Goal: Task Accomplishment & Management: Complete application form

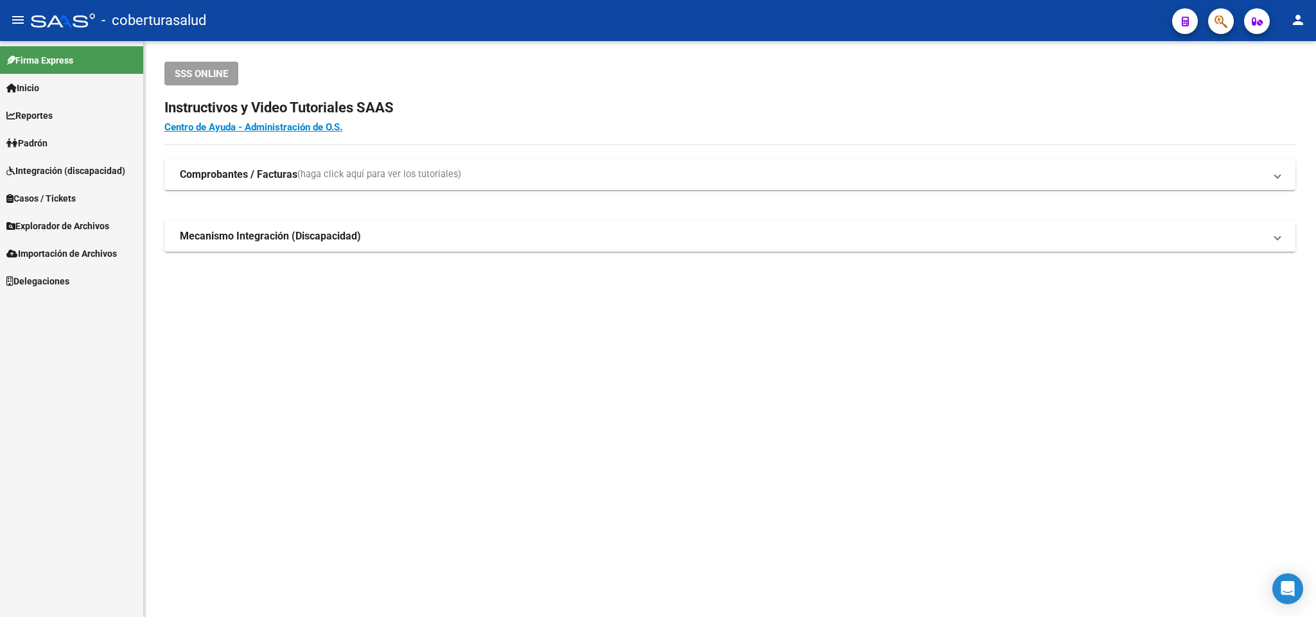
click at [1216, 13] on button "button" at bounding box center [1221, 21] width 26 height 26
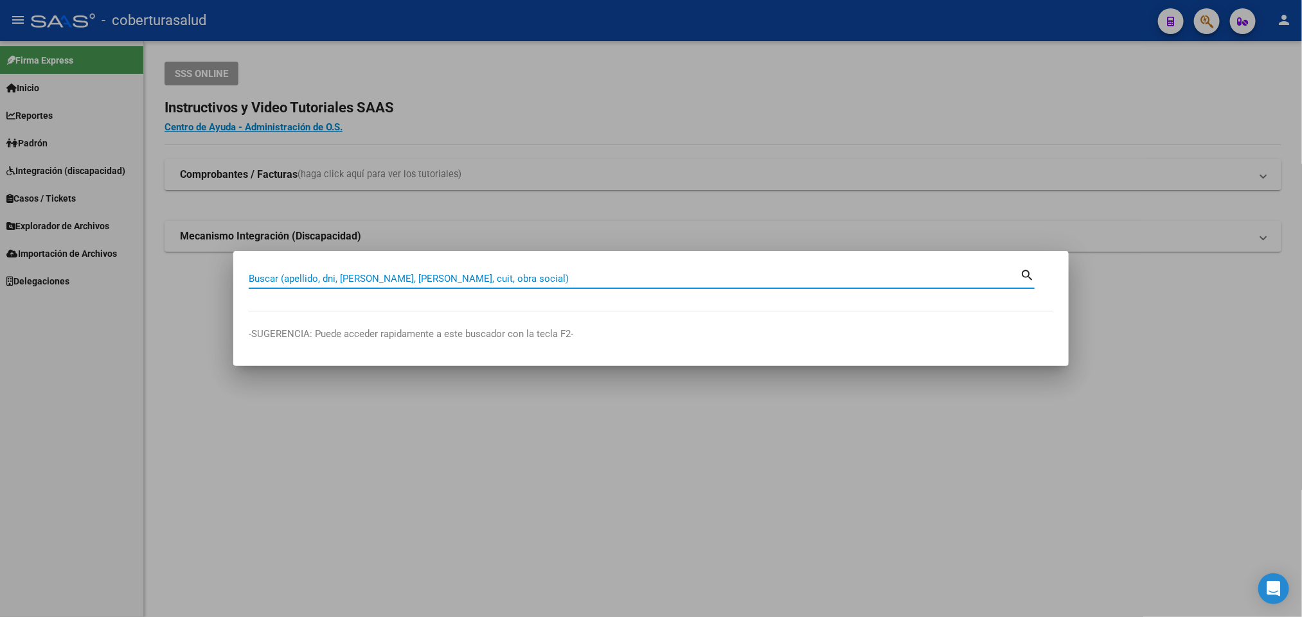
paste input "45261466"
type input "45261466"
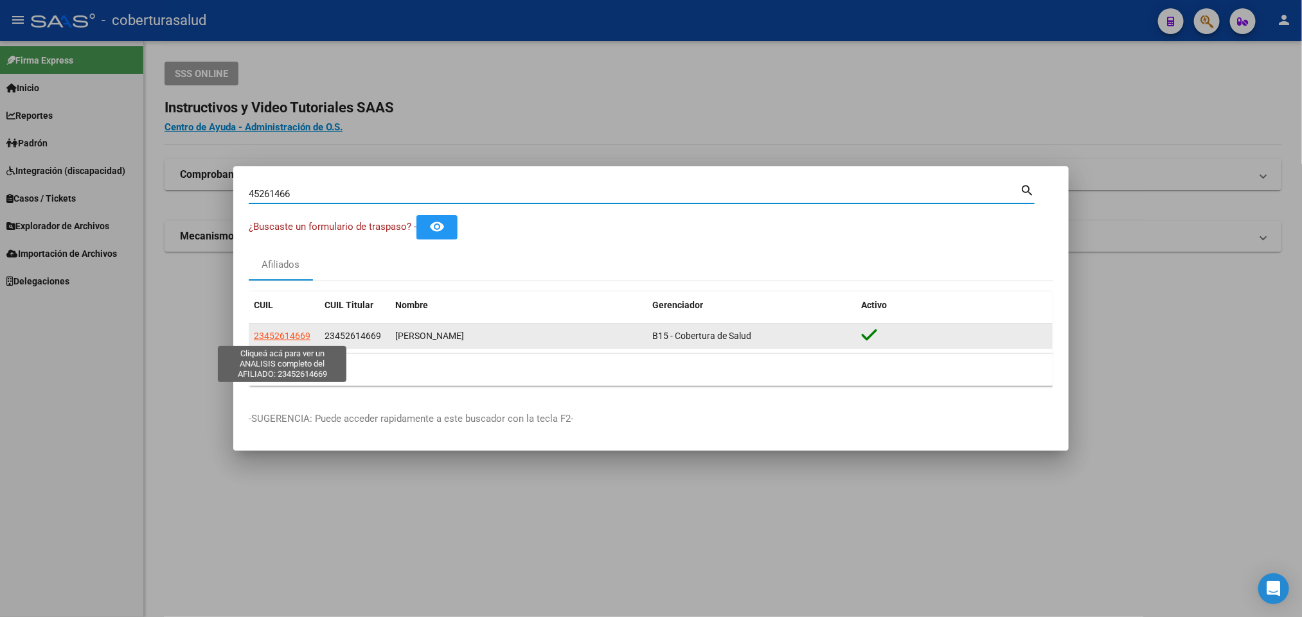
click at [280, 335] on span "23452614669" at bounding box center [282, 336] width 57 height 10
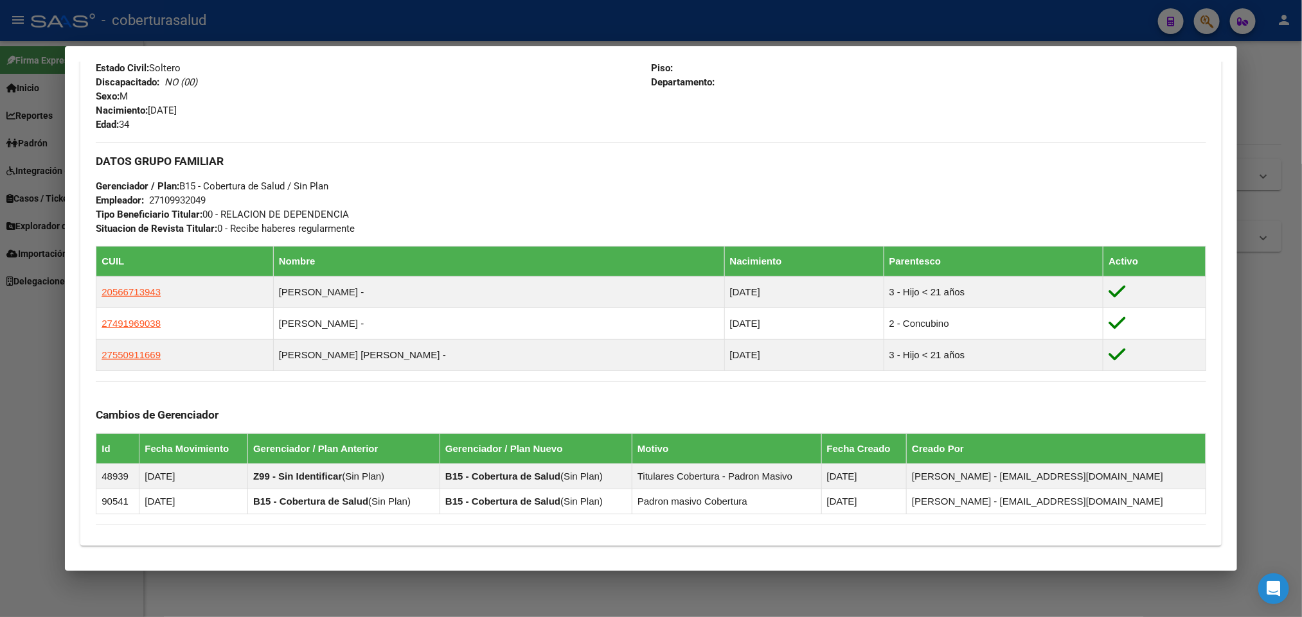
scroll to position [506, 0]
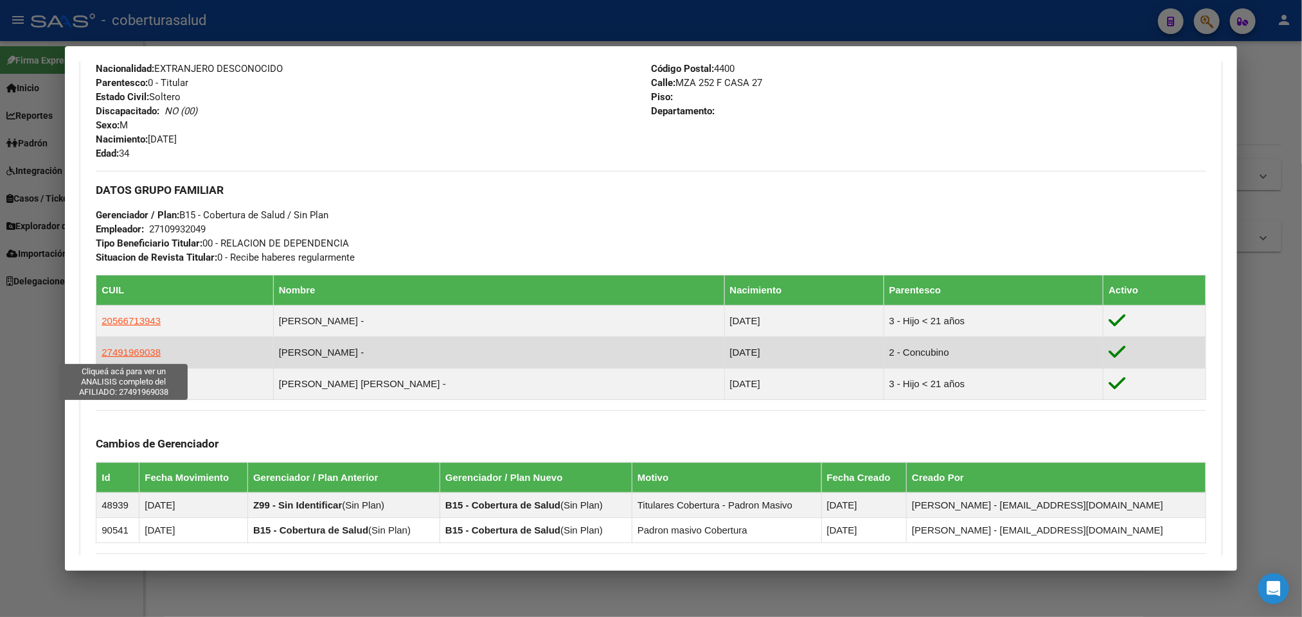
click at [116, 351] on span "27491969038" at bounding box center [131, 352] width 59 height 11
type textarea "27491969038"
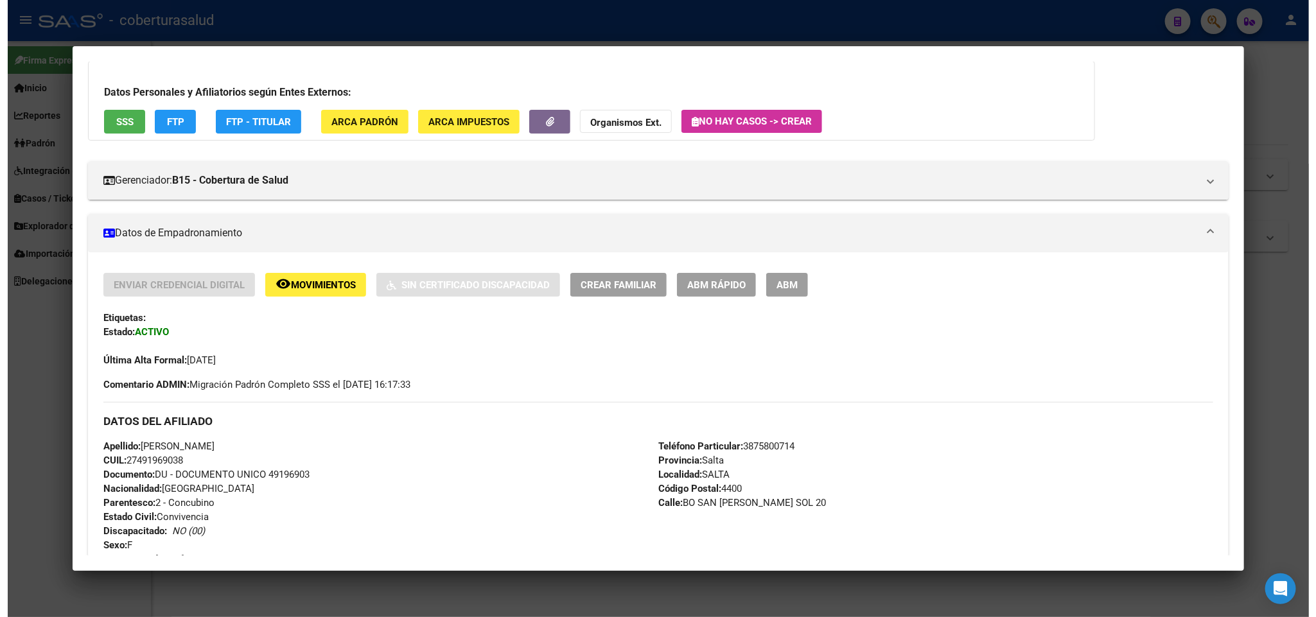
scroll to position [0, 0]
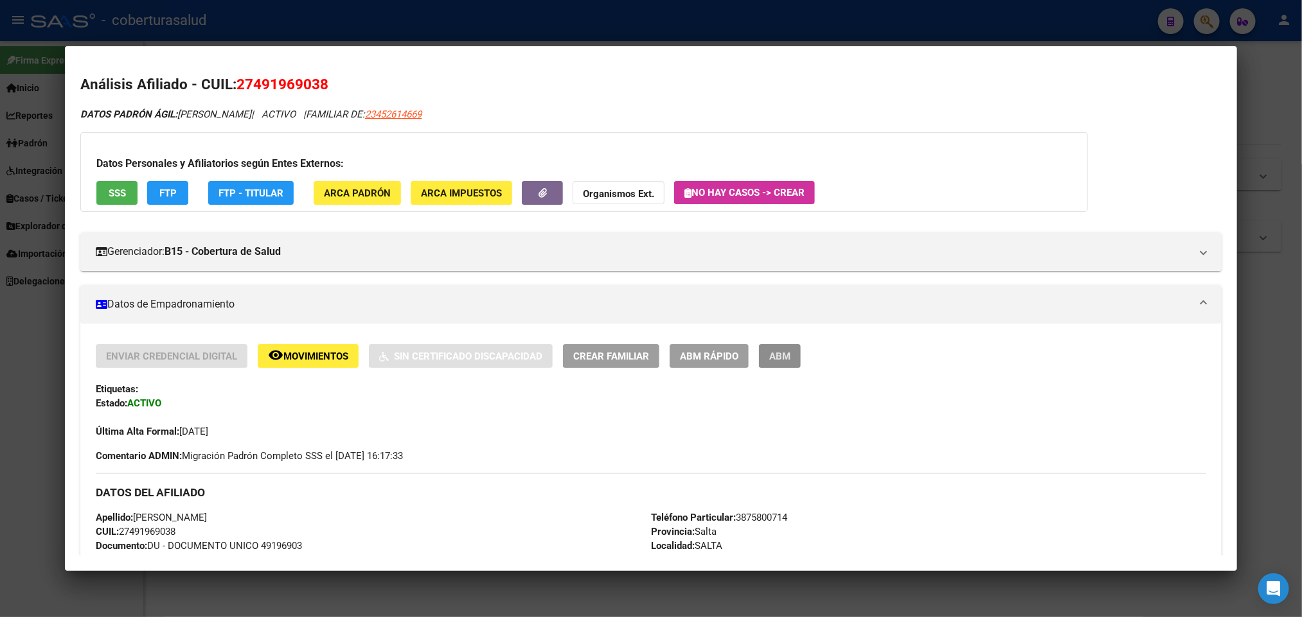
click at [781, 351] on span "ABM" at bounding box center [779, 357] width 21 height 12
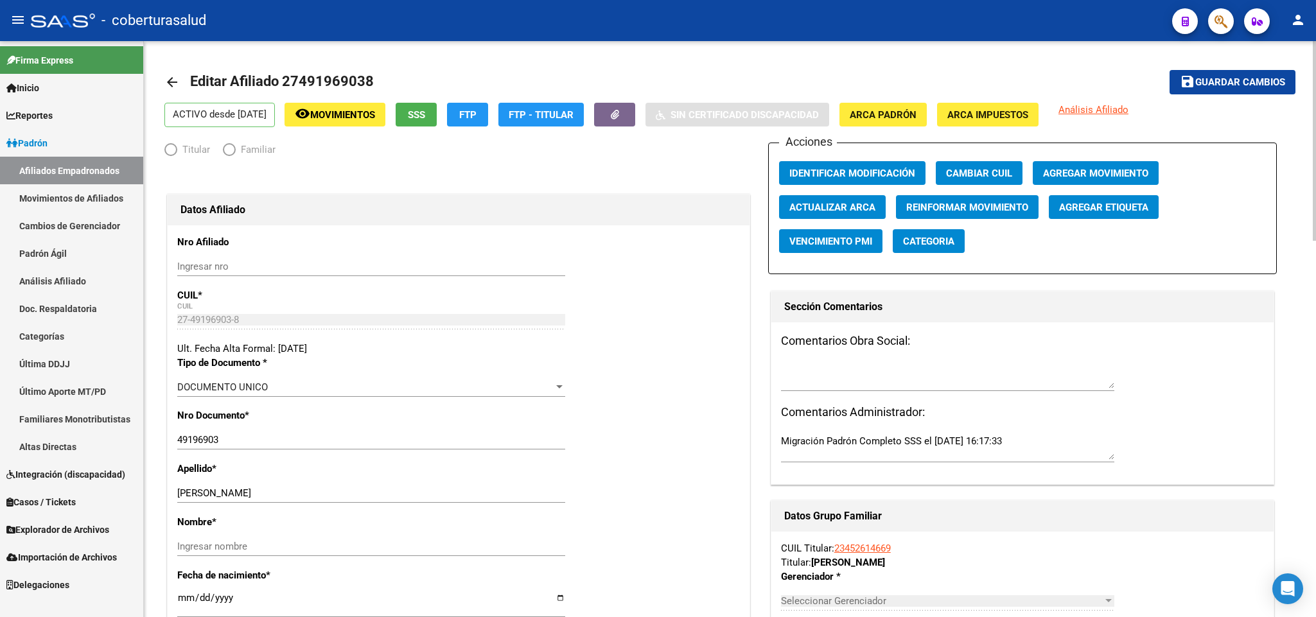
radio input "true"
type input "27-10993204-9"
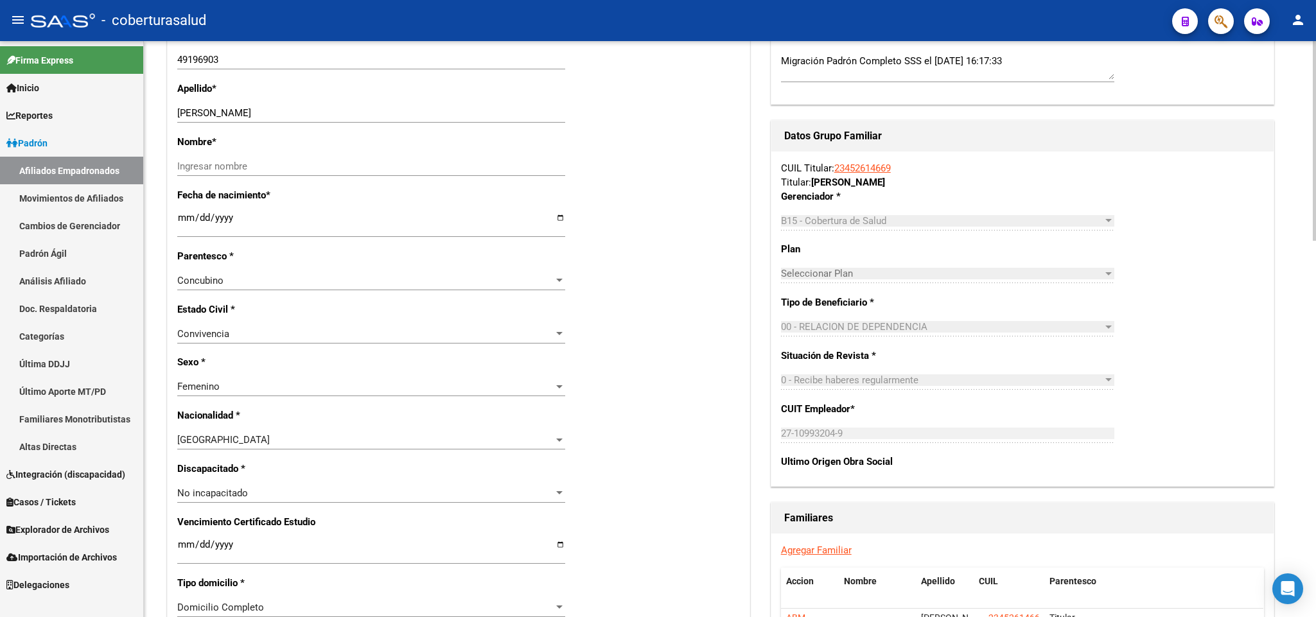
scroll to position [385, 0]
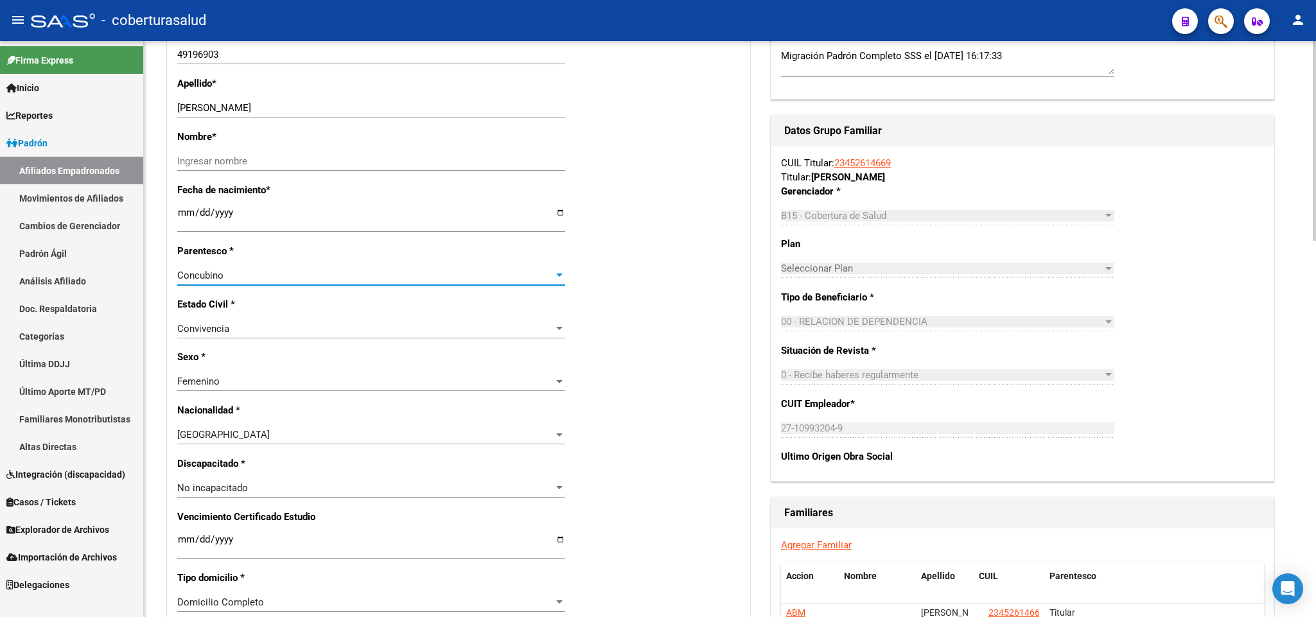
click at [434, 272] on div "Concubino" at bounding box center [365, 276] width 376 height 12
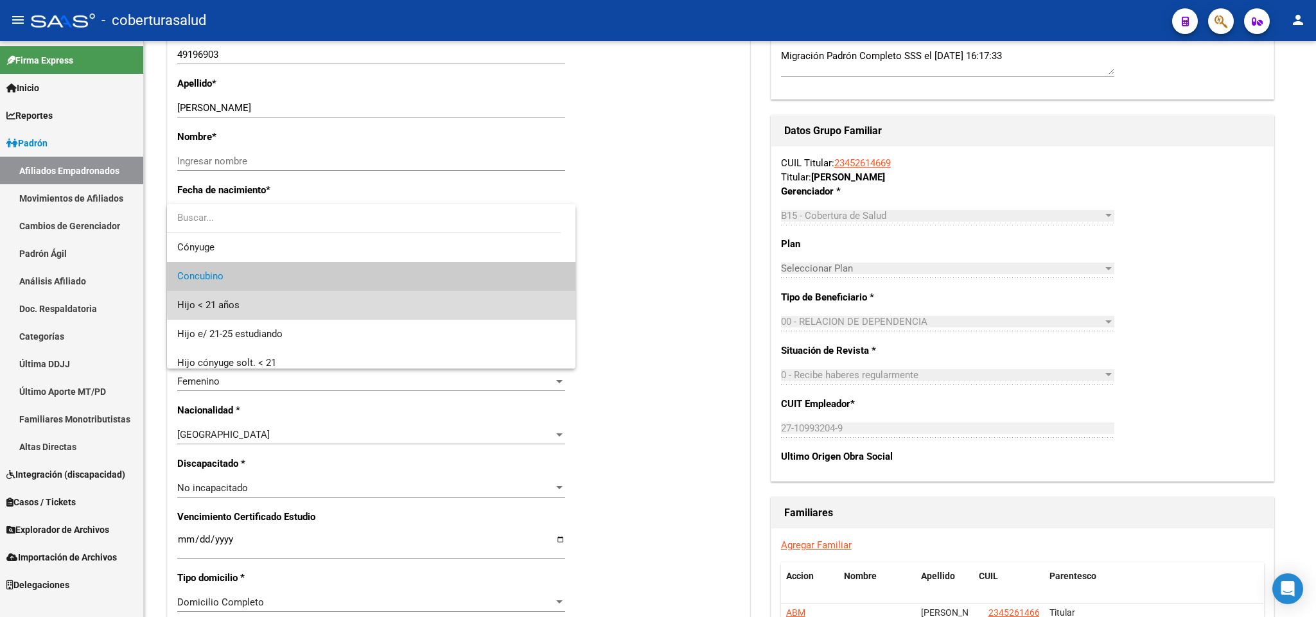
click at [434, 297] on span "Hijo < 21 años" at bounding box center [371, 305] width 388 height 29
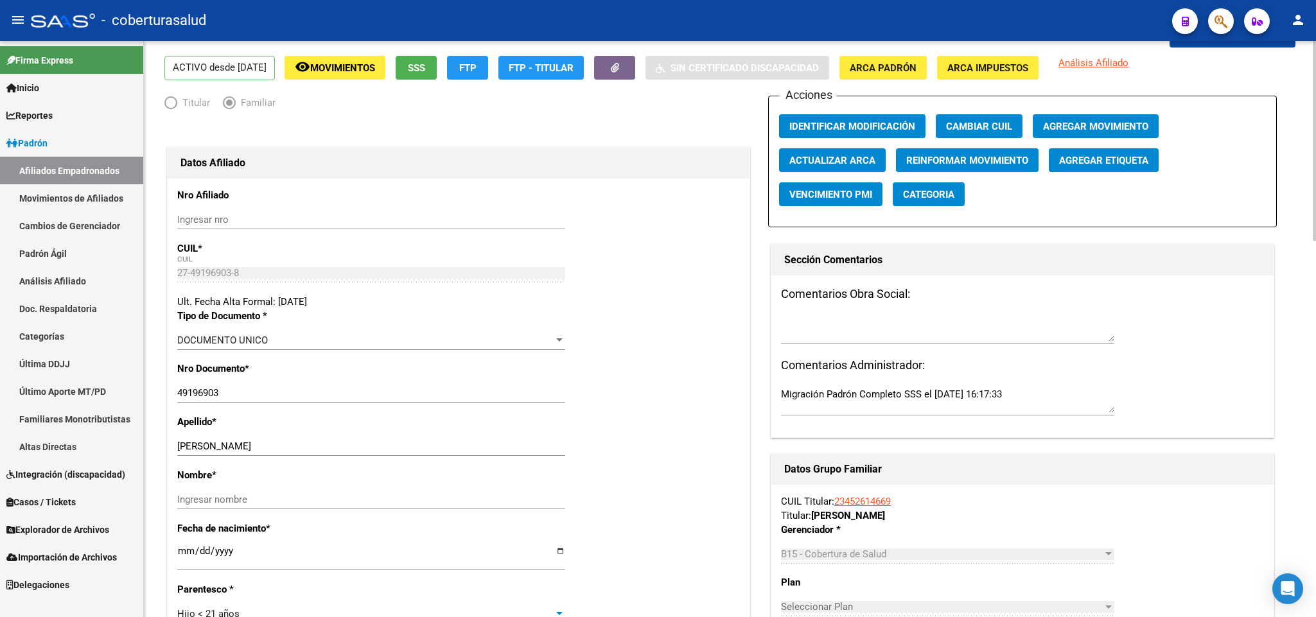
scroll to position [0, 0]
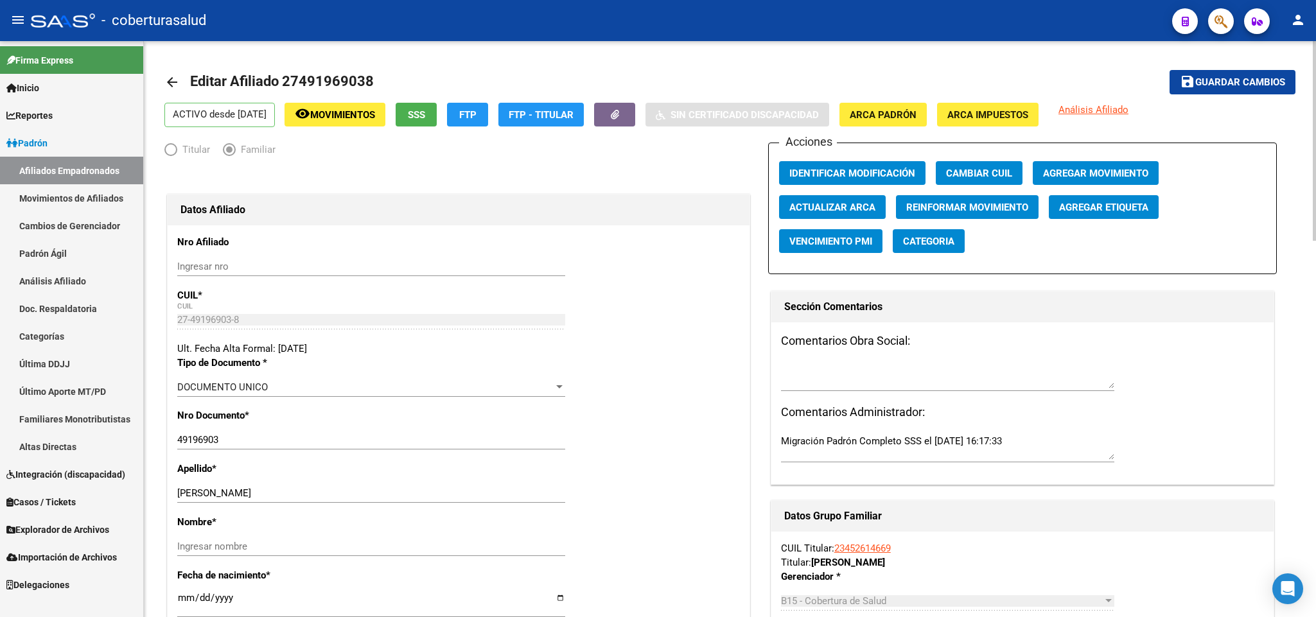
click at [1241, 87] on span "Guardar cambios" at bounding box center [1241, 83] width 90 height 12
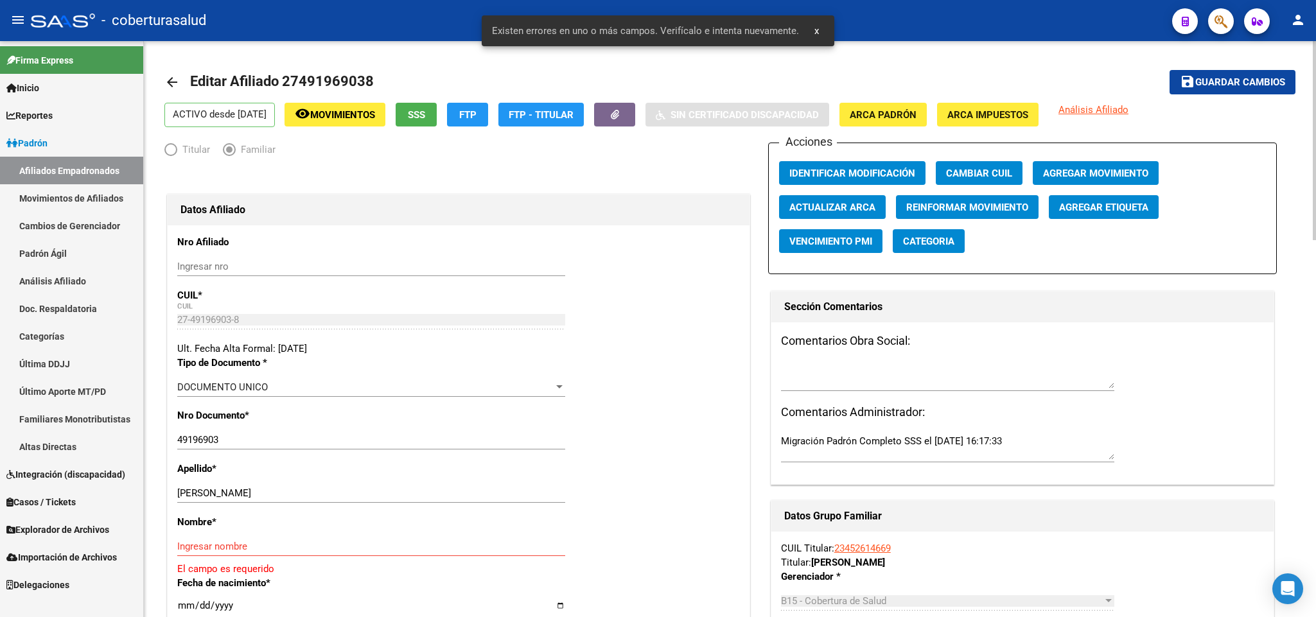
click at [1241, 85] on span "Guardar cambios" at bounding box center [1241, 83] width 90 height 12
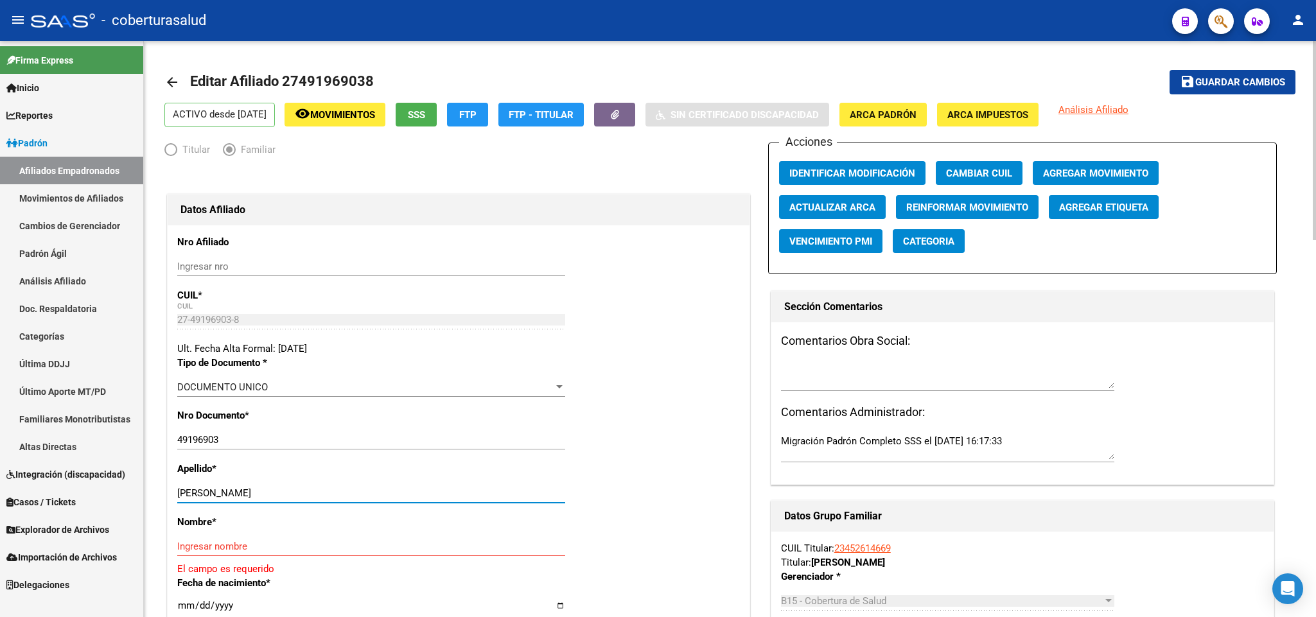
drag, startPoint x: 252, startPoint y: 490, endPoint x: 342, endPoint y: 488, distance: 89.3
click at [342, 488] on input "[PERSON_NAME]" at bounding box center [371, 494] width 388 height 12
click at [282, 498] on input "[PERSON_NAME]" at bounding box center [371, 494] width 388 height 12
drag, startPoint x: 254, startPoint y: 494, endPoint x: 351, endPoint y: 498, distance: 97.1
click at [351, 498] on input "[PERSON_NAME]" at bounding box center [371, 494] width 388 height 12
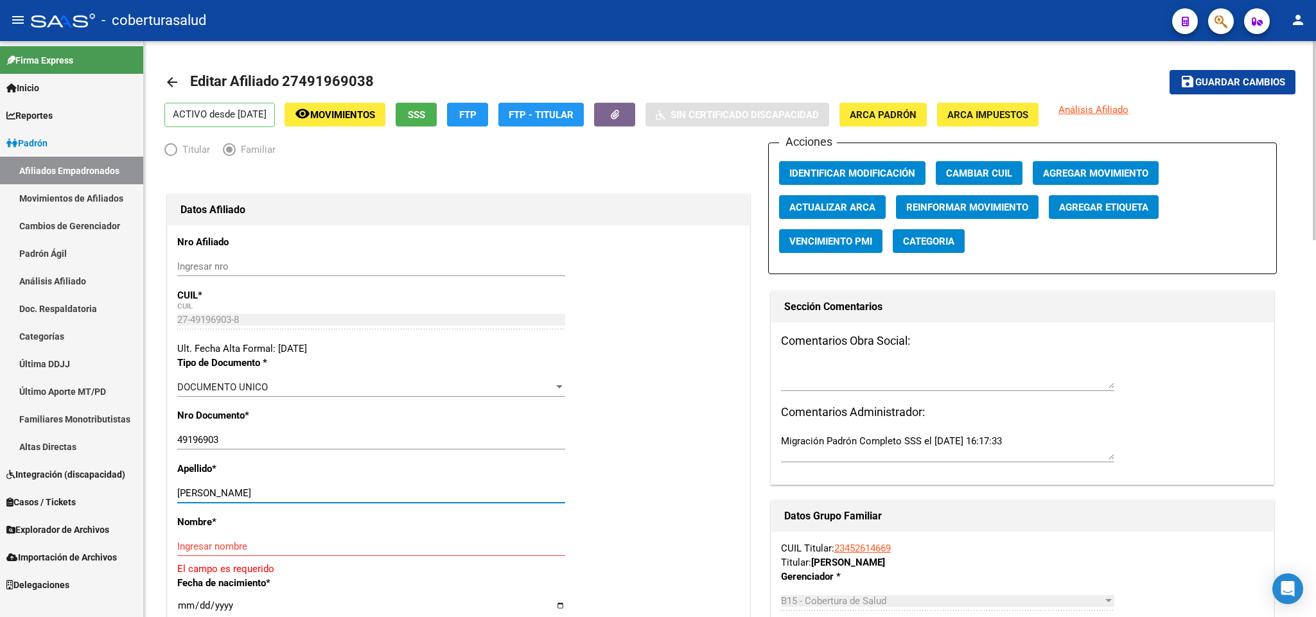
type input "[PERSON_NAME]"
click at [258, 545] on input "Ingresar nombre" at bounding box center [371, 547] width 388 height 12
paste input "[PERSON_NAME]"
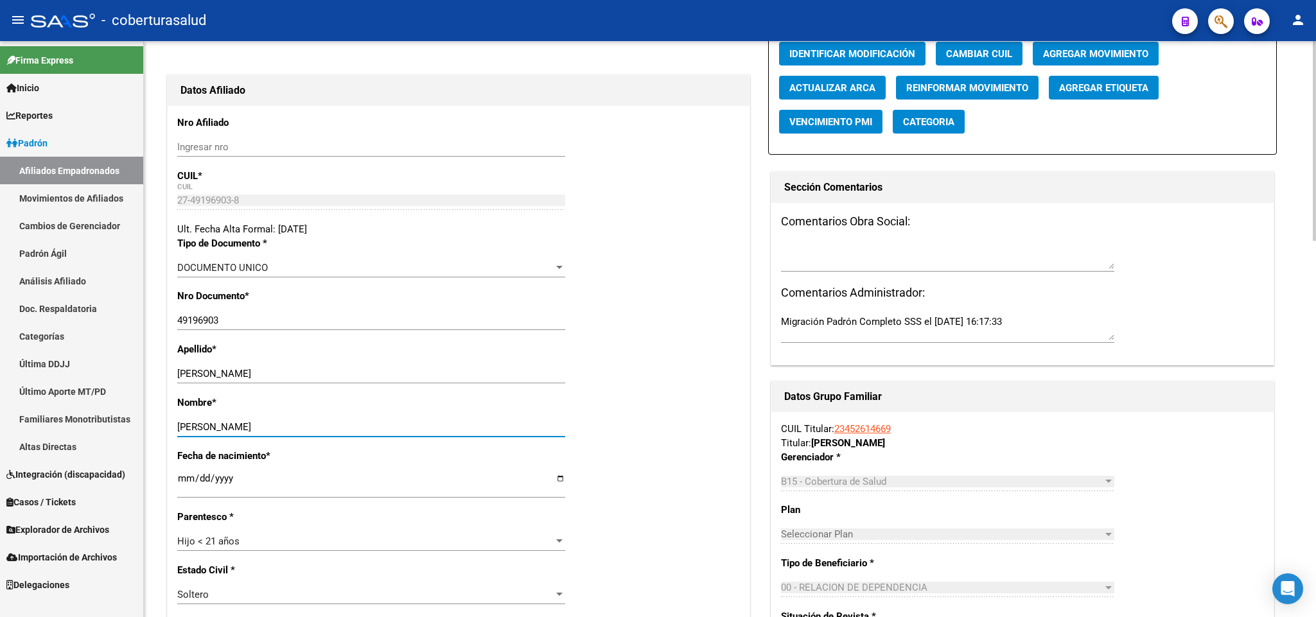
scroll to position [23, 0]
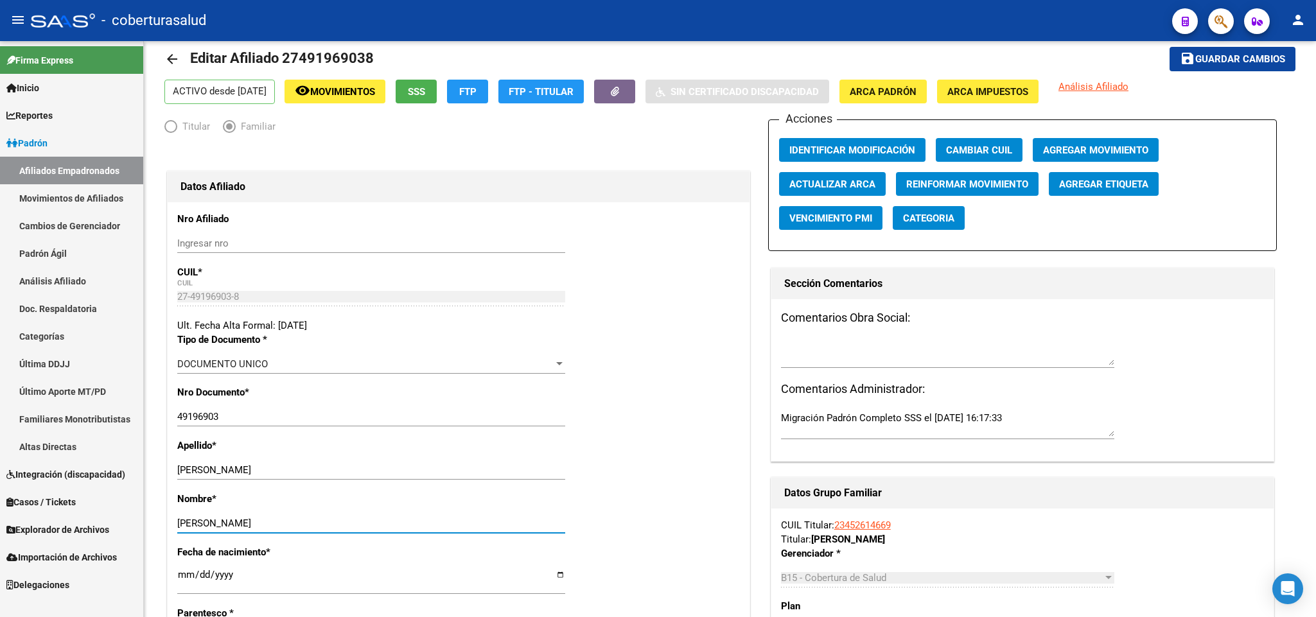
type input "[PERSON_NAME]"
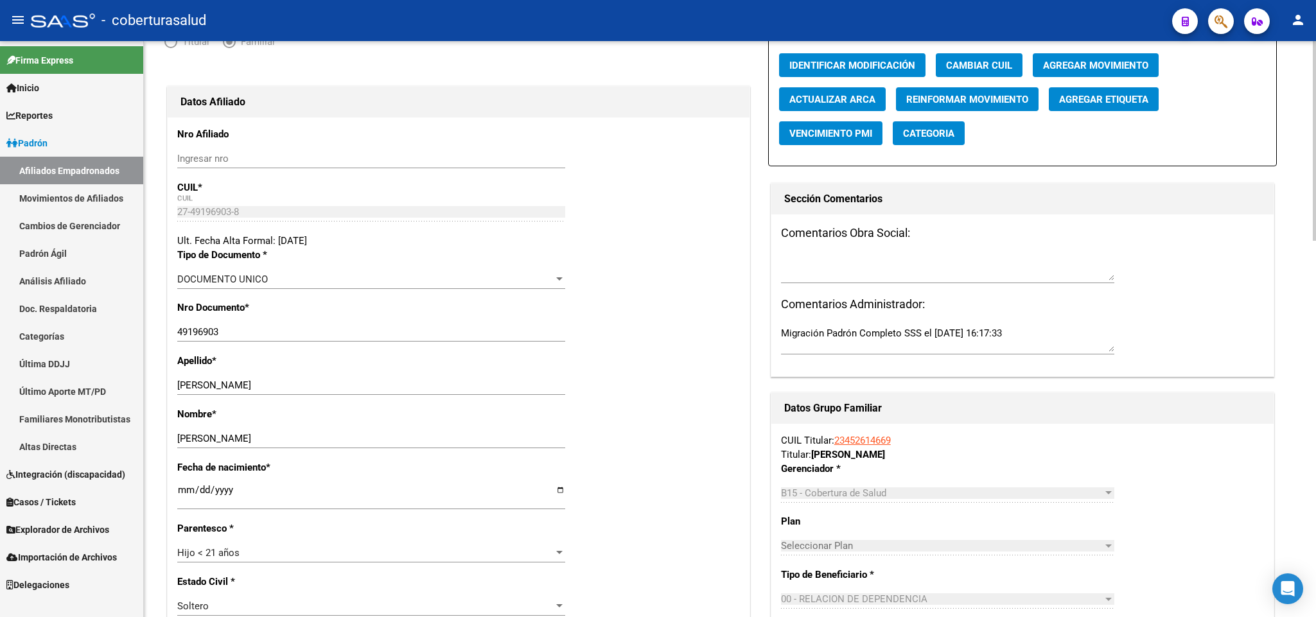
scroll to position [0, 0]
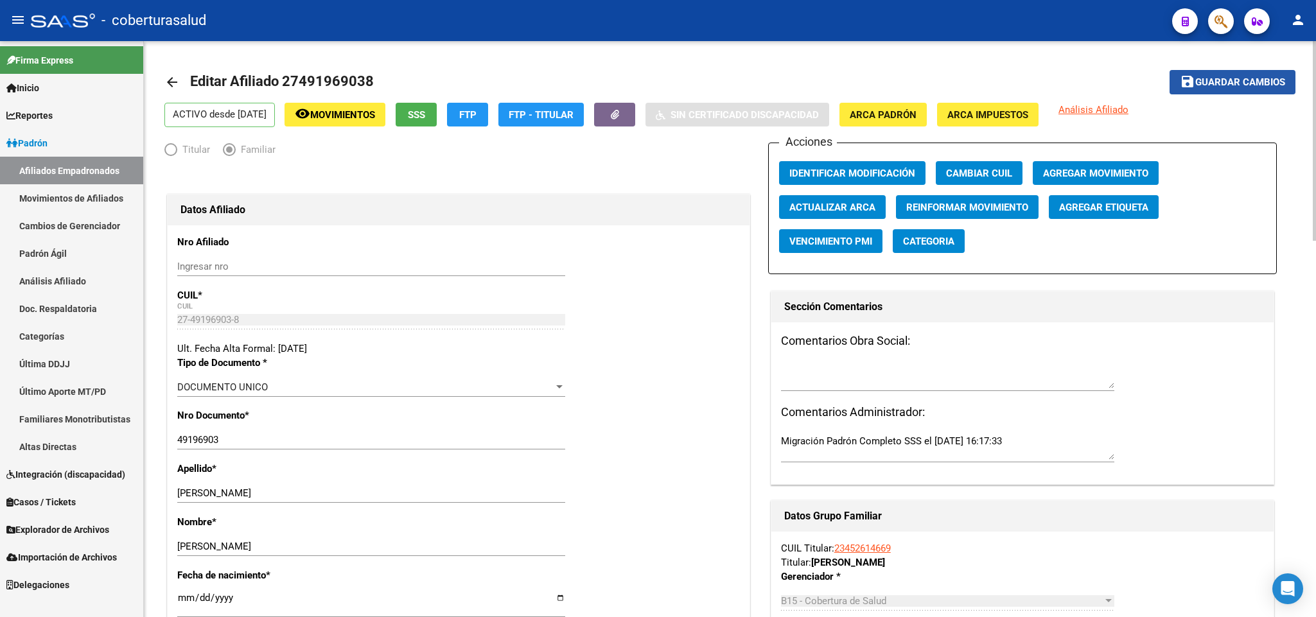
click at [1226, 79] on span "Guardar cambios" at bounding box center [1241, 83] width 90 height 12
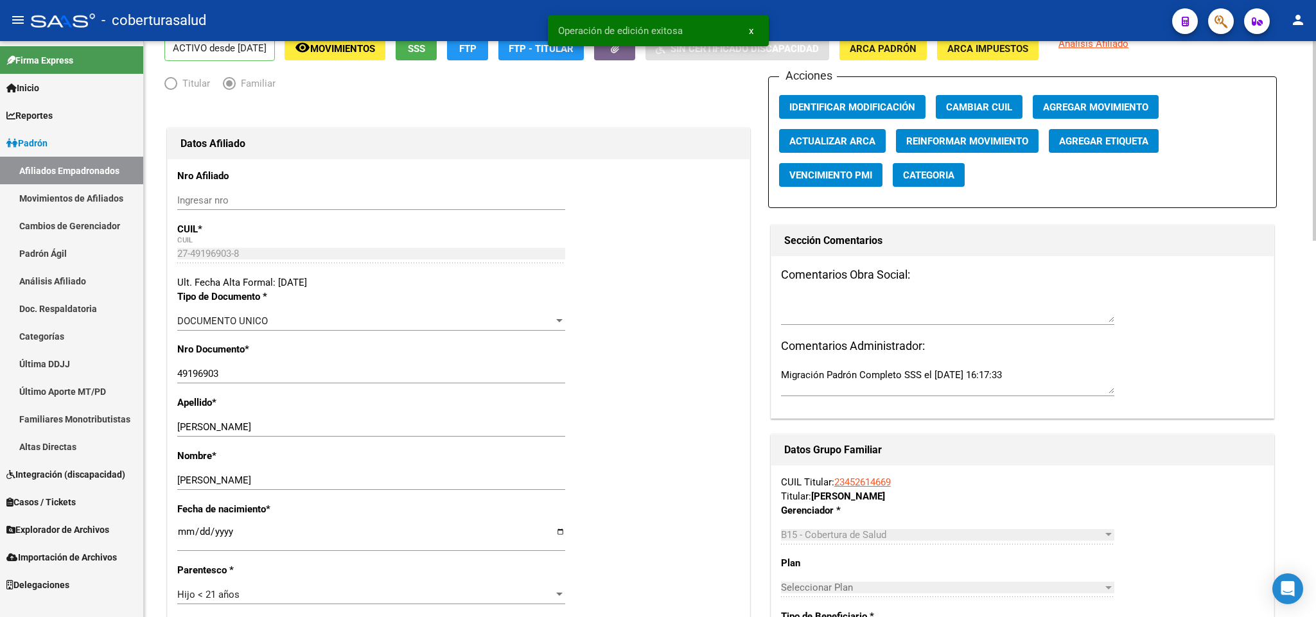
scroll to position [96, 0]
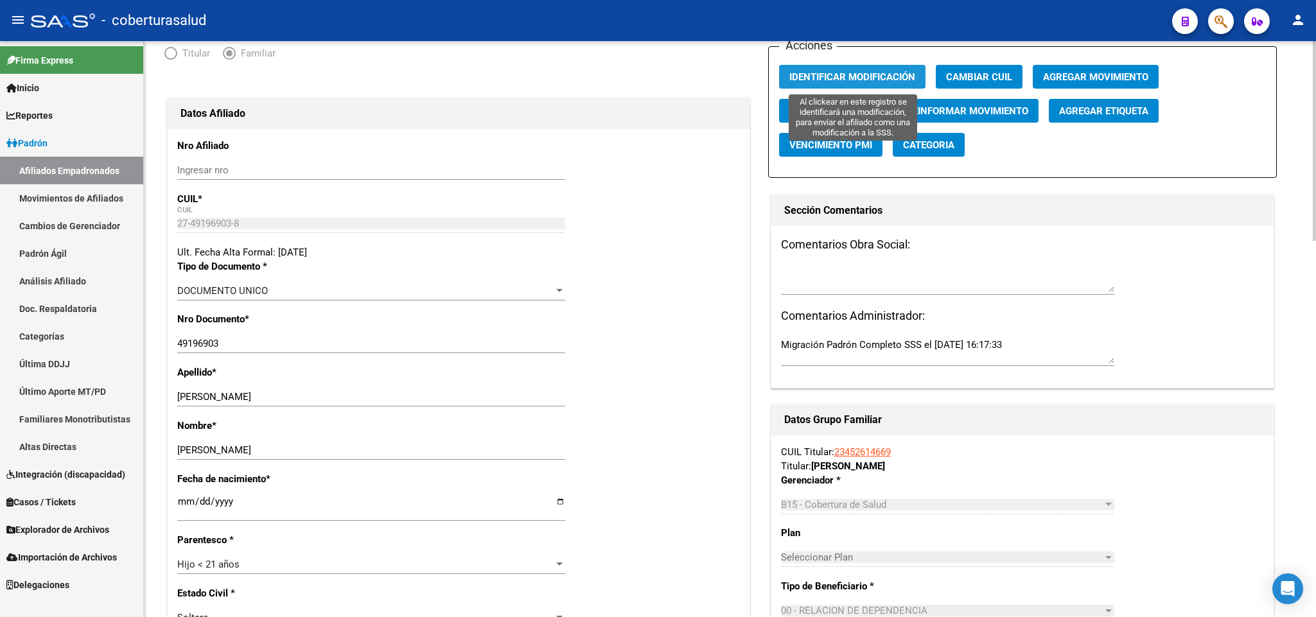
click at [893, 72] on span "Identificar Modificación" at bounding box center [853, 77] width 126 height 12
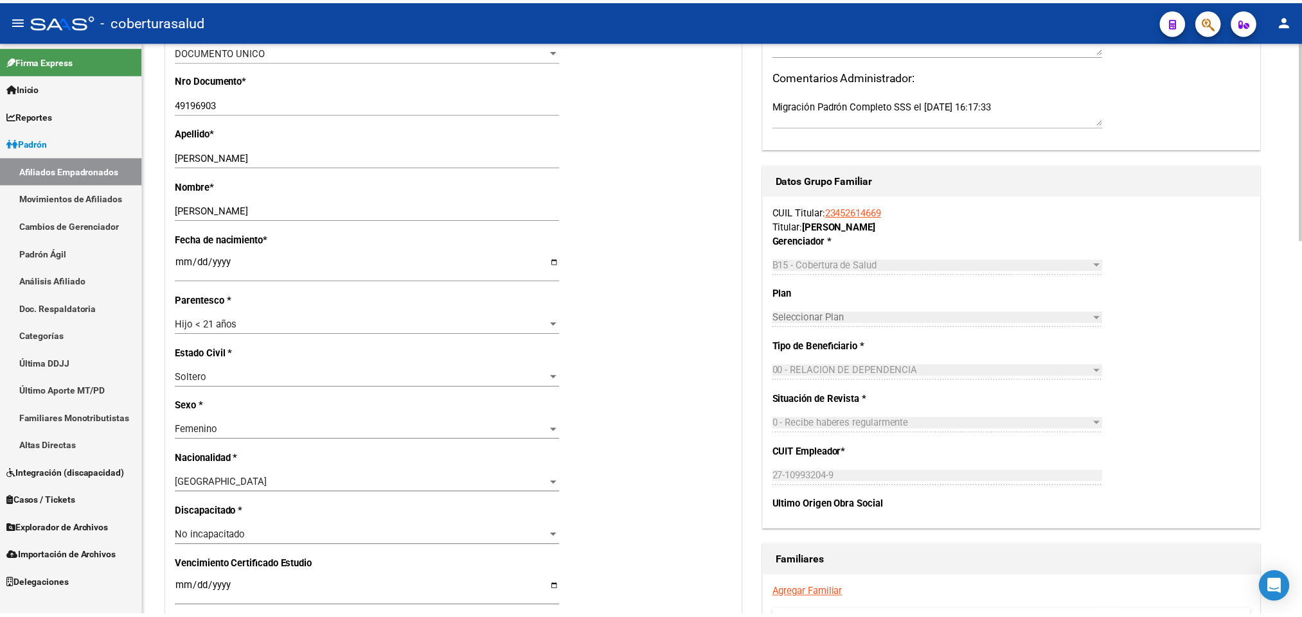
scroll to position [312, 0]
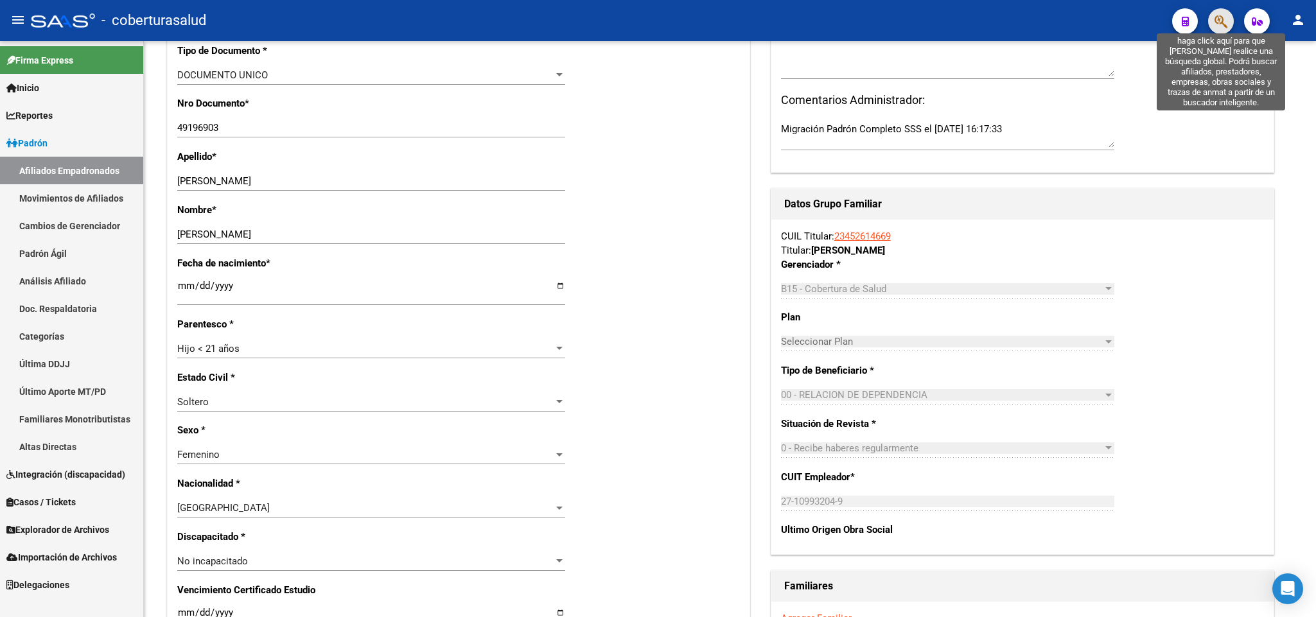
click at [1223, 17] on icon "button" at bounding box center [1221, 21] width 13 height 15
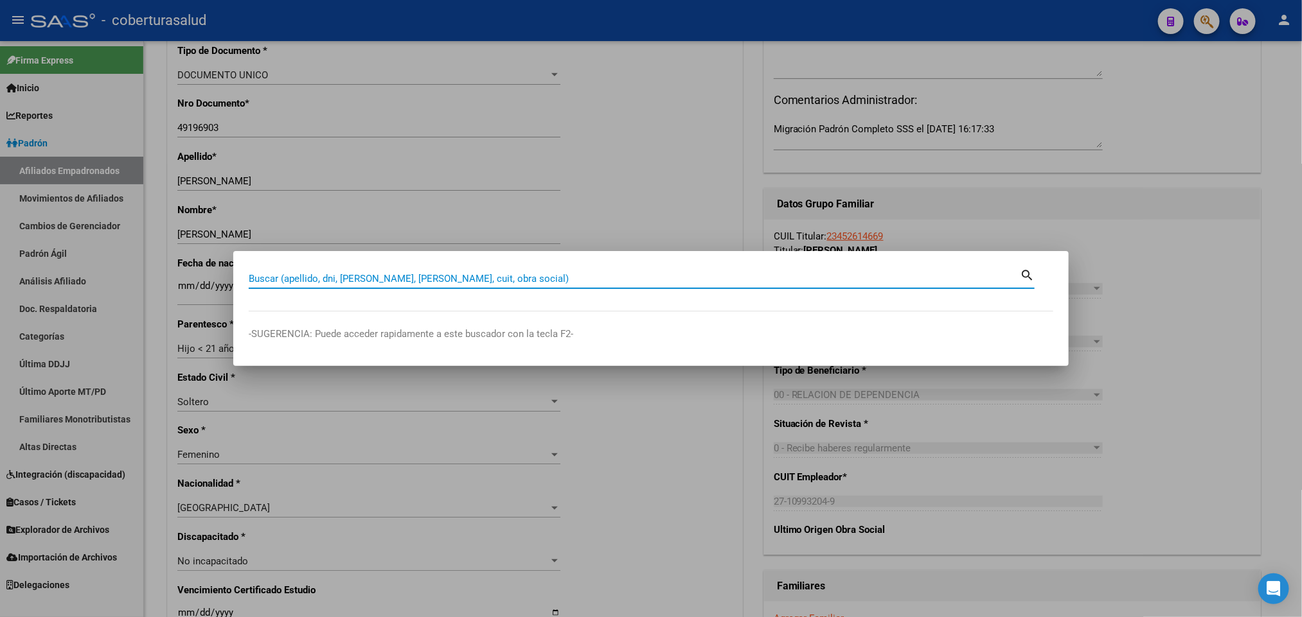
paste input "32083992"
type input "32083992"
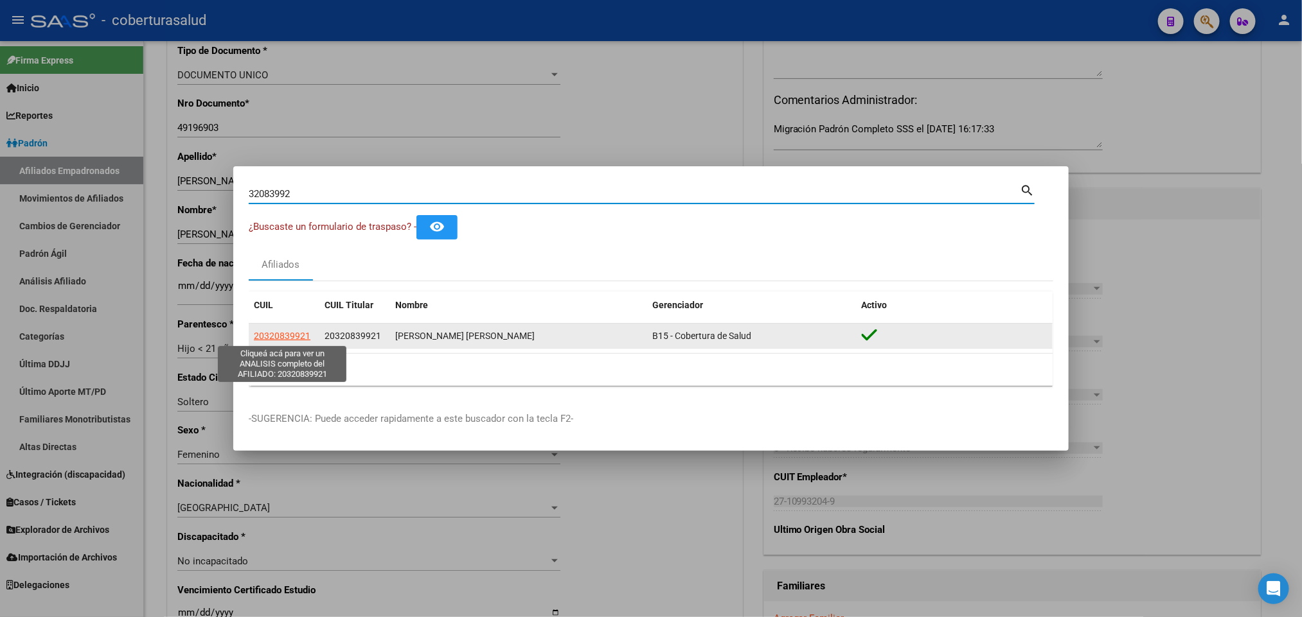
click at [270, 335] on span "20320839921" at bounding box center [282, 336] width 57 height 10
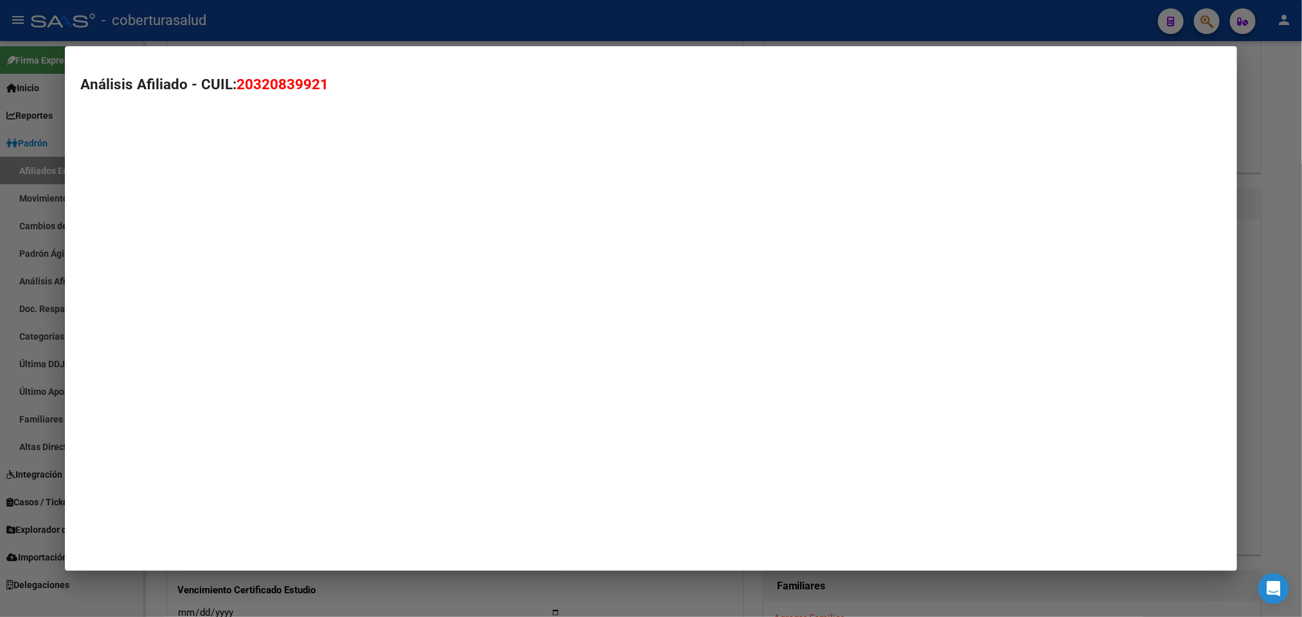
type textarea "20320839921"
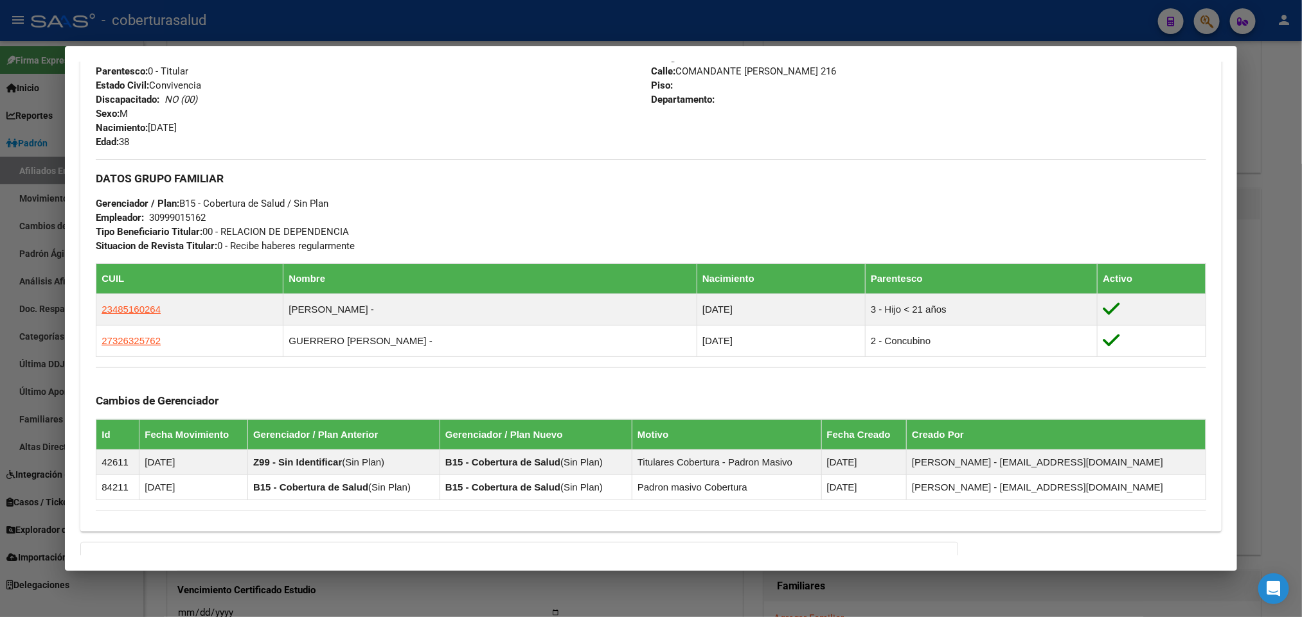
scroll to position [666, 0]
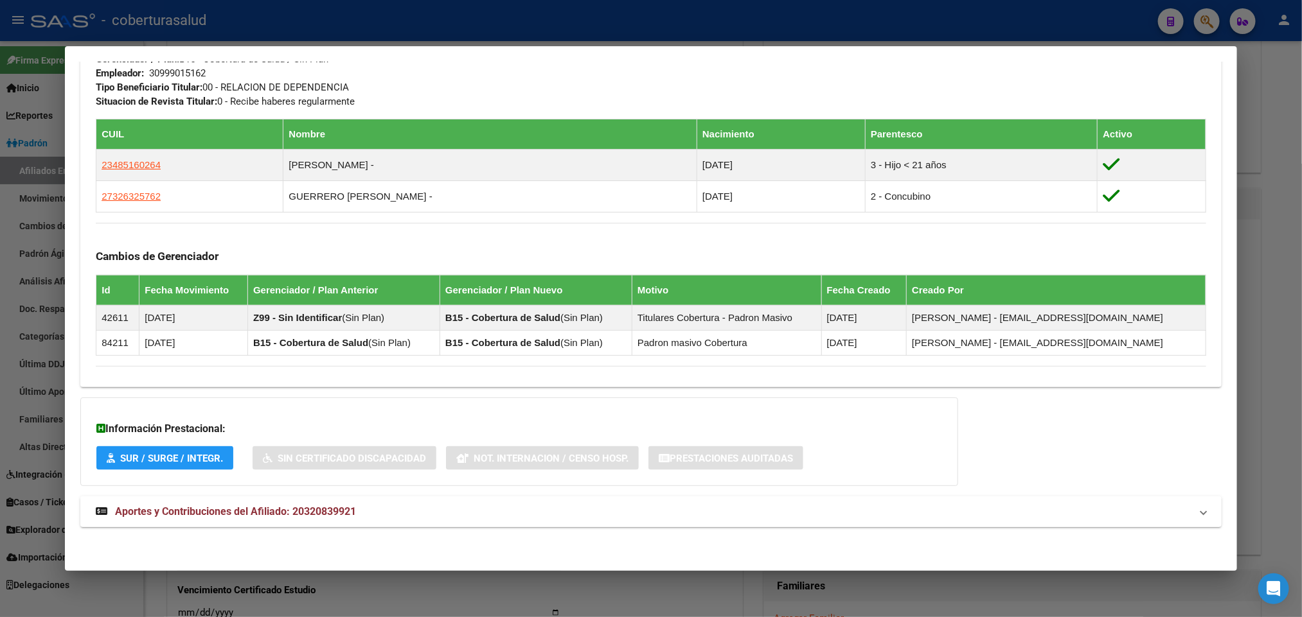
click at [197, 509] on span "Aportes y Contribuciones del Afiliado: 20320839921" at bounding box center [235, 512] width 241 height 12
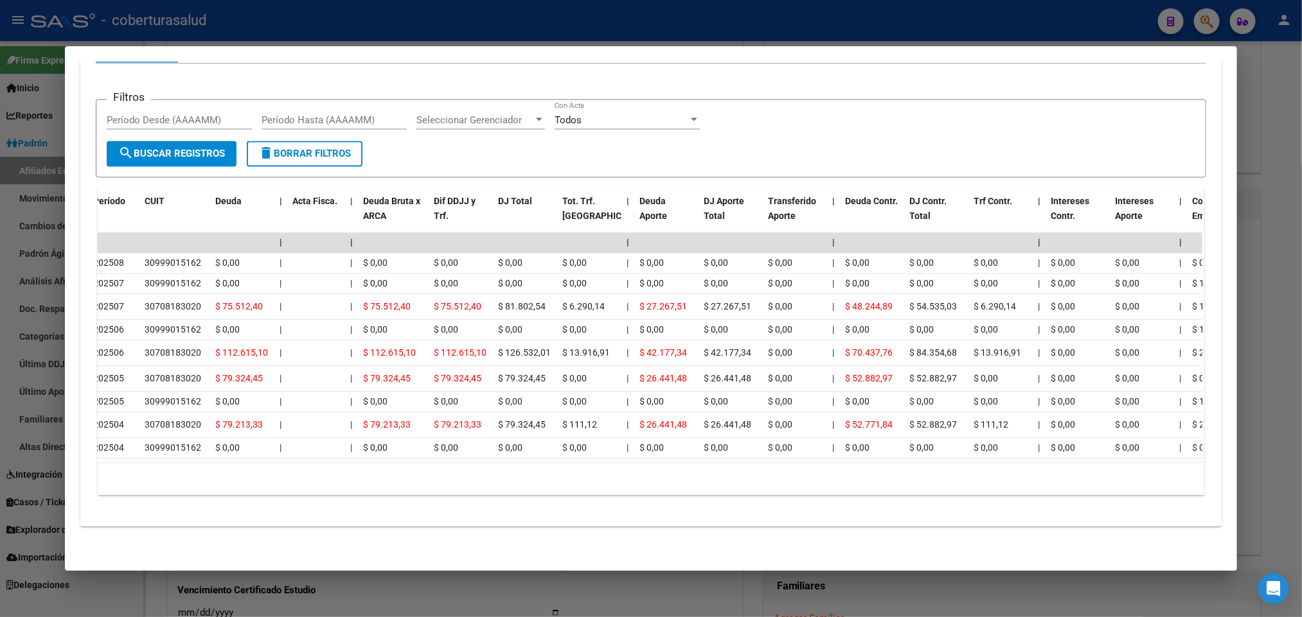
scroll to position [0, 0]
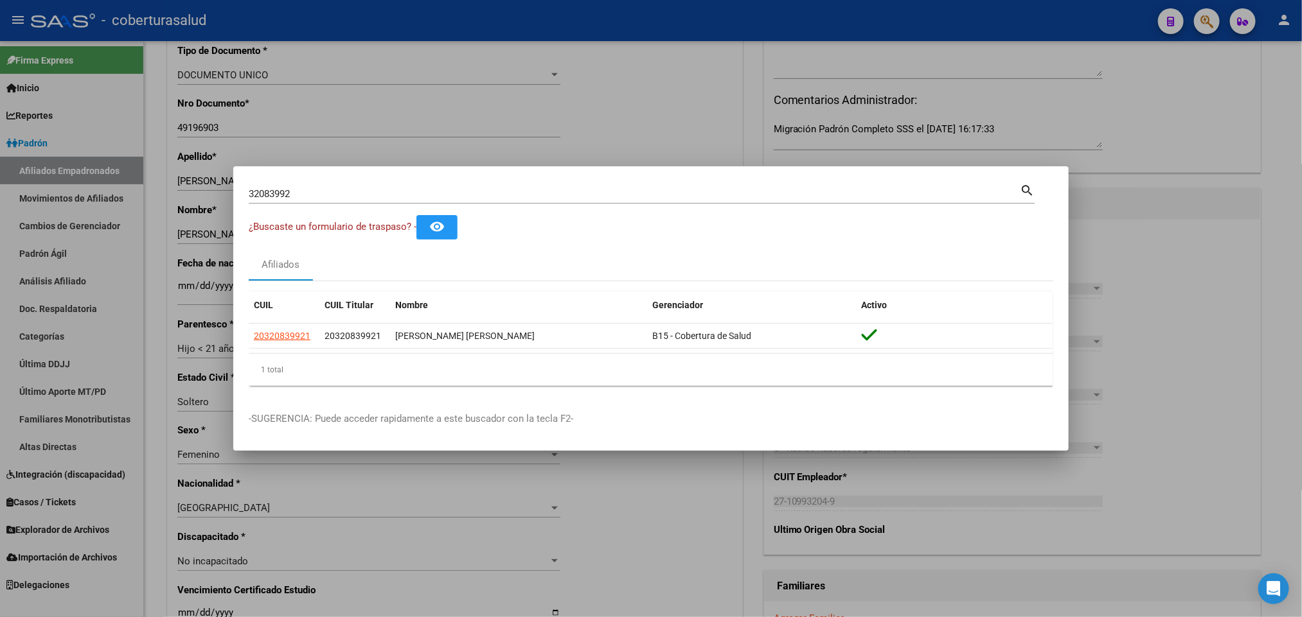
click at [651, 191] on input "32083992" at bounding box center [634, 194] width 771 height 12
paste input "58388394"
type input "58388394"
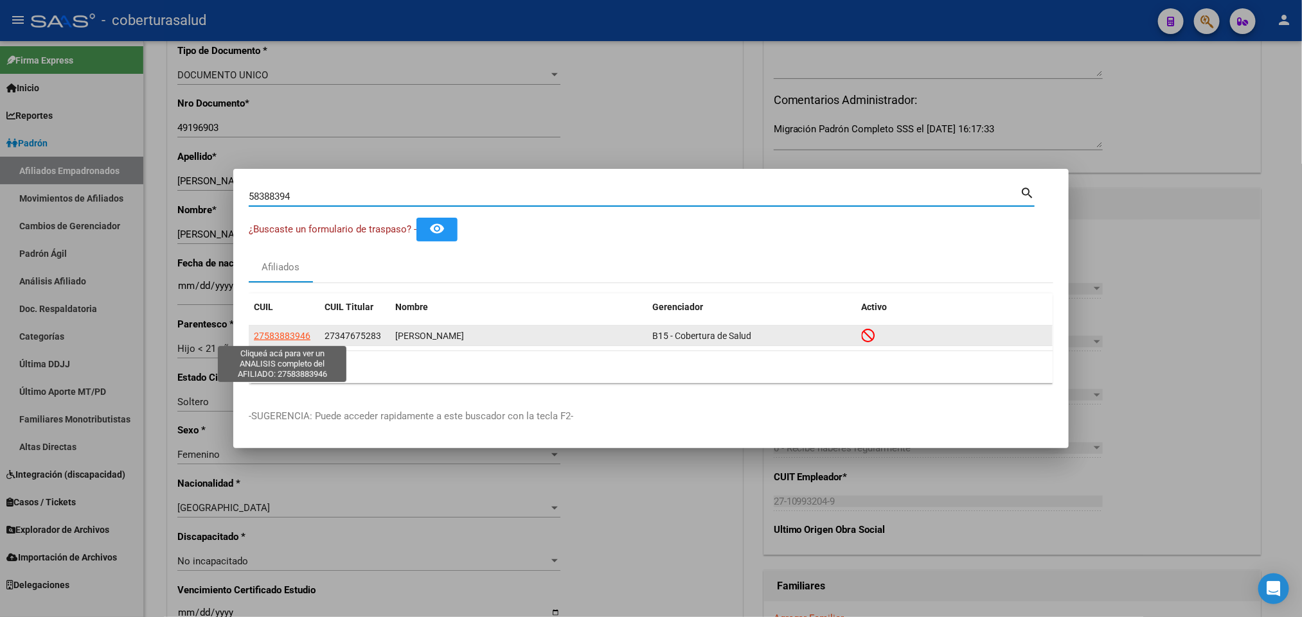
click at [267, 337] on span "27583883946" at bounding box center [282, 336] width 57 height 10
type textarea "27583883946"
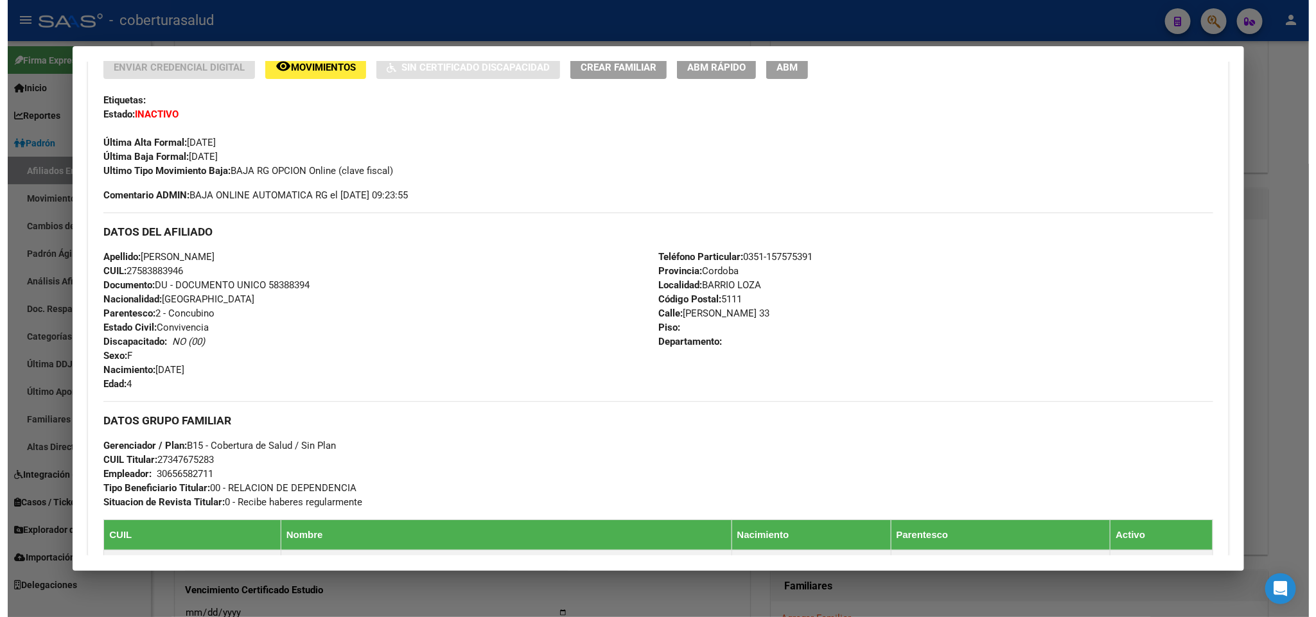
scroll to position [193, 0]
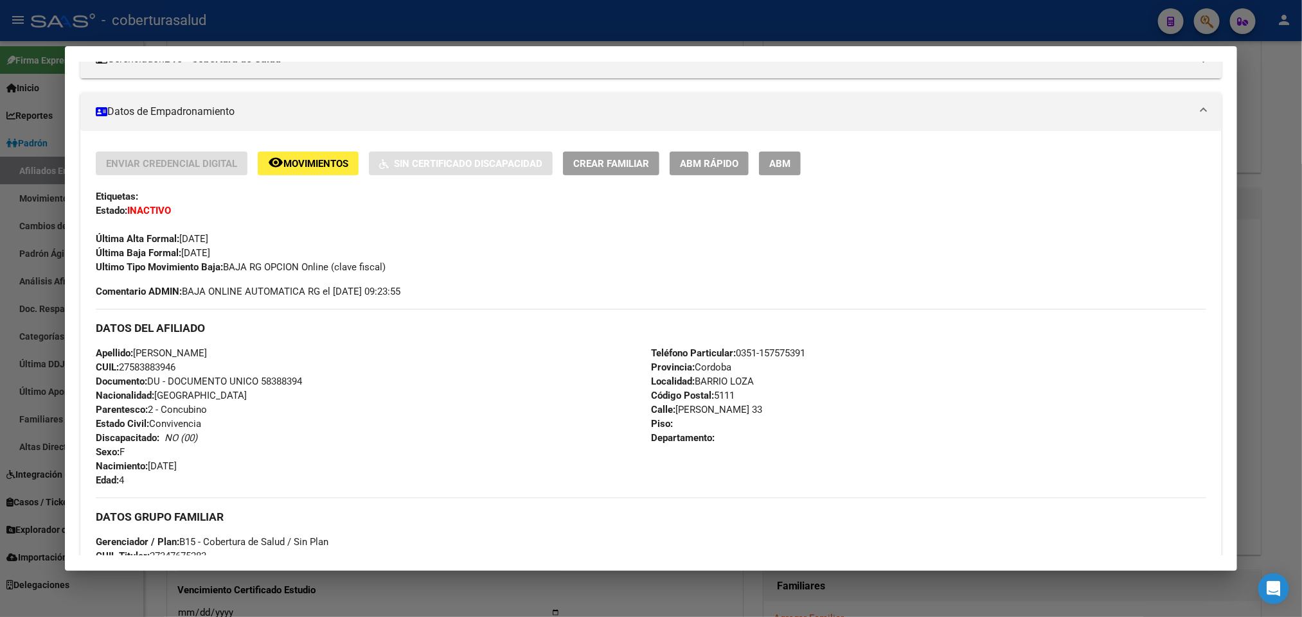
click at [786, 164] on button "ABM" at bounding box center [780, 164] width 42 height 24
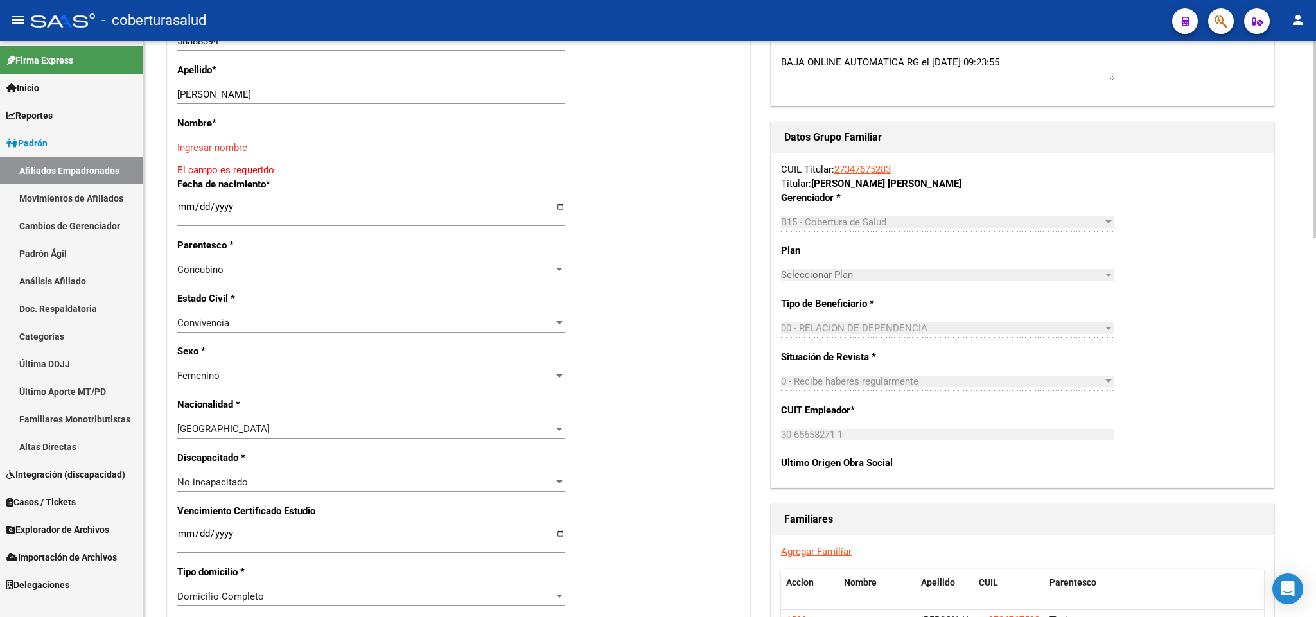
scroll to position [385, 0]
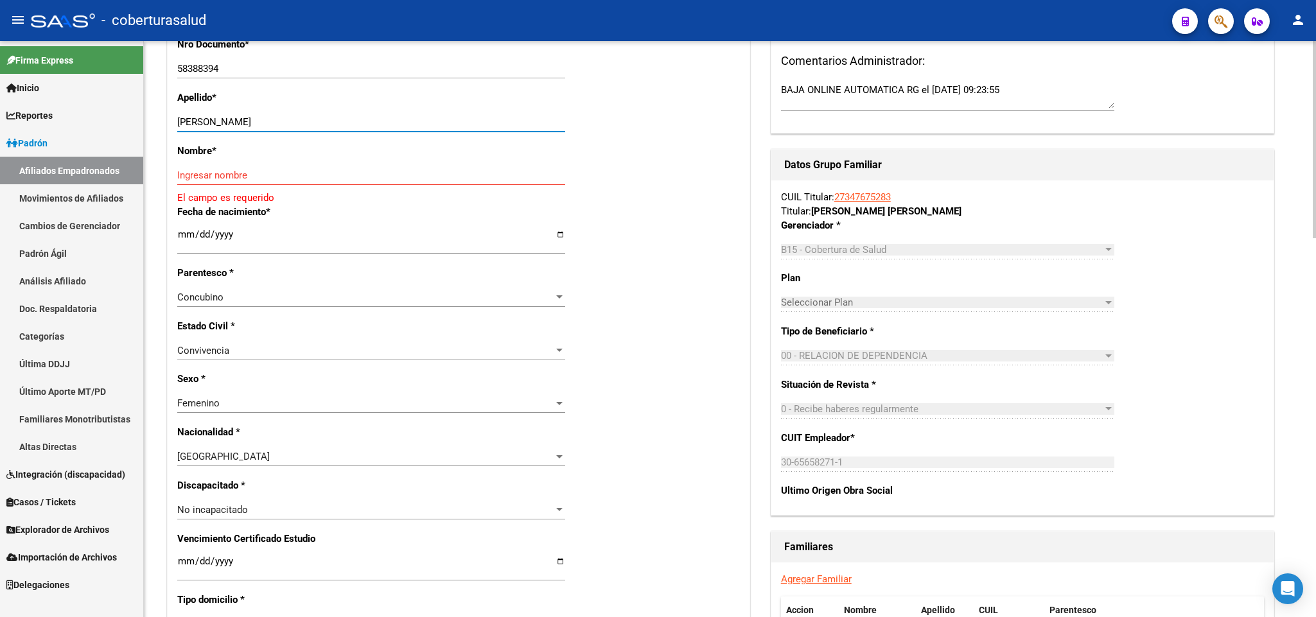
drag, startPoint x: 218, startPoint y: 121, endPoint x: 351, endPoint y: 121, distance: 133.6
click at [351, 121] on input "[PERSON_NAME]" at bounding box center [371, 122] width 388 height 12
click at [306, 126] on input "[PERSON_NAME]" at bounding box center [371, 122] width 388 height 12
click at [299, 122] on input "[PERSON_NAME]" at bounding box center [371, 122] width 388 height 12
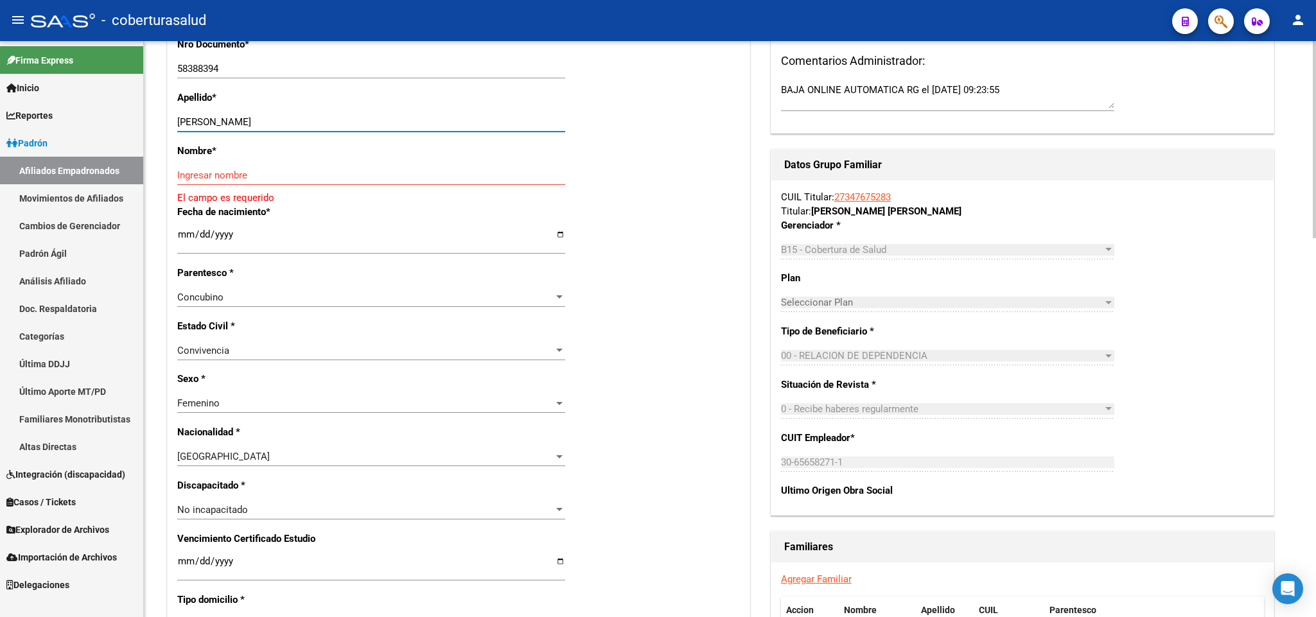
click at [299, 122] on input "[PERSON_NAME]" at bounding box center [371, 122] width 388 height 12
type input "[PERSON_NAME]"
click at [215, 177] on input "Ingresar nombre" at bounding box center [371, 176] width 388 height 12
paste input "JOAQUINA"
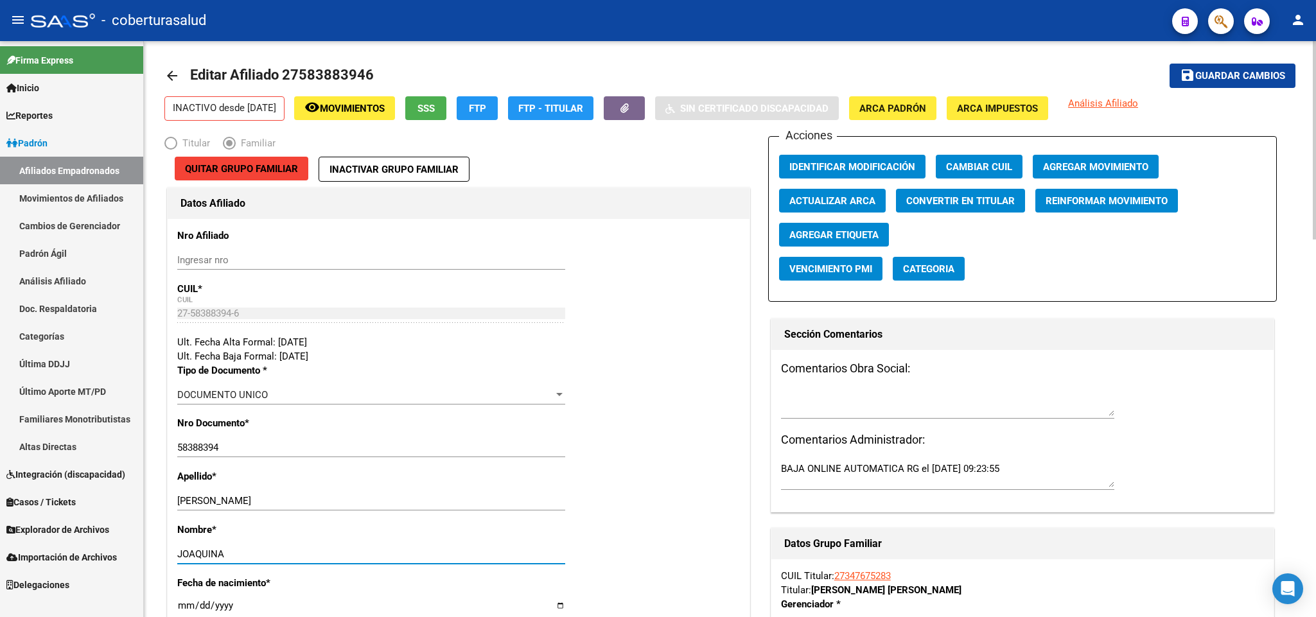
scroll to position [0, 0]
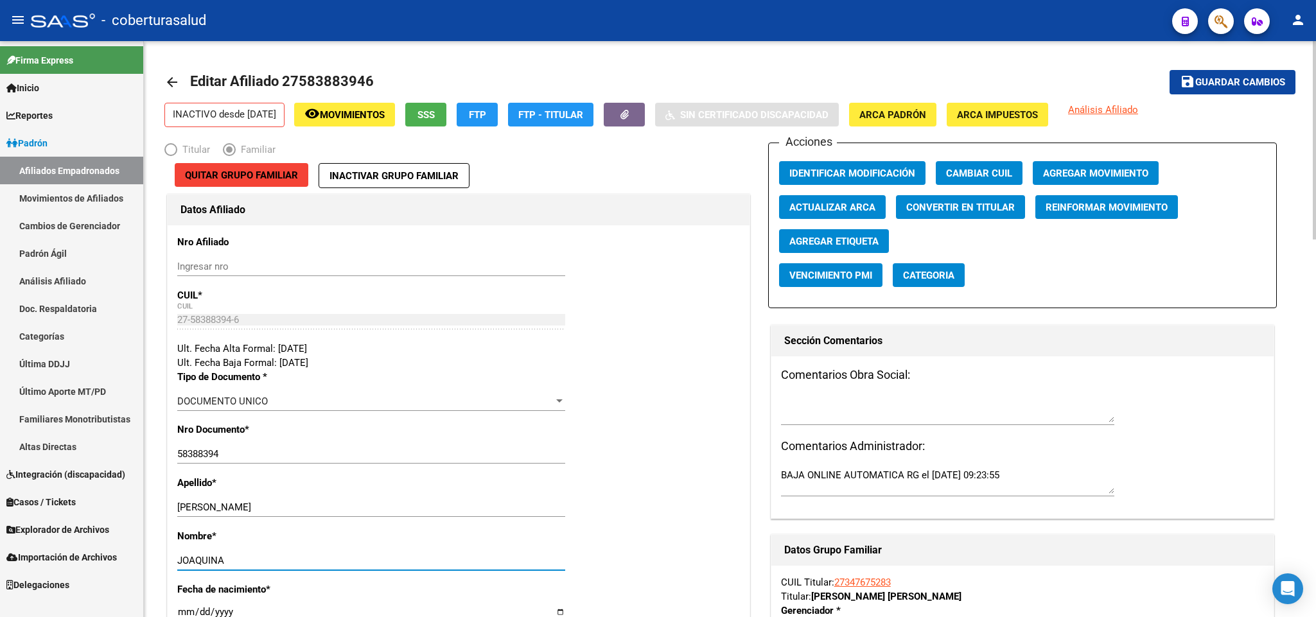
type input "JOAQUINA"
click at [1244, 77] on span "Guardar cambios" at bounding box center [1241, 83] width 90 height 12
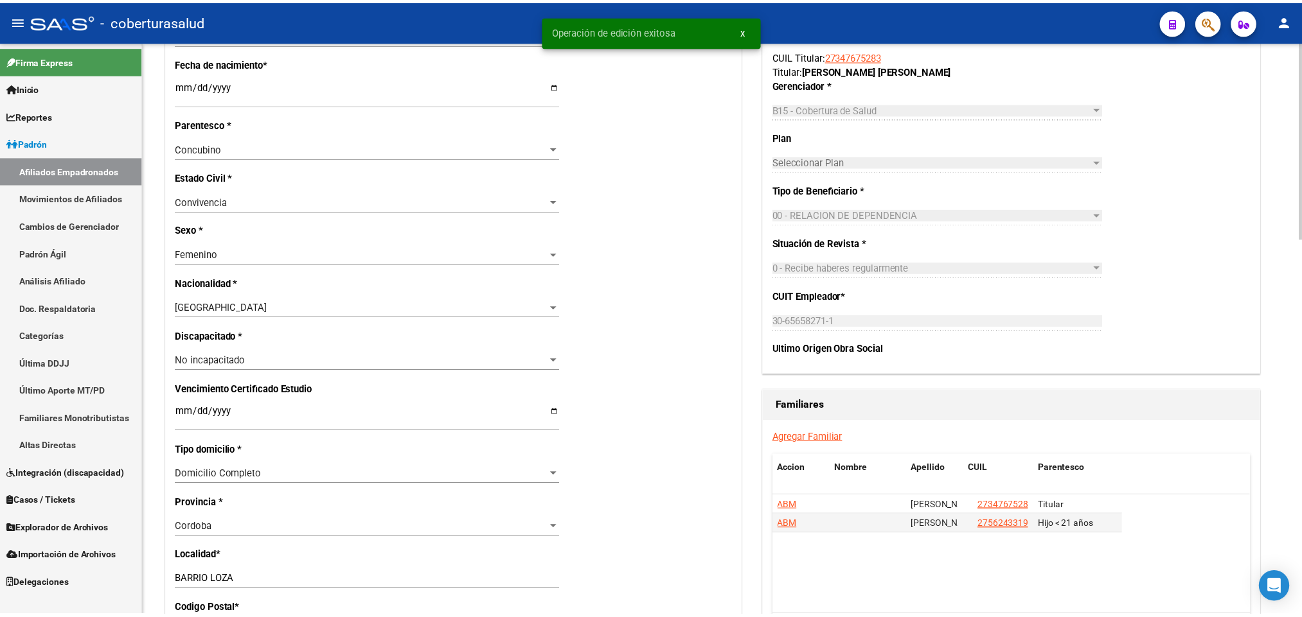
scroll to position [578, 0]
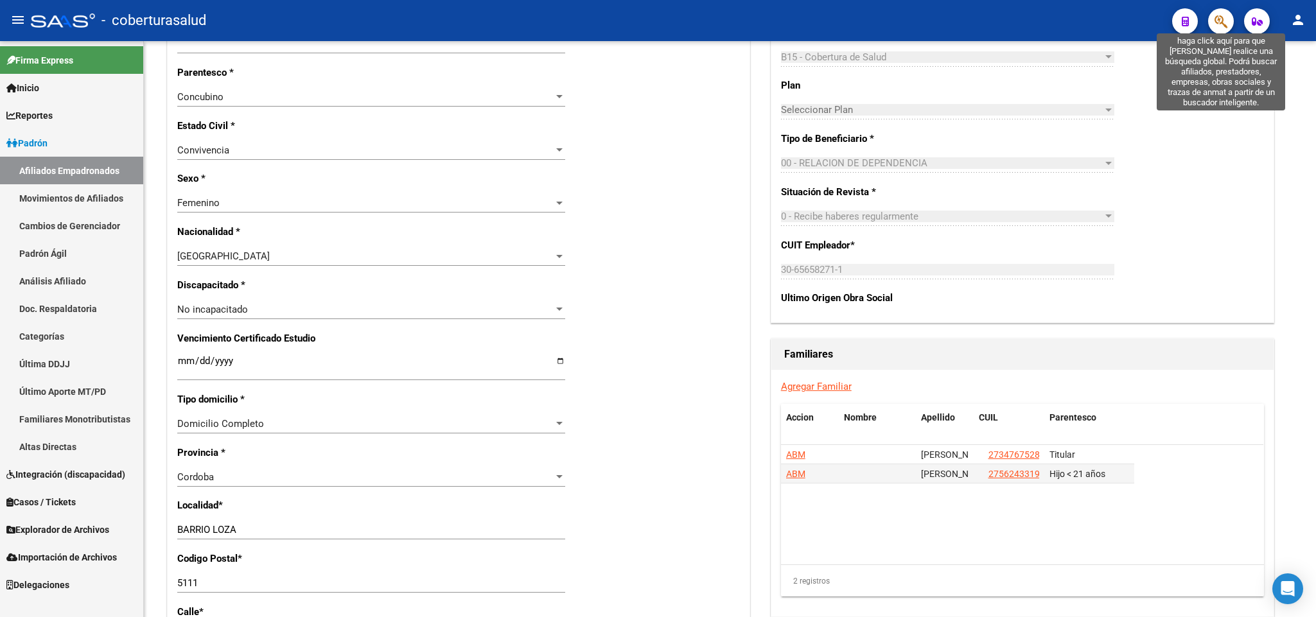
click at [1215, 19] on icon "button" at bounding box center [1221, 21] width 13 height 15
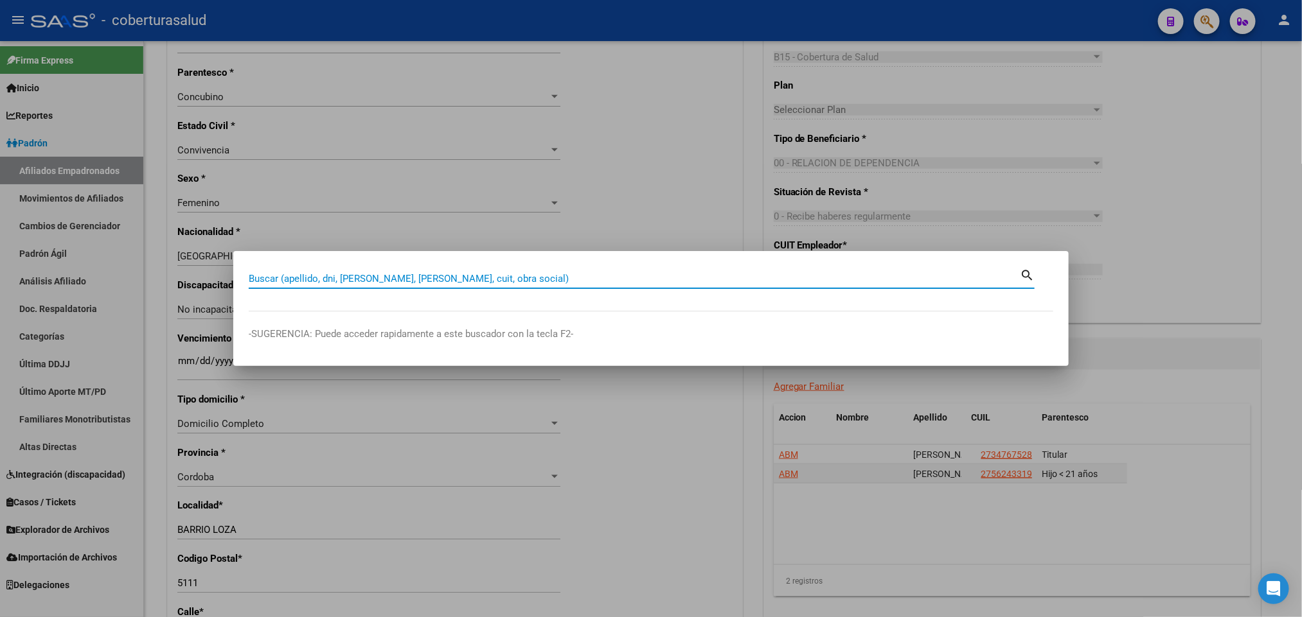
paste input "58166357"
type input "58166357"
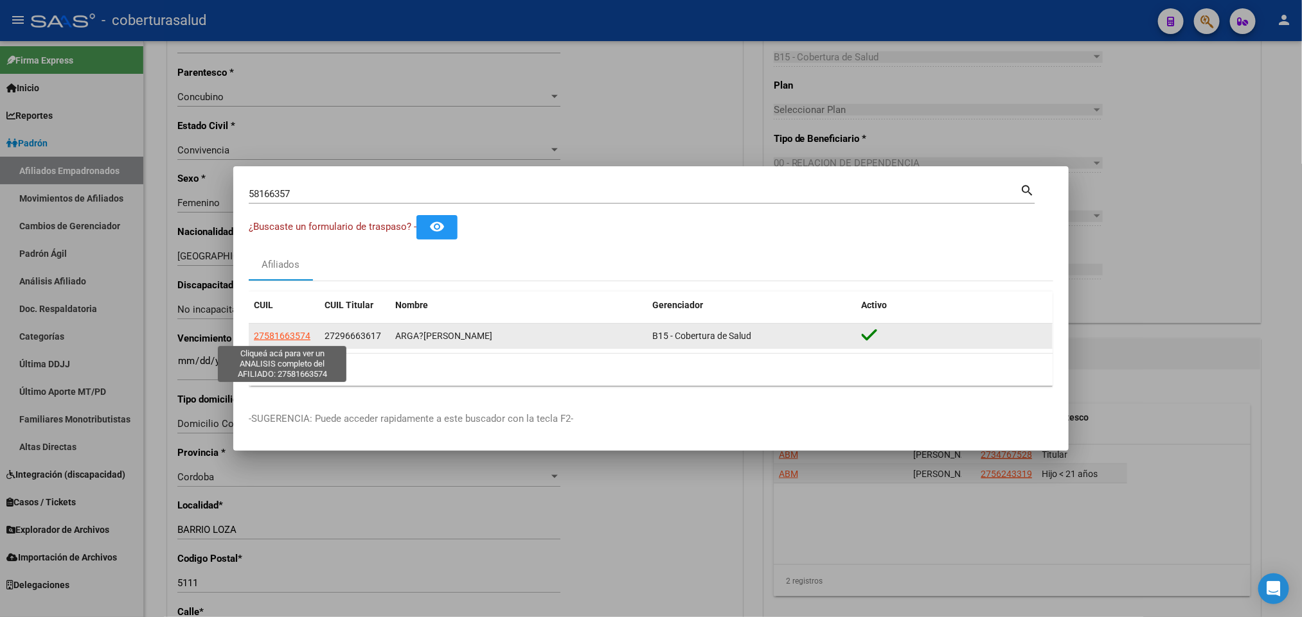
click at [259, 331] on span "27581663574" at bounding box center [282, 336] width 57 height 10
type textarea "27581663574"
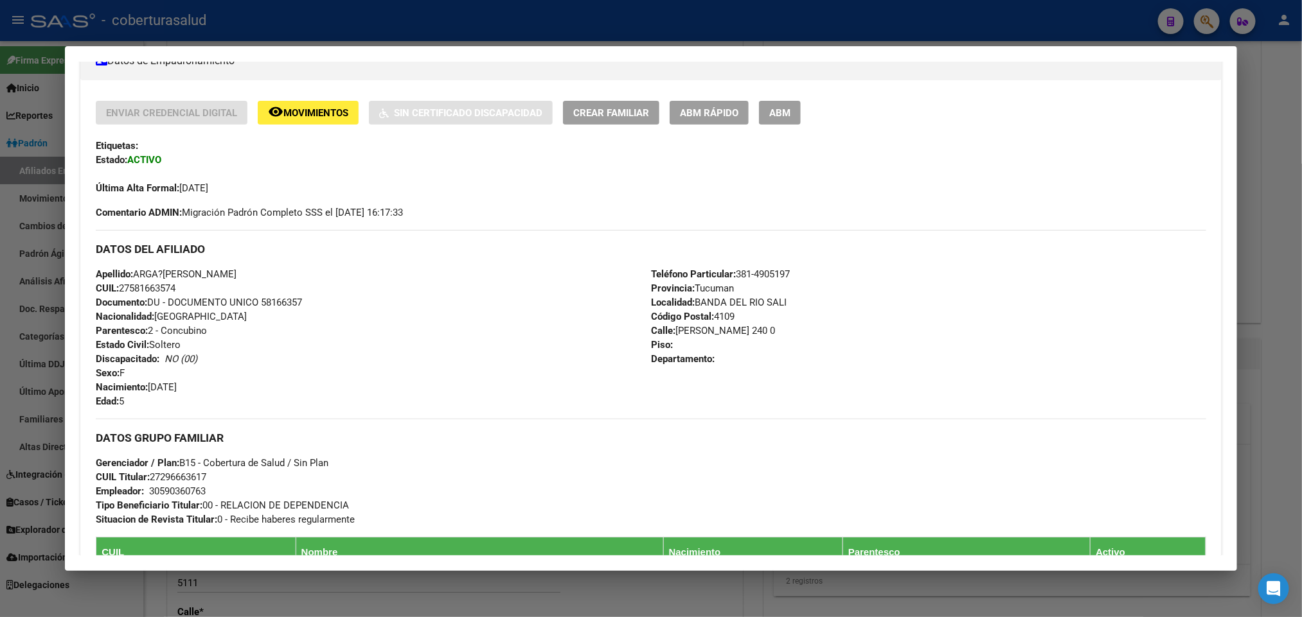
scroll to position [289, 0]
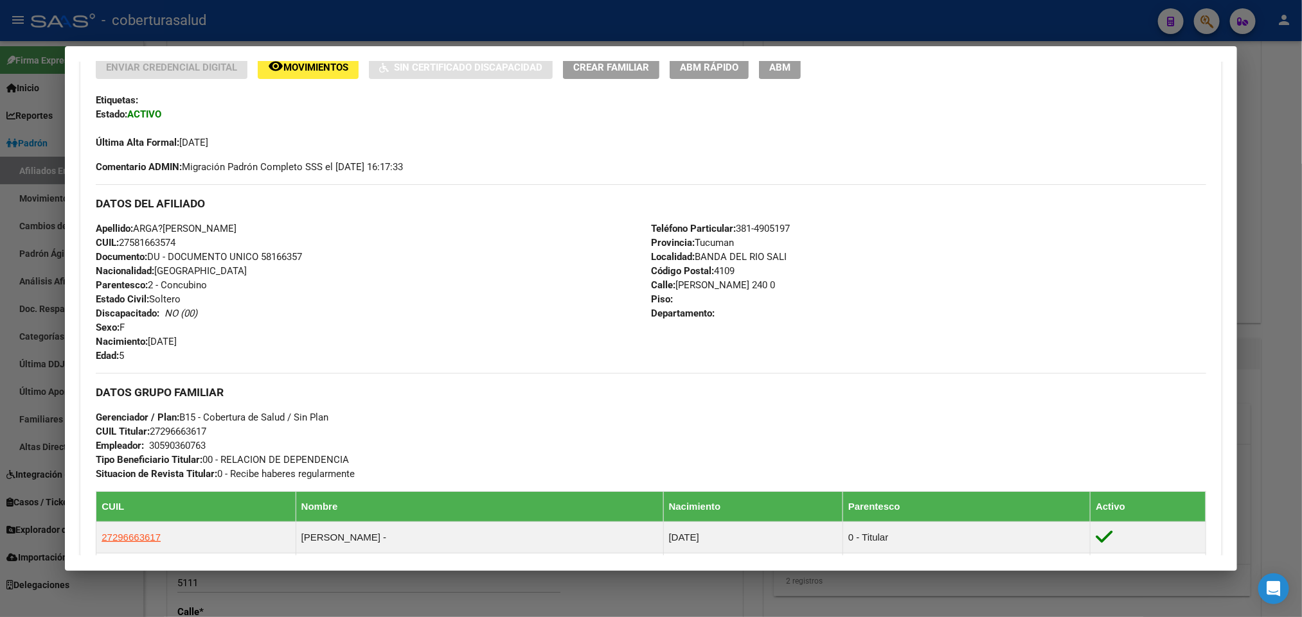
click at [772, 58] on mat-dialog-container "Análisis Afiliado - CUIL: 27581663574 DATOS PADRÓN ÁGIL: ARGA?[PERSON_NAME] | A…" at bounding box center [650, 308] width 1171 height 525
click at [771, 68] on span "ABM" at bounding box center [779, 68] width 21 height 12
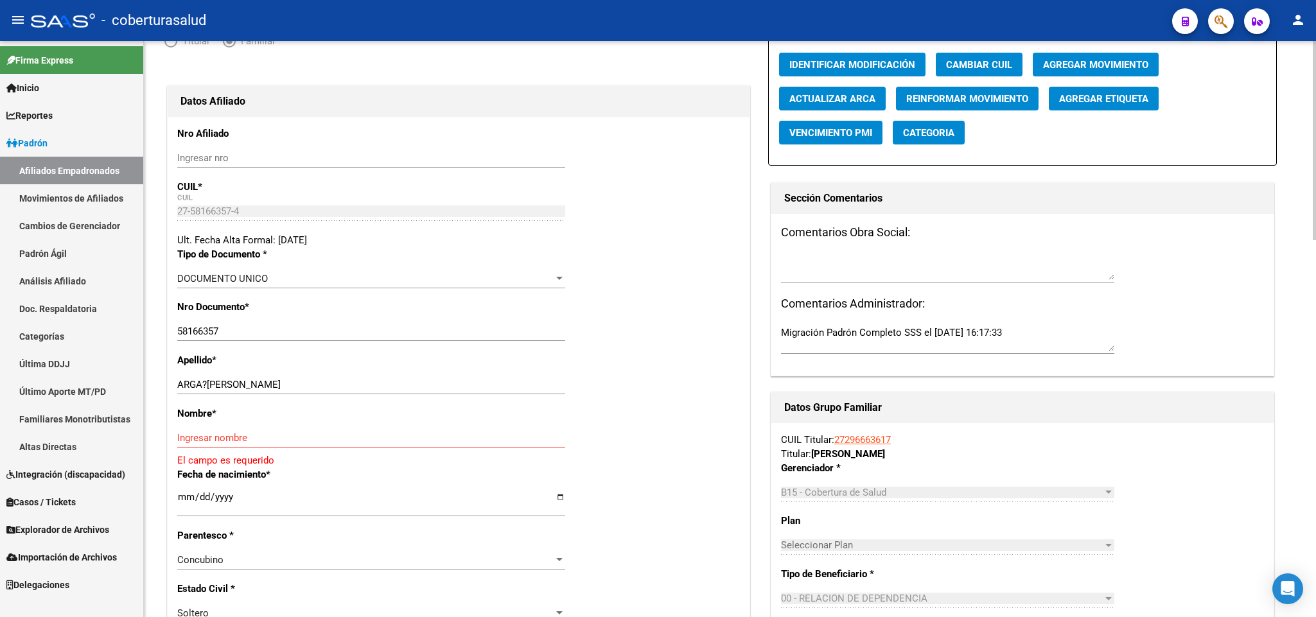
scroll to position [385, 0]
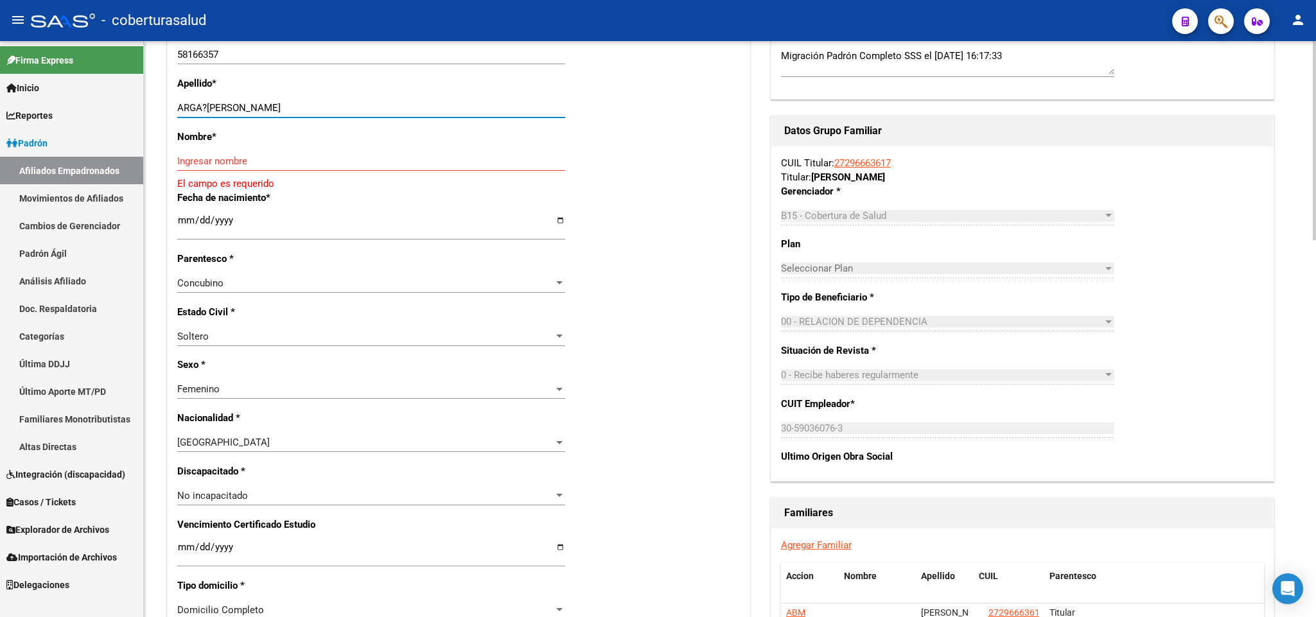
drag, startPoint x: 235, startPoint y: 104, endPoint x: 353, endPoint y: 111, distance: 117.7
click at [353, 111] on input "ARGA?[PERSON_NAME]" at bounding box center [371, 108] width 388 height 12
type input "ARGA?ARAZ"
click at [238, 155] on div "Ingresar nombre" at bounding box center [371, 161] width 388 height 19
paste input "[PERSON_NAME]"
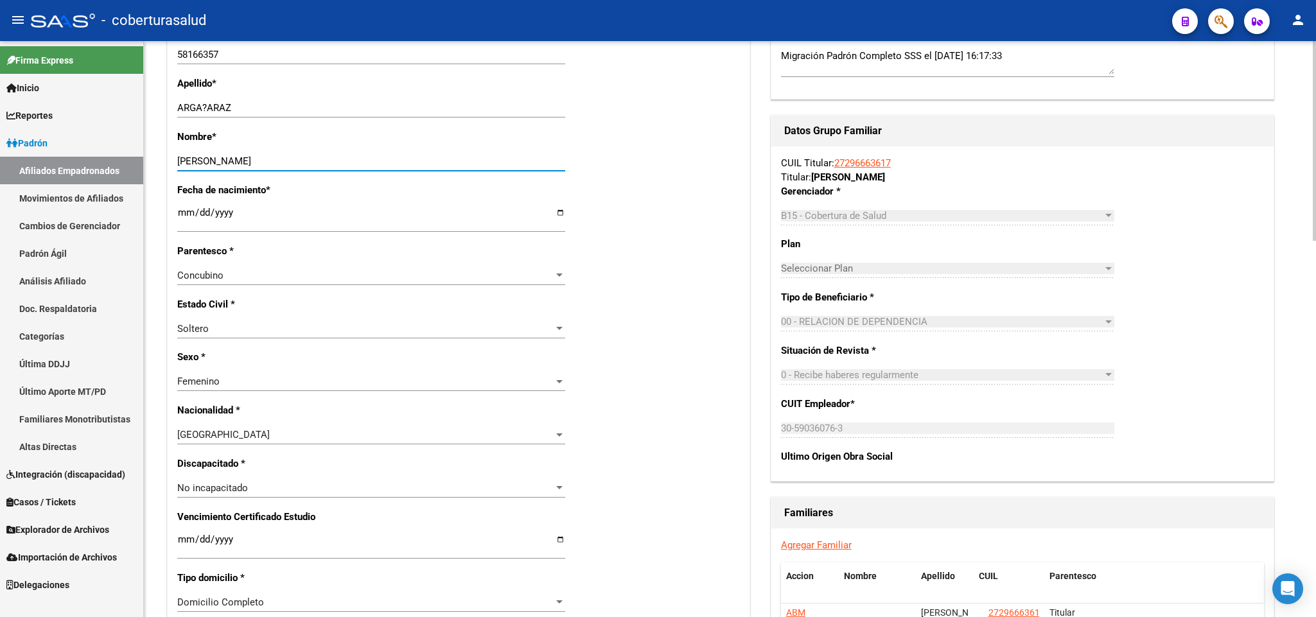
type input "[PERSON_NAME]"
click at [205, 108] on input "ARGA?ARAZ" at bounding box center [371, 108] width 388 height 12
type input "ARGAÑARAZ"
click at [492, 272] on div "Concubino" at bounding box center [365, 276] width 376 height 12
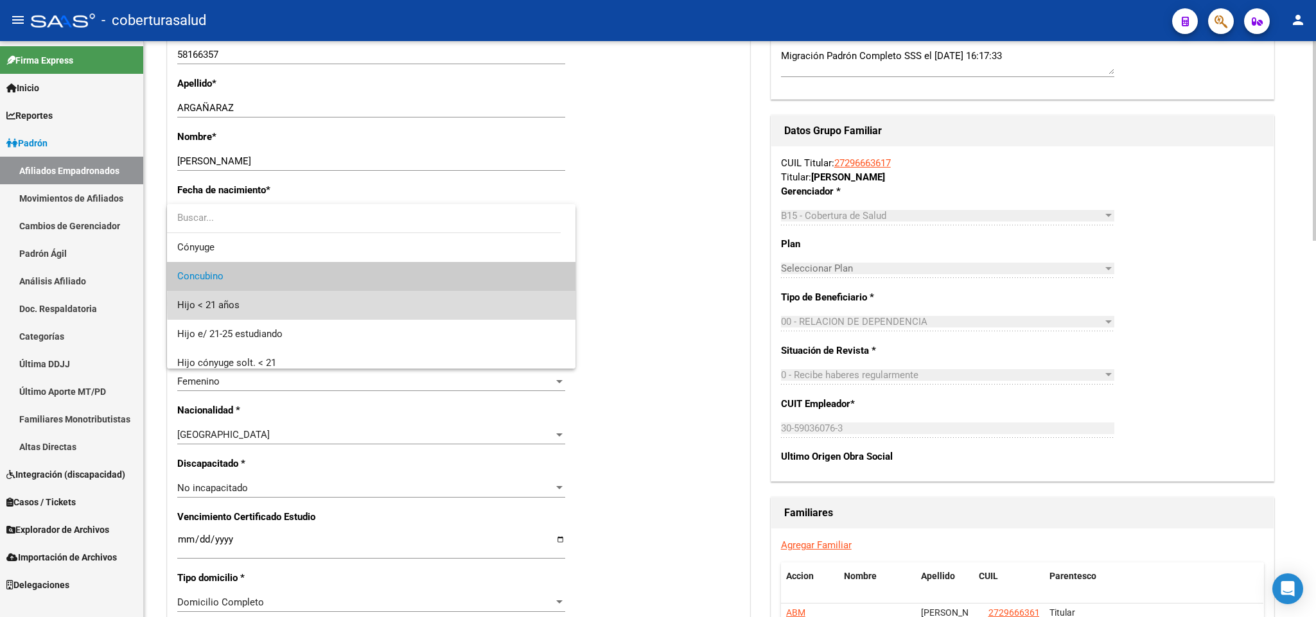
click at [463, 305] on span "Hijo < 21 años" at bounding box center [371, 305] width 388 height 29
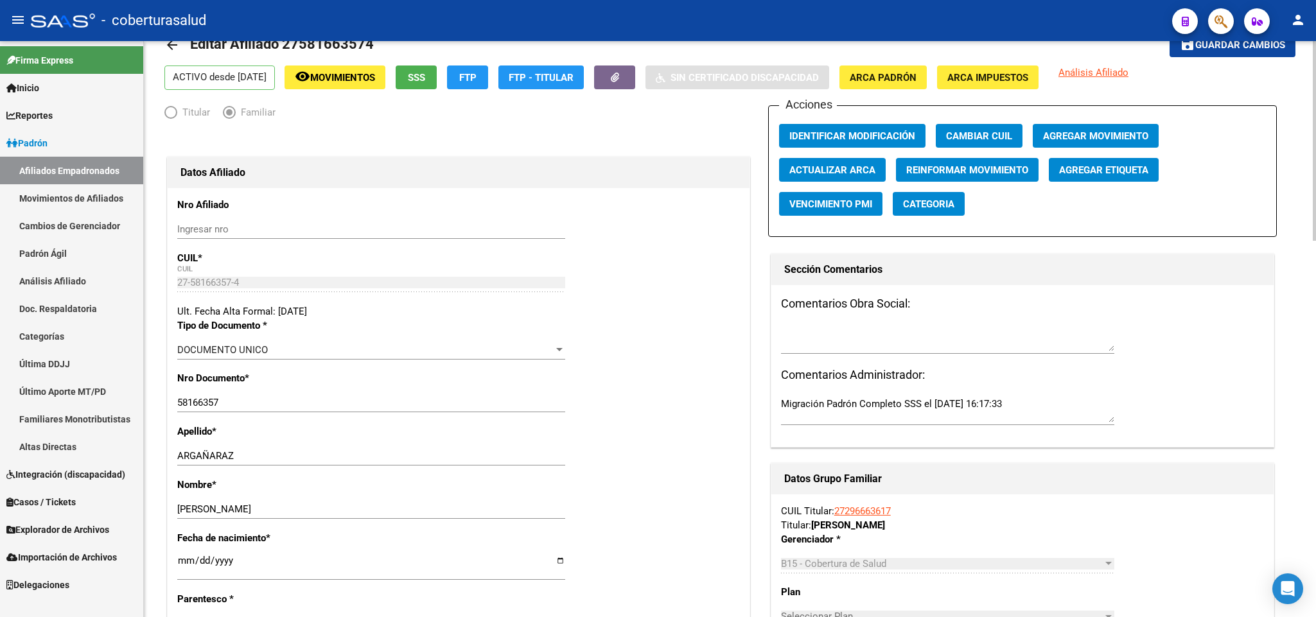
scroll to position [0, 0]
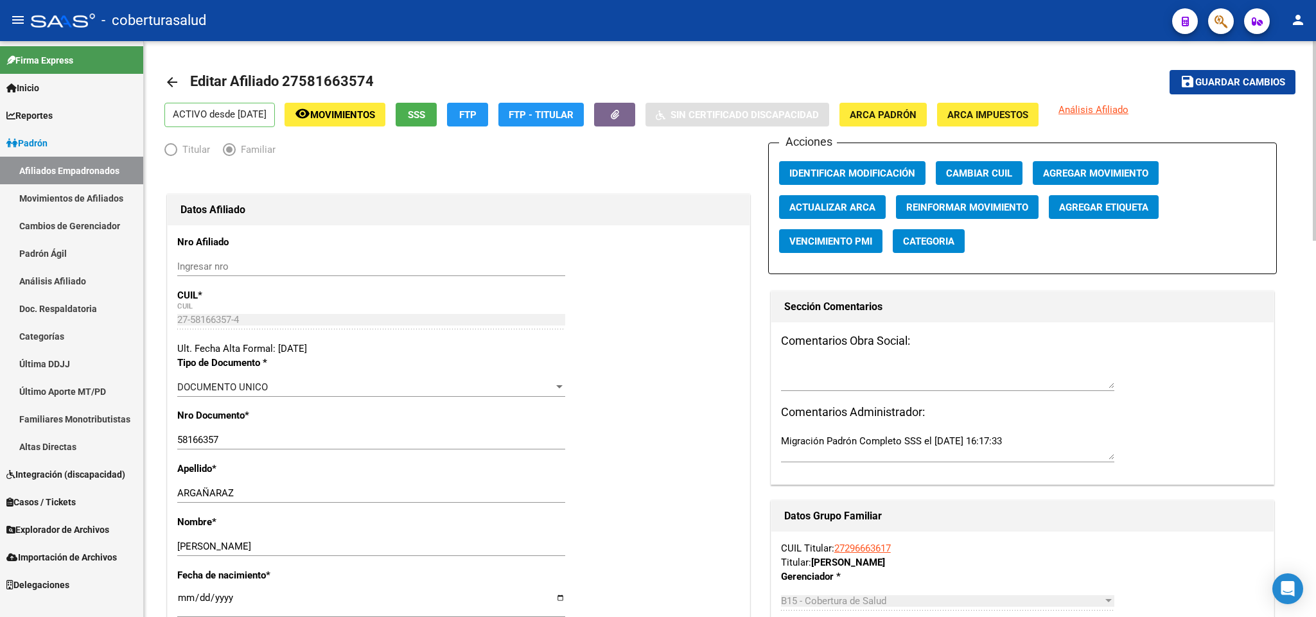
click at [1257, 77] on span "Guardar cambios" at bounding box center [1241, 83] width 90 height 12
click at [1264, 85] on span "Guardar cambios" at bounding box center [1241, 83] width 90 height 12
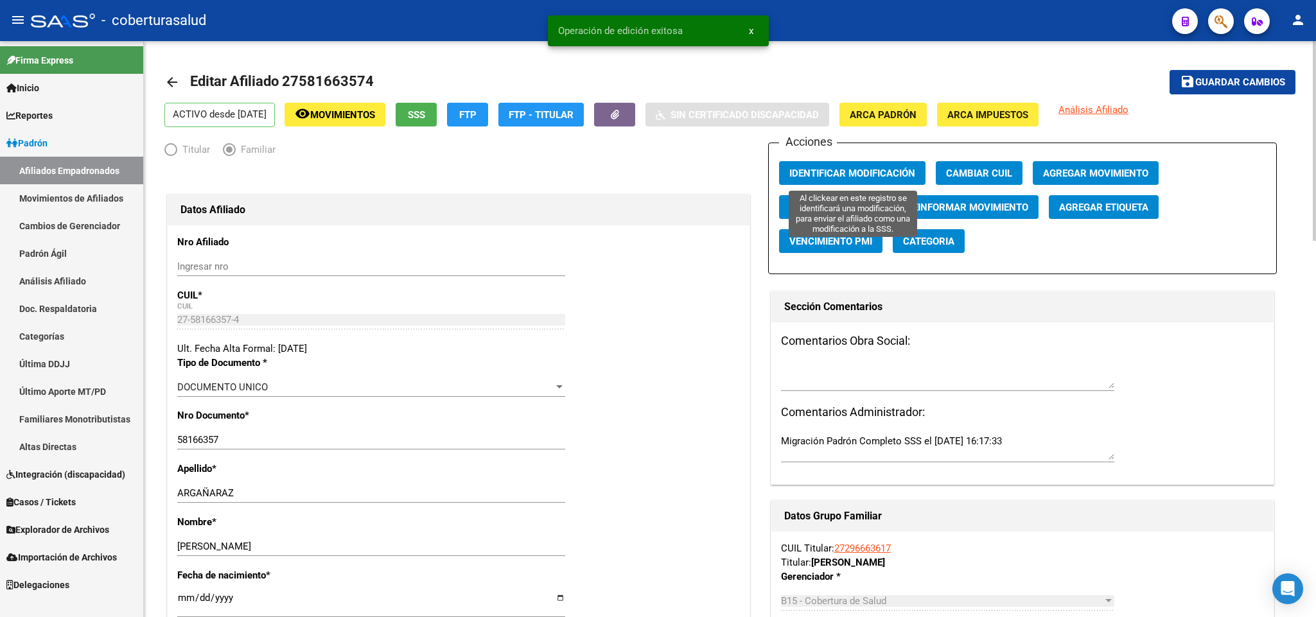
click at [843, 172] on span "Identificar Modificación" at bounding box center [853, 174] width 126 height 12
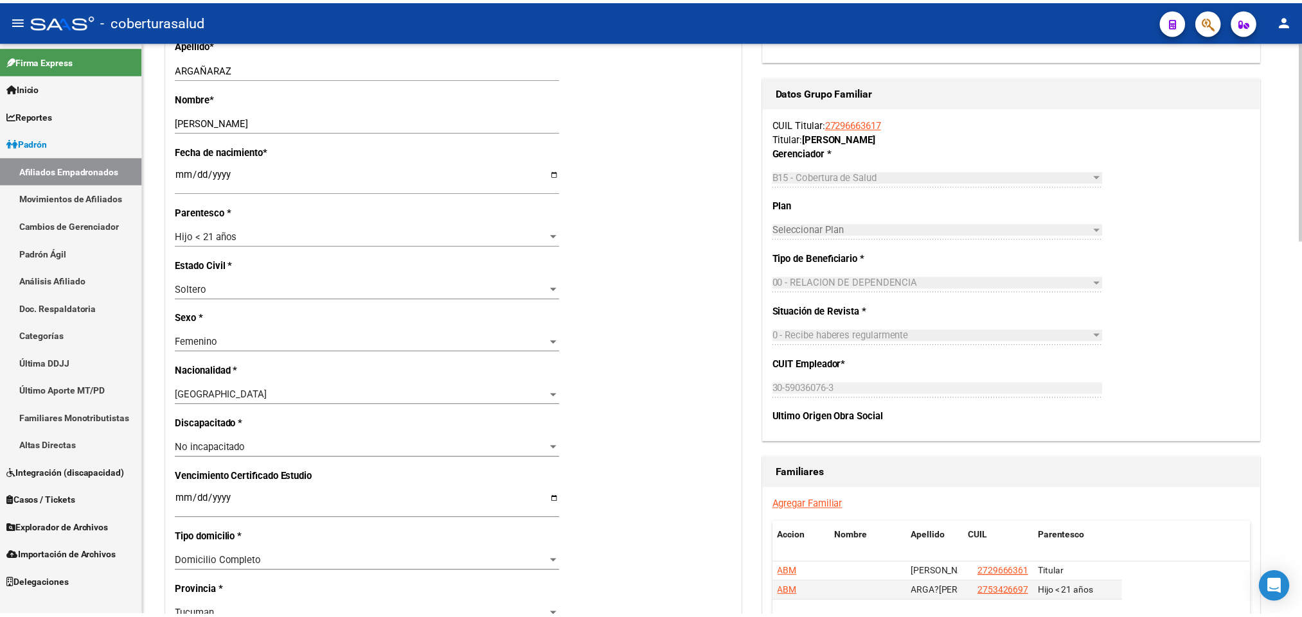
scroll to position [482, 0]
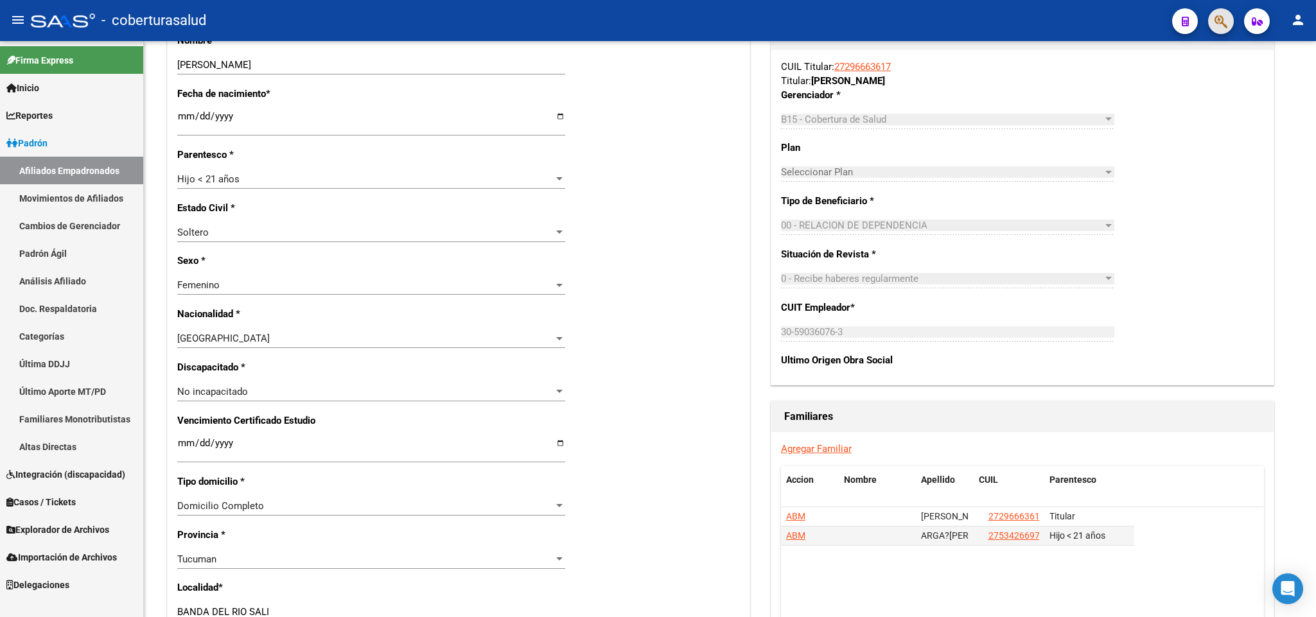
click at [1230, 12] on button "button" at bounding box center [1221, 21] width 26 height 26
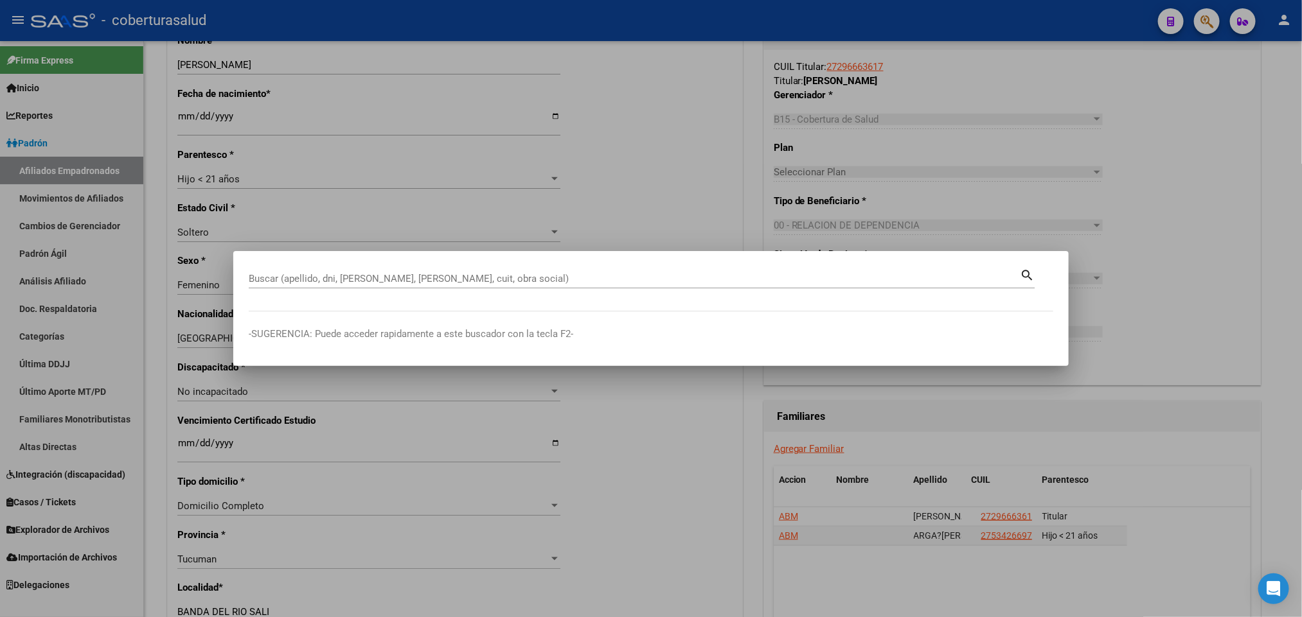
click at [475, 276] on input "Buscar (apellido, dni, [PERSON_NAME], [PERSON_NAME], cuit, obra social)" at bounding box center [634, 279] width 771 height 12
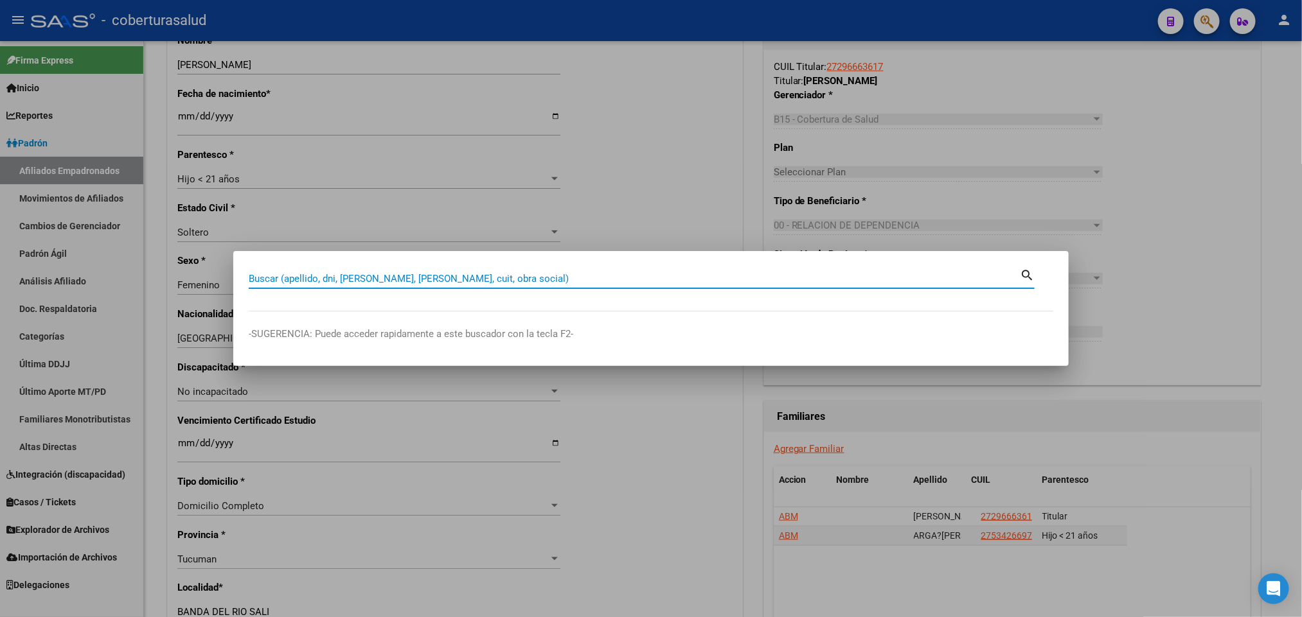
paste input "56800216"
type input "56800216"
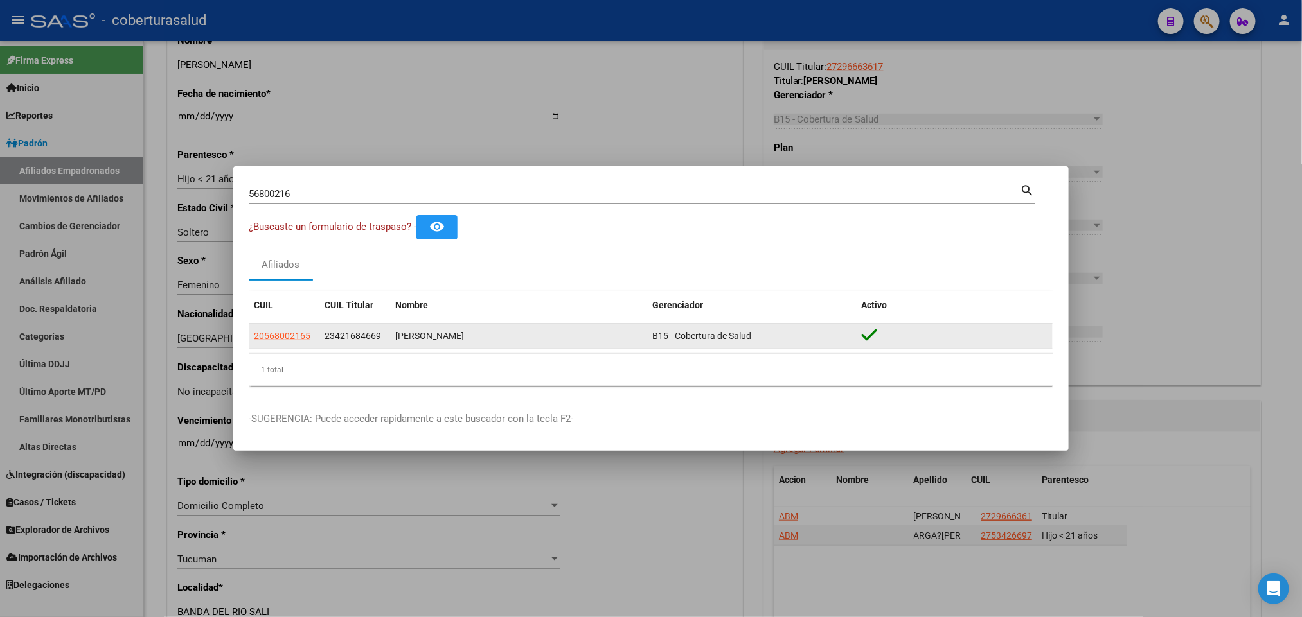
click at [285, 342] on app-link-go-to "20568002165" at bounding box center [282, 336] width 57 height 15
click at [291, 334] on span "20568002165" at bounding box center [282, 336] width 57 height 10
type textarea "20568002165"
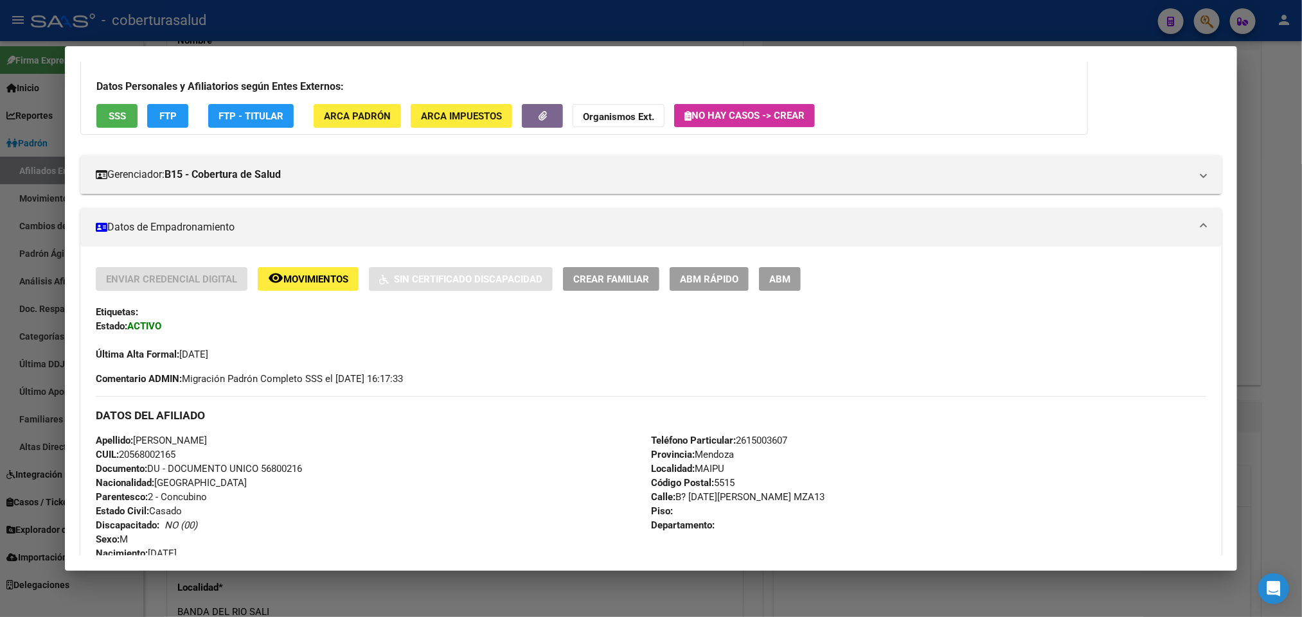
scroll to position [193, 0]
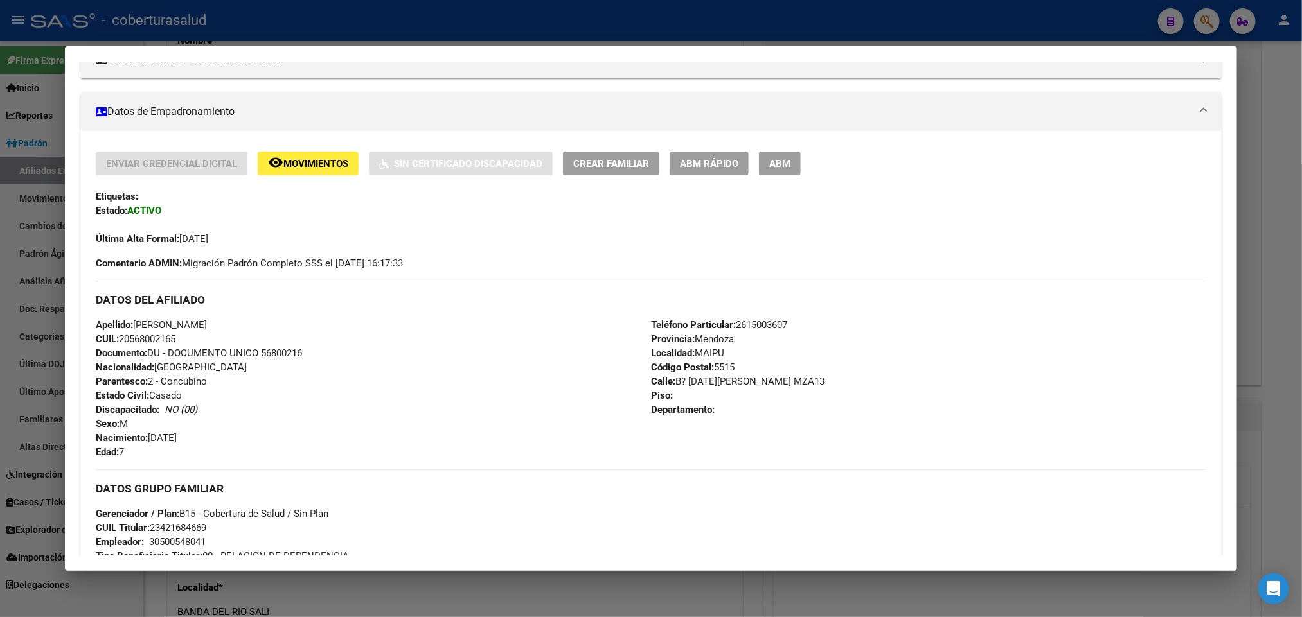
click at [781, 166] on span "ABM" at bounding box center [779, 164] width 21 height 12
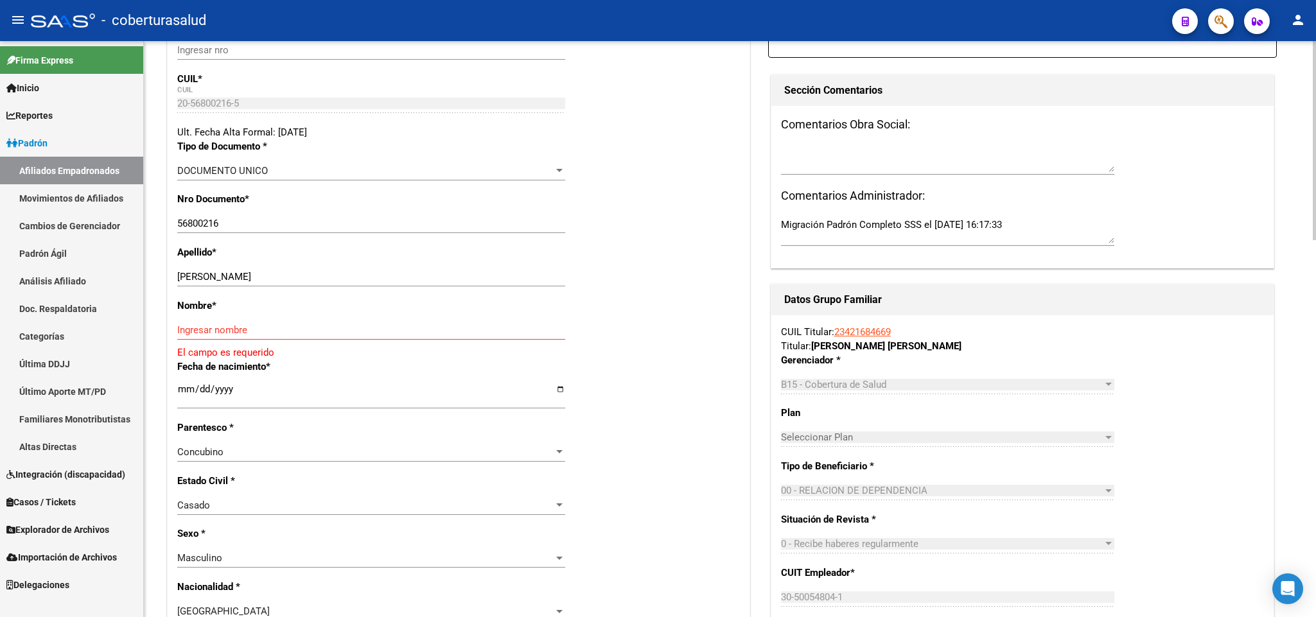
scroll to position [289, 0]
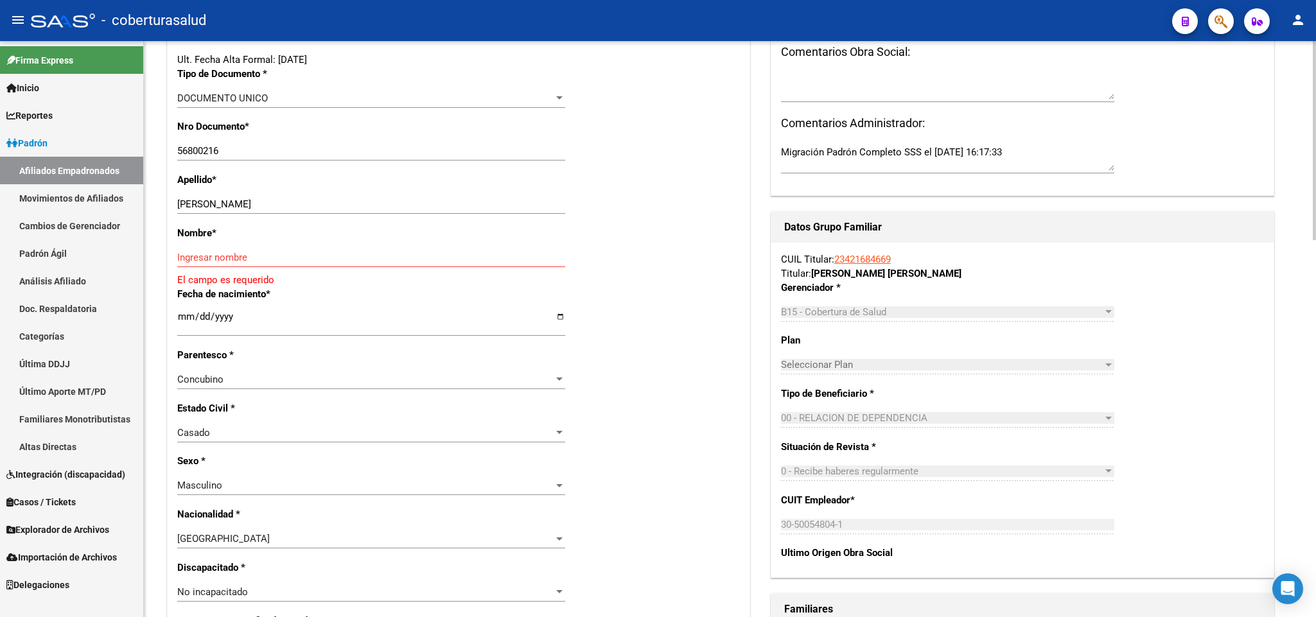
drag, startPoint x: 258, startPoint y: 199, endPoint x: 367, endPoint y: 211, distance: 109.3
click at [434, 213] on div "[PERSON_NAME] [PERSON_NAME] Ingresar apellido" at bounding box center [371, 204] width 388 height 19
drag, startPoint x: 264, startPoint y: 203, endPoint x: 351, endPoint y: 215, distance: 88.1
click at [351, 214] on div "[PERSON_NAME] [PERSON_NAME] Ingresar apellido" at bounding box center [371, 204] width 388 height 19
drag, startPoint x: 261, startPoint y: 205, endPoint x: 351, endPoint y: 205, distance: 90.6
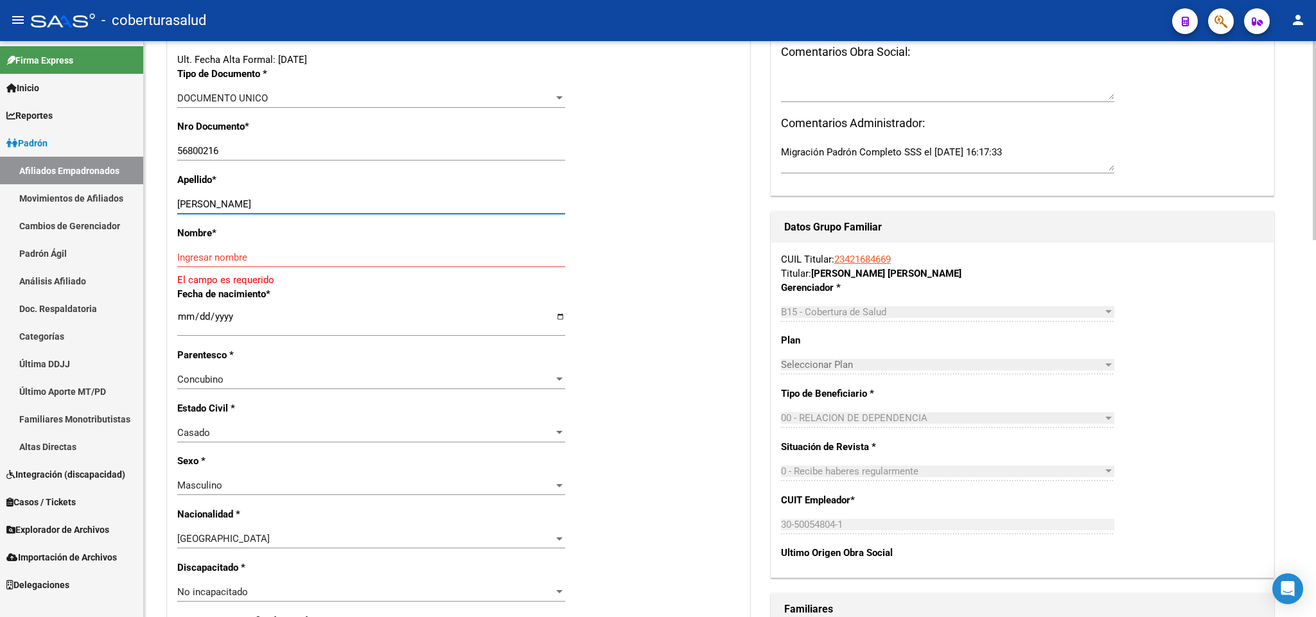
click at [351, 205] on input "[PERSON_NAME]" at bounding box center [371, 205] width 388 height 12
type input "[PERSON_NAME]"
click at [222, 259] on input "Ingresar nombre" at bounding box center [371, 258] width 388 height 12
paste input "[PERSON_NAME]"
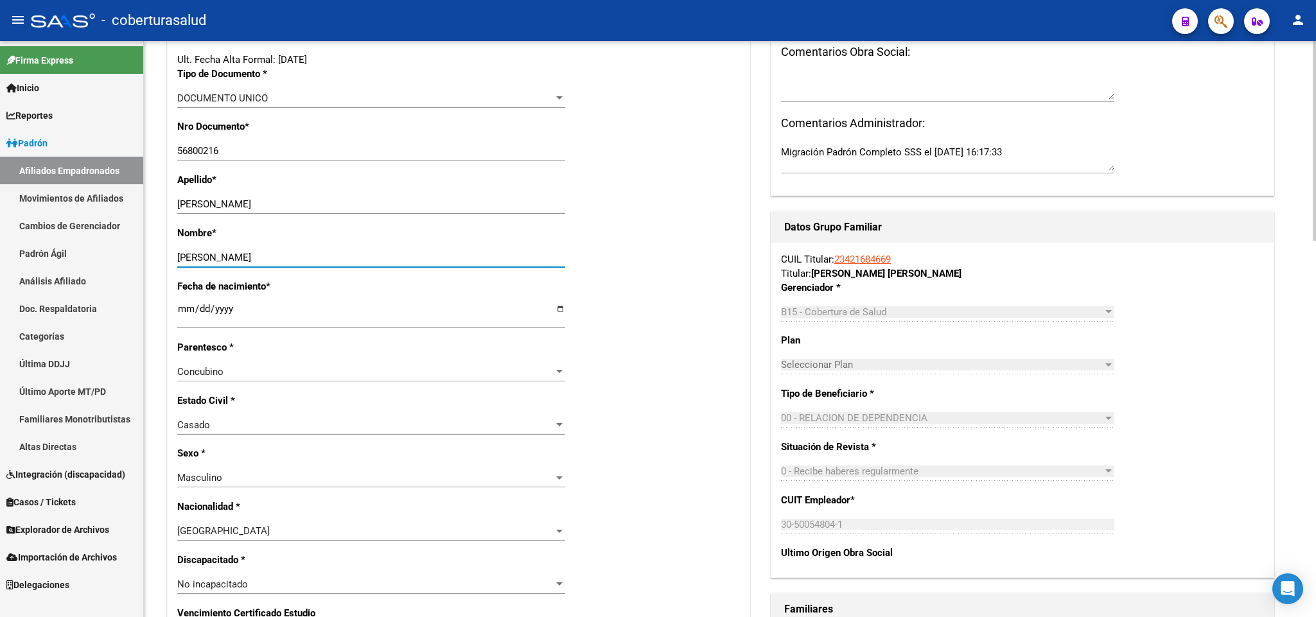
scroll to position [385, 0]
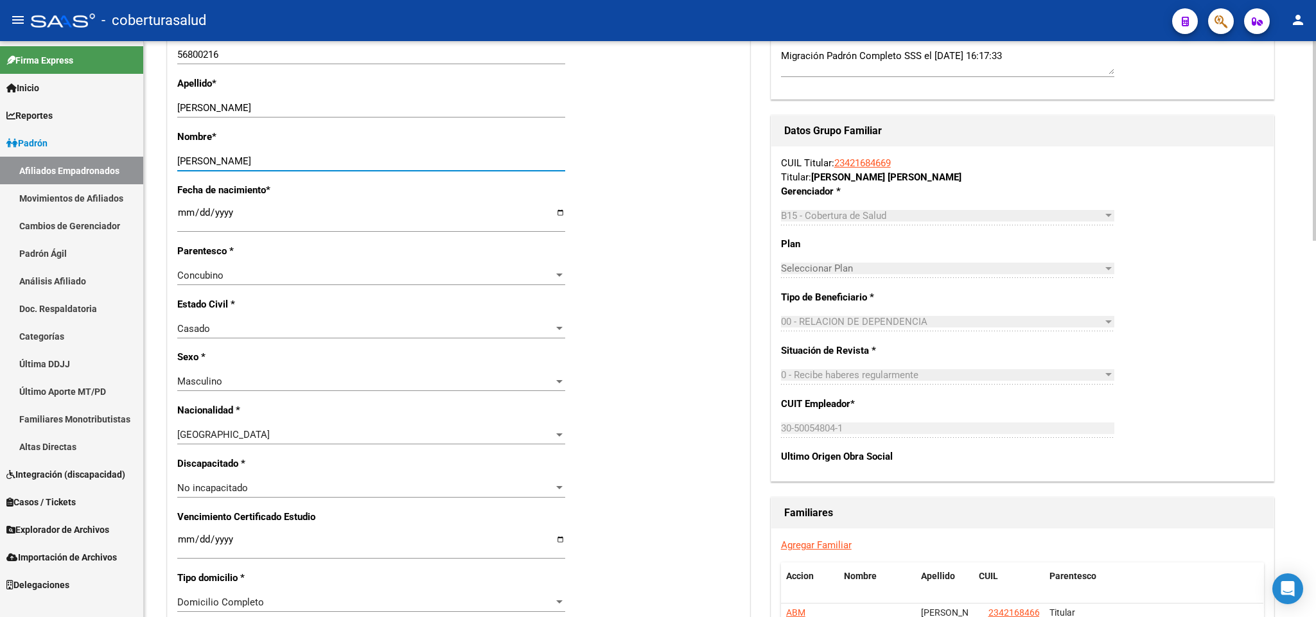
type input "[PERSON_NAME]"
click at [468, 284] on div "Concubino Seleccionar parentesco" at bounding box center [371, 275] width 388 height 19
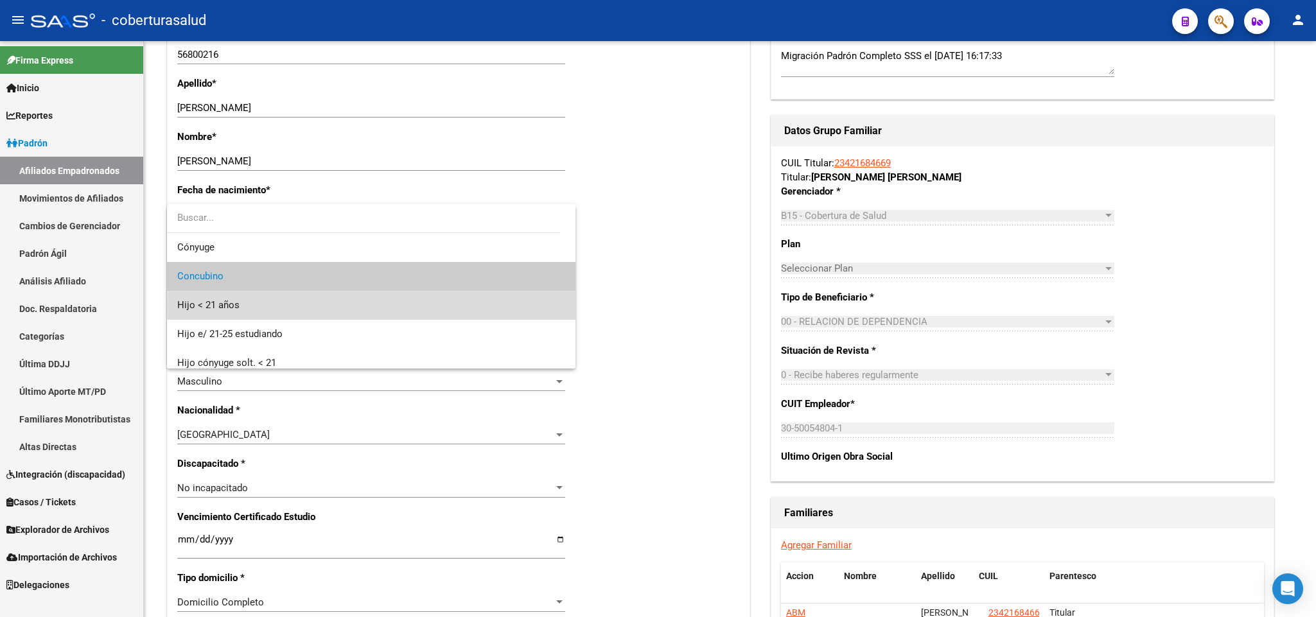
click at [469, 305] on span "Hijo < 21 años" at bounding box center [371, 305] width 388 height 29
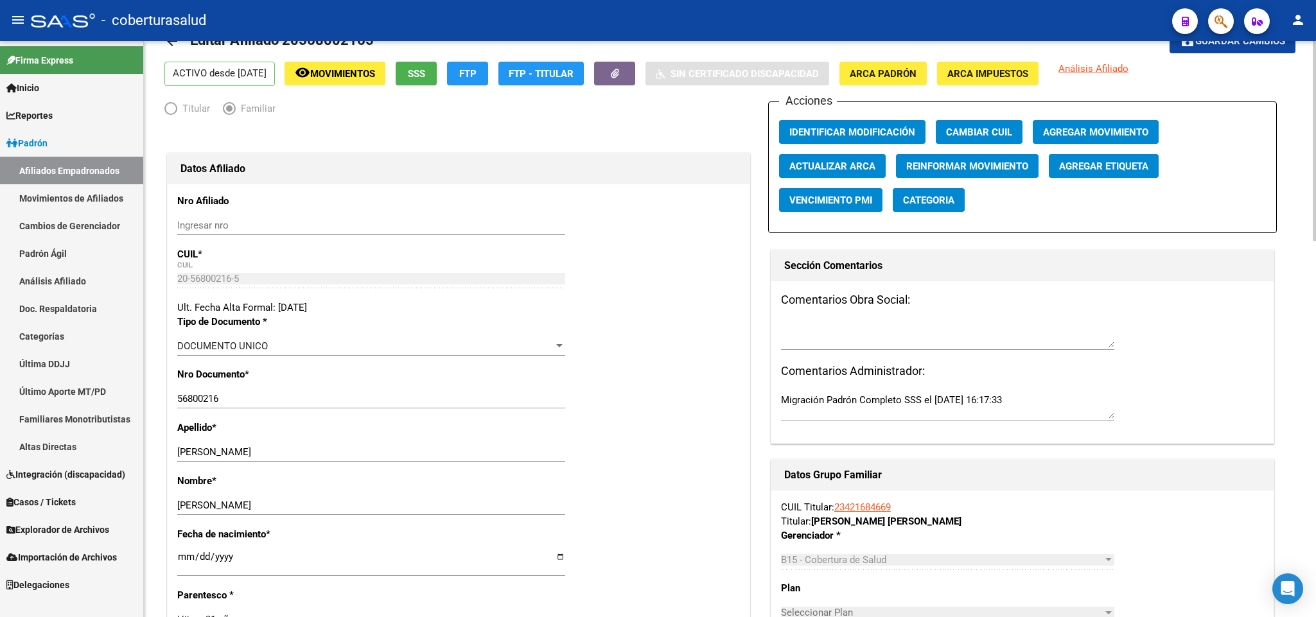
scroll to position [0, 0]
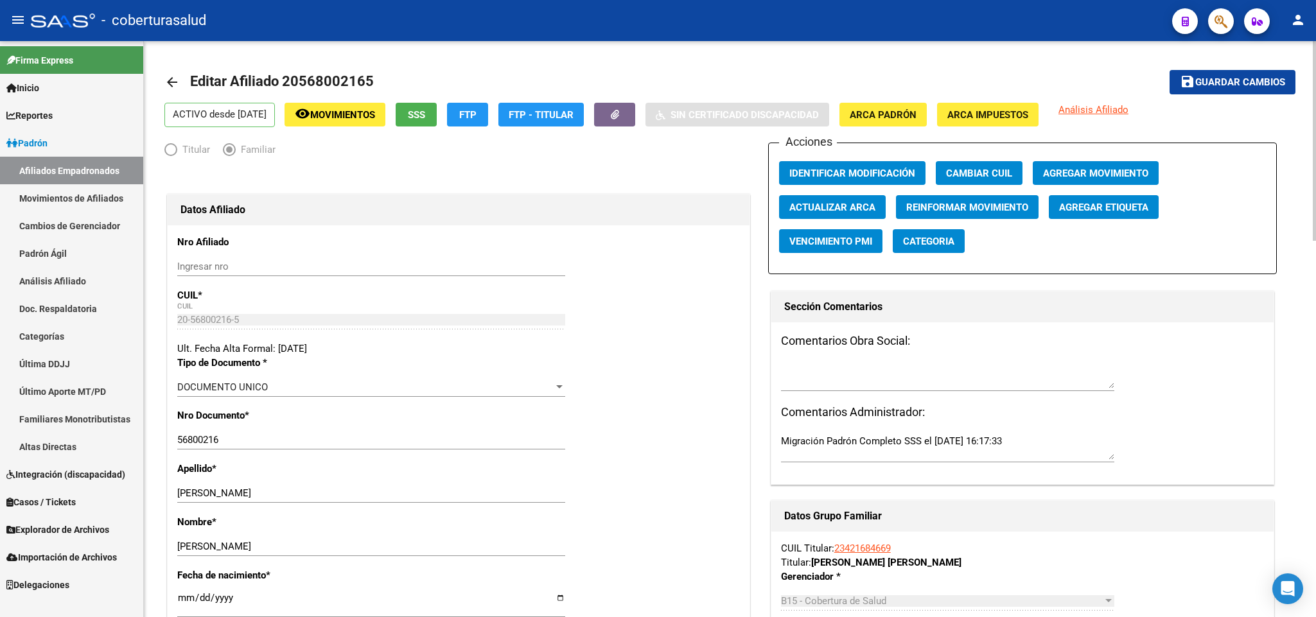
click at [282, 441] on input "56800216" at bounding box center [371, 440] width 388 height 12
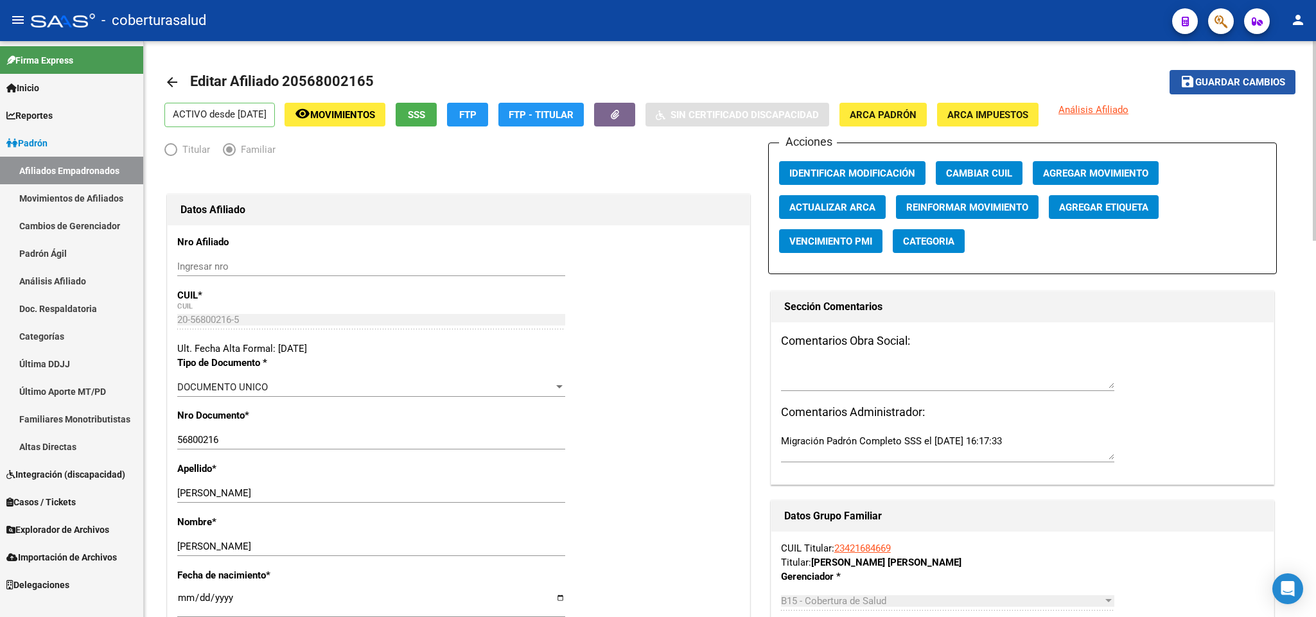
click at [1249, 93] on button "save Guardar cambios" at bounding box center [1233, 82] width 126 height 24
click at [1257, 83] on span "Guardar cambios" at bounding box center [1241, 83] width 90 height 12
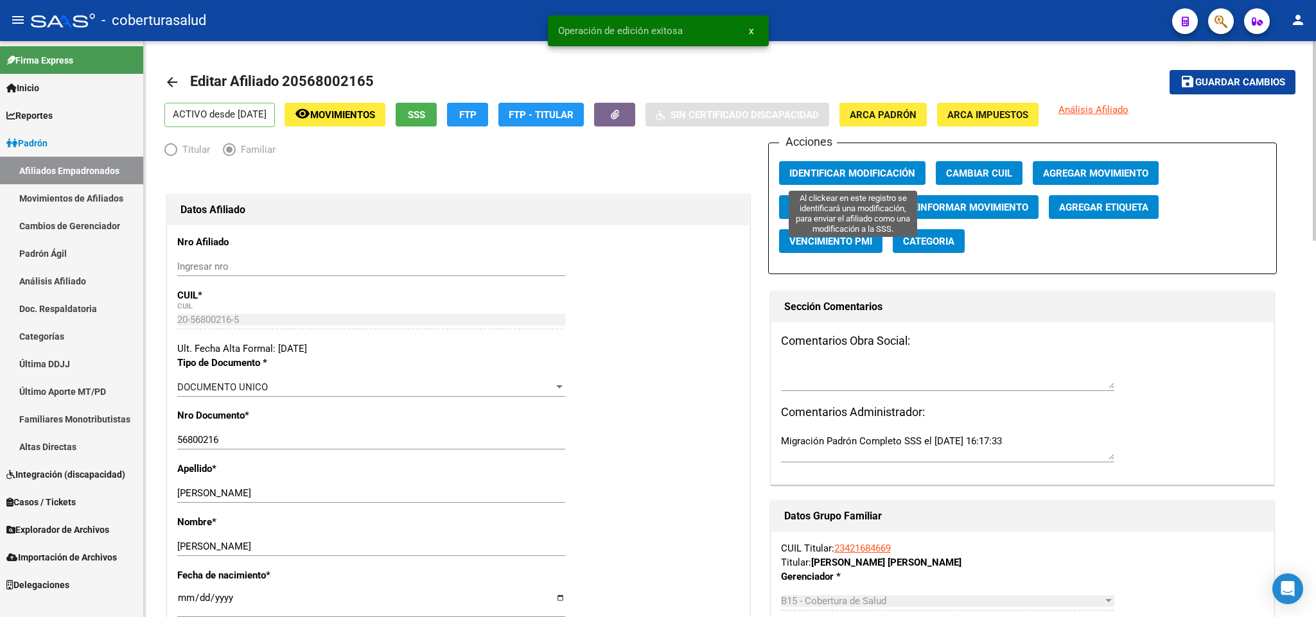
click at [820, 172] on span "Identificar Modificación" at bounding box center [853, 174] width 126 height 12
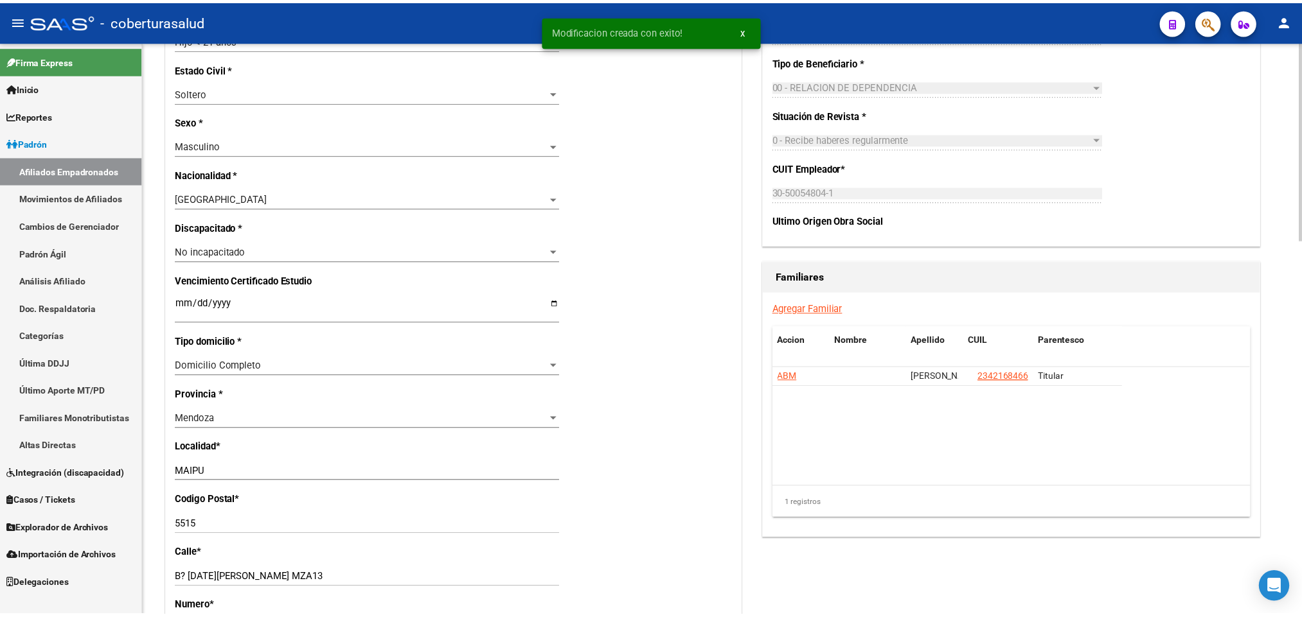
scroll to position [675, 0]
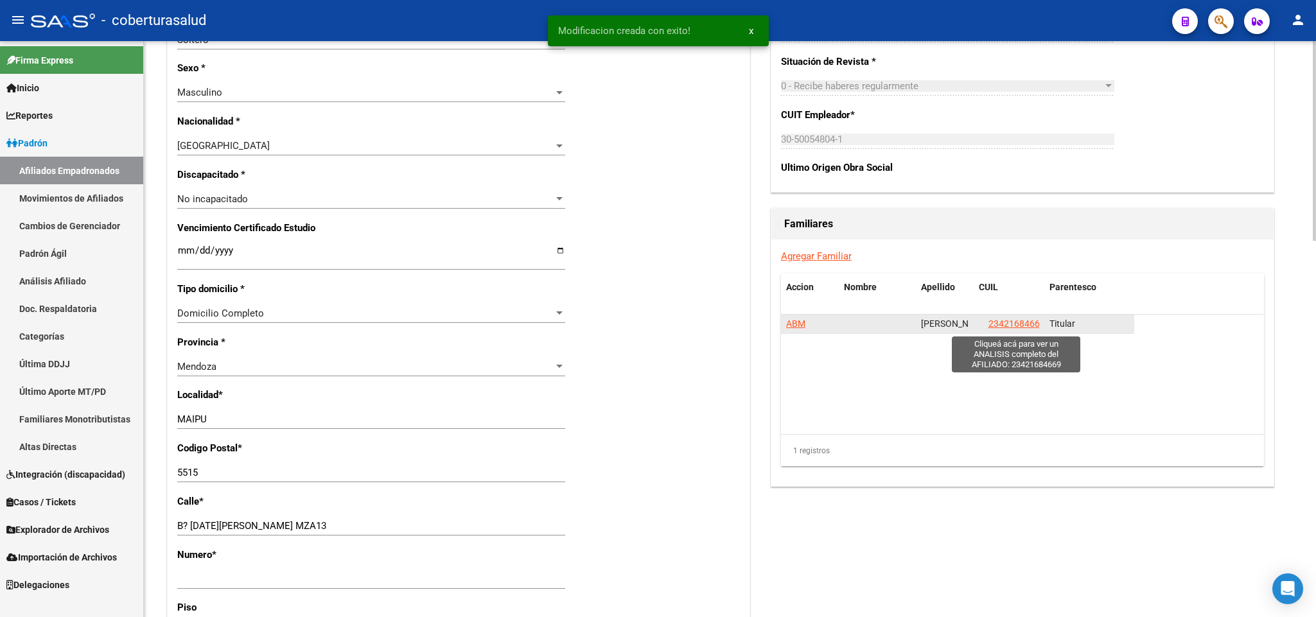
click at [1023, 328] on span "23421684669" at bounding box center [1017, 324] width 57 height 10
type textarea "23421684669"
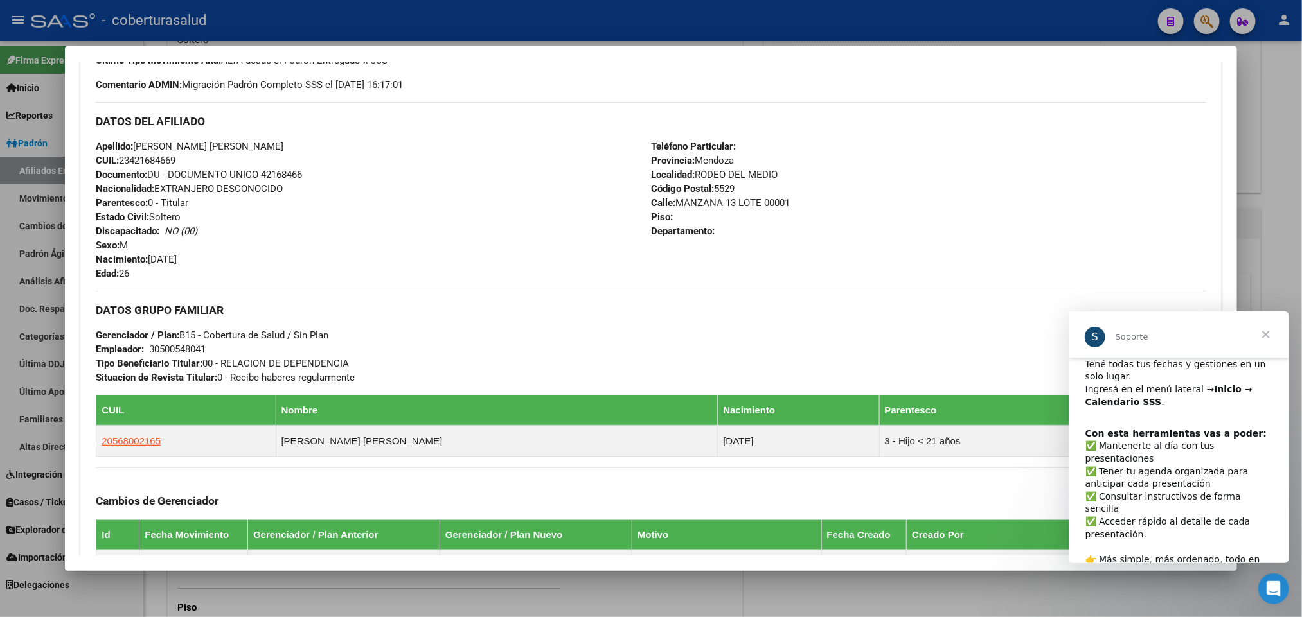
scroll to position [0, 0]
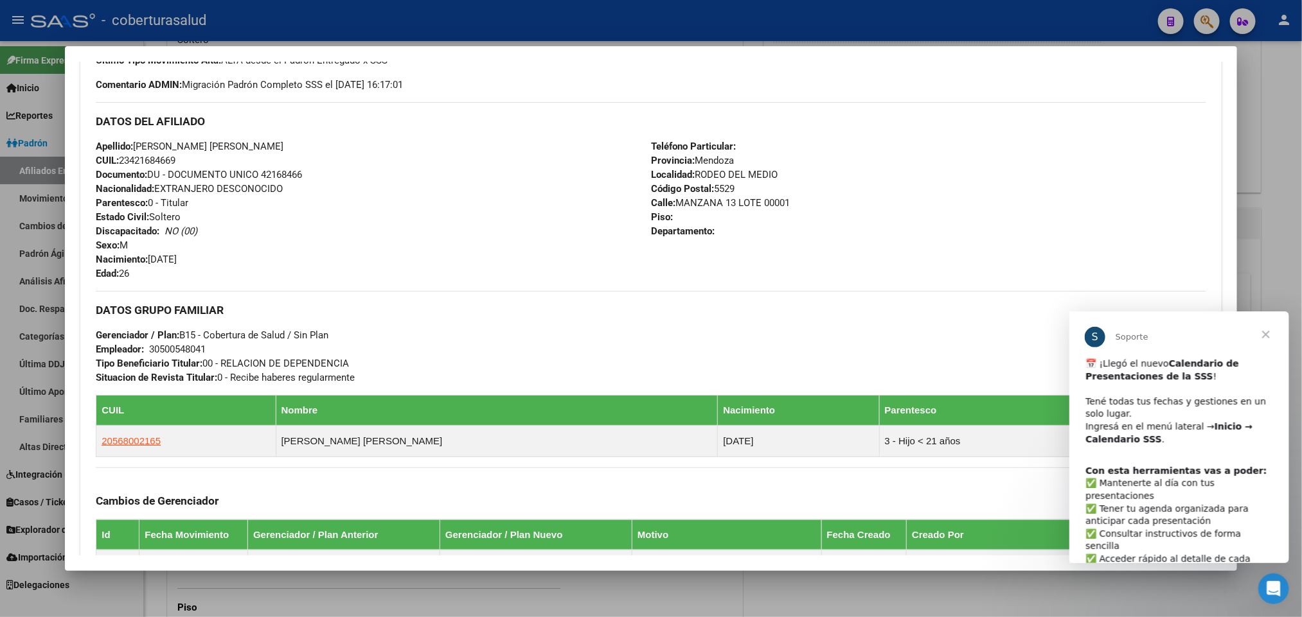
click at [1261, 336] on span "Cerrar" at bounding box center [1265, 334] width 46 height 46
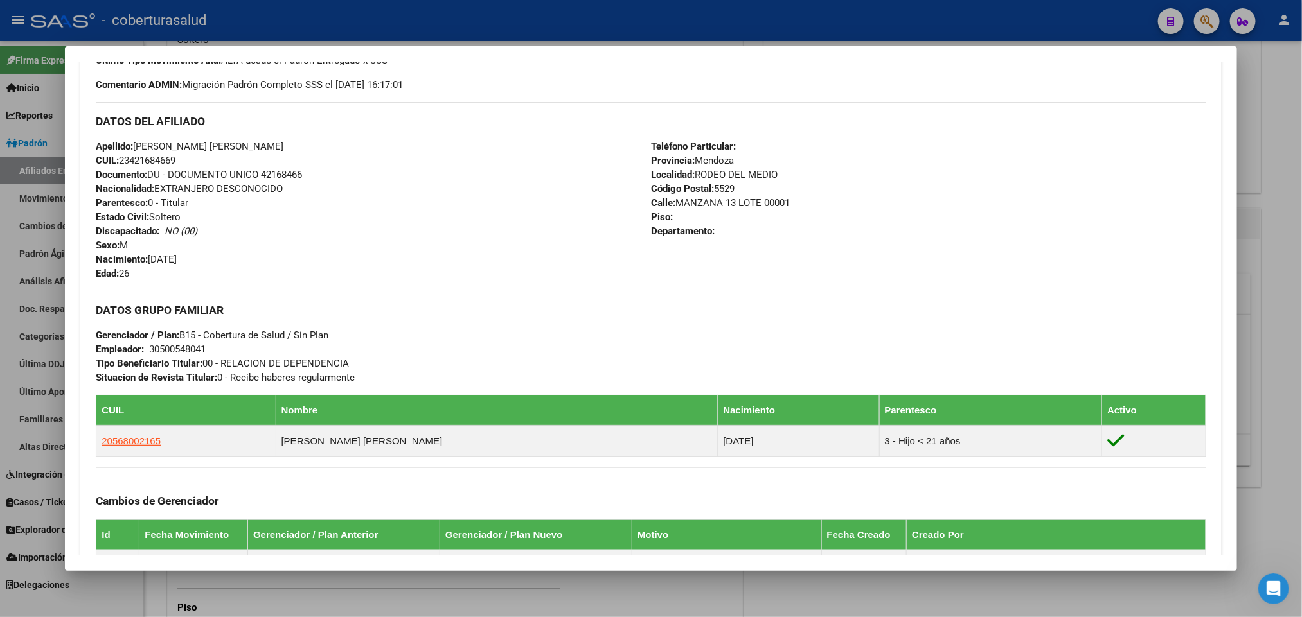
click at [1205, 19] on div at bounding box center [651, 308] width 1302 height 617
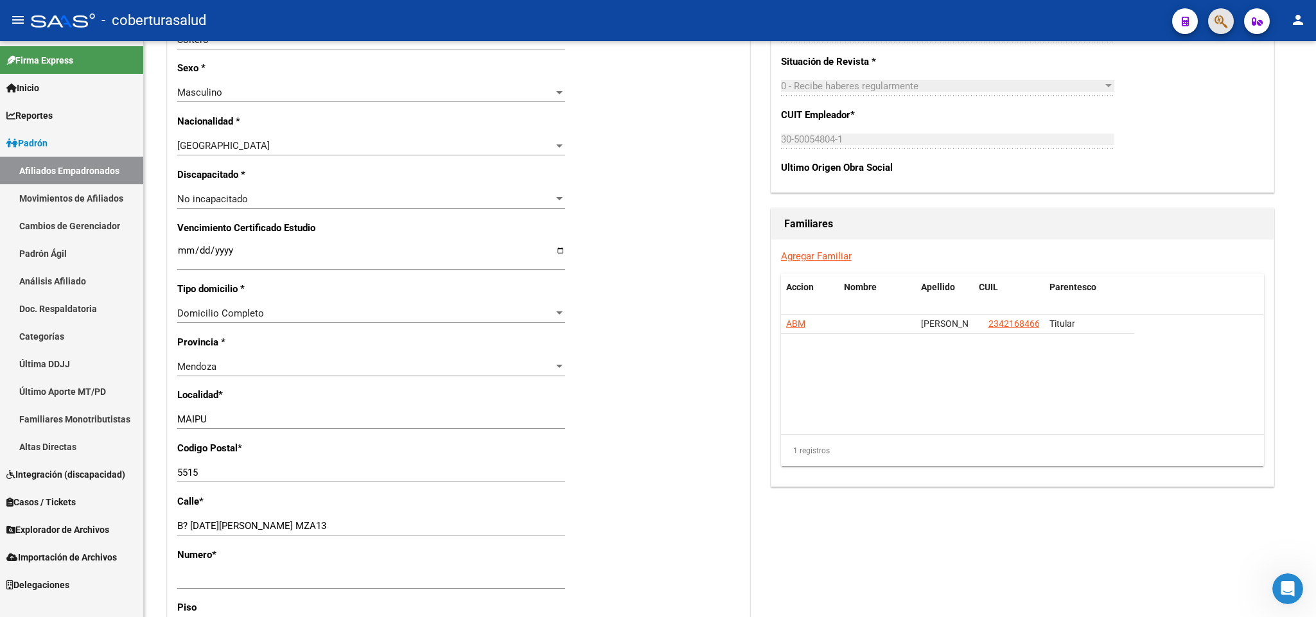
click at [1213, 22] on button "button" at bounding box center [1221, 21] width 26 height 26
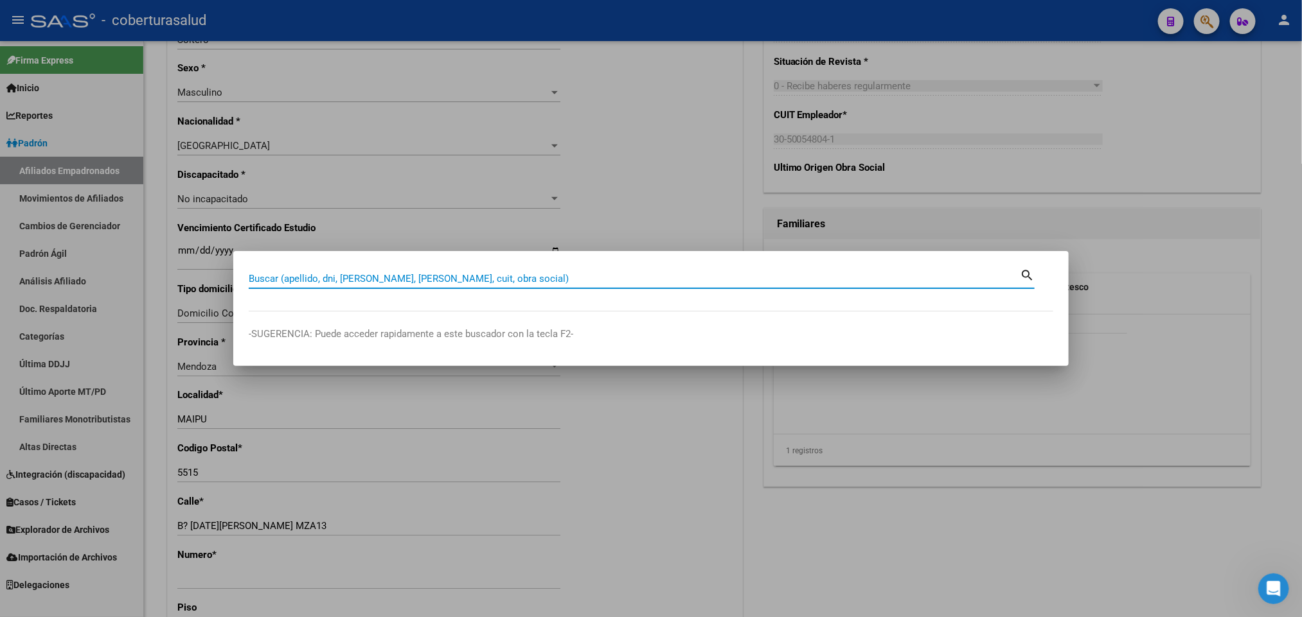
paste input "55562624"
type input "55562624"
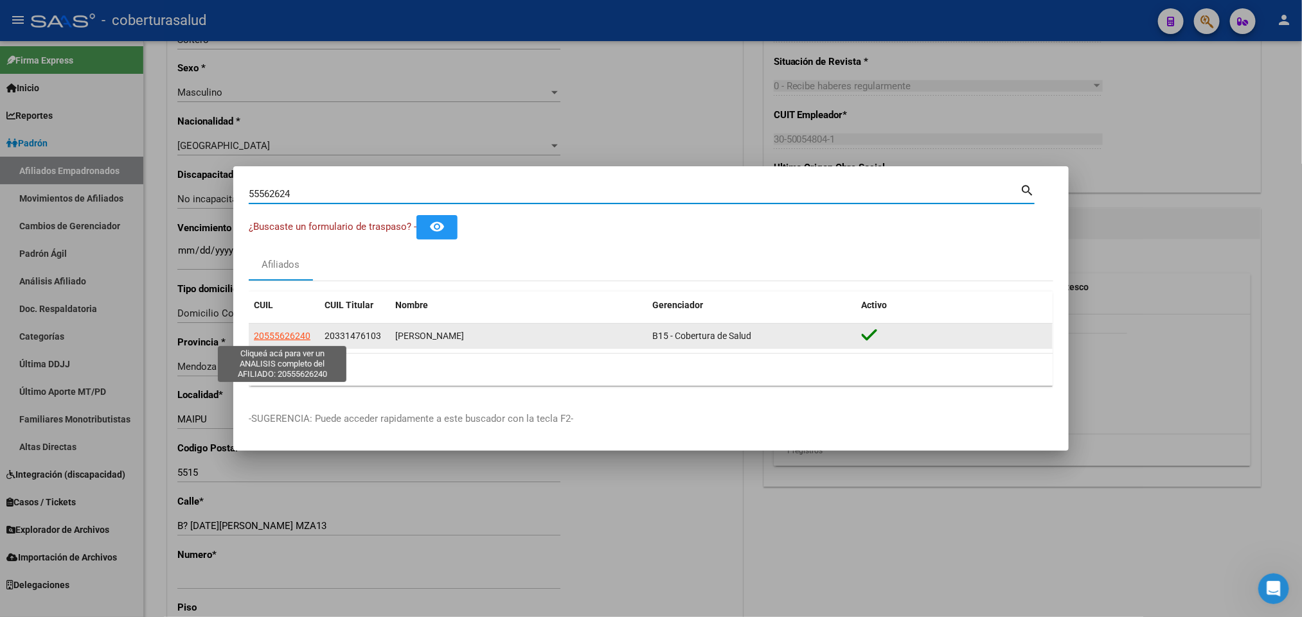
click at [297, 336] on span "20555626240" at bounding box center [282, 336] width 57 height 10
type textarea "20555626240"
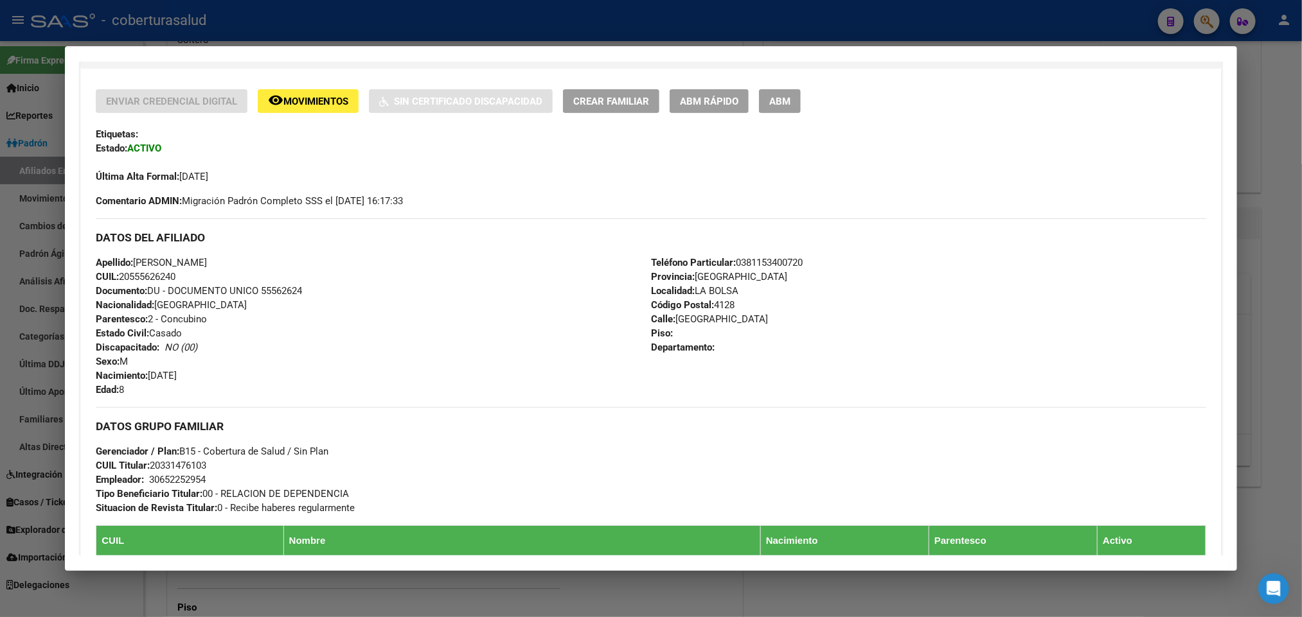
scroll to position [193, 0]
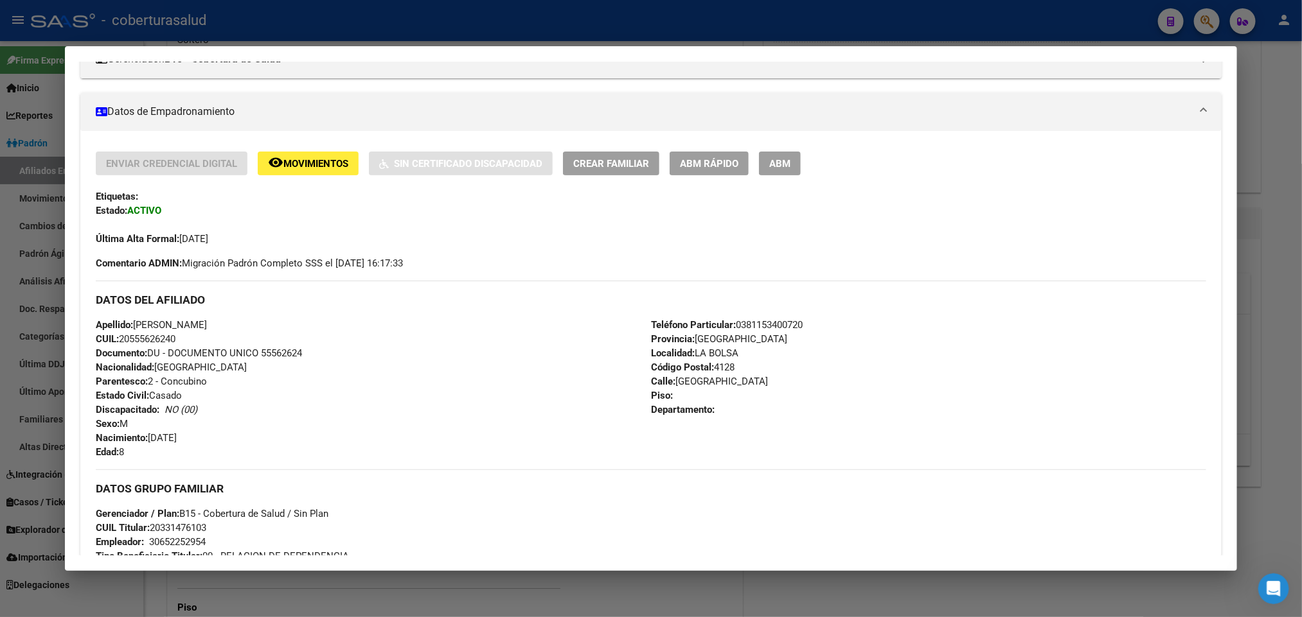
click at [779, 164] on span "ABM" at bounding box center [779, 164] width 21 height 12
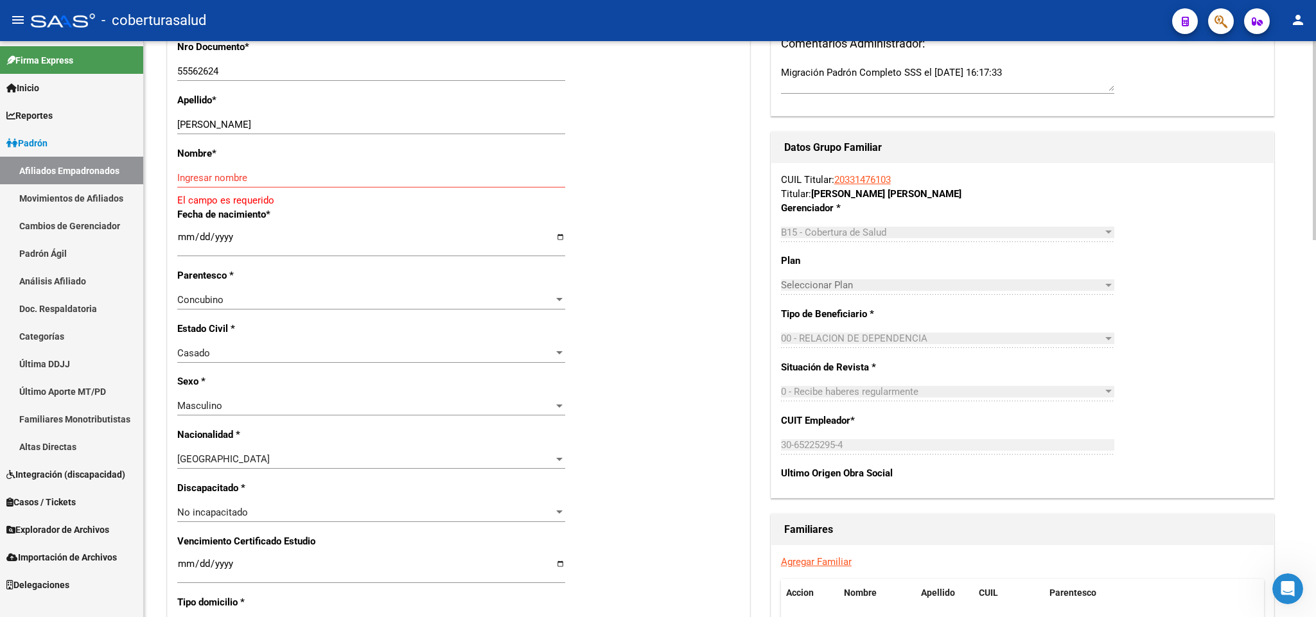
scroll to position [385, 0]
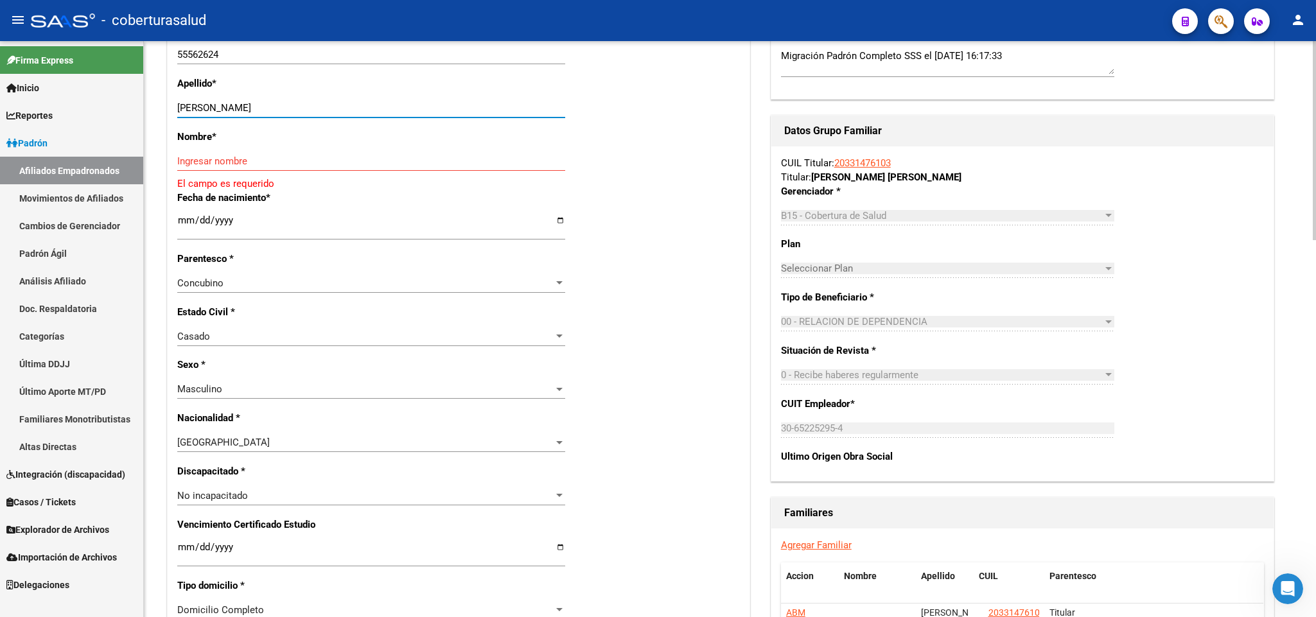
drag, startPoint x: 216, startPoint y: 109, endPoint x: 382, endPoint y: 109, distance: 166.4
click at [382, 109] on input "[PERSON_NAME]" at bounding box center [371, 108] width 388 height 12
type input "[PERSON_NAME]"
click at [264, 164] on input "Ingresar nombre" at bounding box center [371, 161] width 388 height 12
paste input "[PERSON_NAME]"
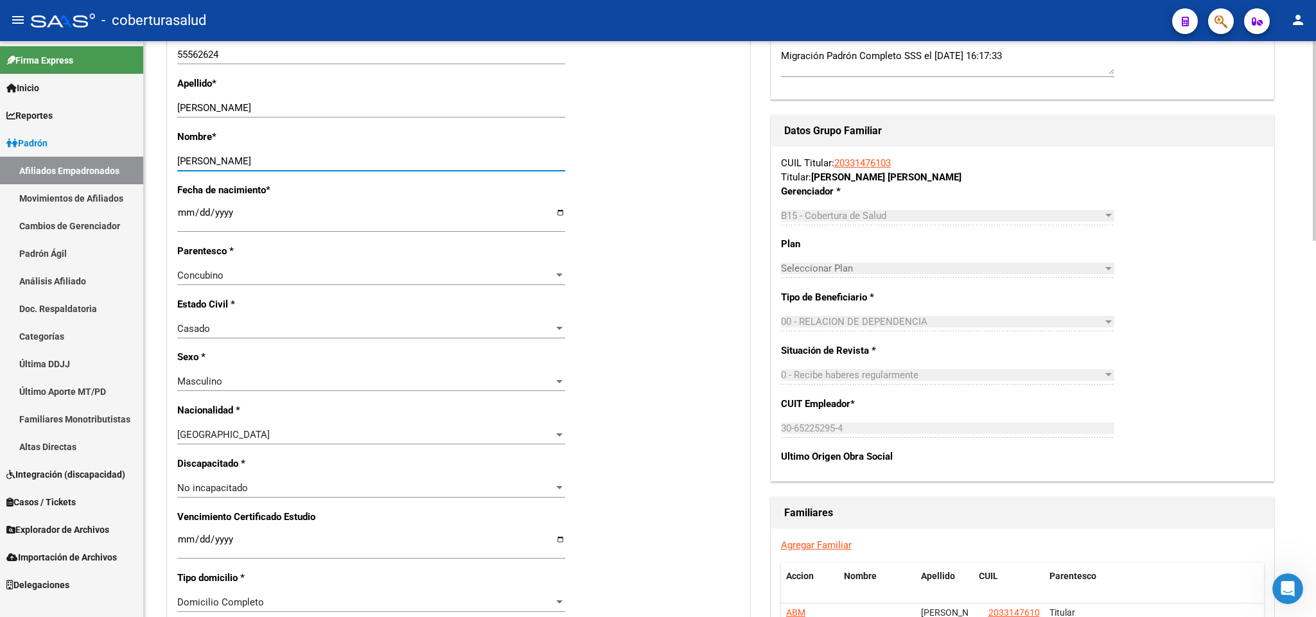
click at [181, 167] on input "[PERSON_NAME]" at bounding box center [371, 161] width 388 height 12
type input "[PERSON_NAME]"
click at [550, 268] on div "Concubino Seleccionar parentesco" at bounding box center [371, 275] width 388 height 19
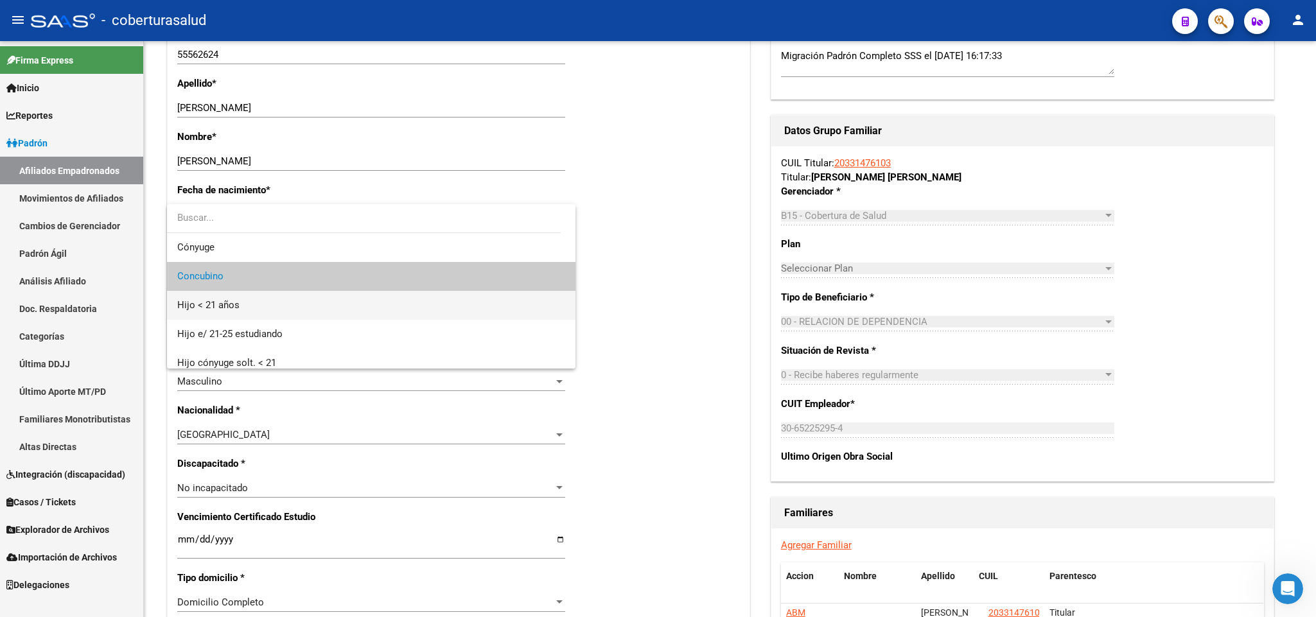
click at [426, 305] on span "Hijo < 21 años" at bounding box center [371, 305] width 388 height 29
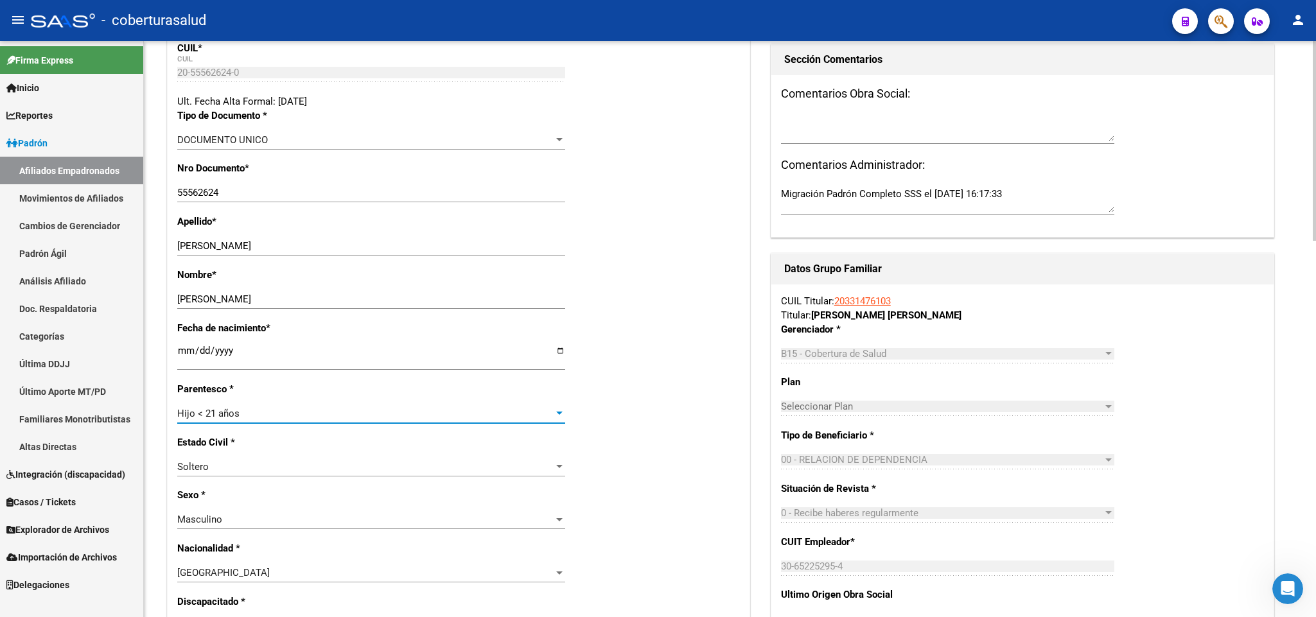
scroll to position [0, 0]
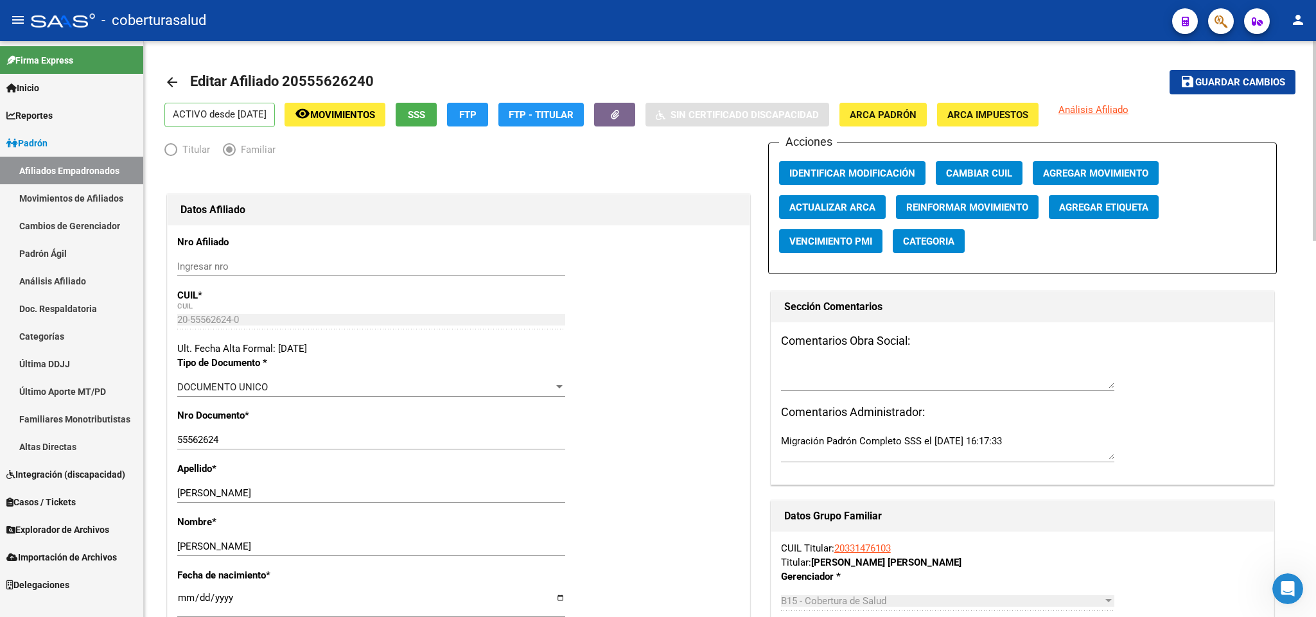
click at [1225, 89] on button "save Guardar cambios" at bounding box center [1233, 82] width 126 height 24
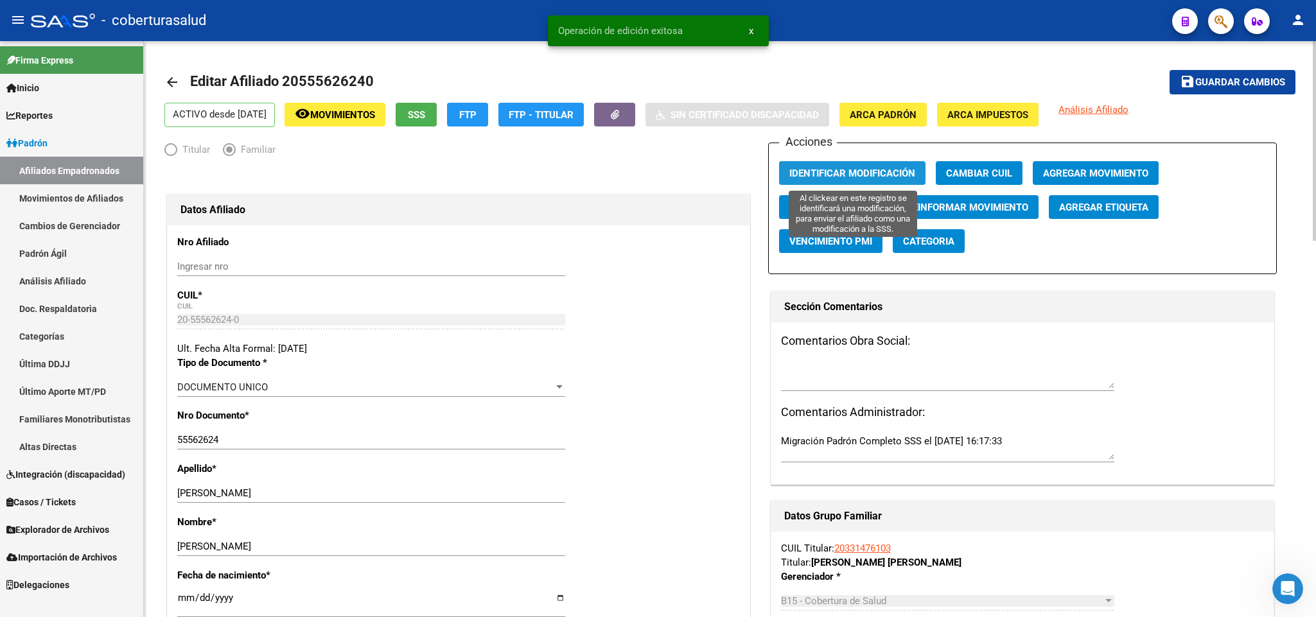
click at [840, 182] on button "Identificar Modificación" at bounding box center [852, 173] width 146 height 24
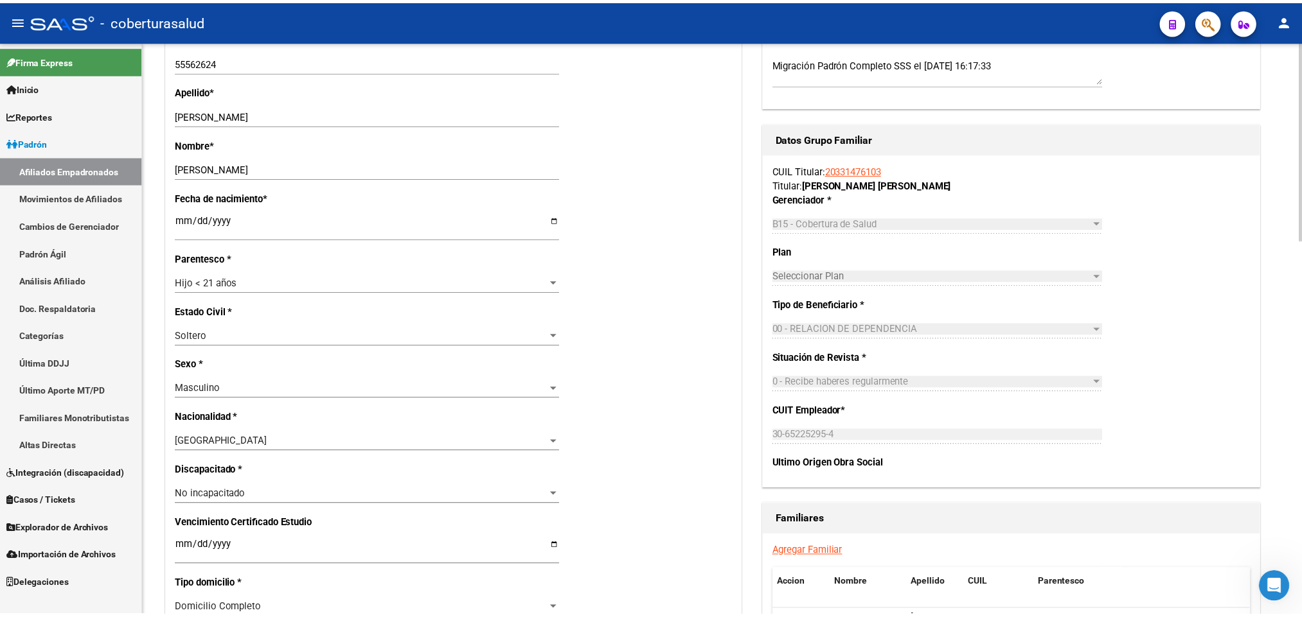
scroll to position [482, 0]
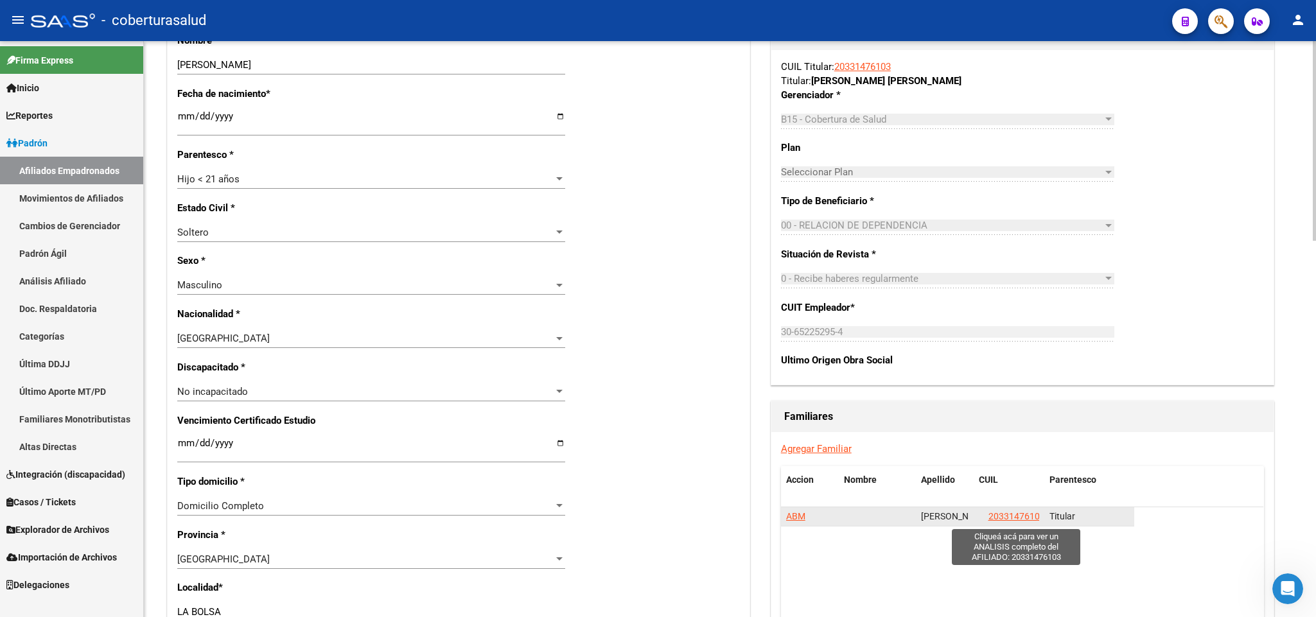
click at [1027, 515] on span "20331476103" at bounding box center [1017, 516] width 57 height 10
type textarea "20331476103"
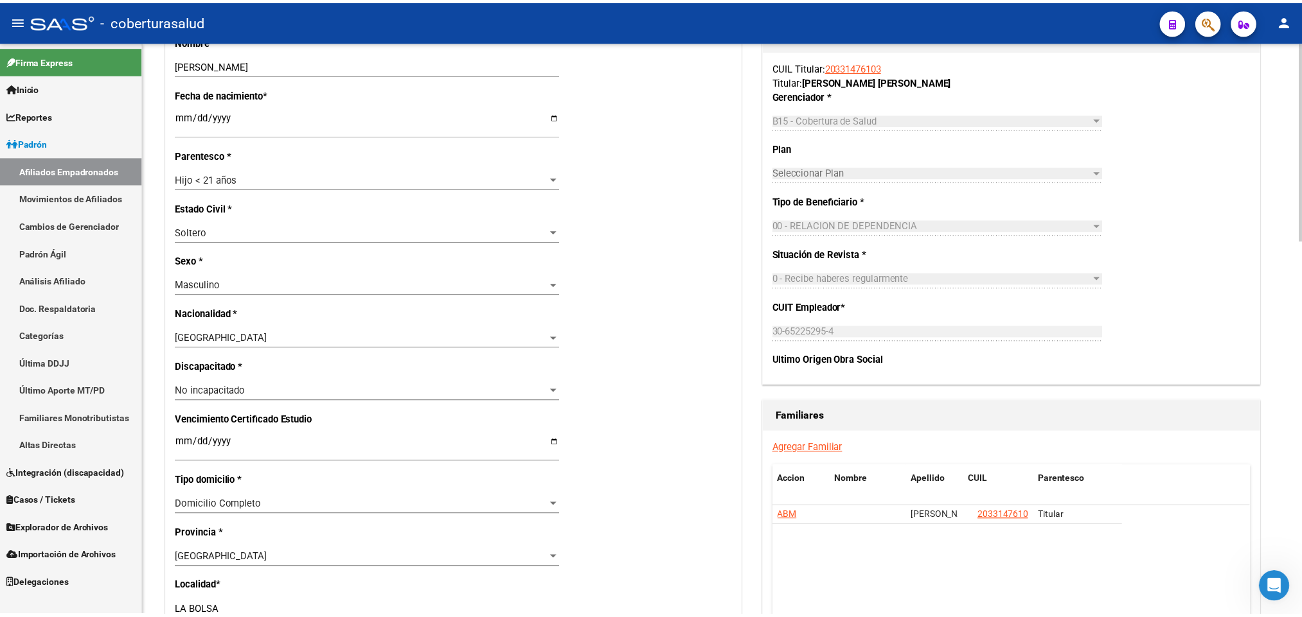
scroll to position [0, 0]
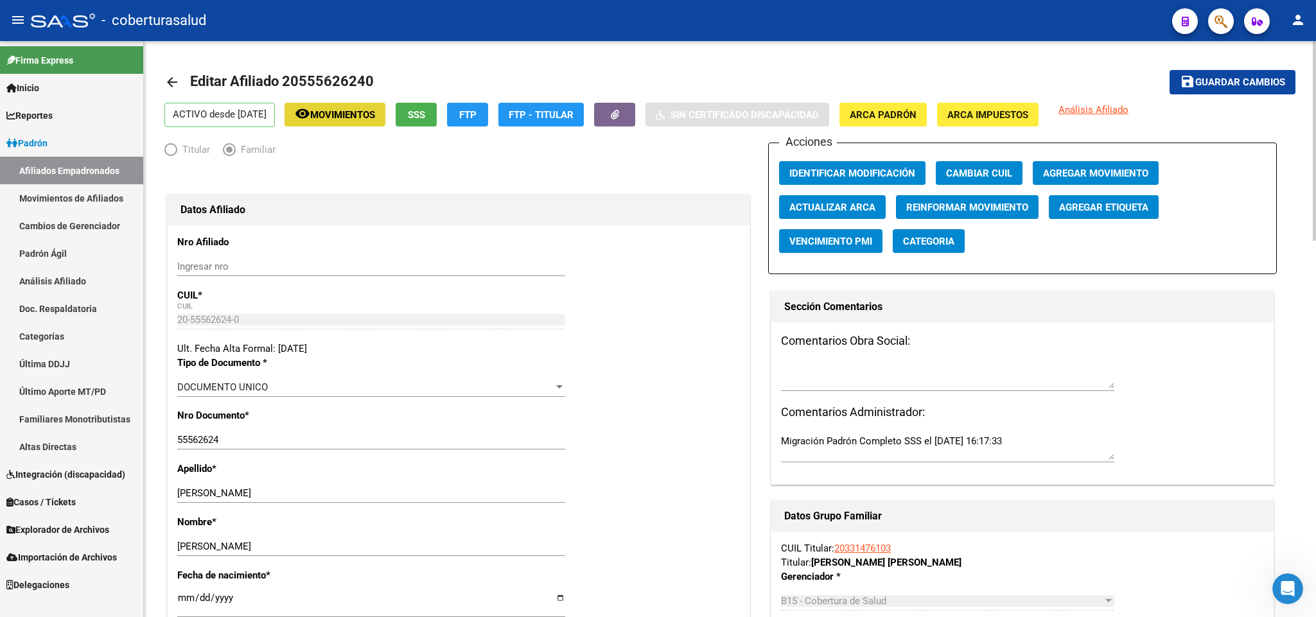
click at [375, 111] on span "Movimientos" at bounding box center [342, 115] width 65 height 12
click at [811, 172] on span "Identificar Modificación" at bounding box center [853, 174] width 126 height 12
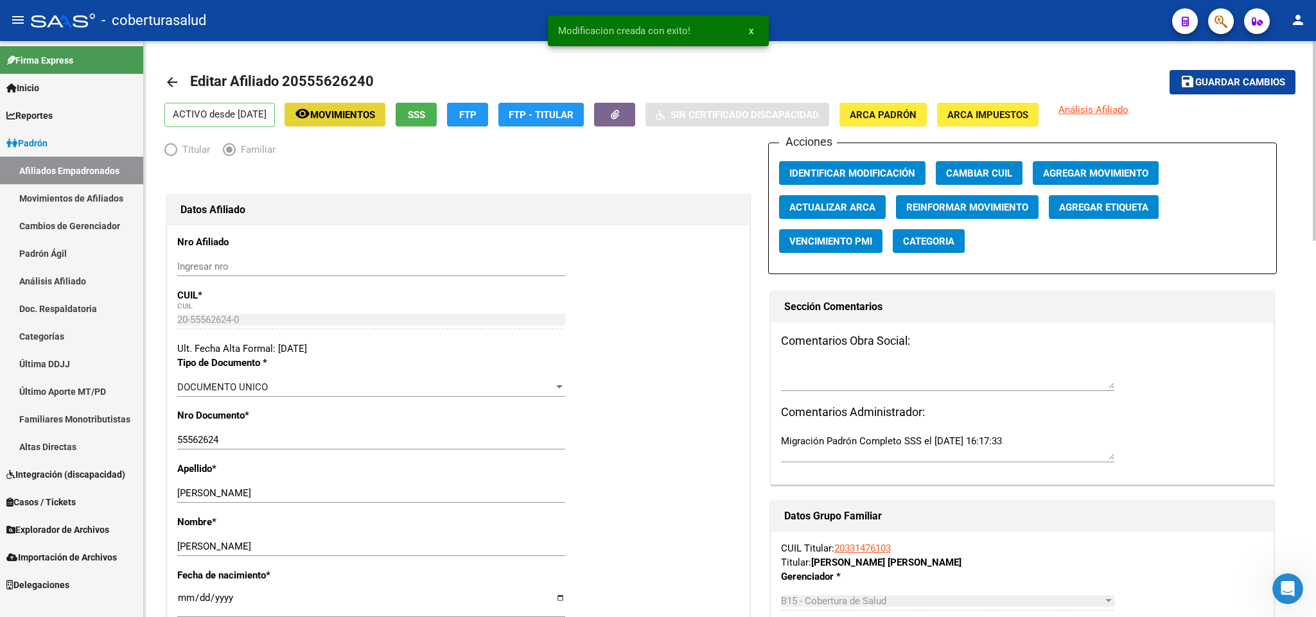
click at [375, 112] on span "Movimientos" at bounding box center [342, 115] width 65 height 12
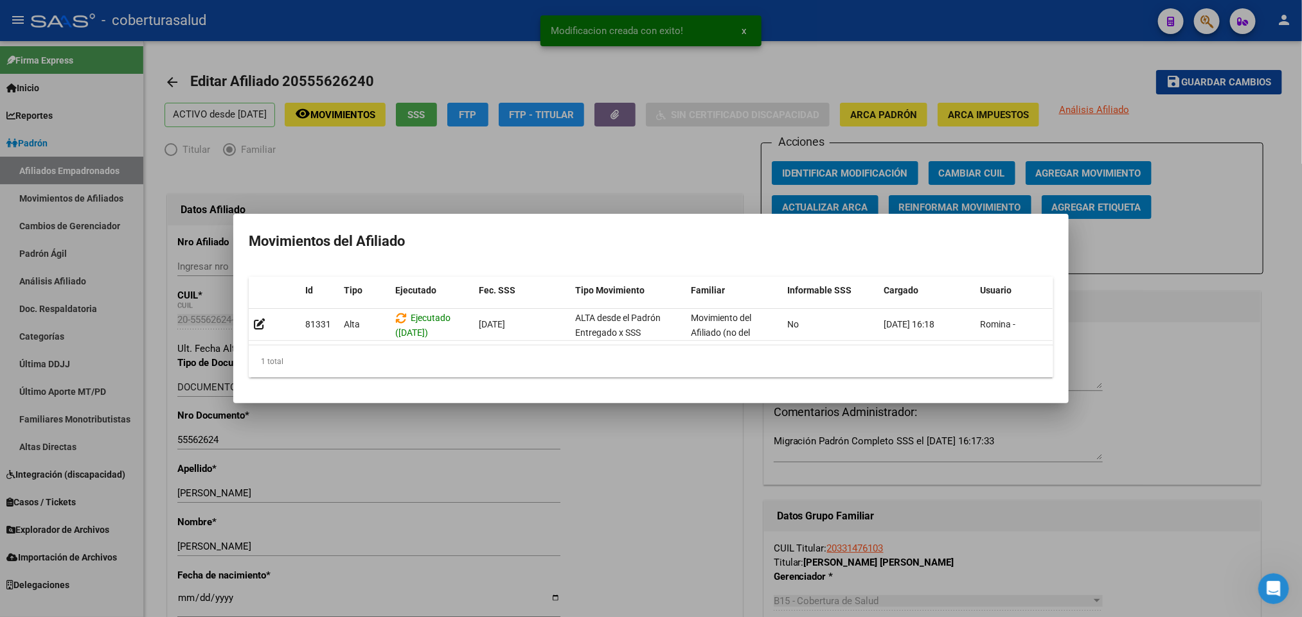
click at [1253, 243] on div at bounding box center [651, 308] width 1302 height 617
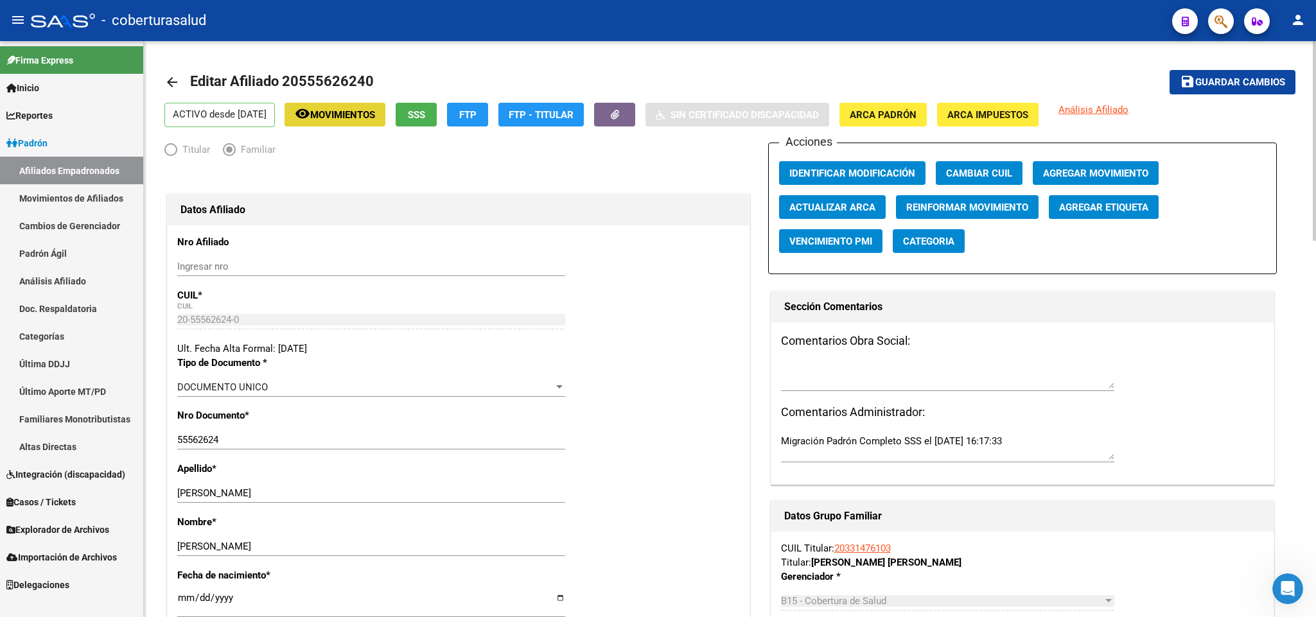
click at [368, 114] on span "Movimientos" at bounding box center [342, 115] width 65 height 12
click at [1225, 31] on span "button" at bounding box center [1221, 21] width 13 height 26
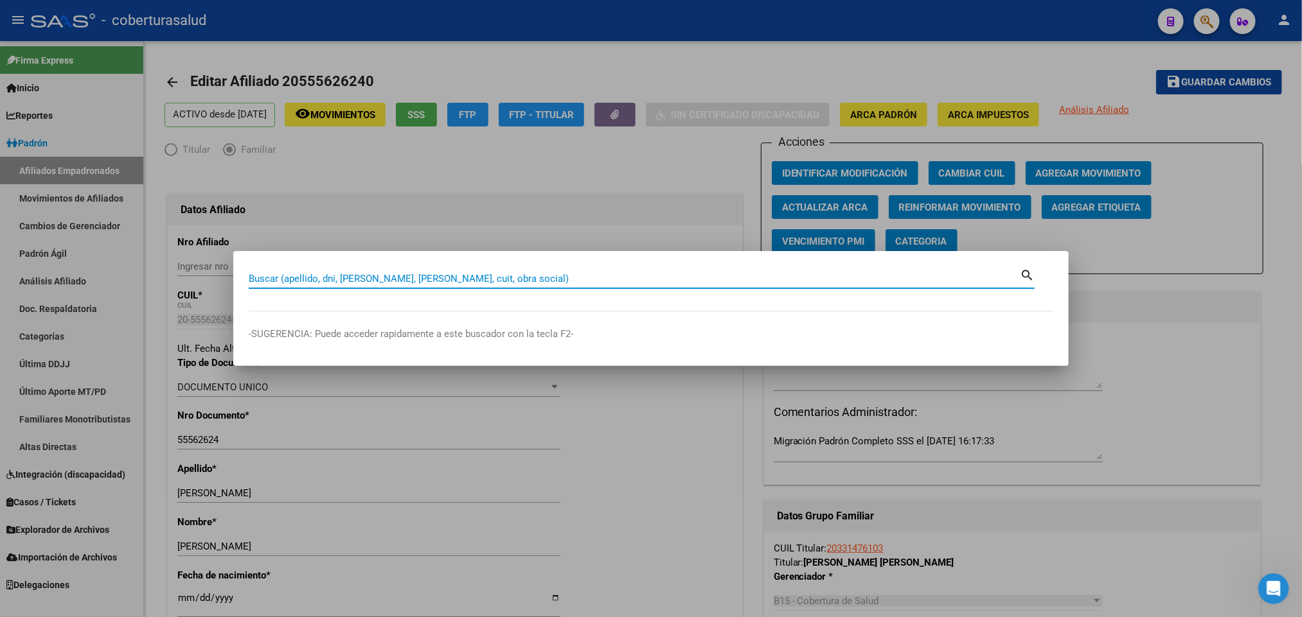
paste input "54805692"
type input "54805692"
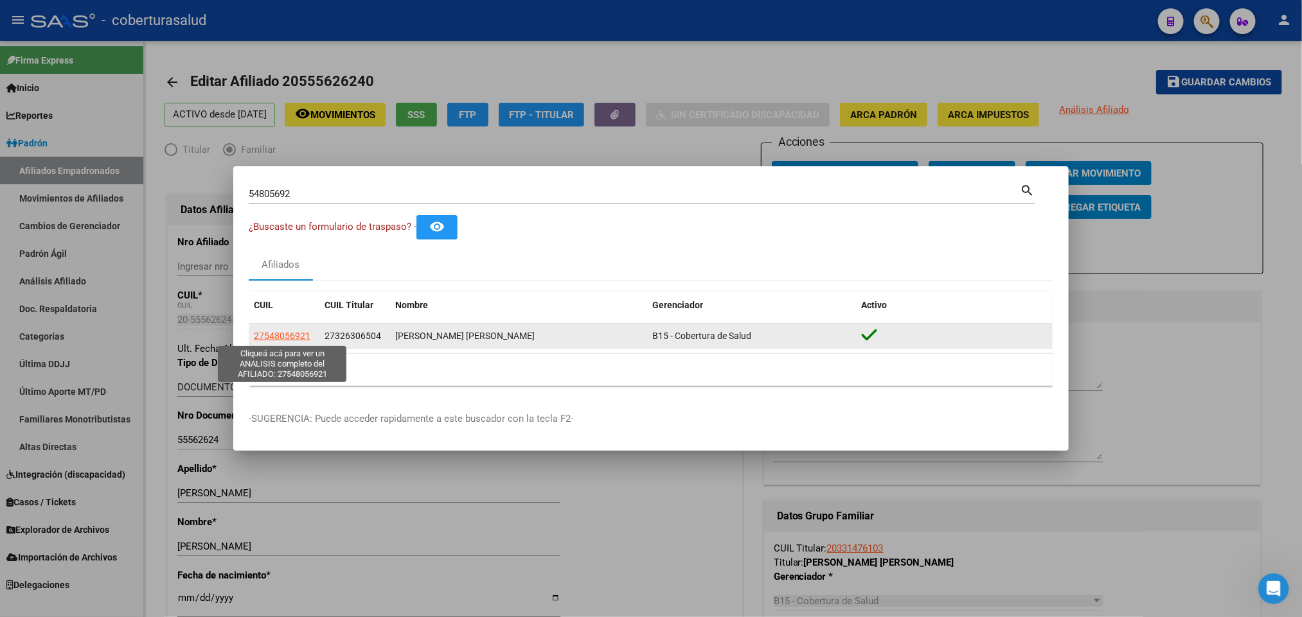
click at [296, 338] on span "27548056921" at bounding box center [282, 336] width 57 height 10
type textarea "27548056921"
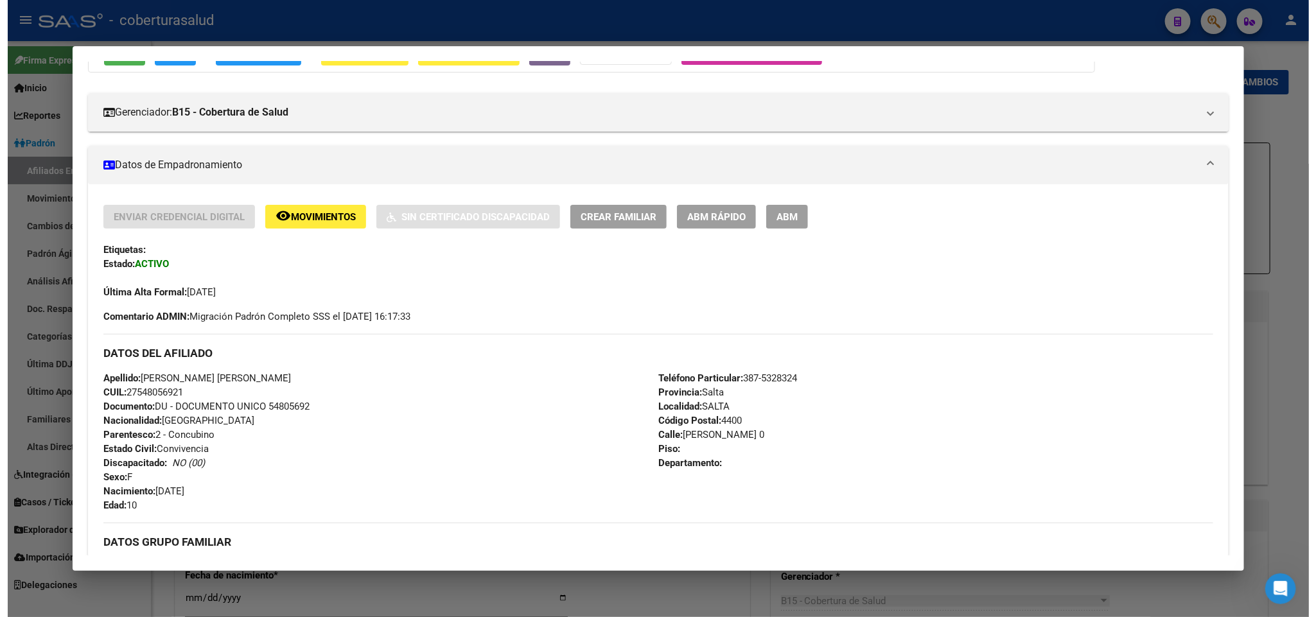
scroll to position [96, 0]
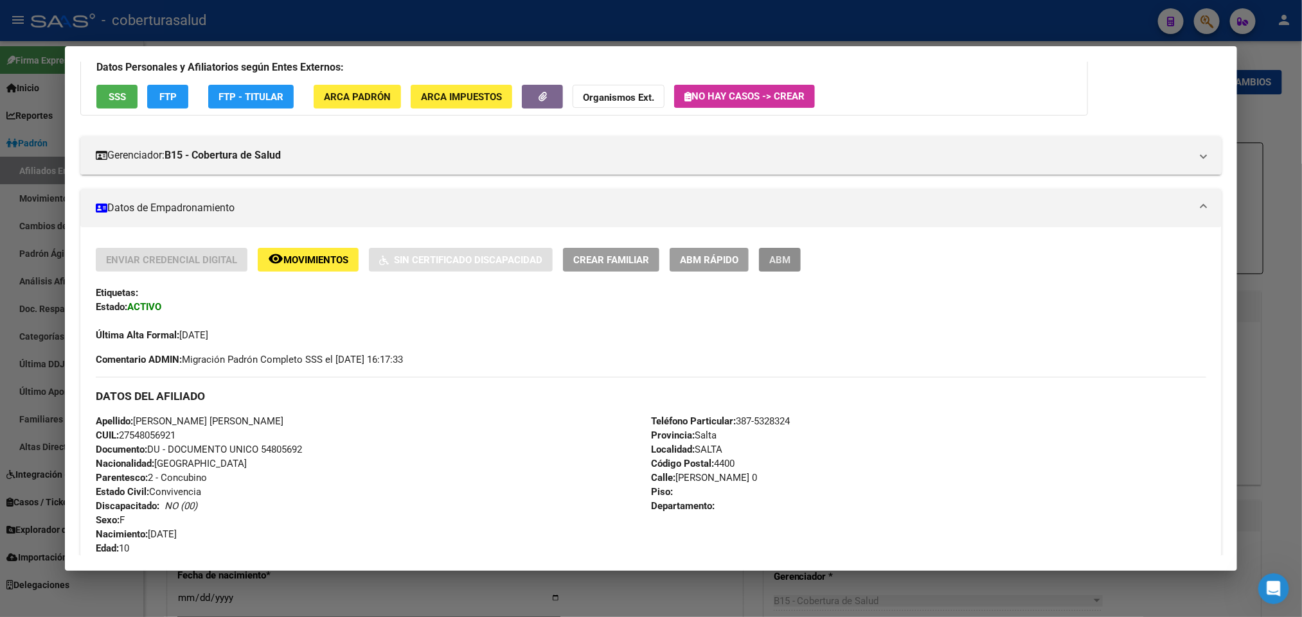
click at [772, 251] on button "ABM" at bounding box center [780, 260] width 42 height 24
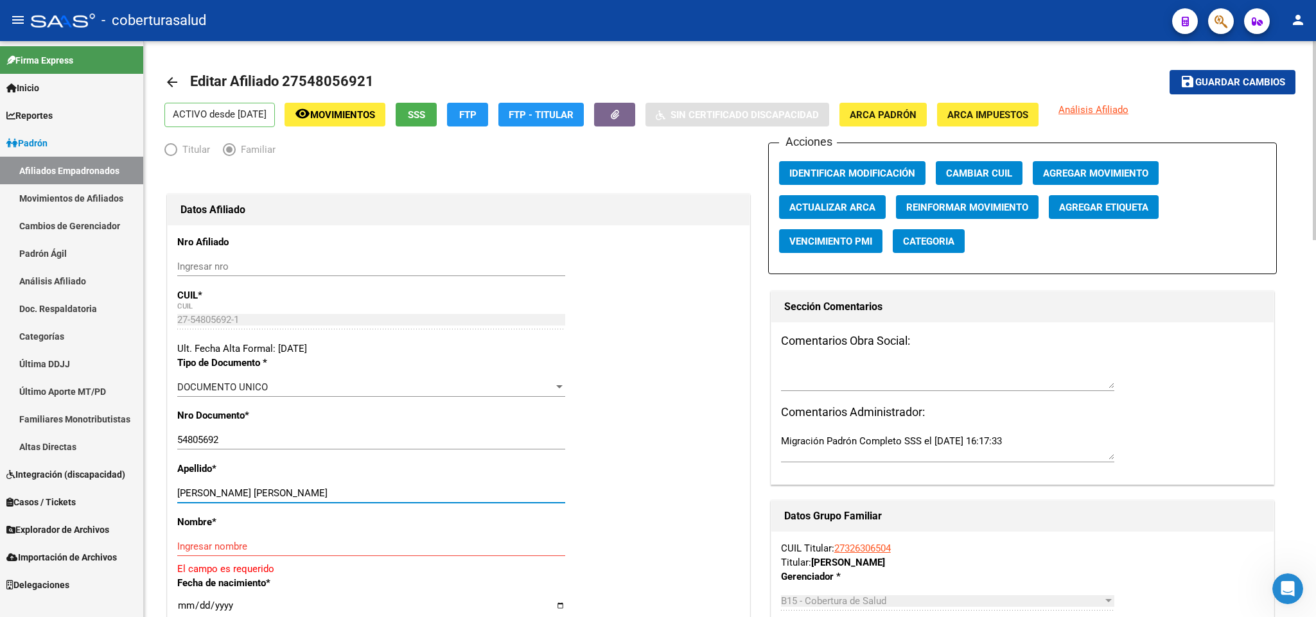
drag, startPoint x: 252, startPoint y: 493, endPoint x: 384, endPoint y: 493, distance: 131.1
click at [384, 493] on input "[PERSON_NAME] [PERSON_NAME]" at bounding box center [371, 494] width 388 height 12
type input "[PERSON_NAME]"
click at [286, 542] on input "Ingresar nombre" at bounding box center [371, 547] width 388 height 12
paste input "[PERSON_NAME][DATE]"
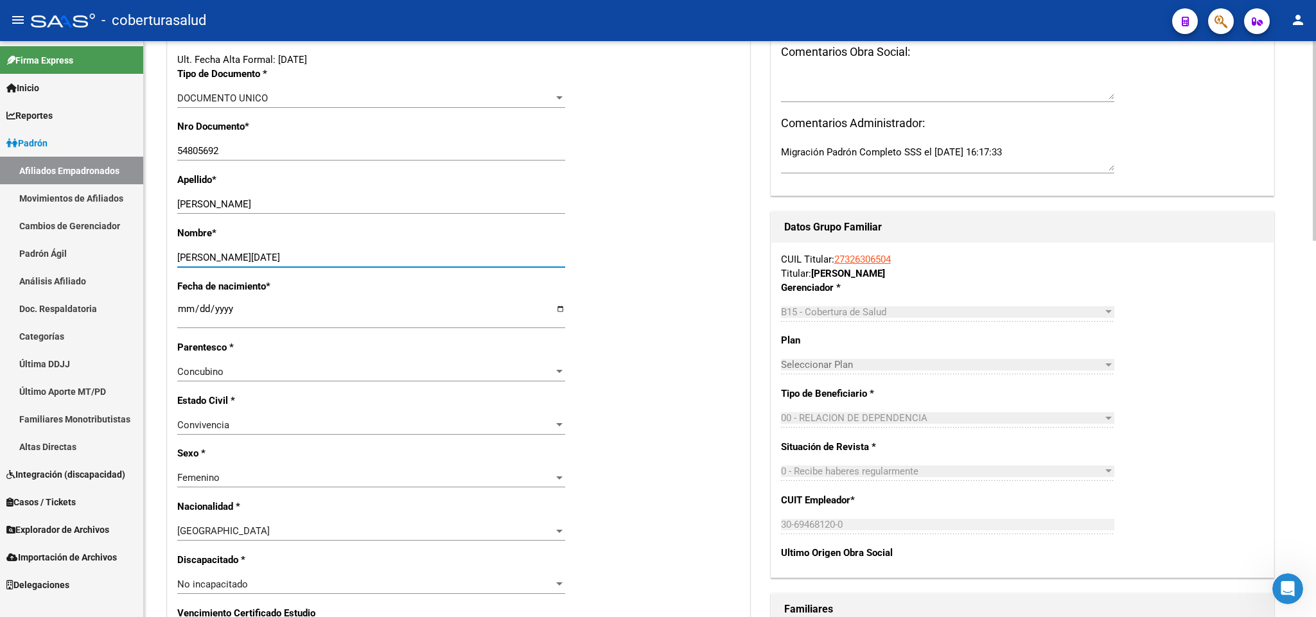
scroll to position [385, 0]
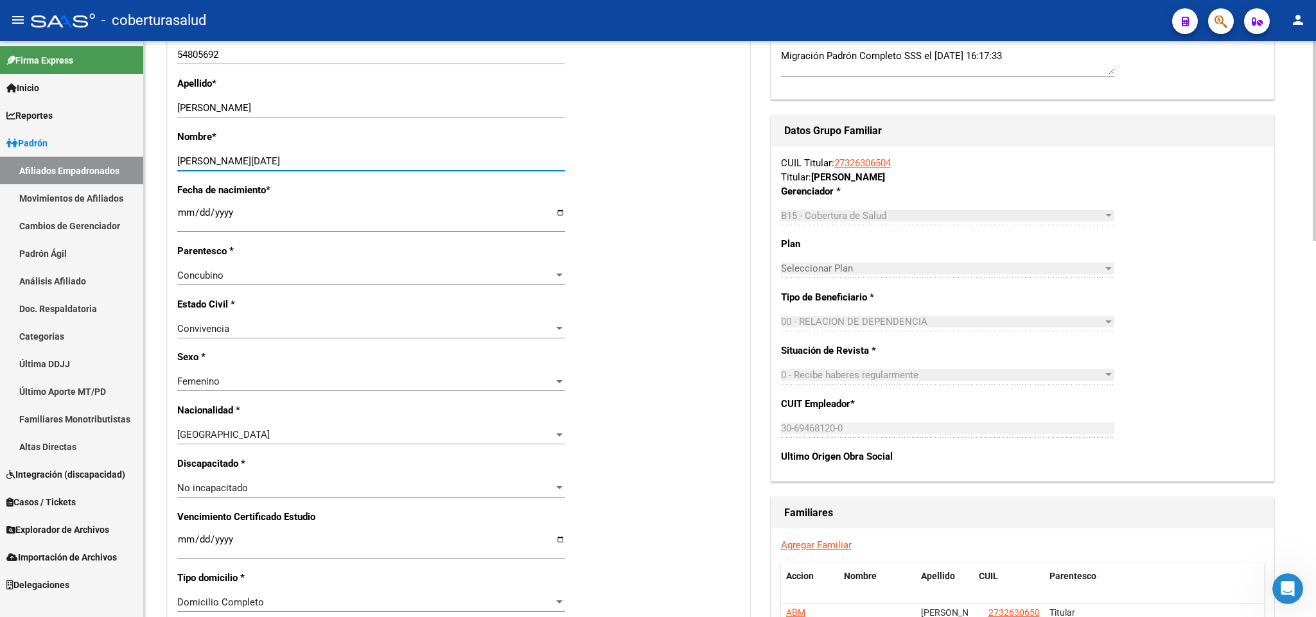
type input "[PERSON_NAME][DATE]"
click at [424, 269] on div "Concubino Seleccionar parentesco" at bounding box center [371, 275] width 388 height 19
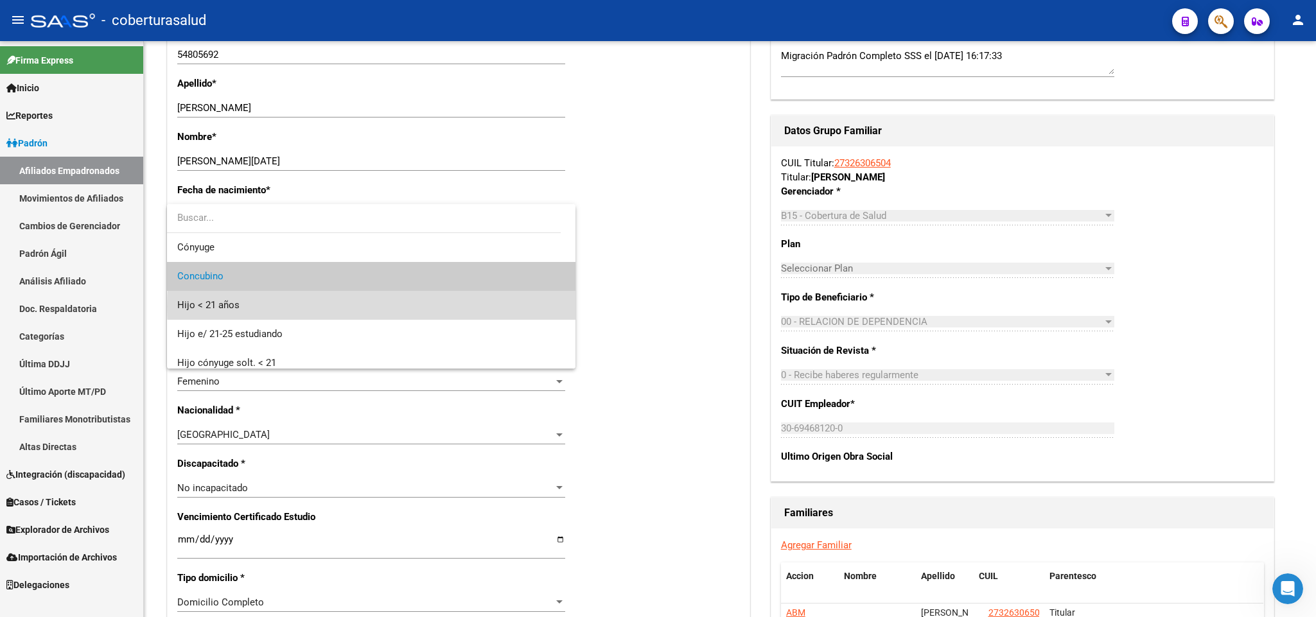
click at [403, 306] on span "Hijo < 21 años" at bounding box center [371, 305] width 388 height 29
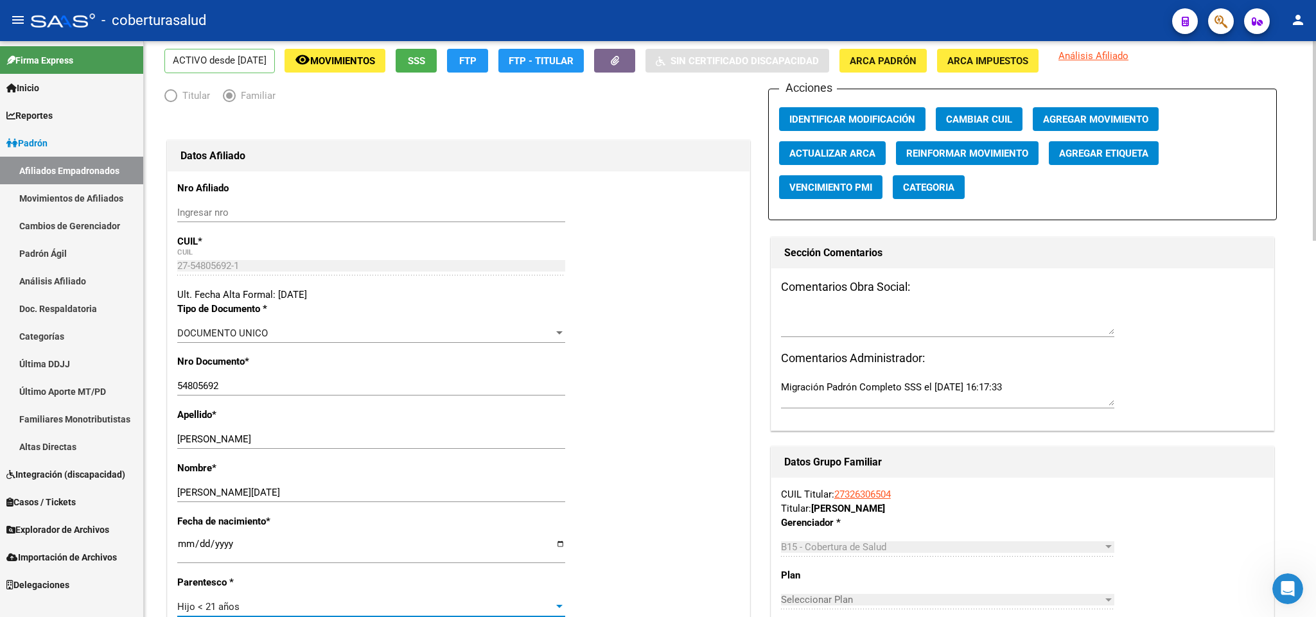
scroll to position [0, 0]
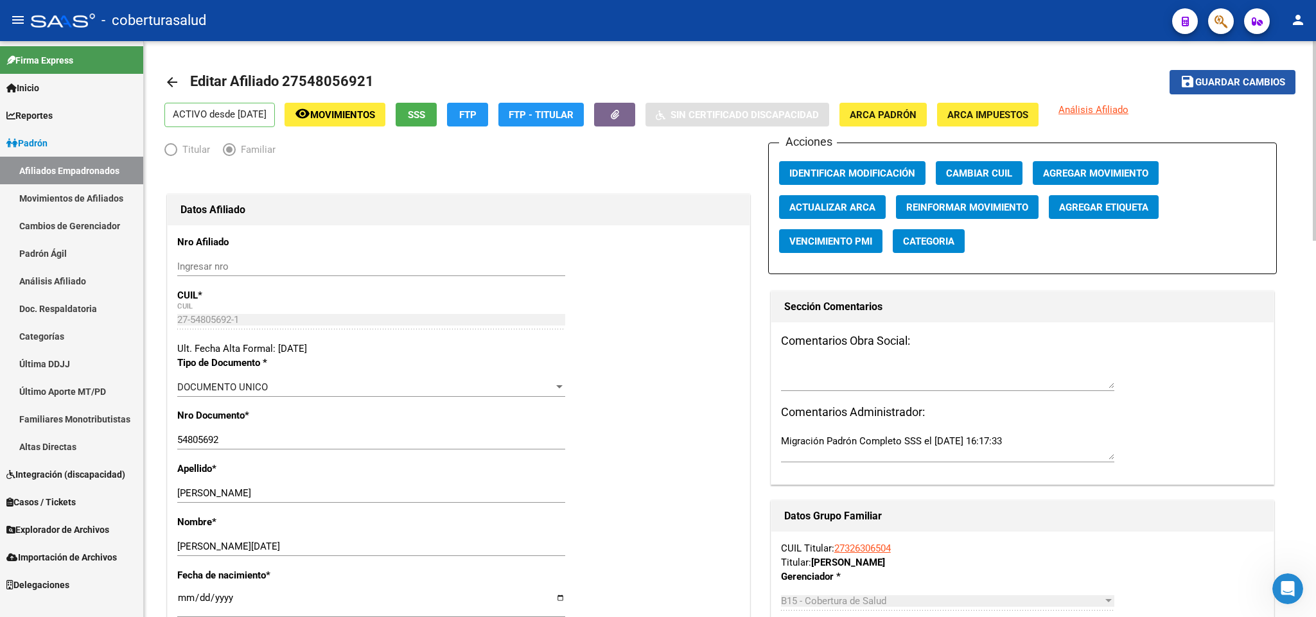
click at [1257, 87] on span "Guardar cambios" at bounding box center [1241, 83] width 90 height 12
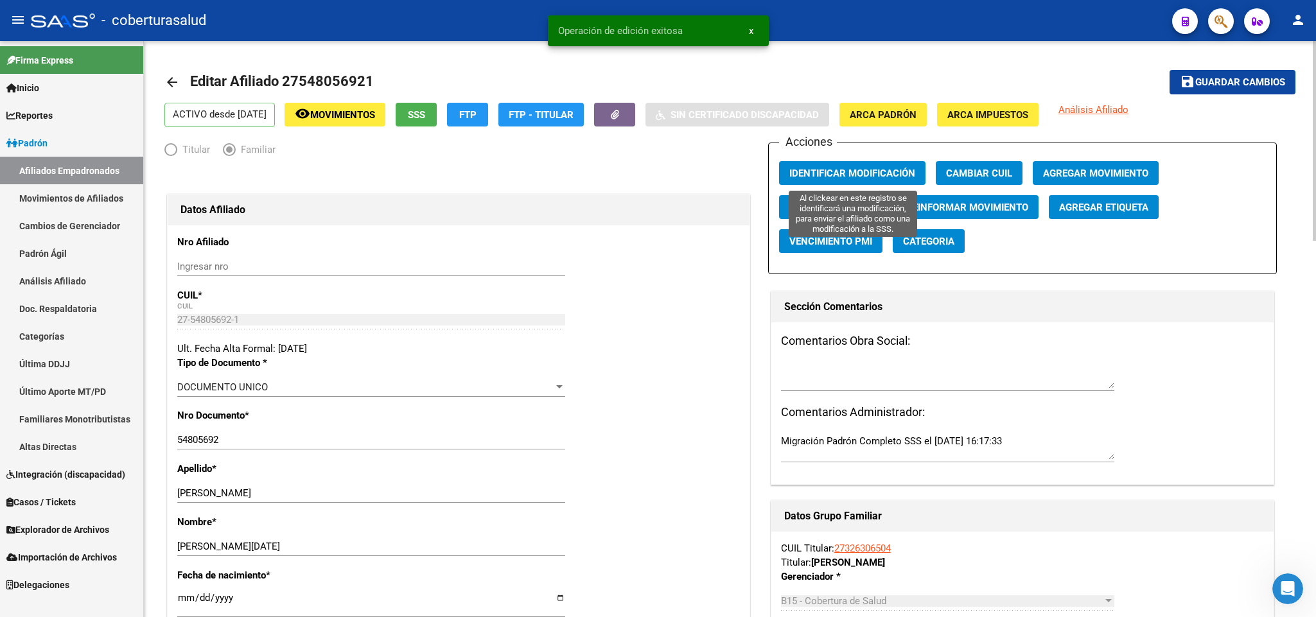
click at [837, 172] on span "Identificar Modificación" at bounding box center [853, 174] width 126 height 12
click at [336, 111] on span "Movimientos" at bounding box center [342, 115] width 65 height 12
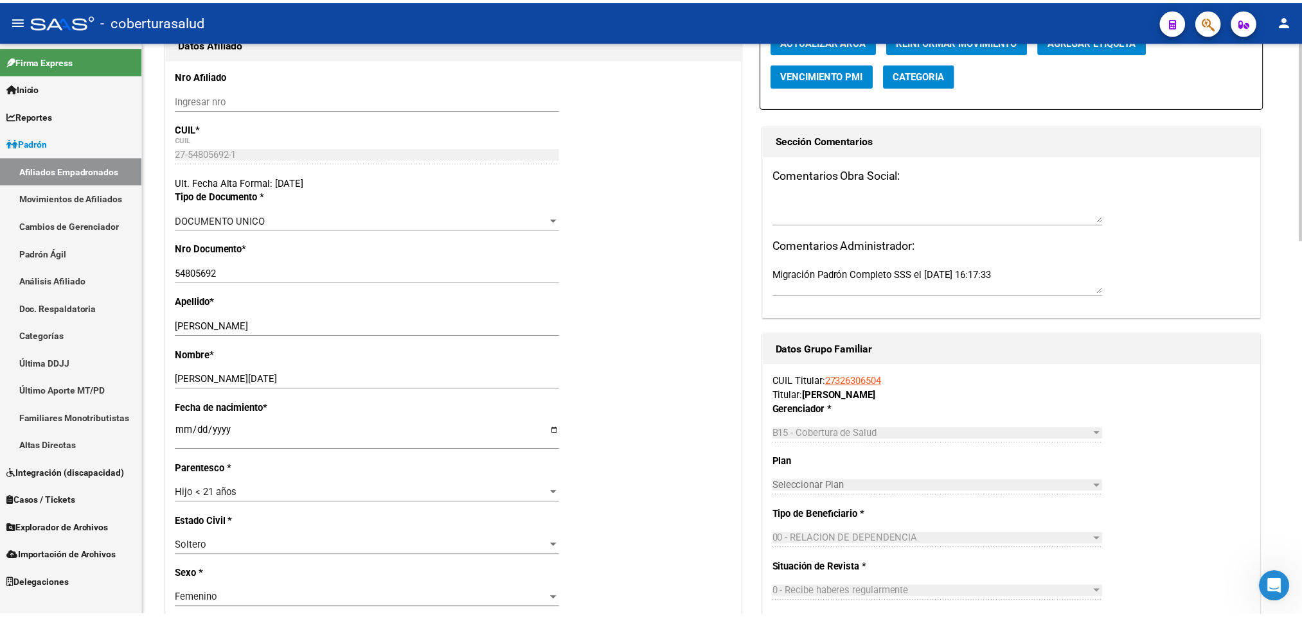
scroll to position [96, 0]
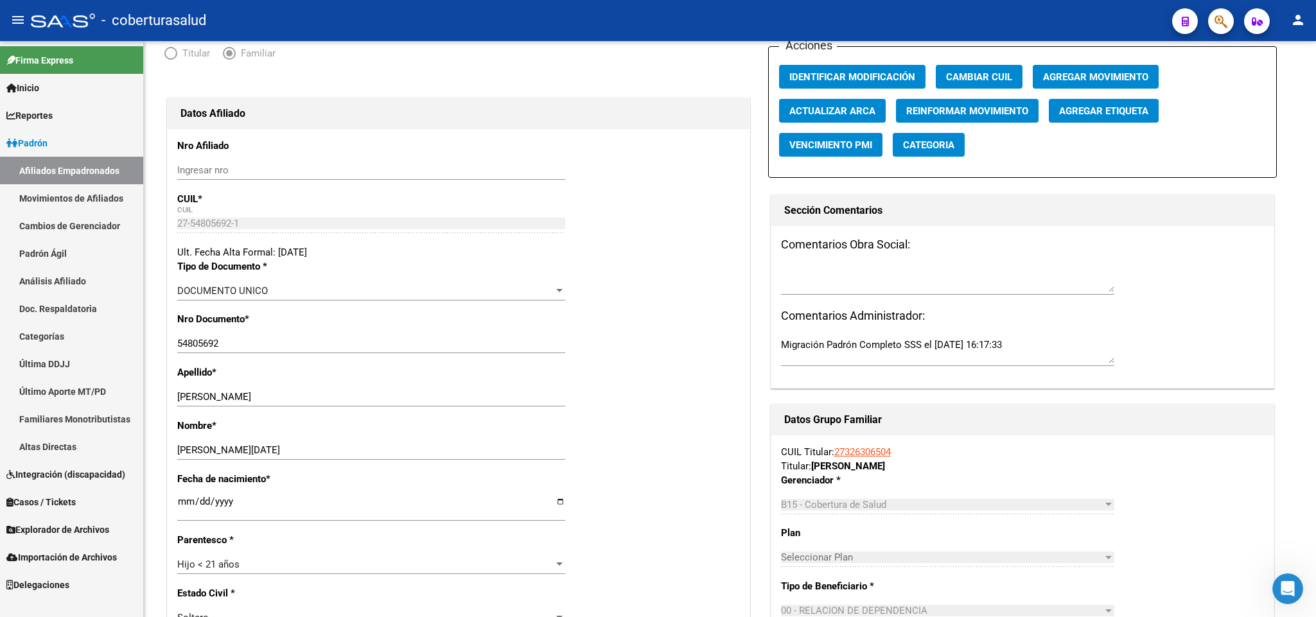
click at [1226, 12] on span "button" at bounding box center [1221, 21] width 13 height 26
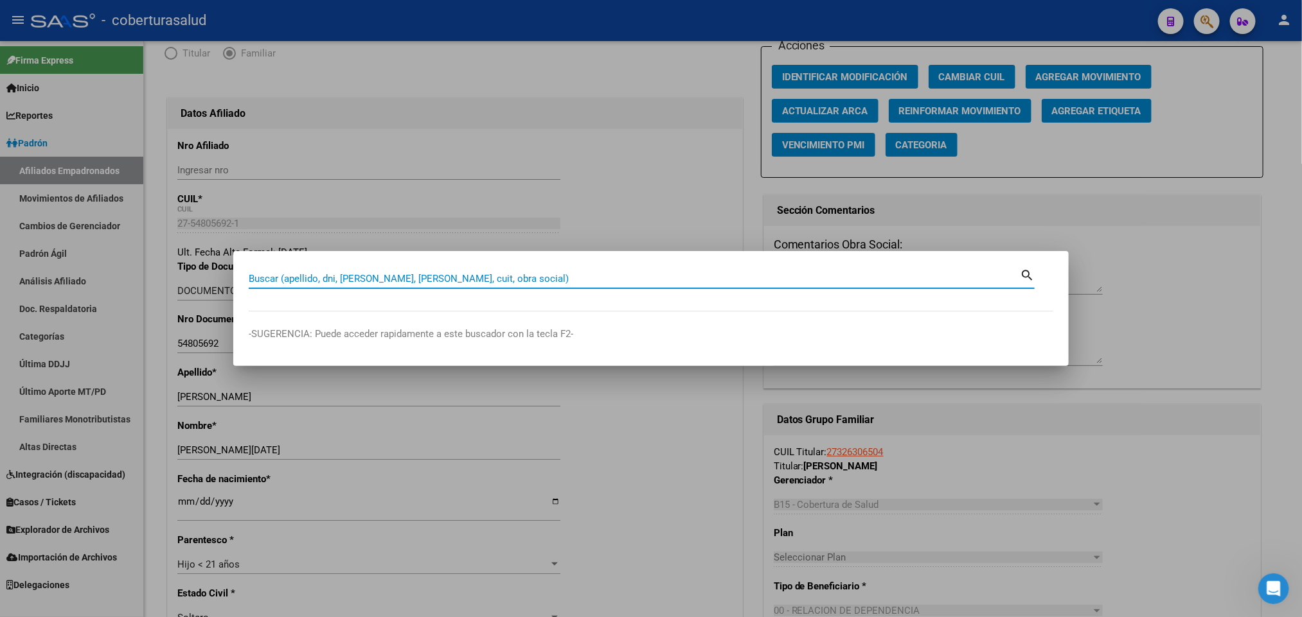
paste input "54805806"
type input "54805806"
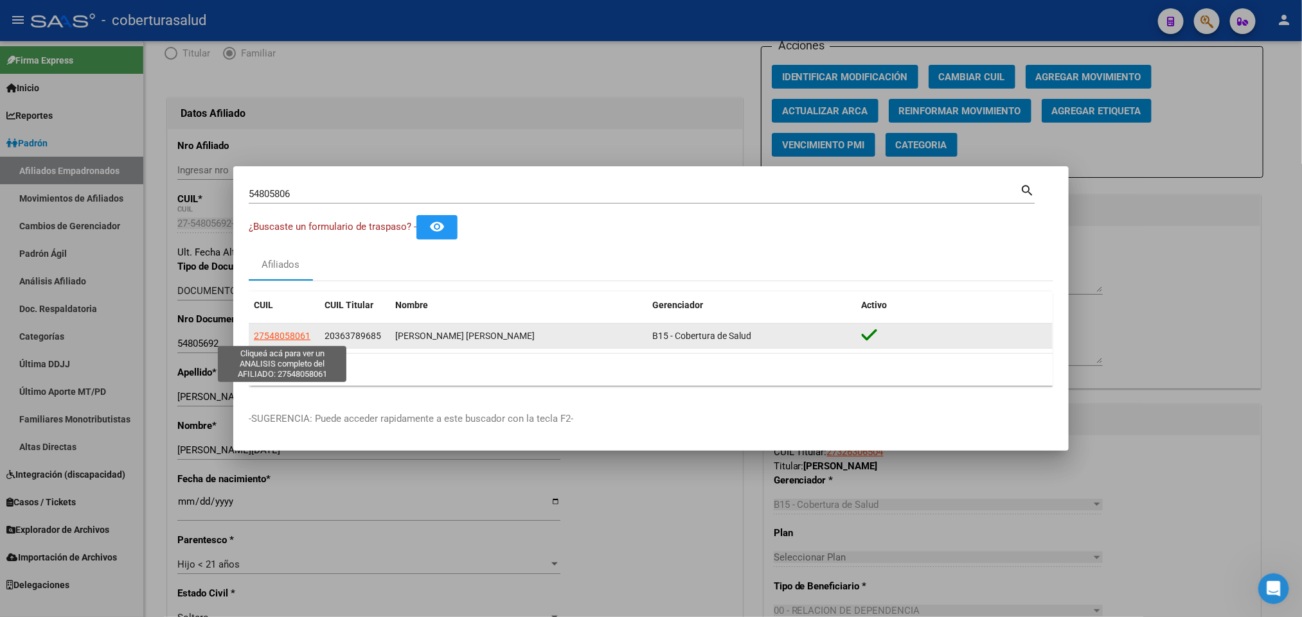
click at [276, 339] on span "27548058061" at bounding box center [282, 336] width 57 height 10
type textarea "27548058061"
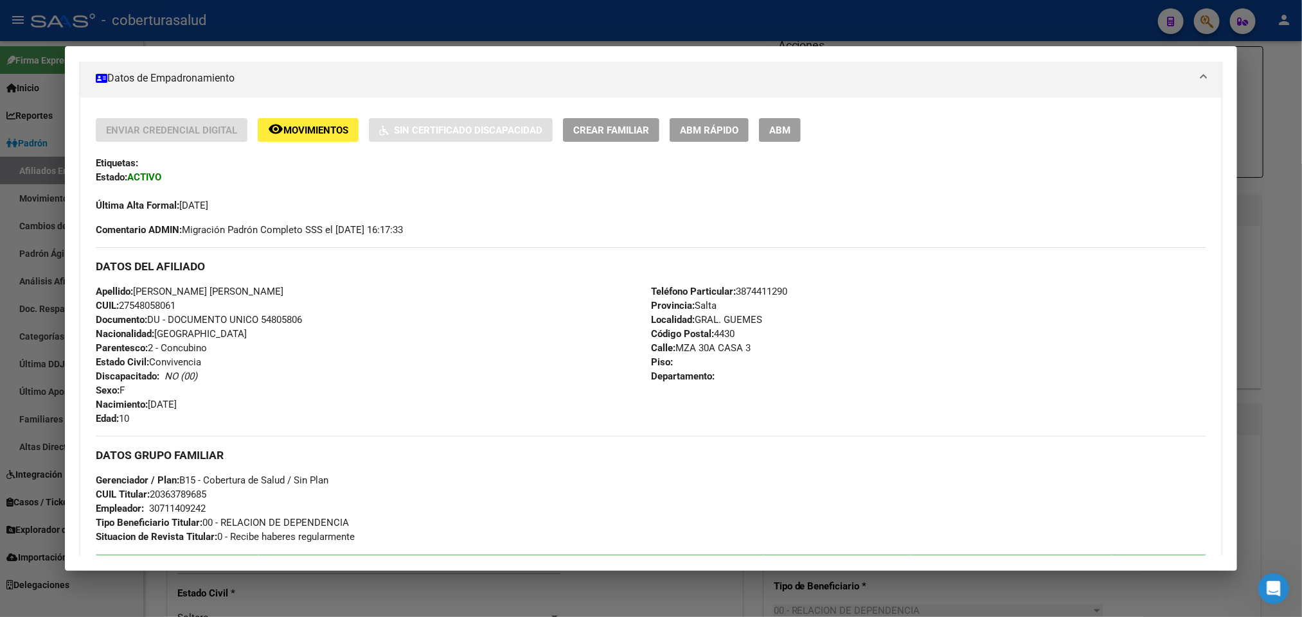
scroll to position [193, 0]
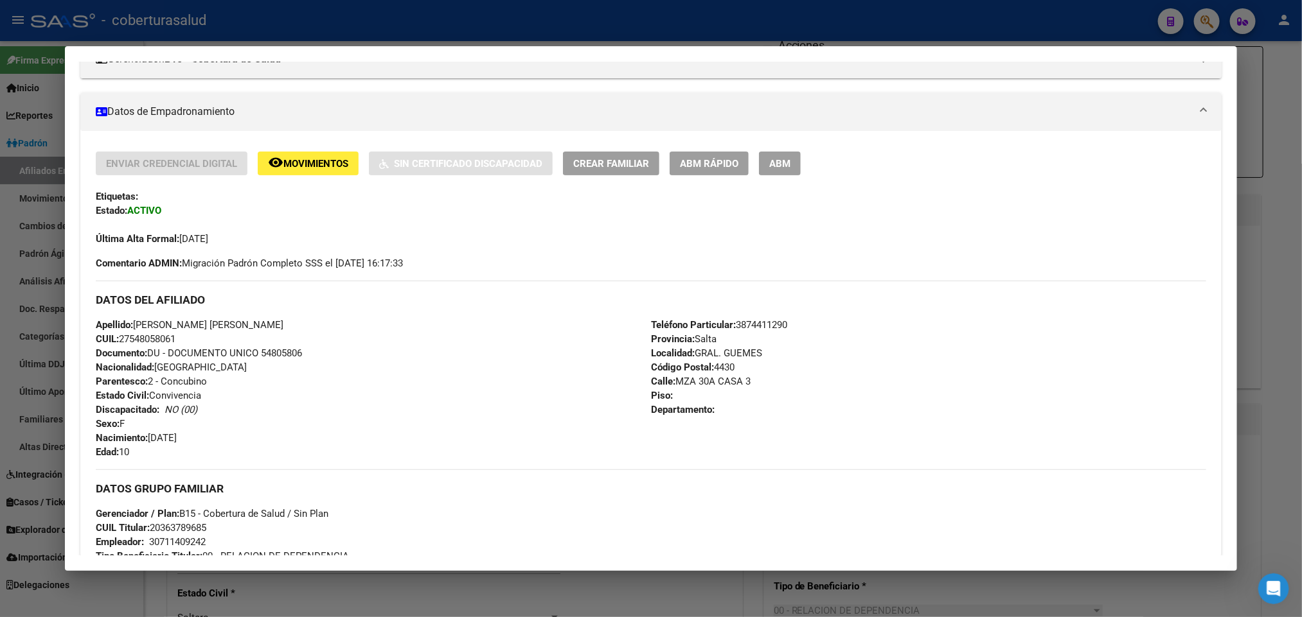
click at [785, 164] on button "ABM" at bounding box center [780, 164] width 42 height 24
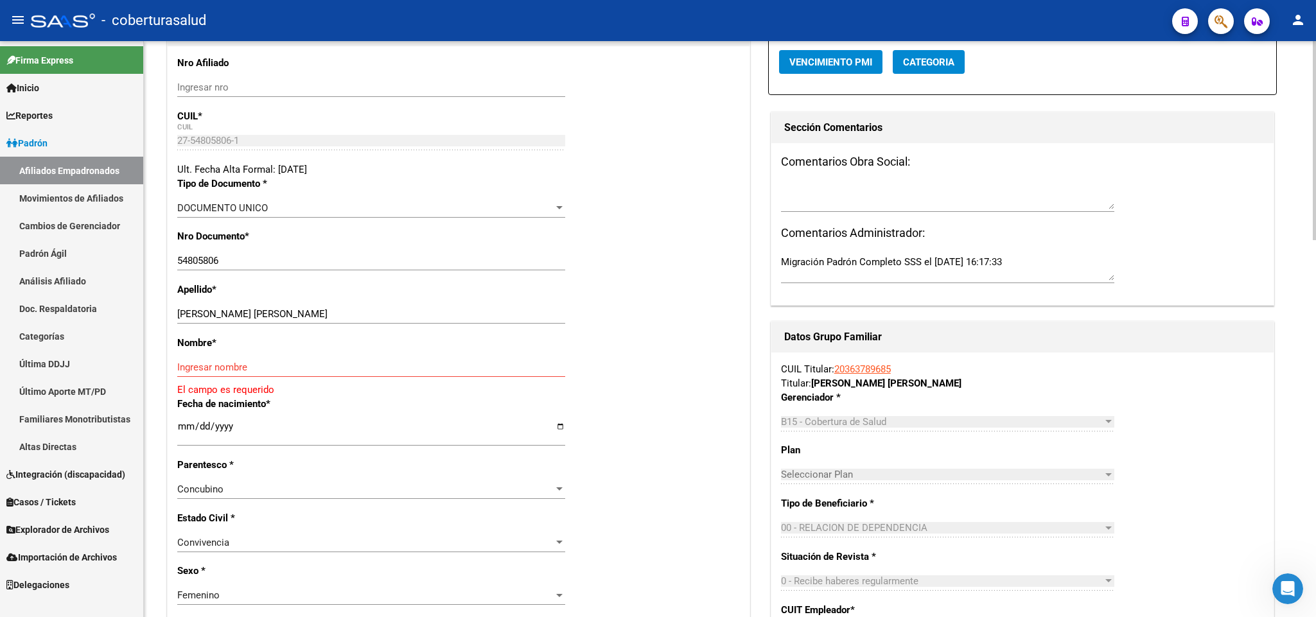
scroll to position [193, 0]
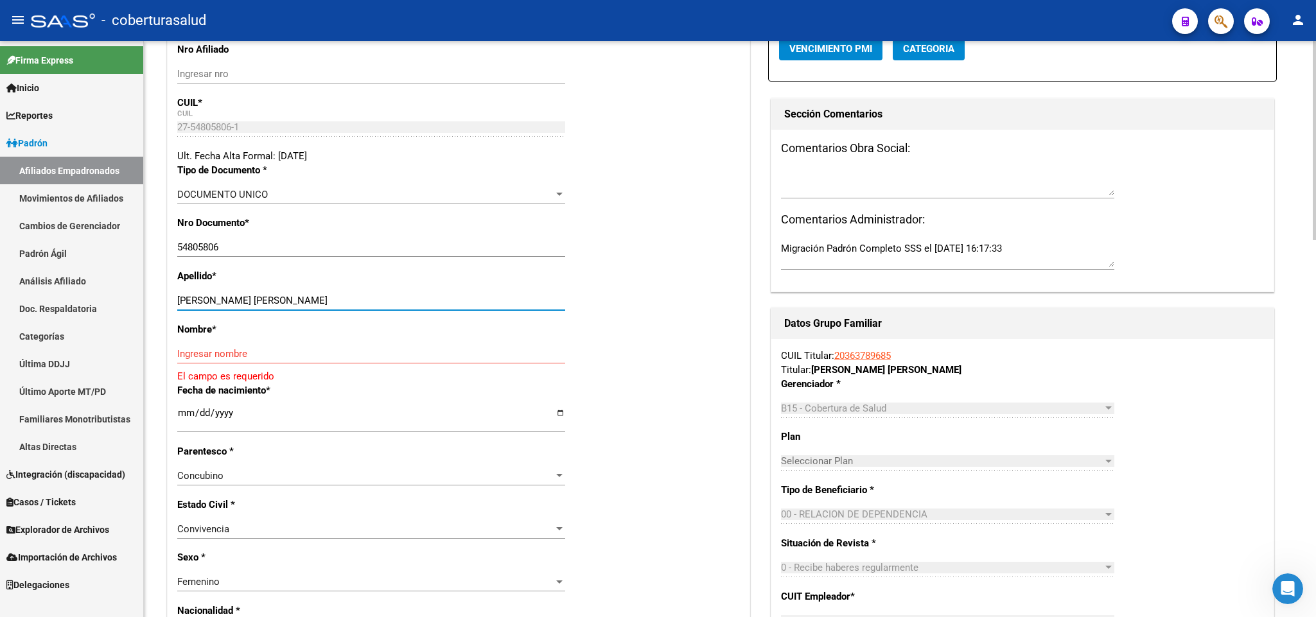
drag, startPoint x: 224, startPoint y: 297, endPoint x: 382, endPoint y: 301, distance: 158.1
click at [382, 301] on input "[PERSON_NAME] [PERSON_NAME]" at bounding box center [371, 301] width 388 height 12
type input "BAIGORRIA"
click at [242, 360] on input "Ingresar nombre" at bounding box center [371, 354] width 388 height 12
paste input "[PERSON_NAME]"
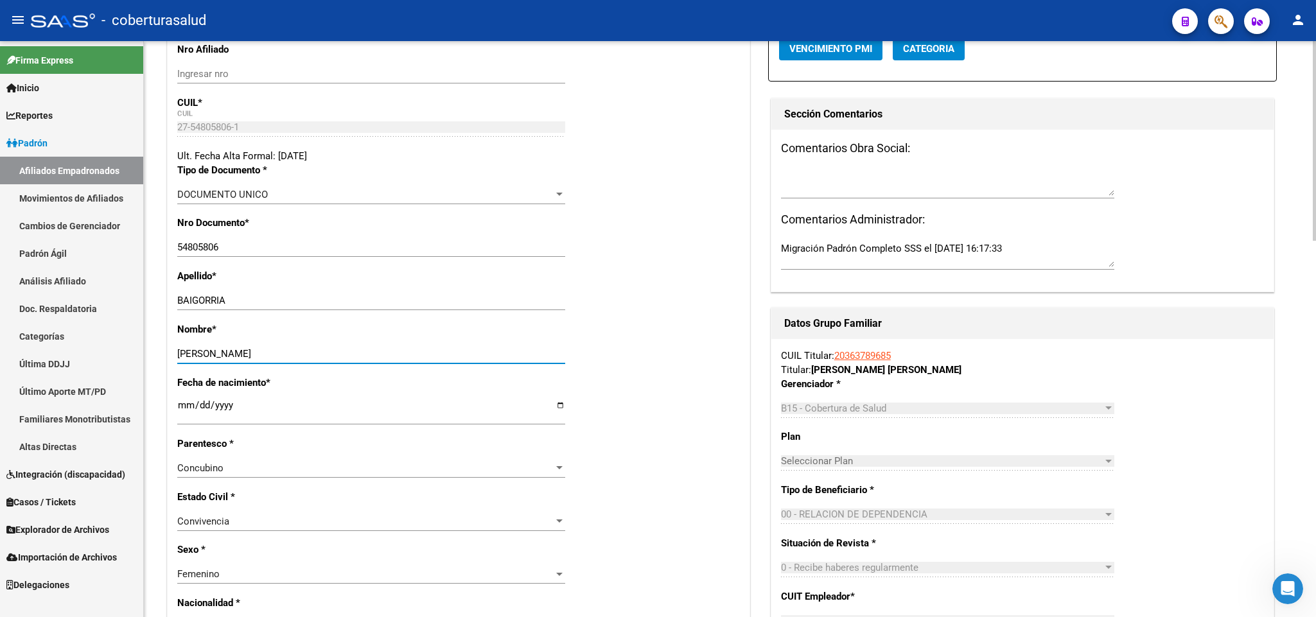
type input "[PERSON_NAME]"
click at [478, 473] on div "Concubino" at bounding box center [365, 469] width 376 height 12
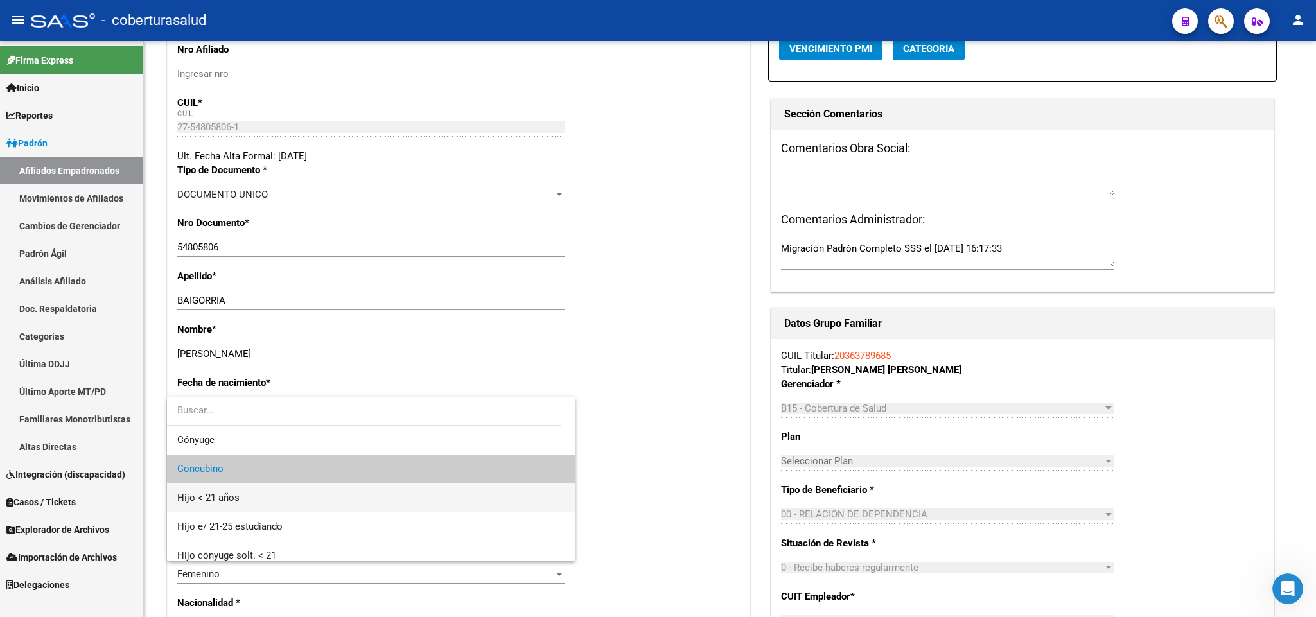
click at [447, 496] on span "Hijo < 21 años" at bounding box center [371, 498] width 388 height 29
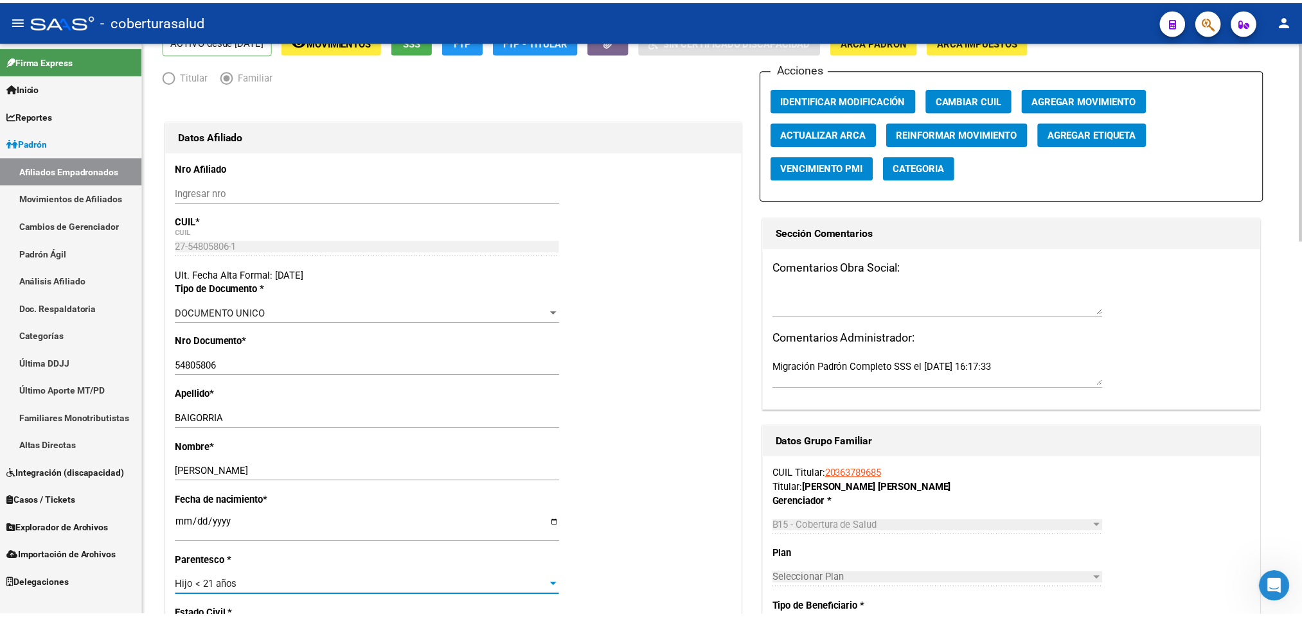
scroll to position [0, 0]
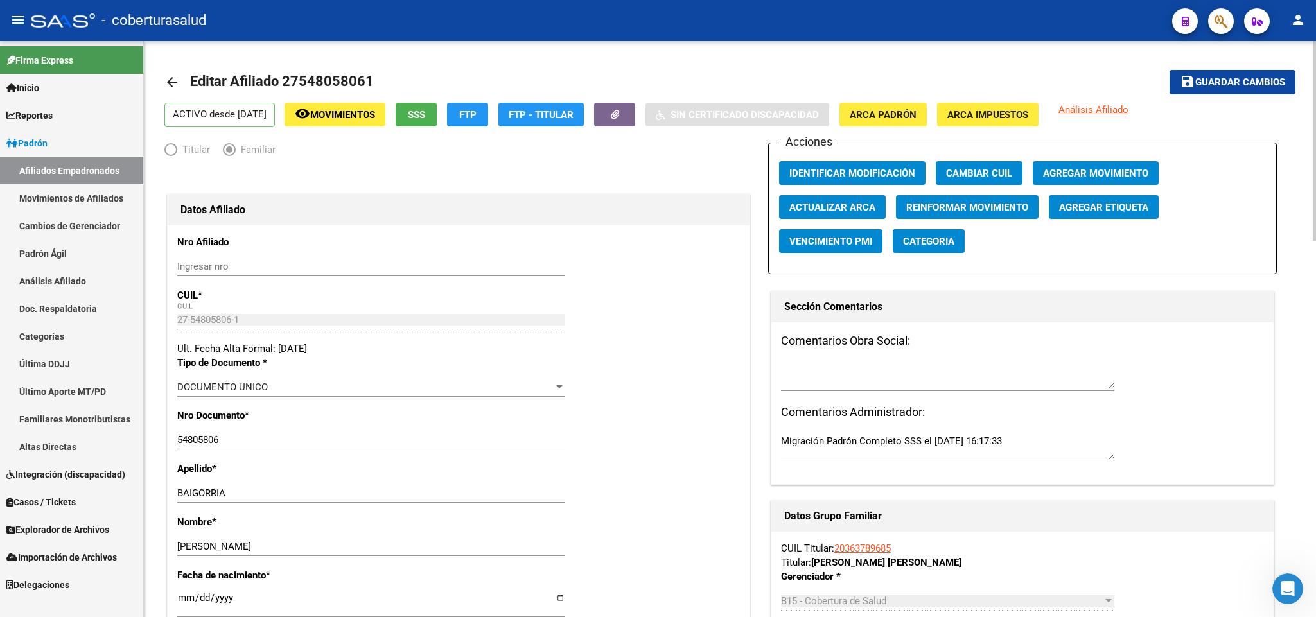
click at [1218, 78] on span "Guardar cambios" at bounding box center [1241, 83] width 90 height 12
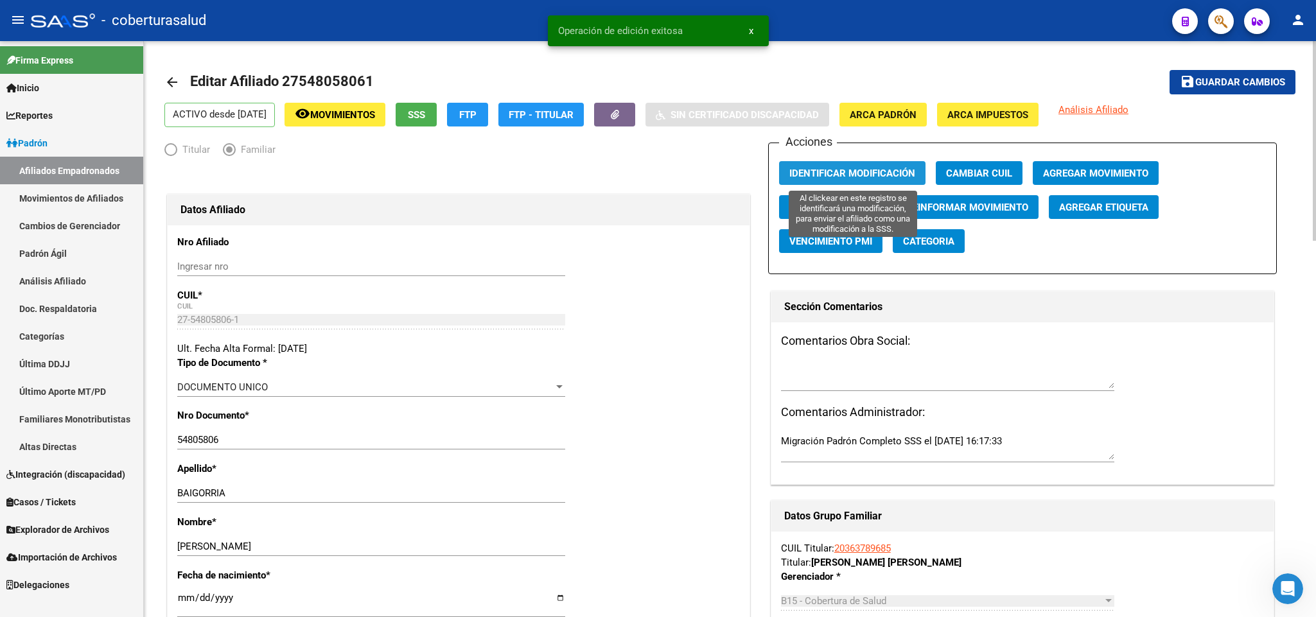
click at [854, 173] on span "Identificar Modificación" at bounding box center [853, 174] width 126 height 12
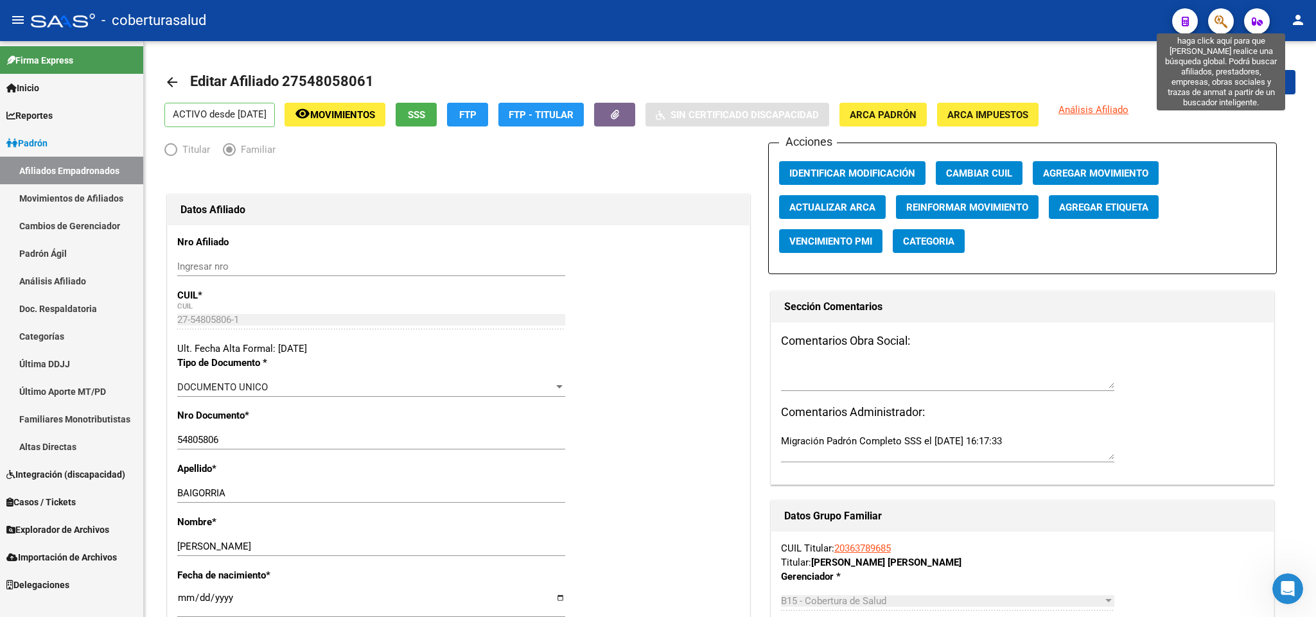
click at [1215, 23] on icon "button" at bounding box center [1221, 21] width 13 height 15
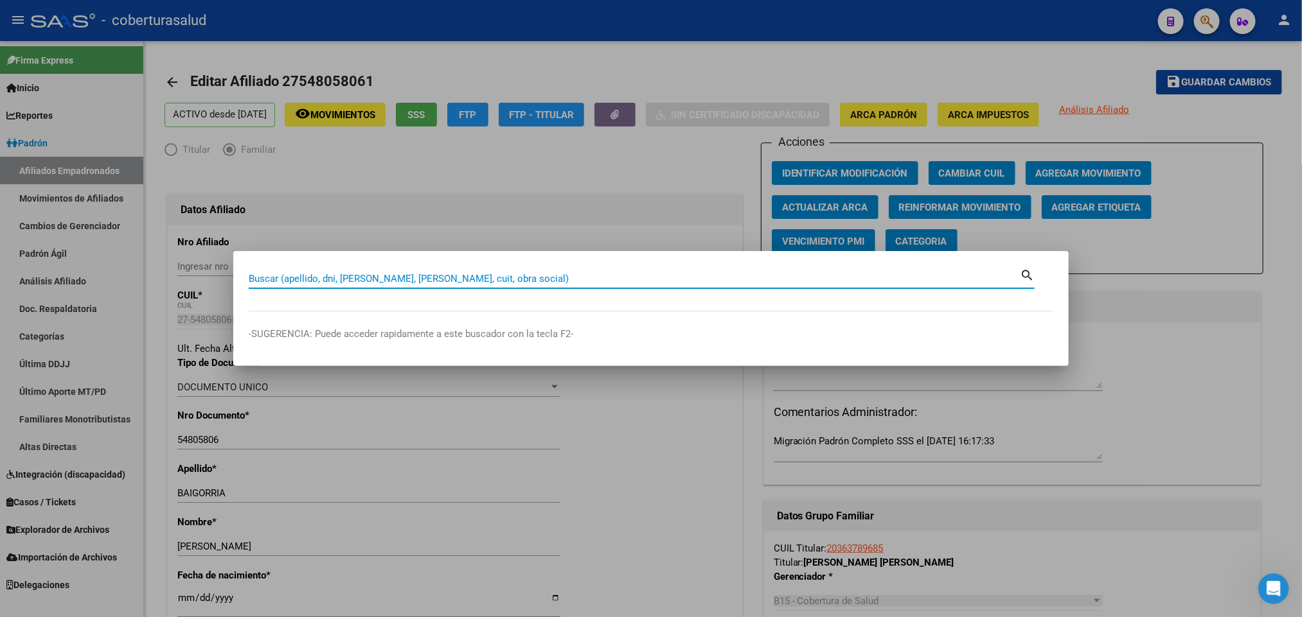
paste input "53487970"
type input "53487970"
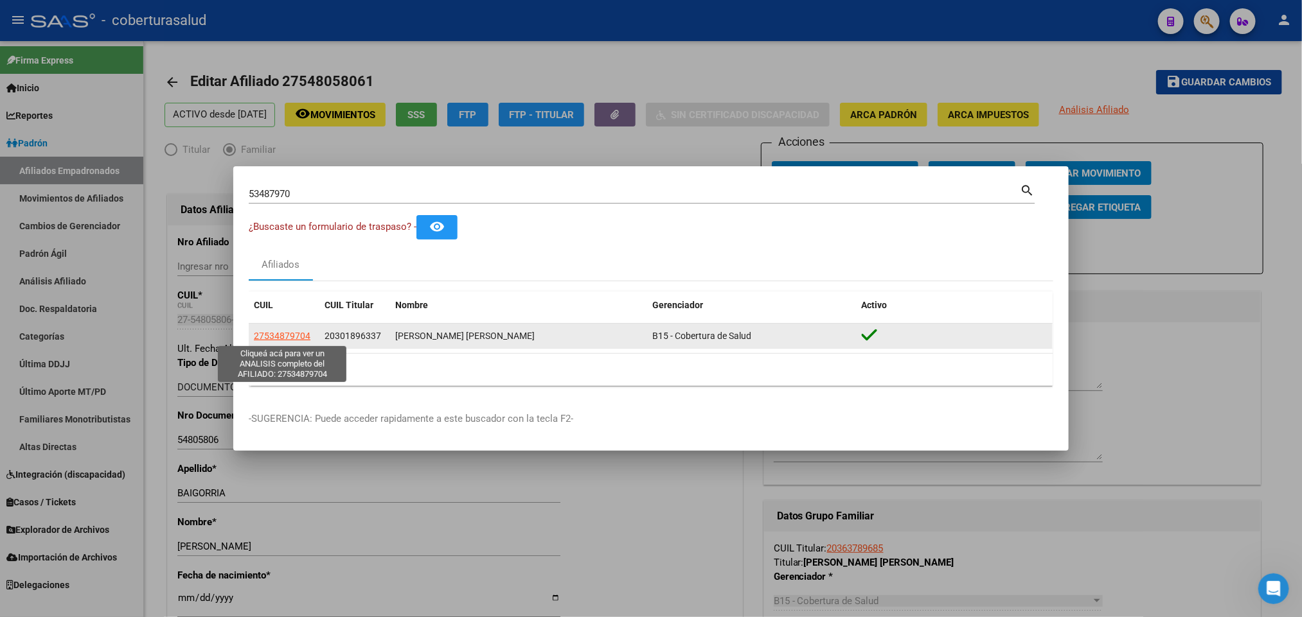
click at [299, 332] on span "27534879704" at bounding box center [282, 336] width 57 height 10
type textarea "27534879704"
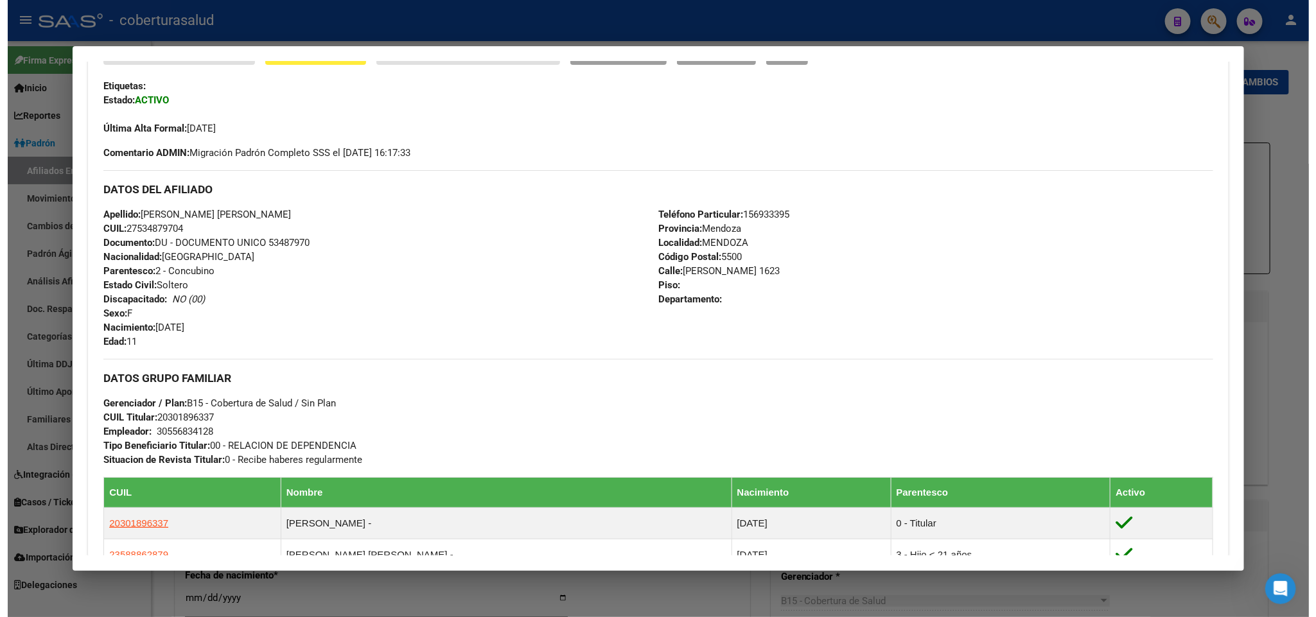
scroll to position [193, 0]
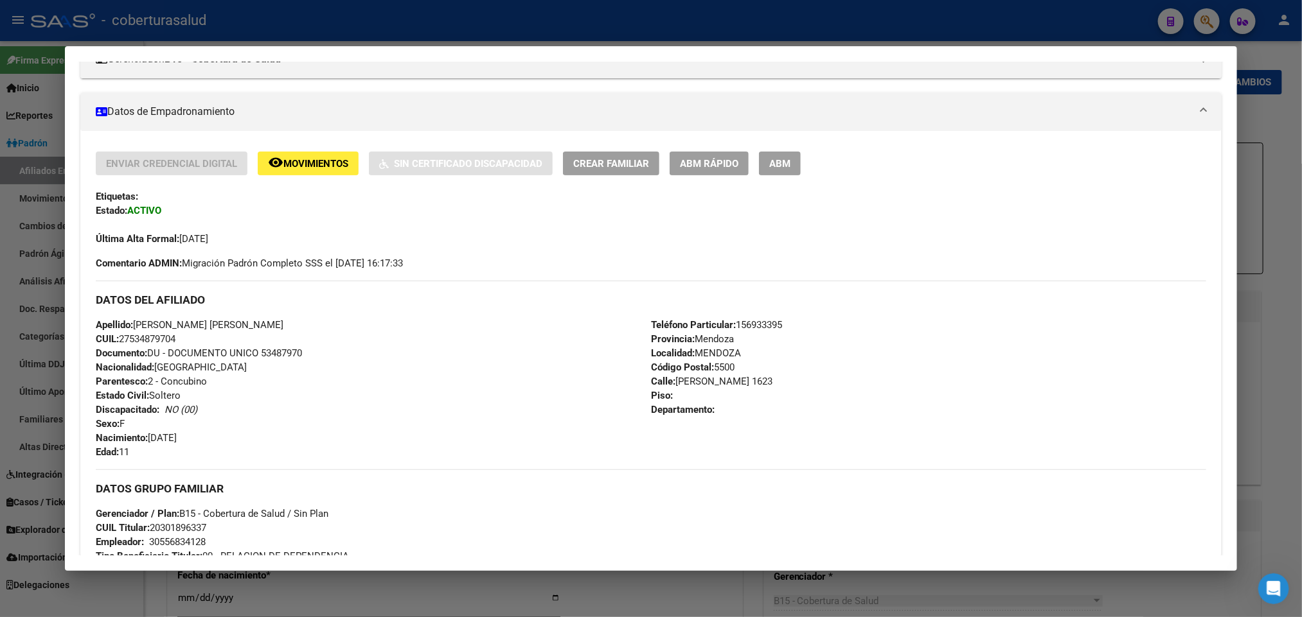
click at [775, 176] on div "Enviar Credencial Digital remove_red_eye Movimientos Sin Certificado Discapacid…" at bounding box center [651, 199] width 1110 height 94
click at [779, 166] on span "ABM" at bounding box center [779, 164] width 21 height 12
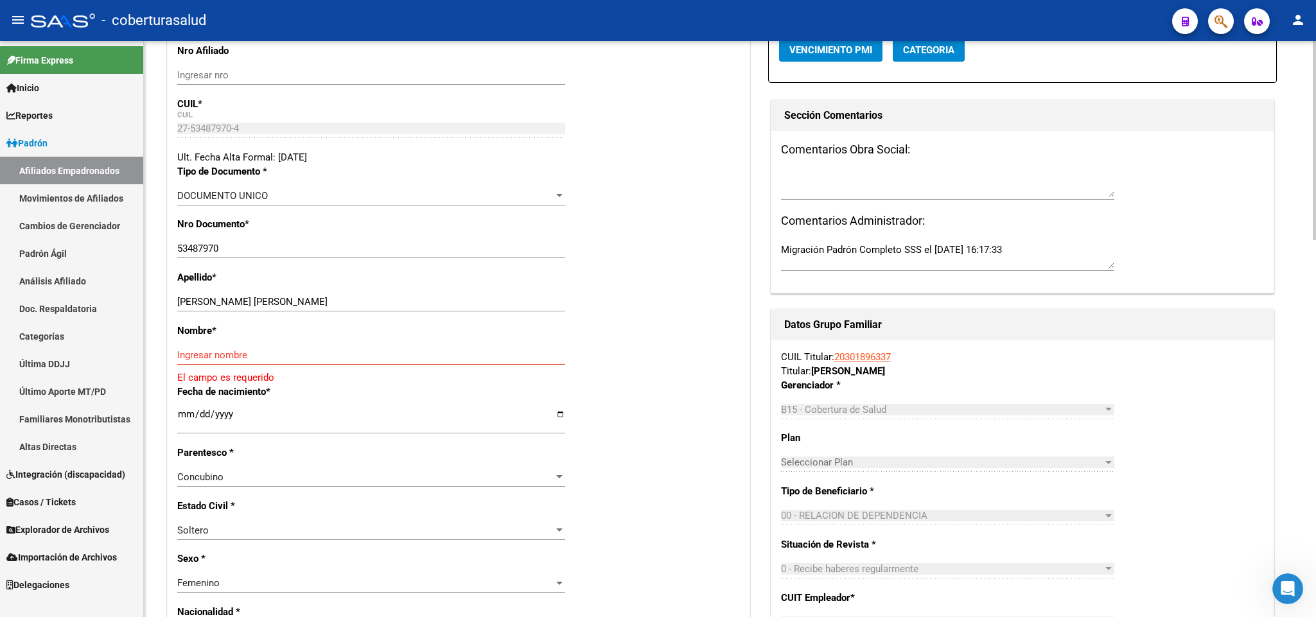
scroll to position [193, 0]
drag, startPoint x: 231, startPoint y: 299, endPoint x: 307, endPoint y: 303, distance: 75.9
click at [307, 303] on input "[PERSON_NAME] [PERSON_NAME]" at bounding box center [371, 301] width 388 height 12
drag, startPoint x: 228, startPoint y: 297, endPoint x: 313, endPoint y: 299, distance: 84.8
click at [313, 299] on input "[PERSON_NAME] [PERSON_NAME]" at bounding box center [371, 301] width 388 height 12
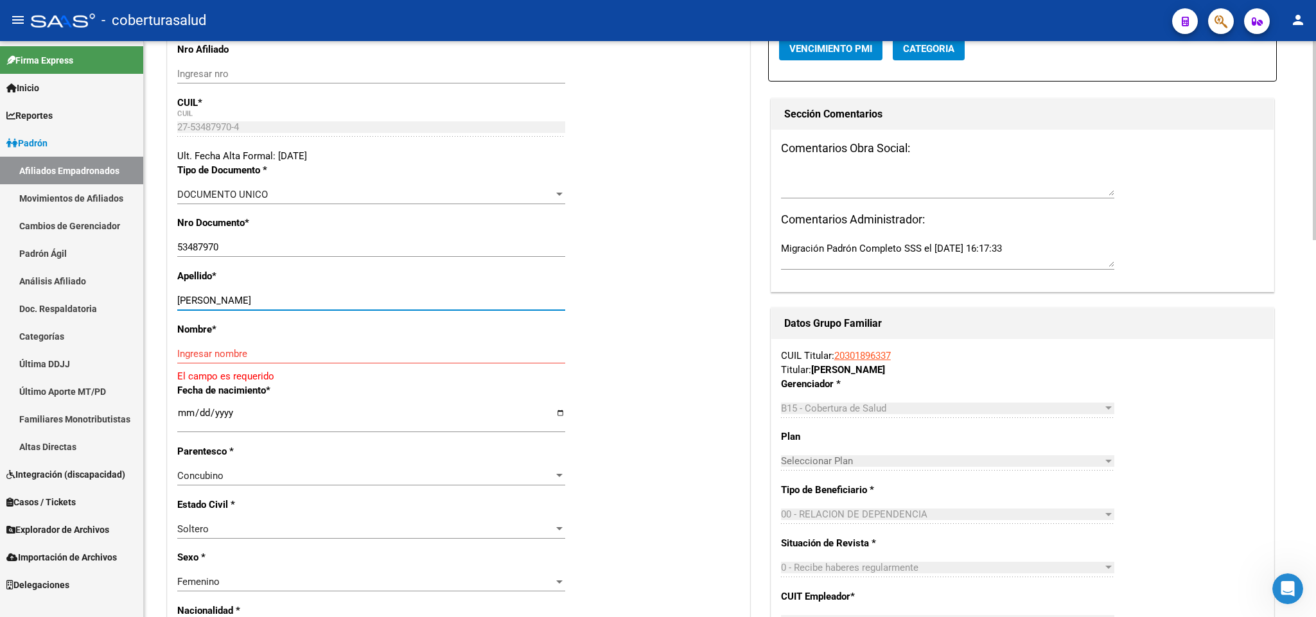
type input "[PERSON_NAME]"
click at [217, 351] on input "Ingresar nombre" at bounding box center [371, 354] width 388 height 12
paste input "[PERSON_NAME]"
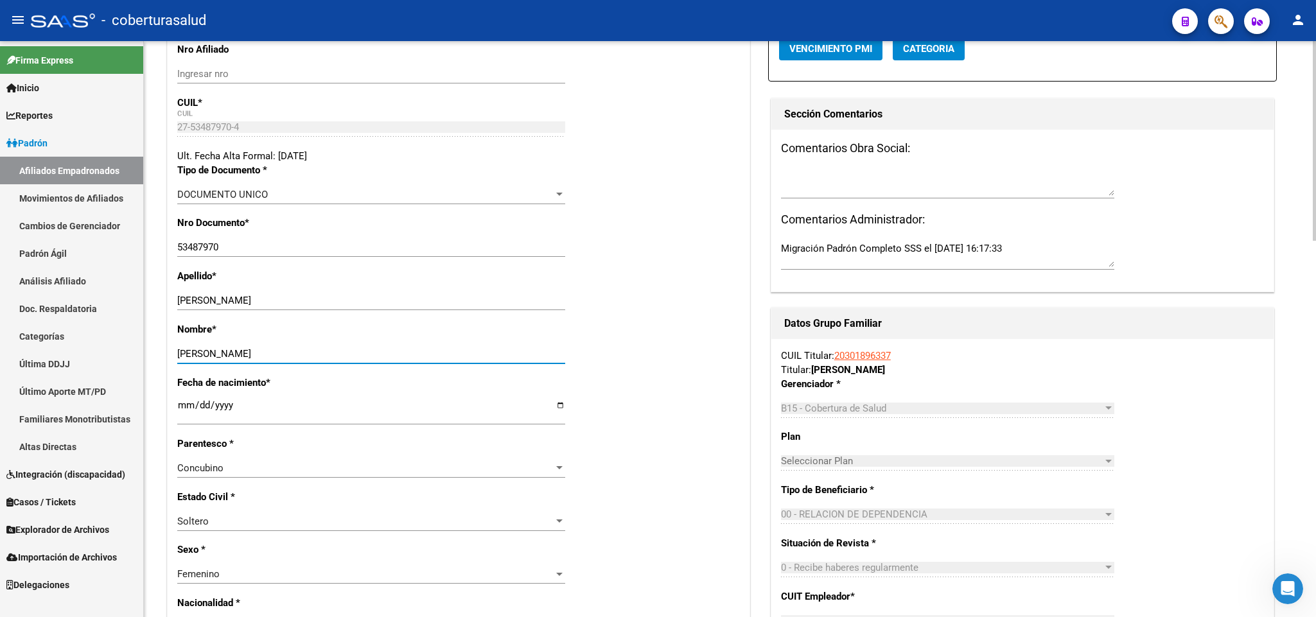
type input "[PERSON_NAME]"
click at [390, 473] on div "Concubino" at bounding box center [365, 469] width 376 height 12
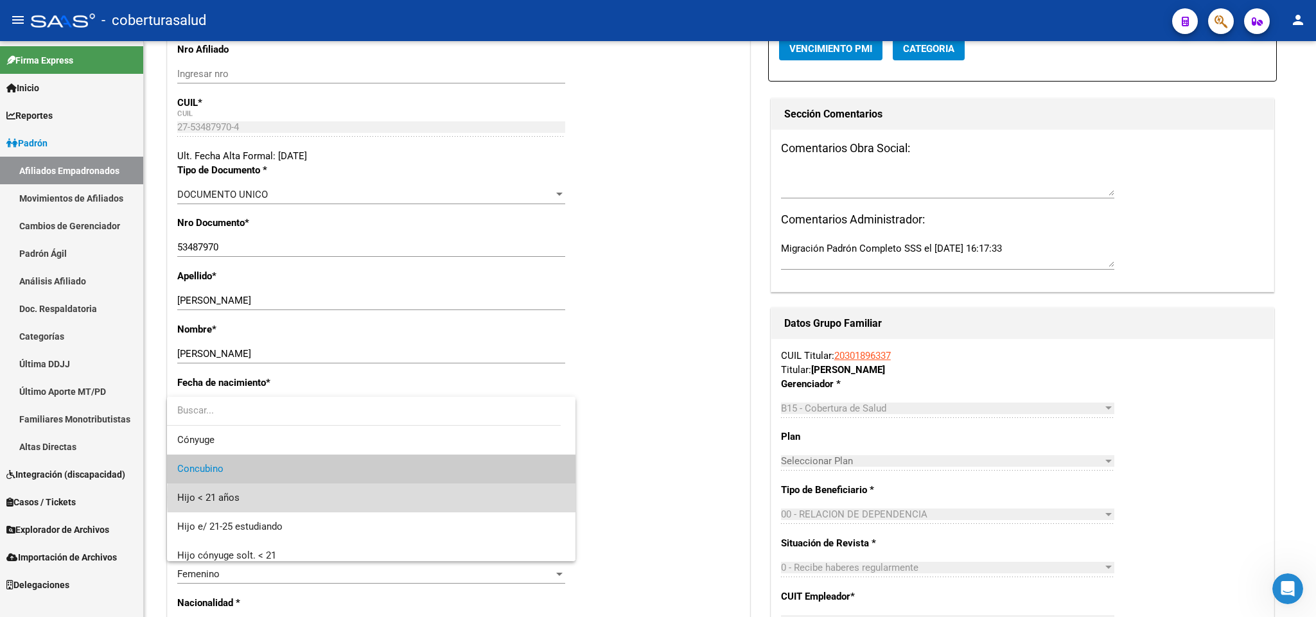
click at [376, 497] on span "Hijo < 21 años" at bounding box center [371, 498] width 388 height 29
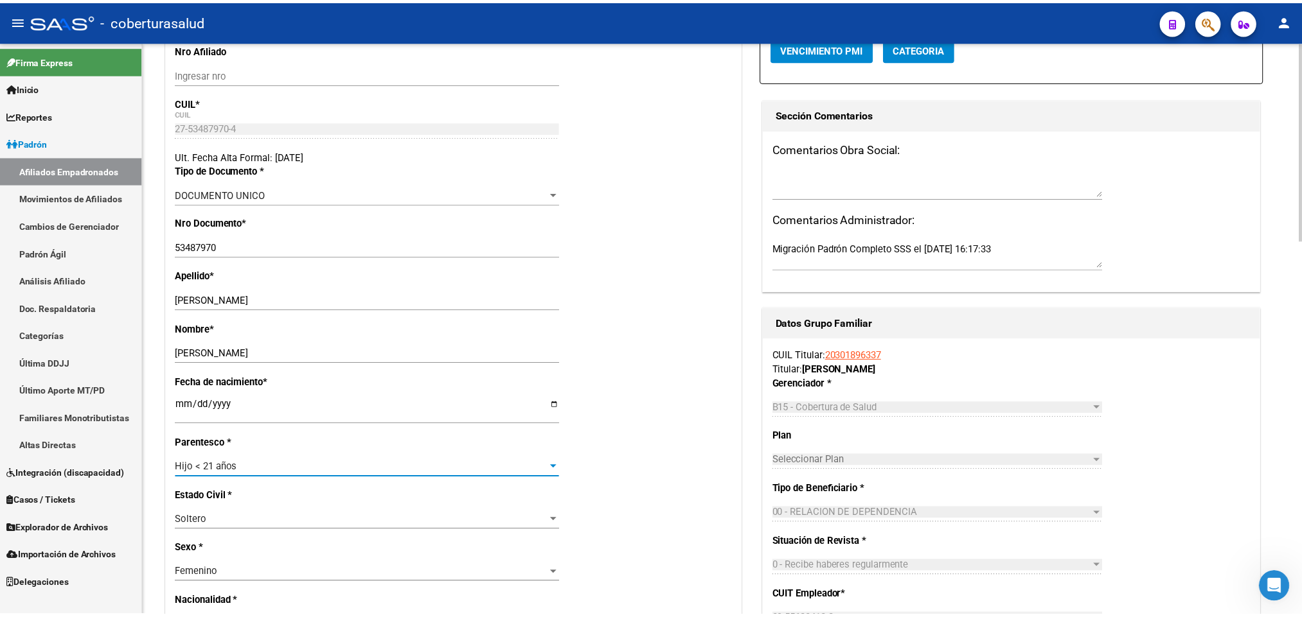
scroll to position [0, 0]
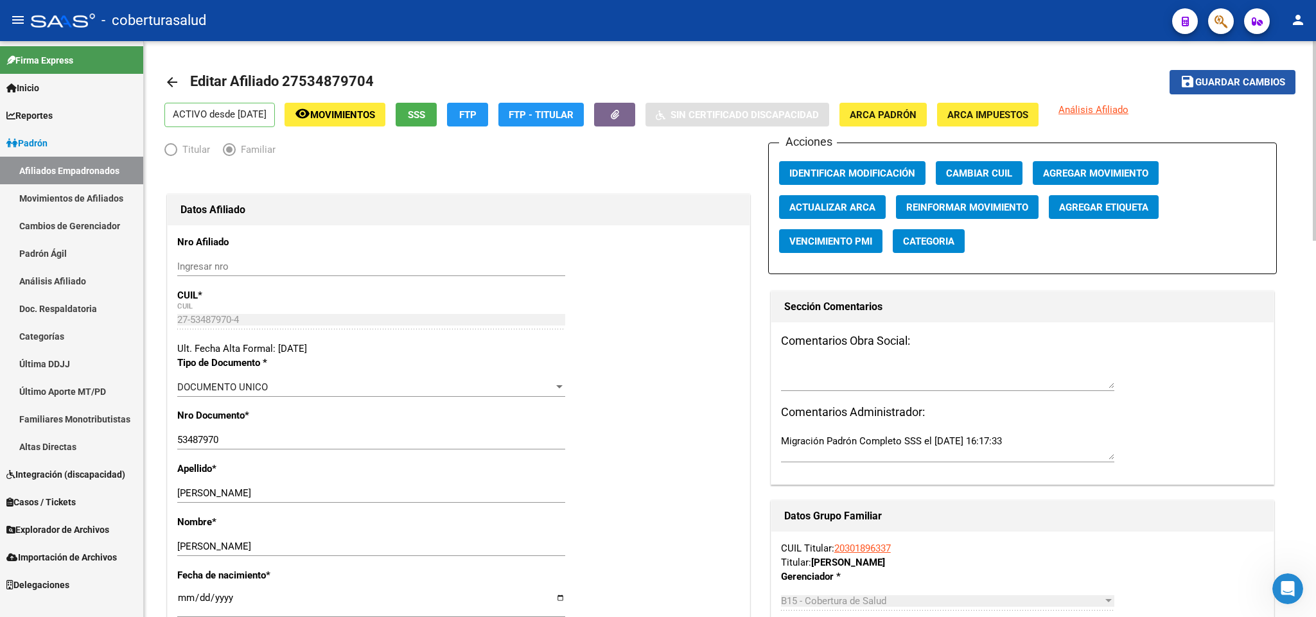
click at [1232, 87] on span "Guardar cambios" at bounding box center [1241, 83] width 90 height 12
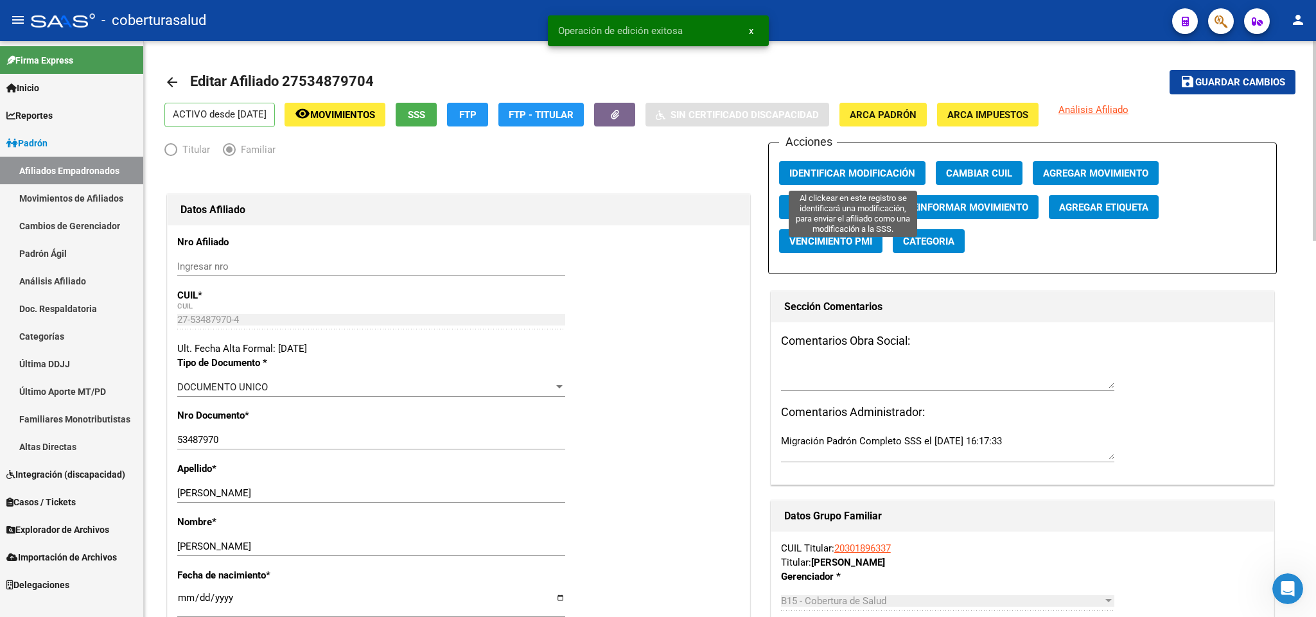
click at [837, 168] on span "Identificar Modificación" at bounding box center [853, 174] width 126 height 12
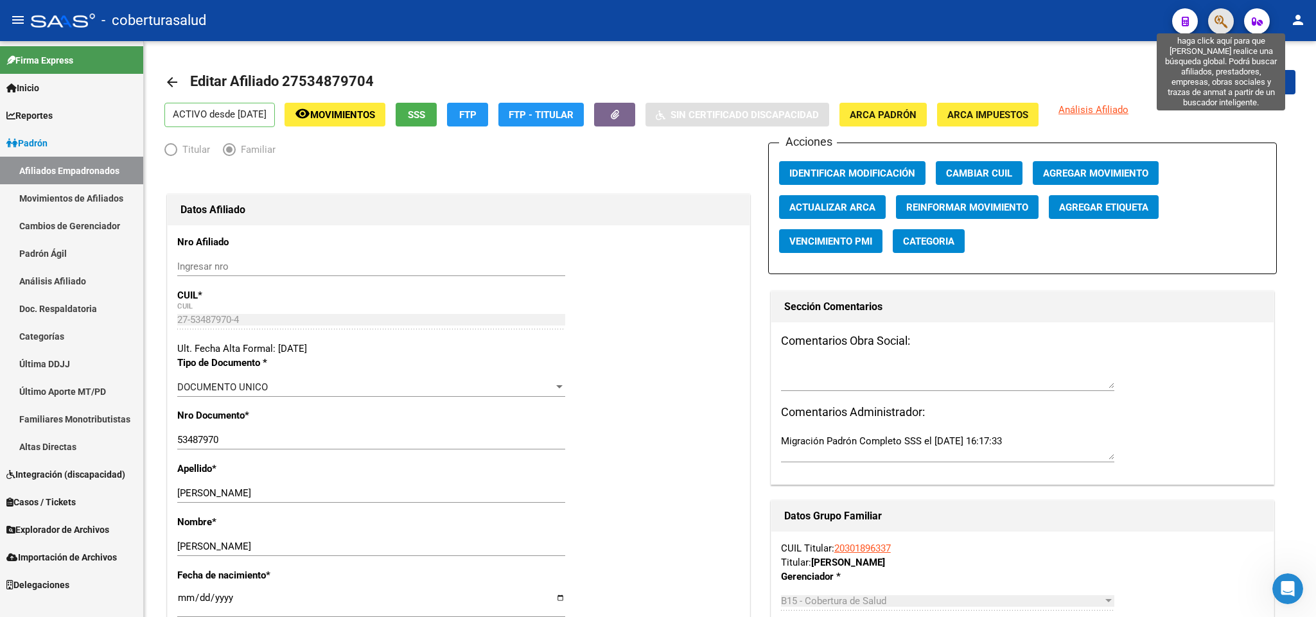
click at [1225, 19] on icon "button" at bounding box center [1221, 21] width 13 height 15
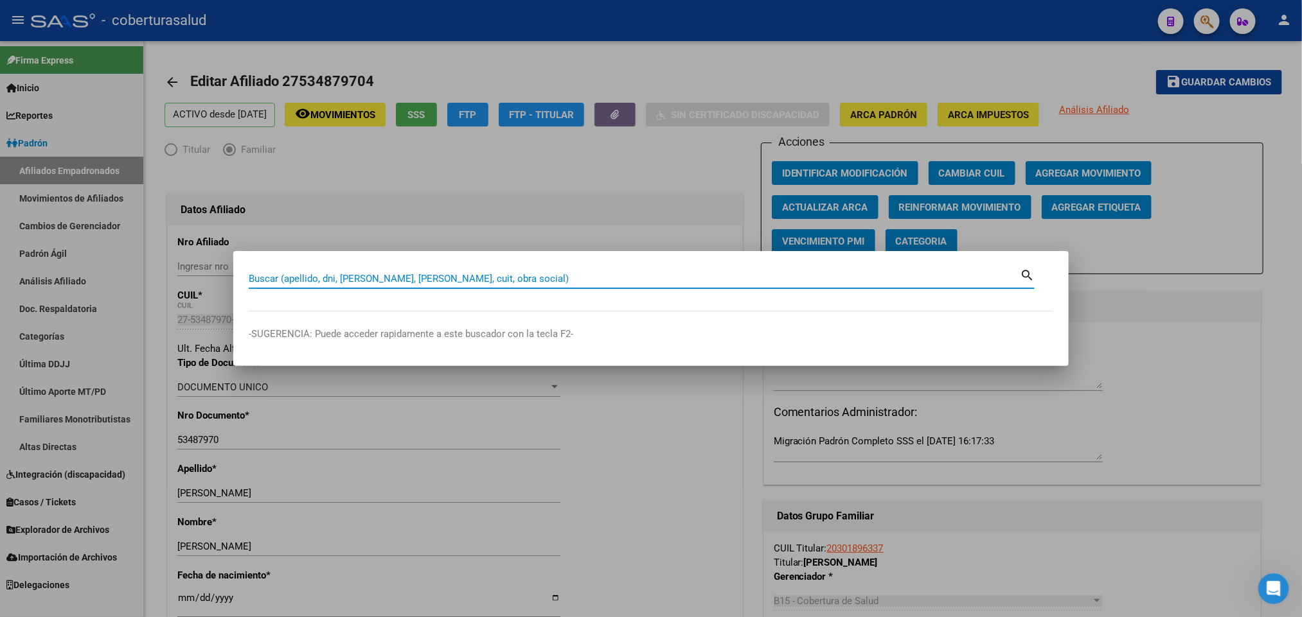
paste input "53557951"
type input "53557951"
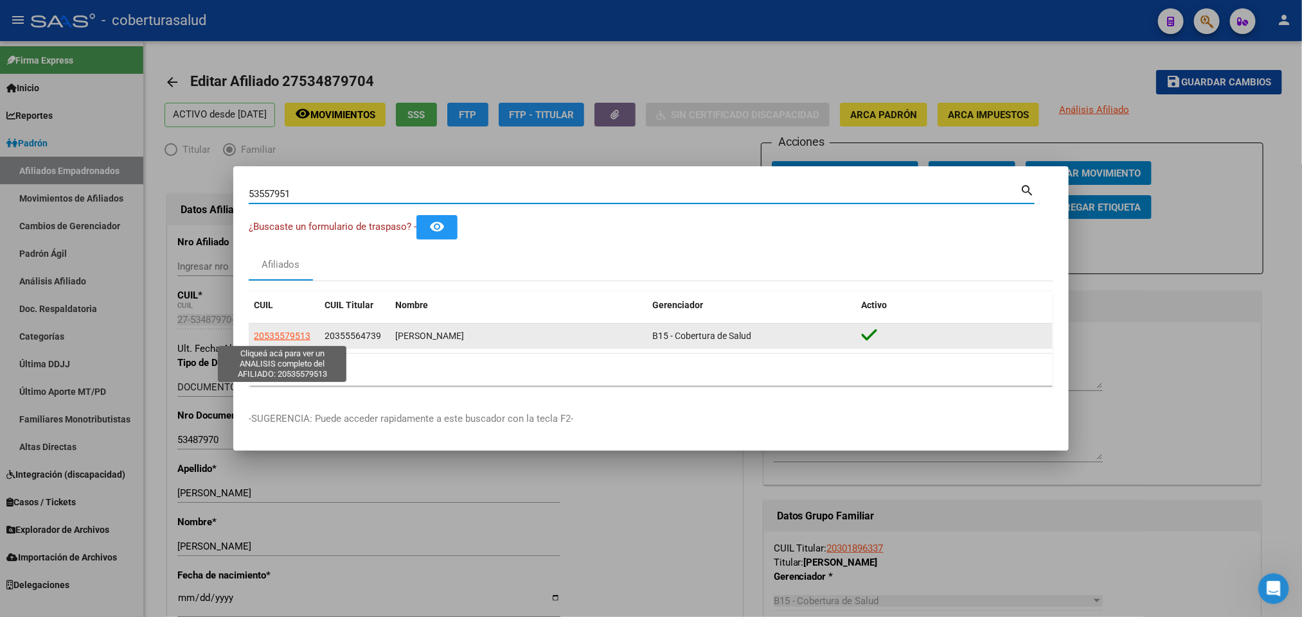
click at [276, 335] on span "20535579513" at bounding box center [282, 336] width 57 height 10
type textarea "20535579513"
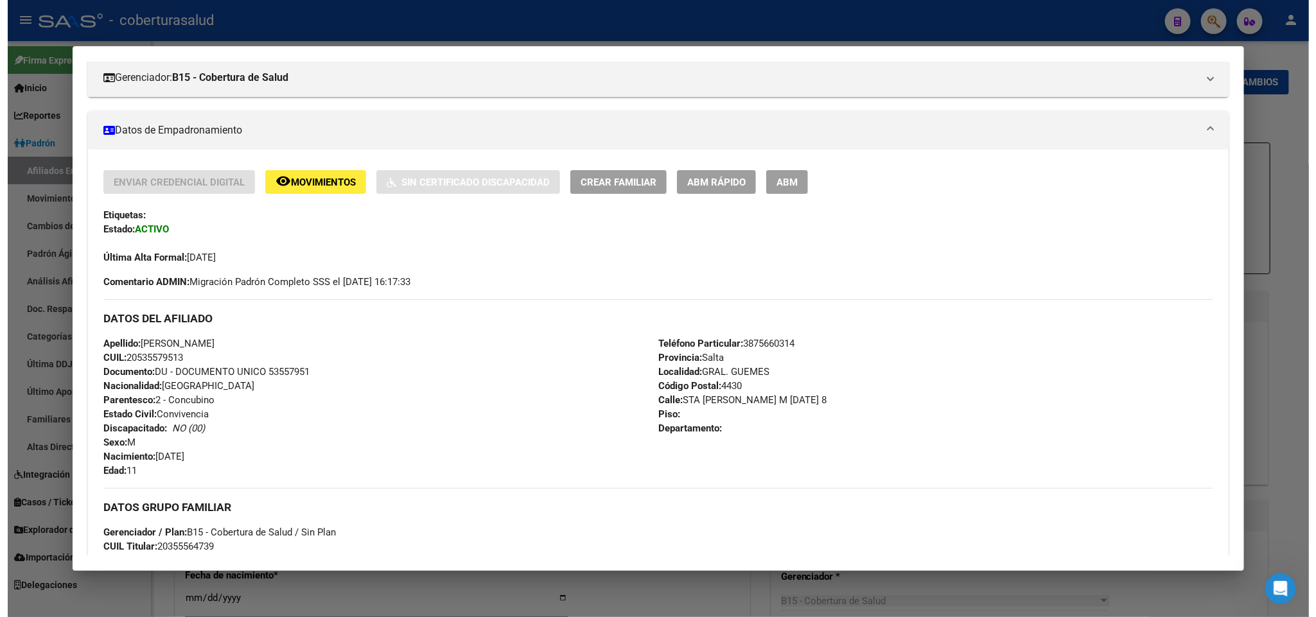
scroll to position [129, 0]
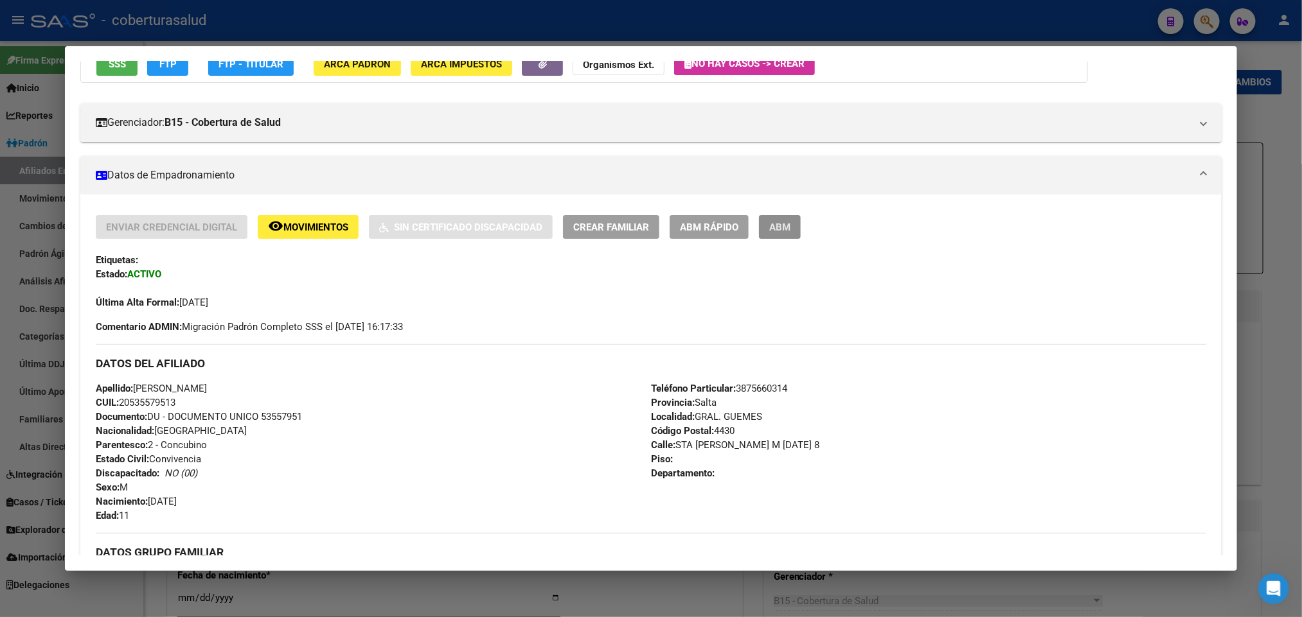
click at [769, 230] on span "ABM" at bounding box center [779, 228] width 21 height 12
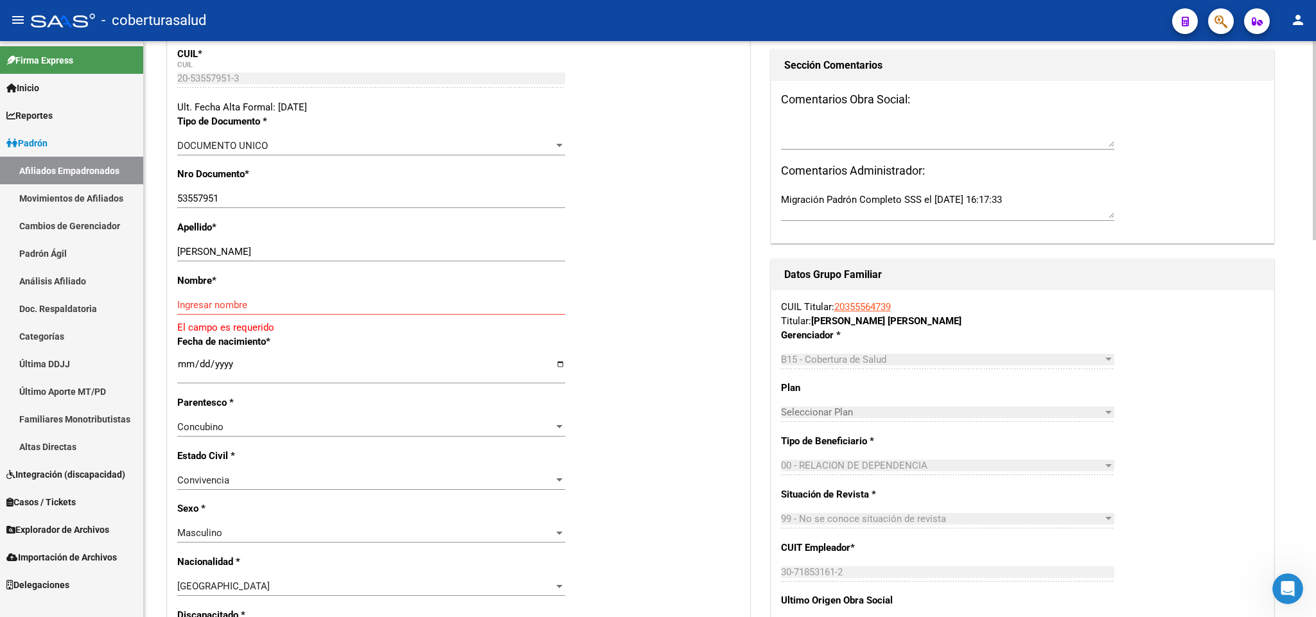
scroll to position [289, 0]
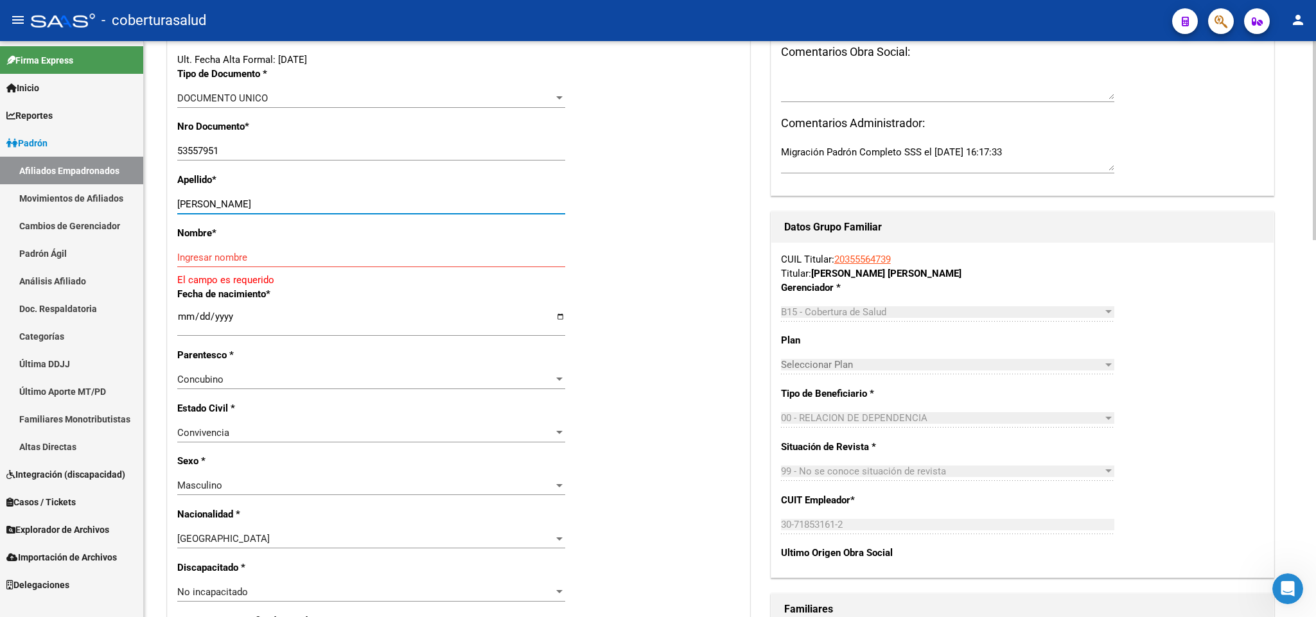
drag, startPoint x: 213, startPoint y: 201, endPoint x: 357, endPoint y: 202, distance: 143.9
click at [357, 202] on input "[PERSON_NAME]" at bounding box center [371, 205] width 388 height 12
type input "[PERSON_NAME]"
click at [307, 254] on input "Ingresar nombre" at bounding box center [371, 258] width 388 height 12
paste input "[PERSON_NAME]"
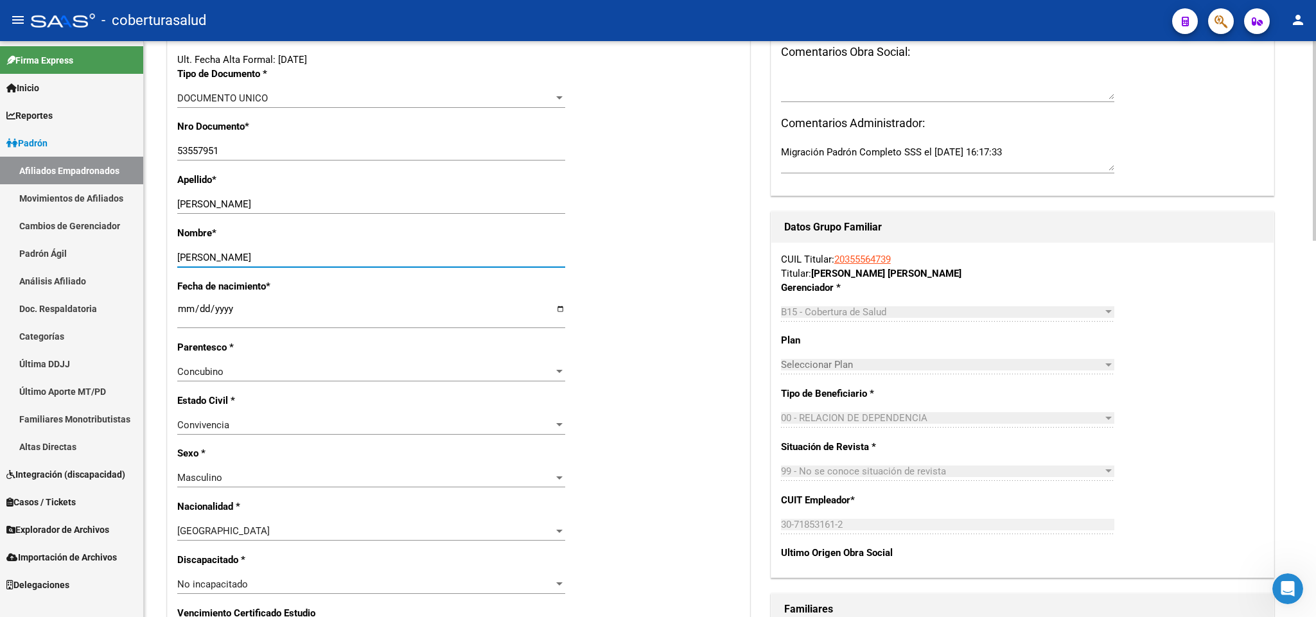
type input "[PERSON_NAME]"
click at [454, 370] on div "Concubino" at bounding box center [365, 372] width 376 height 12
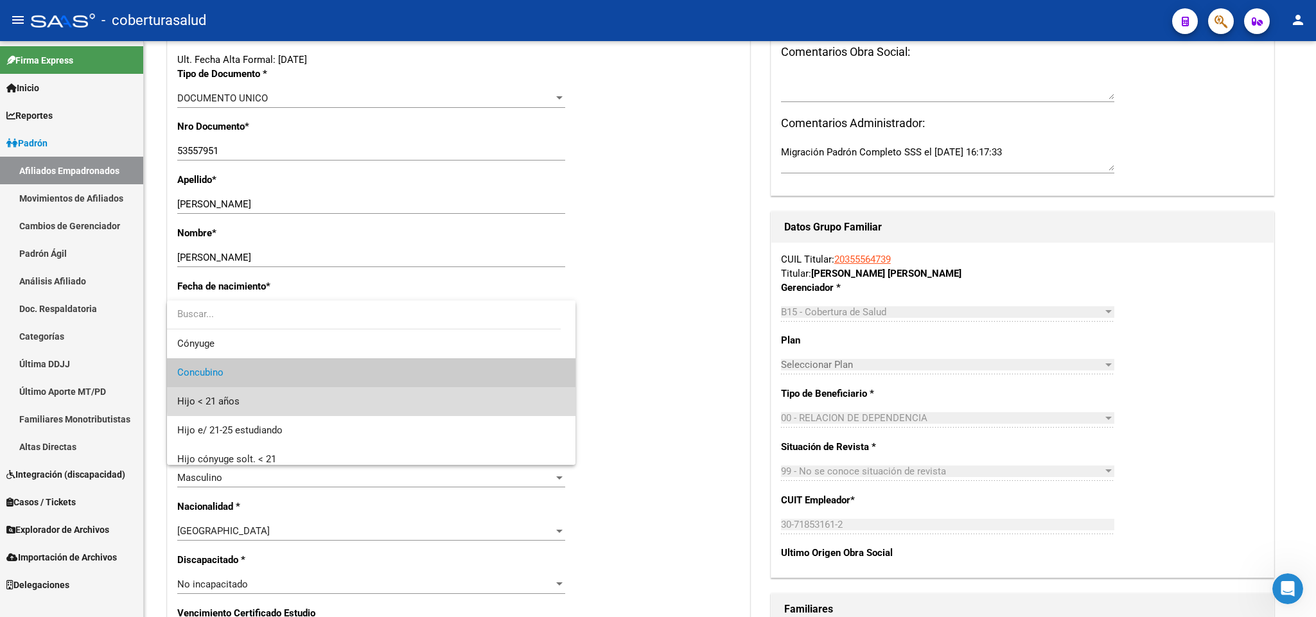
click at [461, 393] on span "Hijo < 21 años" at bounding box center [371, 401] width 388 height 29
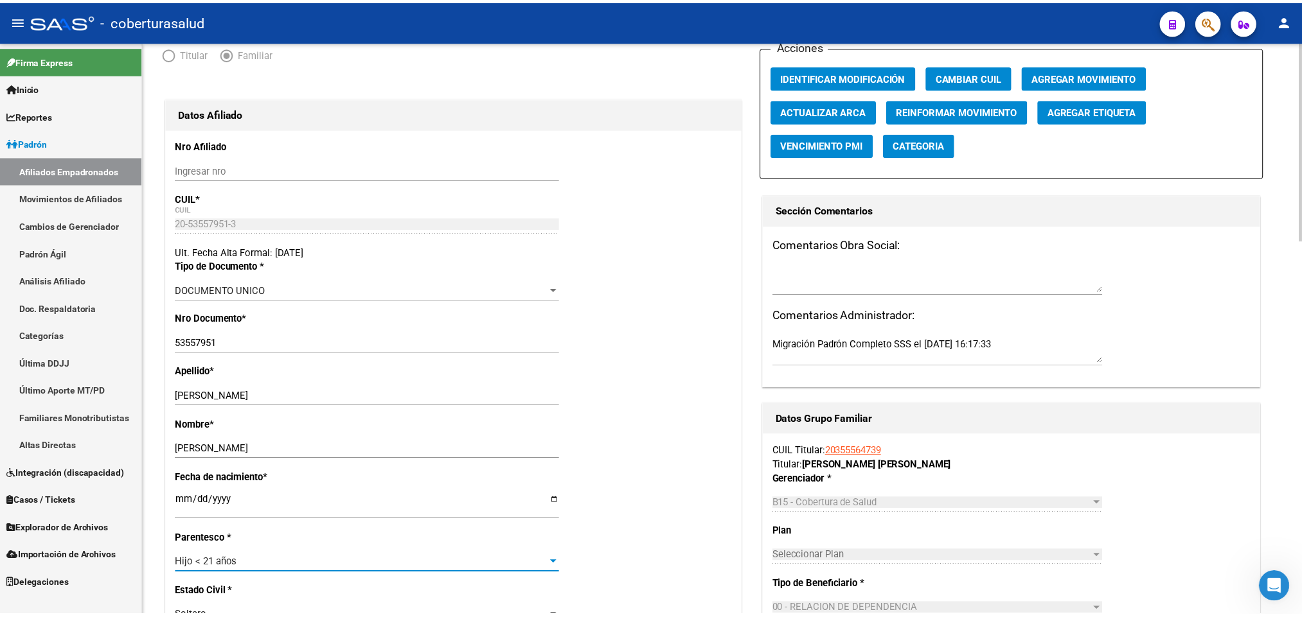
scroll to position [0, 0]
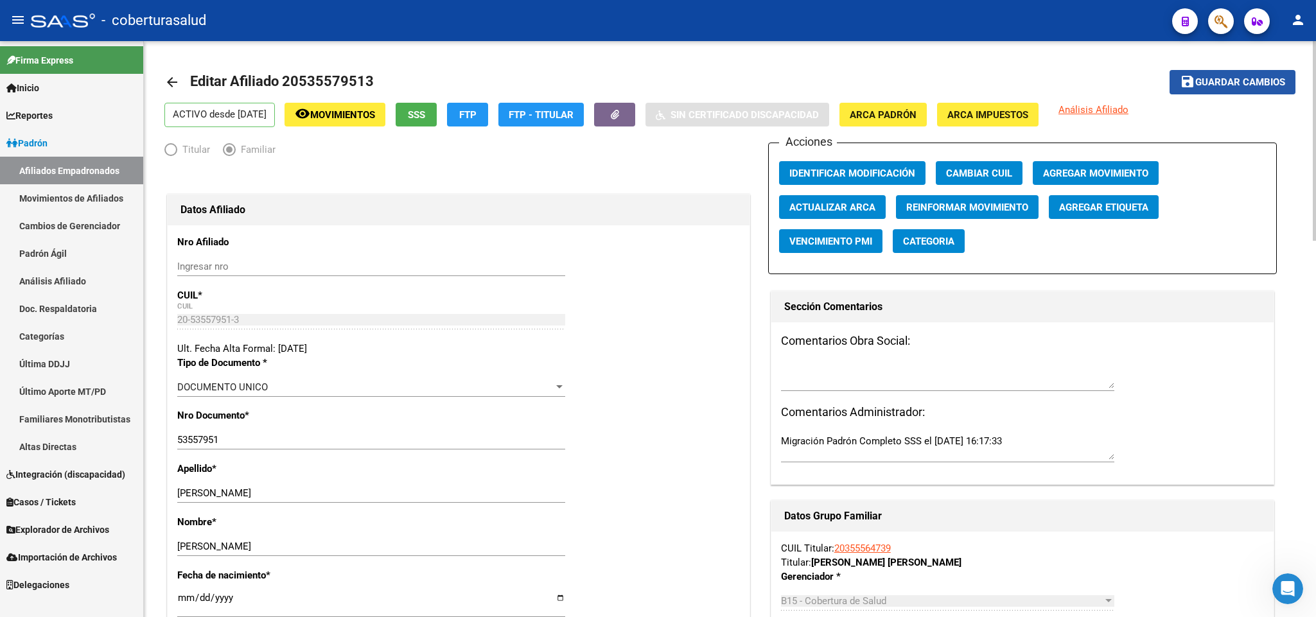
click at [1215, 79] on span "Guardar cambios" at bounding box center [1241, 83] width 90 height 12
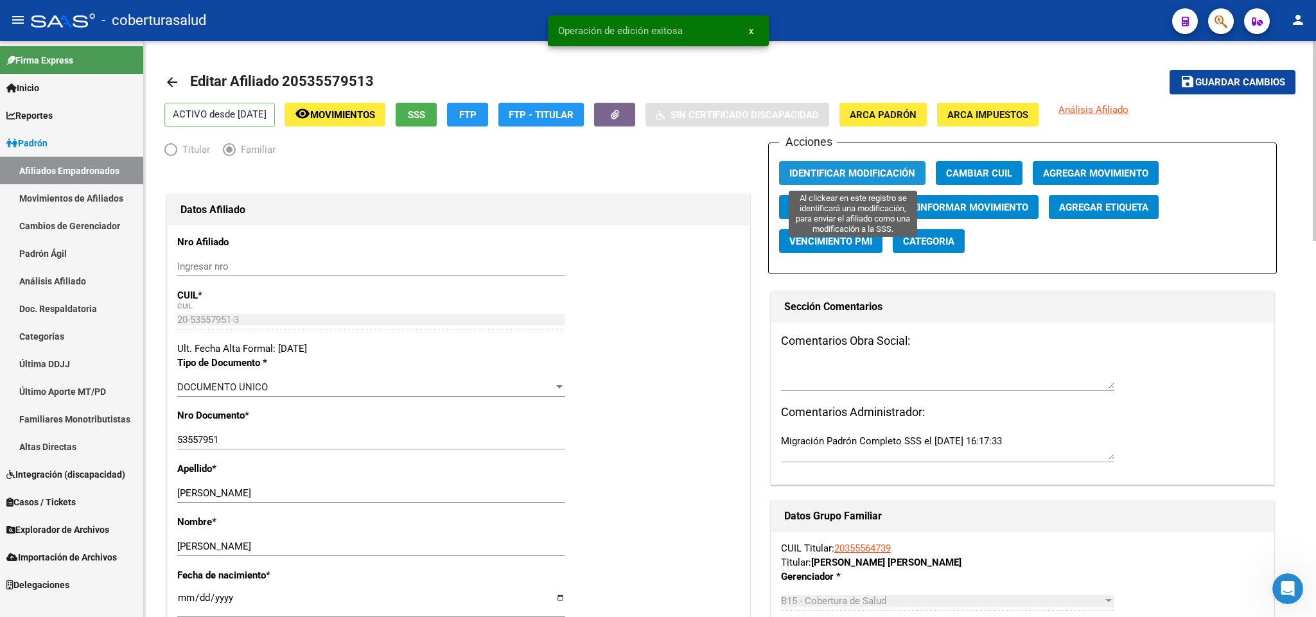
click at [849, 172] on span "Identificar Modificación" at bounding box center [853, 174] width 126 height 12
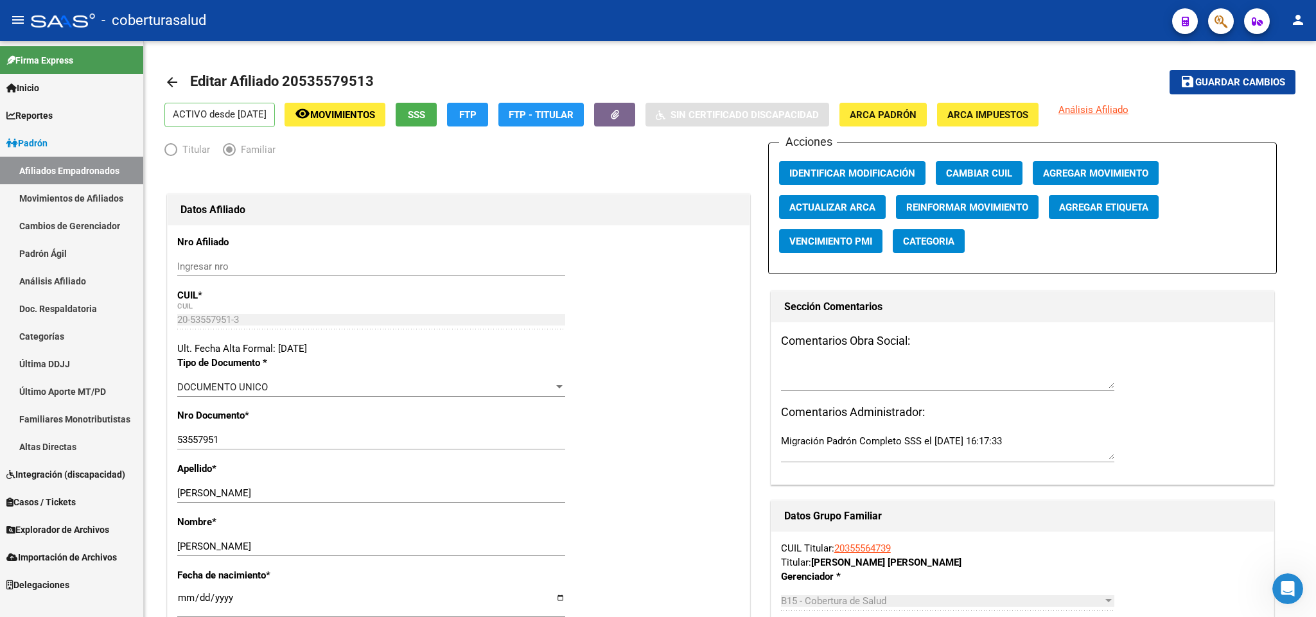
click at [1216, 24] on icon "button" at bounding box center [1221, 21] width 13 height 15
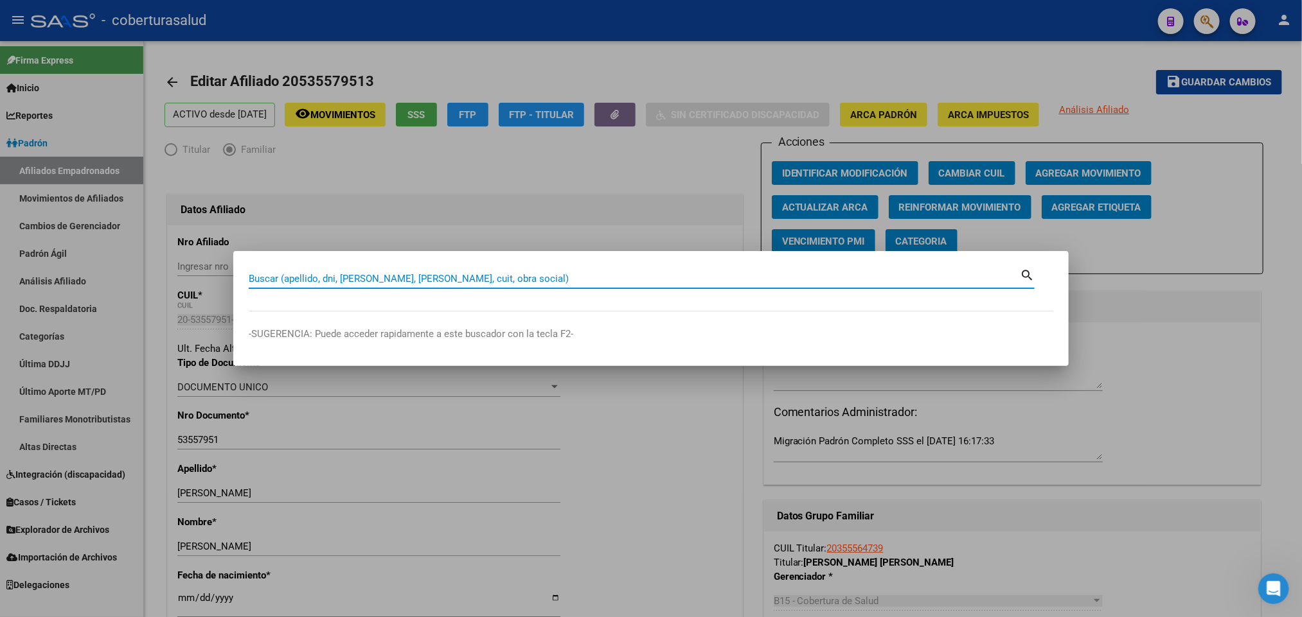
paste input "51013203"
type input "51013203"
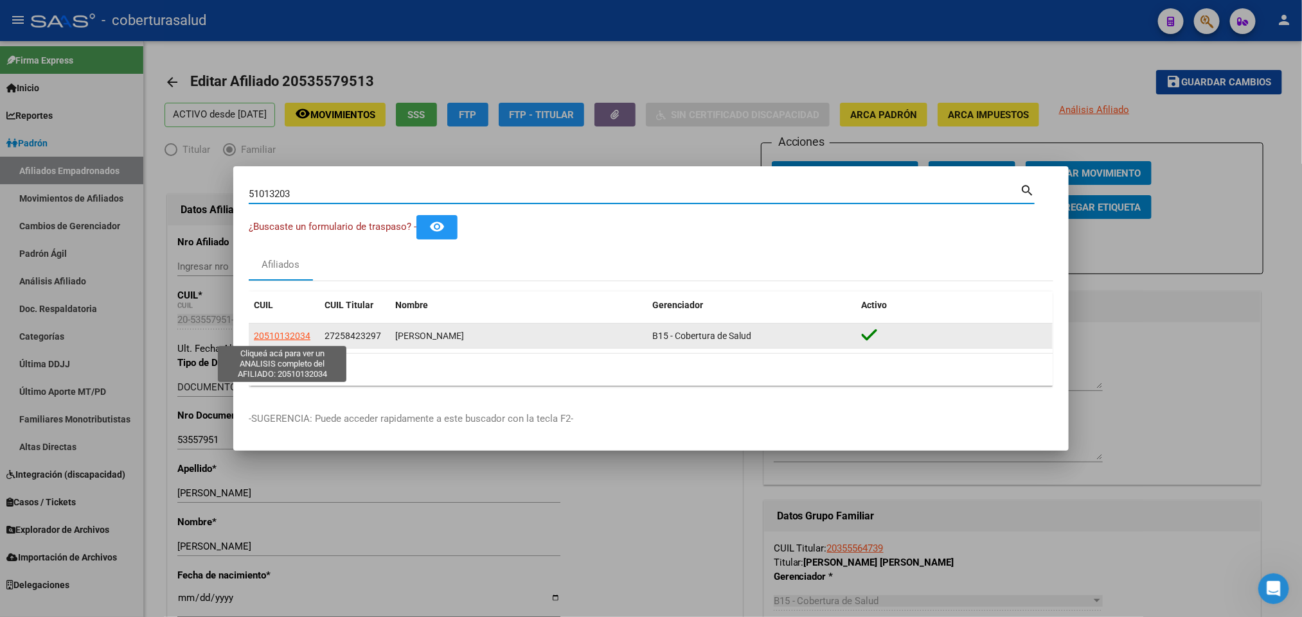
click at [272, 332] on span "20510132034" at bounding box center [282, 336] width 57 height 10
type textarea "20510132034"
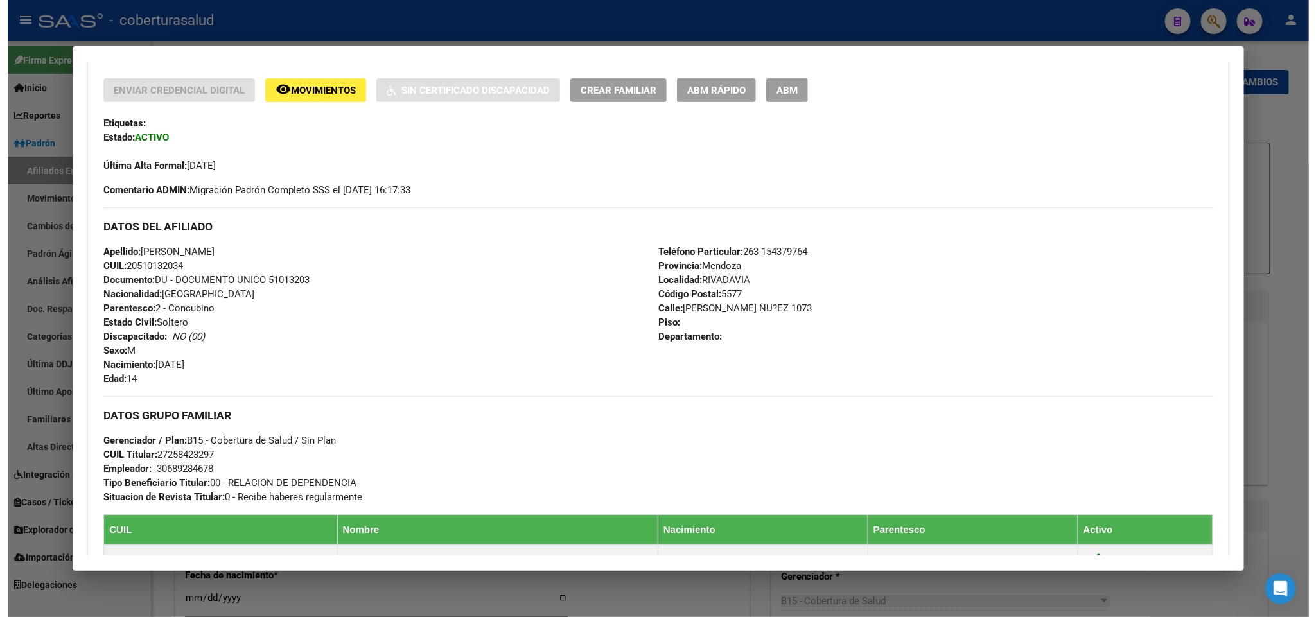
scroll to position [289, 0]
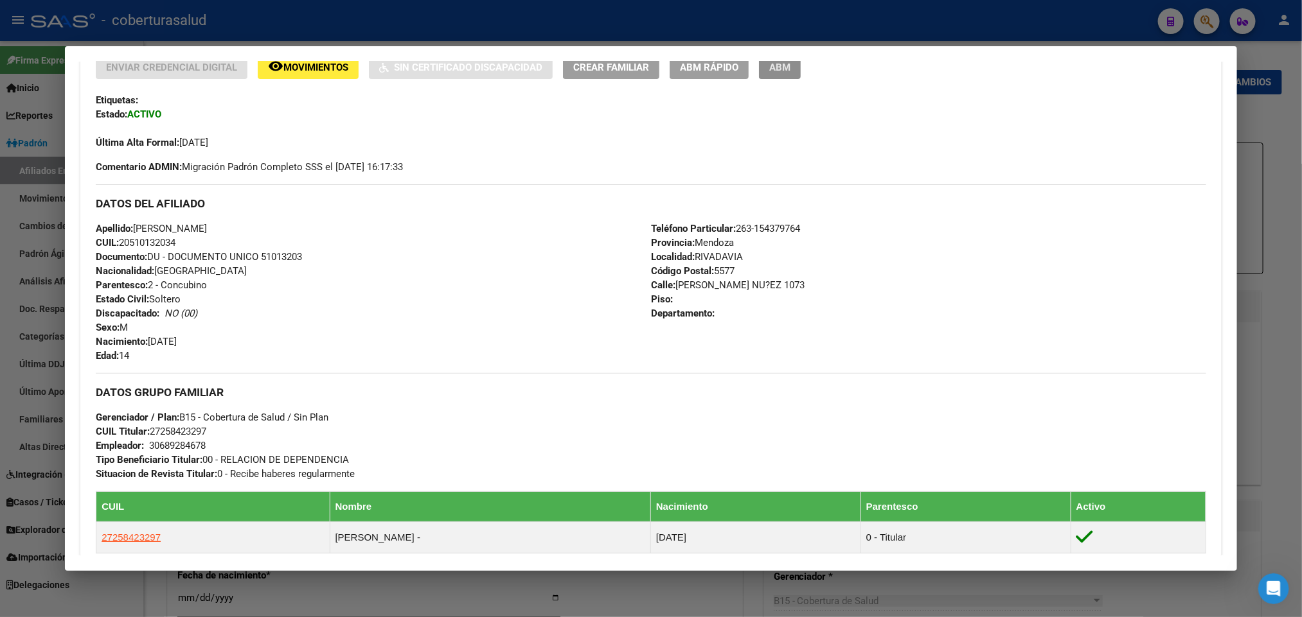
click at [769, 72] on span "ABM" at bounding box center [779, 68] width 21 height 12
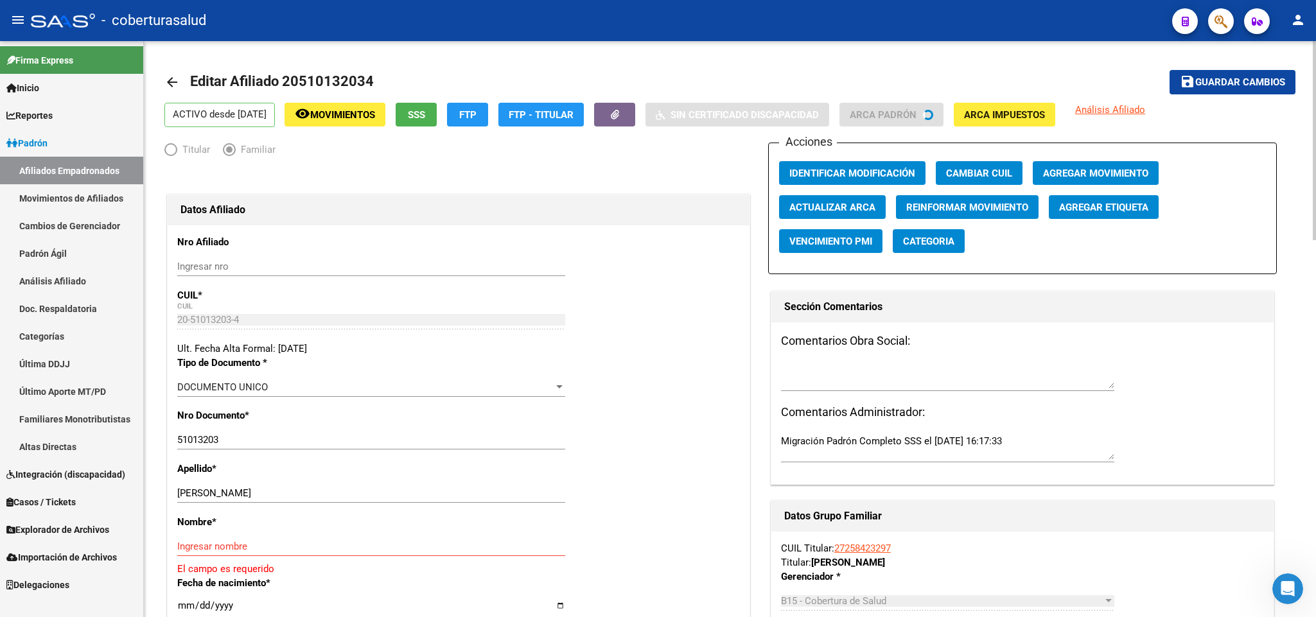
scroll to position [96, 0]
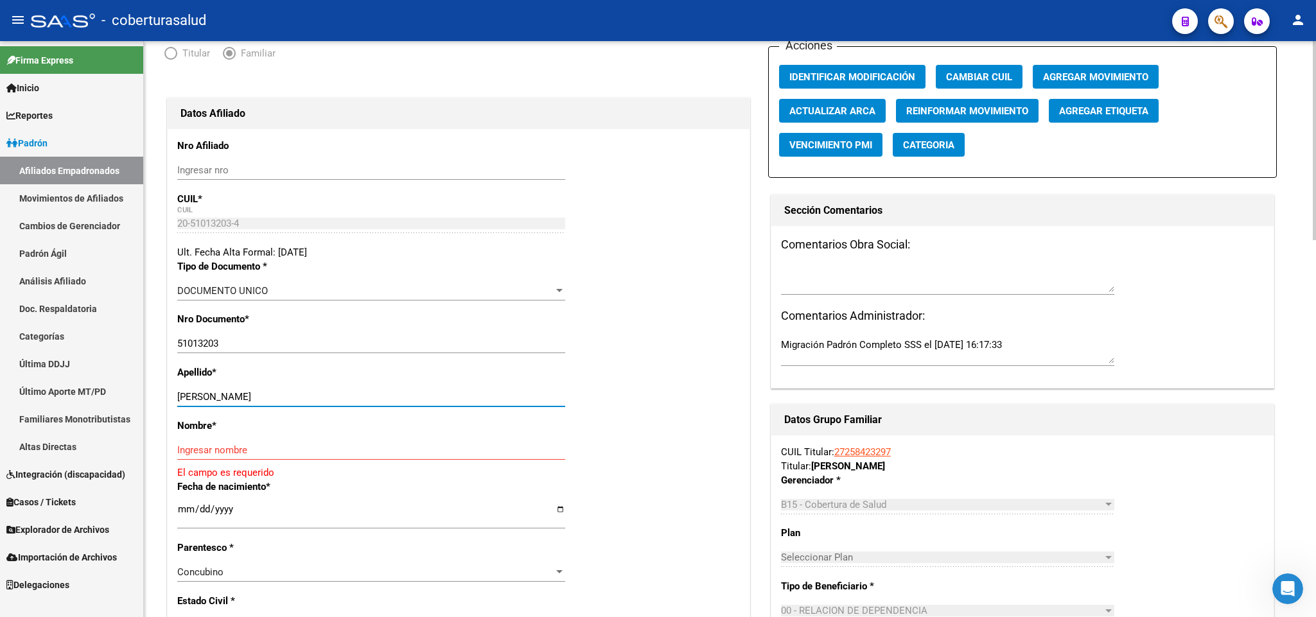
drag, startPoint x: 213, startPoint y: 396, endPoint x: 365, endPoint y: 396, distance: 152.3
click at [365, 396] on input "[PERSON_NAME]" at bounding box center [371, 397] width 388 height 12
type input "ARAYES"
click at [286, 447] on input "Ingresar nombre" at bounding box center [371, 451] width 388 height 12
paste input "[PERSON_NAME]"
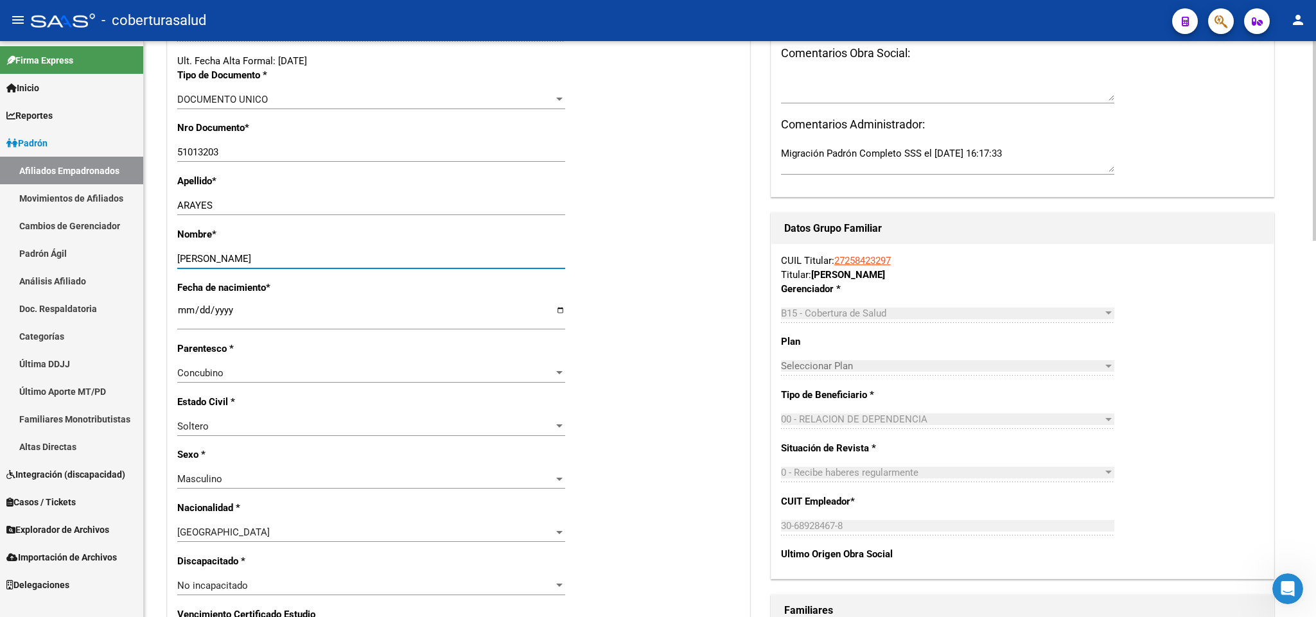
scroll to position [289, 0]
type input "[PERSON_NAME]"
click at [509, 382] on div "Concubino Seleccionar parentesco" at bounding box center [371, 371] width 388 height 19
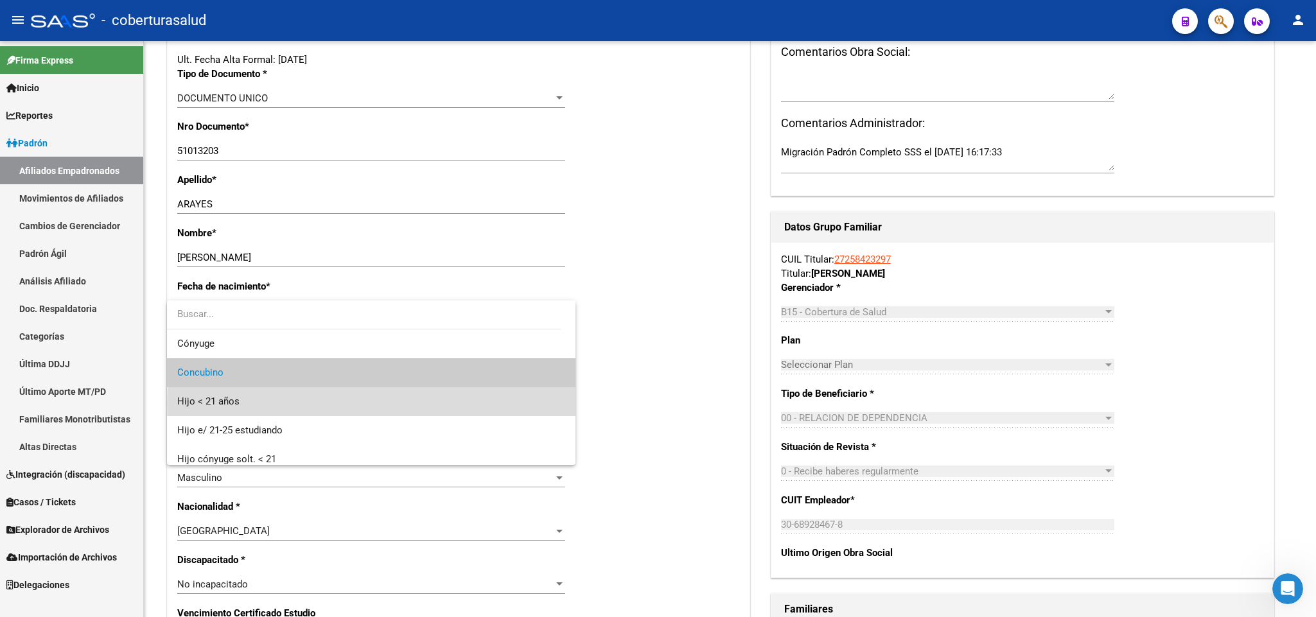
click at [461, 405] on span "Hijo < 21 años" at bounding box center [371, 401] width 388 height 29
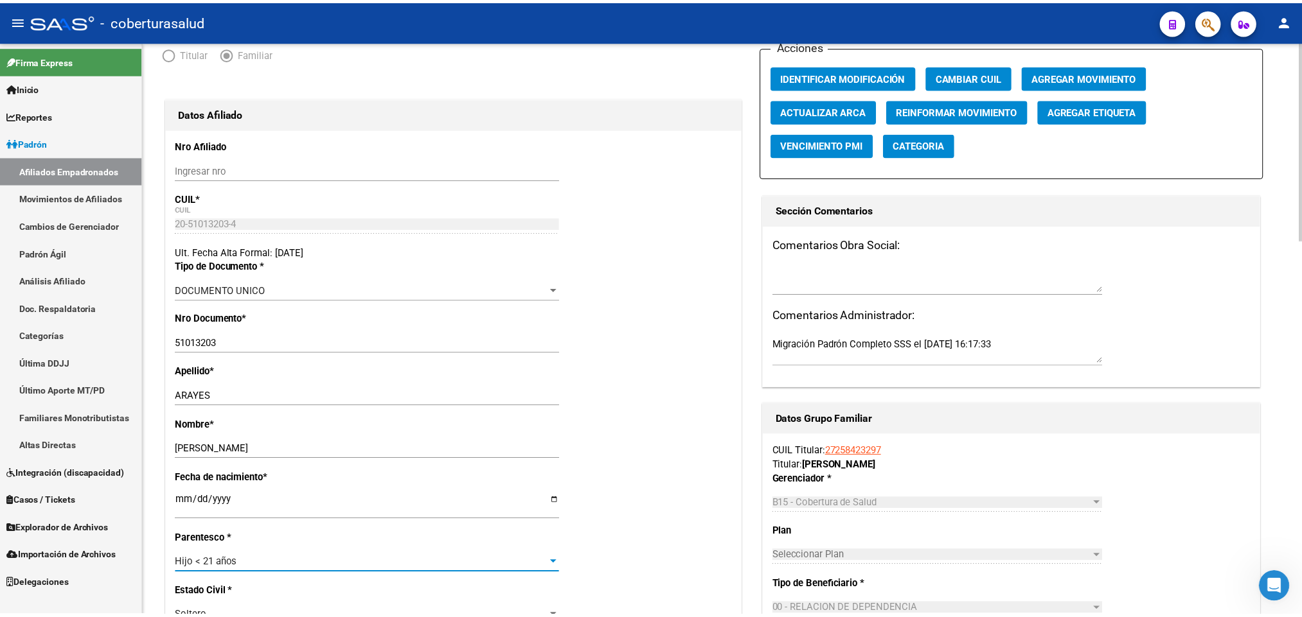
scroll to position [0, 0]
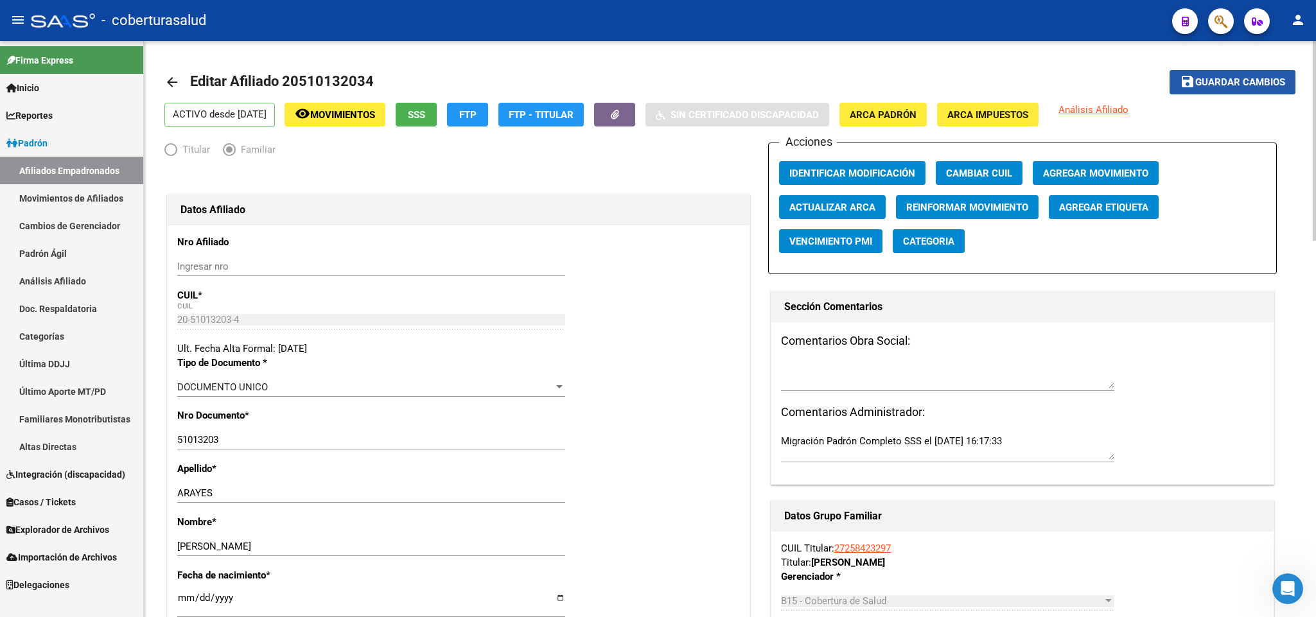
click at [1239, 77] on span "Guardar cambios" at bounding box center [1241, 83] width 90 height 12
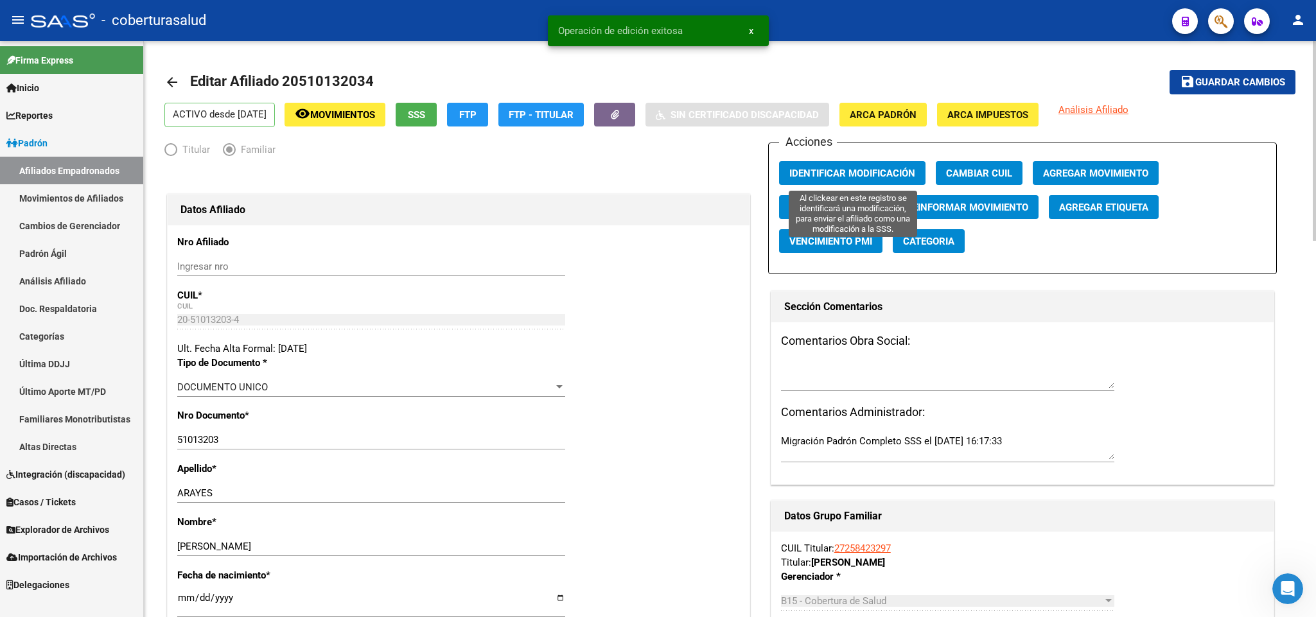
click at [831, 164] on button "Identificar Modificación" at bounding box center [852, 173] width 146 height 24
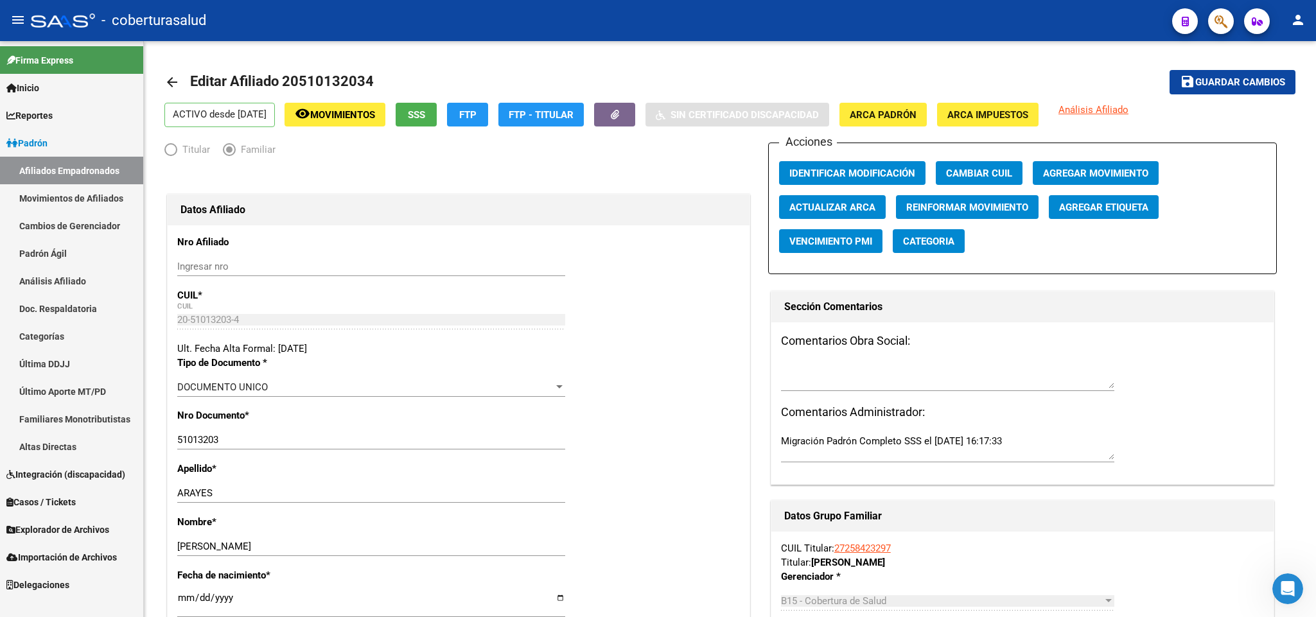
click at [1217, 21] on icon "button" at bounding box center [1221, 21] width 13 height 15
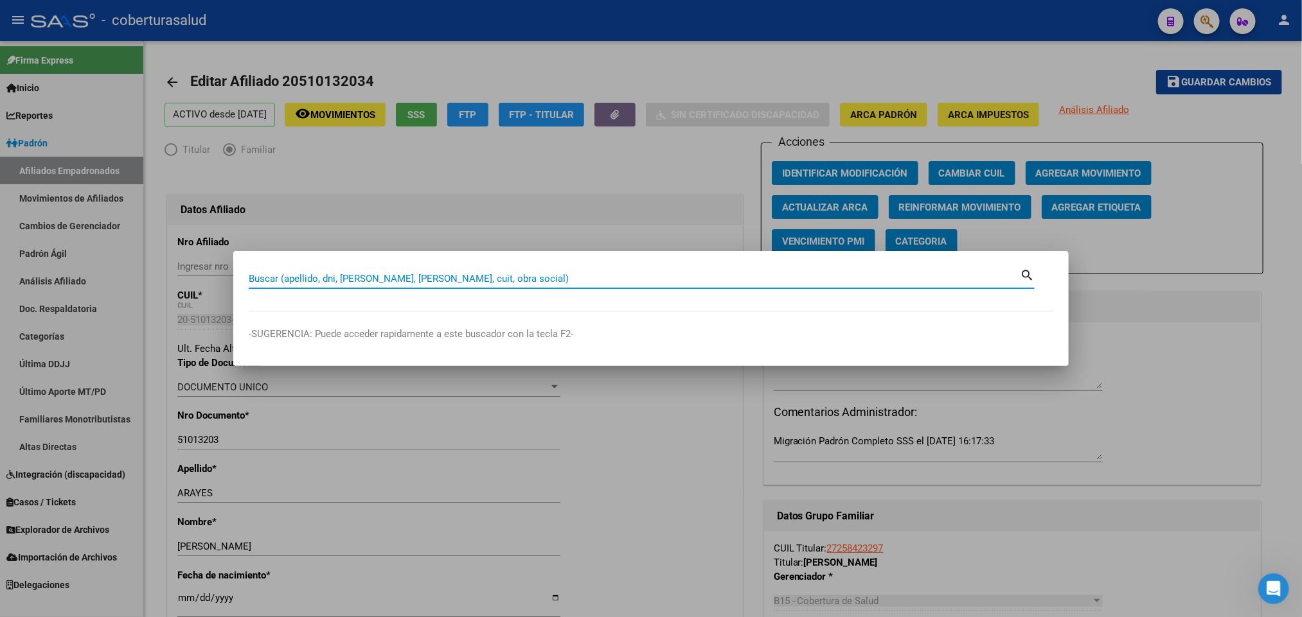
paste input "49990945"
type input "49990945"
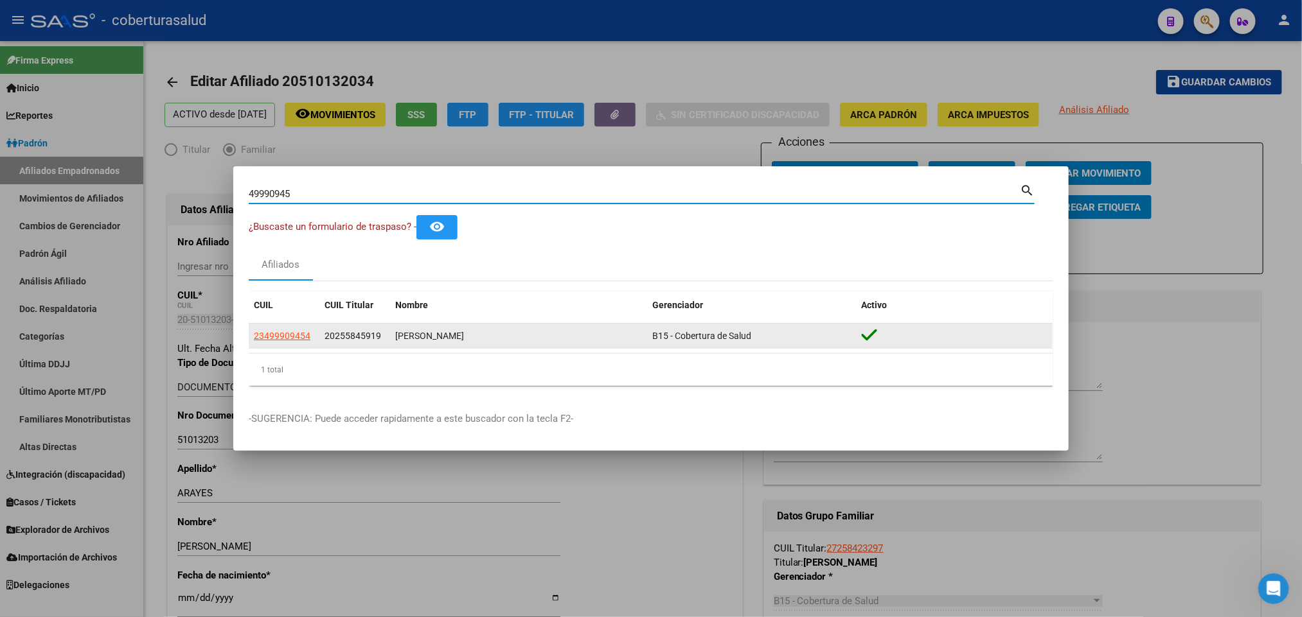
click at [276, 329] on app-link-go-to "23499909454" at bounding box center [282, 336] width 57 height 15
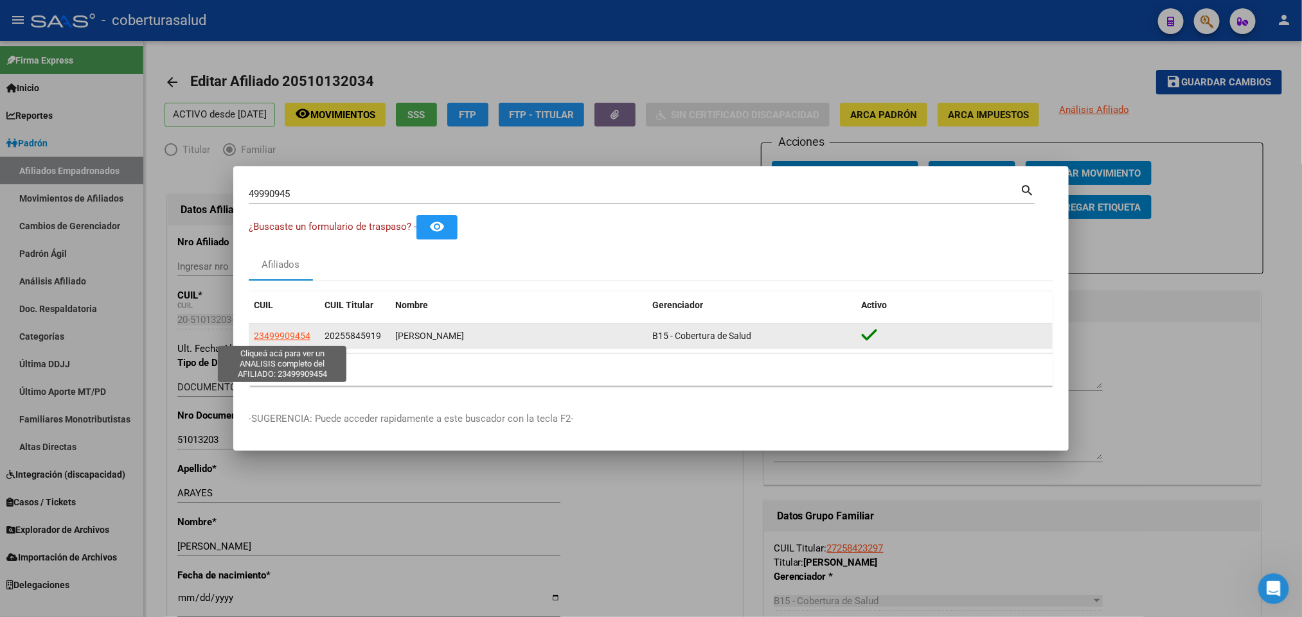
click at [276, 334] on span "23499909454" at bounding box center [282, 336] width 57 height 10
type textarea "23499909454"
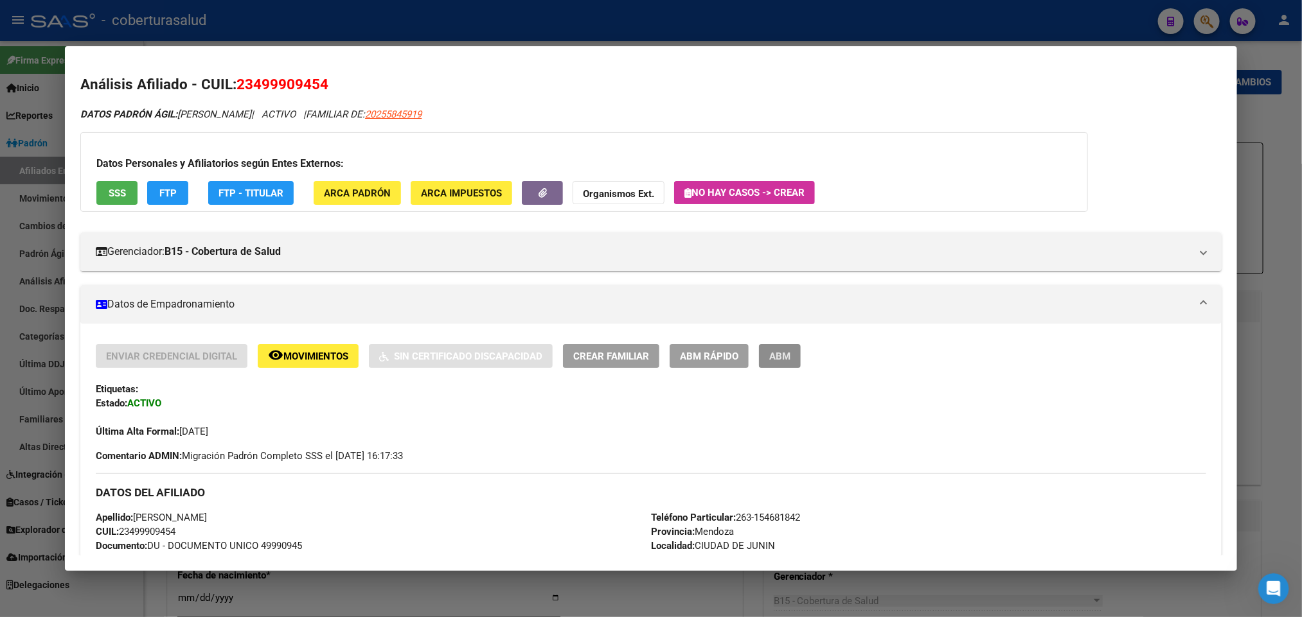
click at [784, 353] on span "ABM" at bounding box center [779, 357] width 21 height 12
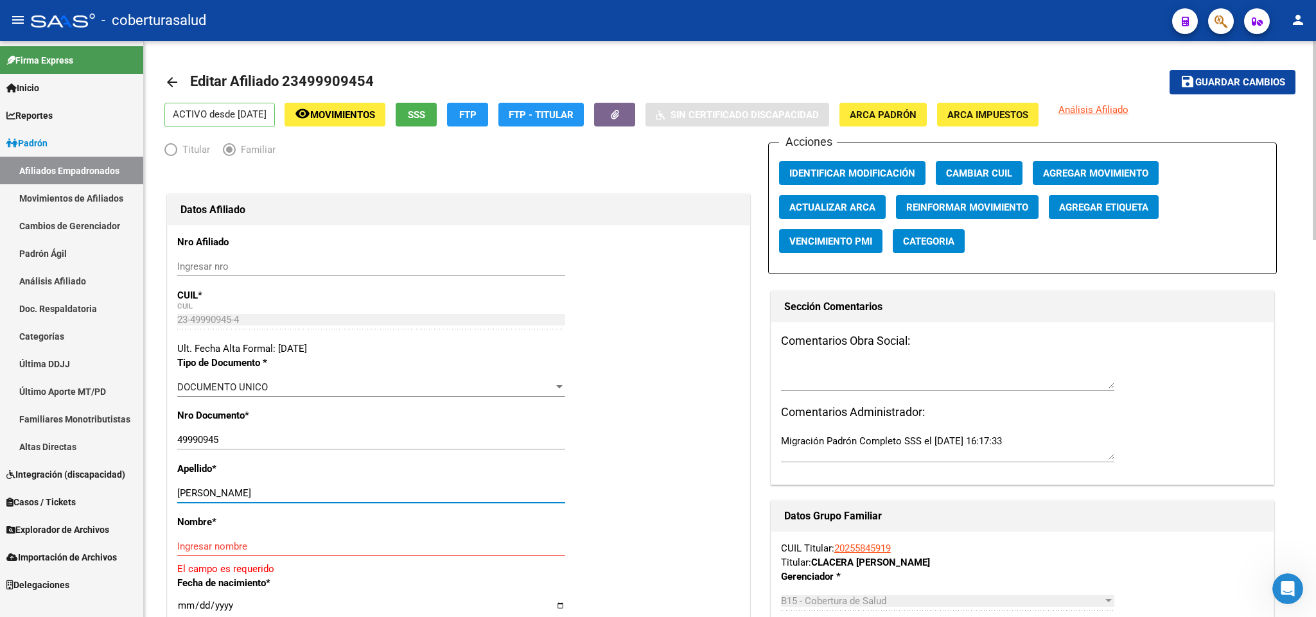
drag, startPoint x: 254, startPoint y: 491, endPoint x: 355, endPoint y: 492, distance: 100.9
click at [355, 492] on input "[PERSON_NAME]" at bounding box center [371, 494] width 388 height 12
type input "[PERSON_NAME]"
click at [299, 544] on input "Ingresar nombre" at bounding box center [371, 547] width 388 height 12
paste input "[PERSON_NAME]"
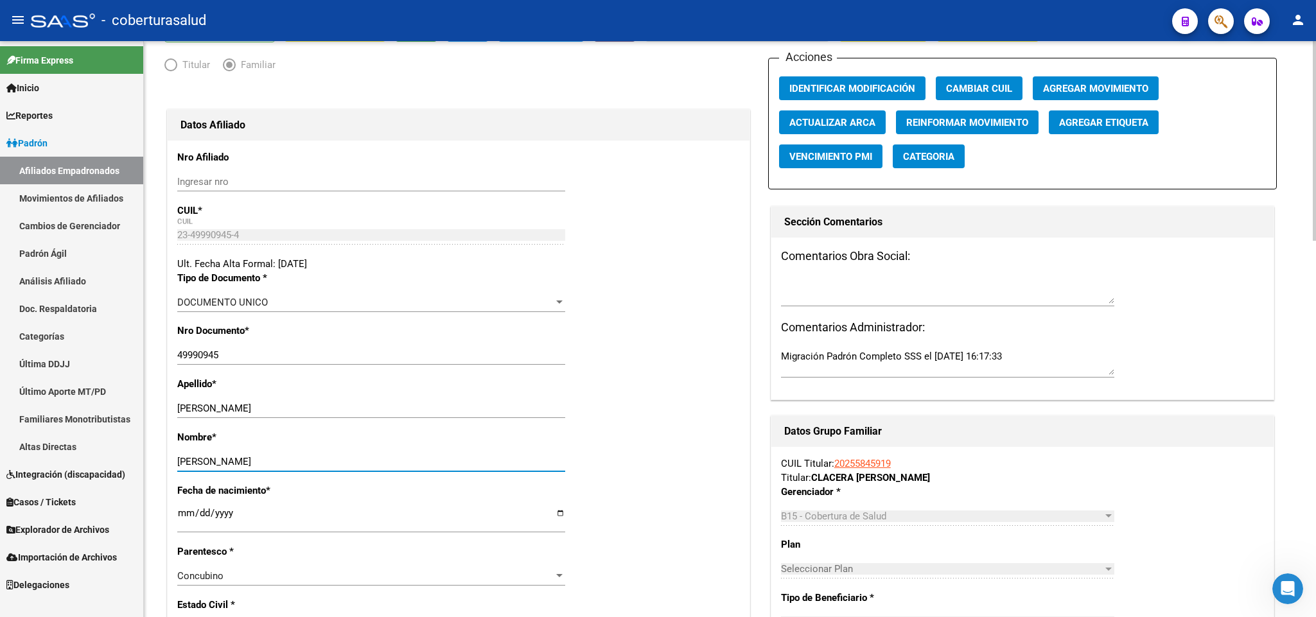
scroll to position [289, 0]
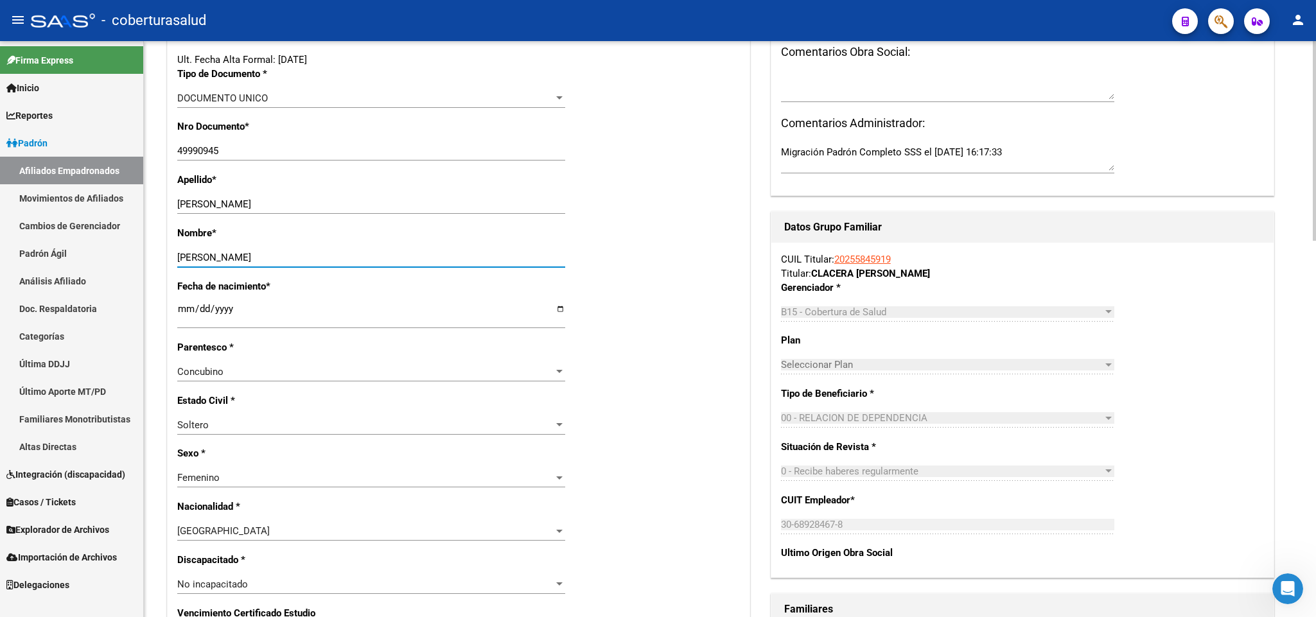
type input "[PERSON_NAME]"
click at [553, 374] on div "Concubino" at bounding box center [365, 372] width 376 height 12
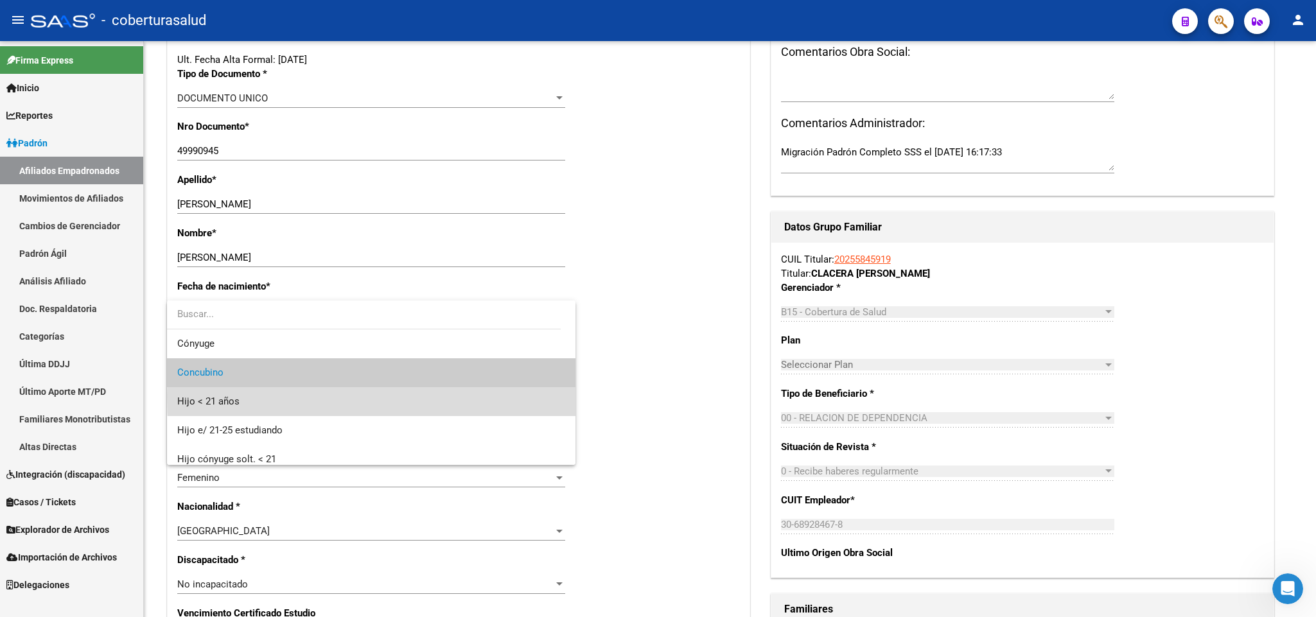
click at [499, 398] on span "Hijo < 21 años" at bounding box center [371, 401] width 388 height 29
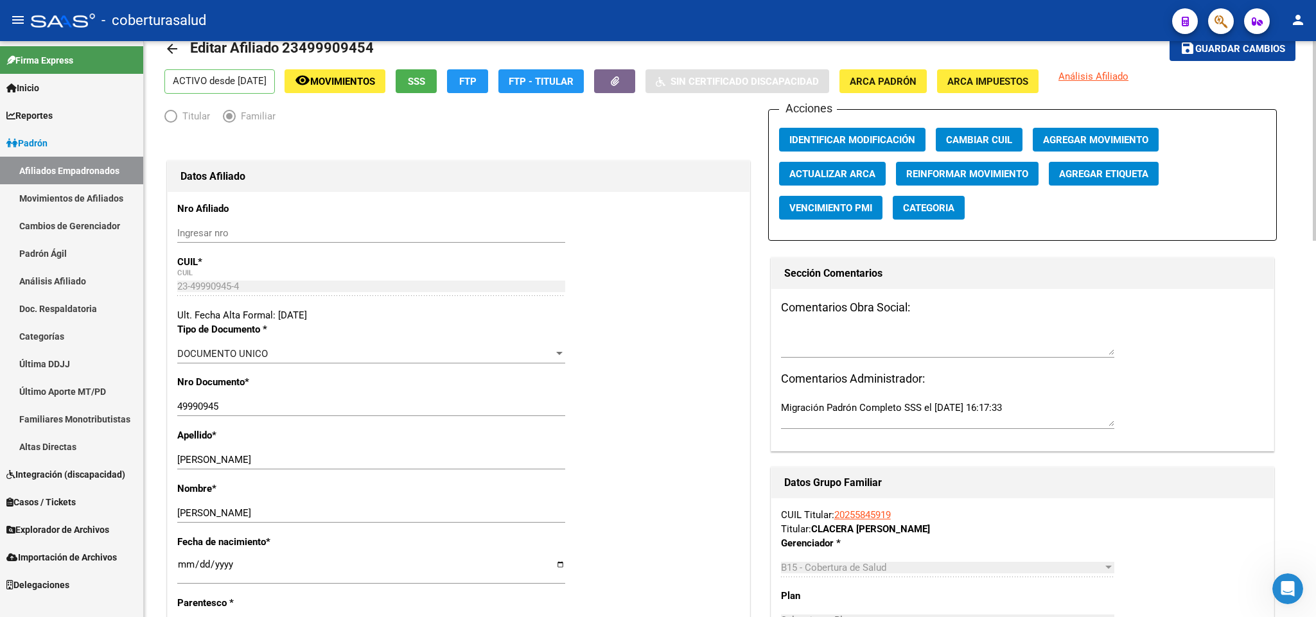
scroll to position [0, 0]
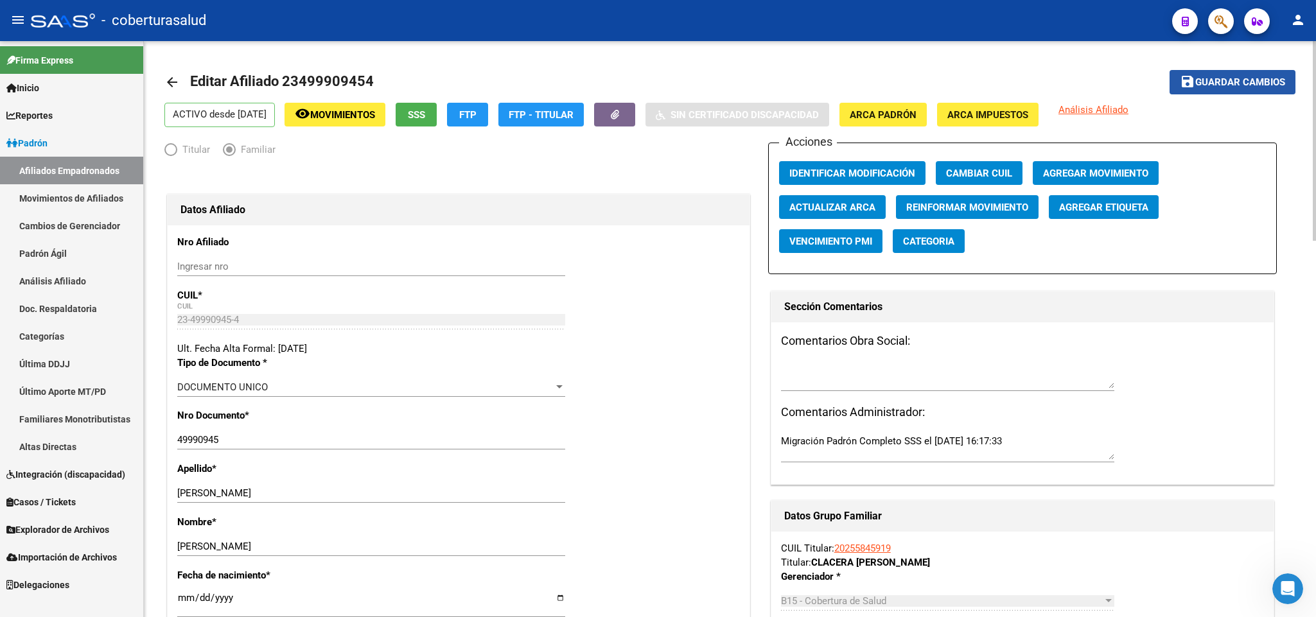
click at [1255, 87] on span "Guardar cambios" at bounding box center [1241, 83] width 90 height 12
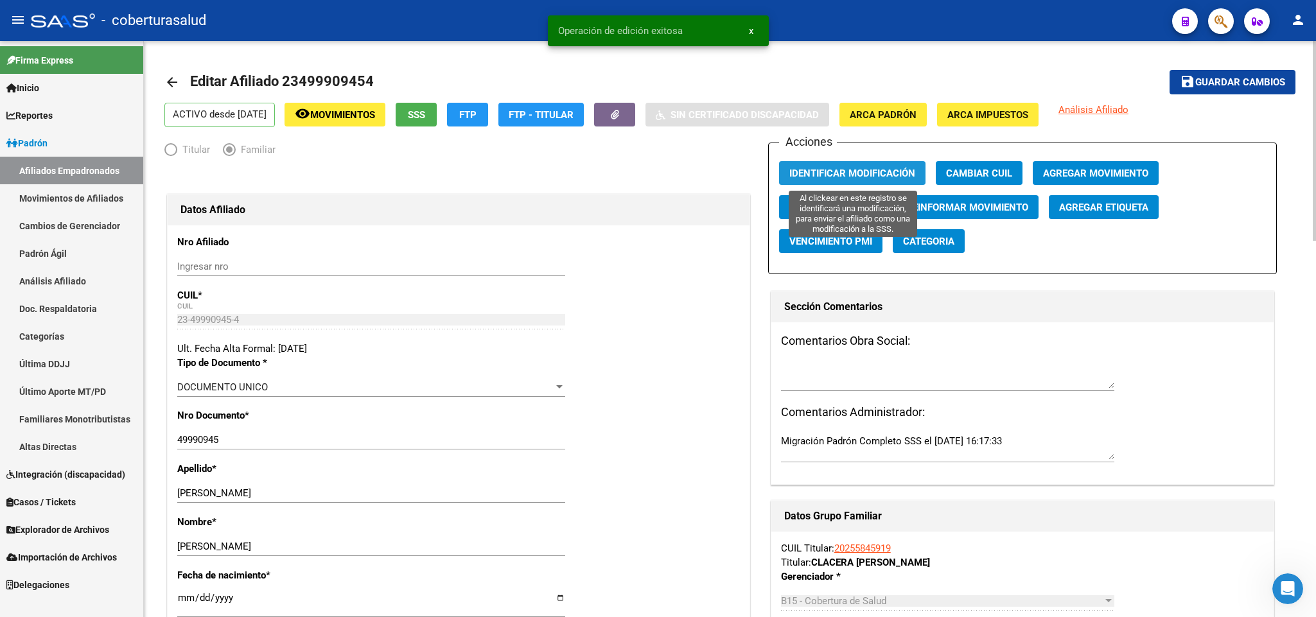
click at [901, 166] on button "Identificar Modificación" at bounding box center [852, 173] width 146 height 24
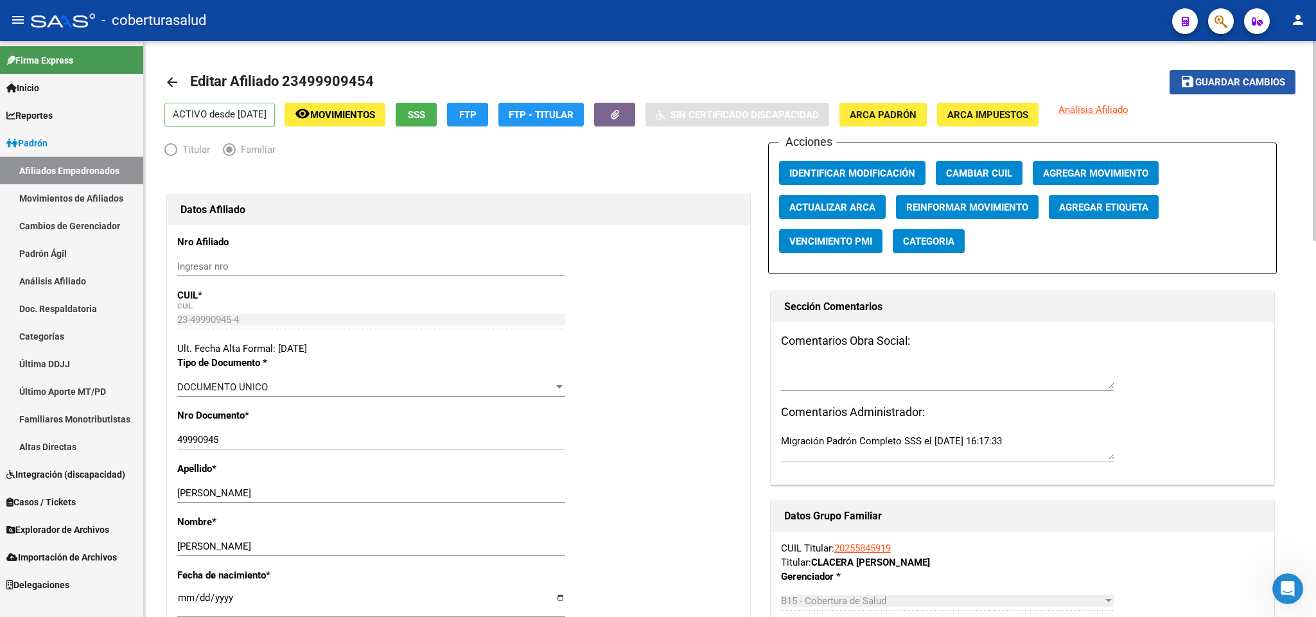
click at [1267, 79] on span "Guardar cambios" at bounding box center [1241, 83] width 90 height 12
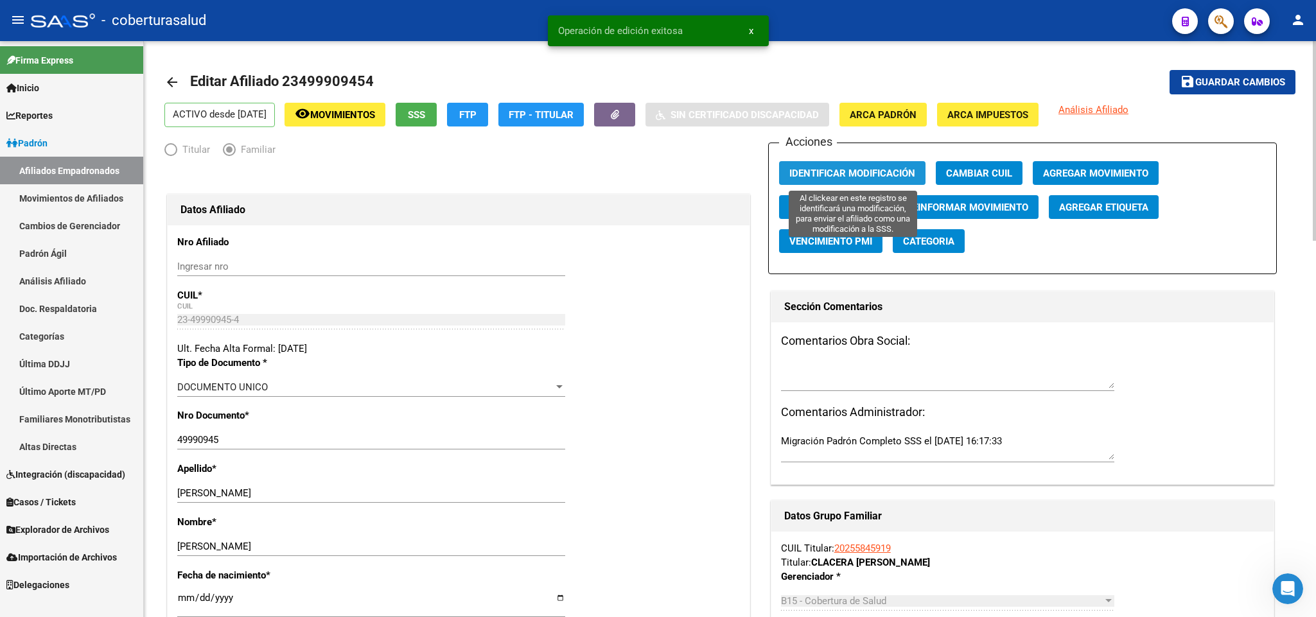
click at [827, 166] on button "Identificar Modificación" at bounding box center [852, 173] width 146 height 24
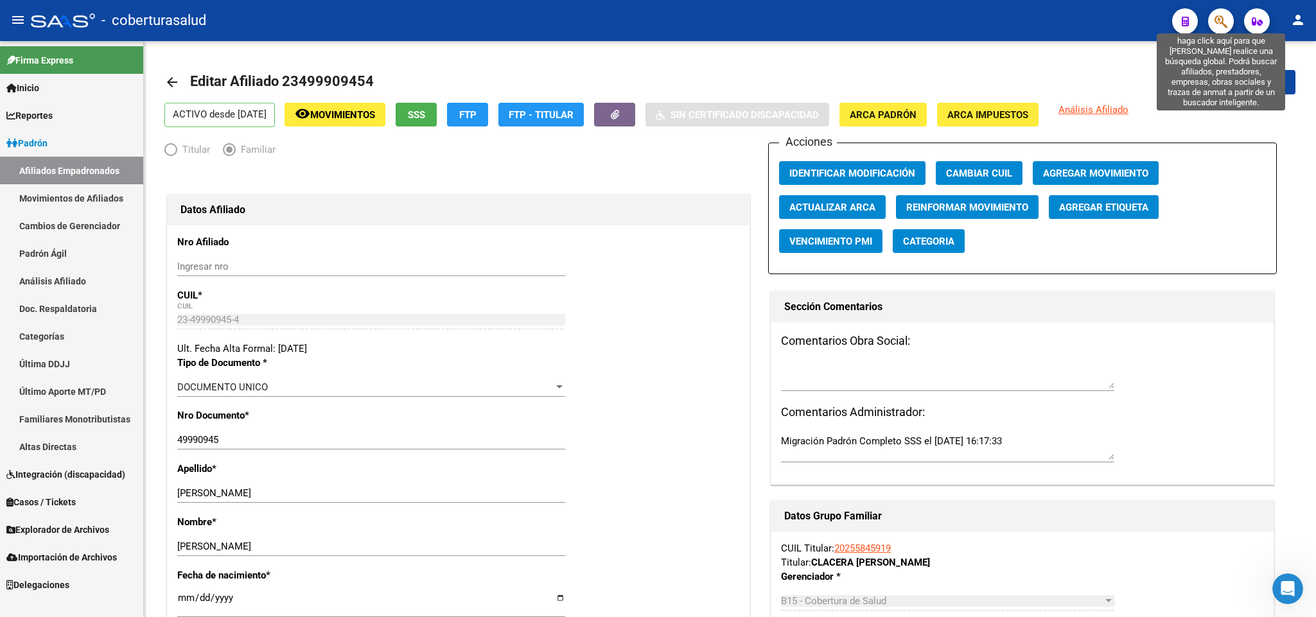
click at [1215, 23] on icon "button" at bounding box center [1221, 21] width 13 height 15
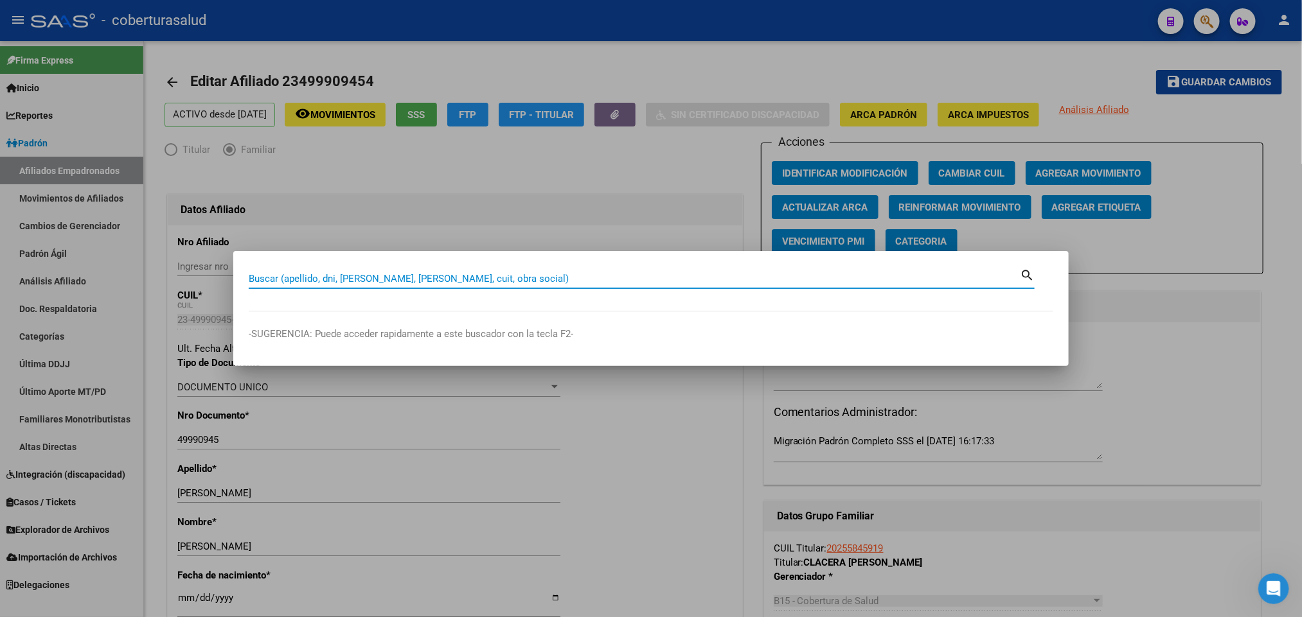
paste input "49862610"
type input "49862610"
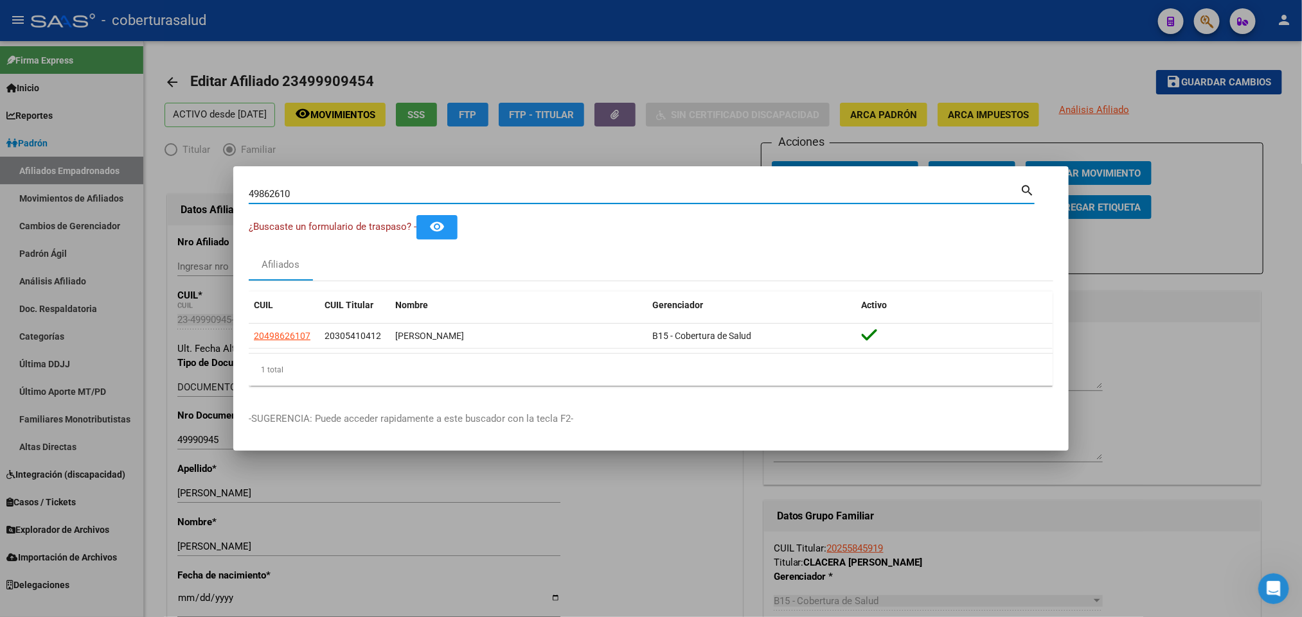
click at [373, 185] on div "49862610 Buscar (apellido, dni, [PERSON_NAME], nro traspaso, cuit, obra social)" at bounding box center [634, 193] width 771 height 19
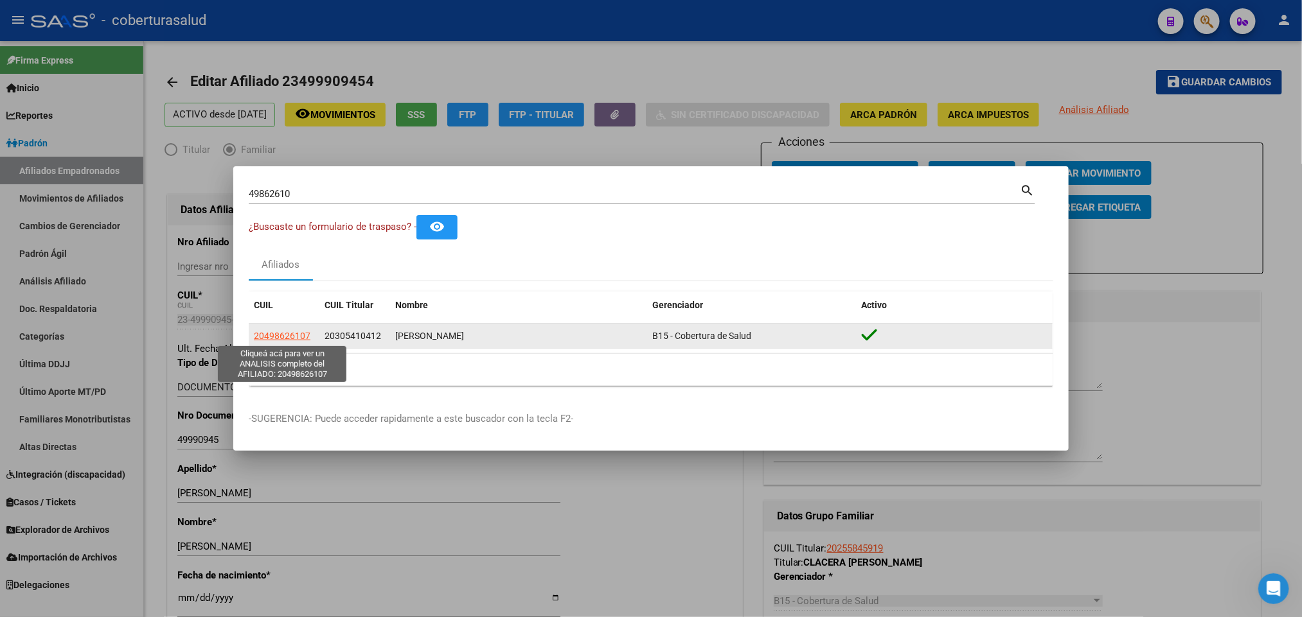
click at [282, 331] on span "20498626107" at bounding box center [282, 336] width 57 height 10
type textarea "20498626107"
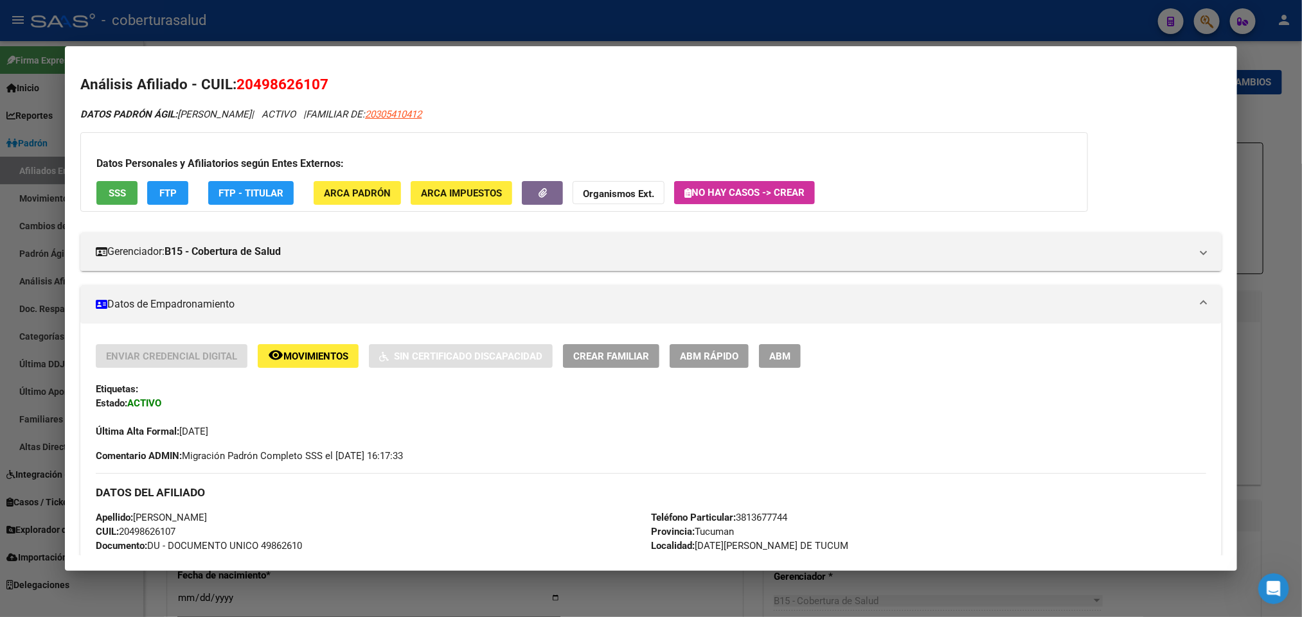
click at [775, 346] on button "ABM" at bounding box center [780, 356] width 42 height 24
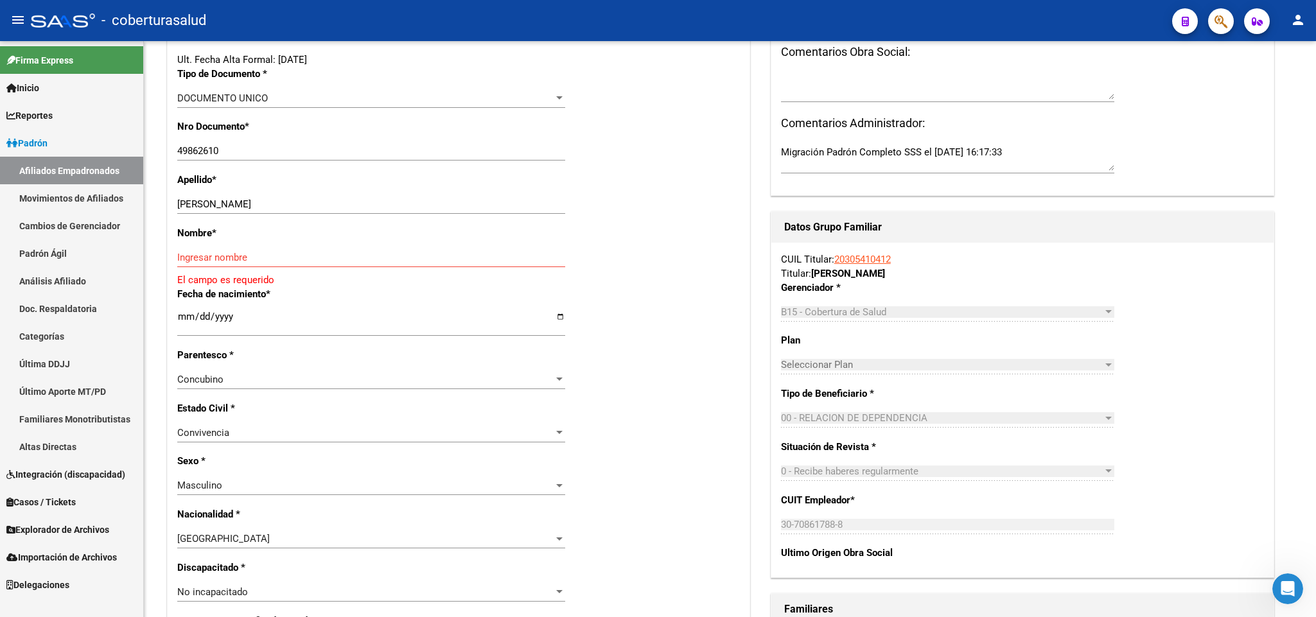
scroll to position [385, 0]
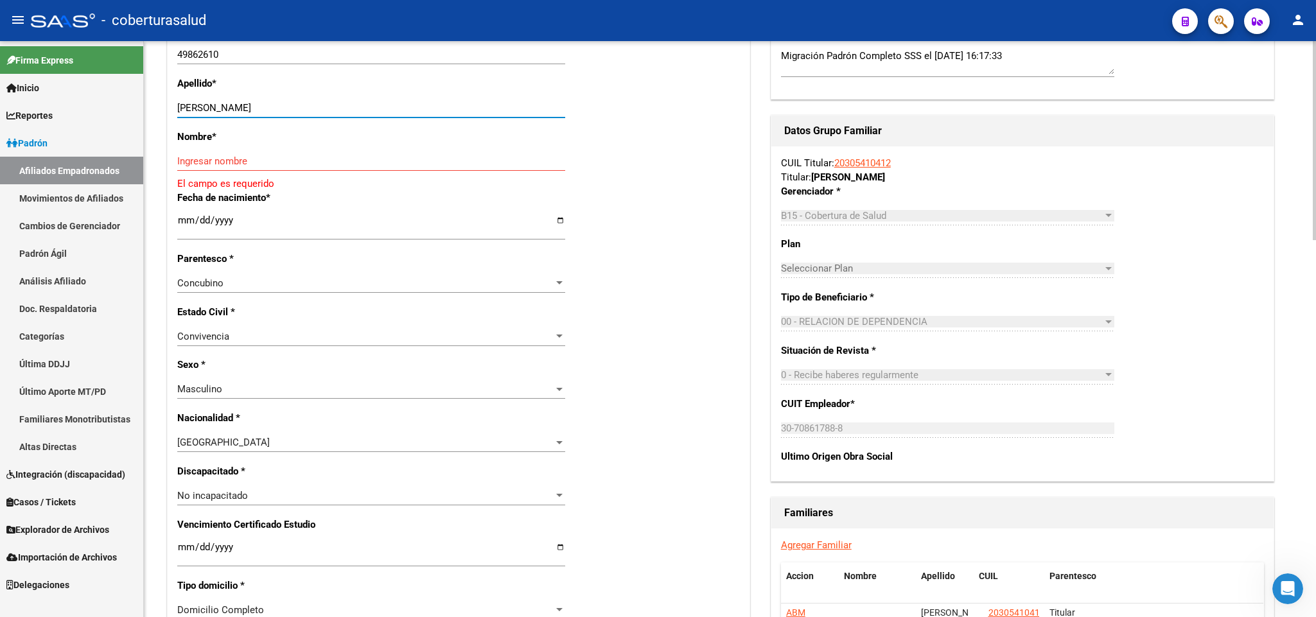
click at [259, 106] on input "[PERSON_NAME]" at bounding box center [371, 108] width 388 height 12
type input "GIMENEZ"
click at [326, 168] on div "Ingresar nombre" at bounding box center [371, 161] width 388 height 19
click at [326, 164] on input "Ingresar nombre" at bounding box center [371, 161] width 388 height 12
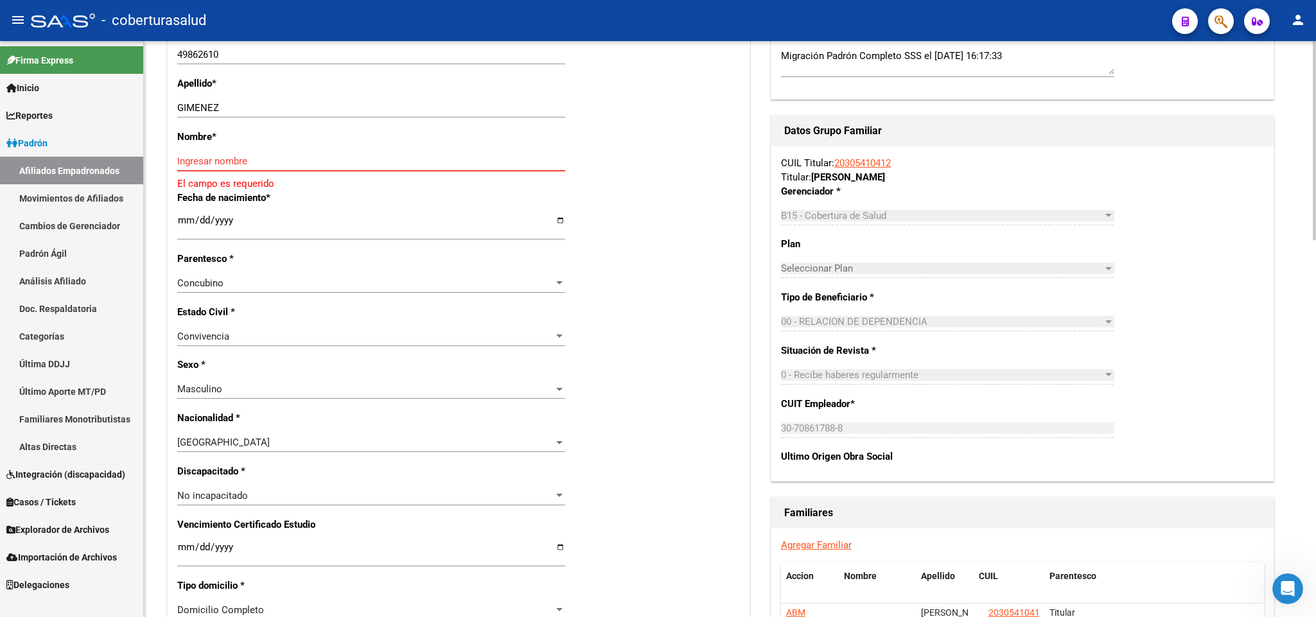
paste input "[PERSON_NAME]"
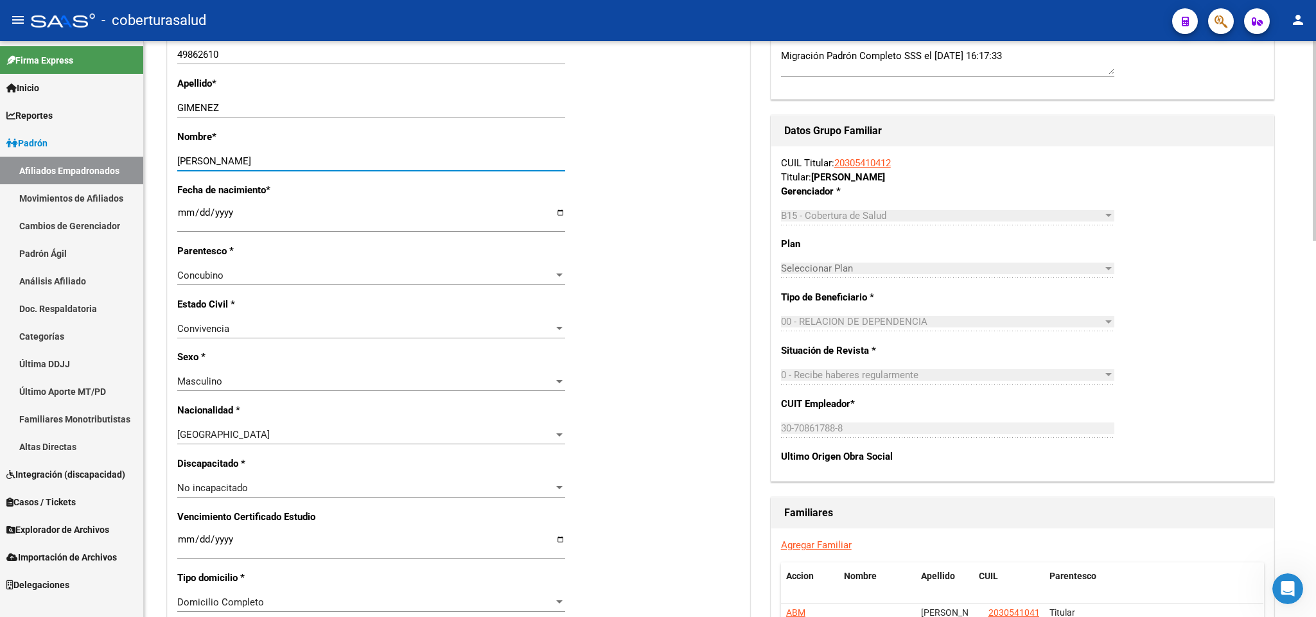
type input "[PERSON_NAME]"
click at [523, 320] on div "Convivencia Seleccionar tipo" at bounding box center [371, 328] width 388 height 19
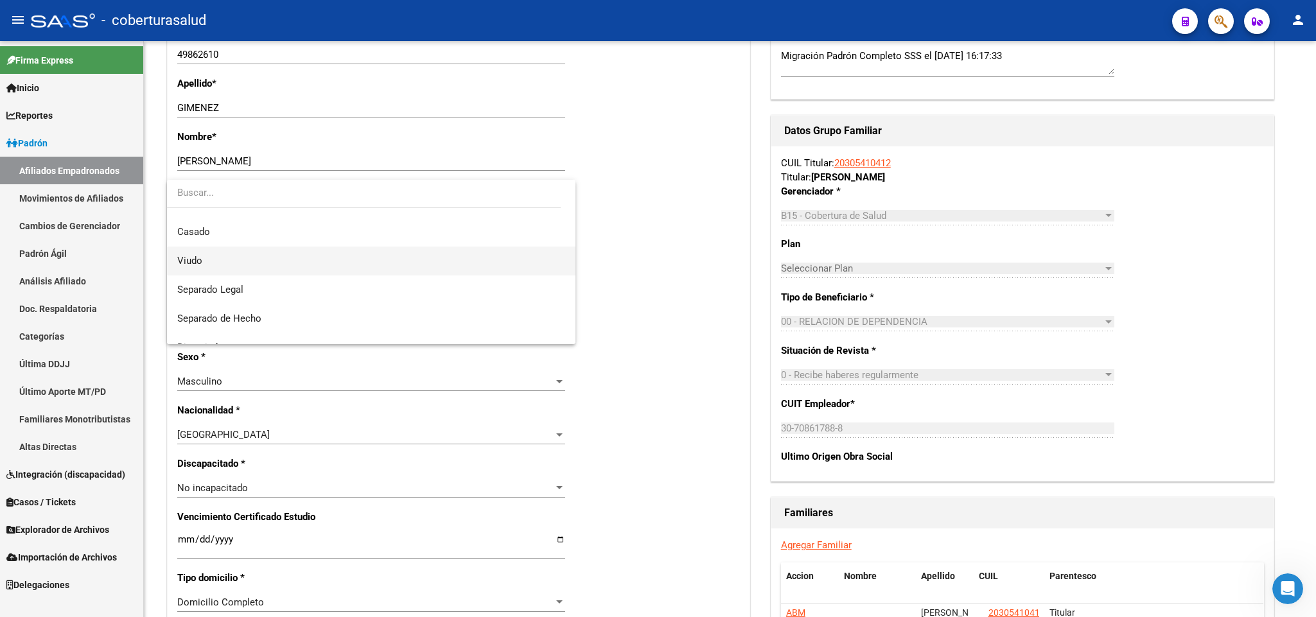
scroll to position [0, 0]
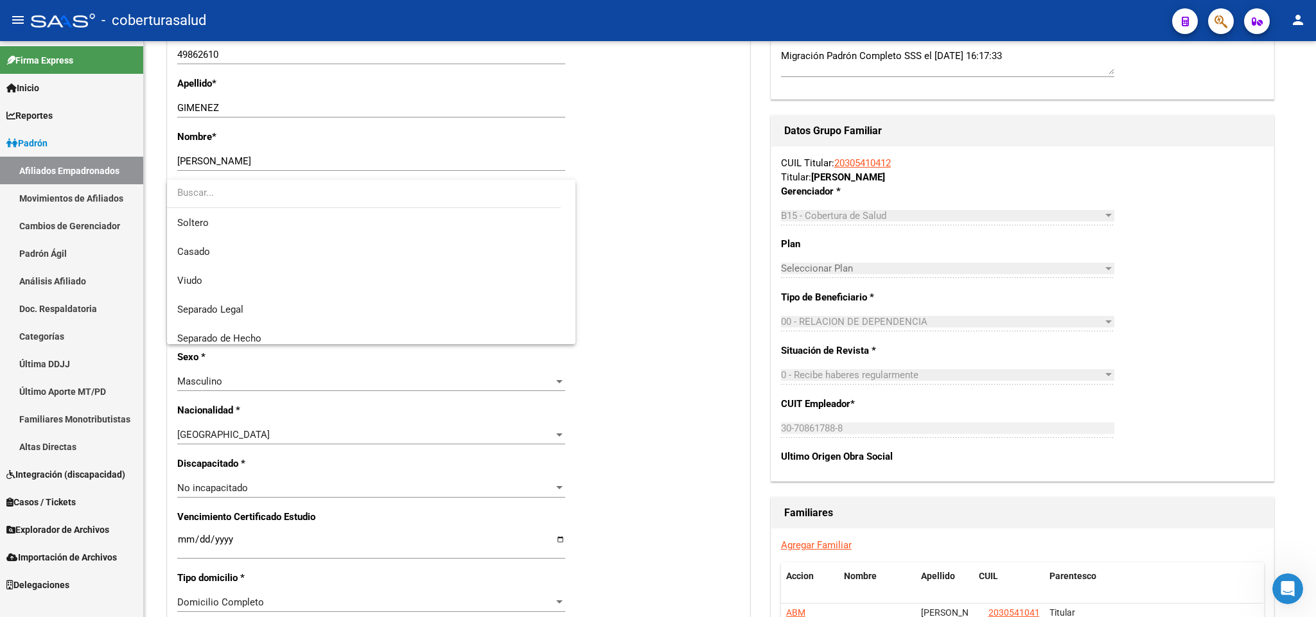
click at [712, 199] on div at bounding box center [658, 308] width 1316 height 617
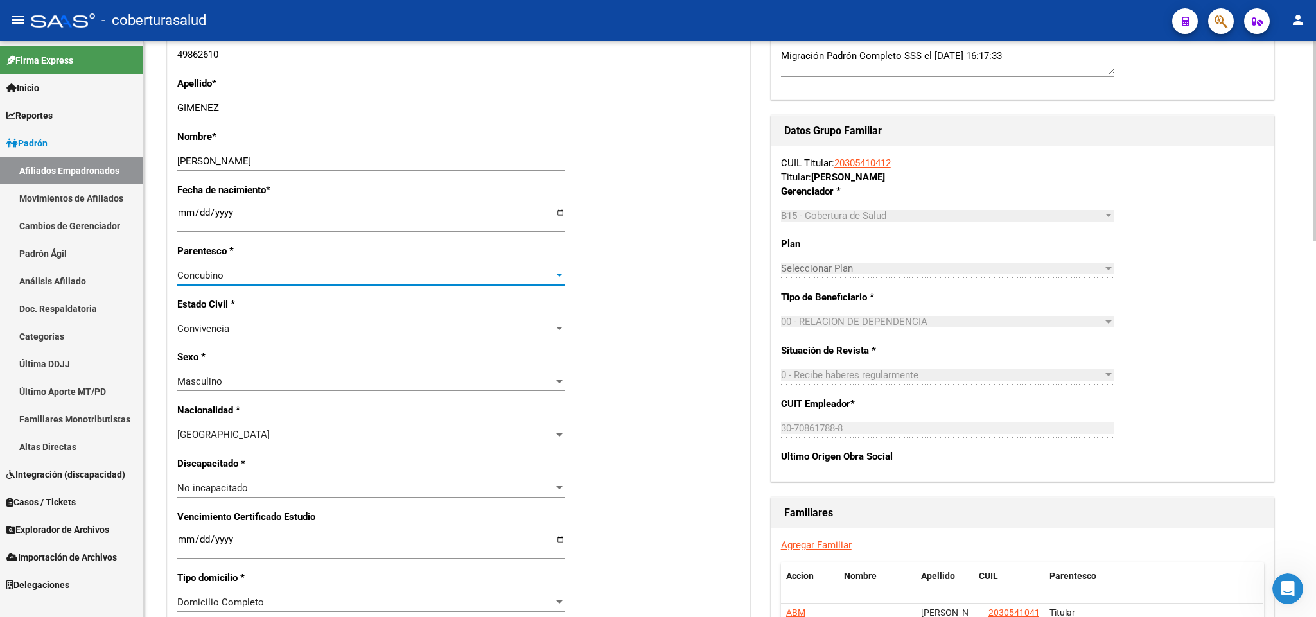
click at [505, 279] on div "Concubino" at bounding box center [365, 276] width 376 height 12
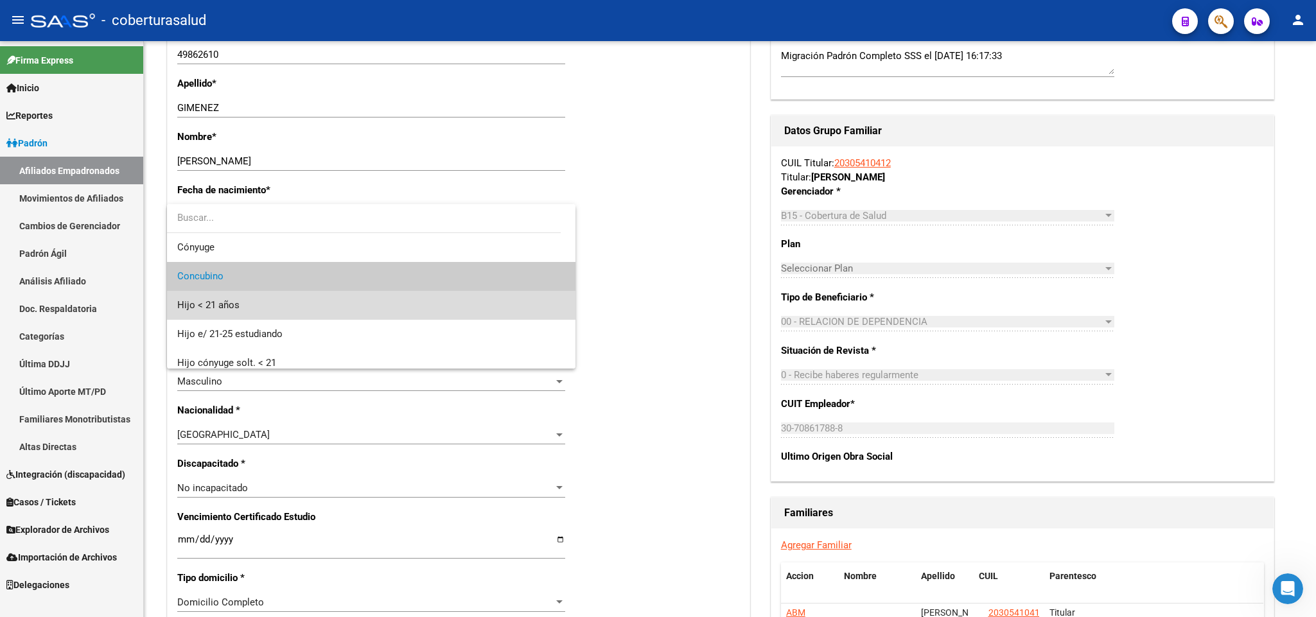
click at [440, 301] on span "Hijo < 21 años" at bounding box center [371, 305] width 388 height 29
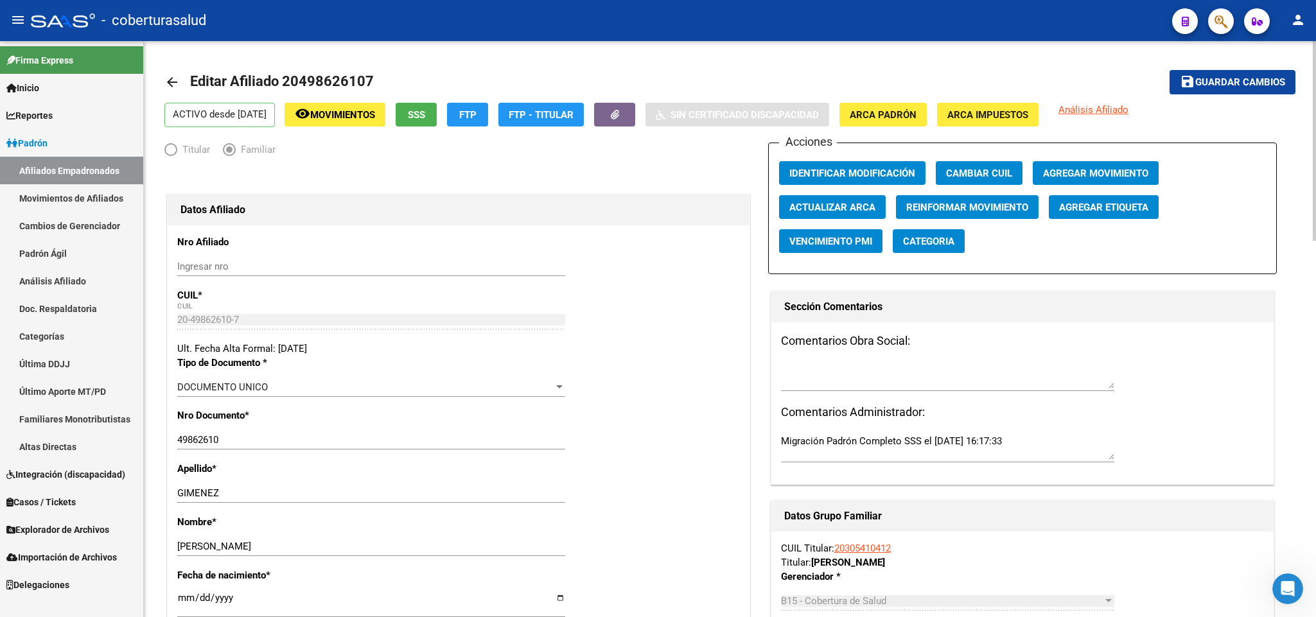
click at [1236, 84] on span "Guardar cambios" at bounding box center [1241, 83] width 90 height 12
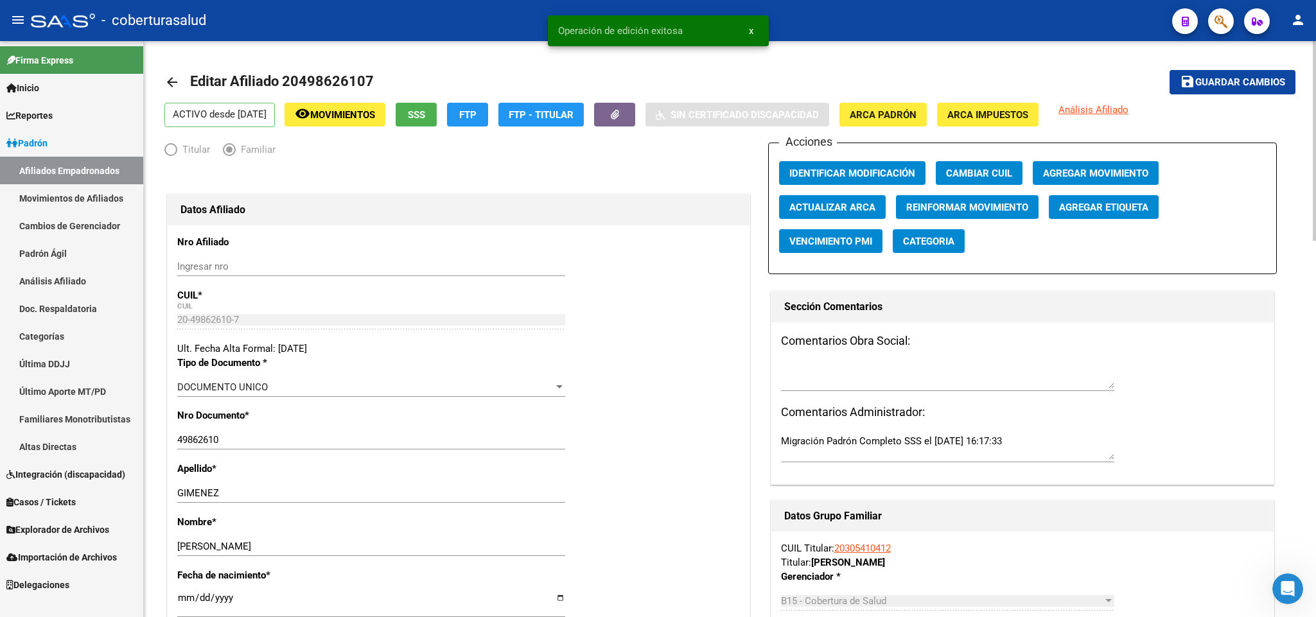
click at [789, 160] on div "Acciones Identificar Modificación Cambiar CUIL Agregar Movimiento Actualizar AR…" at bounding box center [1022, 209] width 509 height 132
click at [796, 170] on span "Identificar Modificación" at bounding box center [853, 174] width 126 height 12
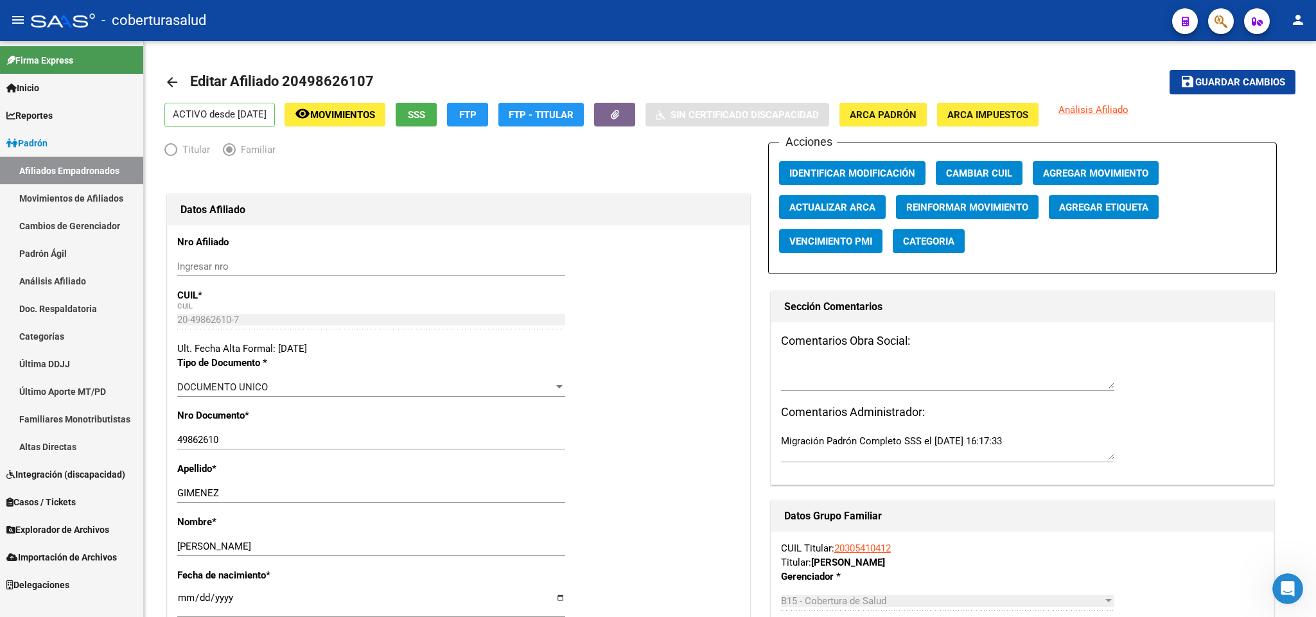
click at [1215, 23] on icon "button" at bounding box center [1221, 21] width 13 height 15
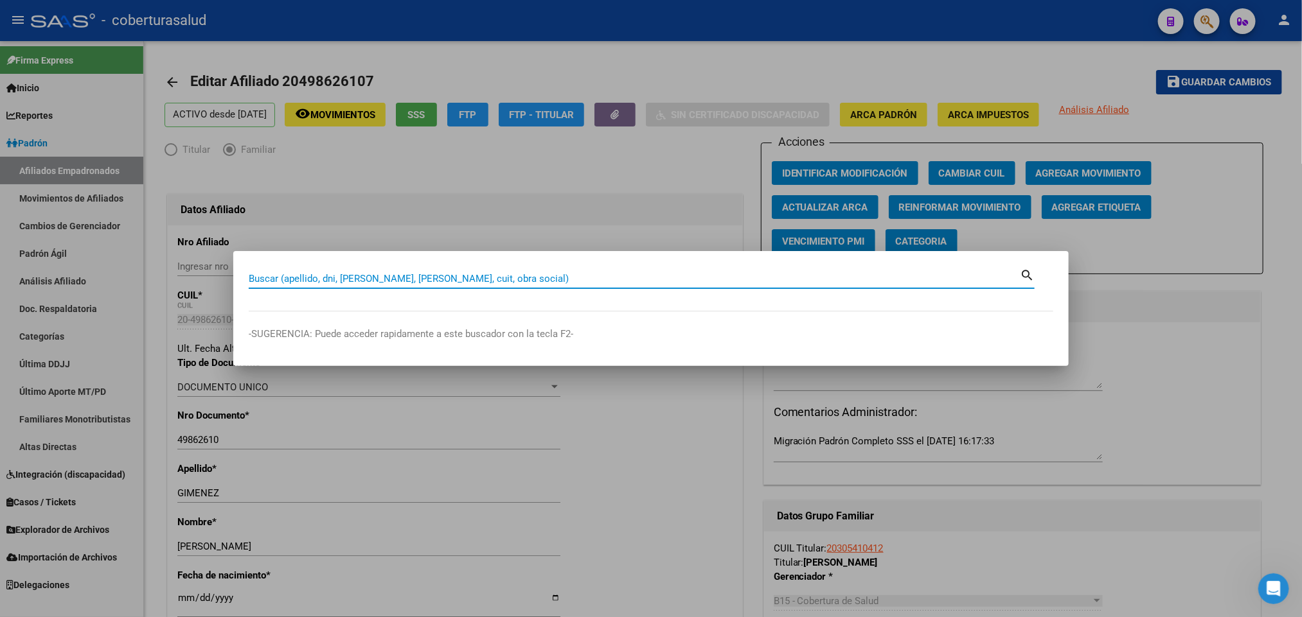
paste input "50120723"
type input "50120723"
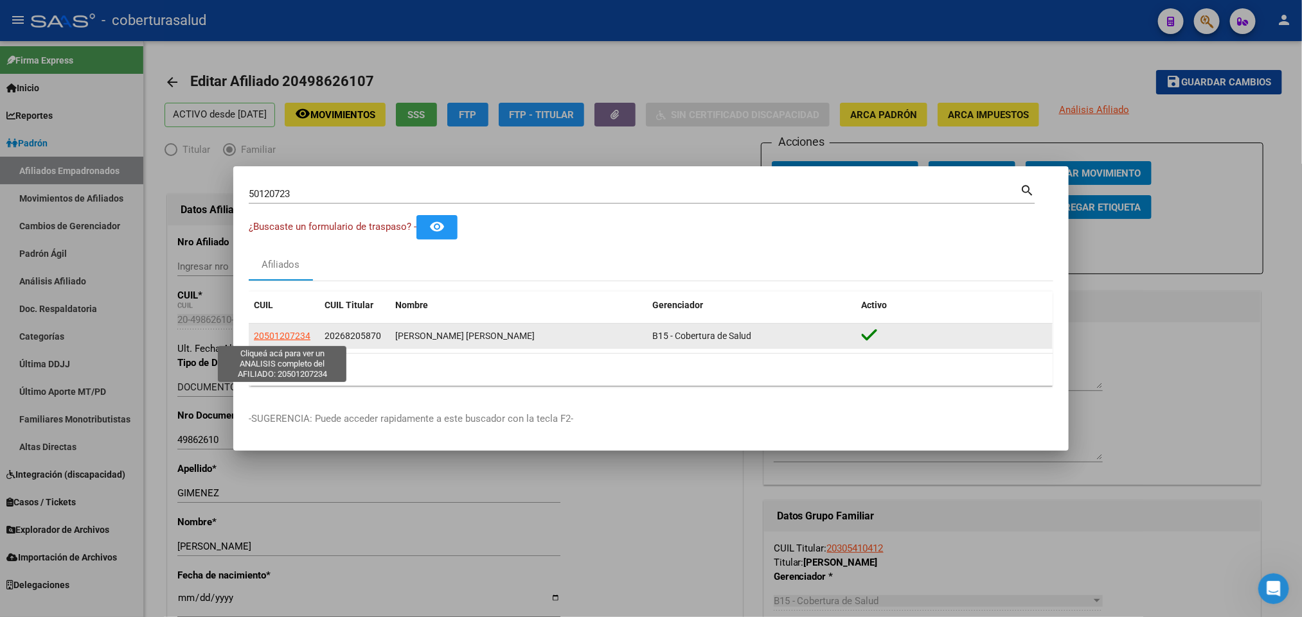
click at [309, 335] on span "20501207234" at bounding box center [282, 336] width 57 height 10
type textarea "20501207234"
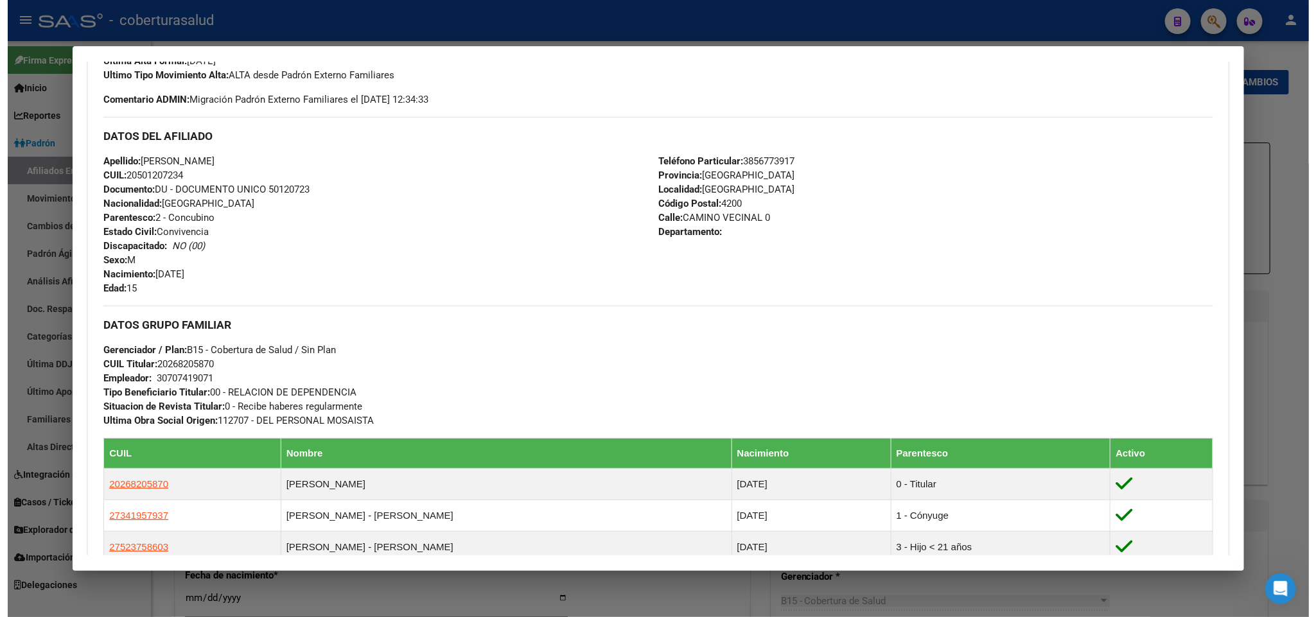
scroll to position [225, 0]
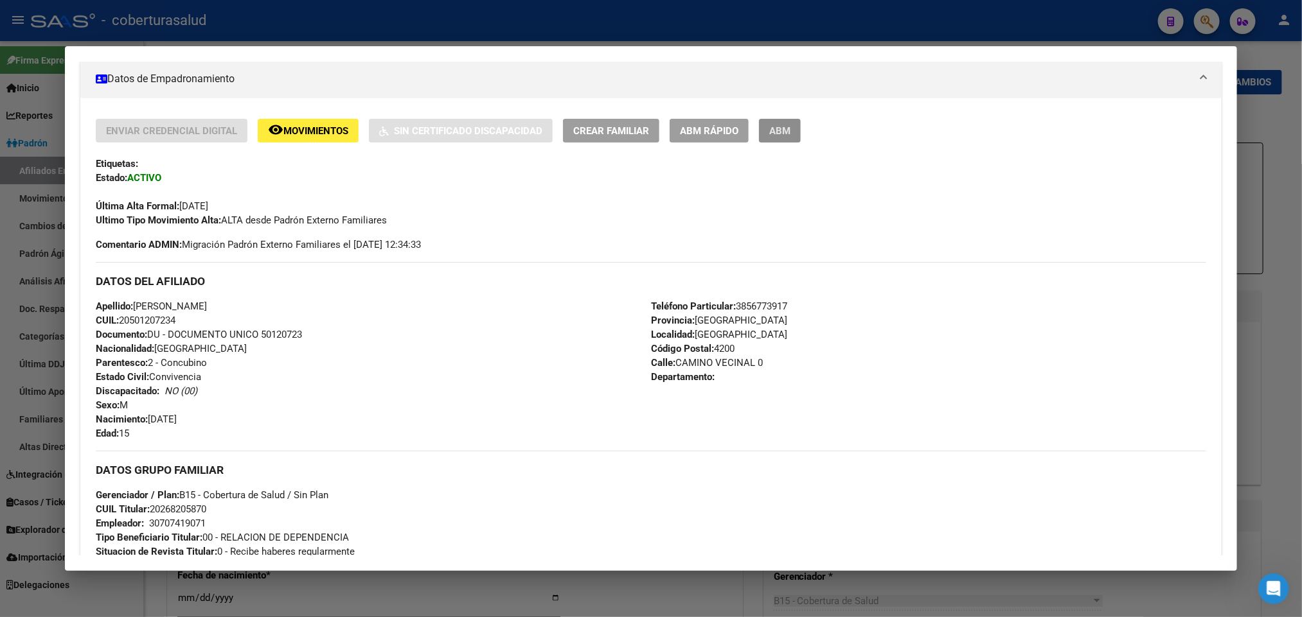
click at [793, 137] on button "ABM" at bounding box center [780, 131] width 42 height 24
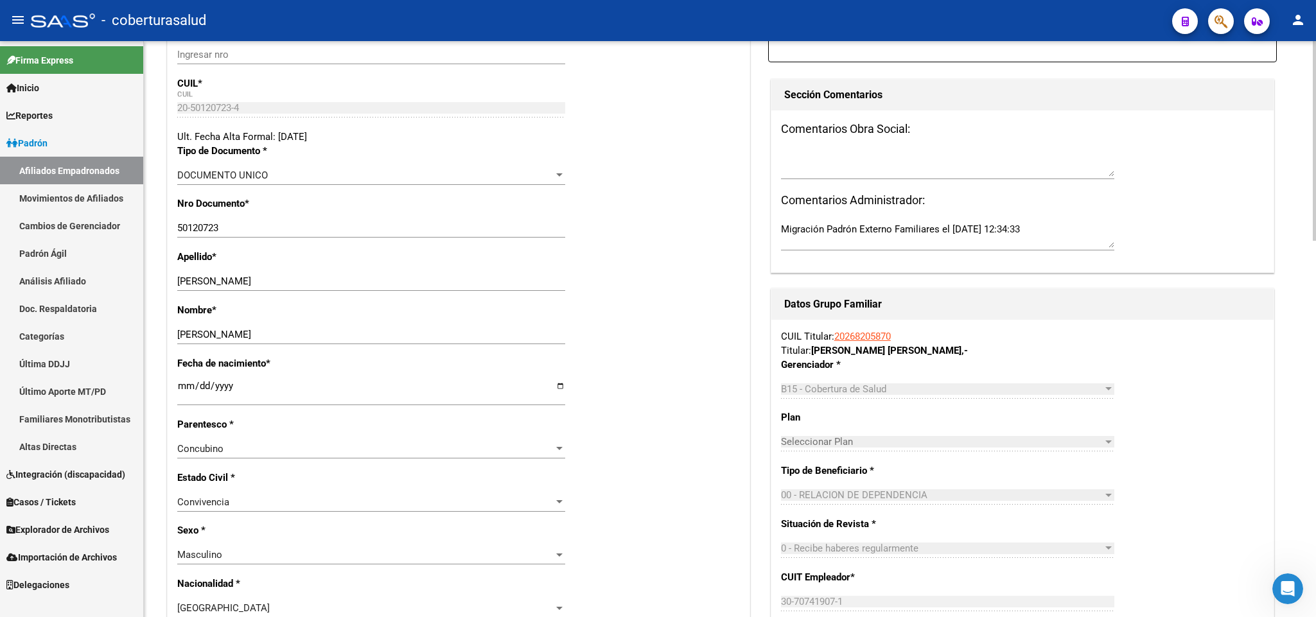
scroll to position [289, 0]
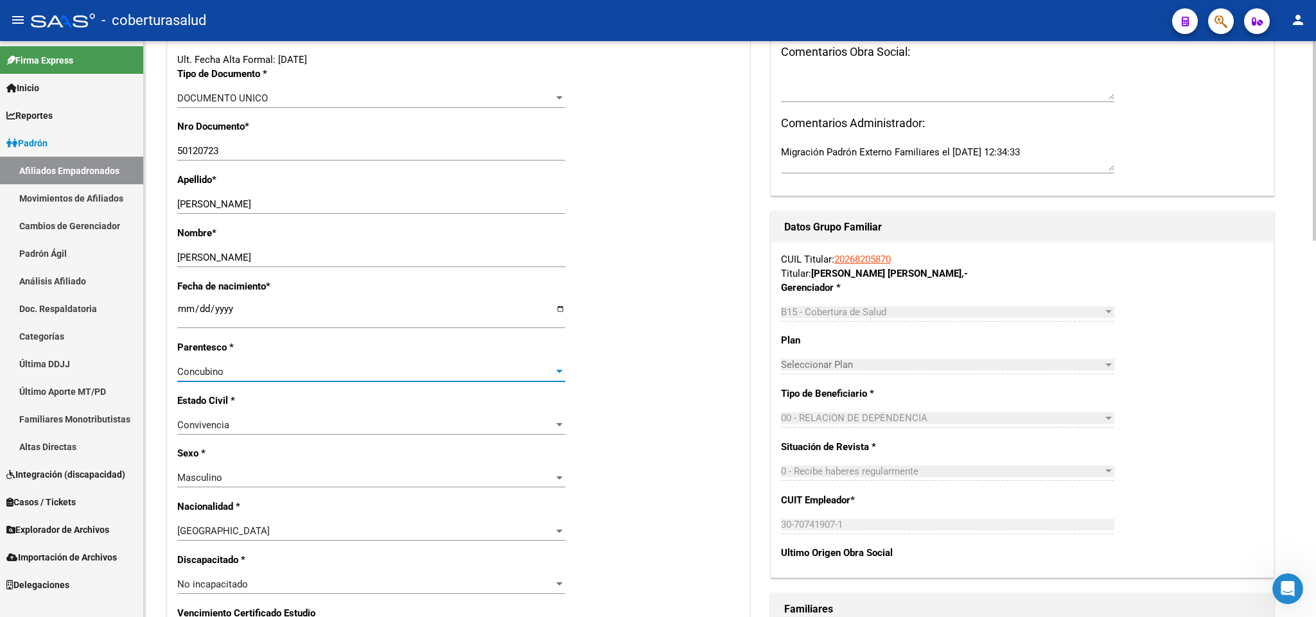
click at [423, 374] on div "Concubino" at bounding box center [365, 372] width 376 height 12
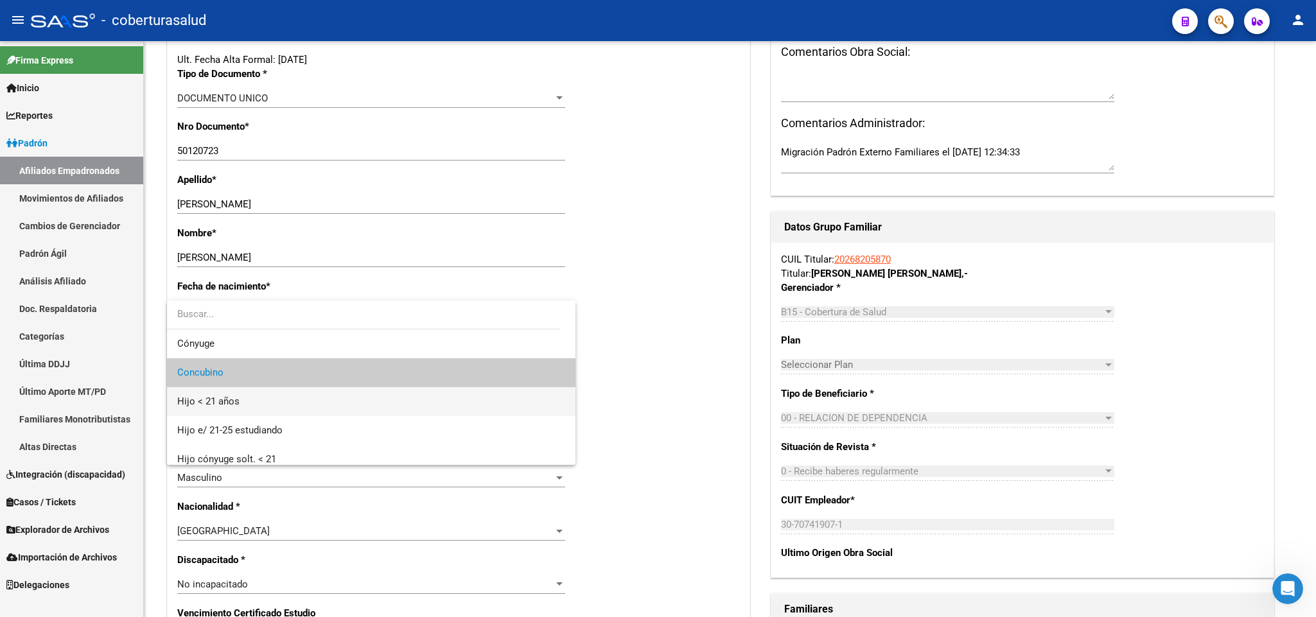
click at [418, 399] on span "Hijo < 21 años" at bounding box center [371, 401] width 388 height 29
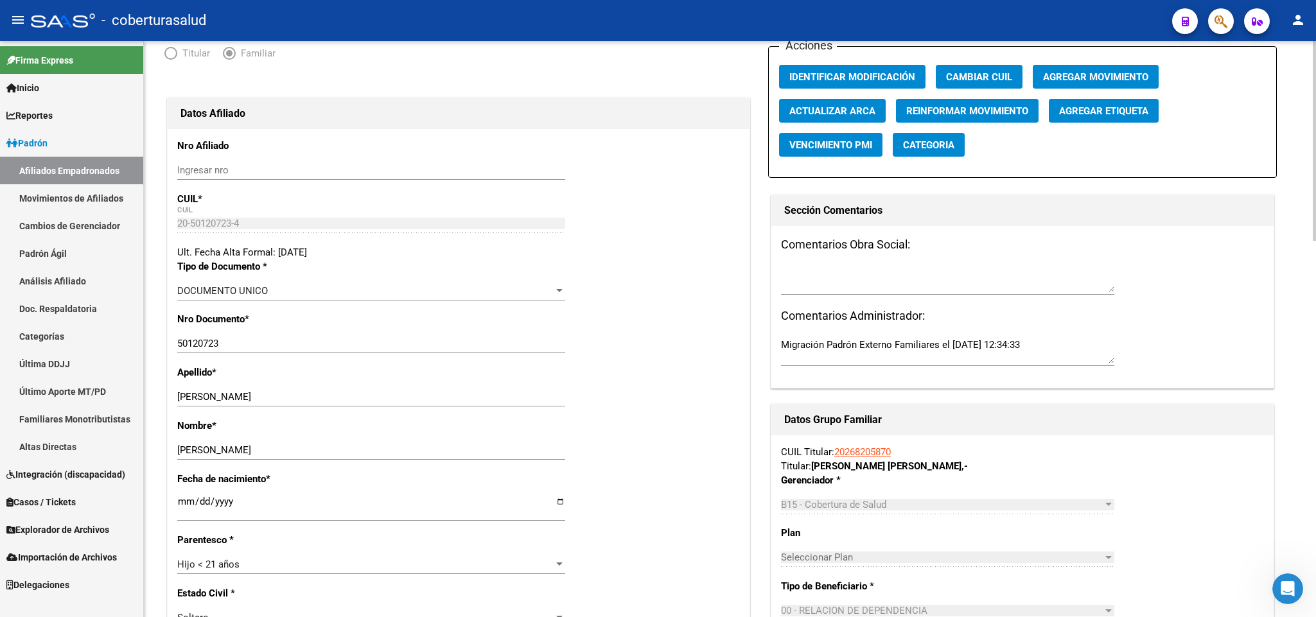
scroll to position [0, 0]
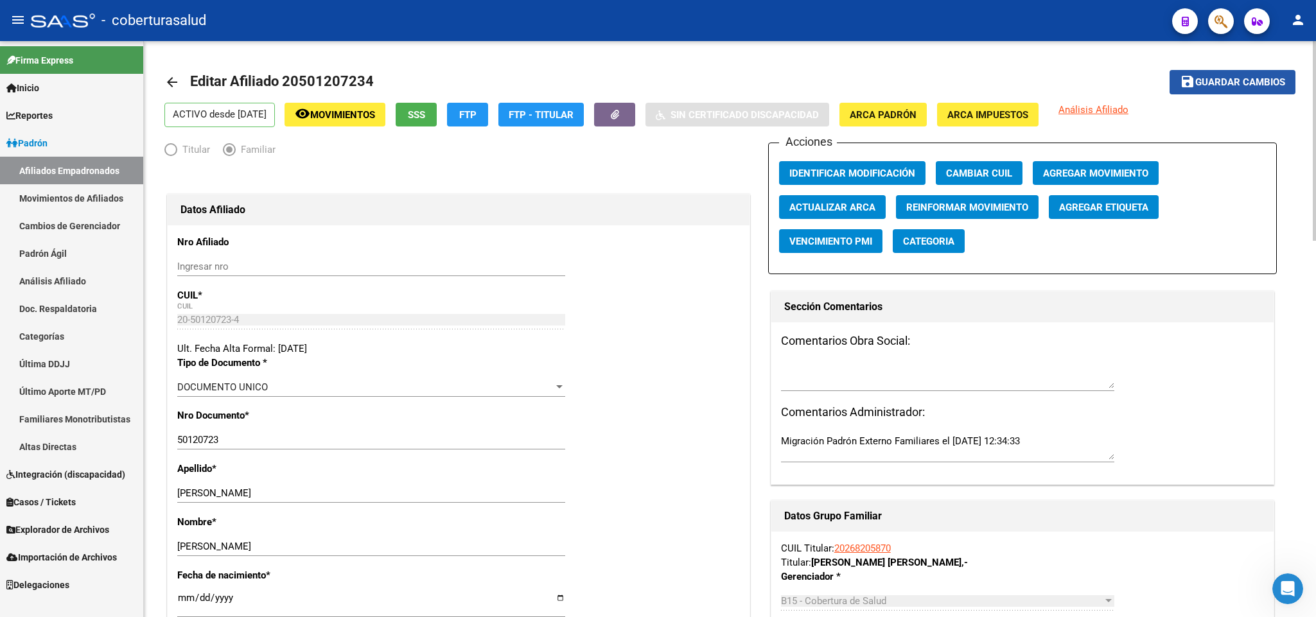
click at [1244, 82] on span "Guardar cambios" at bounding box center [1241, 83] width 90 height 12
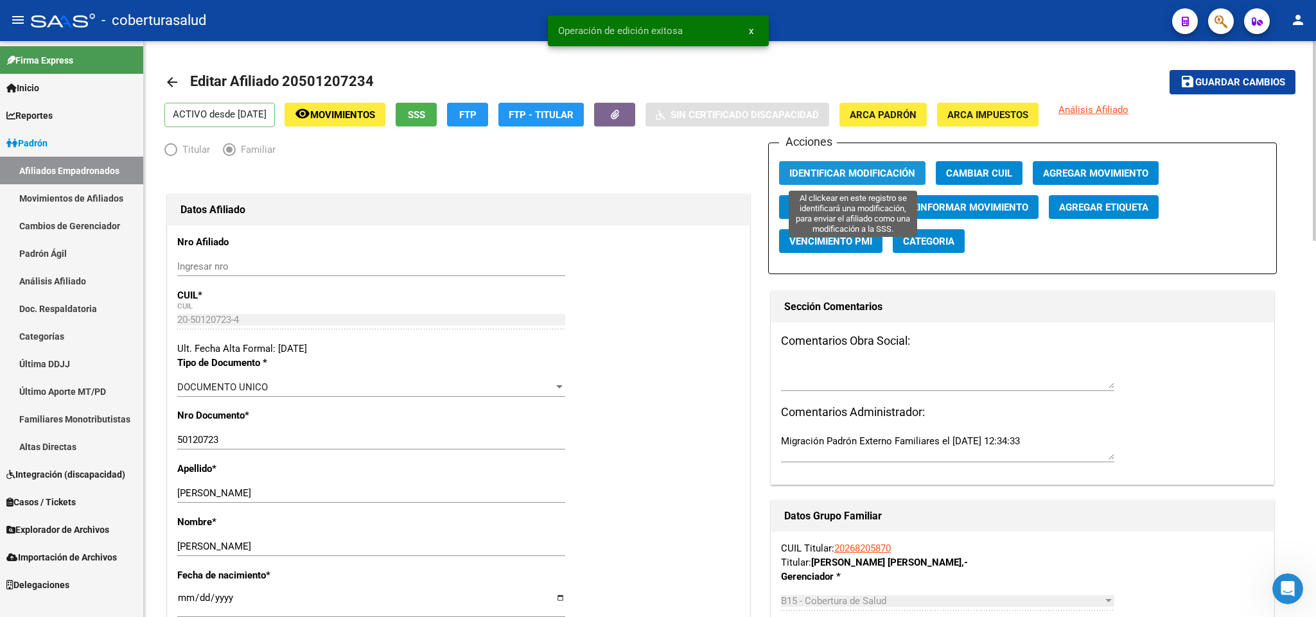
click at [835, 178] on span "Identificar Modificación" at bounding box center [853, 174] width 126 height 12
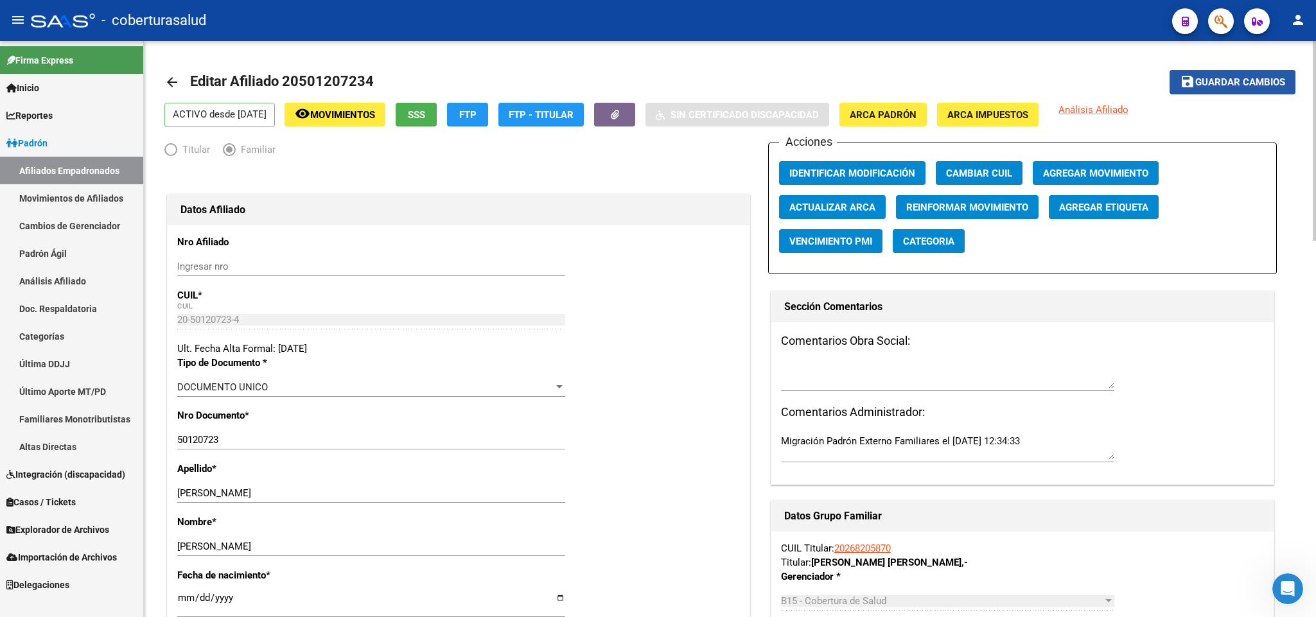
click at [1237, 89] on button "save Guardar cambios" at bounding box center [1233, 82] width 126 height 24
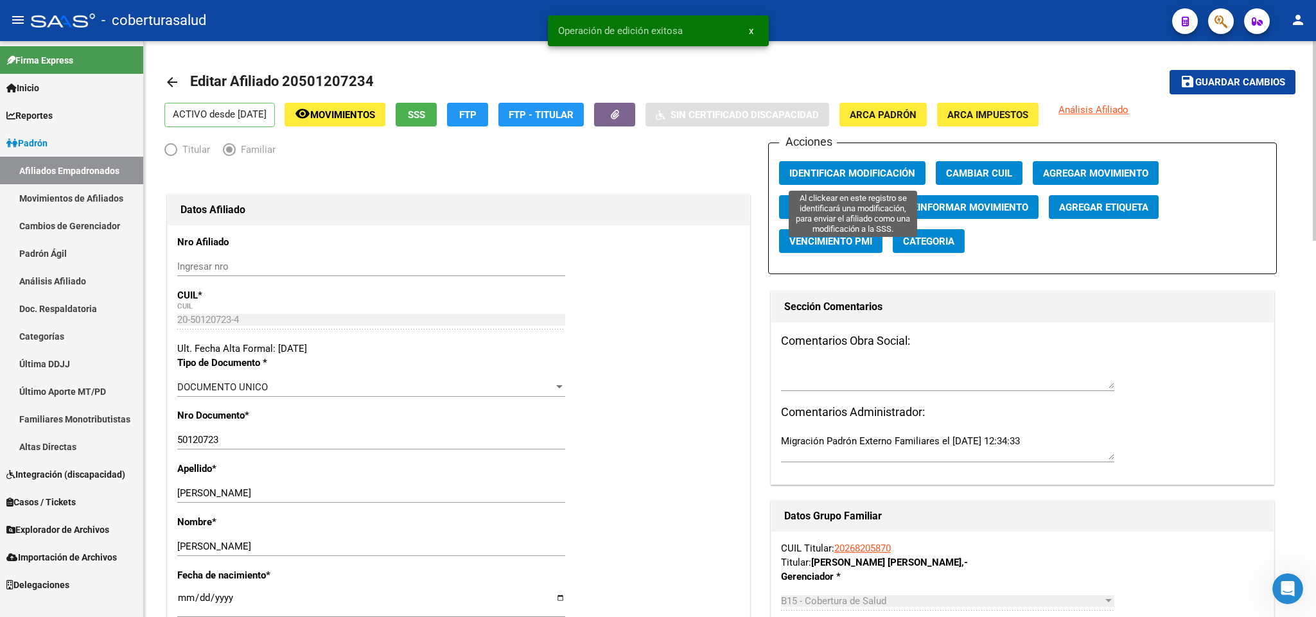
click at [881, 166] on button "Identificar Modificación" at bounding box center [852, 173] width 146 height 24
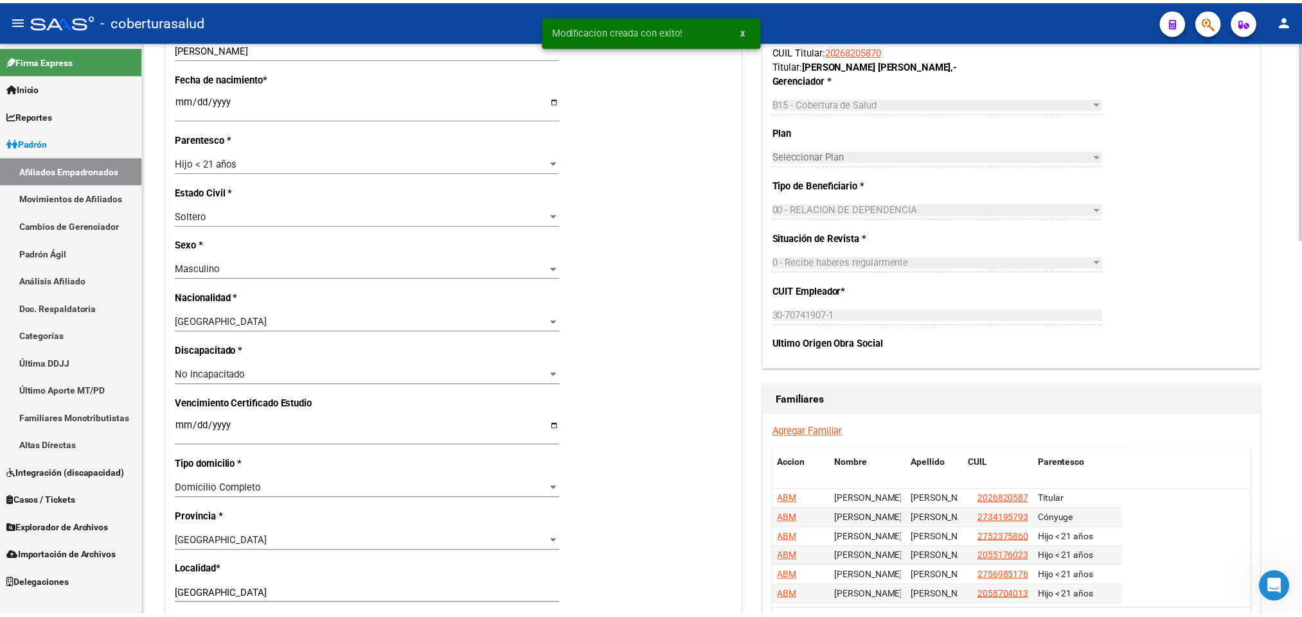
scroll to position [482, 0]
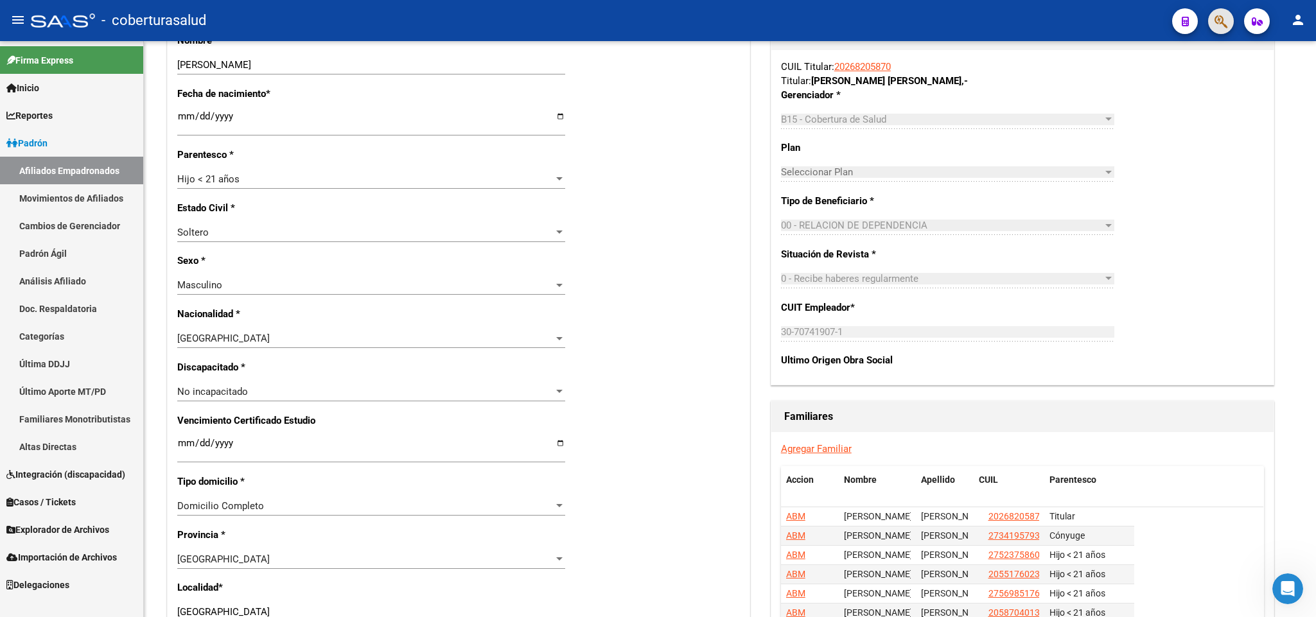
click at [1225, 8] on span "button" at bounding box center [1221, 21] width 13 height 26
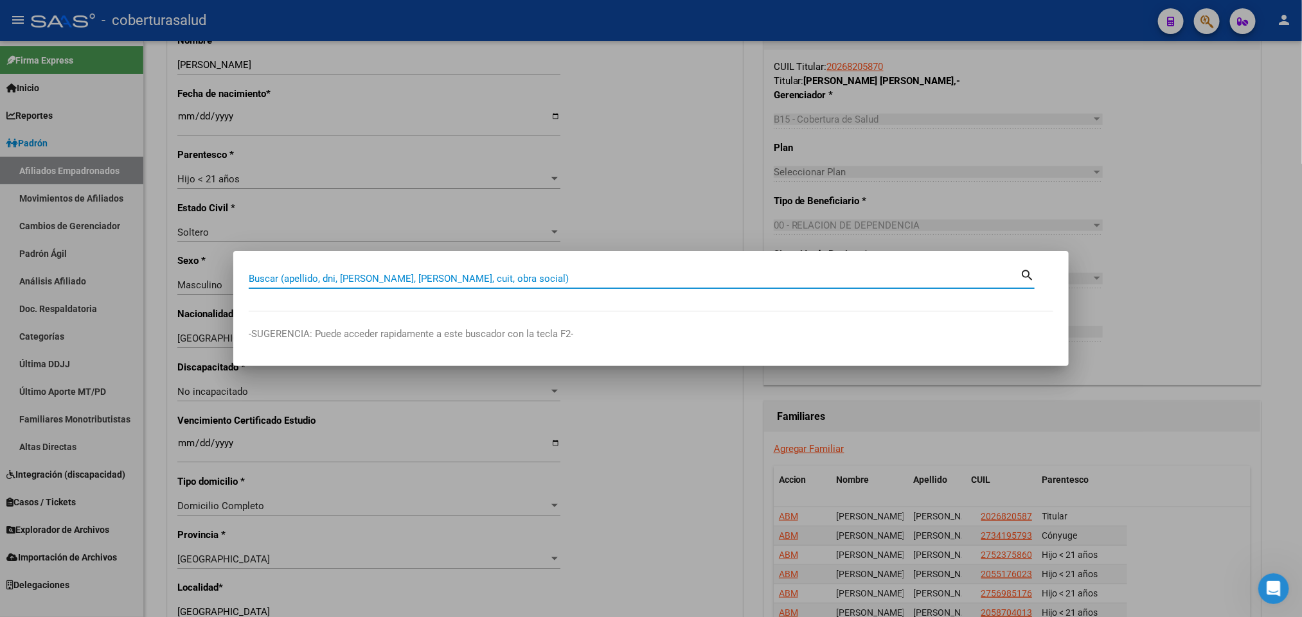
paste input "49196903"
type input "49196903"
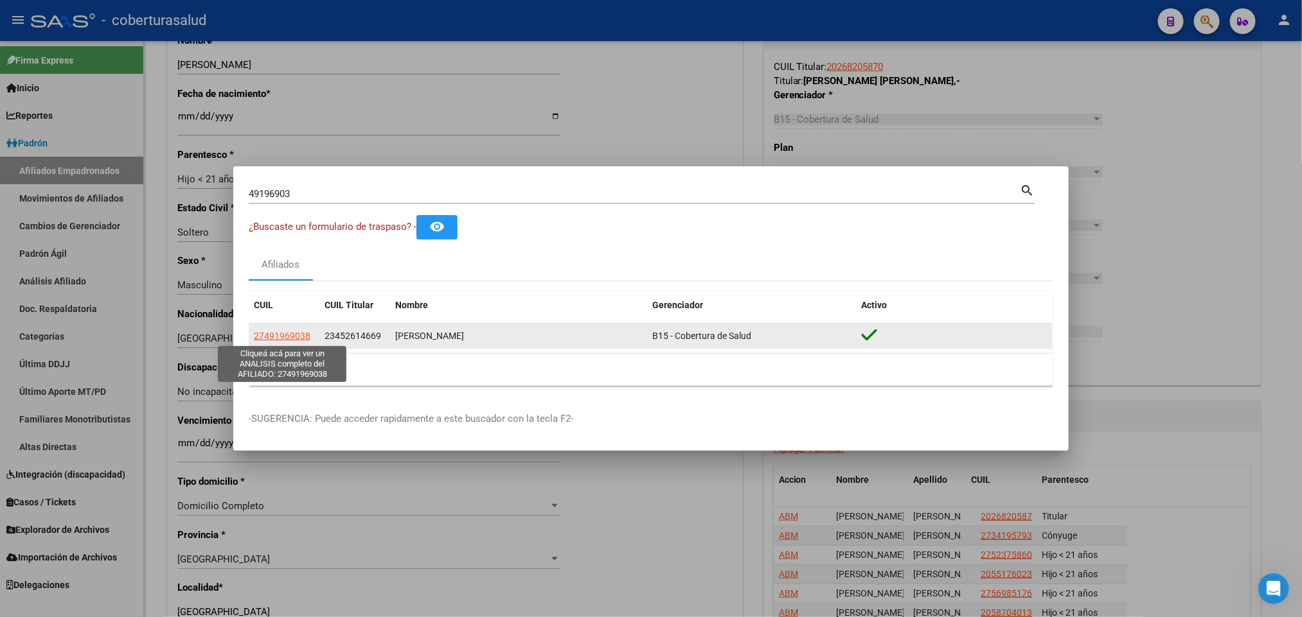
click at [281, 341] on span "27491969038" at bounding box center [282, 336] width 57 height 10
type textarea "27491969038"
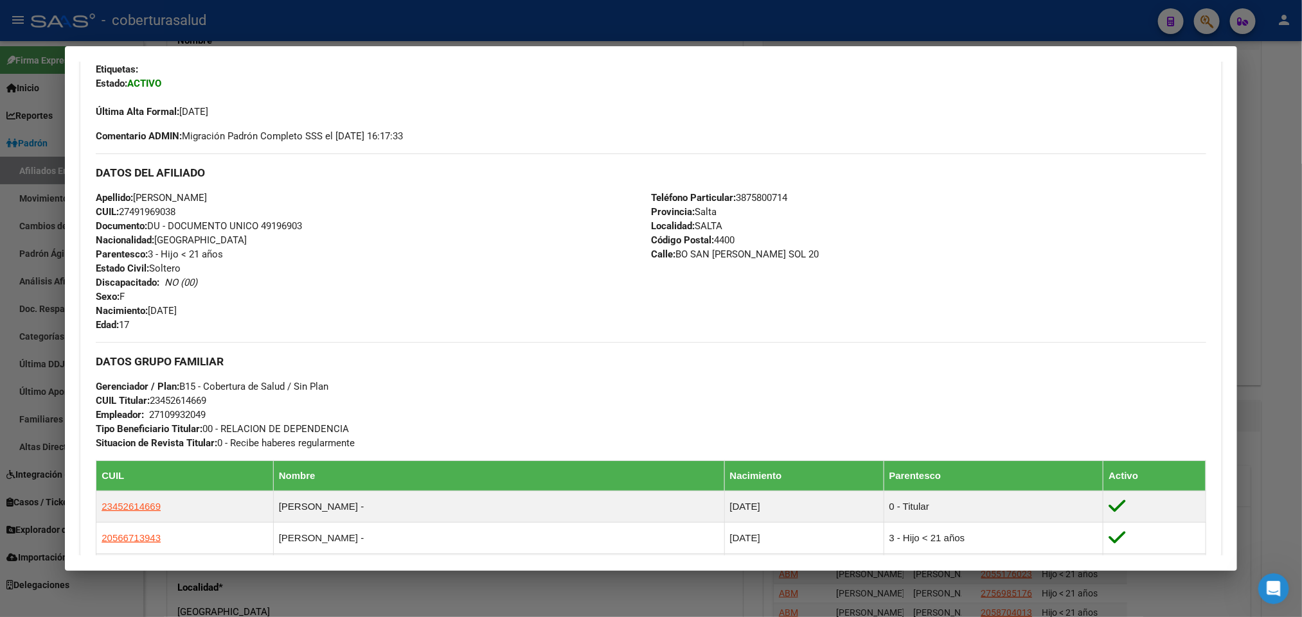
scroll to position [322, 0]
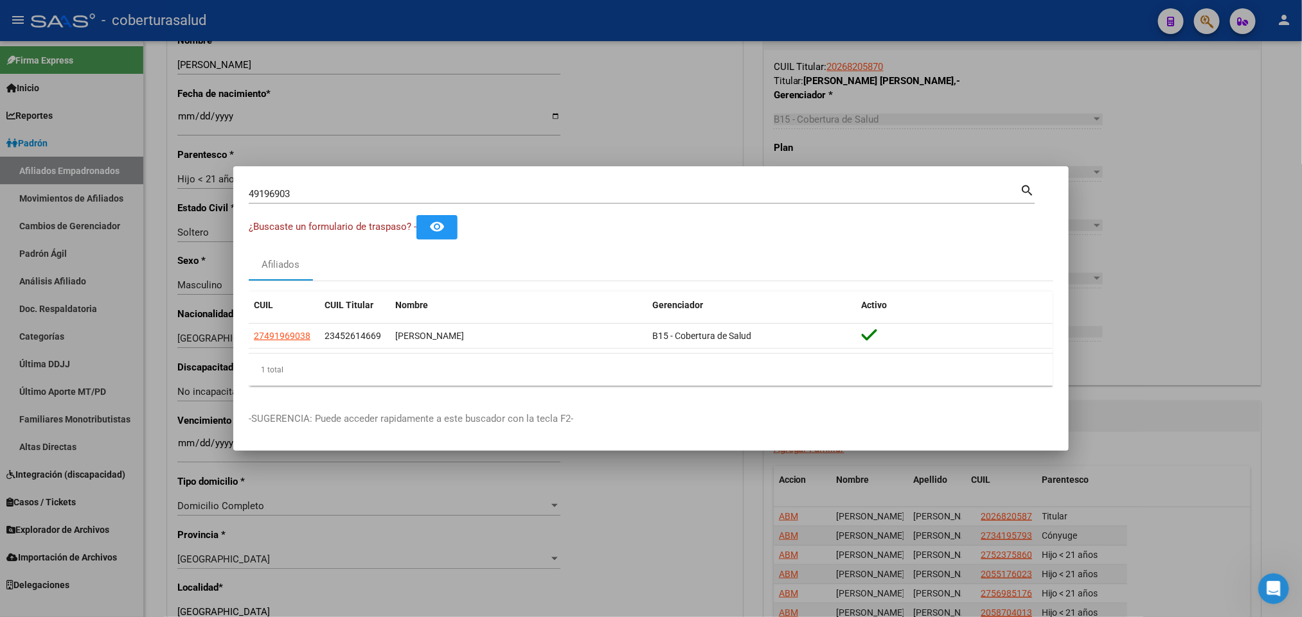
drag, startPoint x: 872, startPoint y: 200, endPoint x: 865, endPoint y: 195, distance: 8.6
click at [871, 200] on div "49196903 Buscar (apellido, dni, [PERSON_NAME], [PERSON_NAME], cuit, obra social)" at bounding box center [634, 193] width 771 height 19
click at [862, 190] on input "49196903" at bounding box center [634, 194] width 771 height 12
paste input "031655"
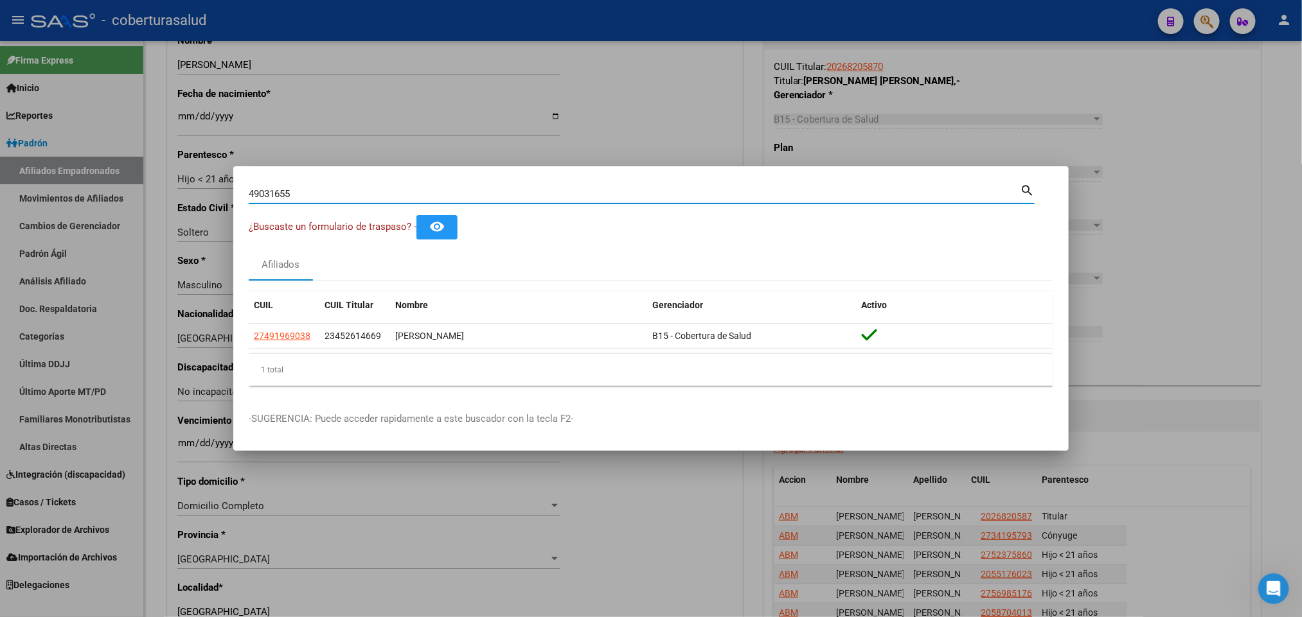
type input "49031655"
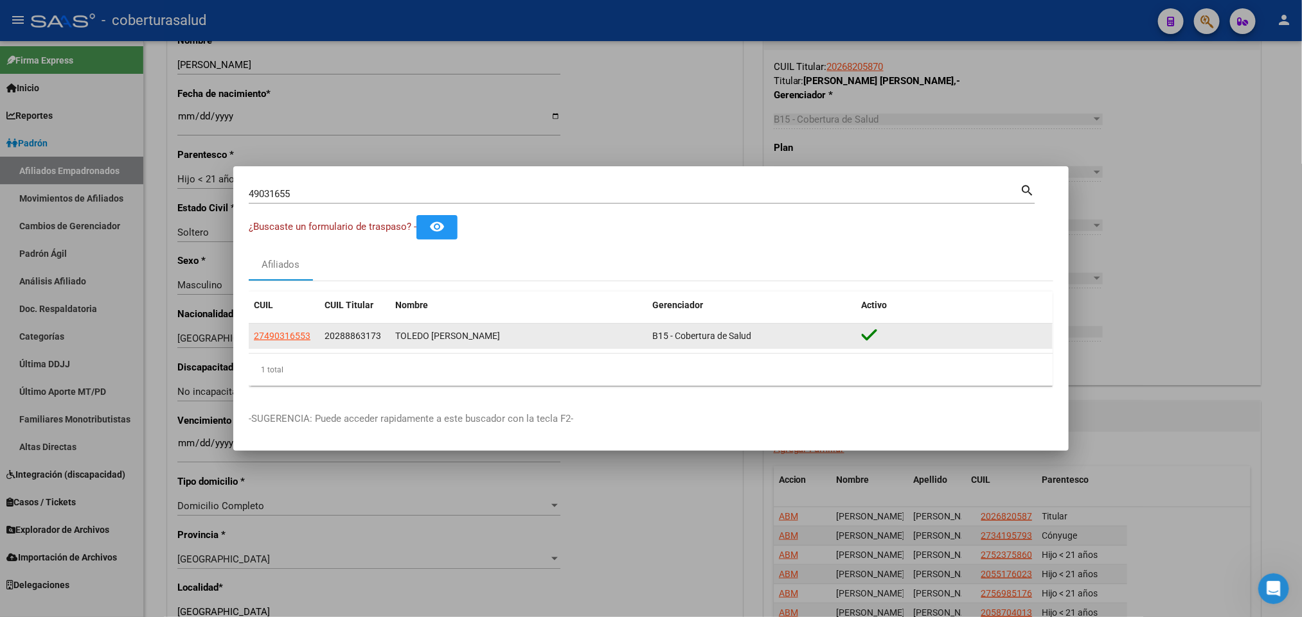
click at [294, 349] on div "27490316553 20288863173 TOLEDO [PERSON_NAME] B15 - Cobertura de Salud" at bounding box center [651, 337] width 804 height 26
click at [297, 340] on span "27490316553" at bounding box center [282, 336] width 57 height 10
type textarea "27490316553"
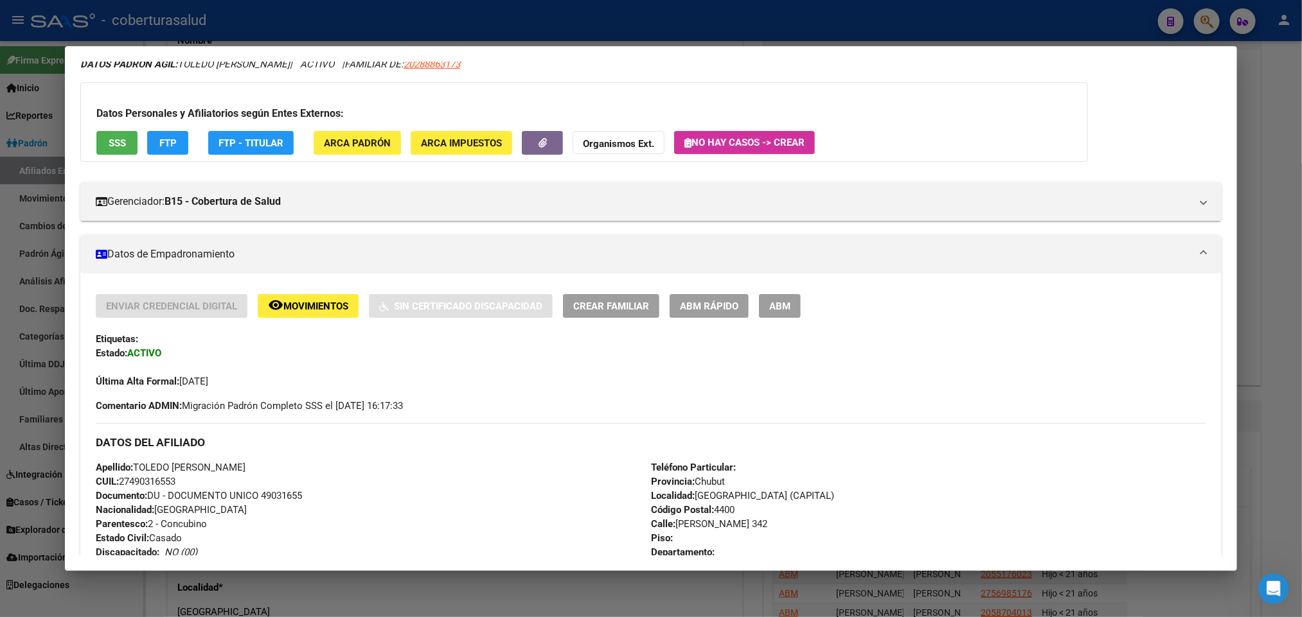
scroll to position [0, 0]
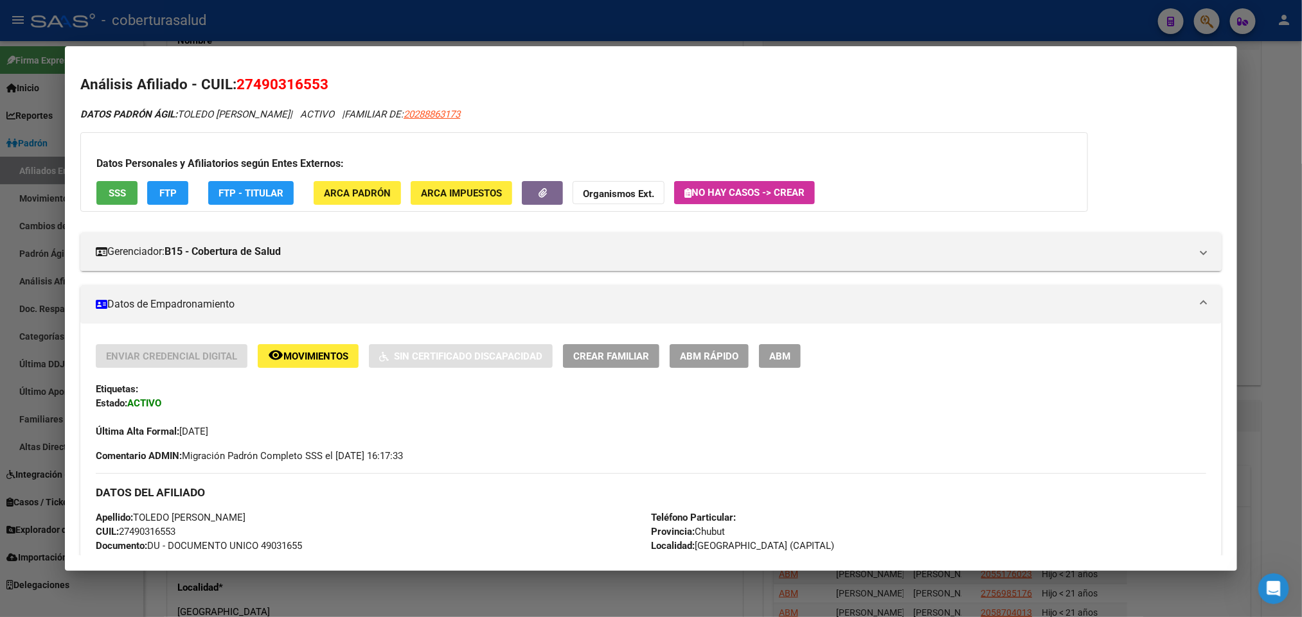
click at [787, 351] on button "ABM" at bounding box center [780, 356] width 42 height 24
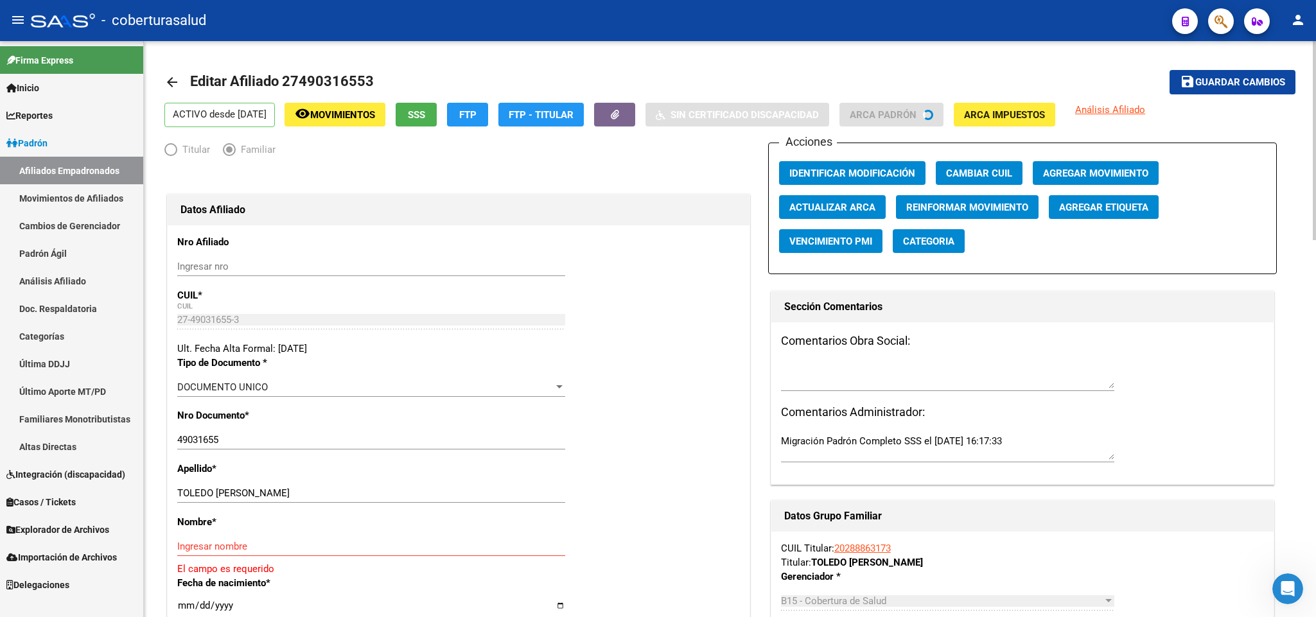
scroll to position [193, 0]
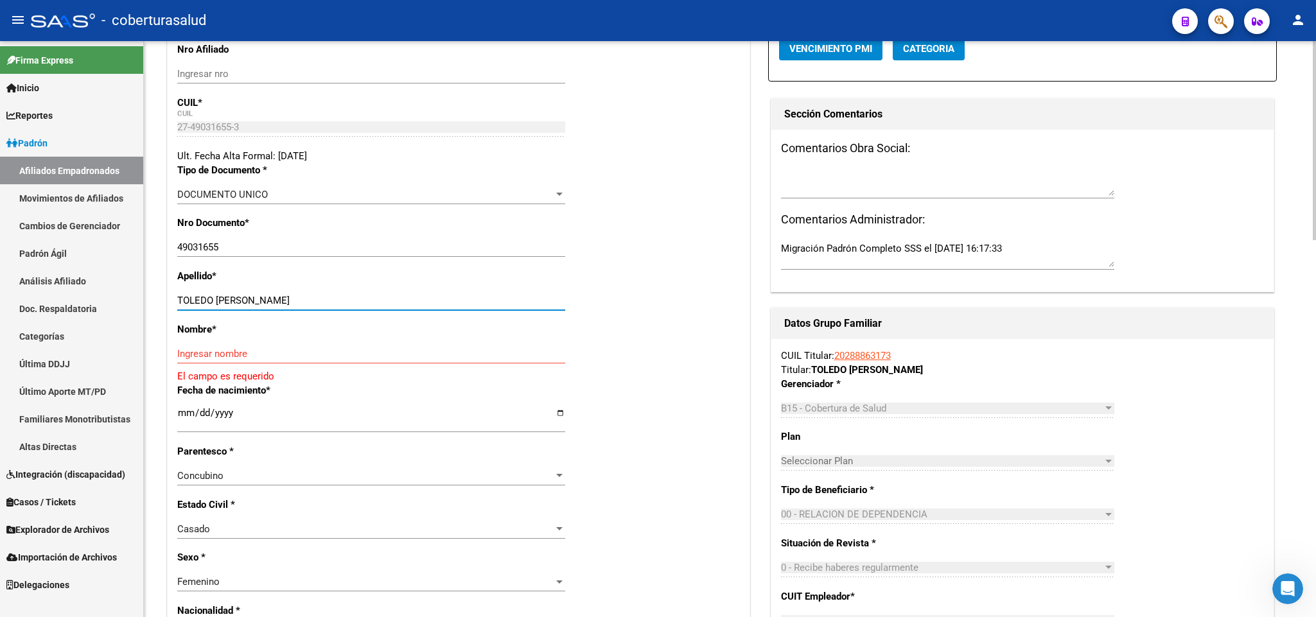
drag, startPoint x: 217, startPoint y: 303, endPoint x: 326, endPoint y: 301, distance: 109.2
click at [326, 301] on input "TOLEDO [PERSON_NAME]" at bounding box center [371, 301] width 388 height 12
type input "[GEOGRAPHIC_DATA]"
click at [236, 353] on input "Ingresar nombre" at bounding box center [371, 354] width 388 height 12
paste input "[PERSON_NAME]"
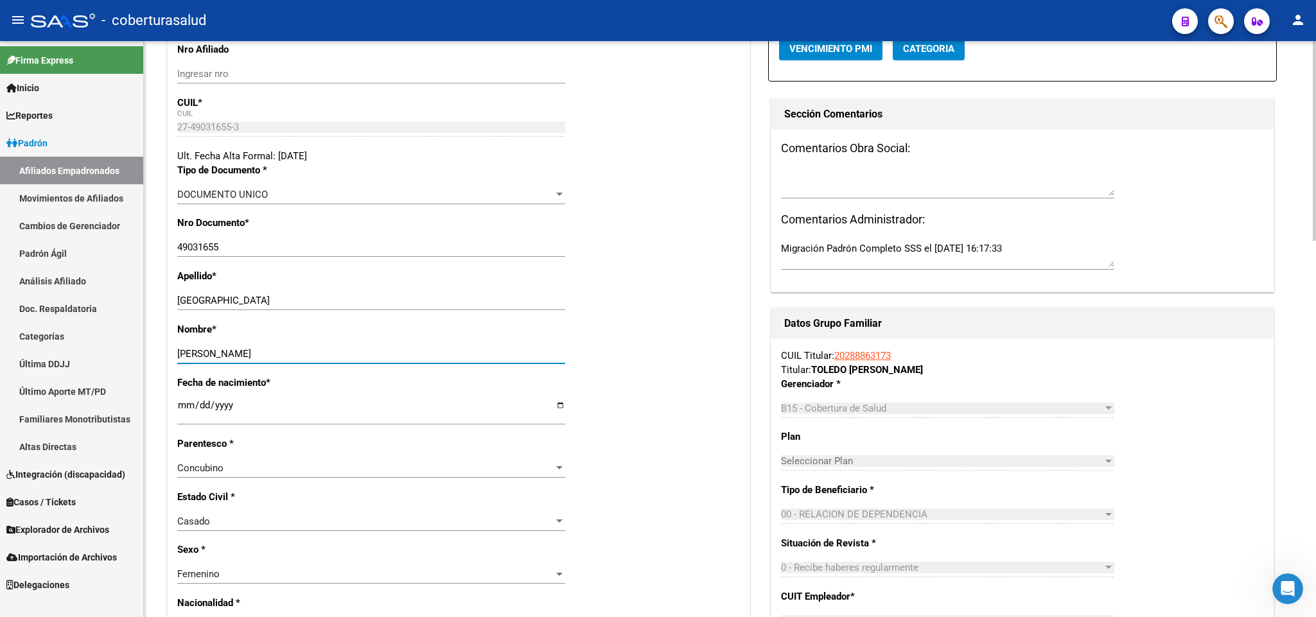
type input "[PERSON_NAME]"
click at [474, 472] on div "Concubino" at bounding box center [365, 469] width 376 height 12
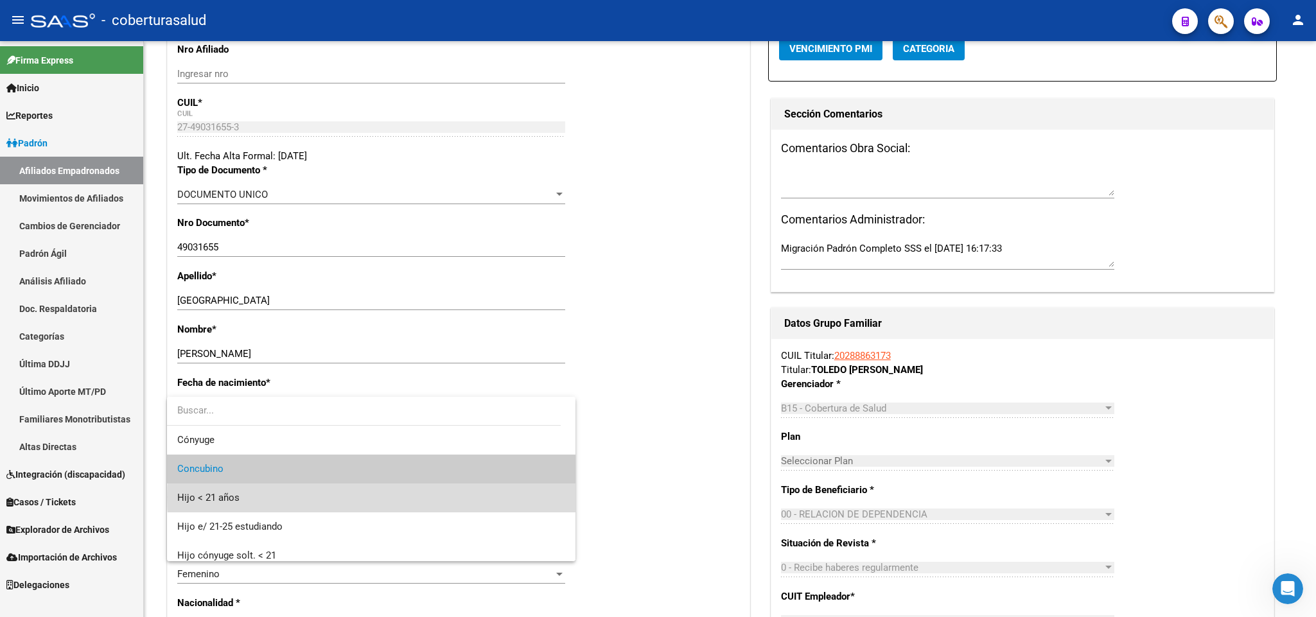
click at [401, 497] on span "Hijo < 21 años" at bounding box center [371, 498] width 388 height 29
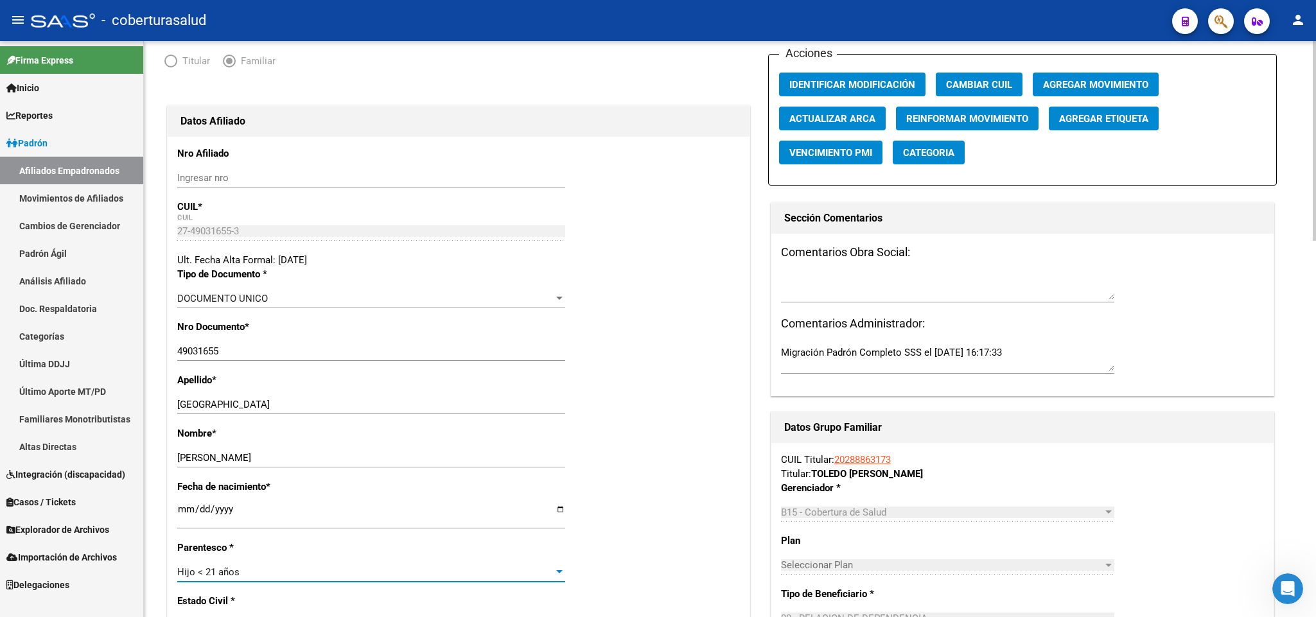
scroll to position [0, 0]
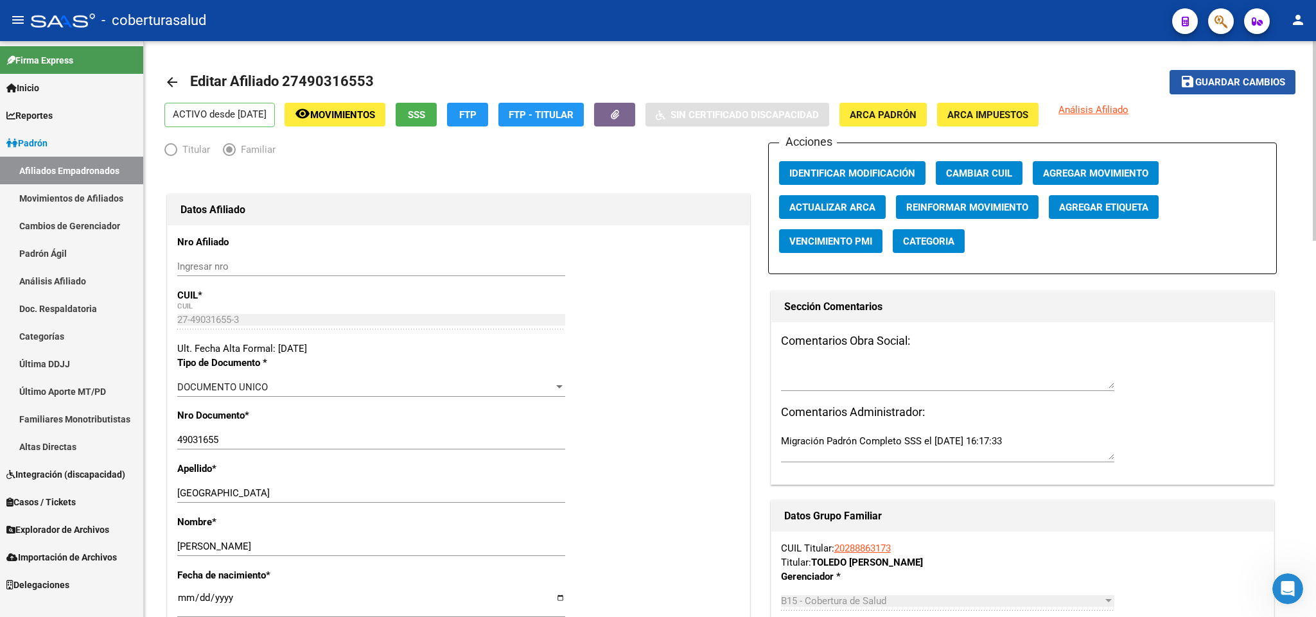
click at [1263, 91] on button "save Guardar cambios" at bounding box center [1233, 82] width 126 height 24
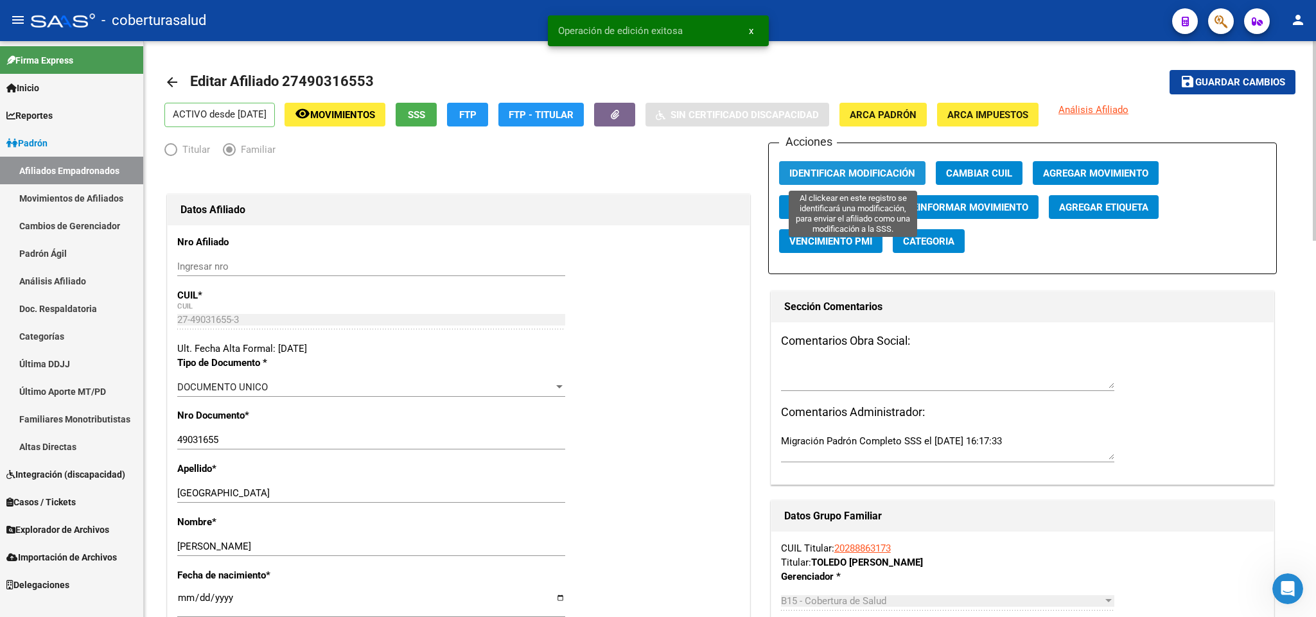
click at [856, 170] on span "Identificar Modificación" at bounding box center [853, 174] width 126 height 12
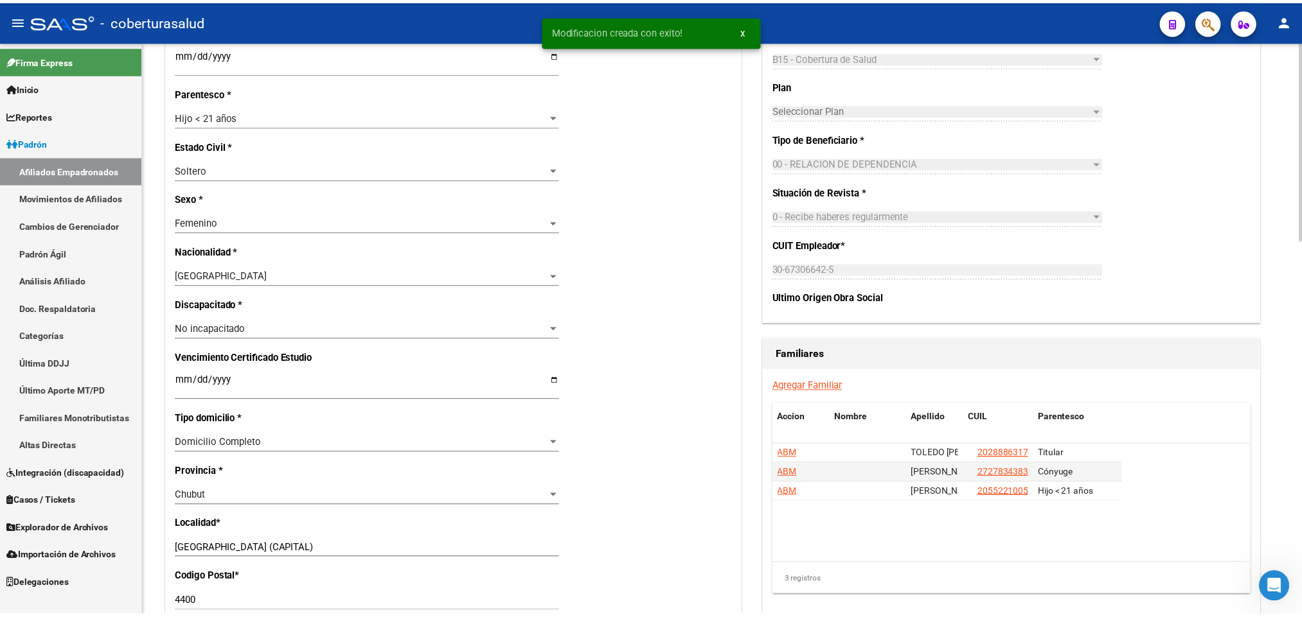
scroll to position [578, 0]
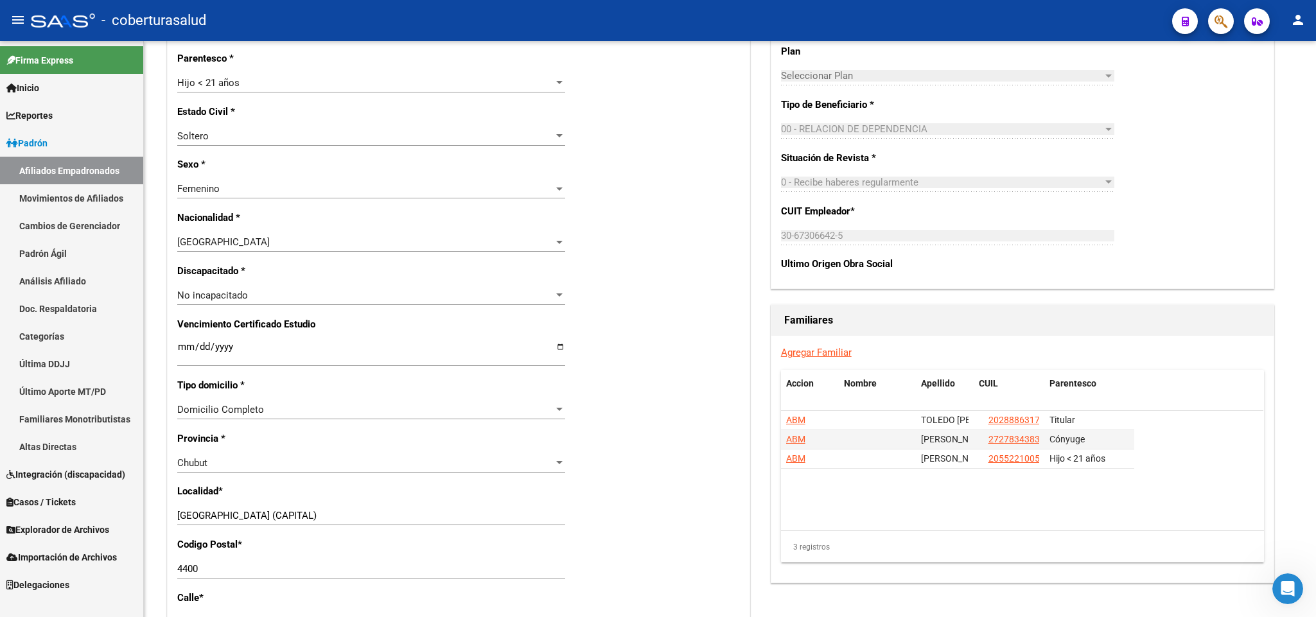
click at [1230, 33] on div at bounding box center [1216, 21] width 36 height 26
click at [1222, 10] on span "button" at bounding box center [1221, 21] width 13 height 26
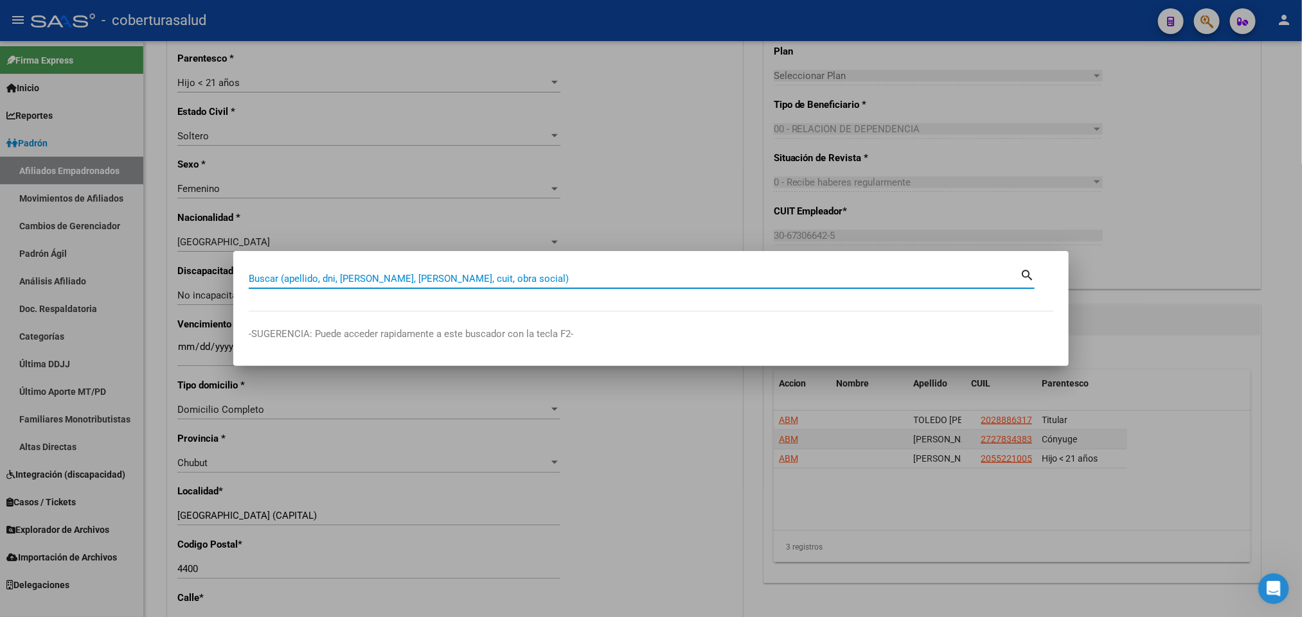
paste input "49048327"
type input "49048327"
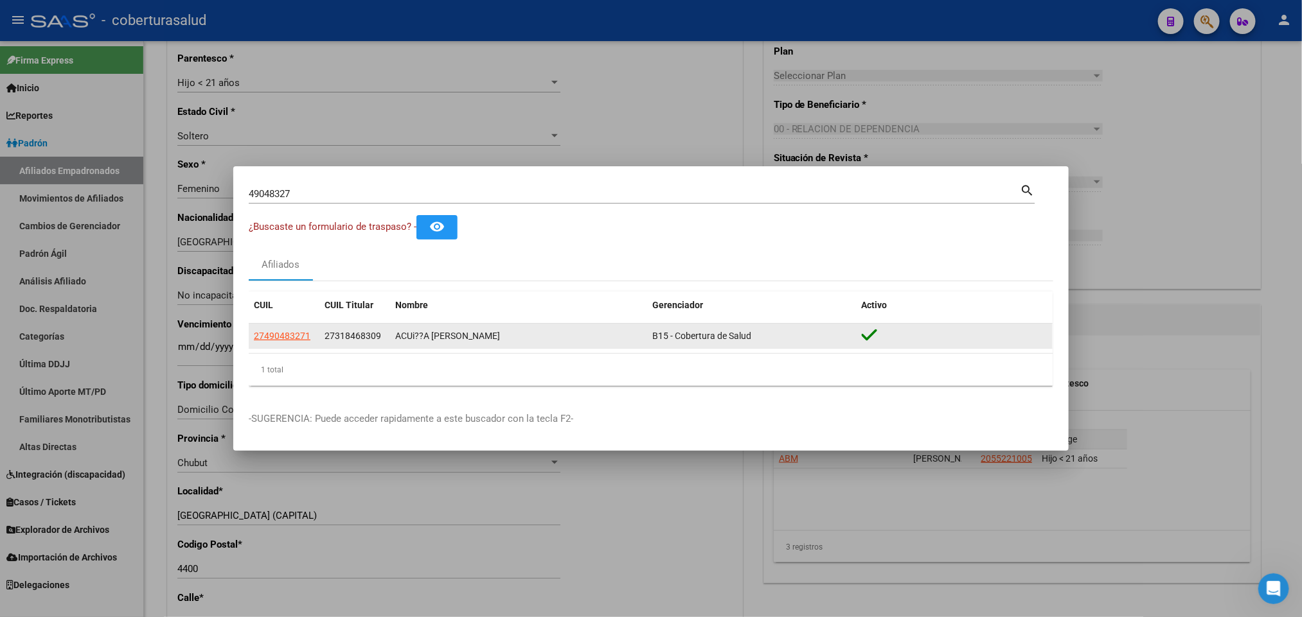
click at [278, 342] on app-link-go-to "27490483271" at bounding box center [282, 336] width 57 height 15
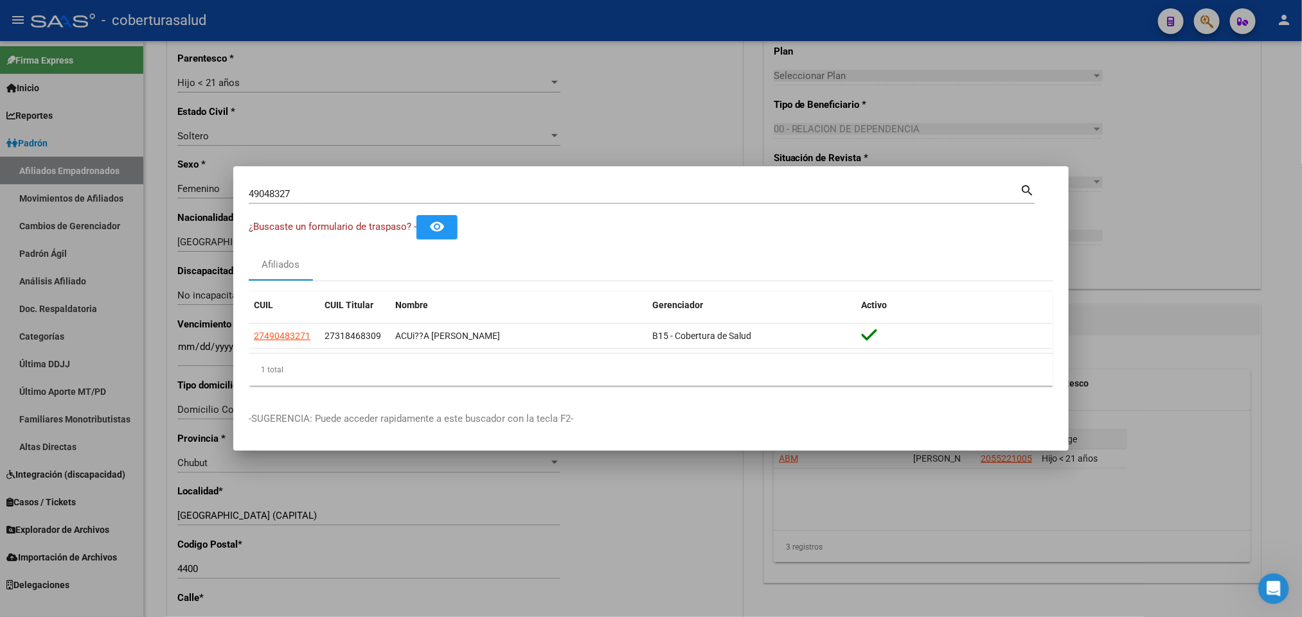
click at [279, 321] on datatable-header "CUIL CUIL Titular Nombre Gerenciador Activo" at bounding box center [651, 308] width 804 height 32
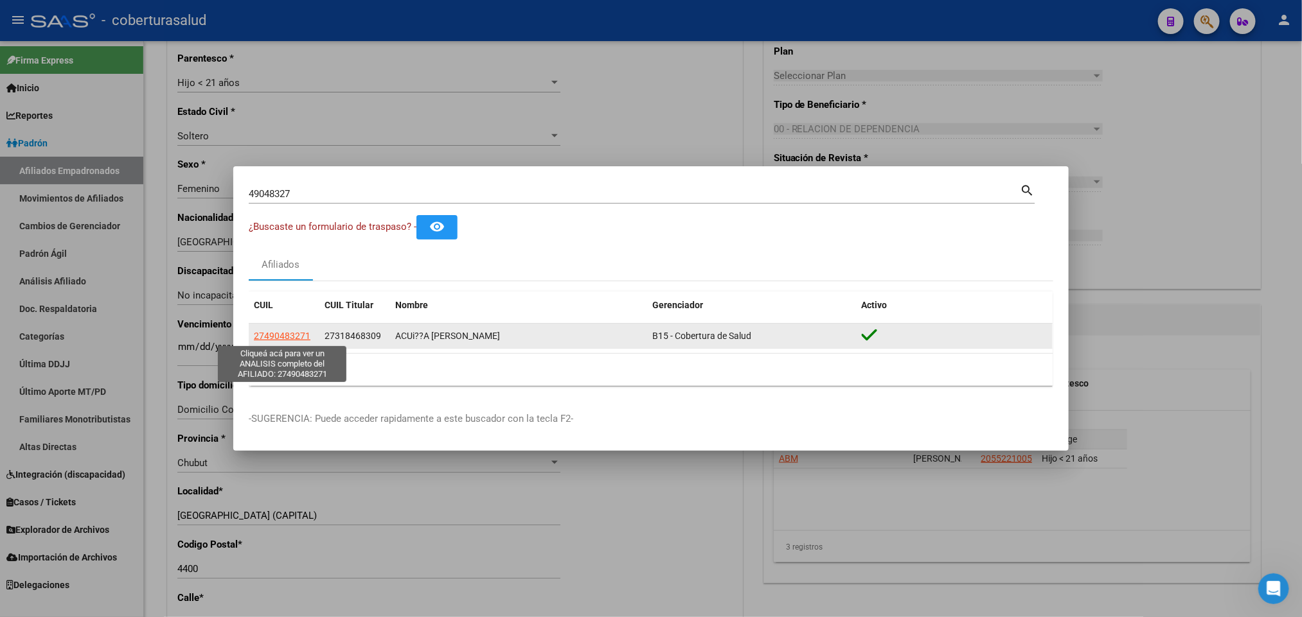
click at [291, 331] on span "27490483271" at bounding box center [282, 336] width 57 height 10
type textarea "27490483271"
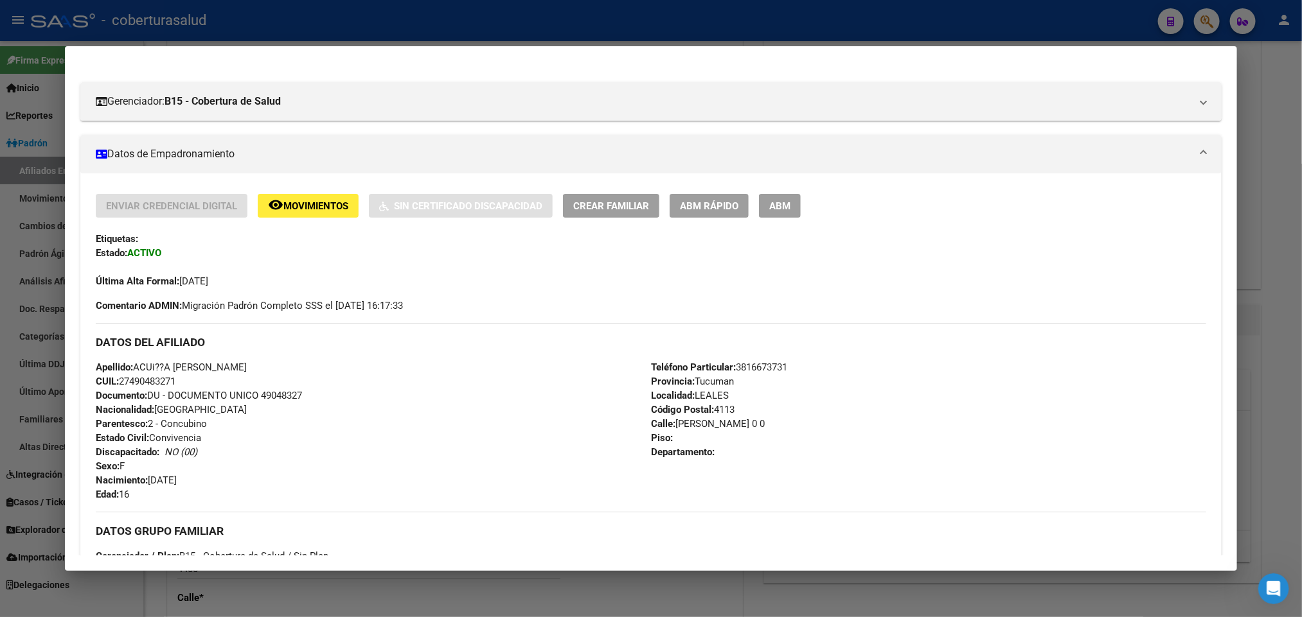
scroll to position [96, 0]
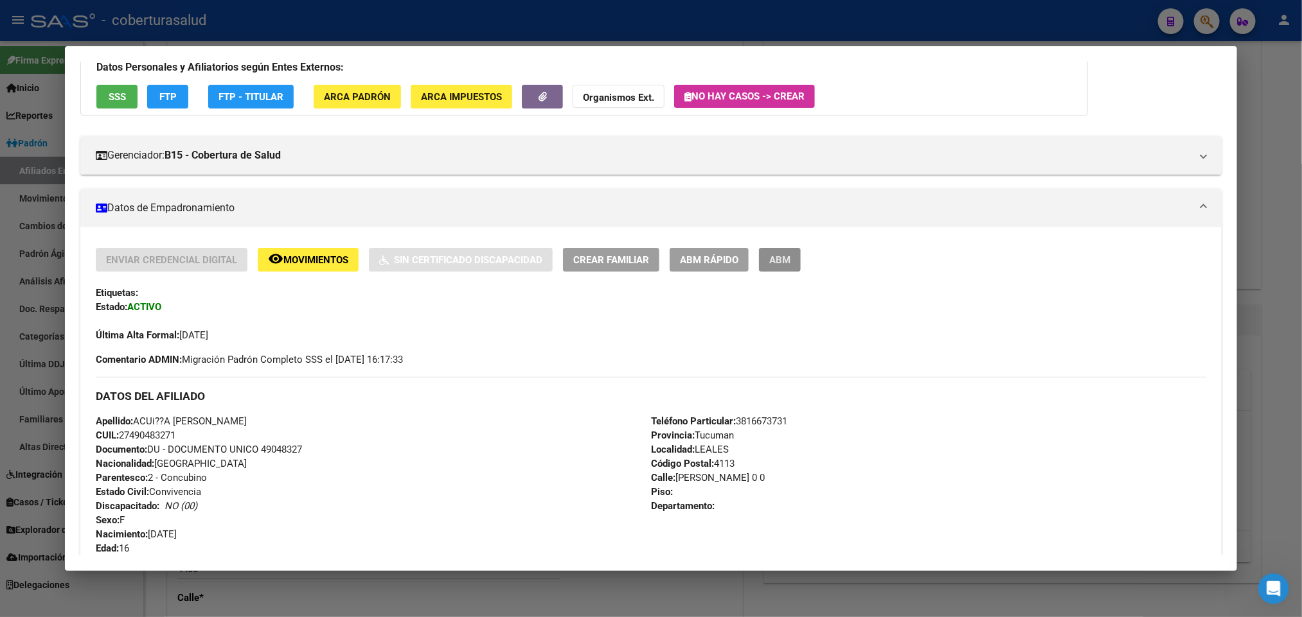
click at [781, 254] on span "ABM" at bounding box center [779, 260] width 21 height 12
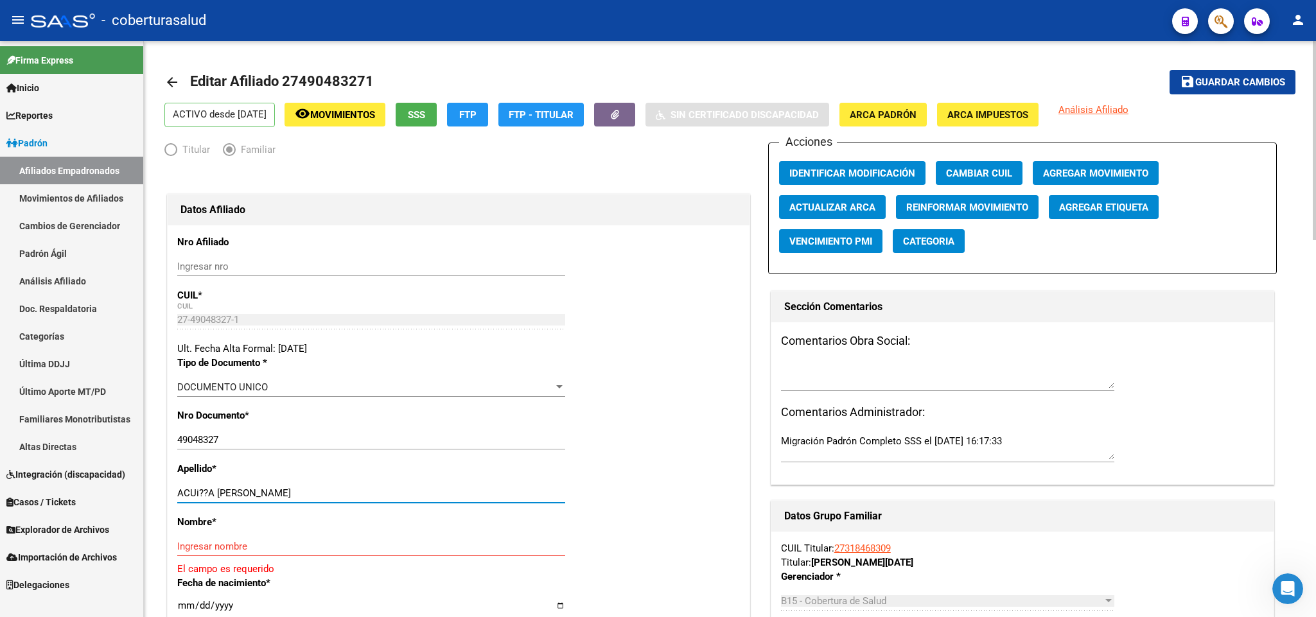
drag, startPoint x: 215, startPoint y: 496, endPoint x: 394, endPoint y: 501, distance: 179.3
click at [394, 501] on div "ACUi??A [PERSON_NAME] apellido" at bounding box center [371, 493] width 388 height 19
type input "ACUi??A"
click at [251, 540] on div "Ingresar nombre" at bounding box center [371, 546] width 388 height 19
paste input "[PERSON_NAME]"
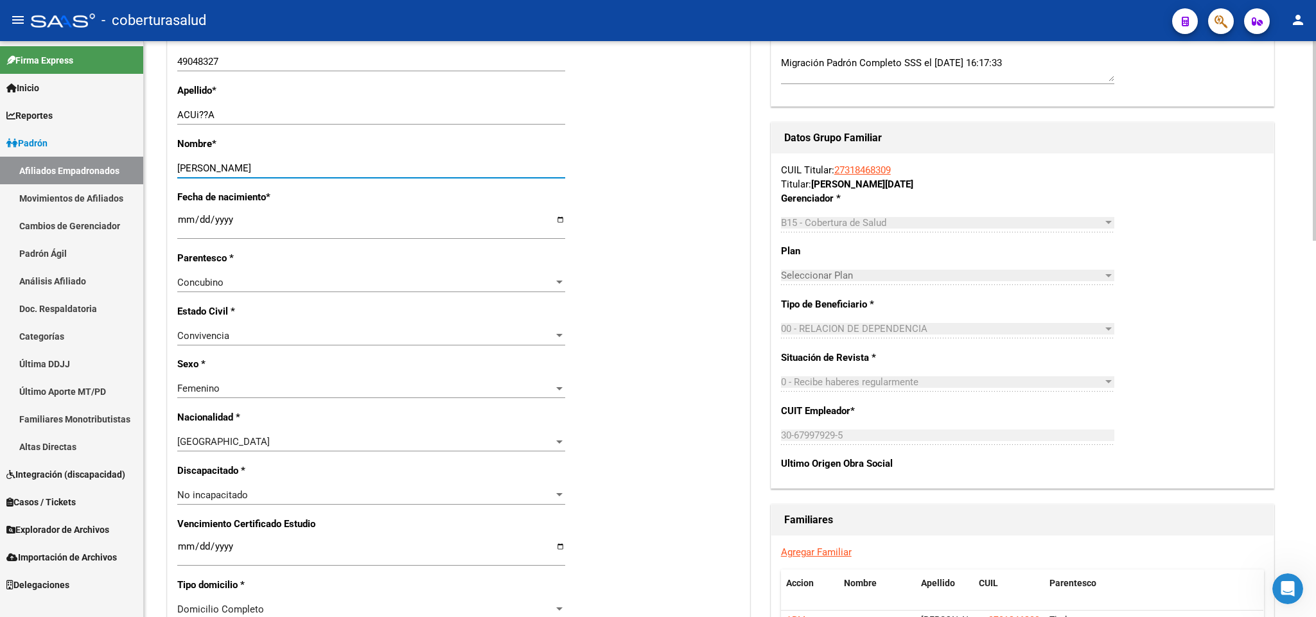
scroll to position [385, 0]
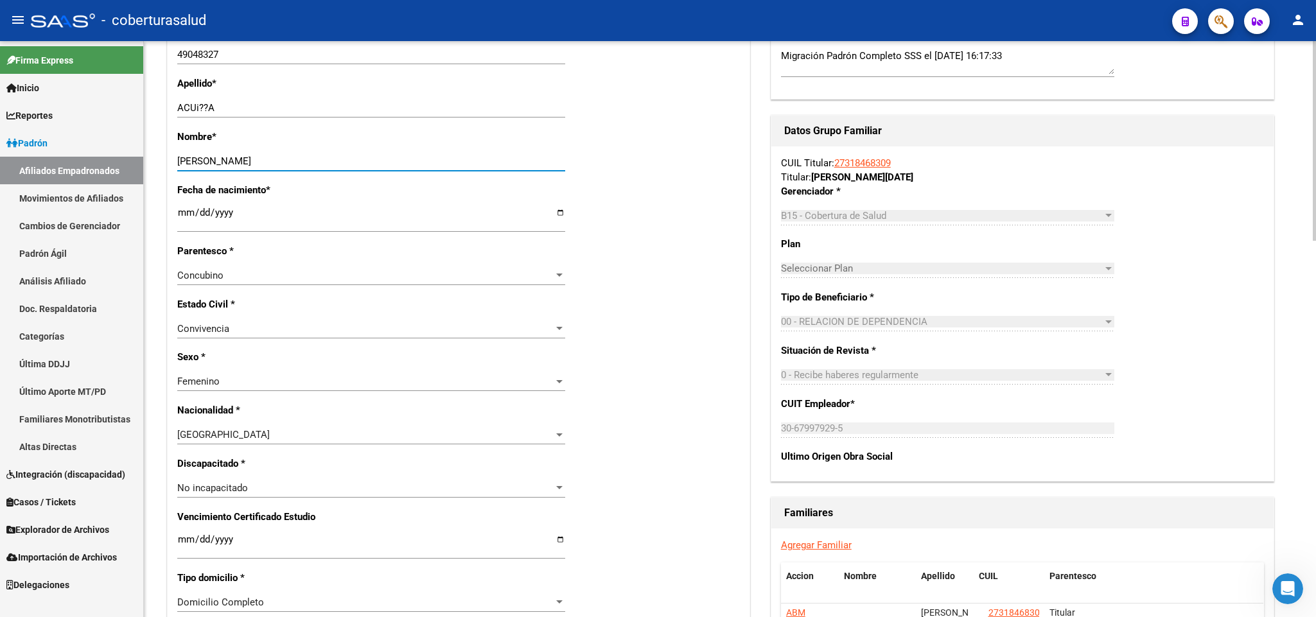
type input "[PERSON_NAME]"
click at [476, 278] on div "Concubino" at bounding box center [365, 276] width 376 height 12
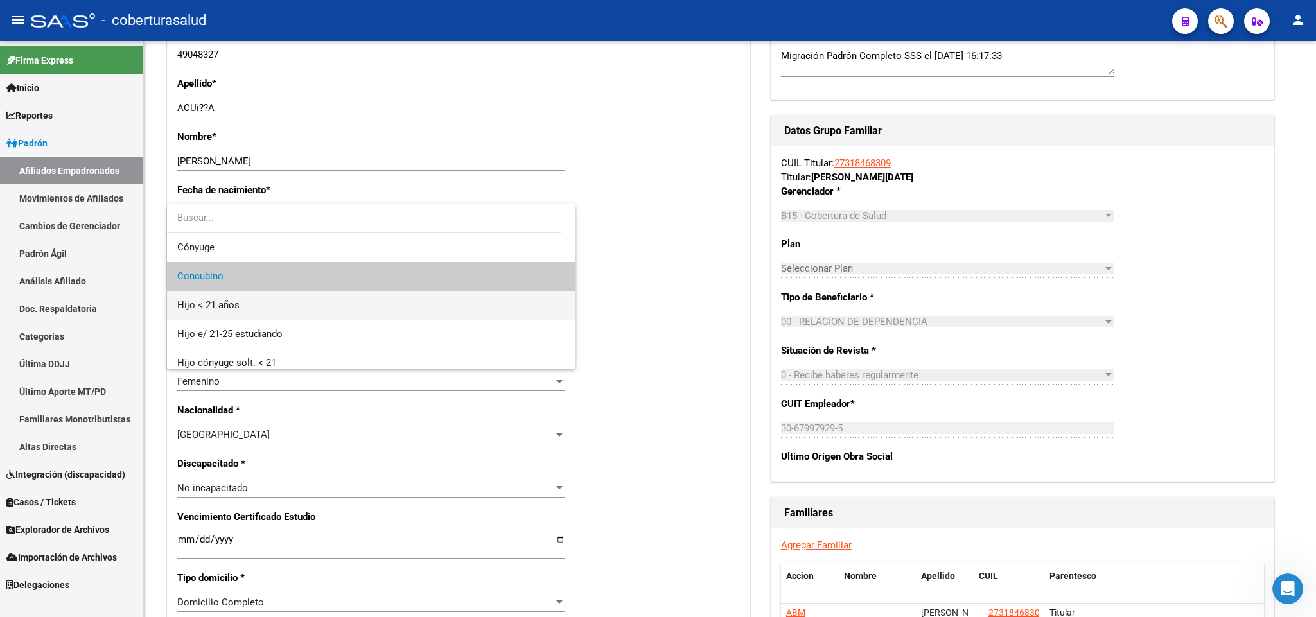
click at [451, 303] on span "Hijo < 21 años" at bounding box center [371, 305] width 388 height 29
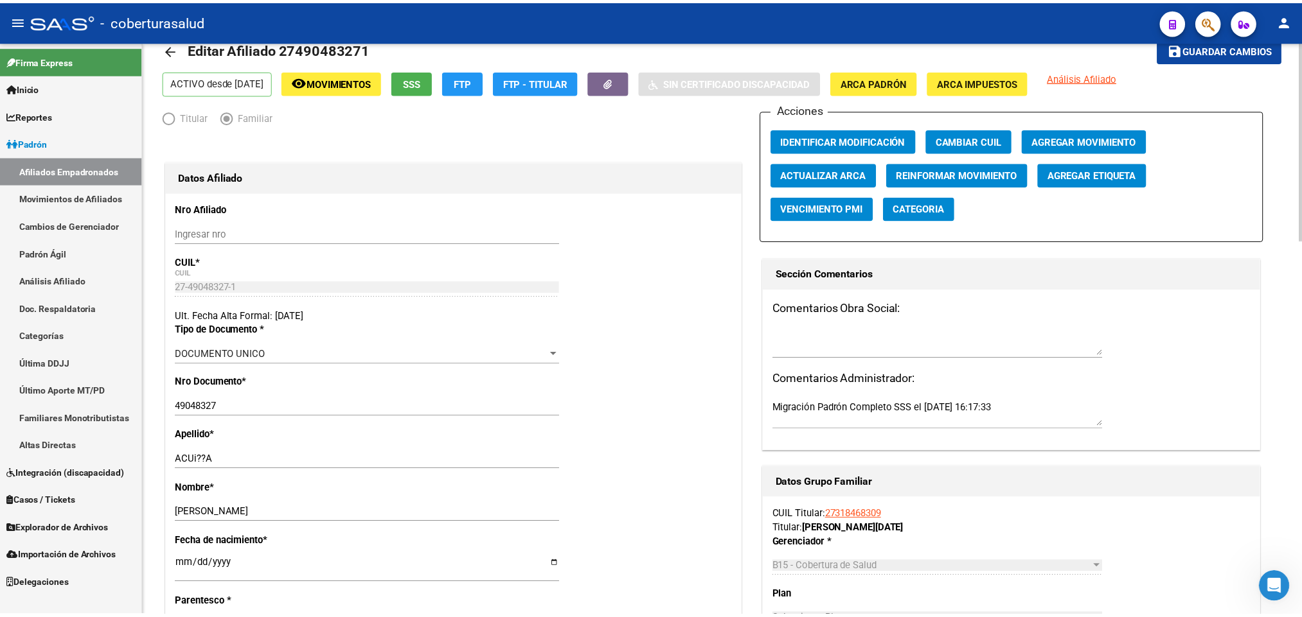
scroll to position [0, 0]
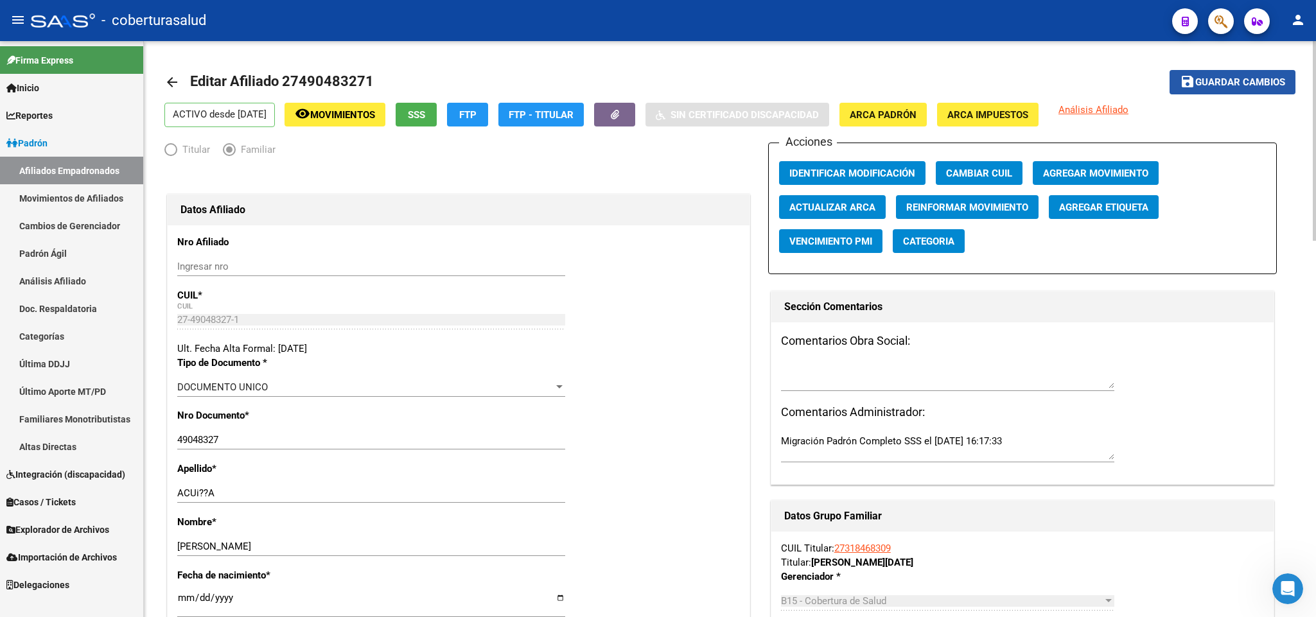
click at [1230, 81] on span "Guardar cambios" at bounding box center [1241, 83] width 90 height 12
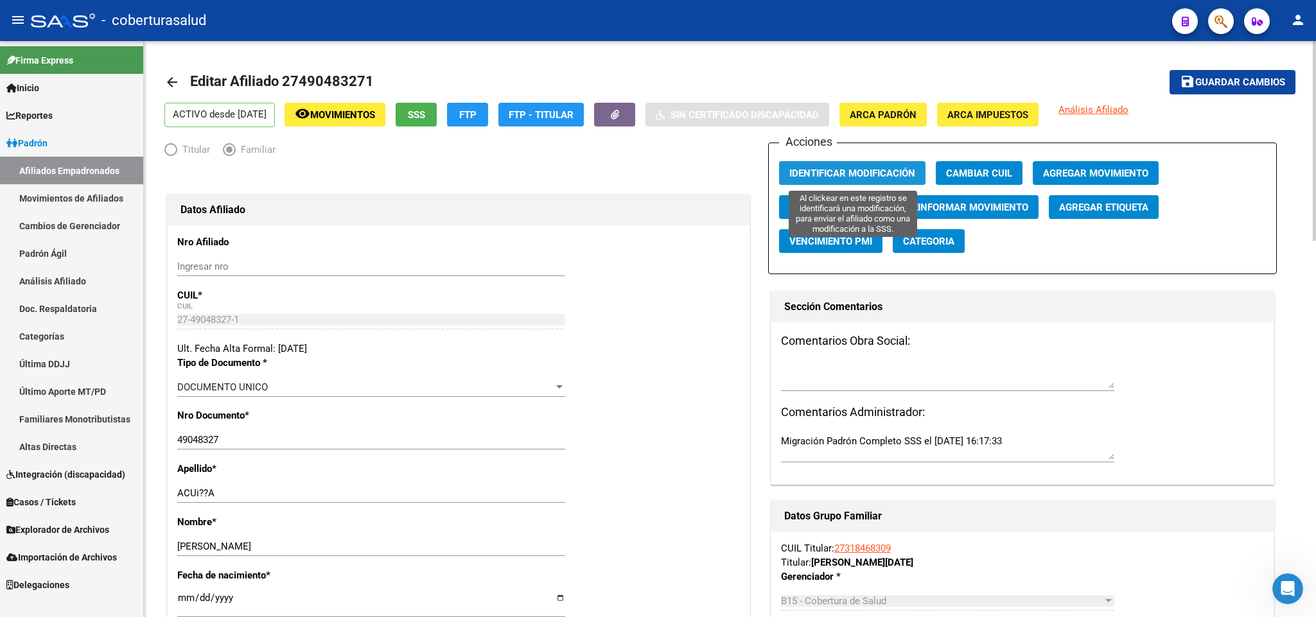
click at [873, 172] on span "Identificar Modificación" at bounding box center [853, 174] width 126 height 12
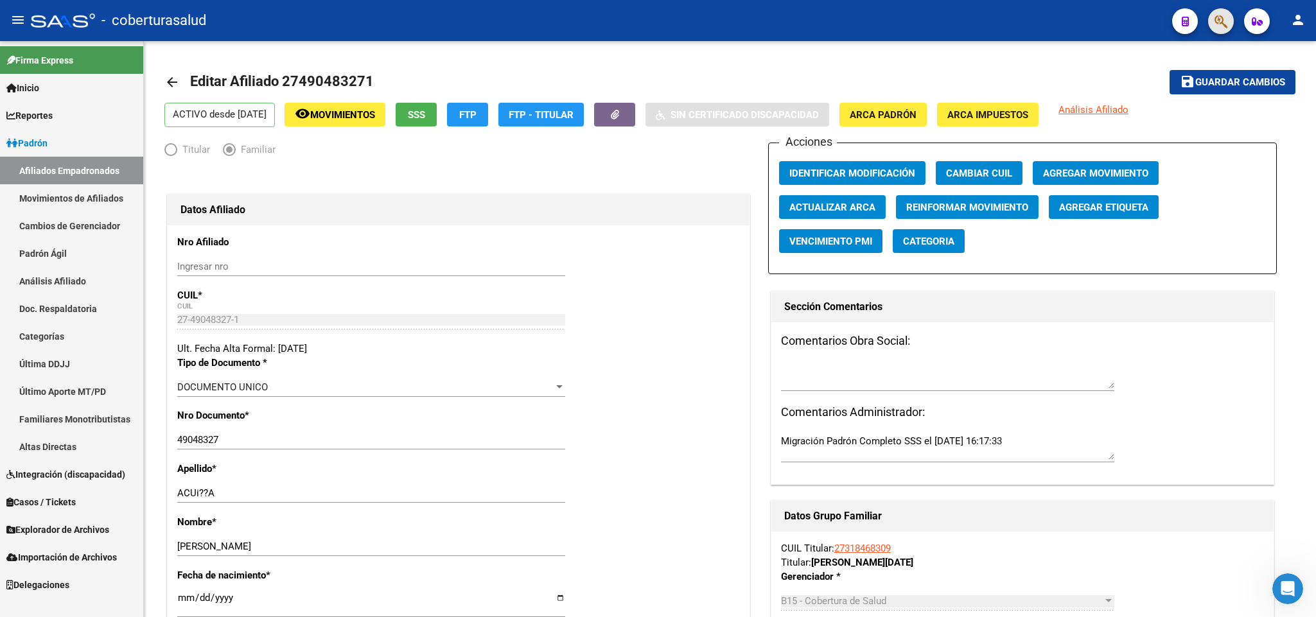
click at [1213, 21] on button "button" at bounding box center [1221, 21] width 26 height 26
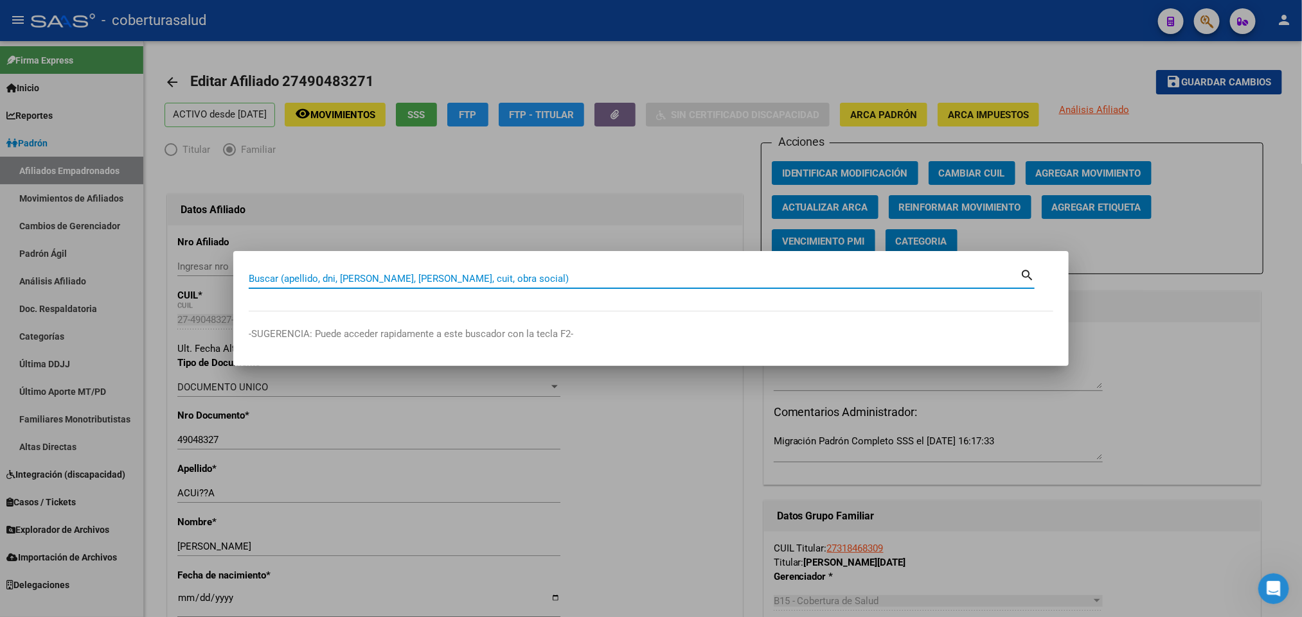
paste input "47498939"
type input "47498939"
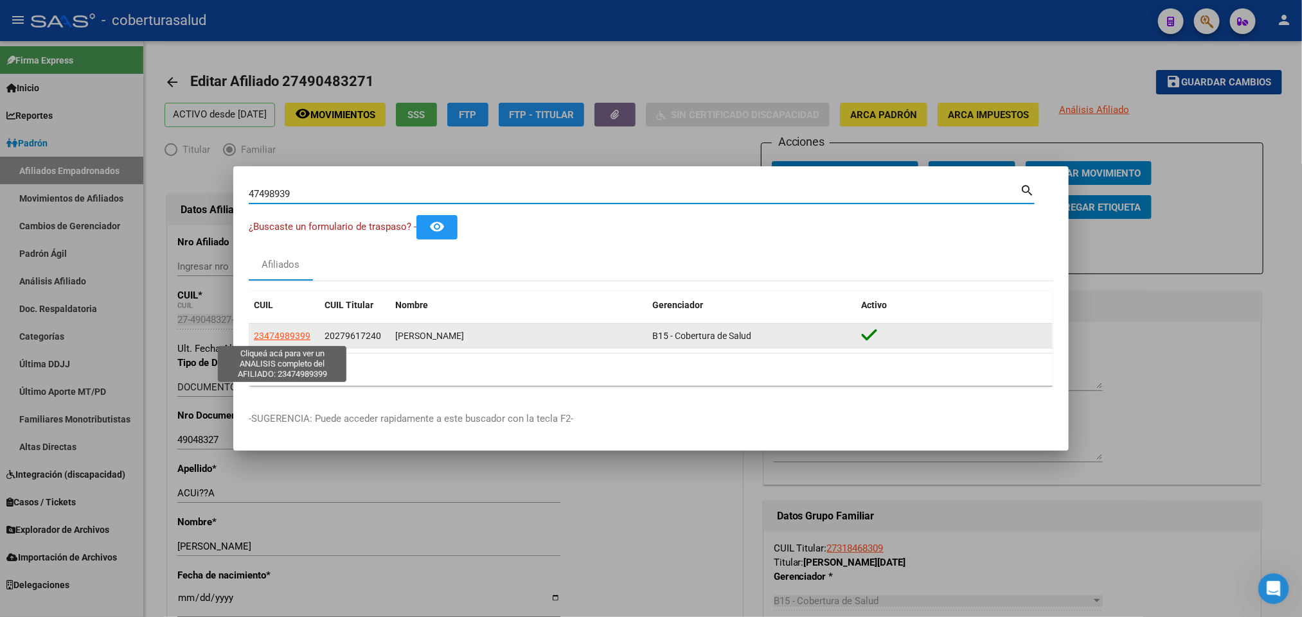
click at [292, 338] on span "23474989399" at bounding box center [282, 336] width 57 height 10
type textarea "23474989399"
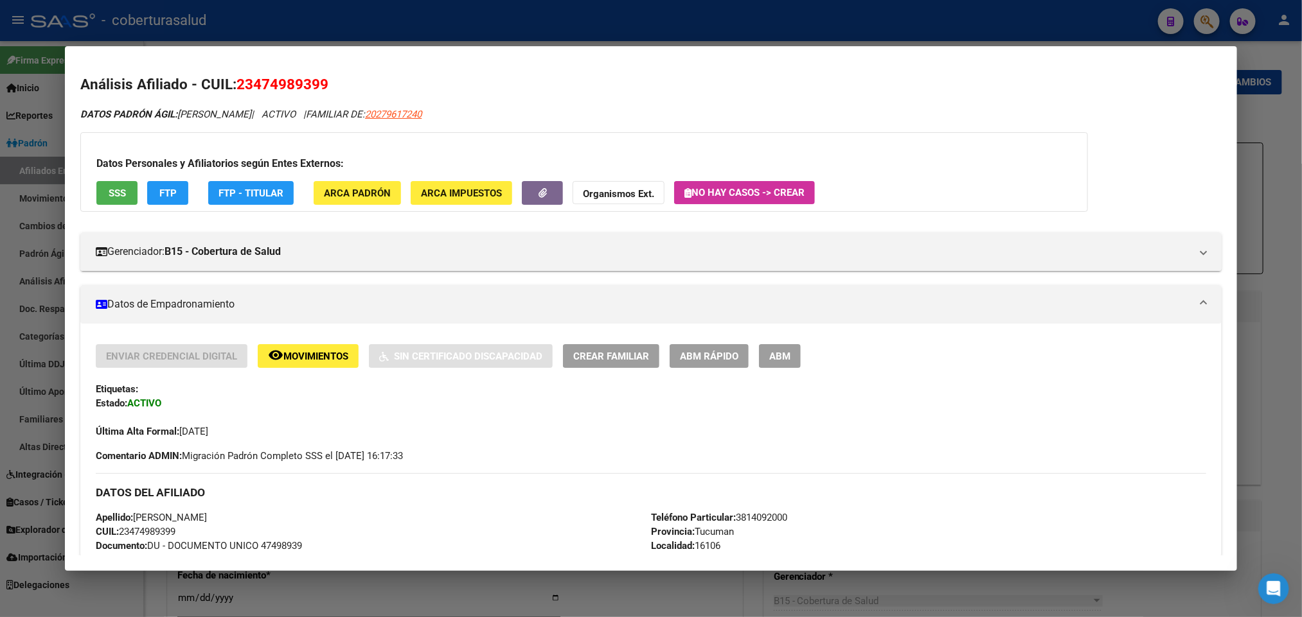
click at [779, 359] on span "ABM" at bounding box center [779, 357] width 21 height 12
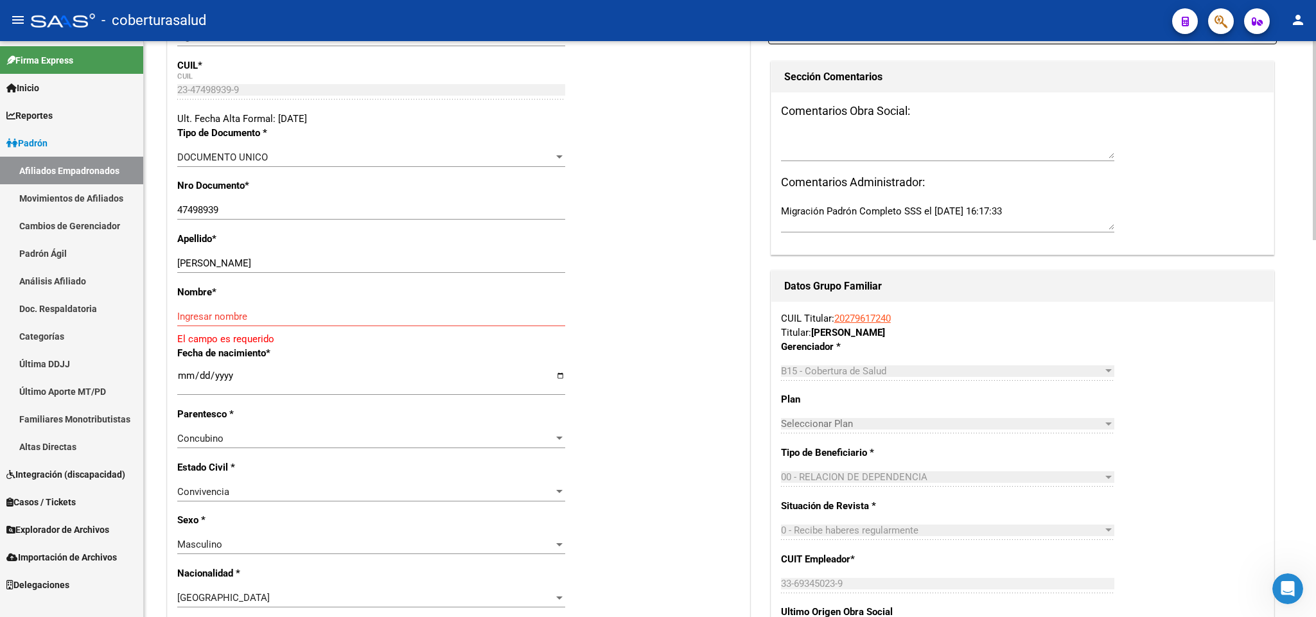
scroll to position [289, 0]
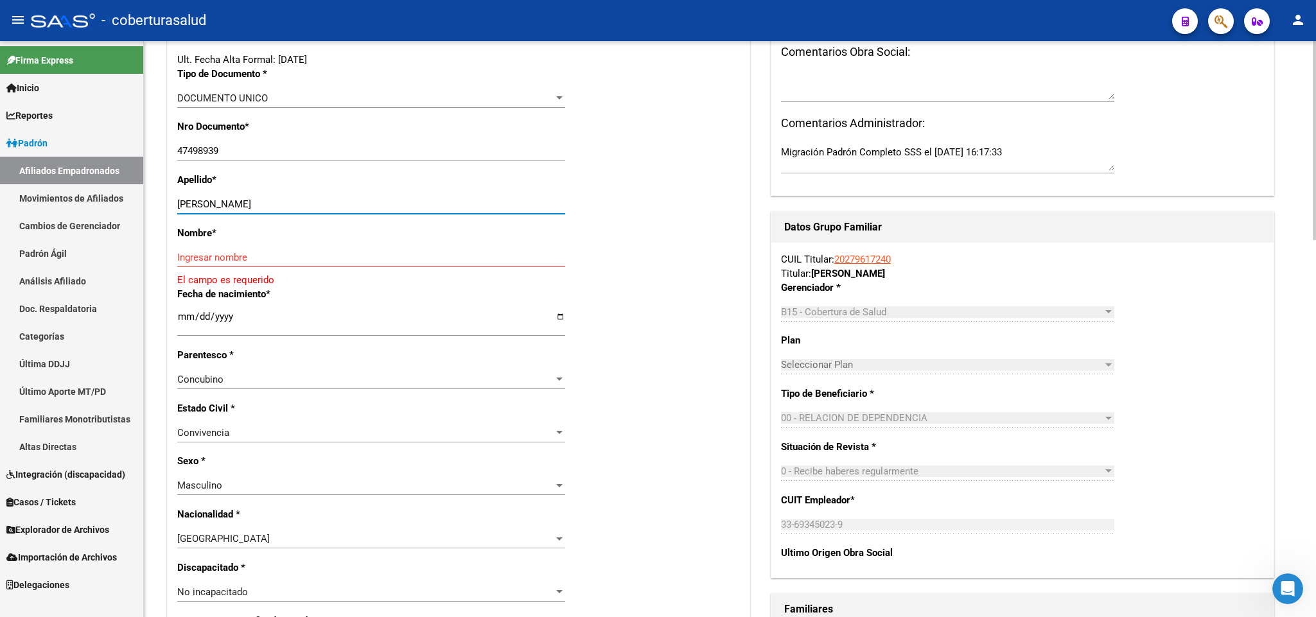
drag, startPoint x: 274, startPoint y: 201, endPoint x: 403, endPoint y: 210, distance: 129.4
click at [403, 210] on input "[PERSON_NAME]" at bounding box center [371, 205] width 388 height 12
type input "[PERSON_NAME]"
click at [195, 259] on input "Ingresar nombre" at bounding box center [371, 258] width 388 height 12
paste input "[PERSON_NAME]"
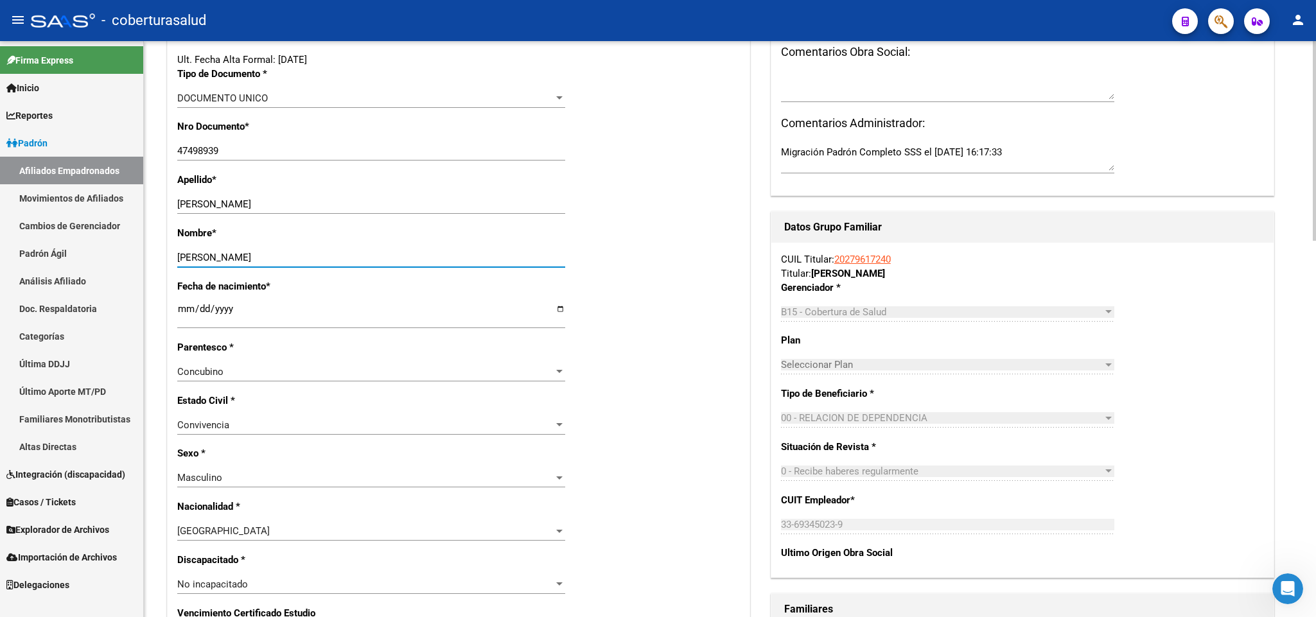
type input "[PERSON_NAME]"
click at [396, 375] on div "Concubino" at bounding box center [365, 372] width 376 height 12
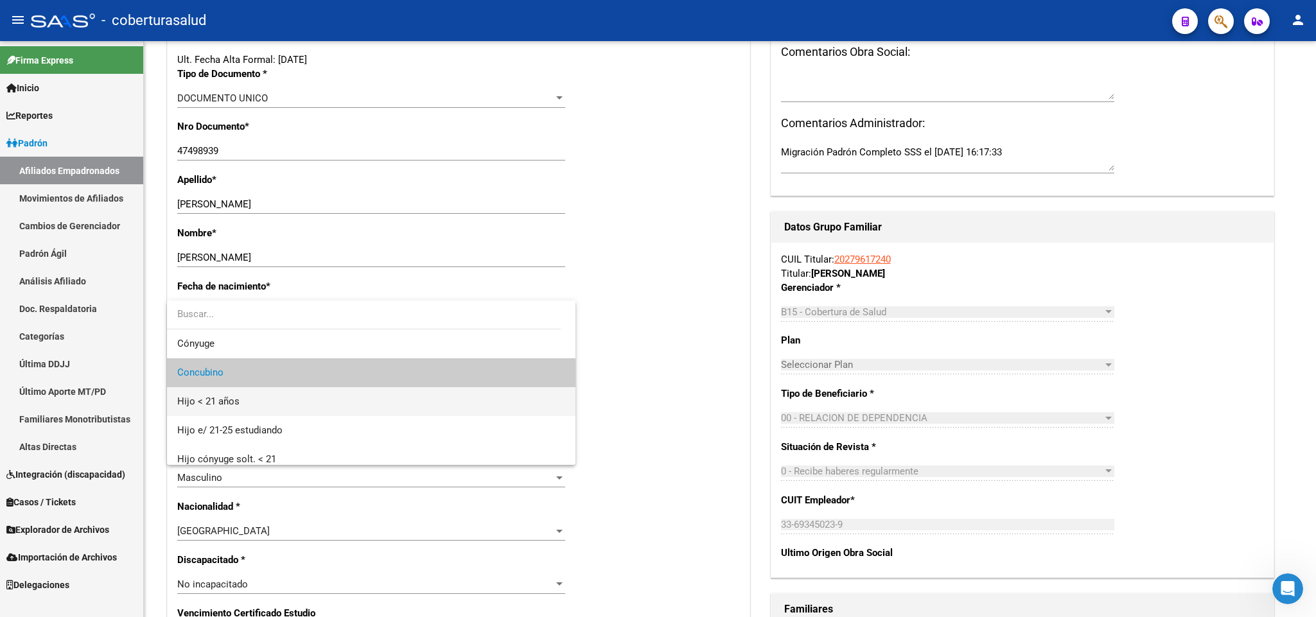
click at [382, 393] on span "Hijo < 21 años" at bounding box center [371, 401] width 388 height 29
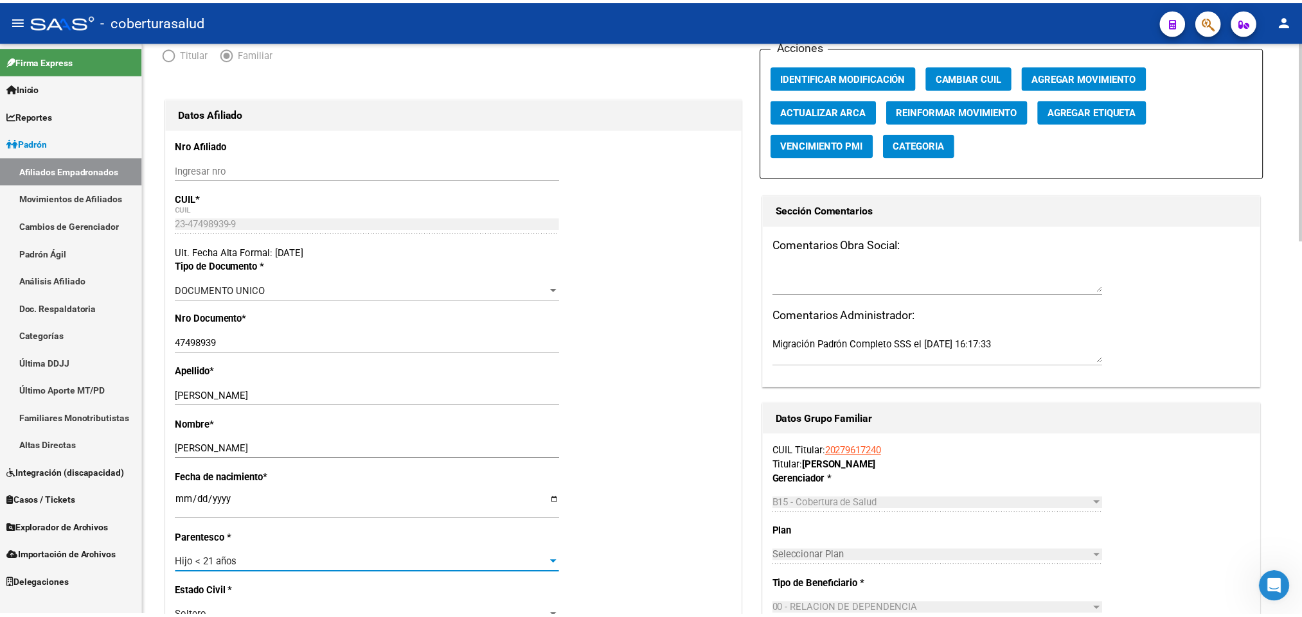
scroll to position [0, 0]
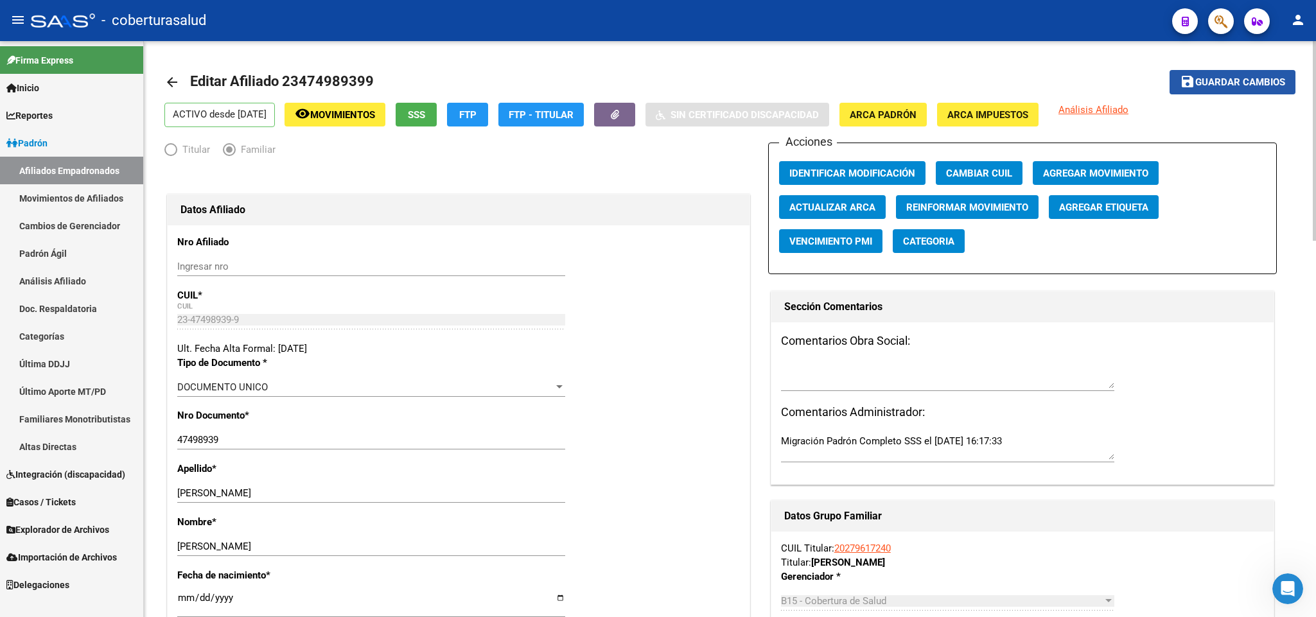
click at [1225, 87] on span "Guardar cambios" at bounding box center [1241, 83] width 90 height 12
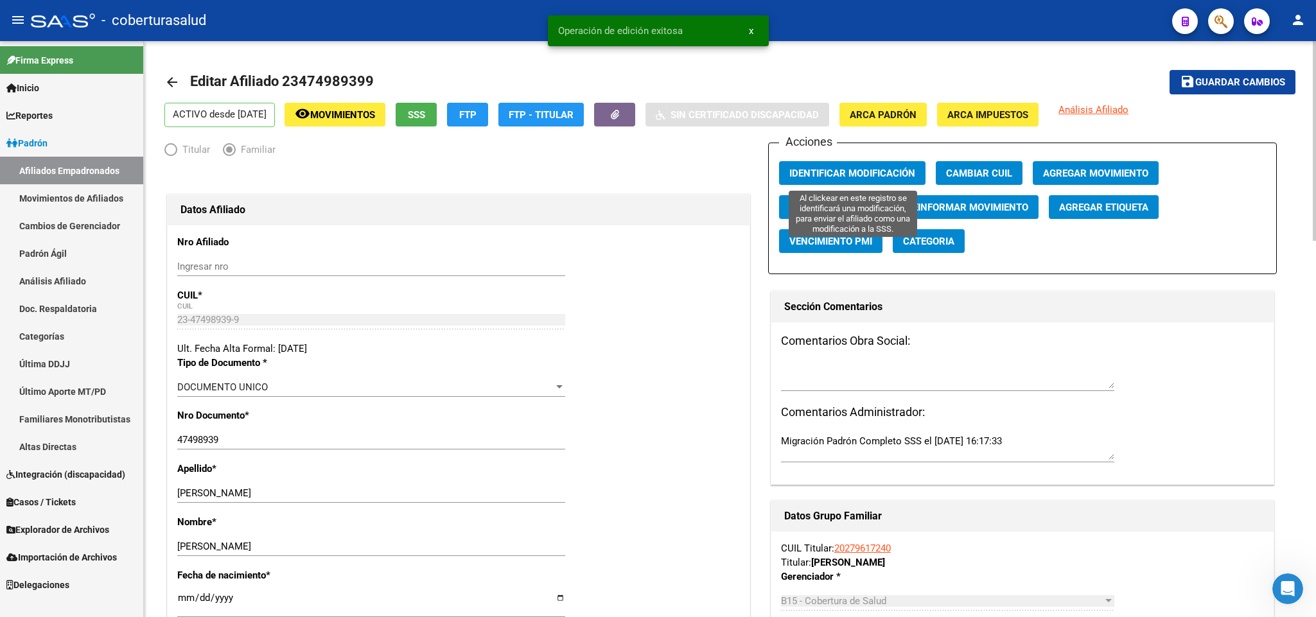
click at [806, 168] on span "Identificar Modificación" at bounding box center [853, 174] width 126 height 12
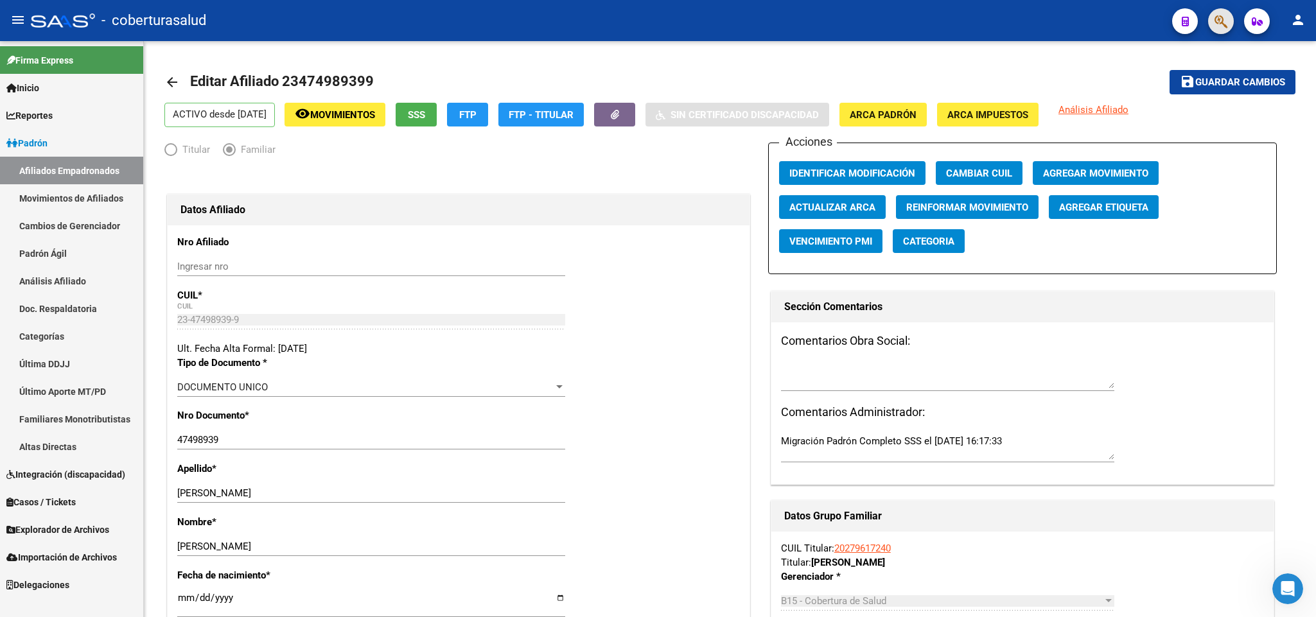
click at [1210, 20] on button "button" at bounding box center [1221, 21] width 26 height 26
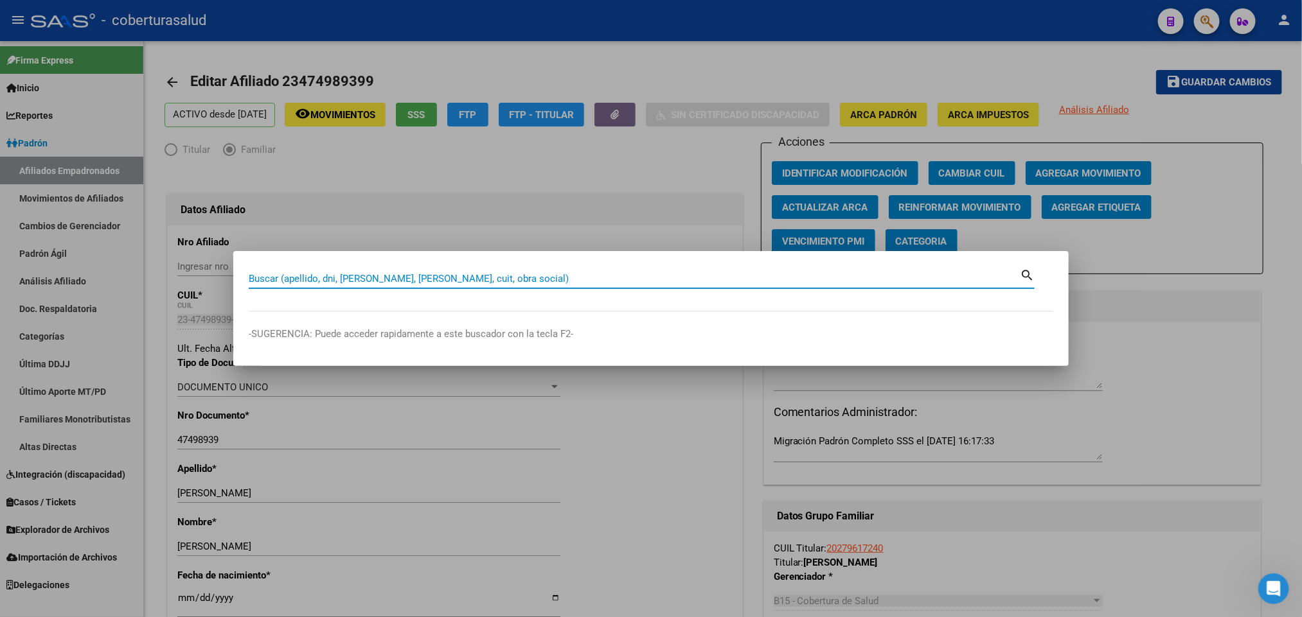
paste input "42665866"
type input "42665866"
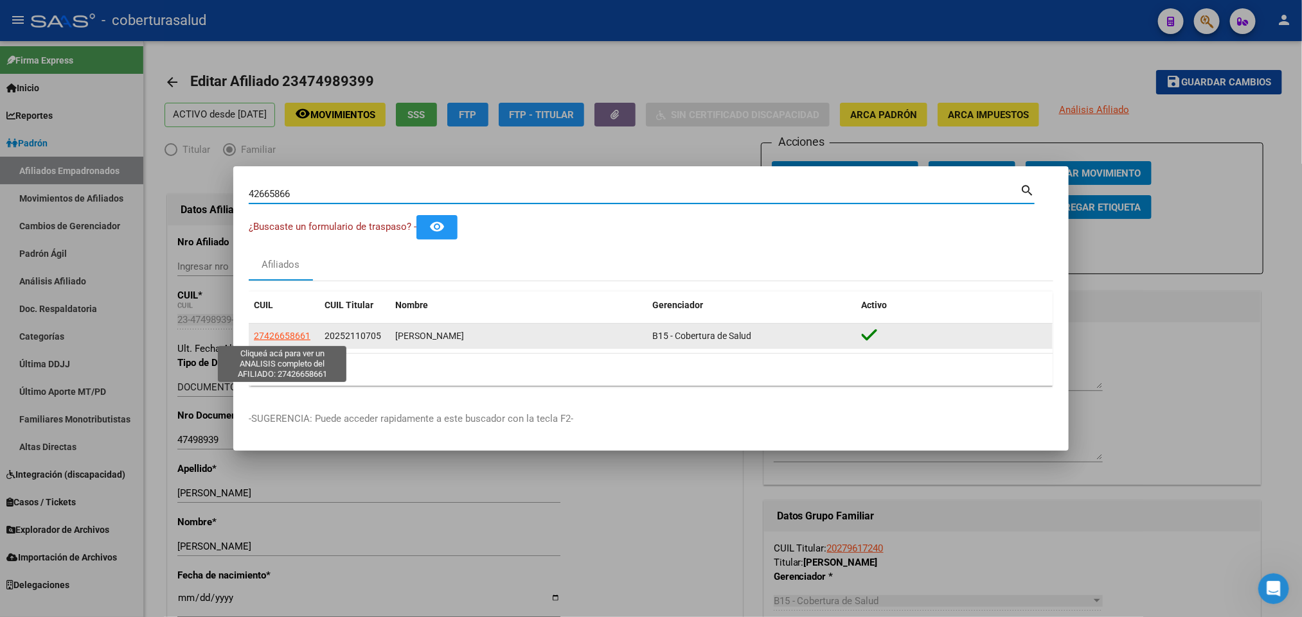
click at [287, 336] on span "27426658661" at bounding box center [282, 336] width 57 height 10
type textarea "27426658661"
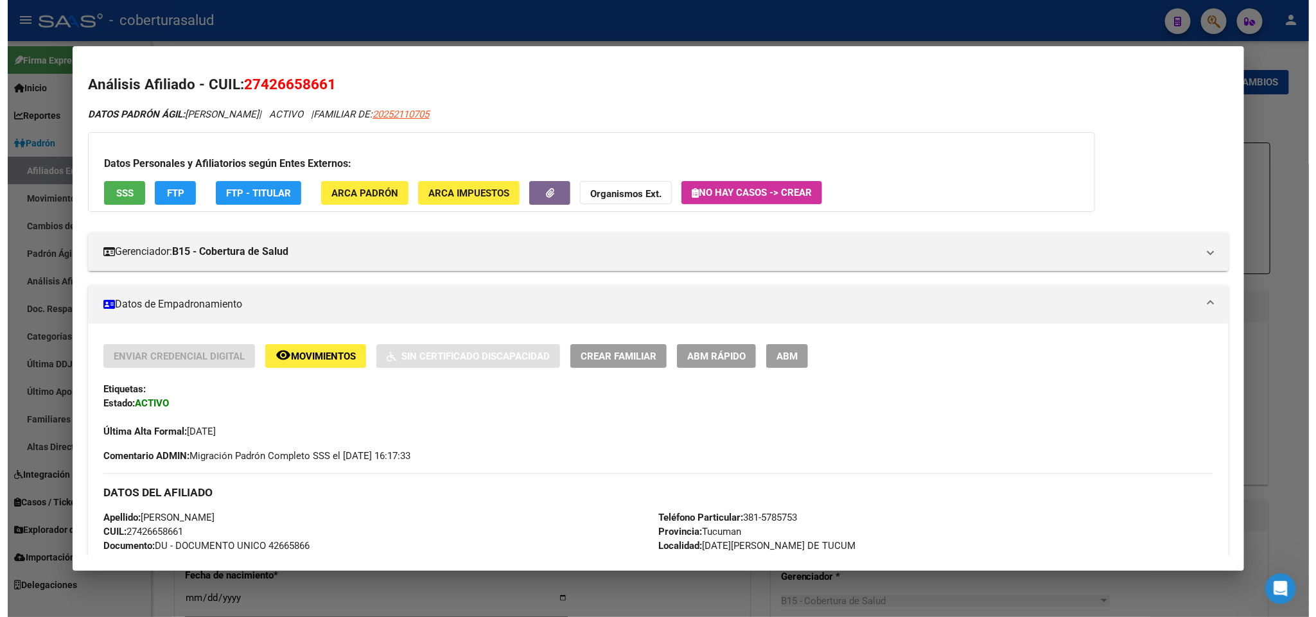
scroll to position [96, 0]
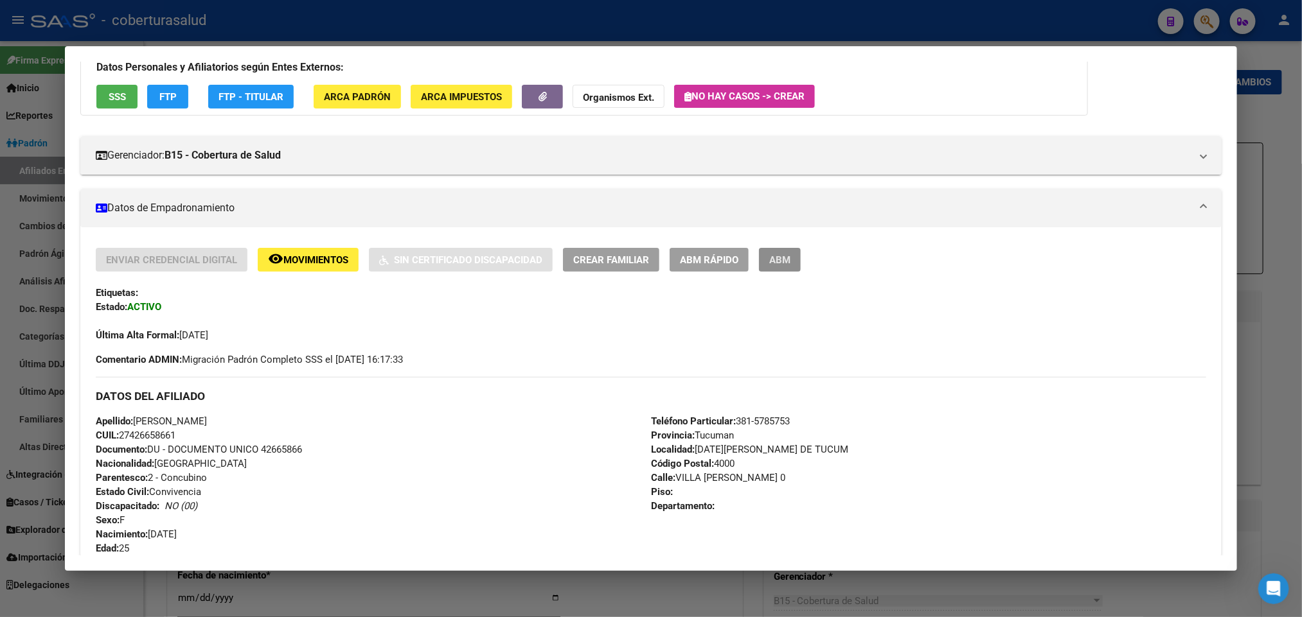
click at [779, 255] on span "ABM" at bounding box center [779, 260] width 21 height 12
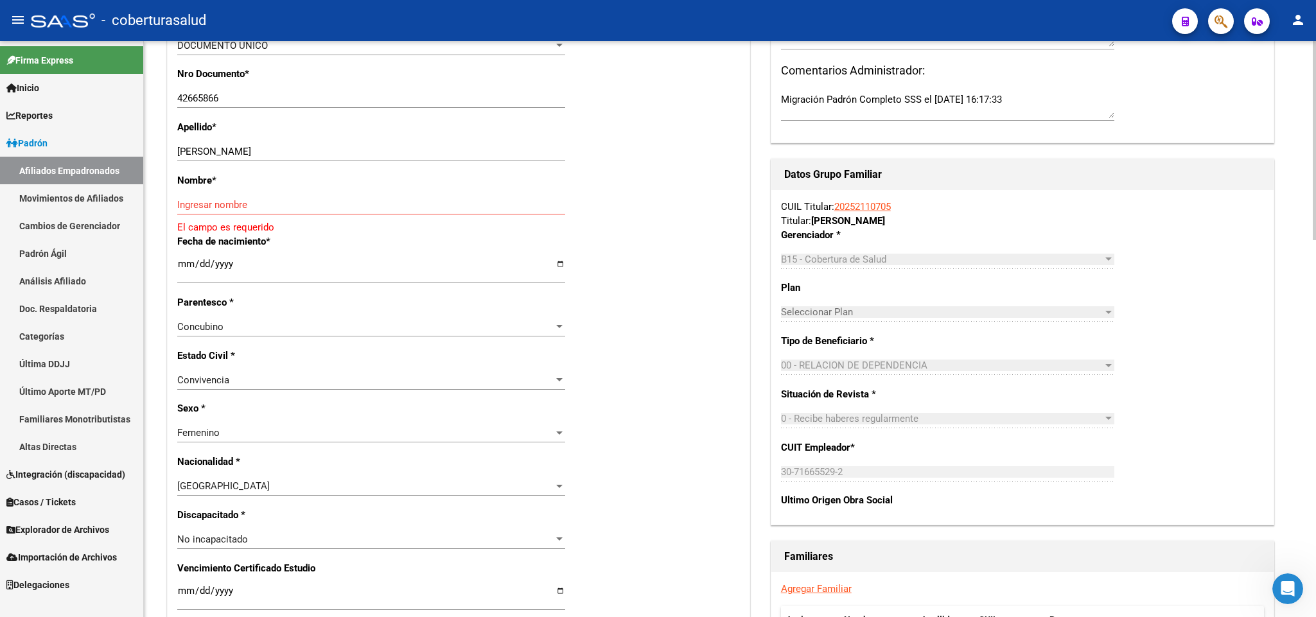
scroll to position [385, 0]
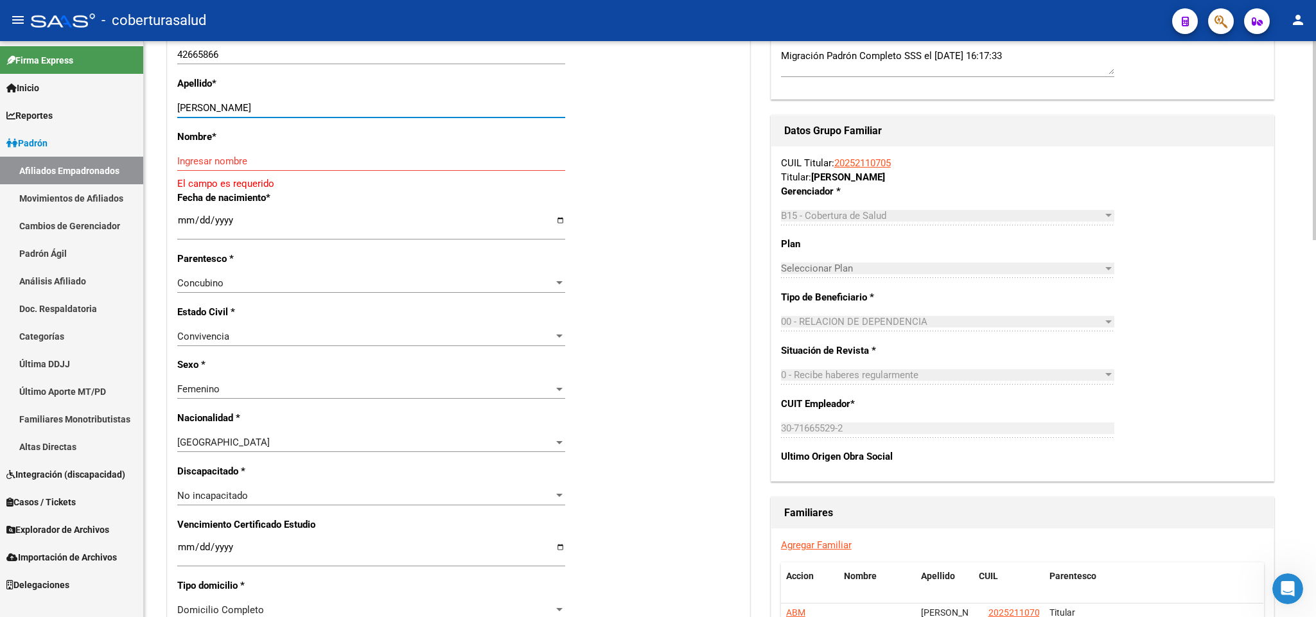
drag, startPoint x: 220, startPoint y: 105, endPoint x: 392, endPoint y: 121, distance: 172.3
click at [392, 121] on div "[PERSON_NAME] apellido" at bounding box center [371, 113] width 388 height 31
type input "ROMANO"
click at [251, 158] on input "Ingresar nombre" at bounding box center [371, 161] width 388 height 12
paste input "[PERSON_NAME]"
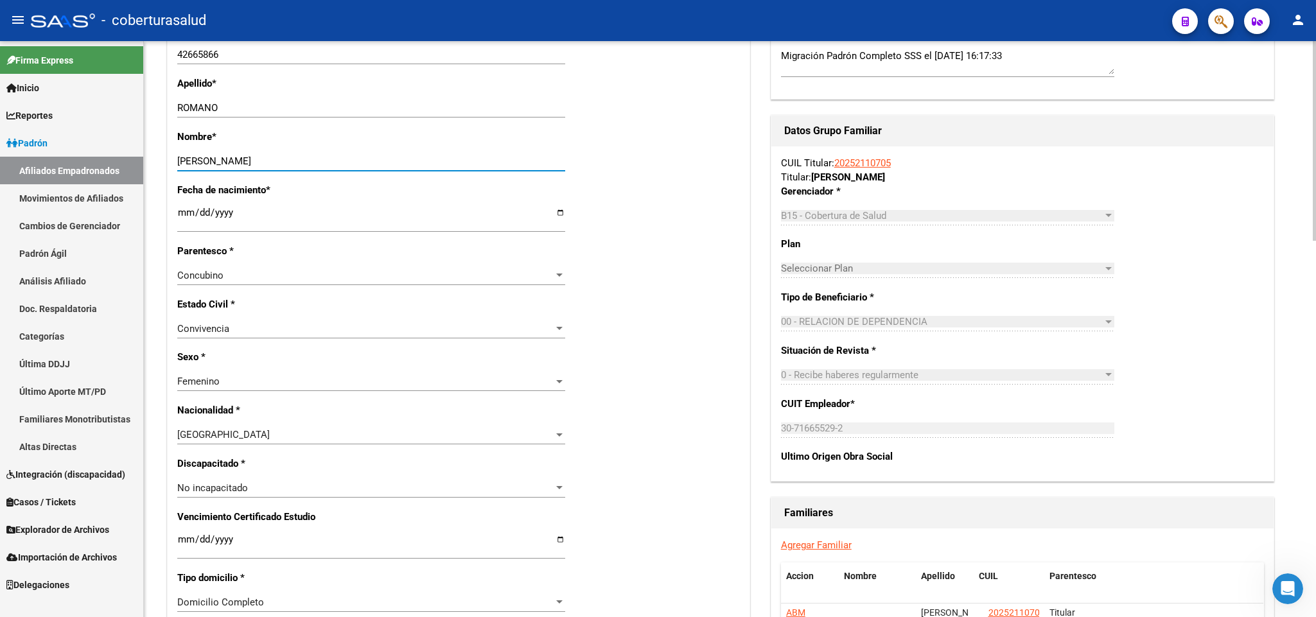
type input "[PERSON_NAME]"
click at [411, 278] on div "Concubino" at bounding box center [365, 276] width 376 height 12
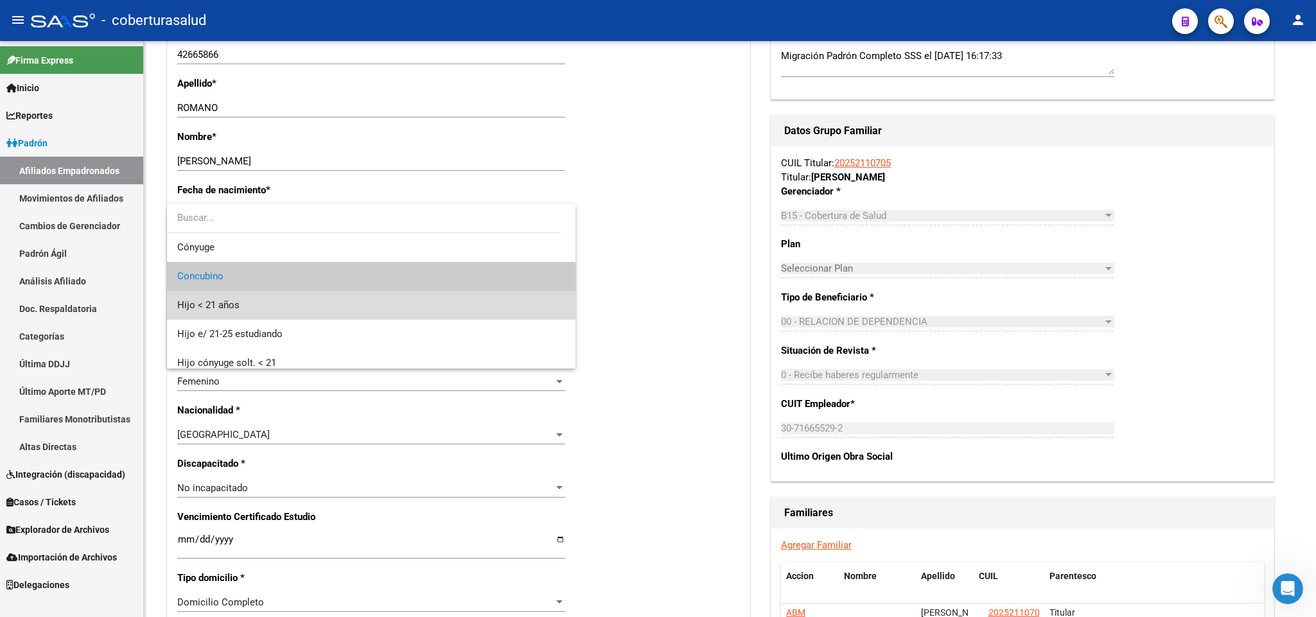
click at [397, 309] on span "Hijo < 21 años" at bounding box center [371, 305] width 388 height 29
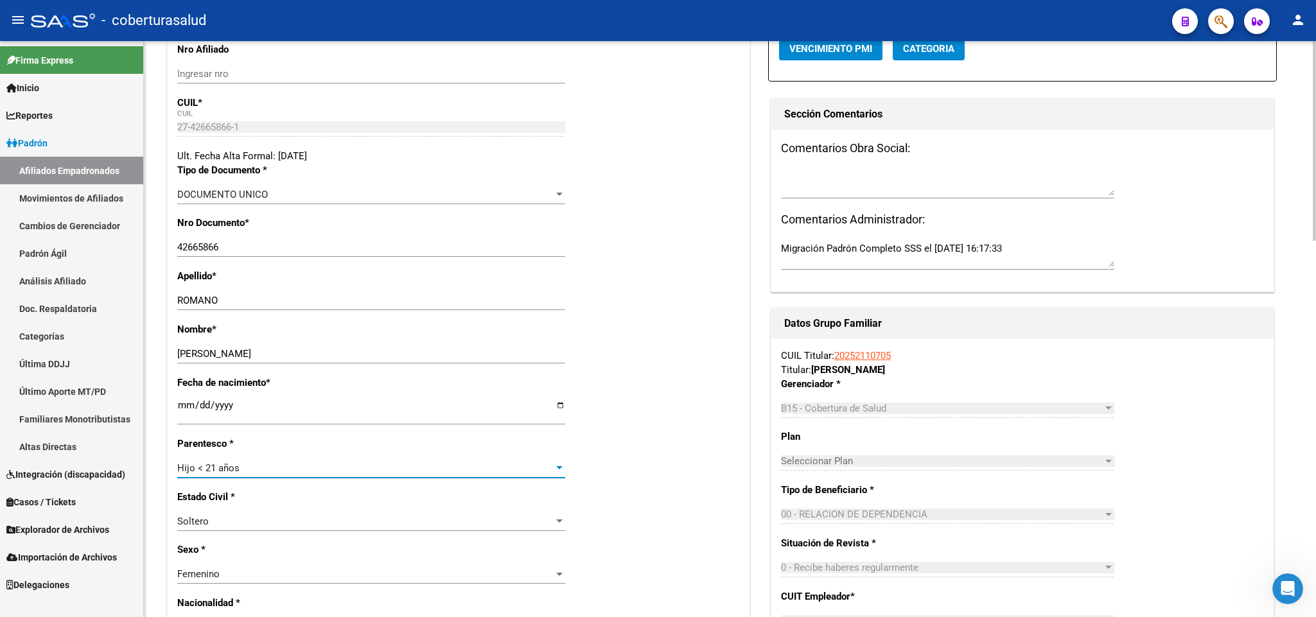
scroll to position [0, 0]
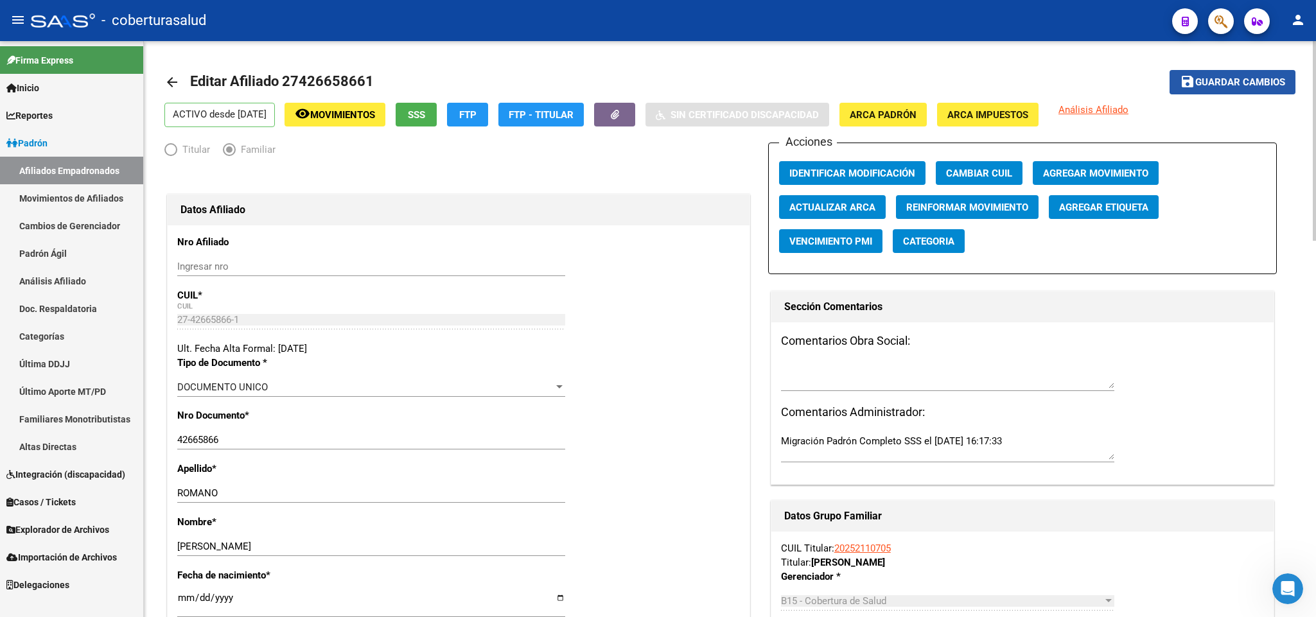
click at [1261, 70] on button "save Guardar cambios" at bounding box center [1233, 82] width 126 height 24
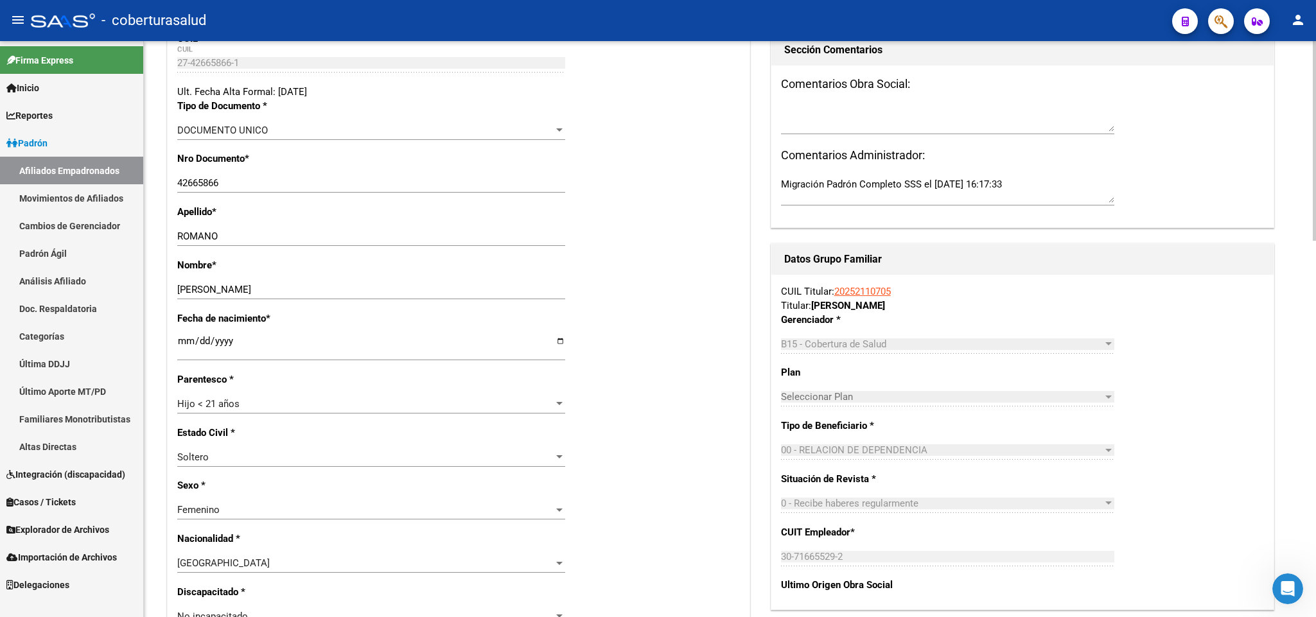
scroll to position [289, 0]
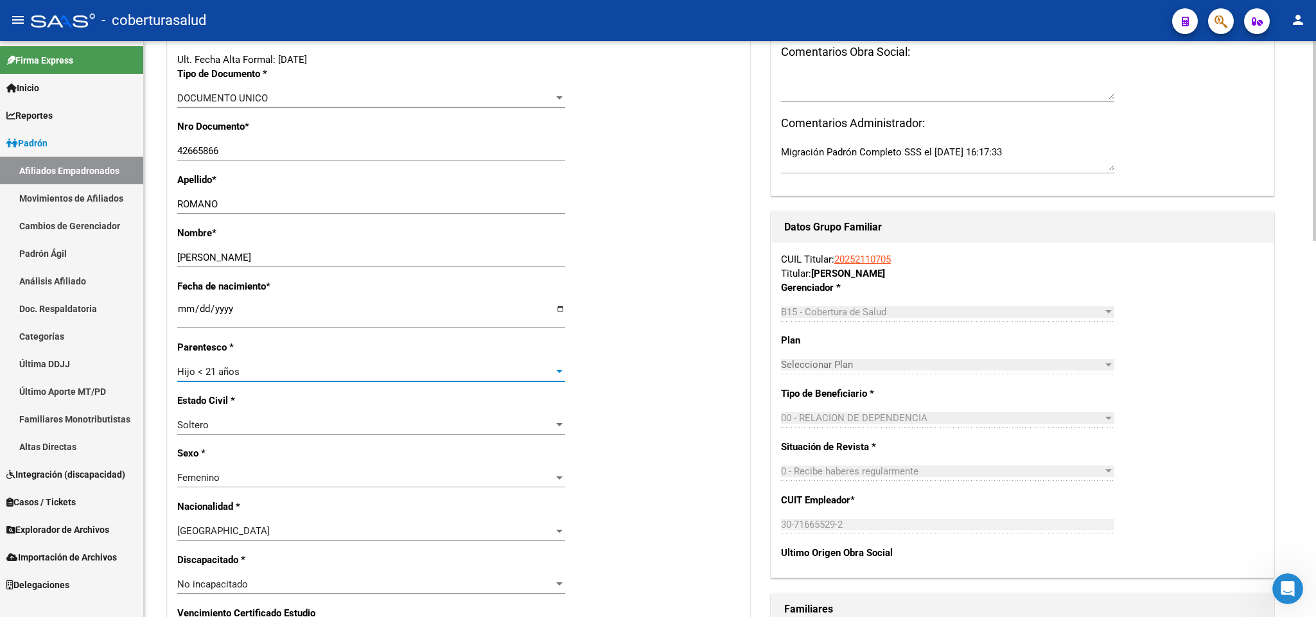
click at [551, 371] on div "Hijo < 21 años" at bounding box center [365, 372] width 376 height 12
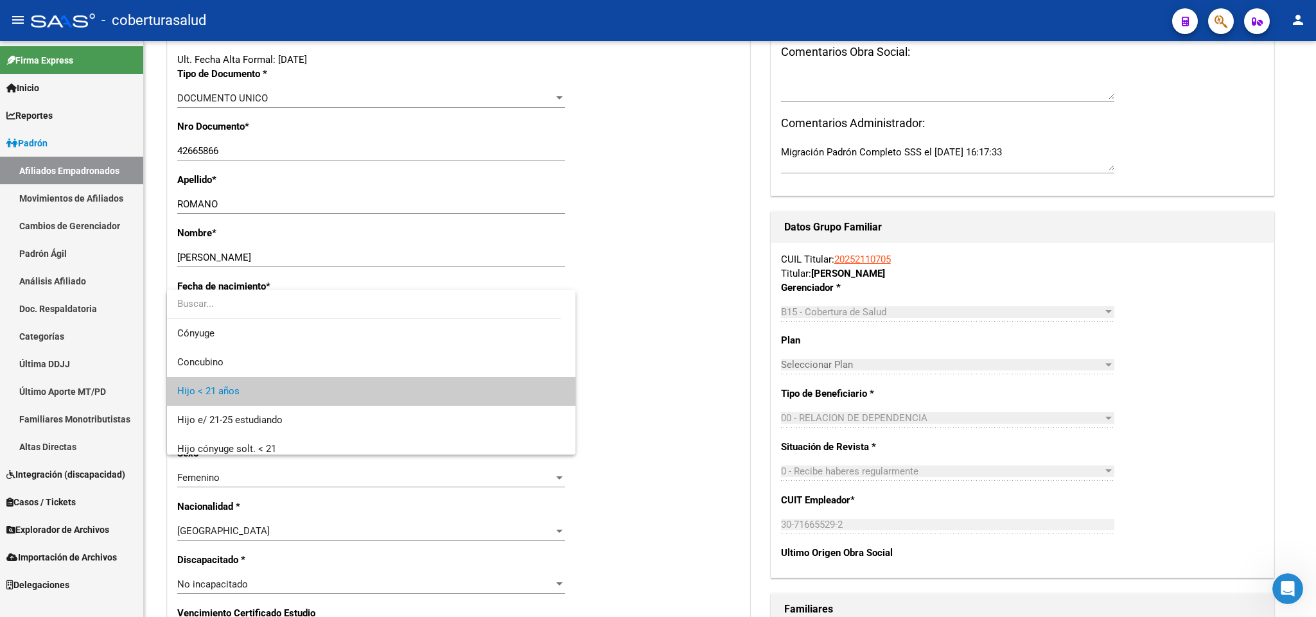
scroll to position [19, 0]
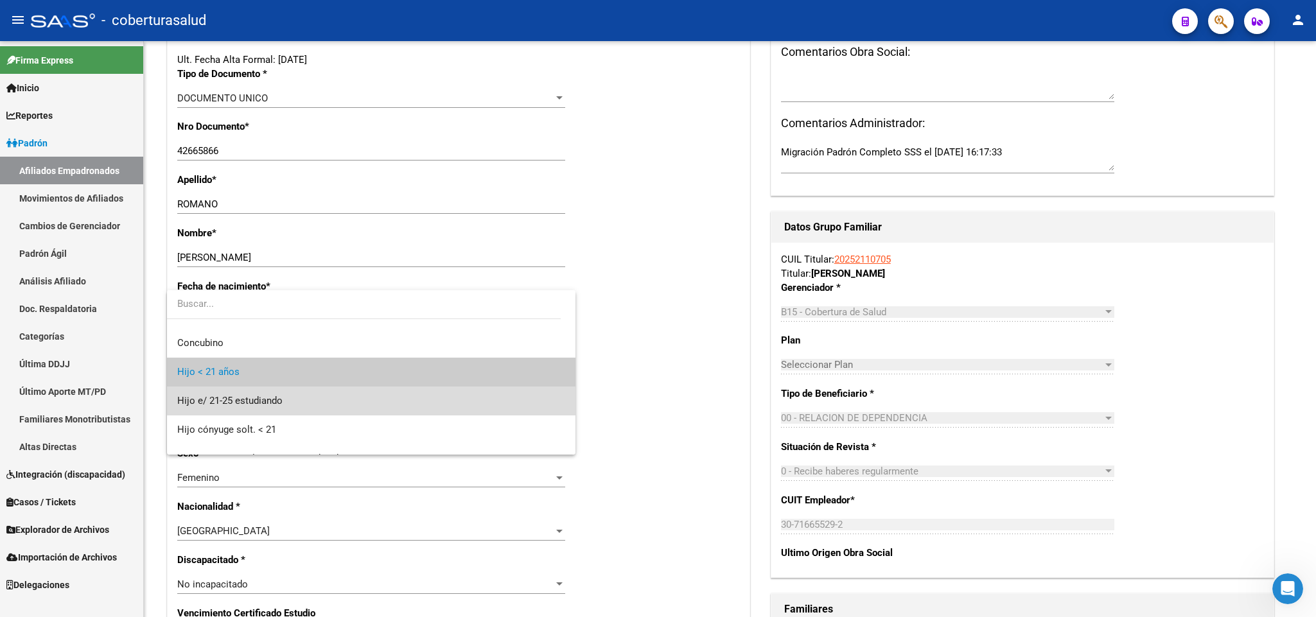
click at [466, 395] on span "Hijo e/ 21-25 estudiando" at bounding box center [371, 401] width 388 height 29
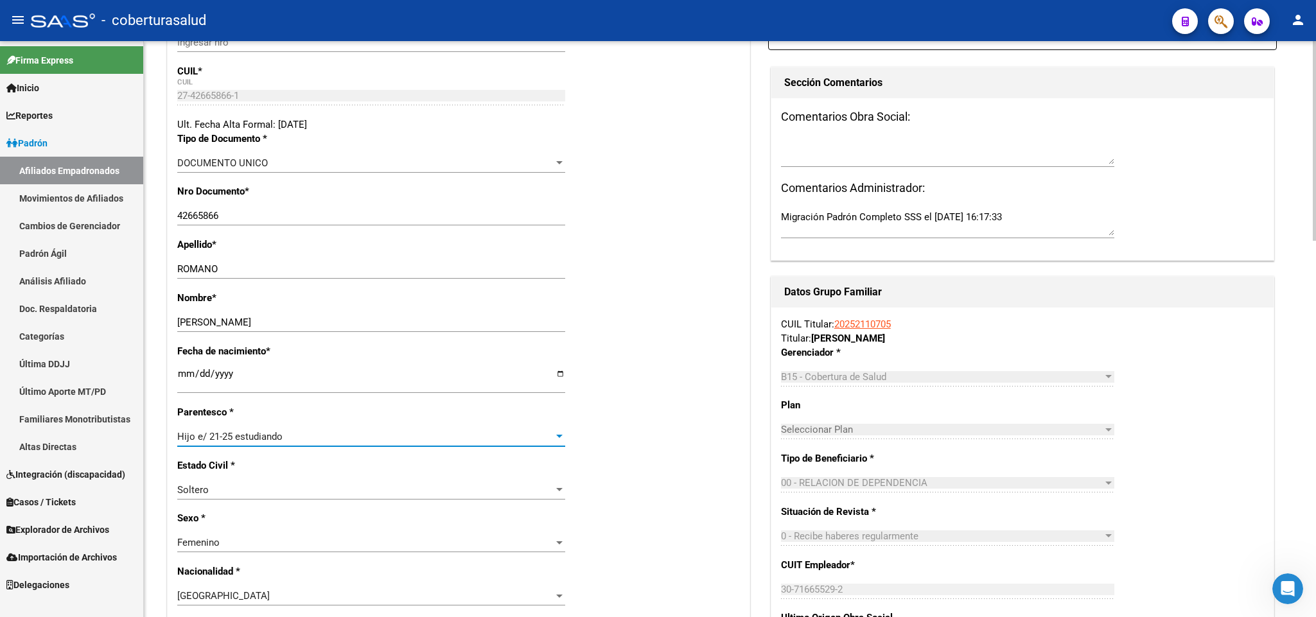
scroll to position [0, 0]
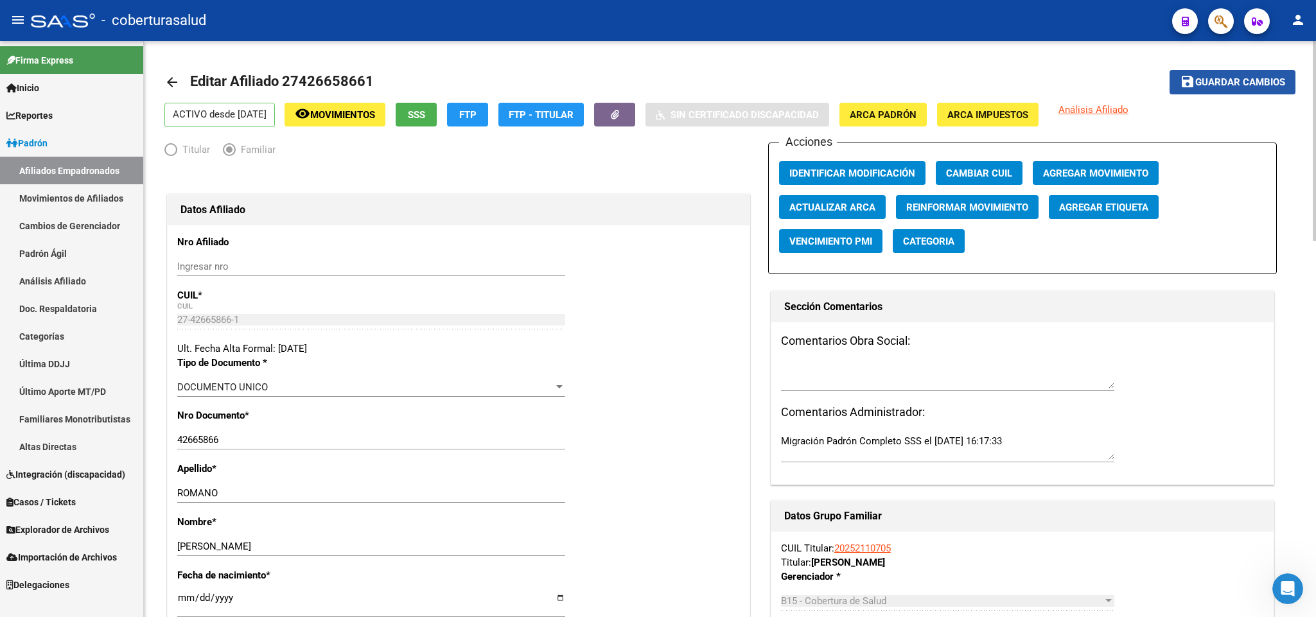
click at [1205, 89] on button "save Guardar cambios" at bounding box center [1233, 82] width 126 height 24
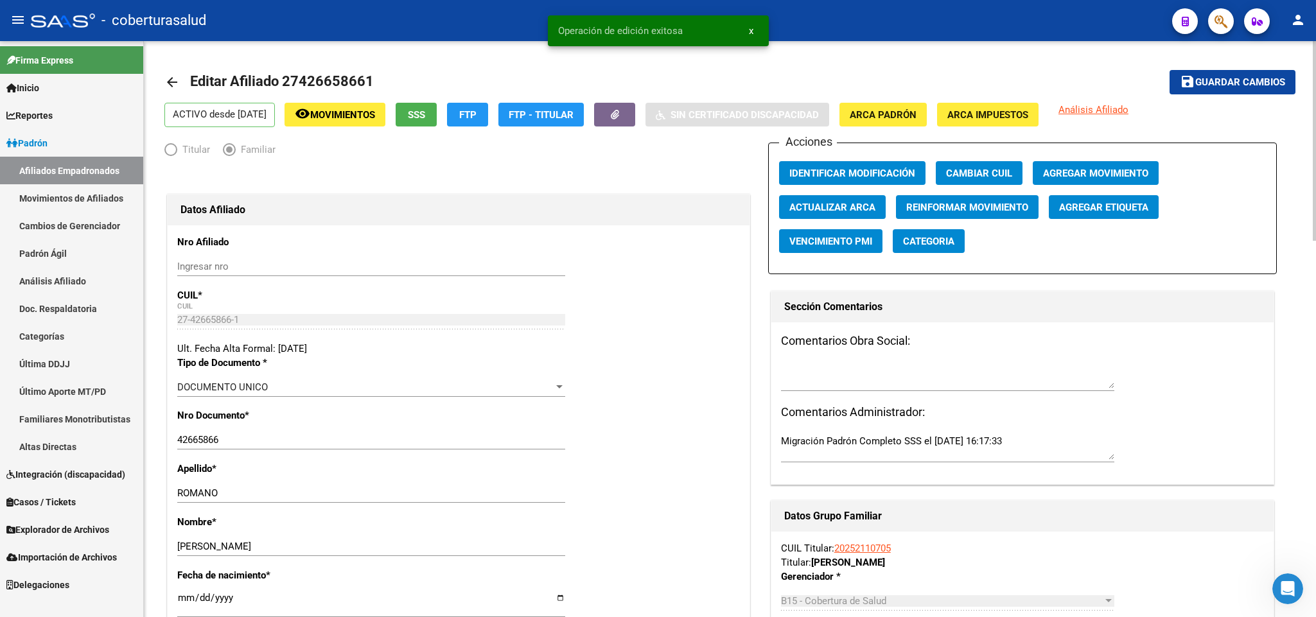
click at [1066, 173] on span "Agregar Movimiento" at bounding box center [1095, 174] width 105 height 12
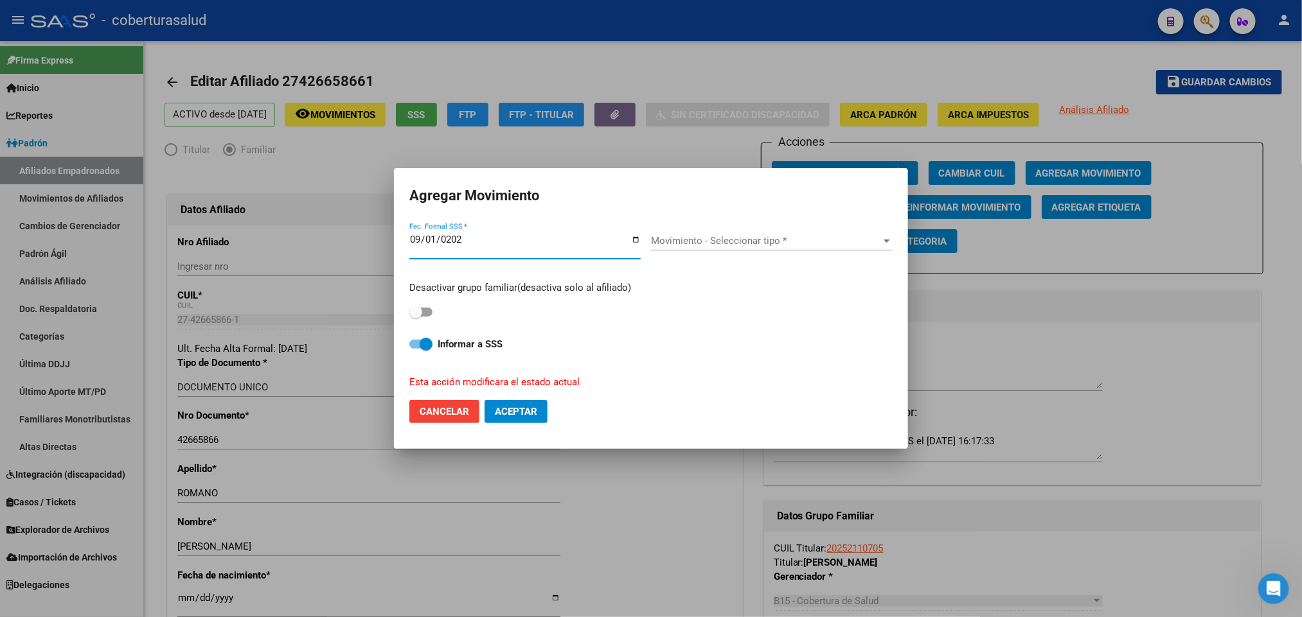
type input "[DATE]"
click at [765, 239] on span "Movimiento - Seleccionar tipo *" at bounding box center [766, 241] width 230 height 12
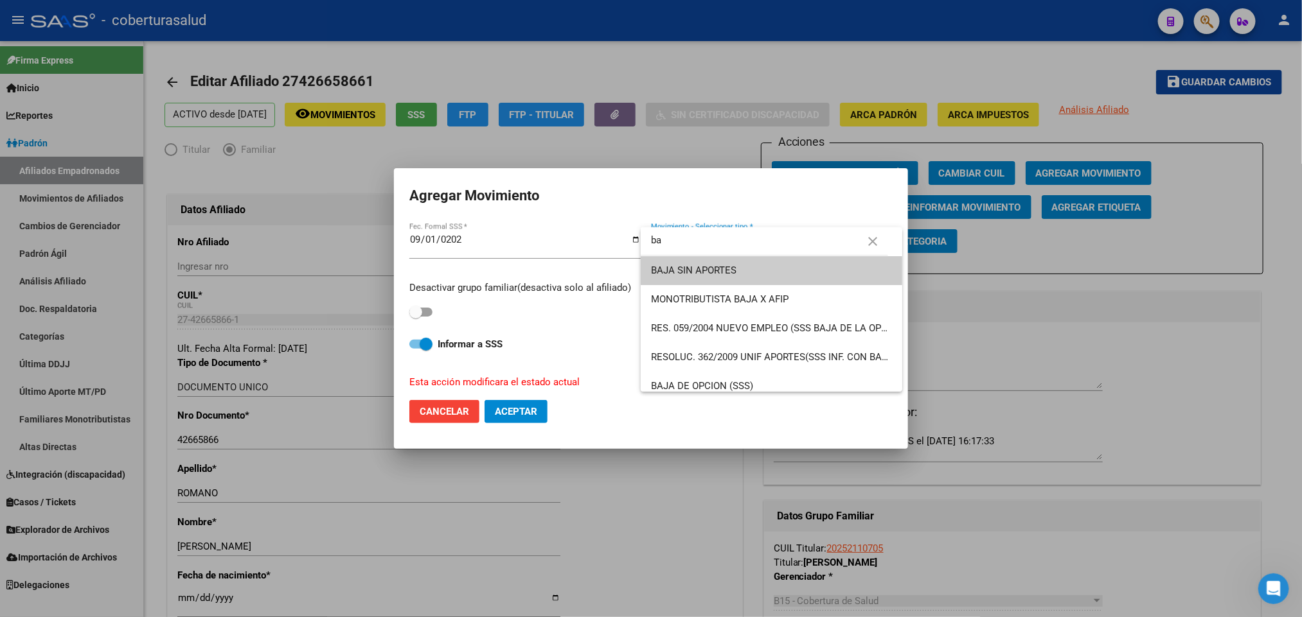
type input "b"
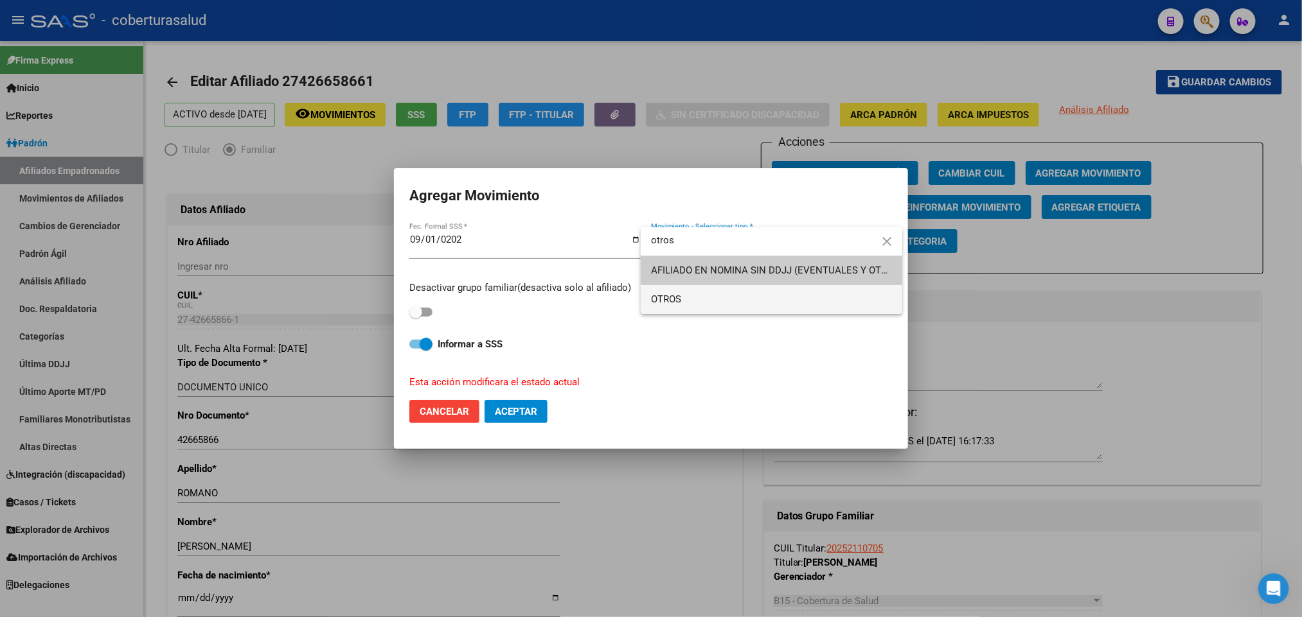
type input "otros"
click at [772, 297] on span "OTROS" at bounding box center [771, 299] width 241 height 29
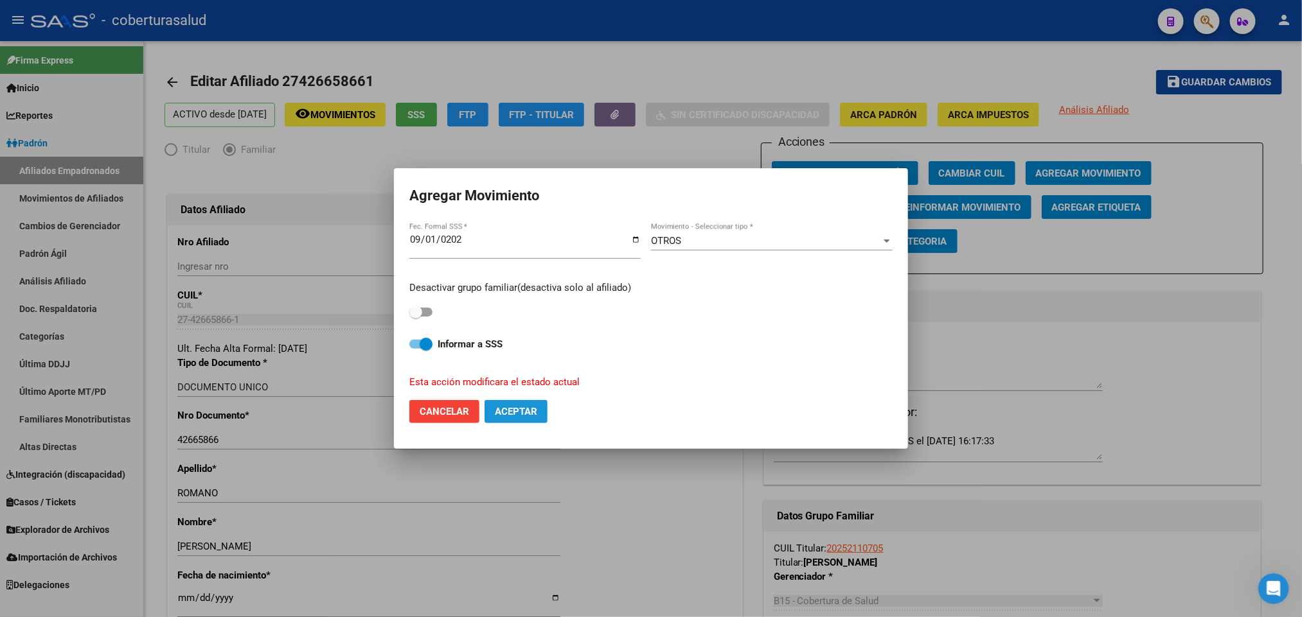
click at [526, 415] on span "Aceptar" at bounding box center [516, 412] width 42 height 12
checkbox input "false"
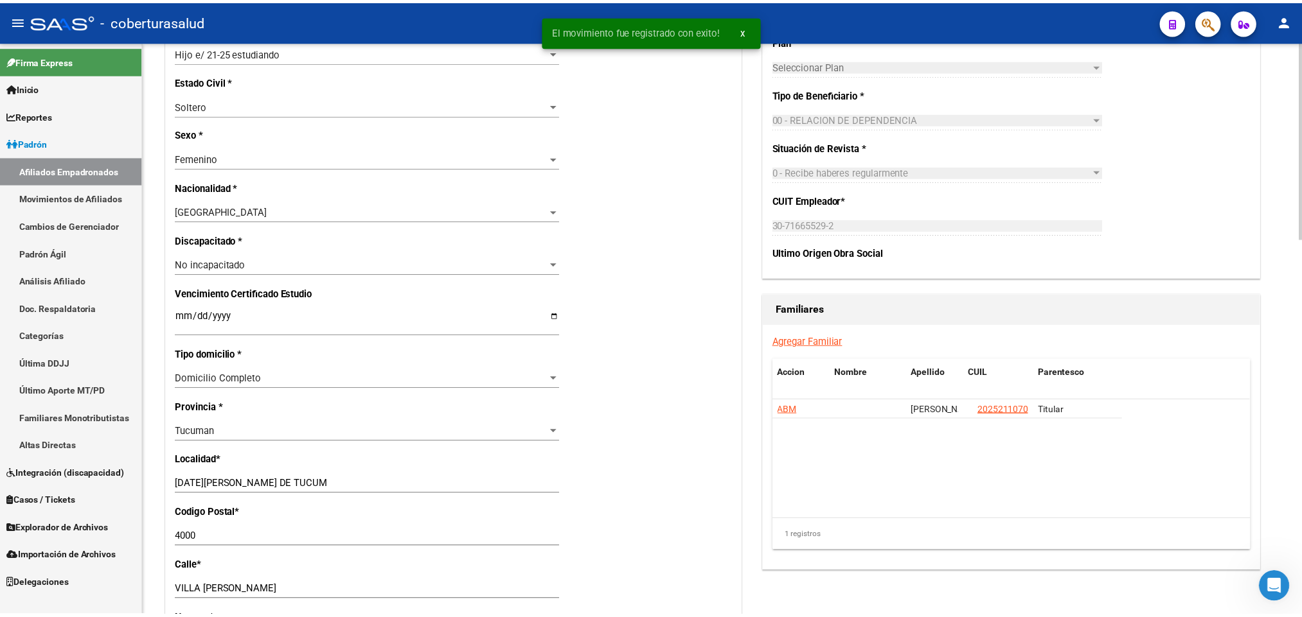
scroll to position [675, 0]
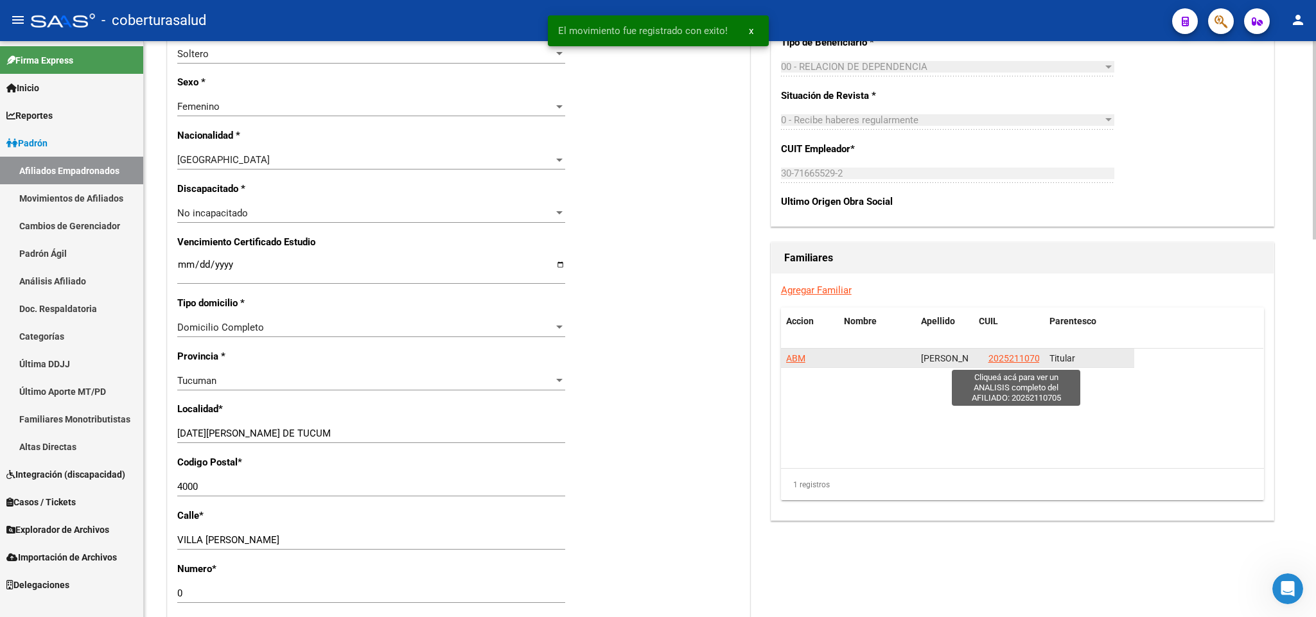
click at [1006, 361] on span "20252110705" at bounding box center [1017, 358] width 57 height 10
type textarea "20252110705"
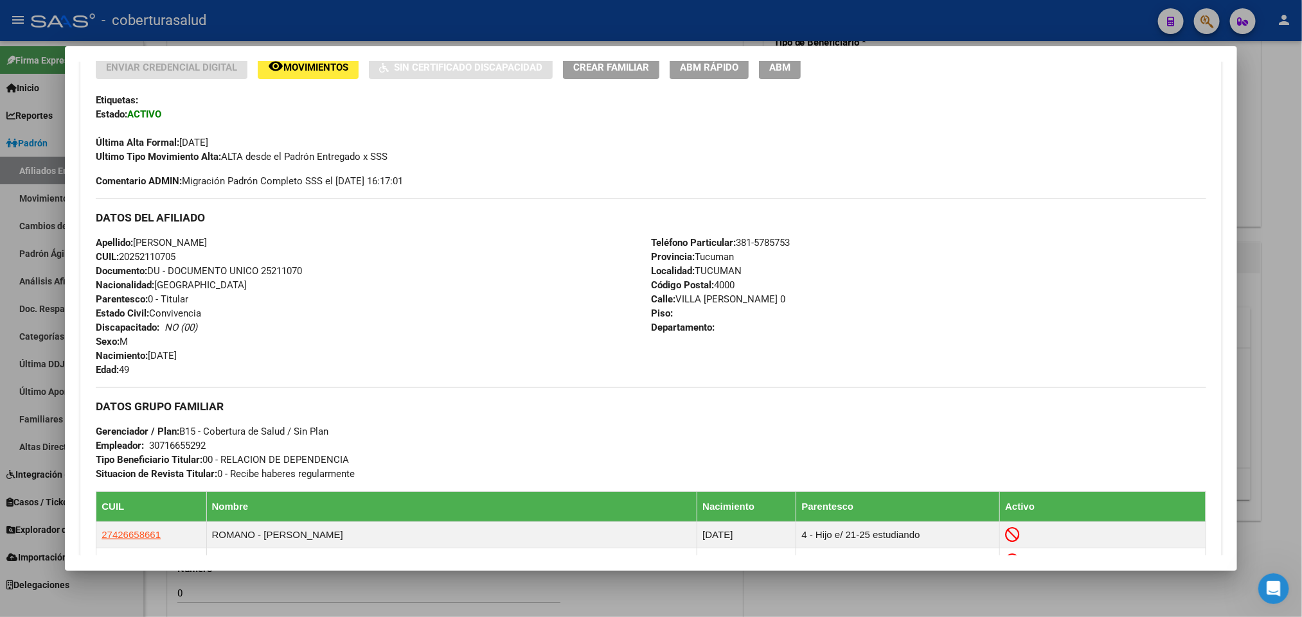
scroll to position [193, 0]
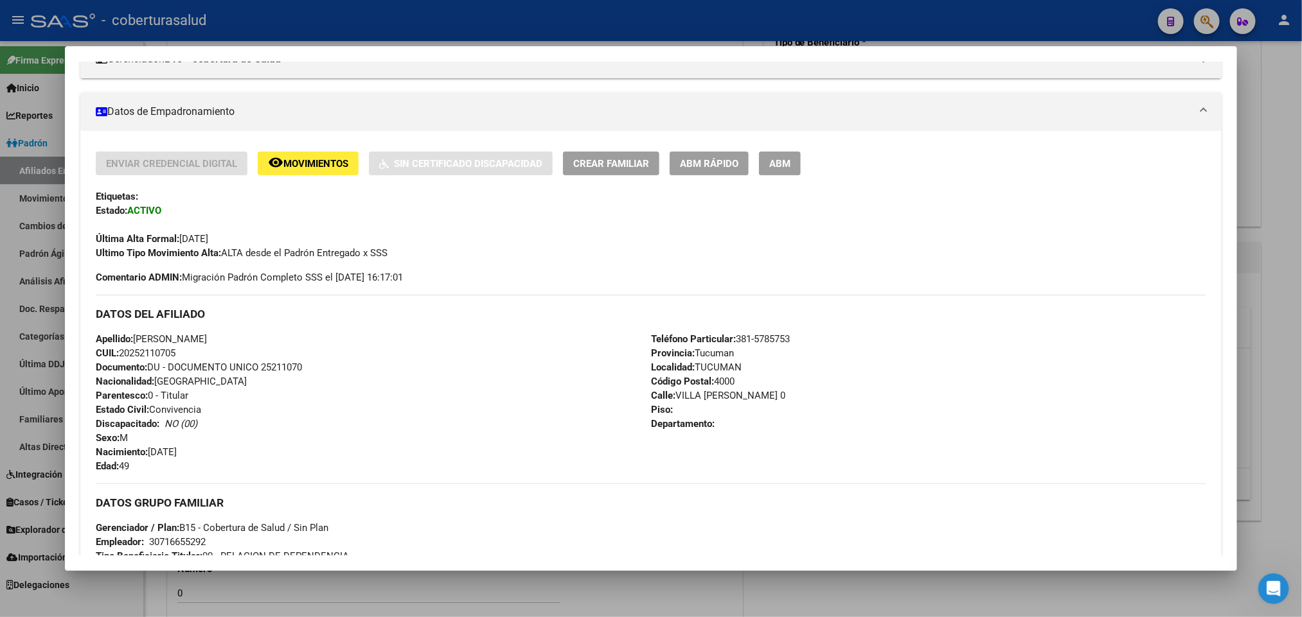
click at [773, 168] on span "ABM" at bounding box center [779, 164] width 21 height 12
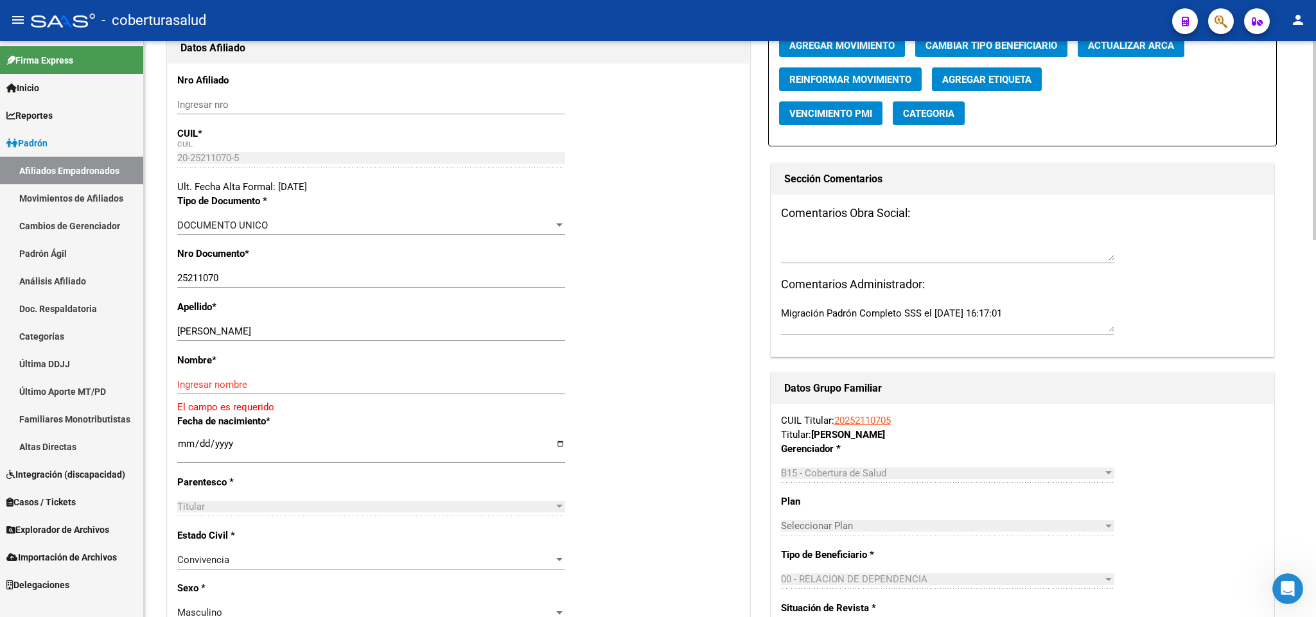
scroll to position [289, 0]
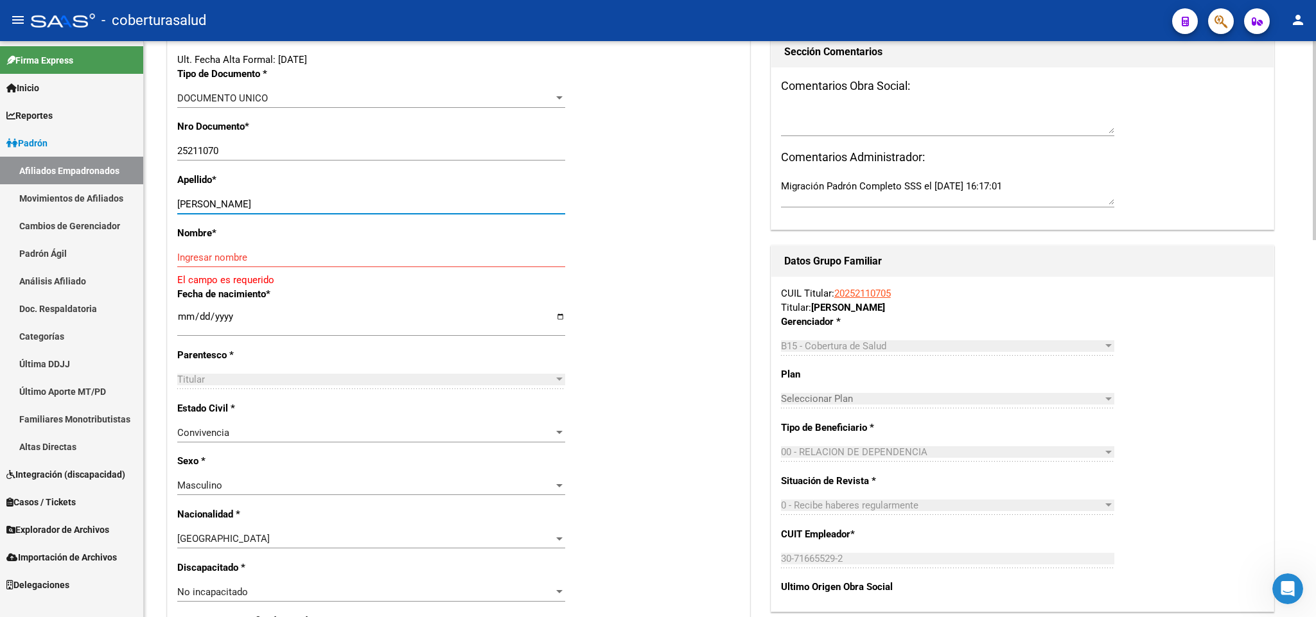
drag, startPoint x: 225, startPoint y: 201, endPoint x: 337, endPoint y: 216, distance: 112.8
click at [337, 216] on div "[PERSON_NAME] apellido" at bounding box center [371, 210] width 388 height 31
drag, startPoint x: 222, startPoint y: 204, endPoint x: 328, endPoint y: 211, distance: 106.2
click at [328, 210] on input "[PERSON_NAME]" at bounding box center [371, 205] width 388 height 12
type input "ROMANO"
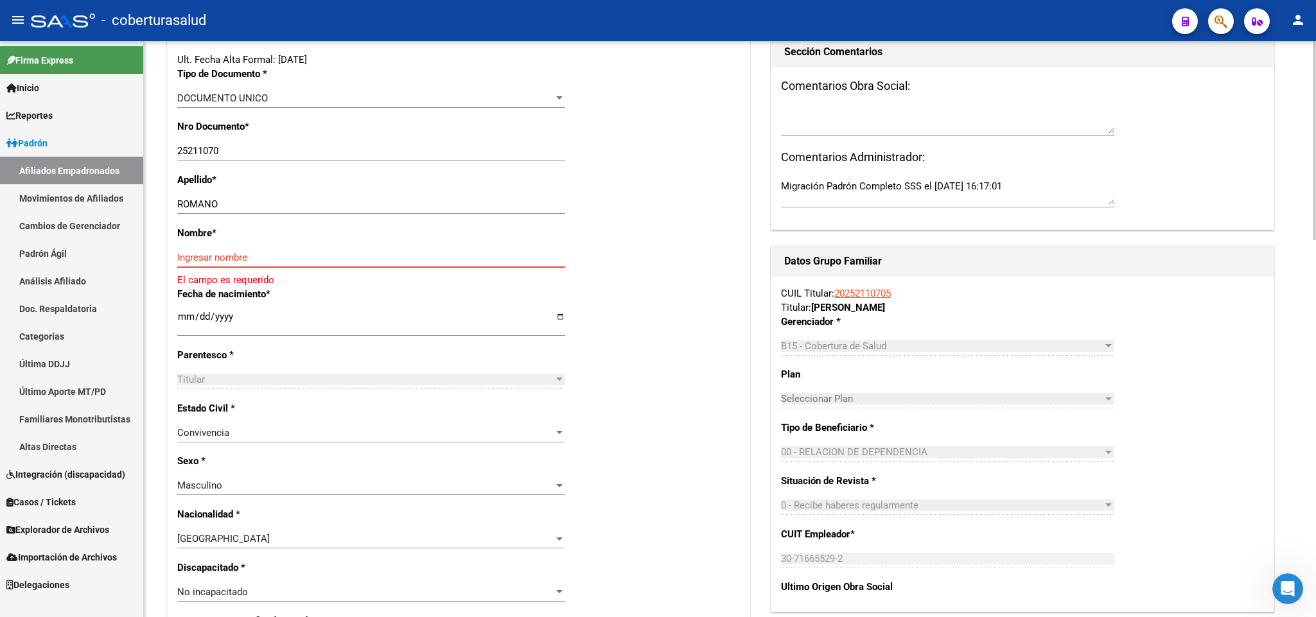
click at [274, 261] on input "Ingresar nombre" at bounding box center [371, 258] width 388 height 12
paste input "[PERSON_NAME]"
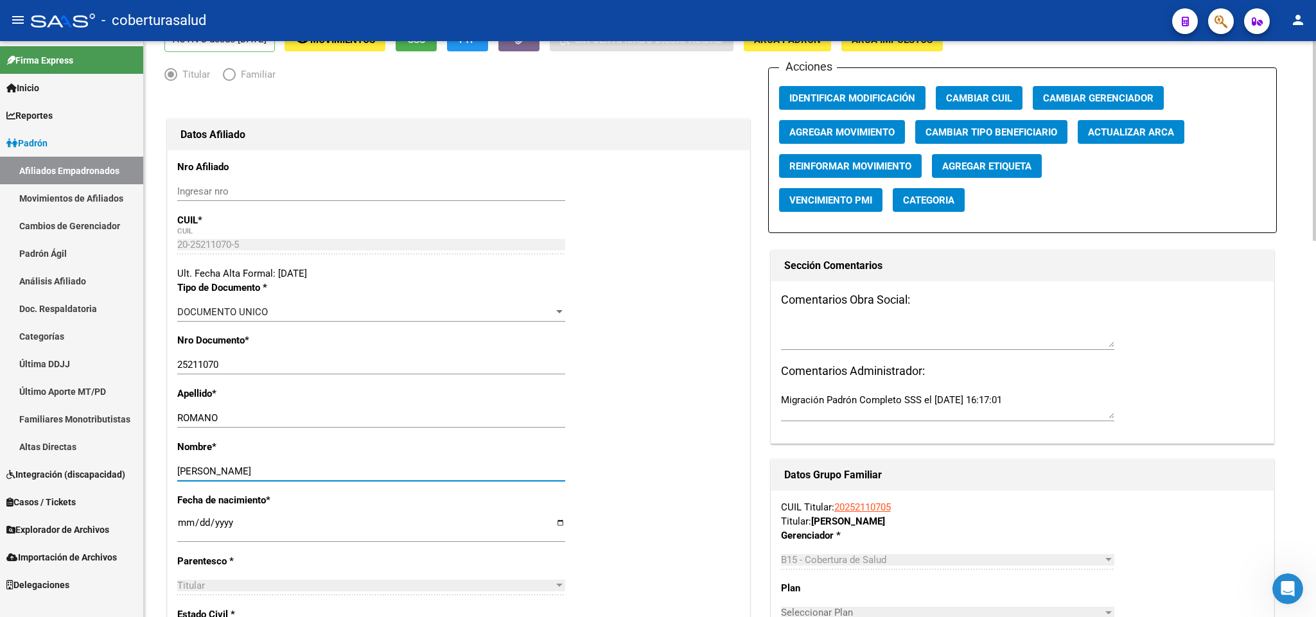
scroll to position [0, 0]
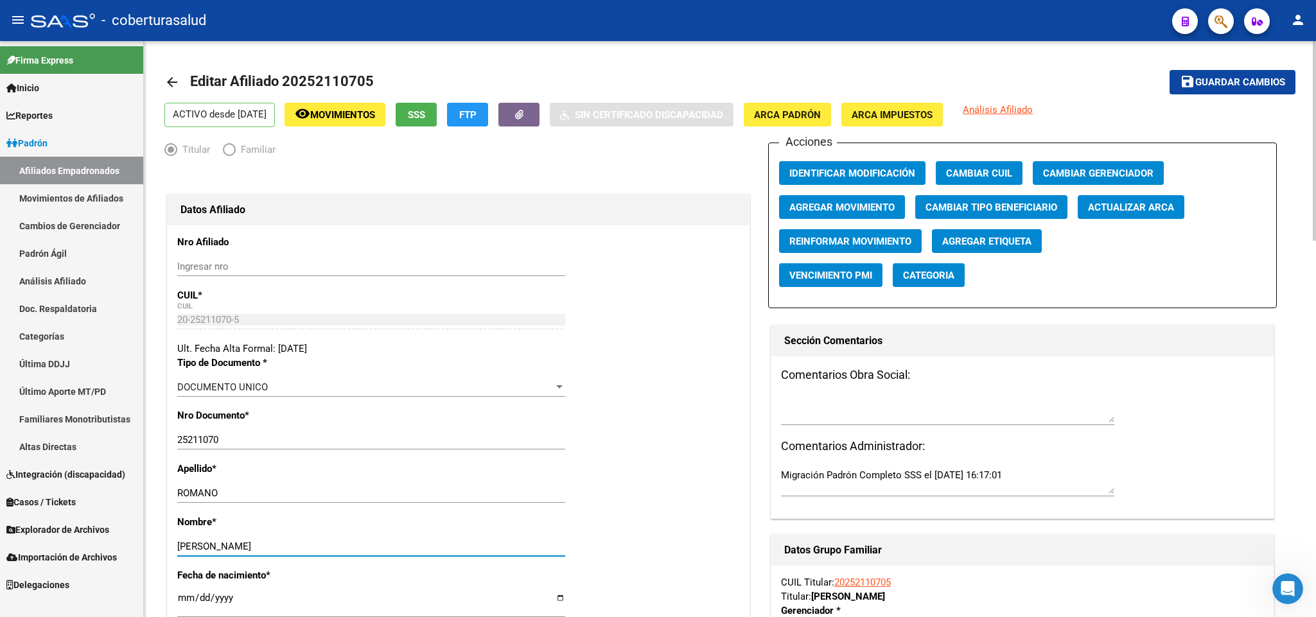
type input "[PERSON_NAME]"
click at [1253, 96] on mat-toolbar-row "save Guardar cambios" at bounding box center [1178, 82] width 235 height 41
click at [1255, 85] on span "Guardar cambios" at bounding box center [1241, 83] width 90 height 12
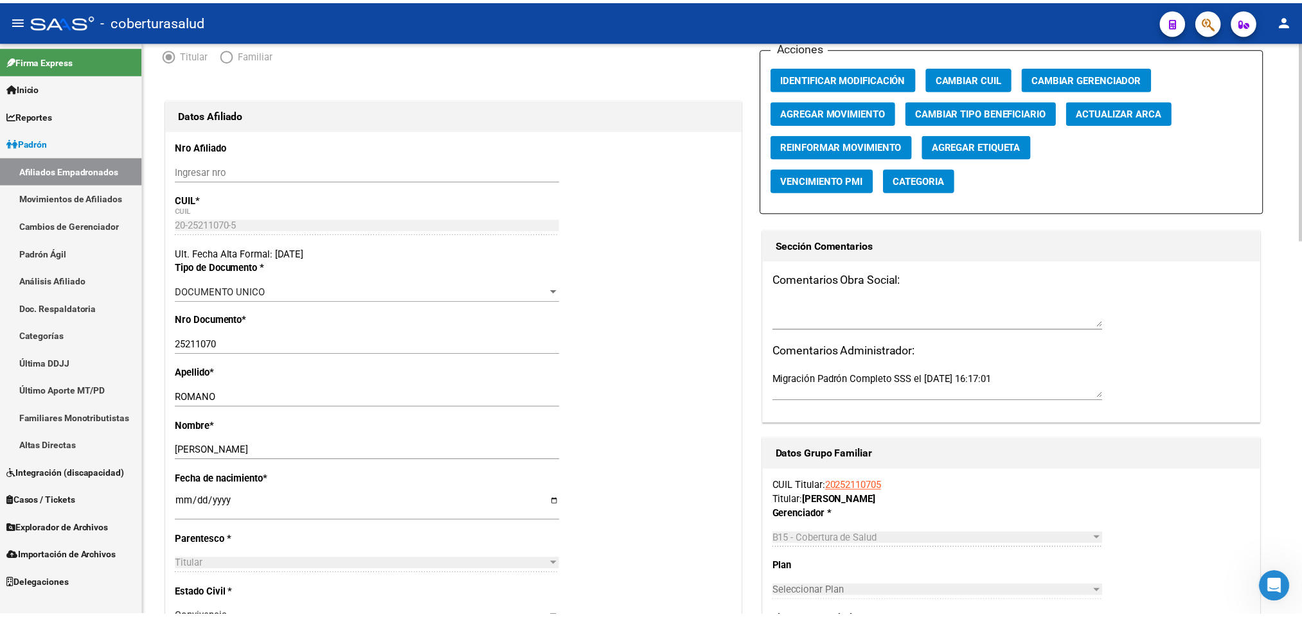
scroll to position [96, 0]
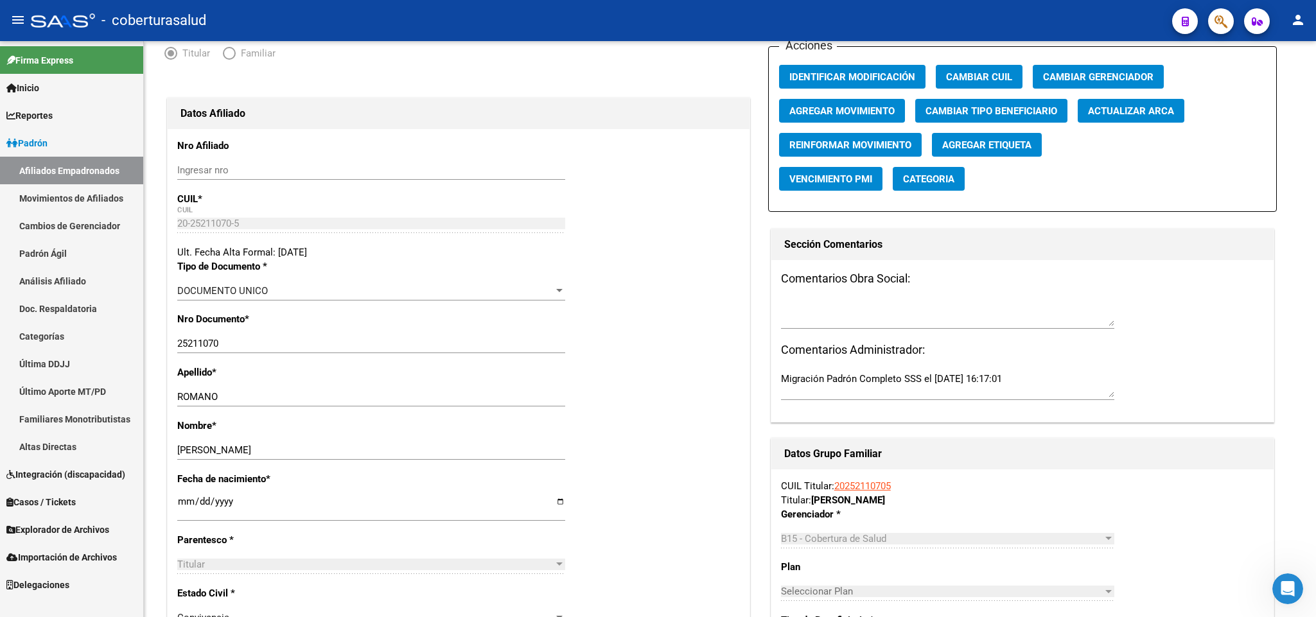
click at [1226, 29] on span "button" at bounding box center [1221, 21] width 13 height 26
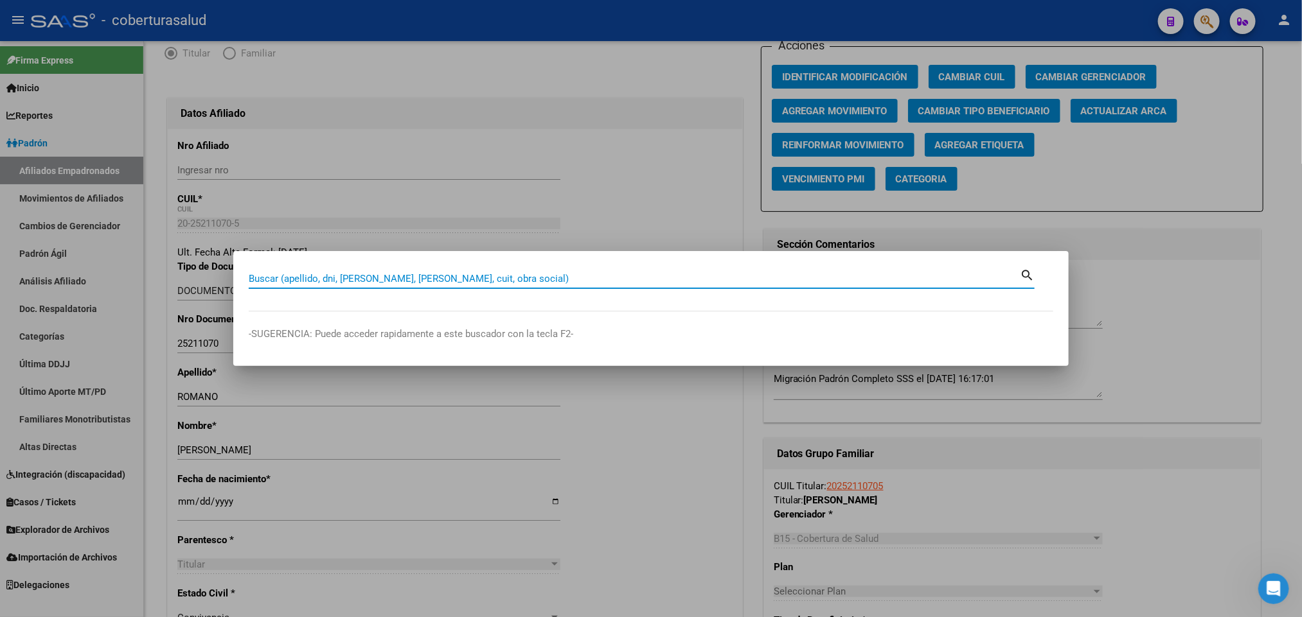
paste input "40764862"
type input "40764862"
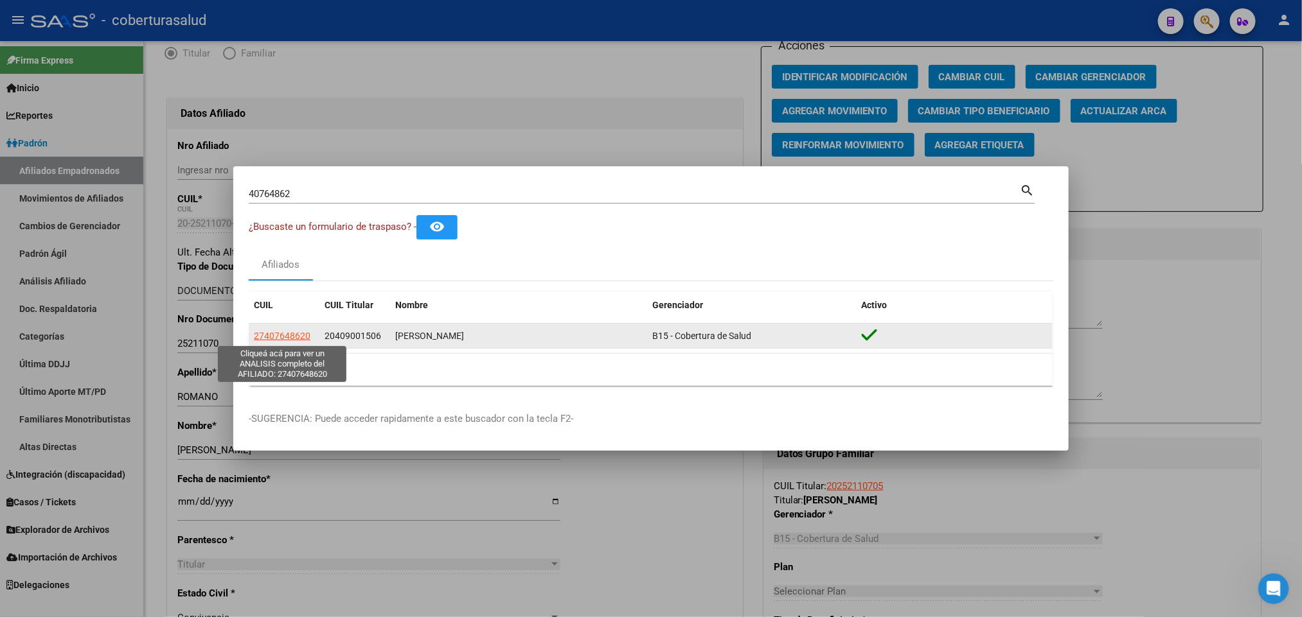
click at [282, 334] on span "27407648620" at bounding box center [282, 336] width 57 height 10
type textarea "27407648620"
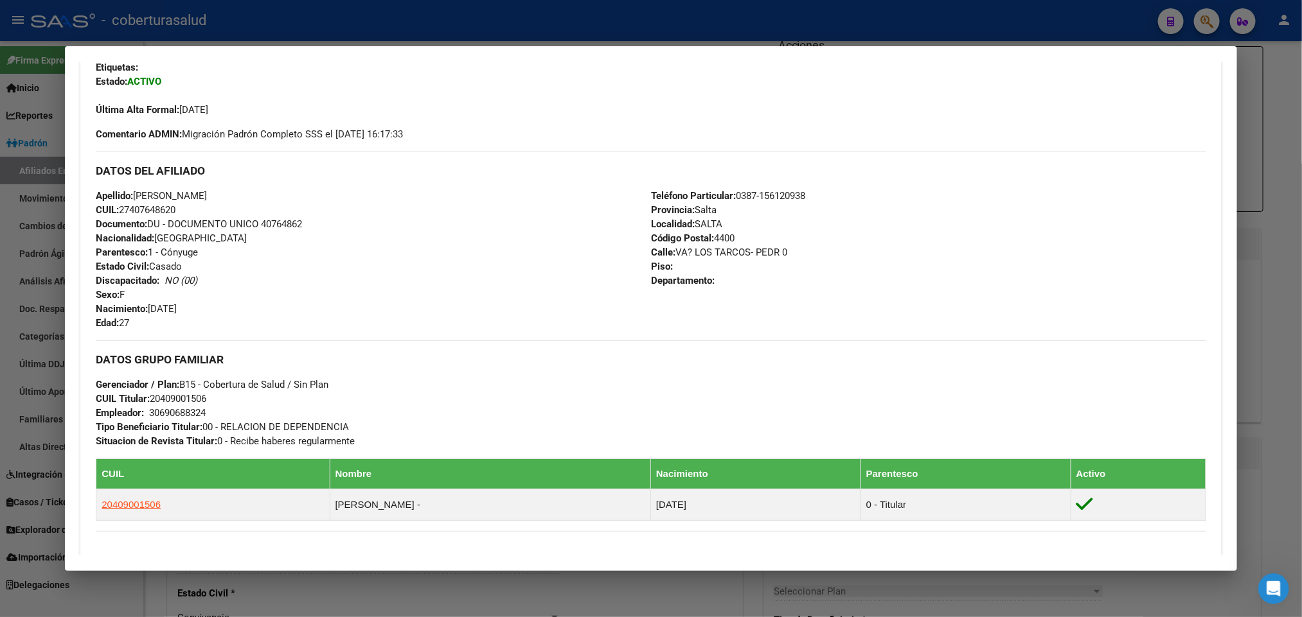
scroll to position [515, 0]
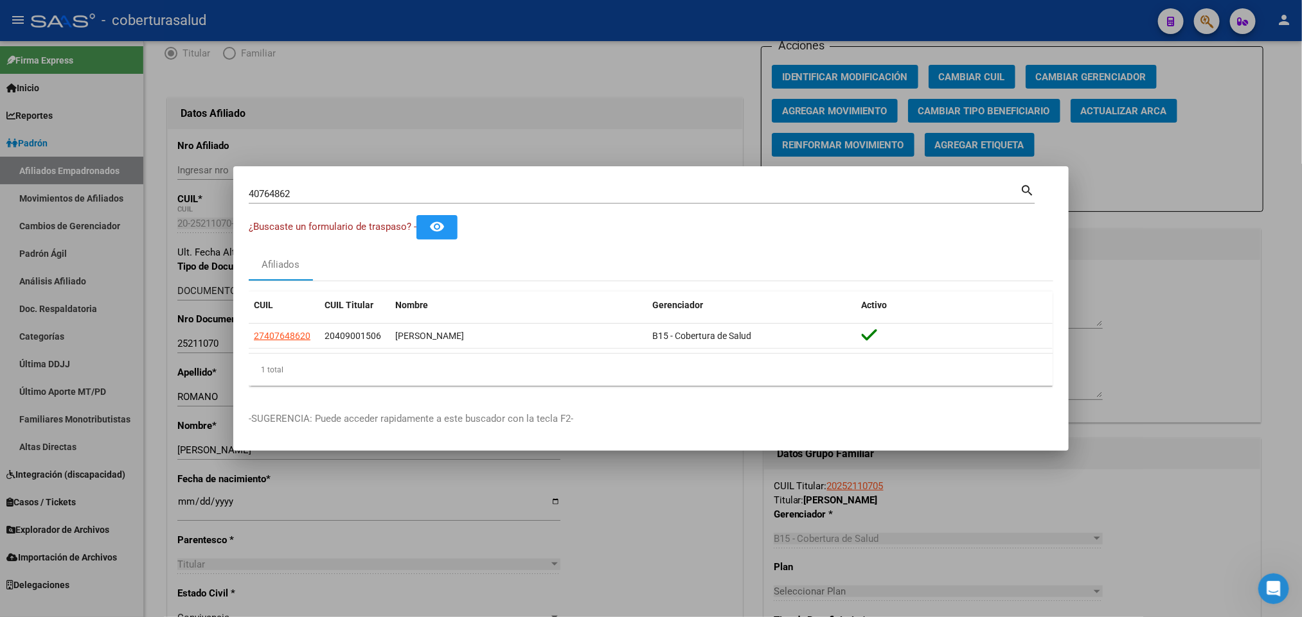
click at [428, 182] on div "40764862 Buscar (apellido, dni, [PERSON_NAME], [PERSON_NAME], cuit, obra social…" at bounding box center [642, 193] width 786 height 22
click at [407, 191] on input "40764862" at bounding box center [634, 194] width 771 height 12
paste input "9974386"
type input "49974386"
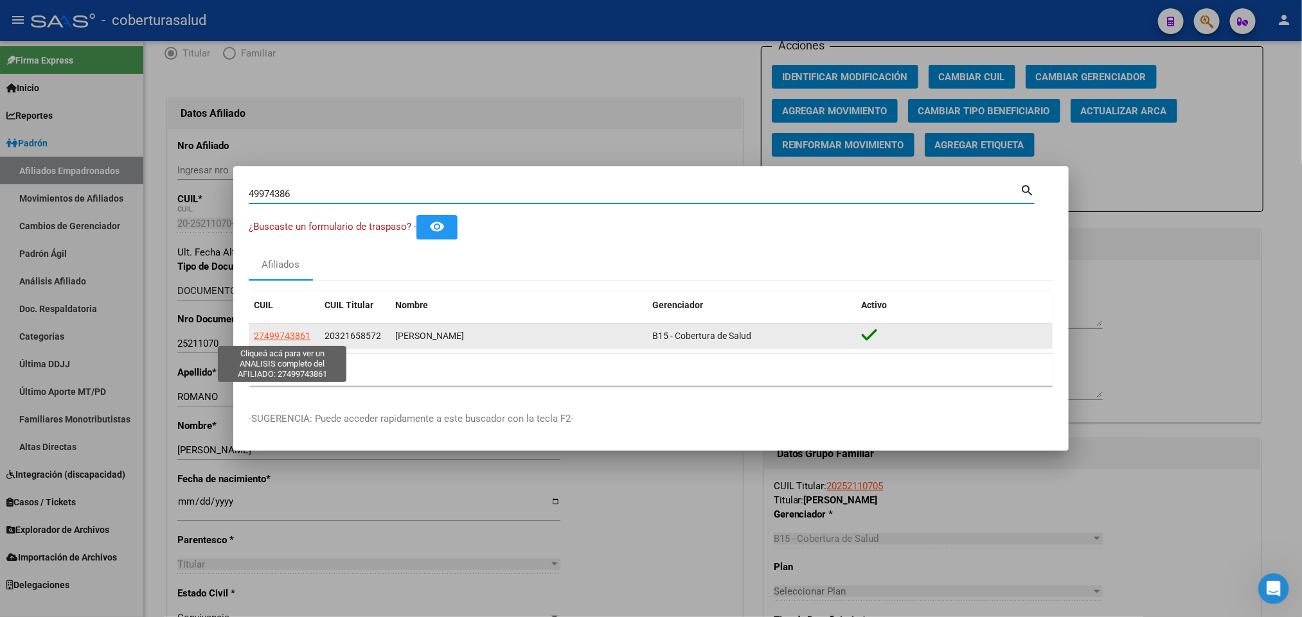
click at [288, 336] on span "27499743861" at bounding box center [282, 336] width 57 height 10
type textarea "27499743861"
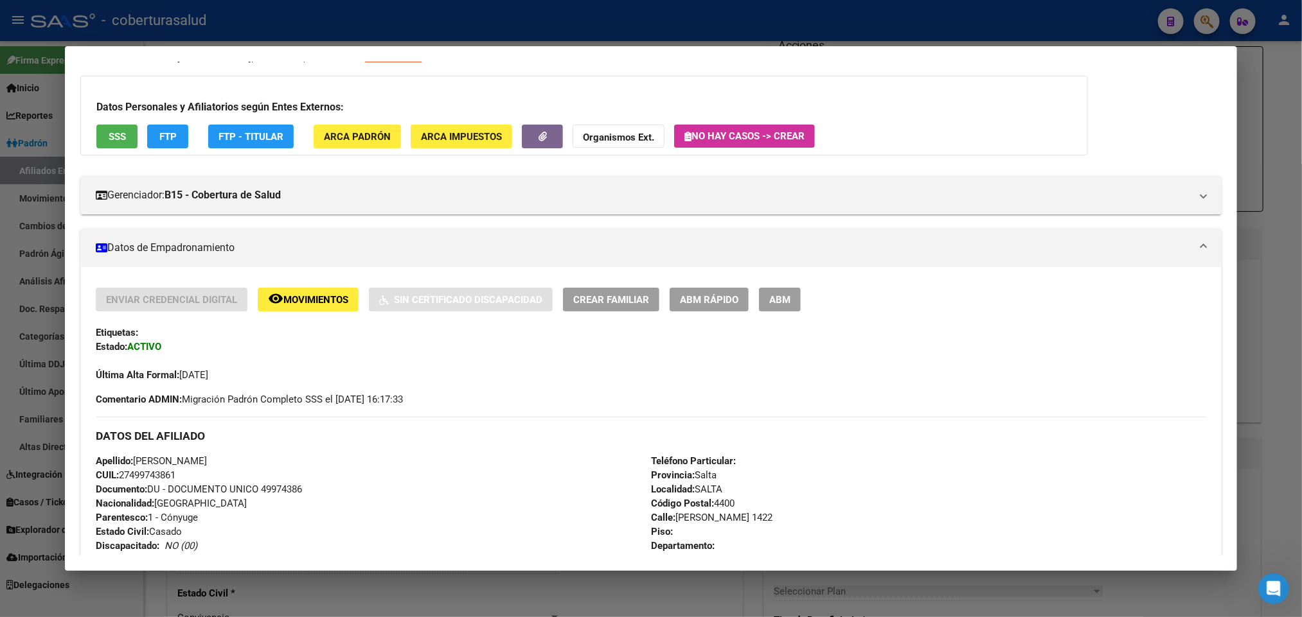
scroll to position [0, 0]
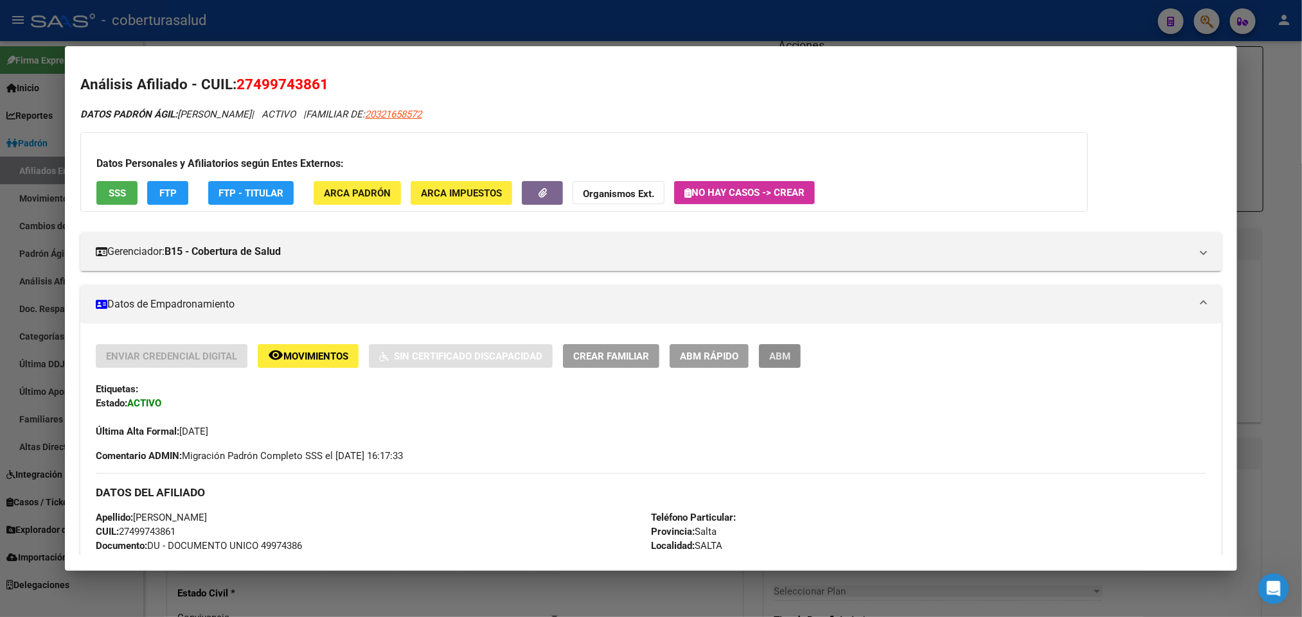
click at [785, 349] on button "ABM" at bounding box center [780, 356] width 42 height 24
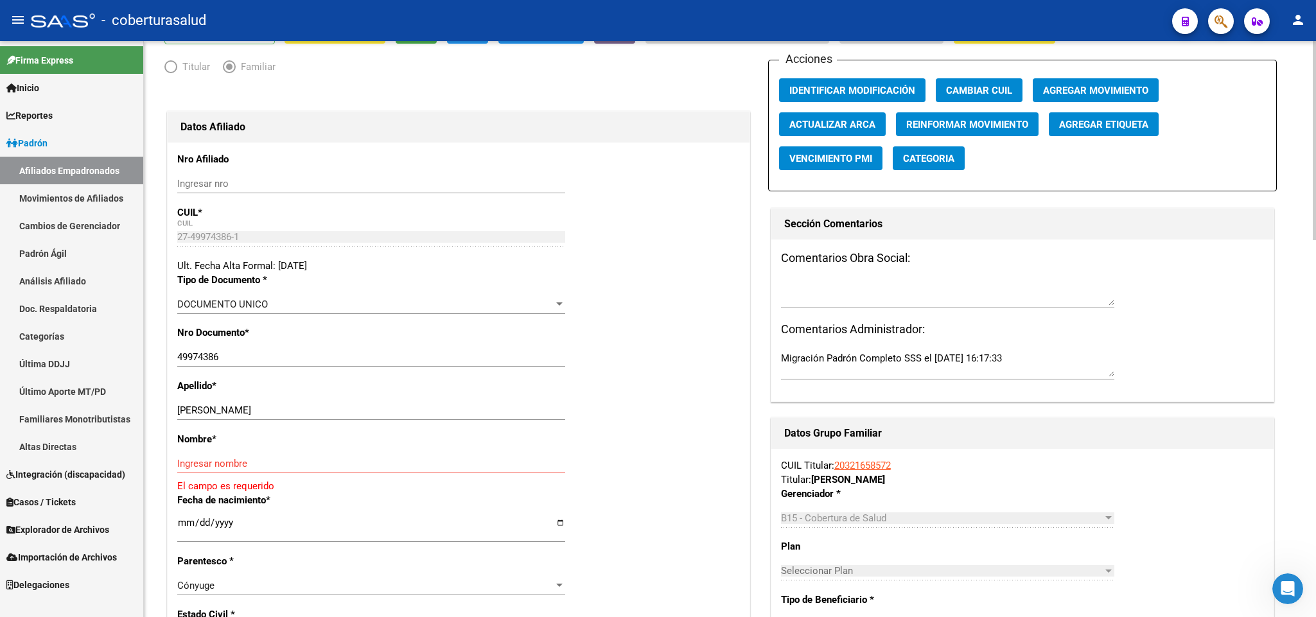
scroll to position [193, 0]
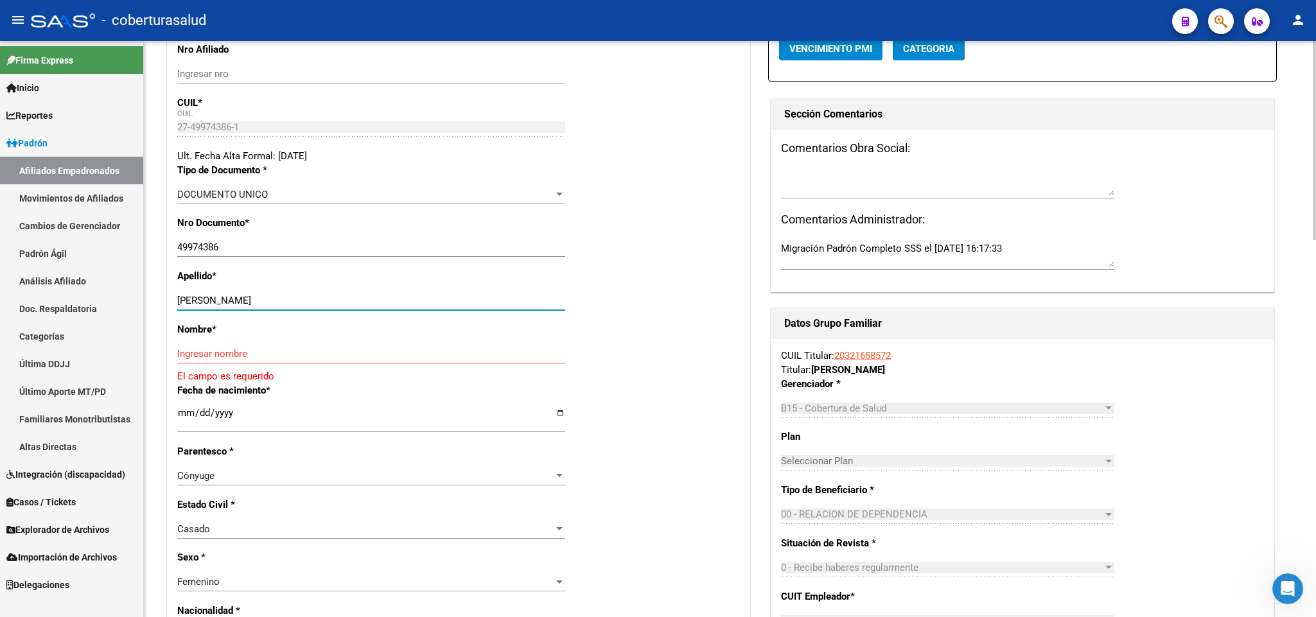
drag, startPoint x: 226, startPoint y: 301, endPoint x: 338, endPoint y: 301, distance: 111.8
click at [338, 301] on input "[PERSON_NAME]" at bounding box center [371, 301] width 388 height 12
type input "[PERSON_NAME]"
click at [225, 346] on div "Ingresar nombre" at bounding box center [371, 353] width 388 height 19
paste input "[PERSON_NAME]"
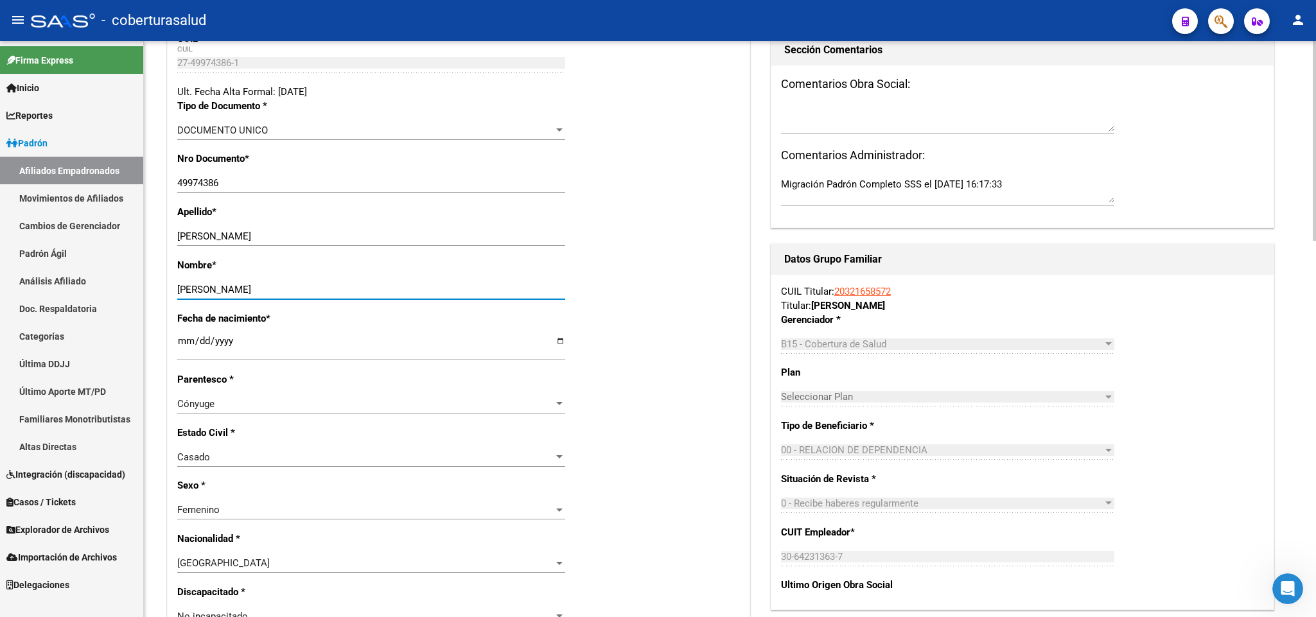
scroll to position [289, 0]
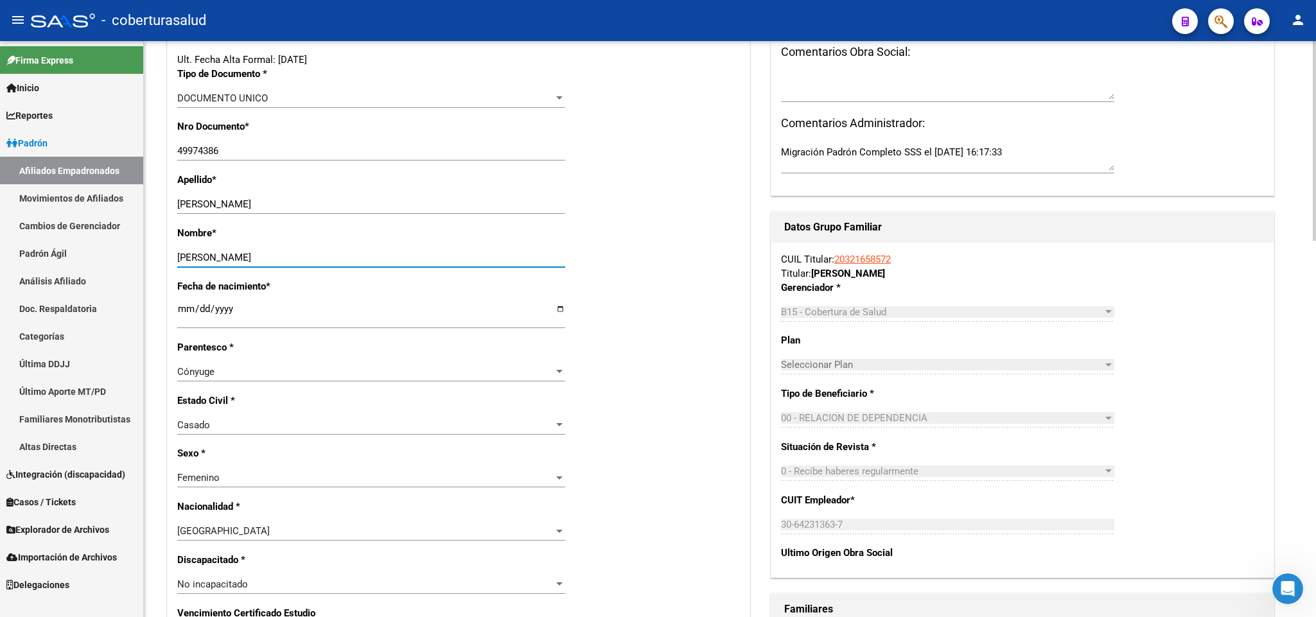
type input "[PERSON_NAME]"
click at [261, 370] on div "Cónyuge" at bounding box center [365, 372] width 376 height 12
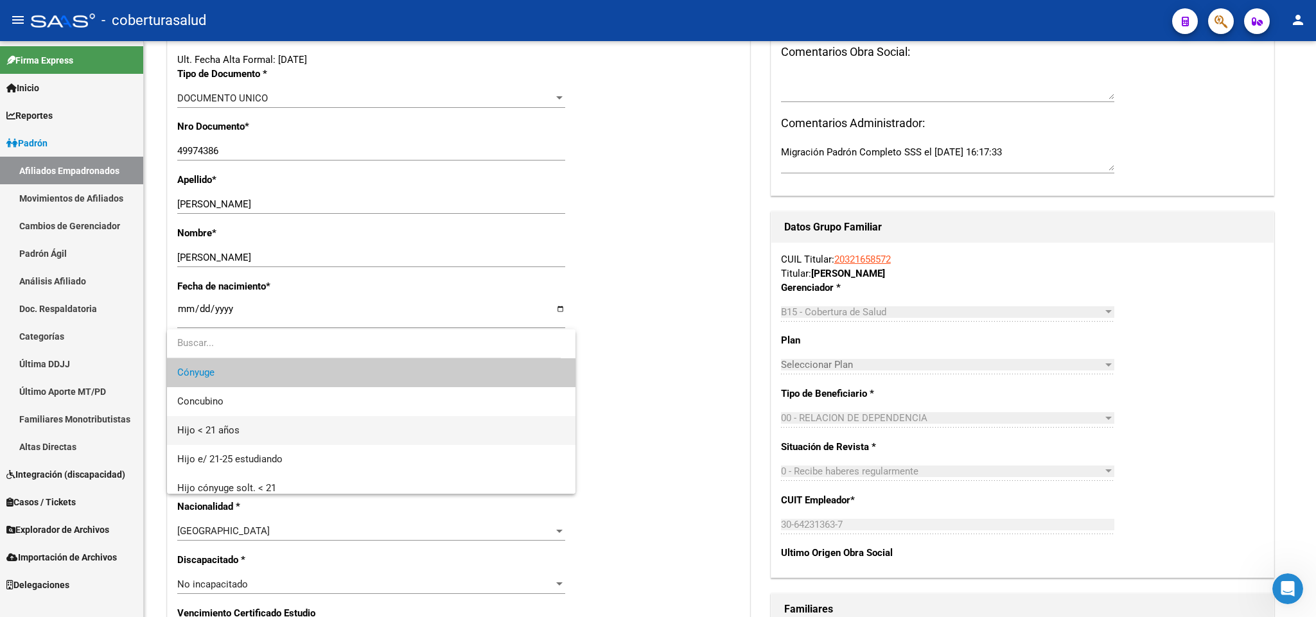
click at [276, 428] on span "Hijo < 21 años" at bounding box center [371, 430] width 388 height 29
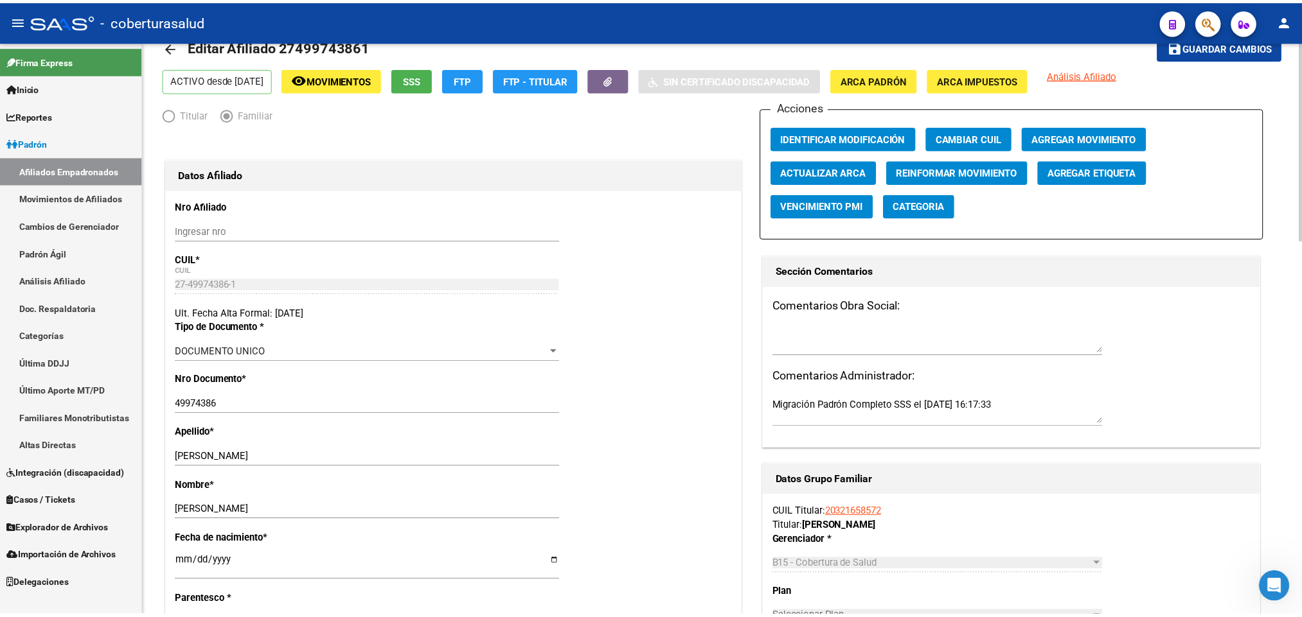
scroll to position [0, 0]
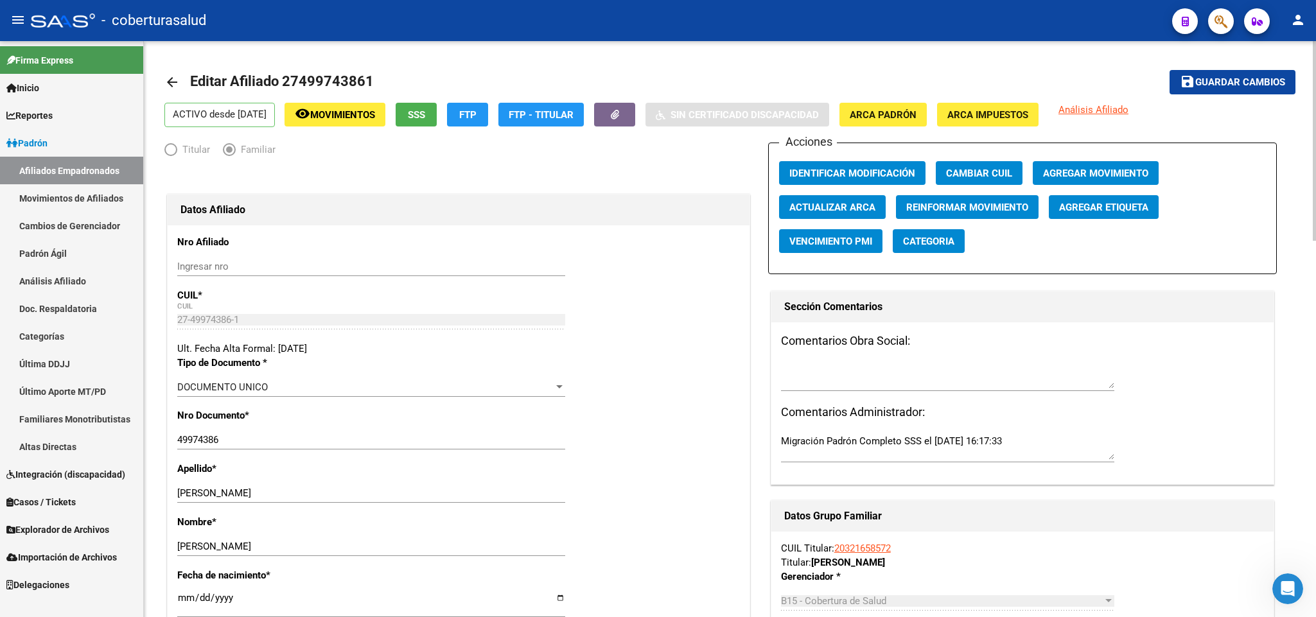
click at [1239, 82] on span "Guardar cambios" at bounding box center [1241, 83] width 90 height 12
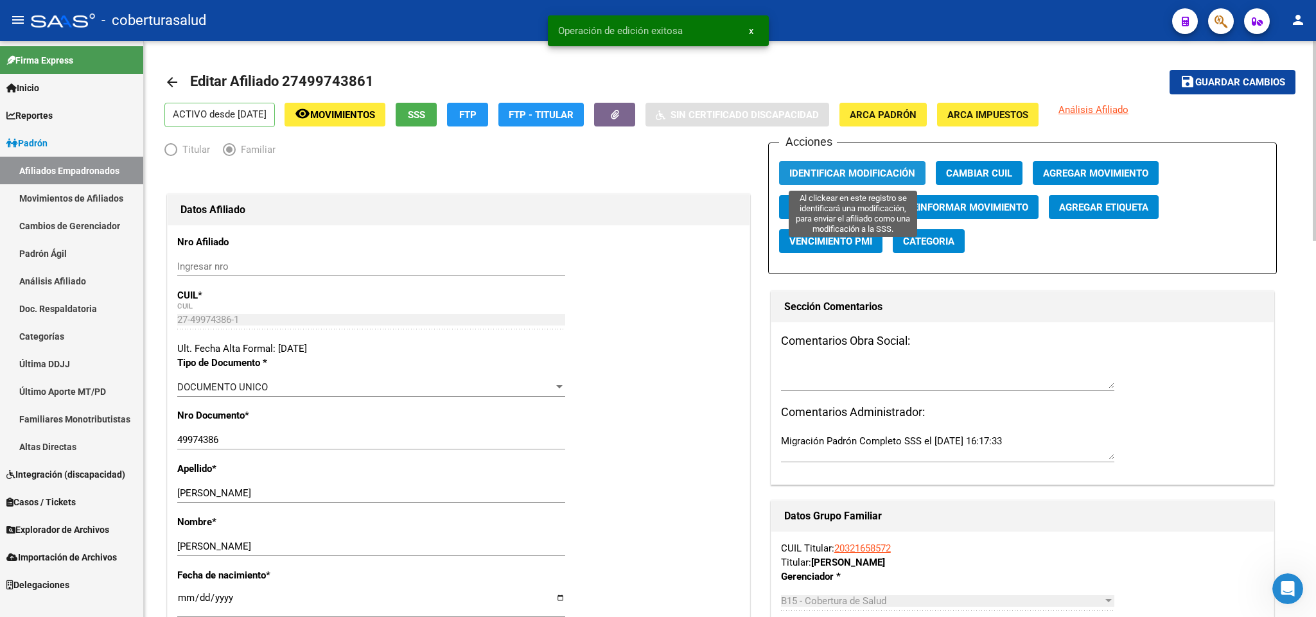
click at [790, 168] on span "Identificar Modificación" at bounding box center [853, 174] width 126 height 12
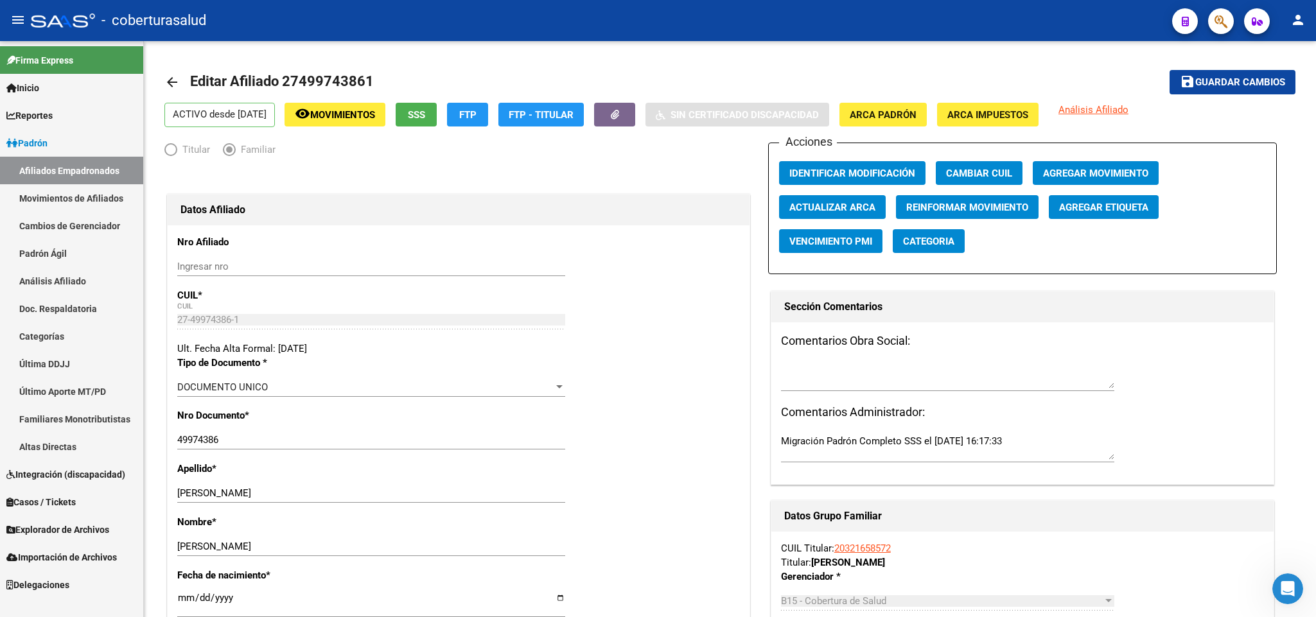
click at [1213, 28] on button "button" at bounding box center [1221, 21] width 26 height 26
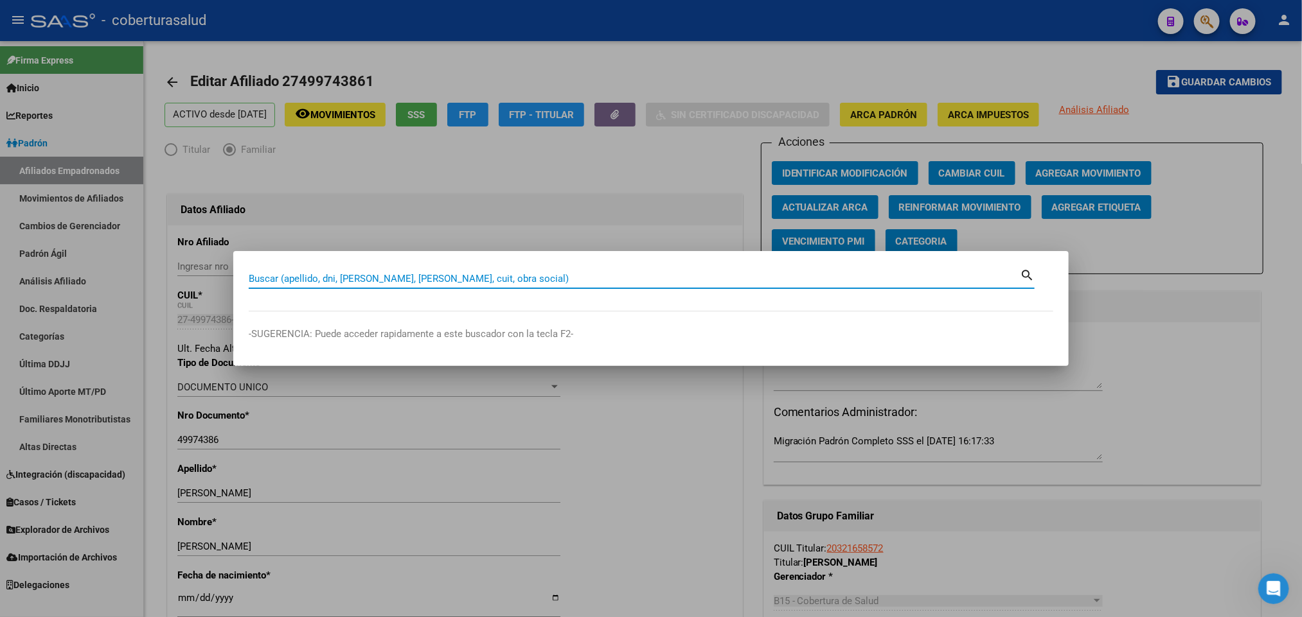
paste input "48831864"
type input "48831864"
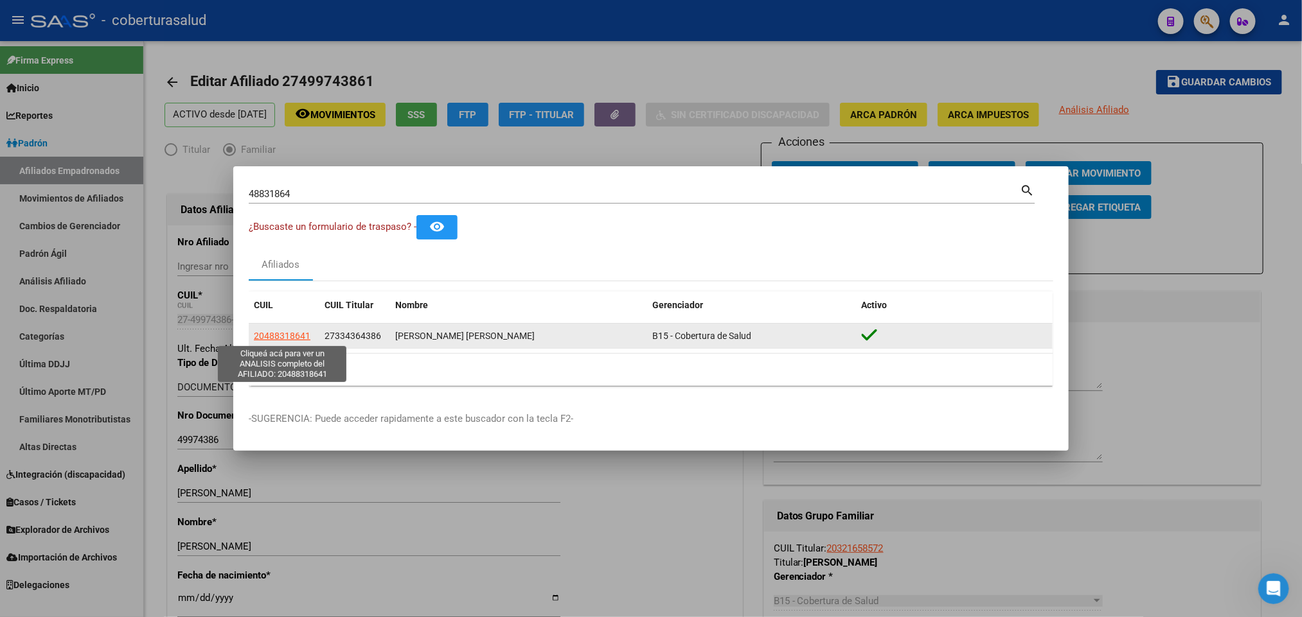
click at [296, 336] on span "20488318641" at bounding box center [282, 336] width 57 height 10
type textarea "20488318641"
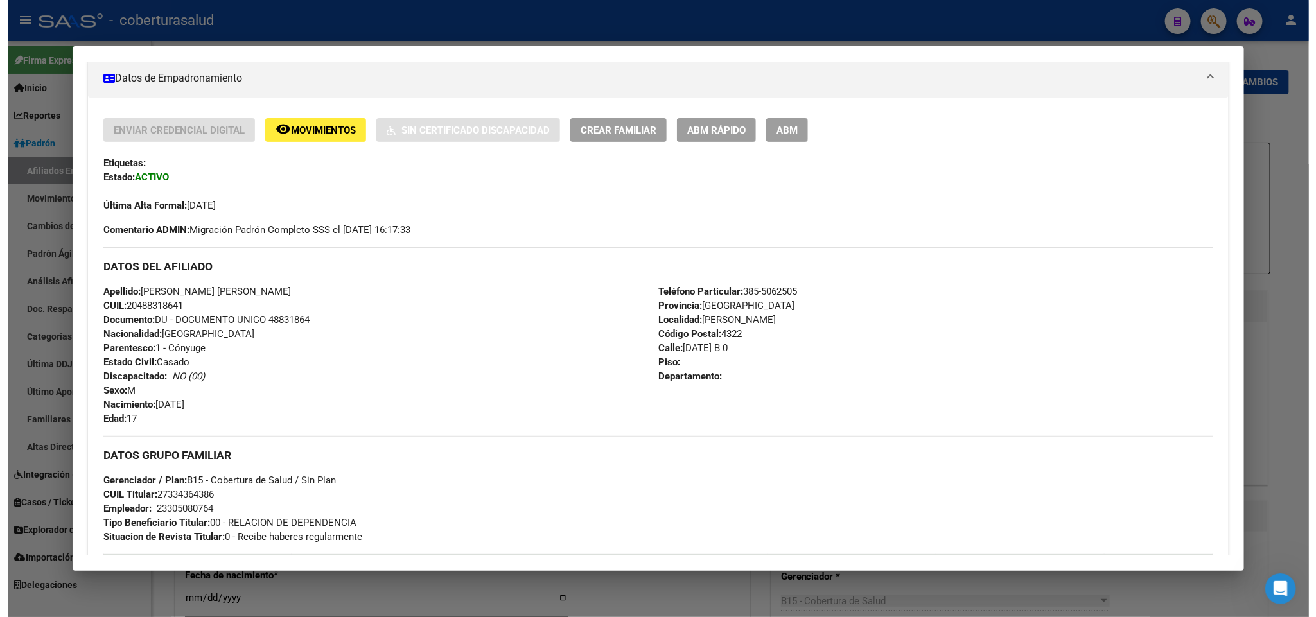
scroll to position [193, 0]
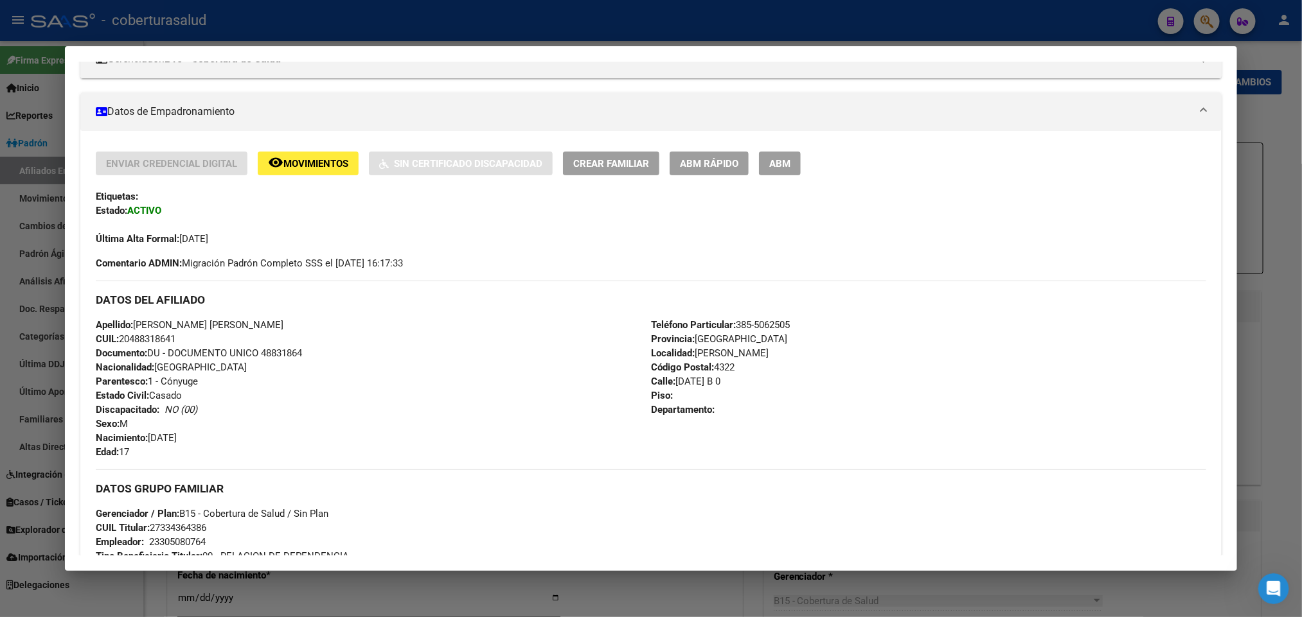
click at [785, 166] on button "ABM" at bounding box center [780, 164] width 42 height 24
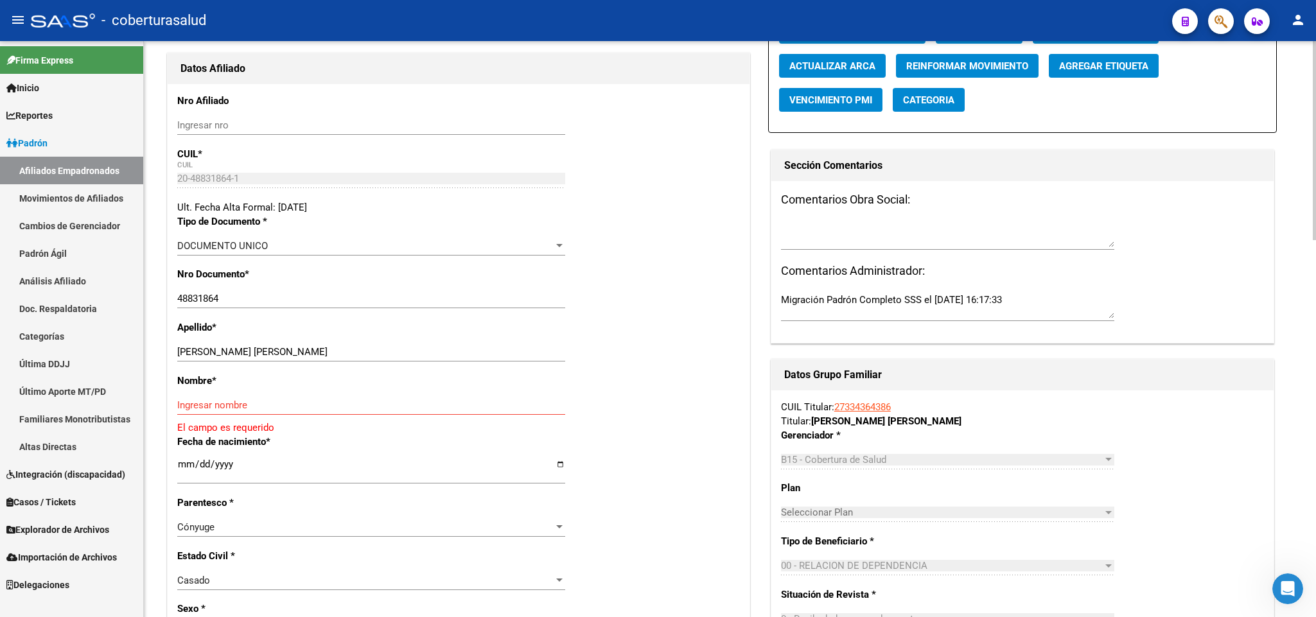
scroll to position [193, 0]
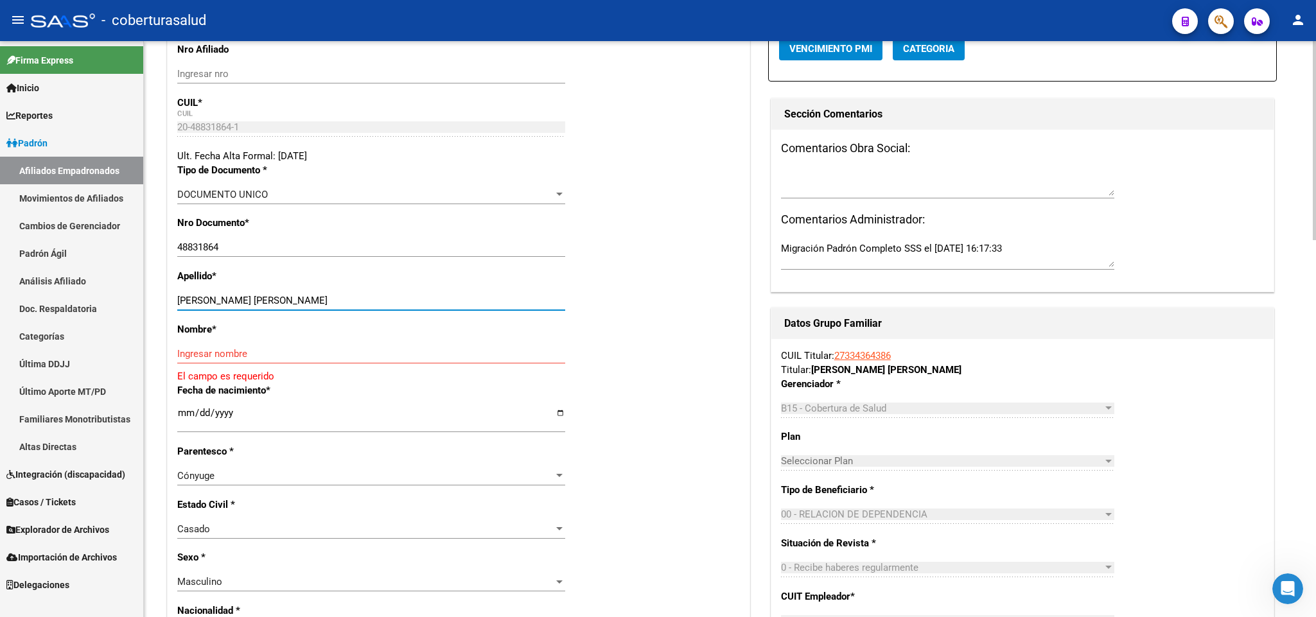
drag, startPoint x: 266, startPoint y: 299, endPoint x: 355, endPoint y: 305, distance: 88.8
click at [355, 305] on input "[PERSON_NAME] [PERSON_NAME]" at bounding box center [371, 301] width 388 height 12
type input "[PERSON_NAME] [PERSON_NAME]"
click at [324, 349] on input "Ingresar nombre" at bounding box center [371, 354] width 388 height 12
paste input "[PERSON_NAME]"
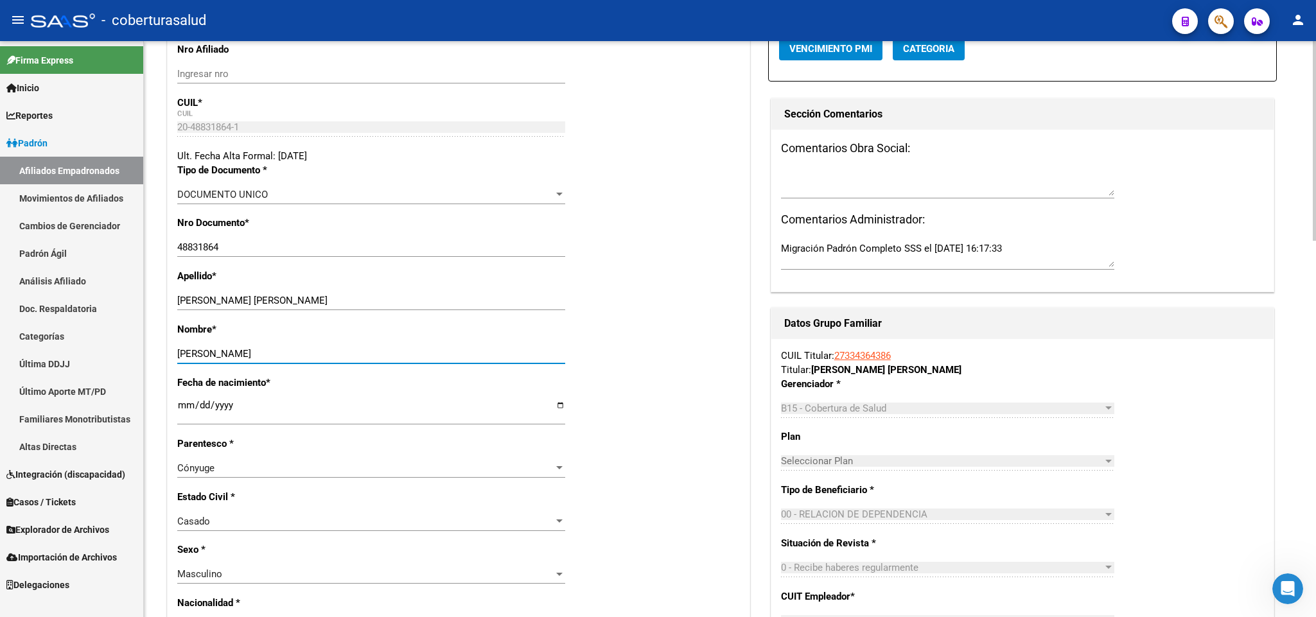
type input "[PERSON_NAME]"
click at [372, 464] on div "Cónyuge" at bounding box center [365, 469] width 376 height 12
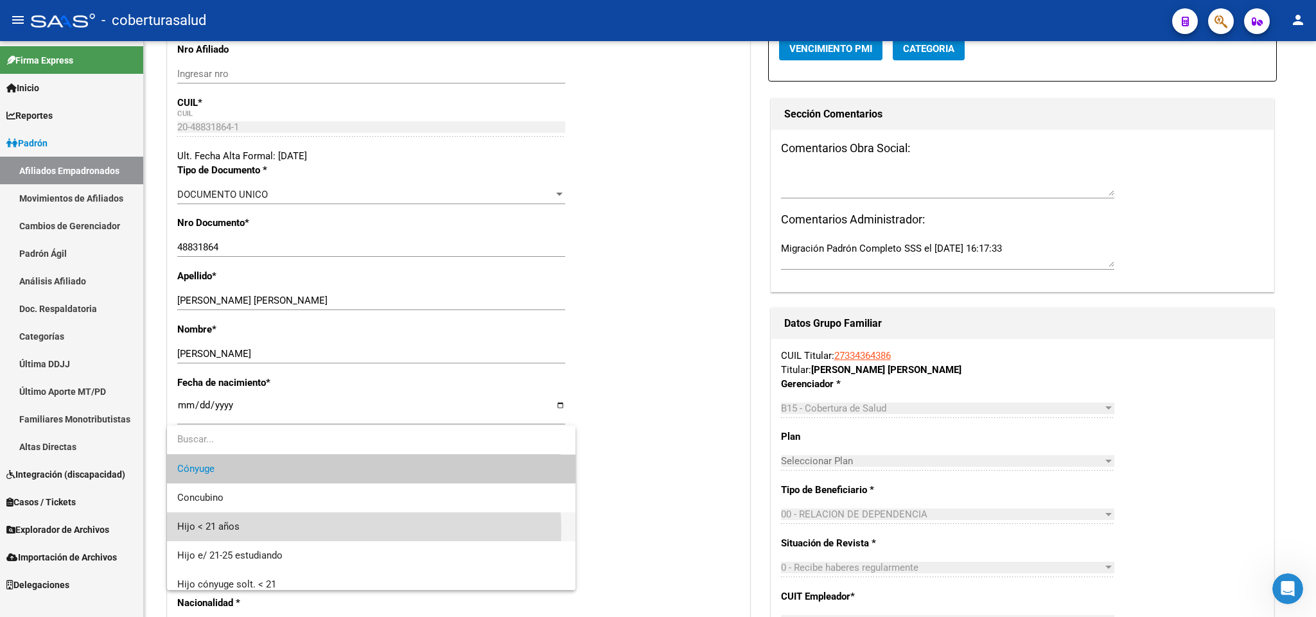
click at [310, 530] on span "Hijo < 21 años" at bounding box center [371, 527] width 388 height 29
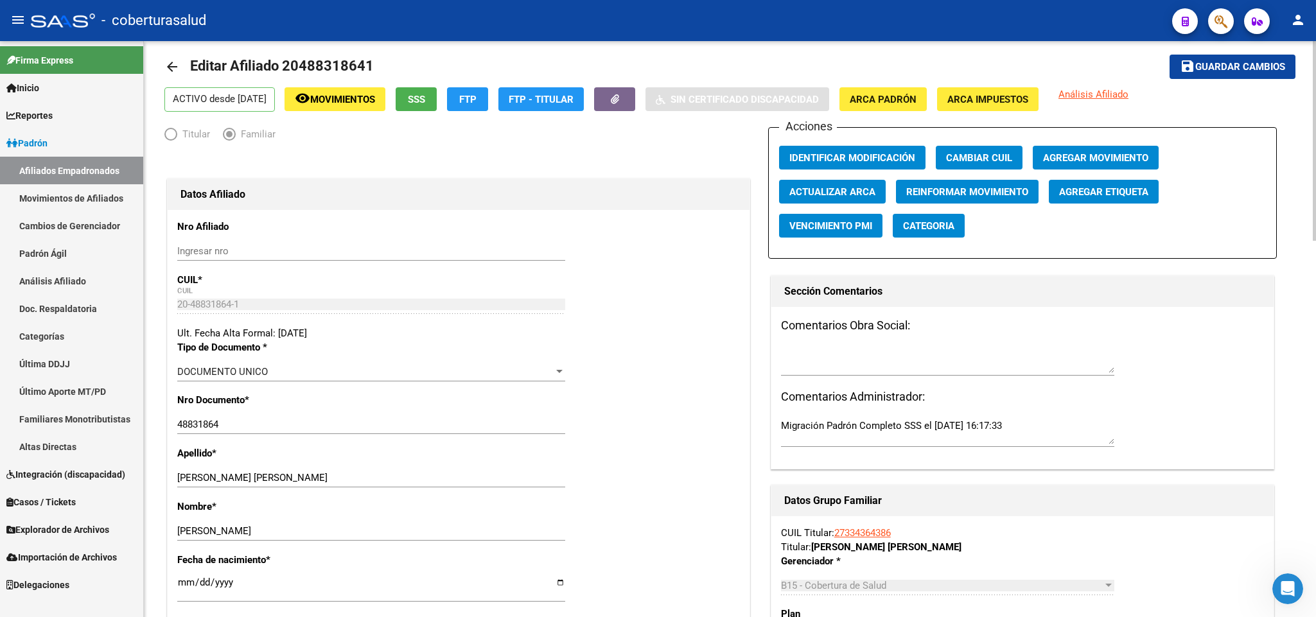
scroll to position [0, 0]
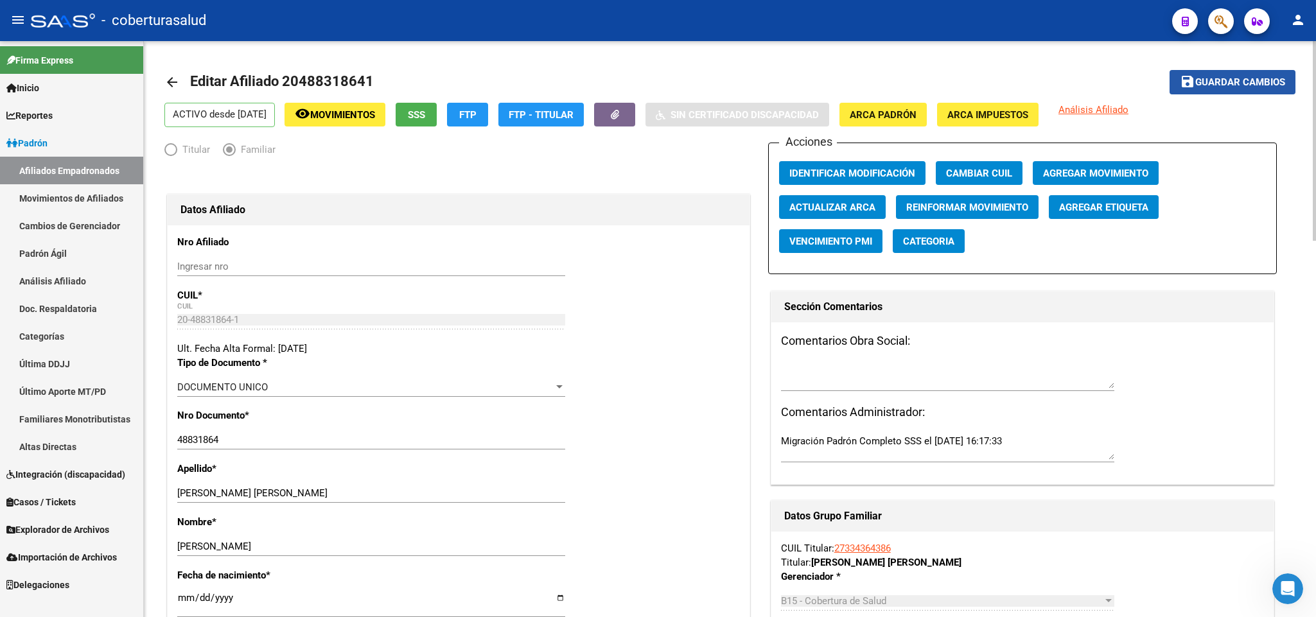
click at [1234, 85] on span "Guardar cambios" at bounding box center [1241, 83] width 90 height 12
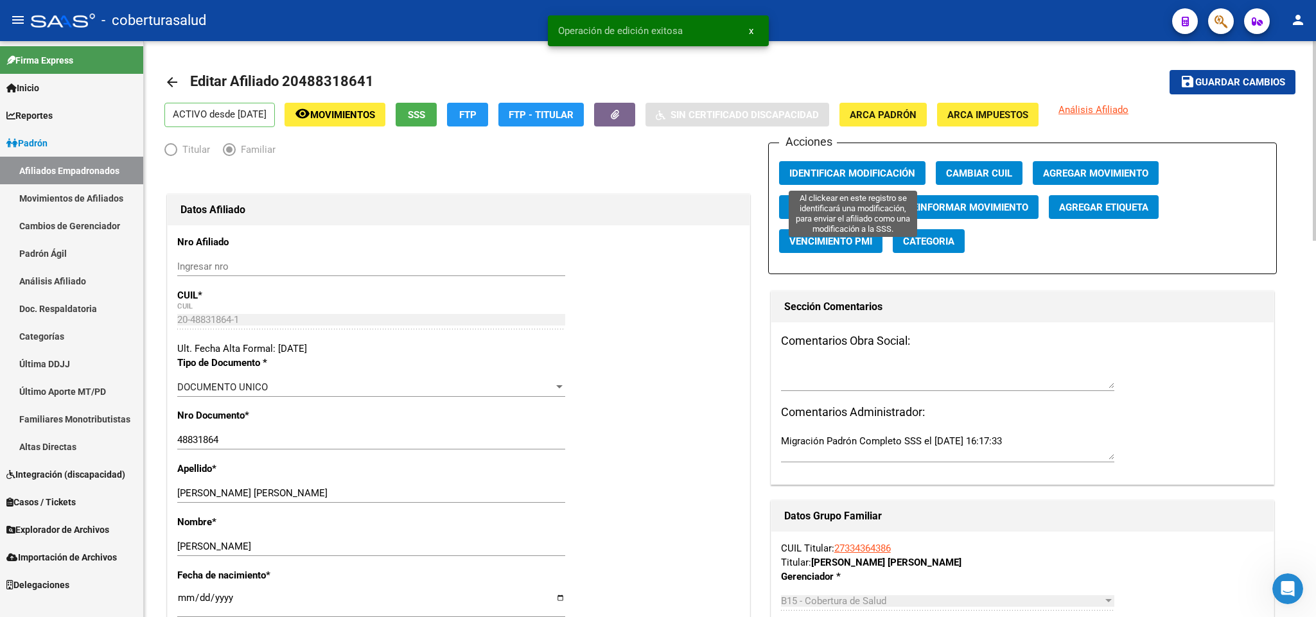
click at [889, 166] on button "Identificar Modificación" at bounding box center [852, 173] width 146 height 24
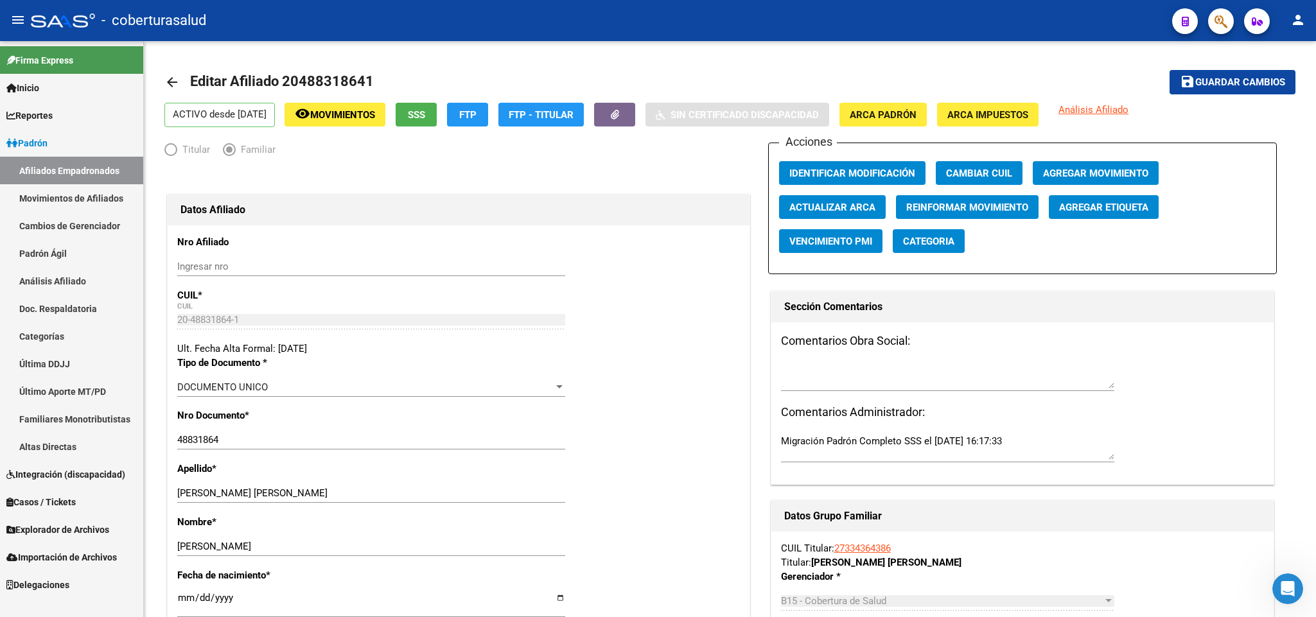
click at [1230, 23] on button "button" at bounding box center [1221, 21] width 26 height 26
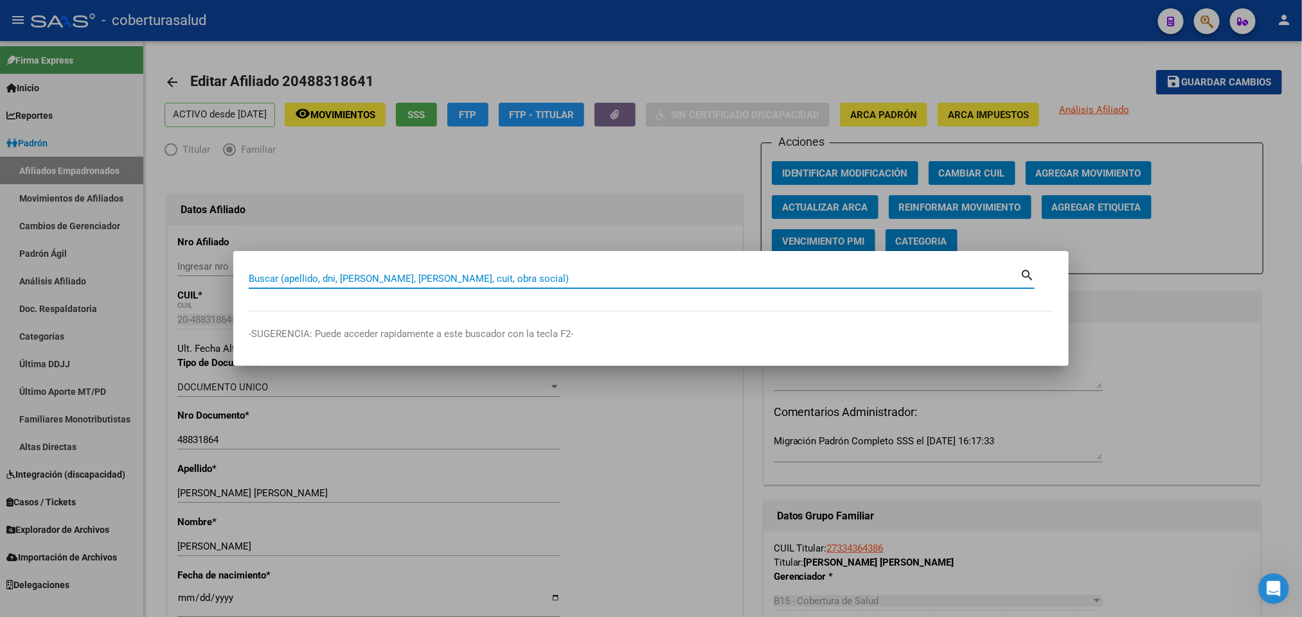
paste input "47609224"
type input "47609224"
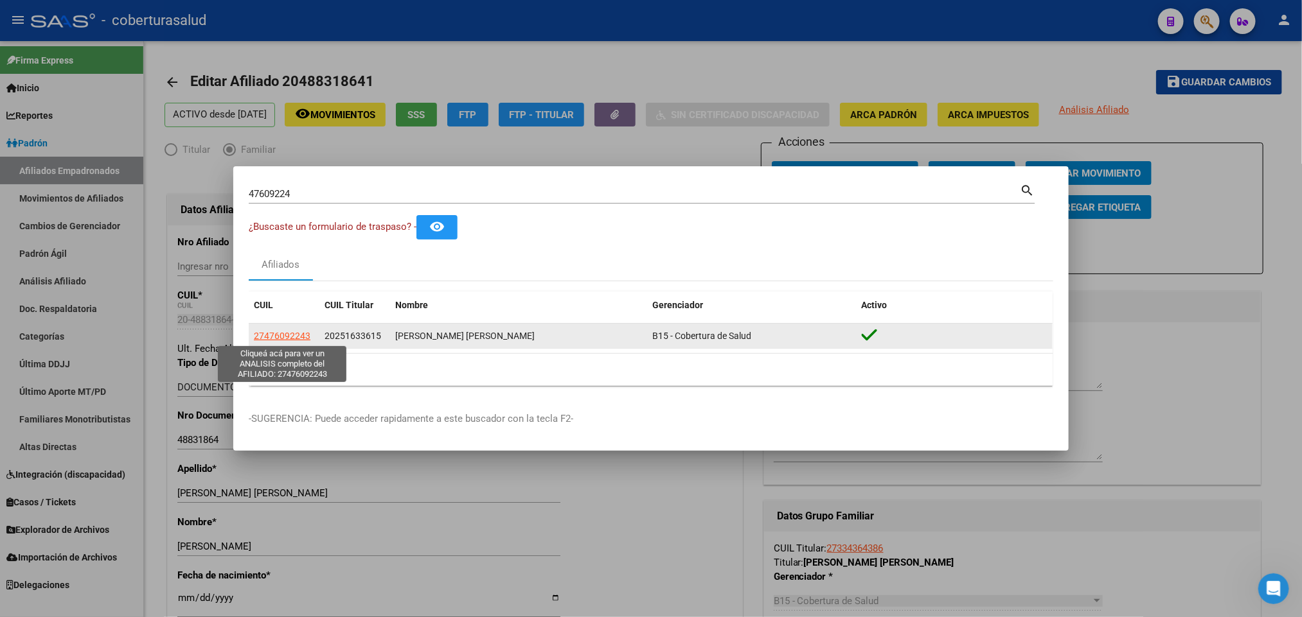
click at [303, 332] on span "27476092243" at bounding box center [282, 336] width 57 height 10
type textarea "27476092243"
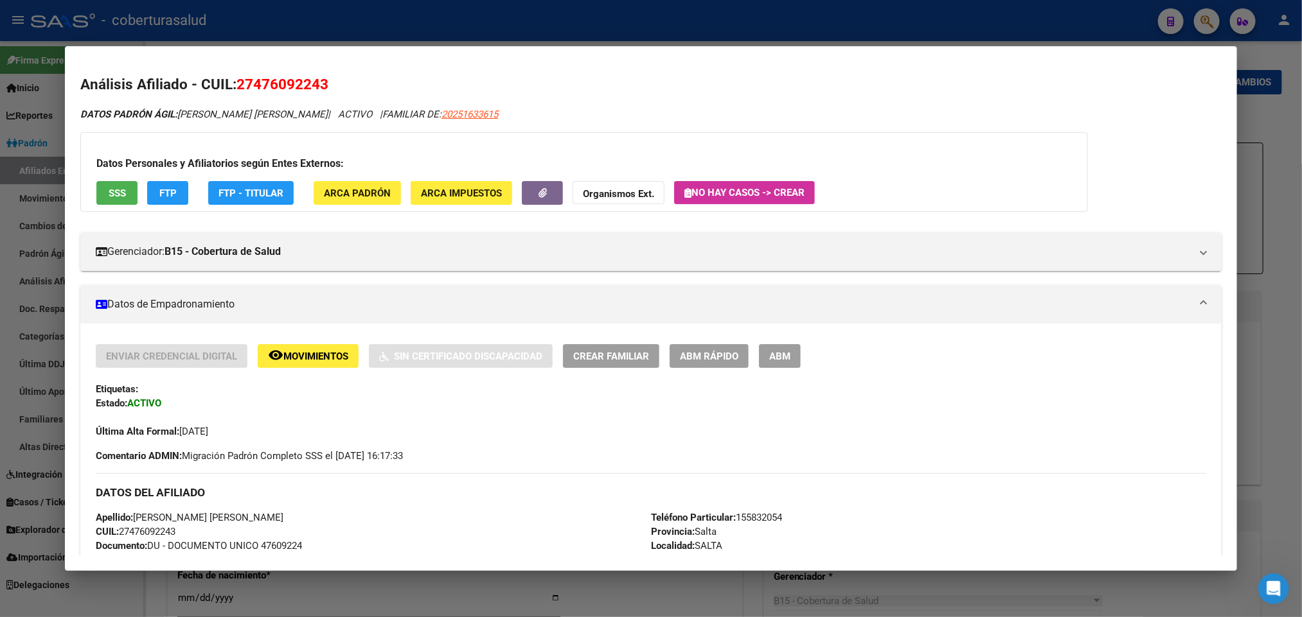
click at [797, 357] on div "Enviar Credencial Digital remove_red_eye Movimientos Sin Certificado Discapacid…" at bounding box center [651, 356] width 1110 height 24
click at [781, 357] on span "ABM" at bounding box center [779, 357] width 21 height 12
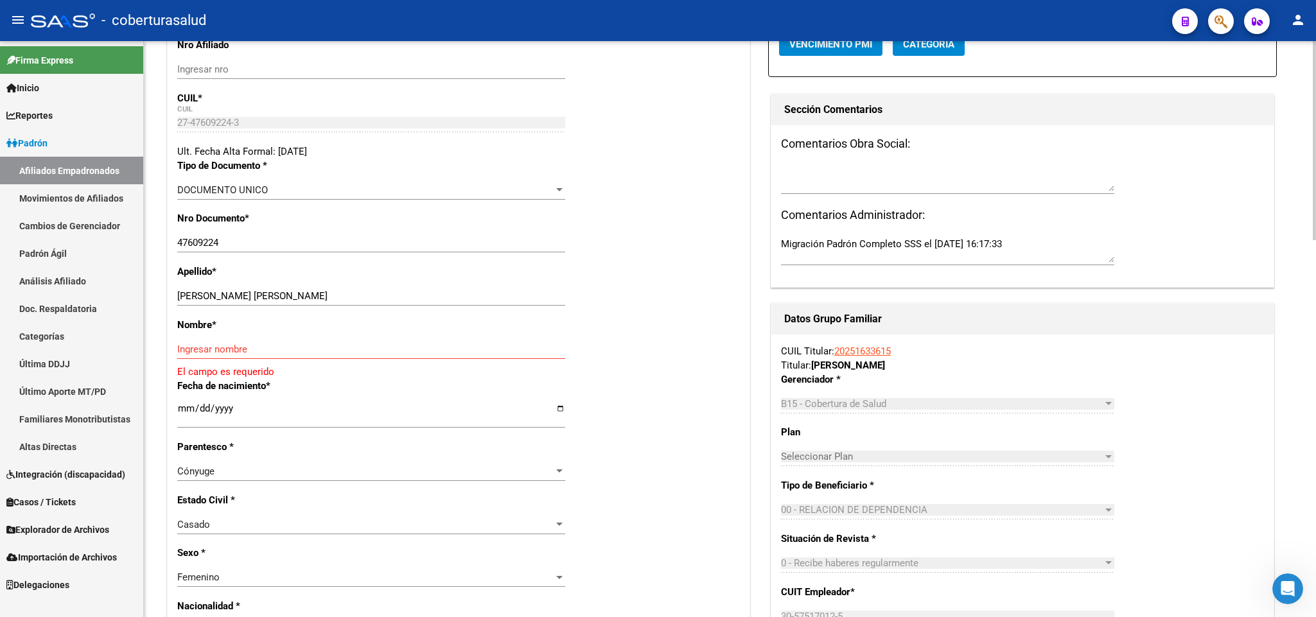
scroll to position [193, 0]
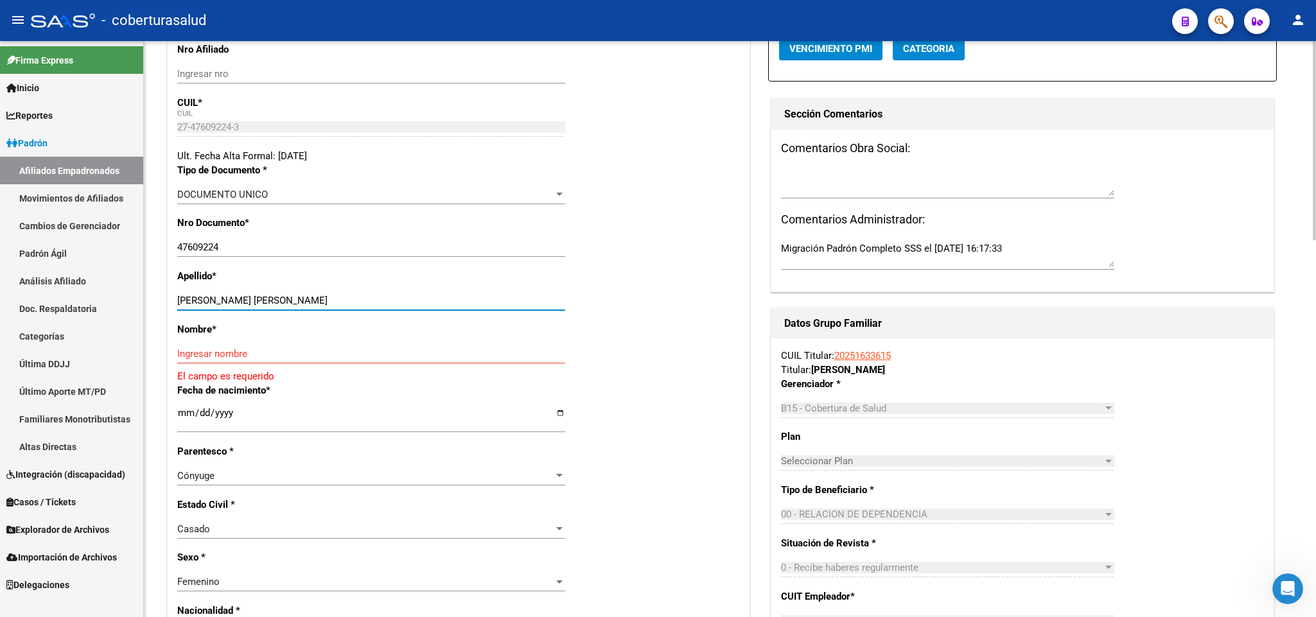
drag, startPoint x: 258, startPoint y: 303, endPoint x: 366, endPoint y: 299, distance: 108.0
click at [366, 299] on input "[PERSON_NAME] [PERSON_NAME]" at bounding box center [371, 301] width 388 height 12
type input "[PERSON_NAME]"
click at [278, 355] on input "Ingresar nombre" at bounding box center [371, 354] width 388 height 12
paste input "[PERSON_NAME]"
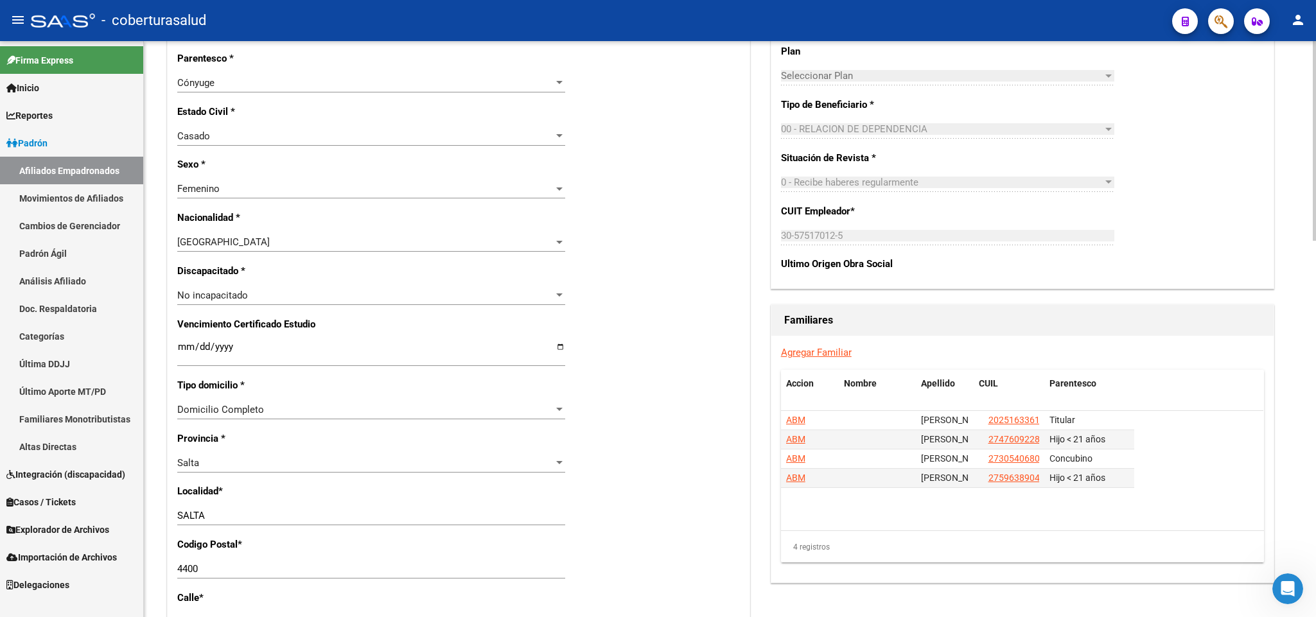
scroll to position [482, 0]
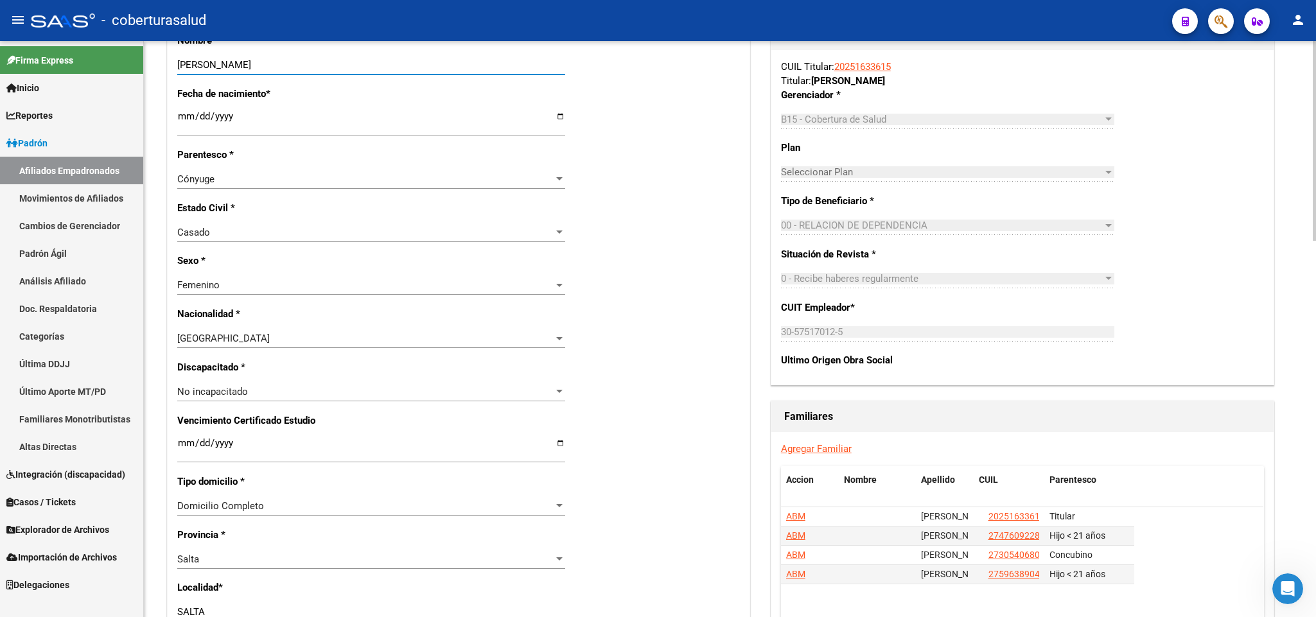
type input "[PERSON_NAME]"
click at [533, 174] on div "Cónyuge" at bounding box center [365, 179] width 376 height 12
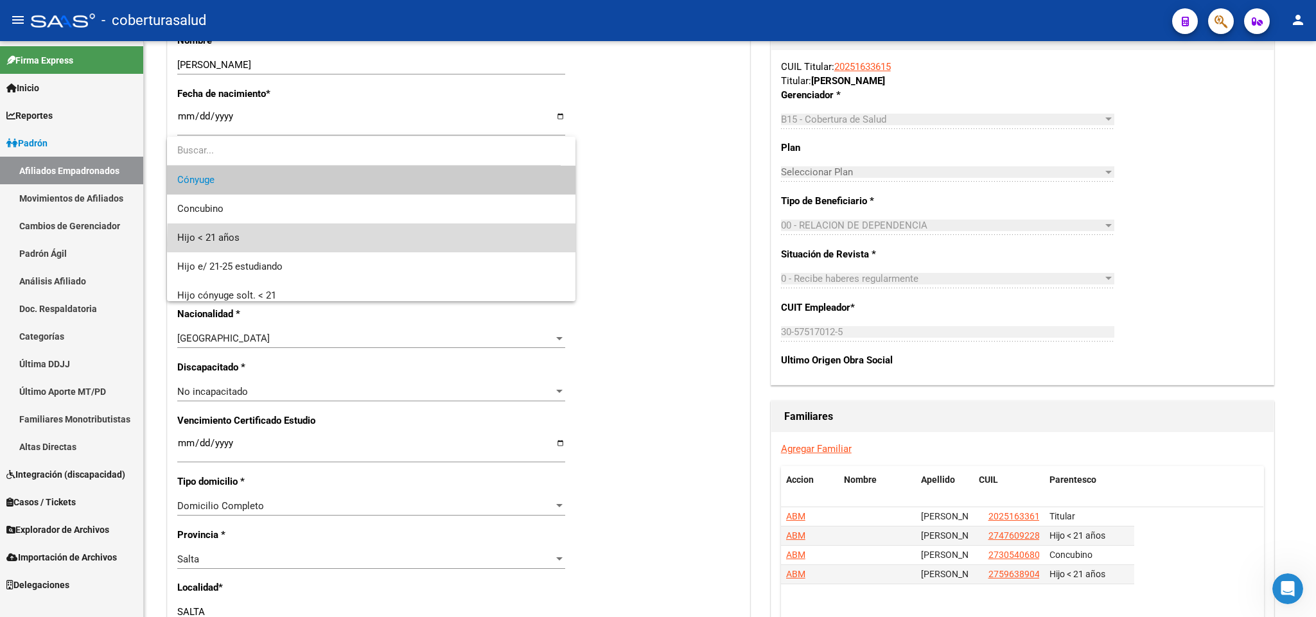
click at [488, 243] on span "Hijo < 21 años" at bounding box center [371, 238] width 388 height 29
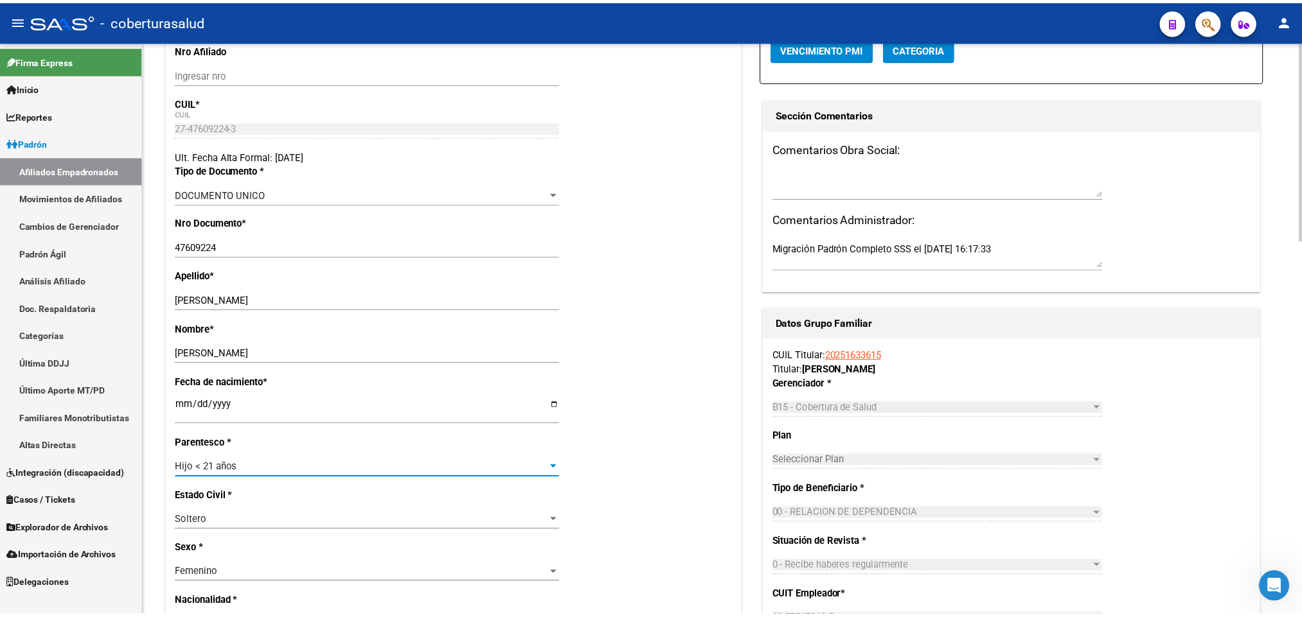
scroll to position [0, 0]
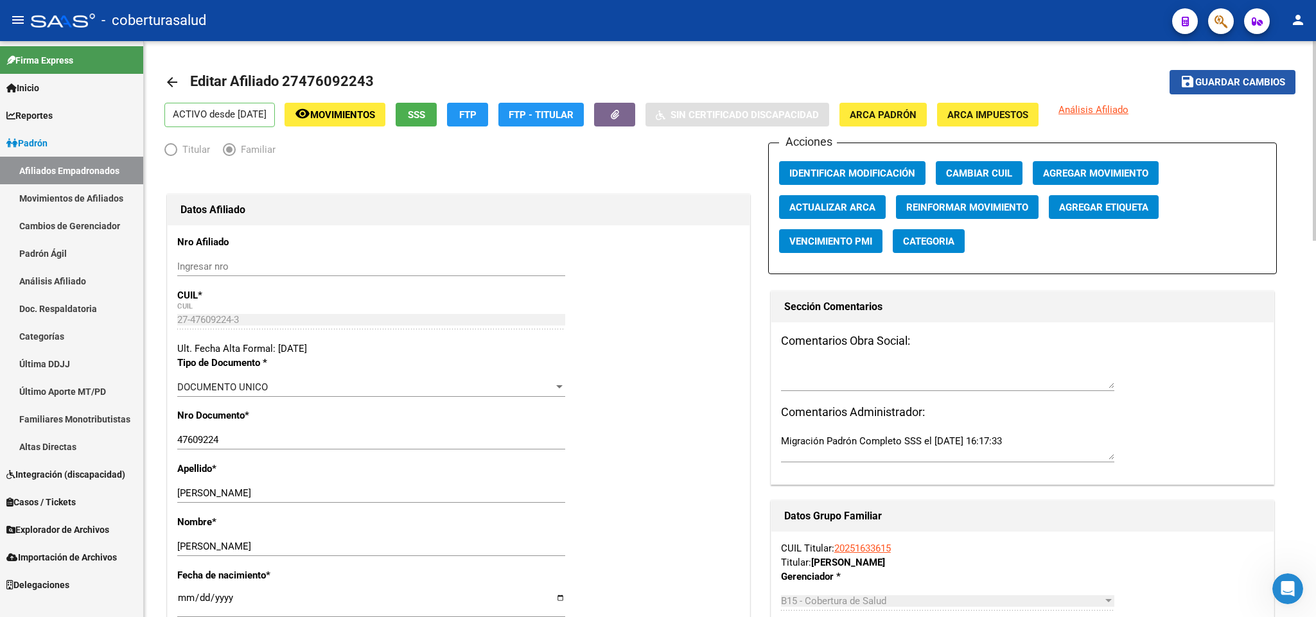
click at [1242, 79] on span "Guardar cambios" at bounding box center [1241, 83] width 90 height 12
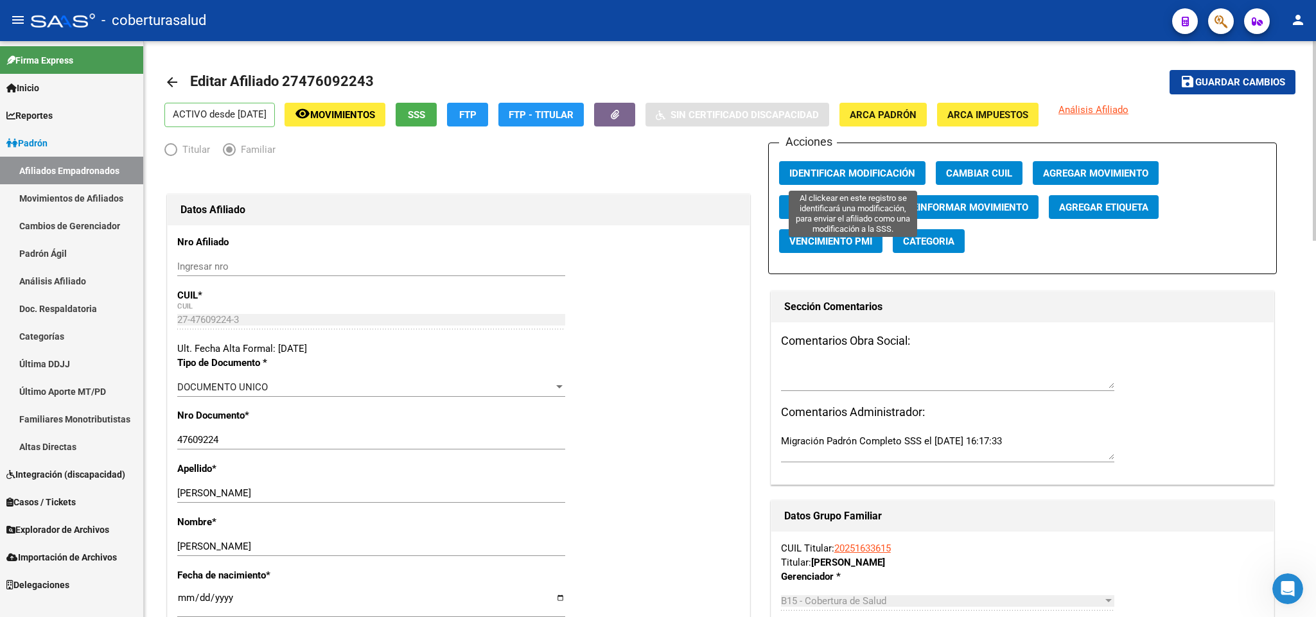
click at [858, 164] on button "Identificar Modificación" at bounding box center [852, 173] width 146 height 24
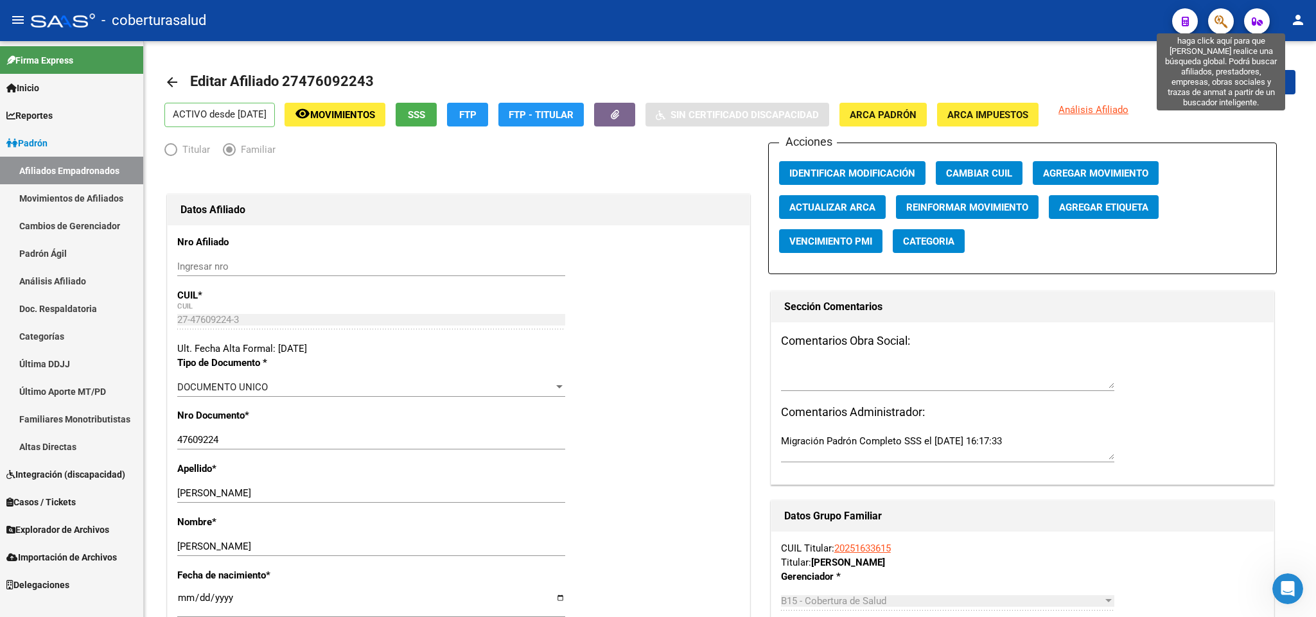
click at [1225, 15] on icon "button" at bounding box center [1221, 21] width 13 height 15
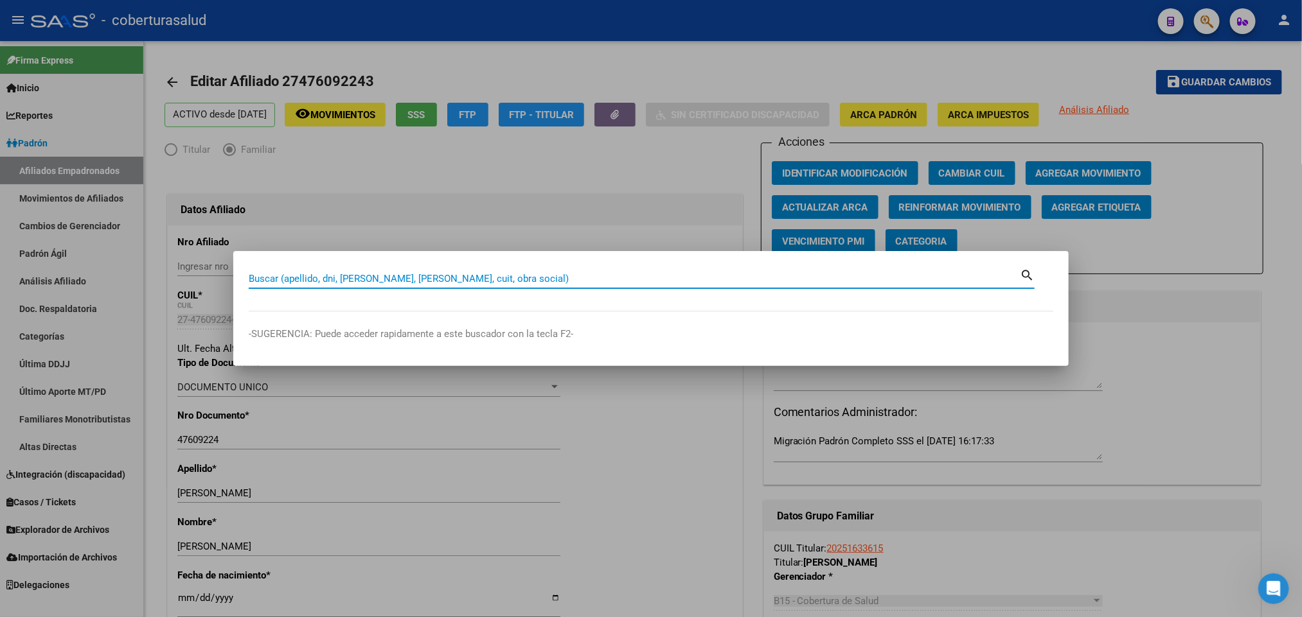
paste input "46664242"
type input "46664242"
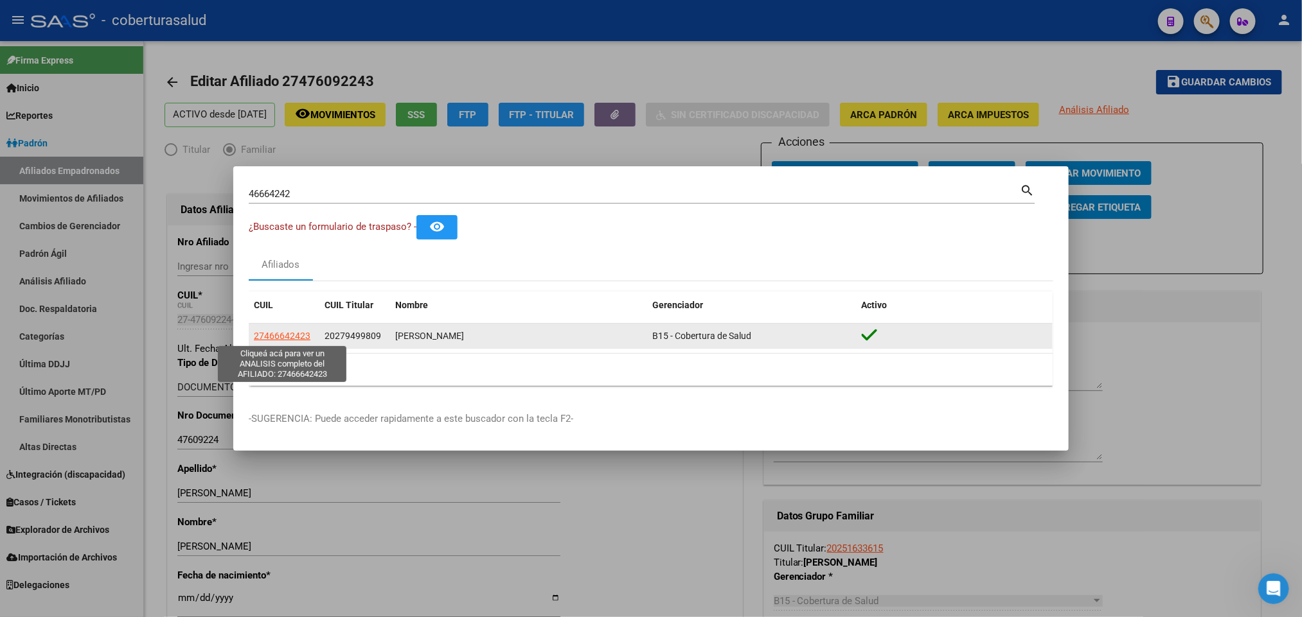
click at [299, 335] on span "27466642423" at bounding box center [282, 336] width 57 height 10
type textarea "27466642423"
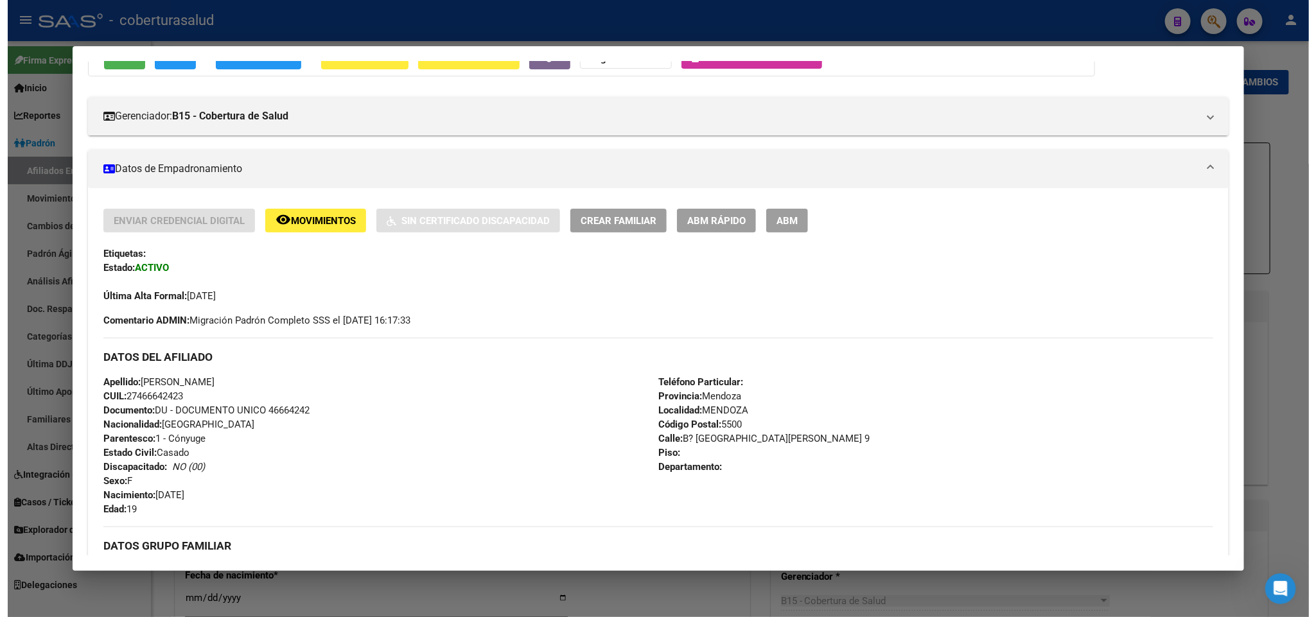
scroll to position [33, 0]
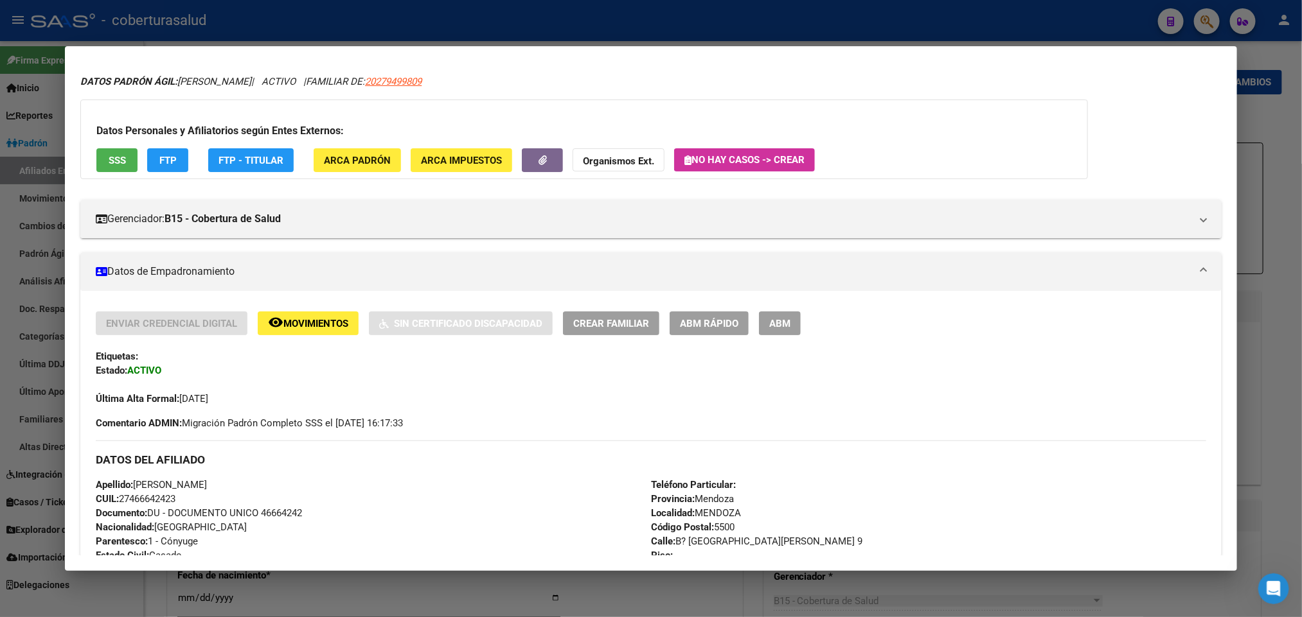
click at [783, 321] on span "ABM" at bounding box center [779, 324] width 21 height 12
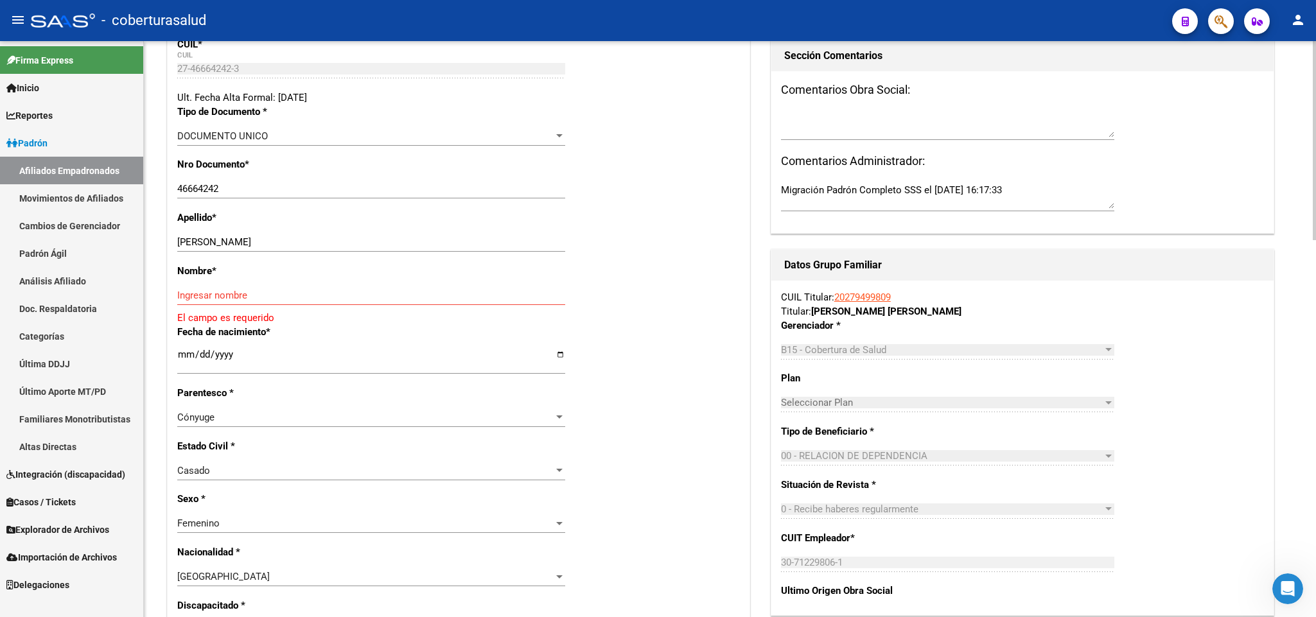
scroll to position [289, 0]
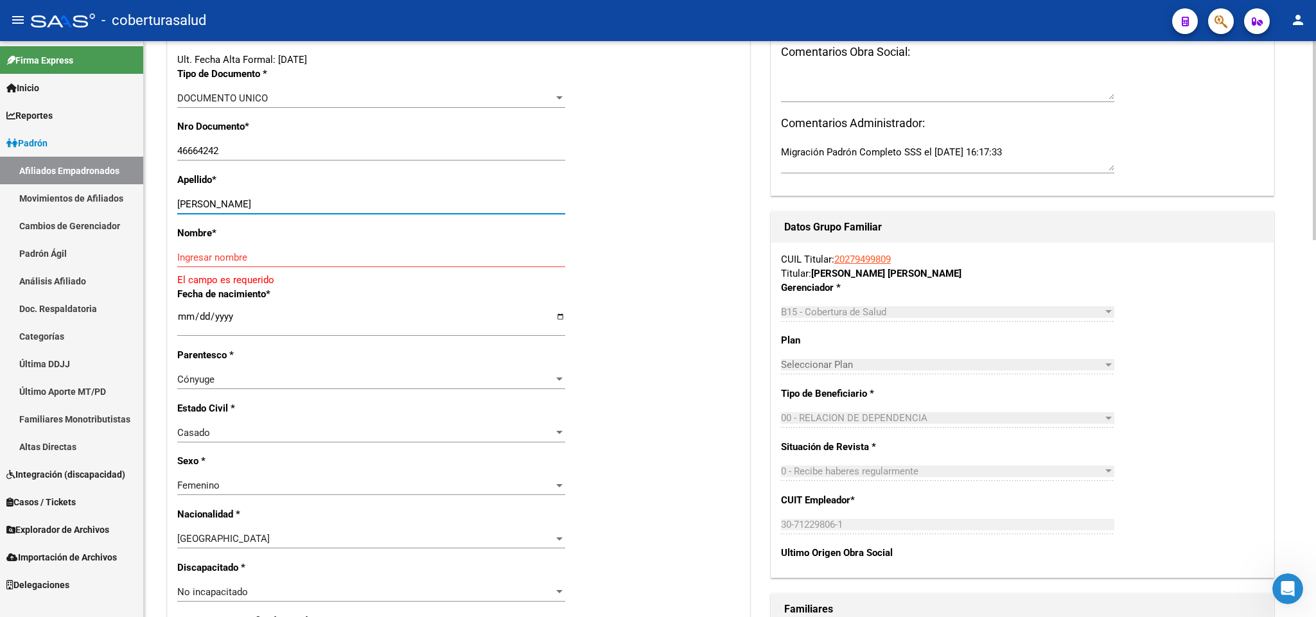
drag, startPoint x: 234, startPoint y: 203, endPoint x: 353, endPoint y: 200, distance: 118.9
click at [353, 200] on input "[PERSON_NAME]" at bounding box center [371, 205] width 388 height 12
type input "[PERSON_NAME]"
click at [281, 247] on div "Nombre * Ingresar nombre El campo es requerido" at bounding box center [458, 256] width 563 height 61
click at [261, 253] on input "Ingresar nombre" at bounding box center [371, 258] width 388 height 12
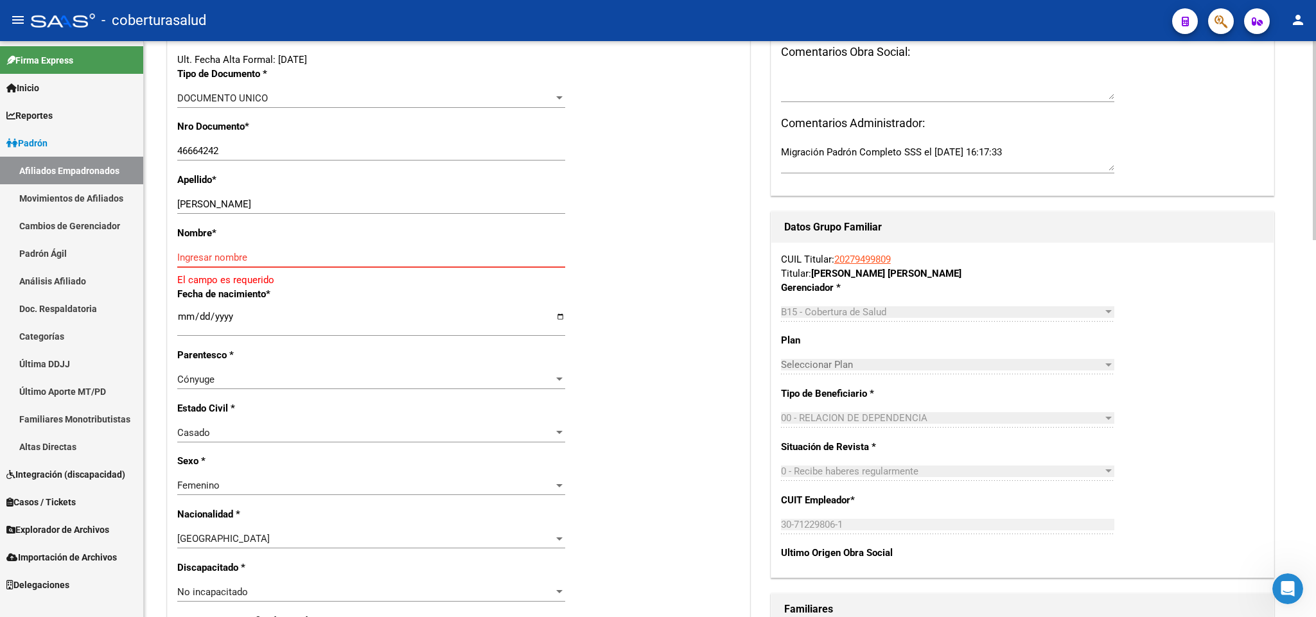
paste input "[PERSON_NAME]"
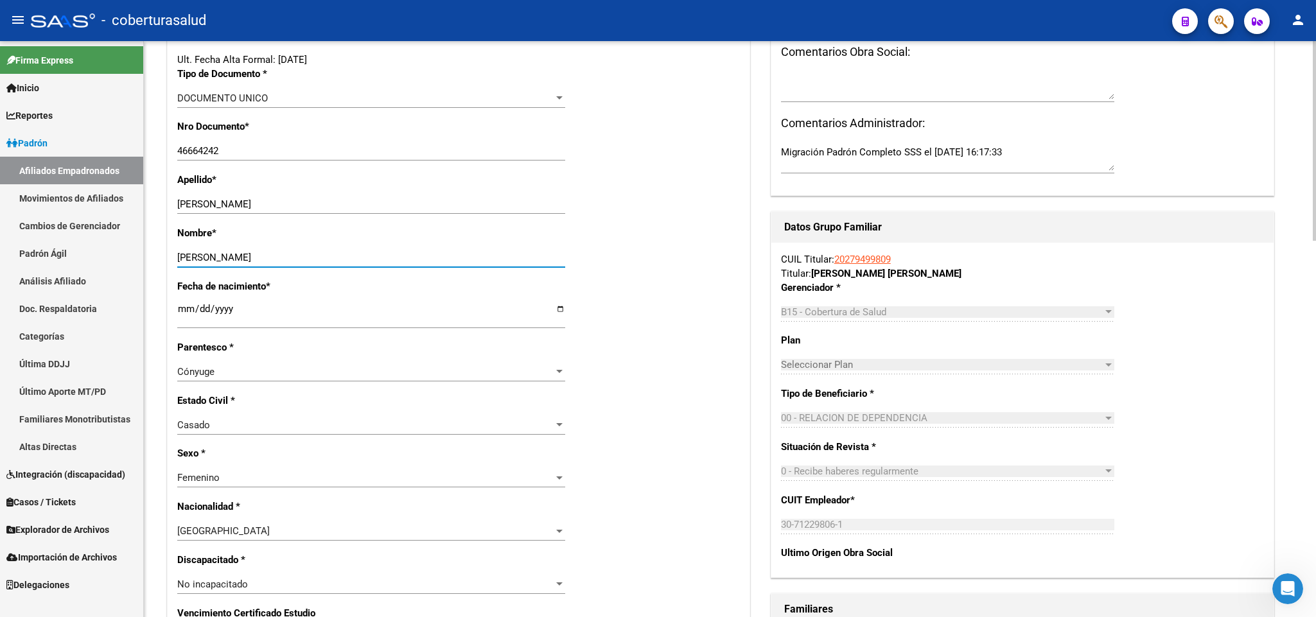
type input "[PERSON_NAME]"
click at [559, 364] on div "Cónyuge Seleccionar parentesco" at bounding box center [371, 371] width 388 height 19
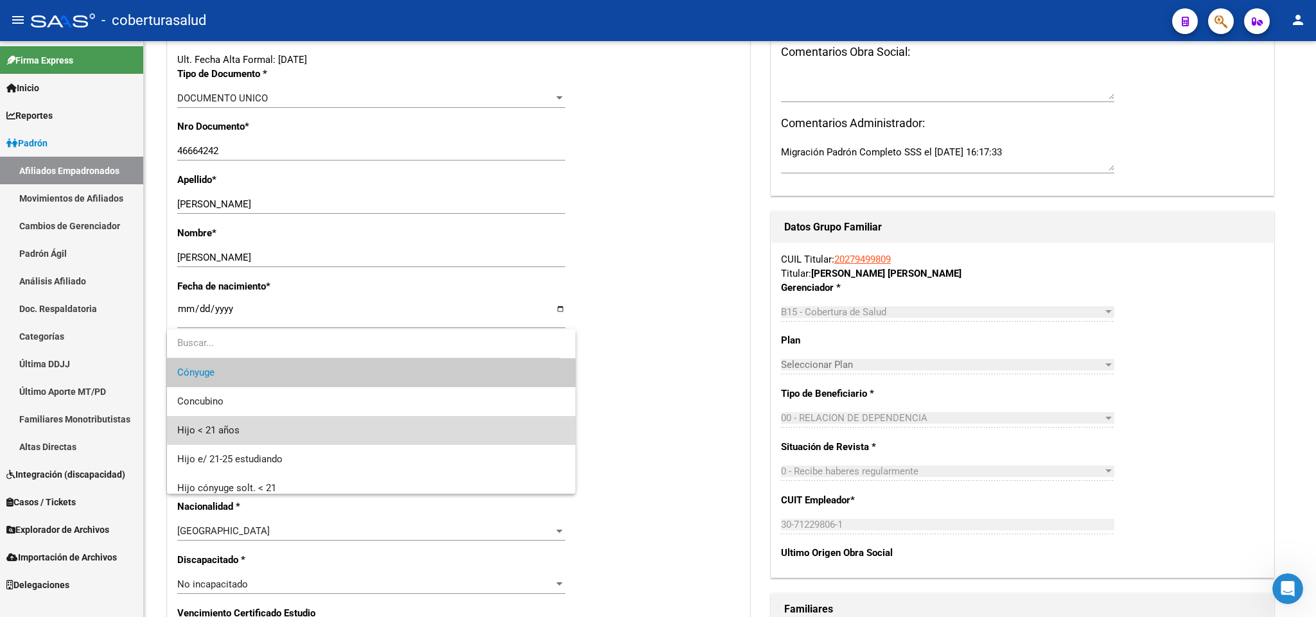
click at [465, 421] on span "Hijo < 21 años" at bounding box center [371, 430] width 388 height 29
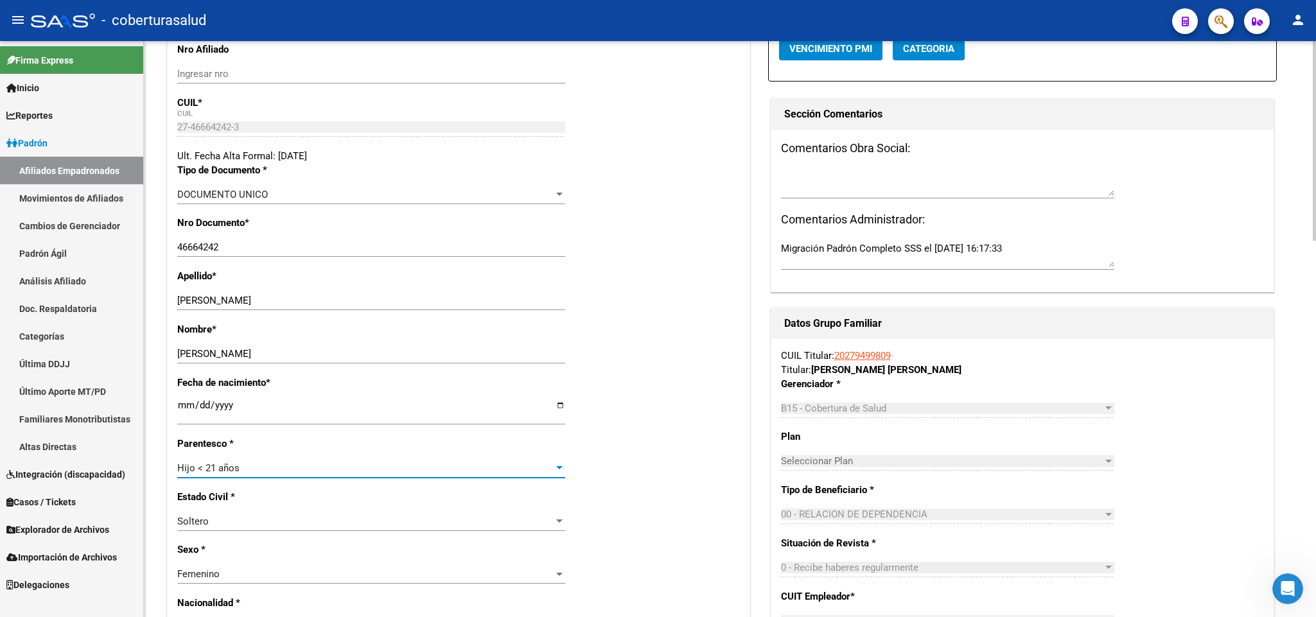
scroll to position [0, 0]
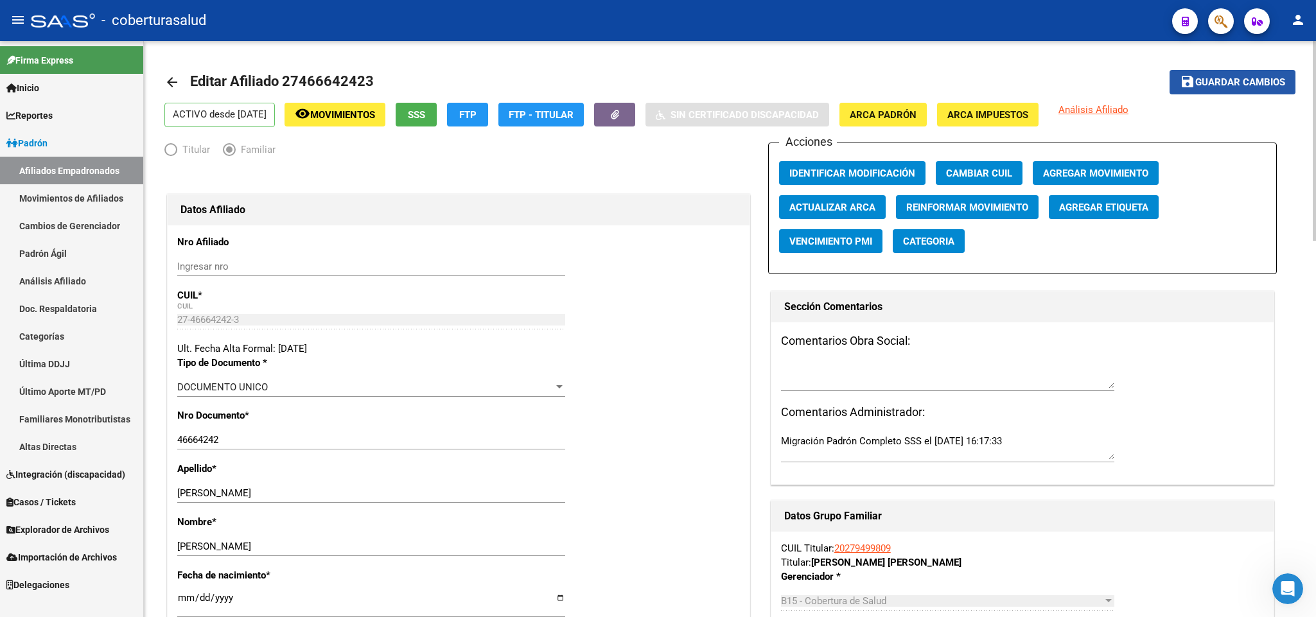
drag, startPoint x: 1210, startPoint y: 82, endPoint x: 1205, endPoint y: 85, distance: 6.9
click at [1209, 82] on span "Guardar cambios" at bounding box center [1241, 83] width 90 height 12
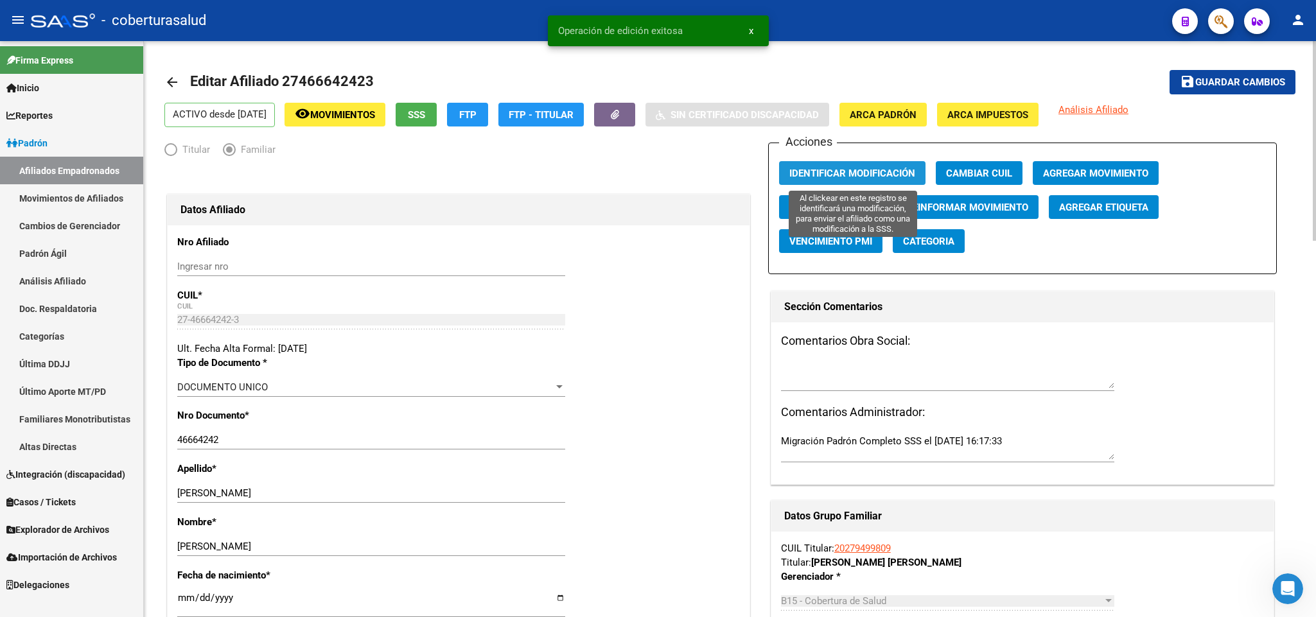
click at [881, 168] on span "Identificar Modificación" at bounding box center [853, 174] width 126 height 12
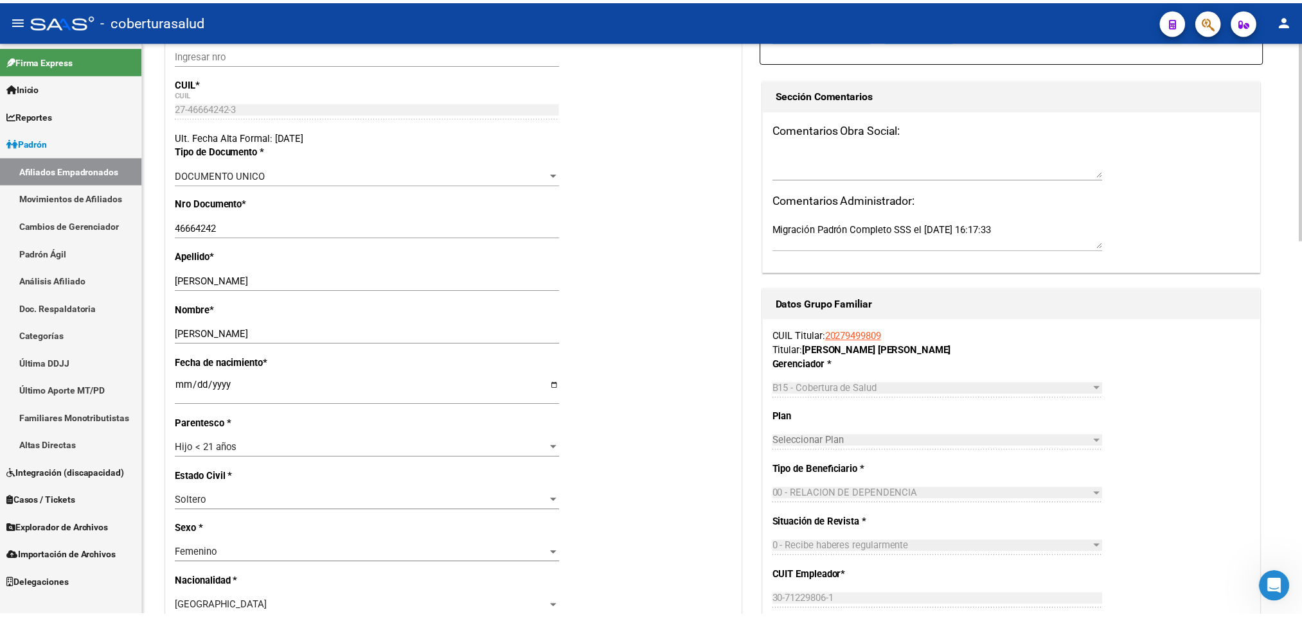
scroll to position [96, 0]
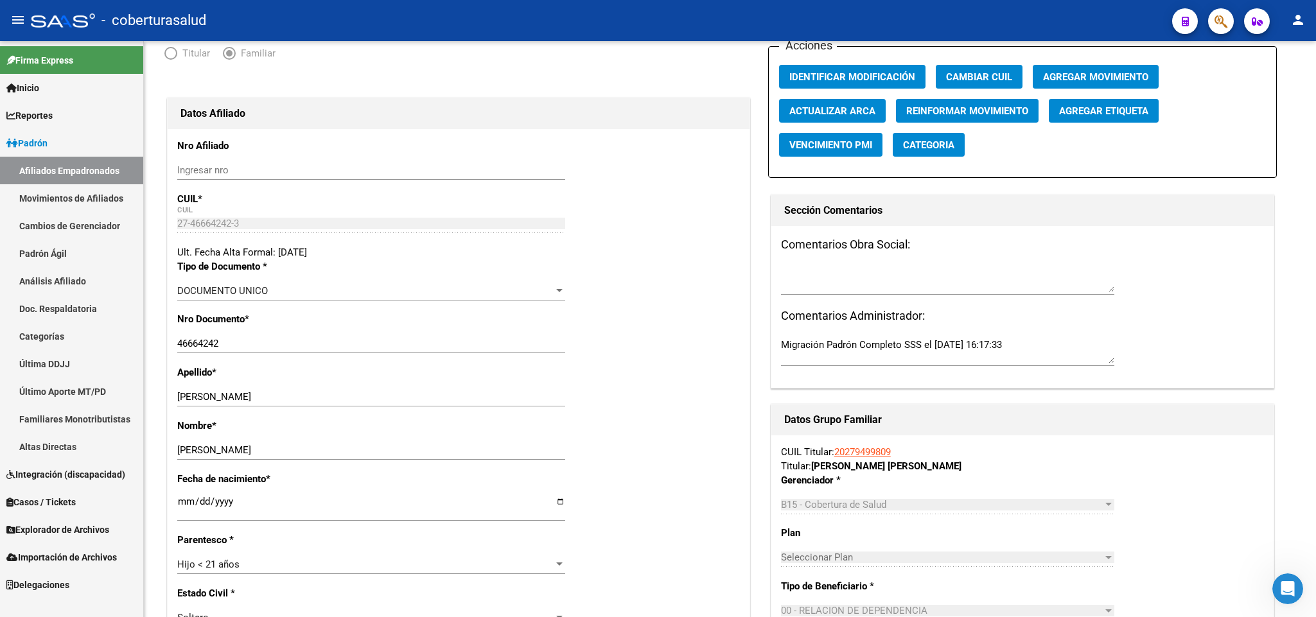
click at [1226, 31] on span "button" at bounding box center [1221, 21] width 13 height 26
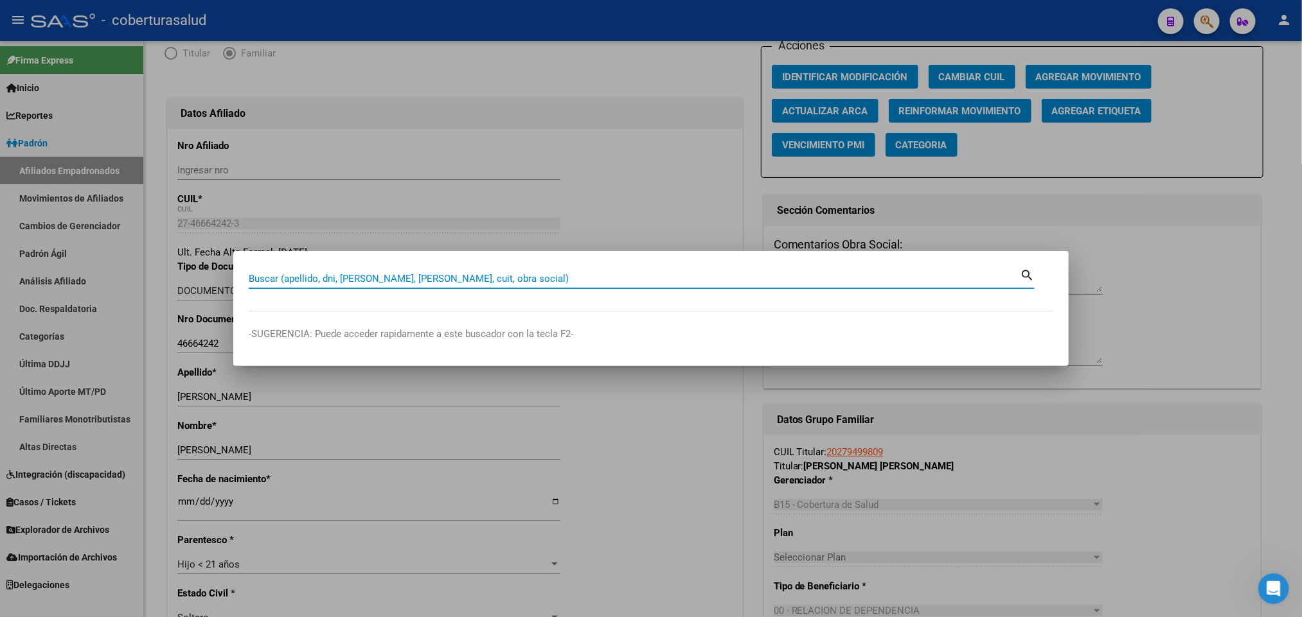
paste input "48724100"
type input "48724100"
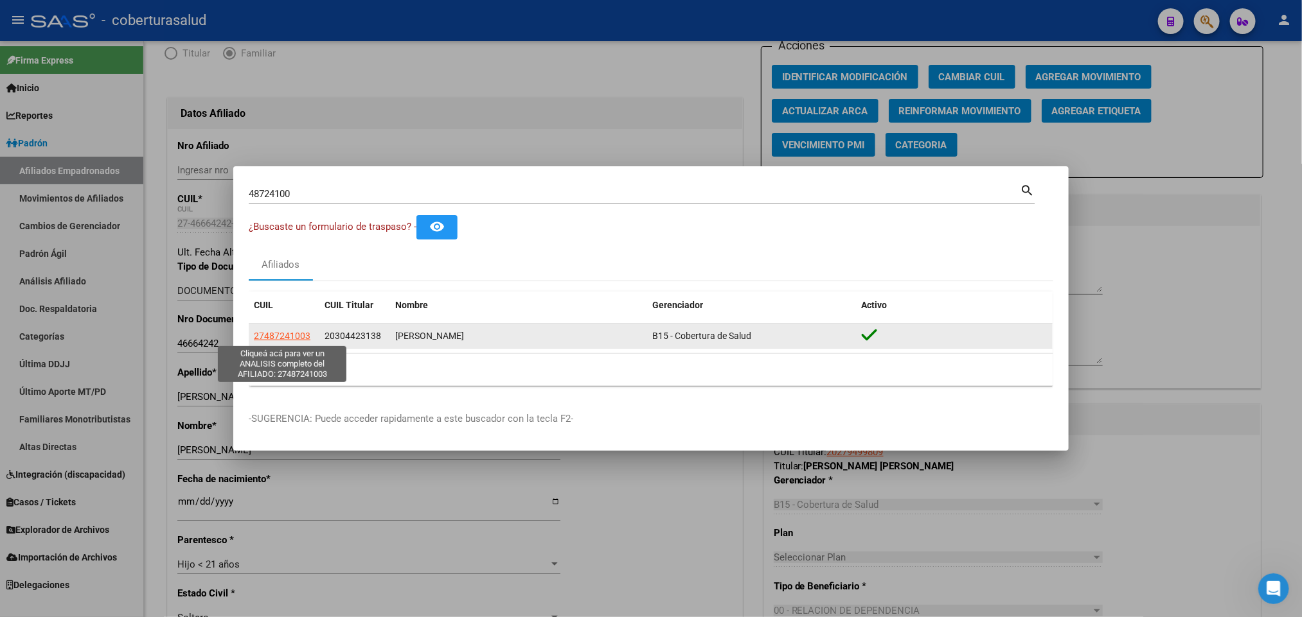
click at [290, 331] on span "27487241003" at bounding box center [282, 336] width 57 height 10
type textarea "27487241003"
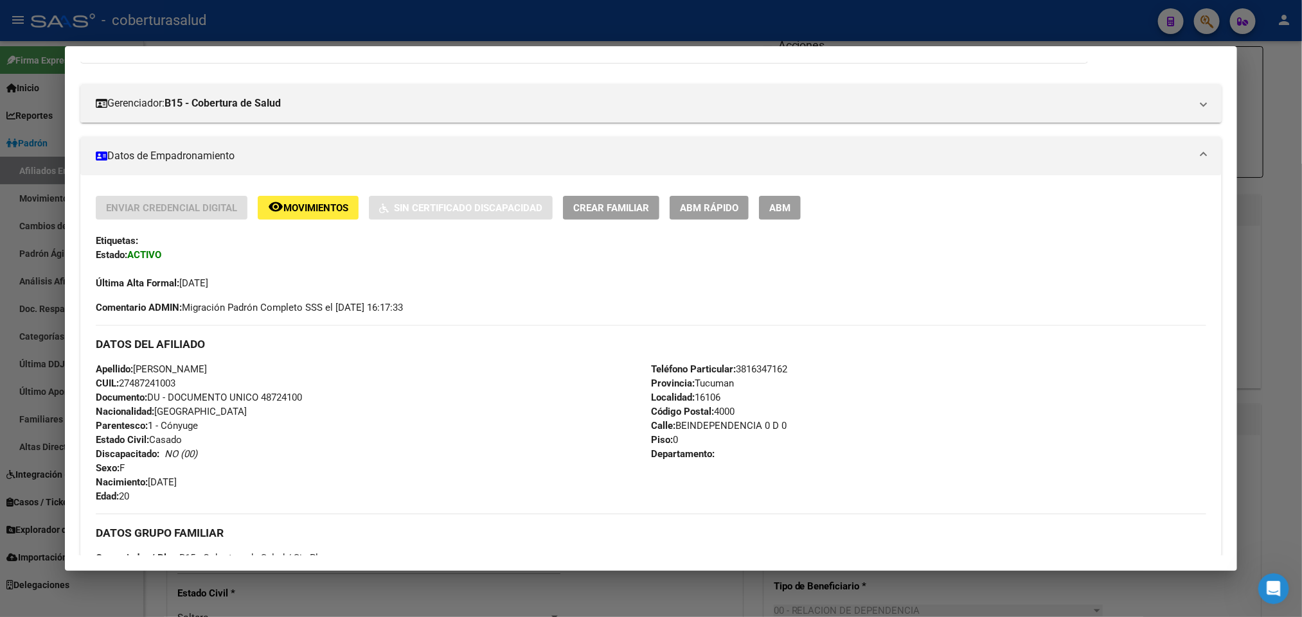
scroll to position [0, 0]
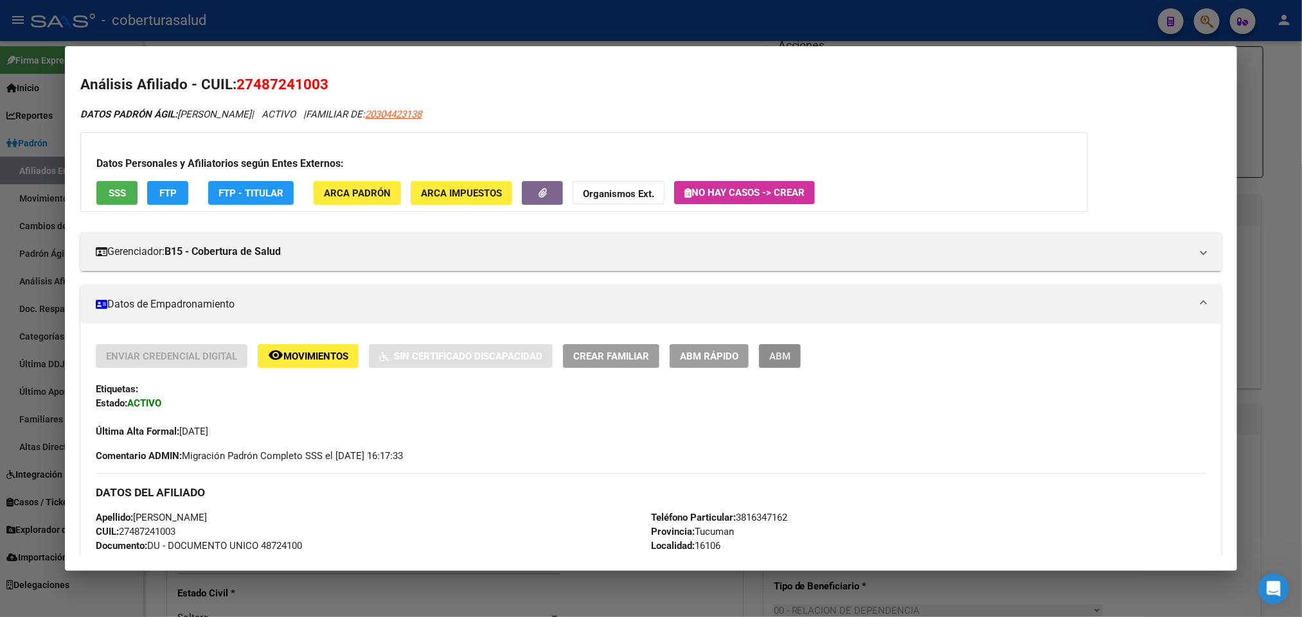
click at [785, 347] on button "ABM" at bounding box center [780, 356] width 42 height 24
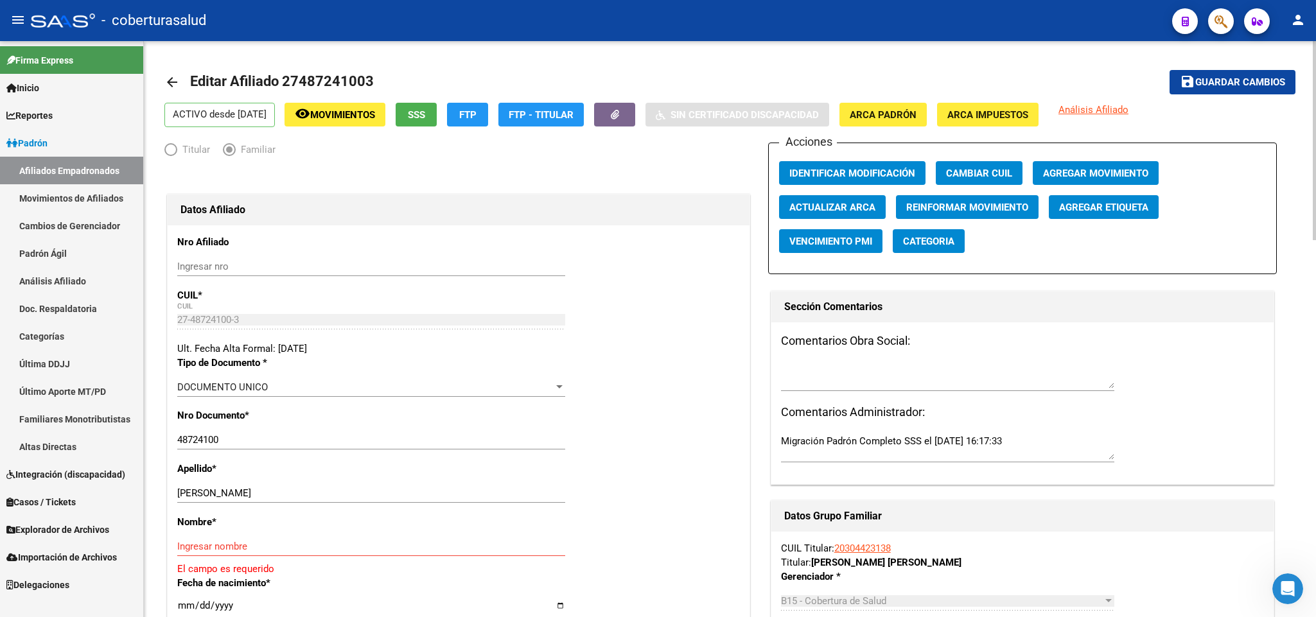
click at [1059, 164] on button "Agregar Movimiento" at bounding box center [1096, 173] width 126 height 24
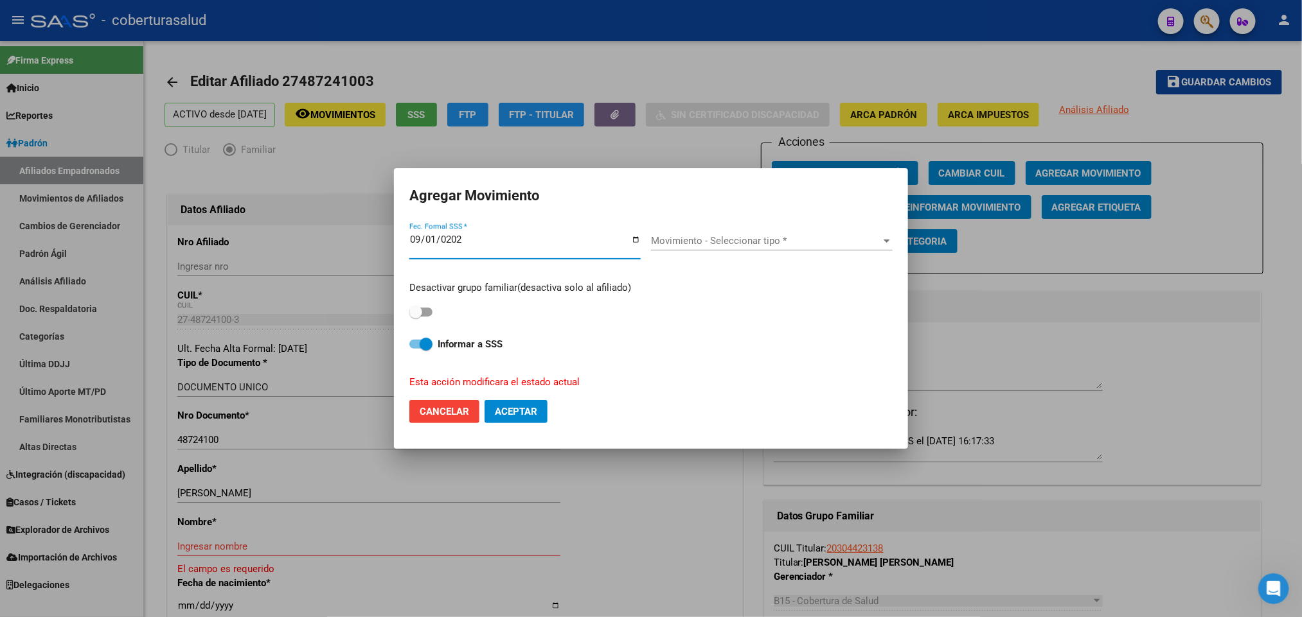
type input "[DATE]"
click at [721, 241] on span "Movimiento - Seleccionar tipo *" at bounding box center [766, 241] width 230 height 12
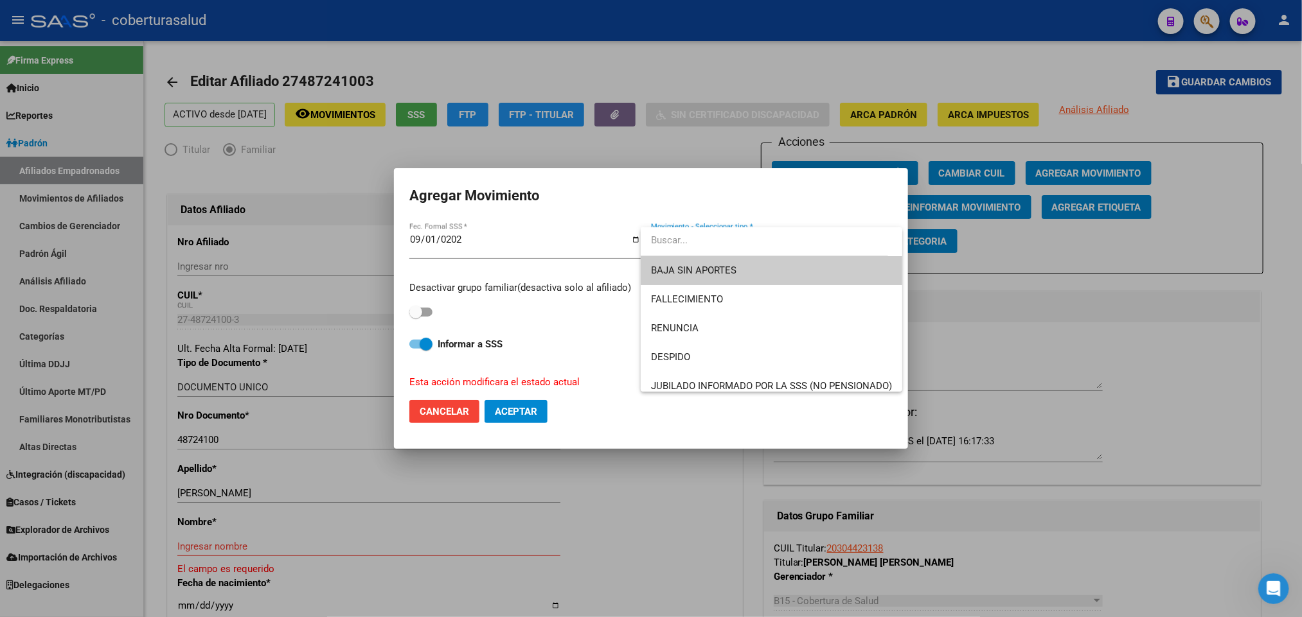
type input "o"
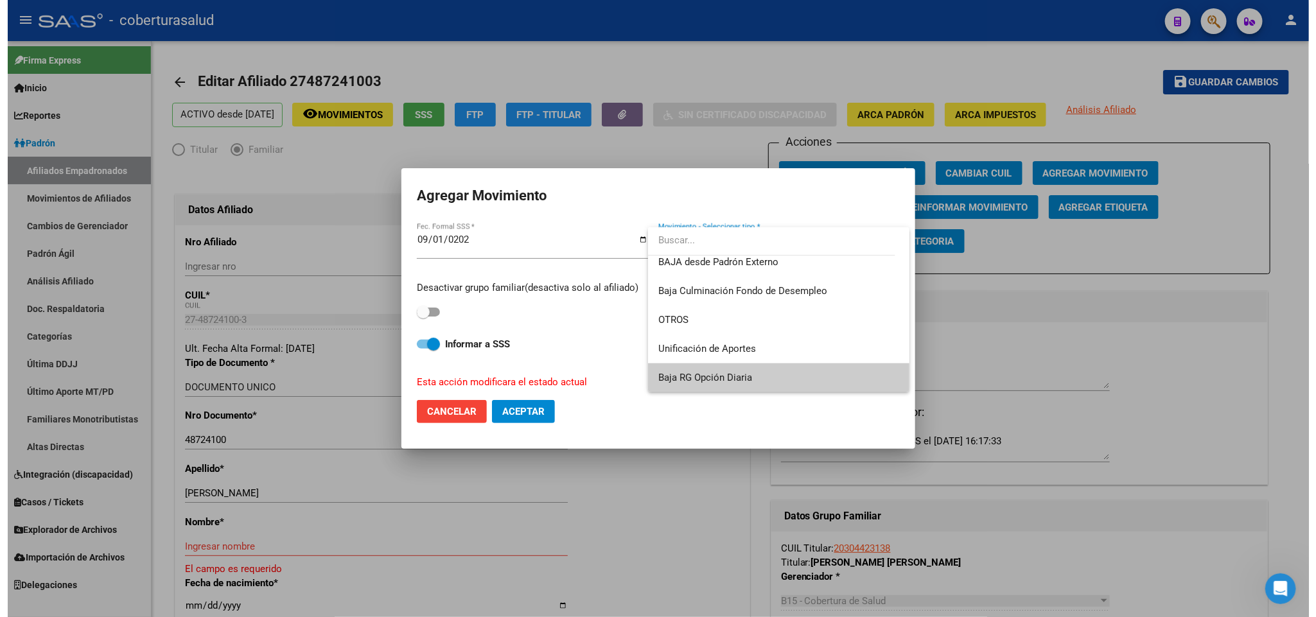
scroll to position [933, 0]
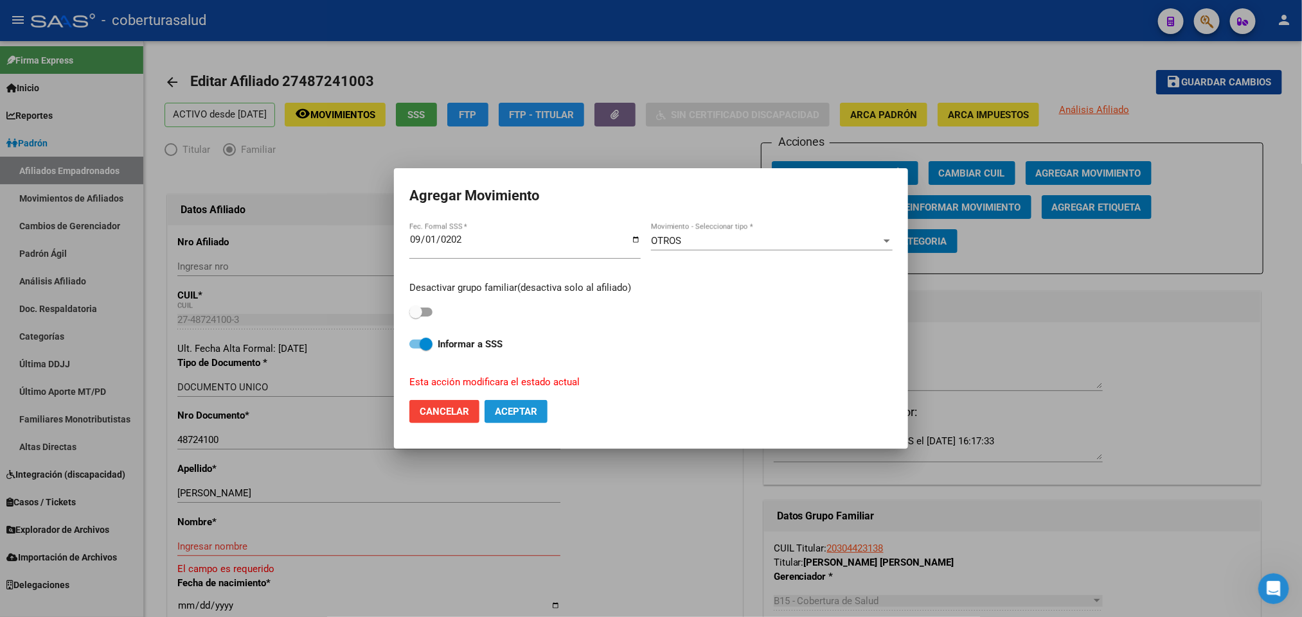
click at [523, 413] on span "Aceptar" at bounding box center [516, 412] width 42 height 12
checkbox input "false"
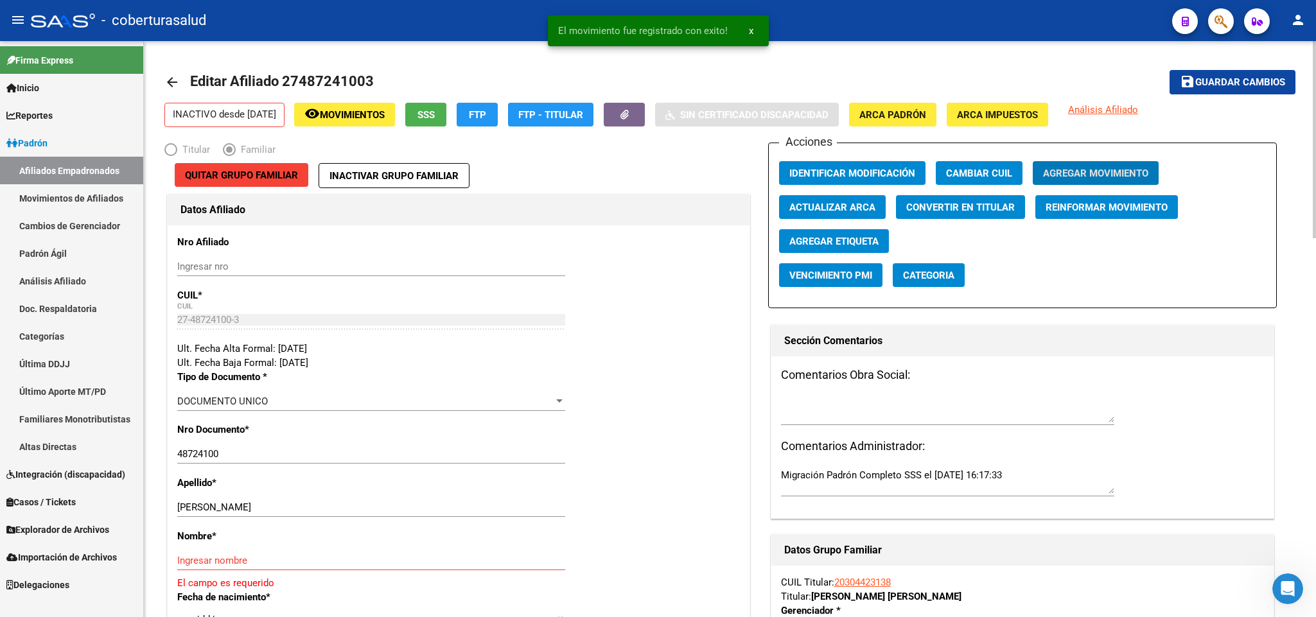
click at [259, 178] on span "Quitar Grupo Familiar" at bounding box center [241, 176] width 113 height 12
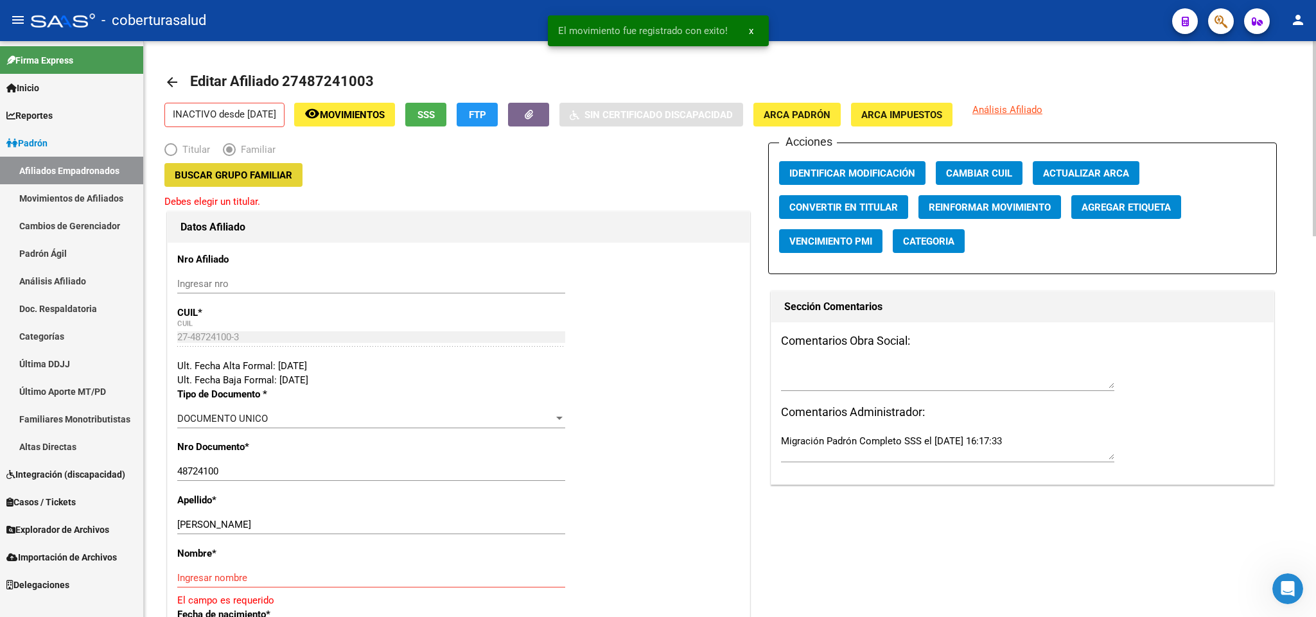
click at [259, 178] on span "Buscar Grupo Familiar" at bounding box center [234, 176] width 118 height 12
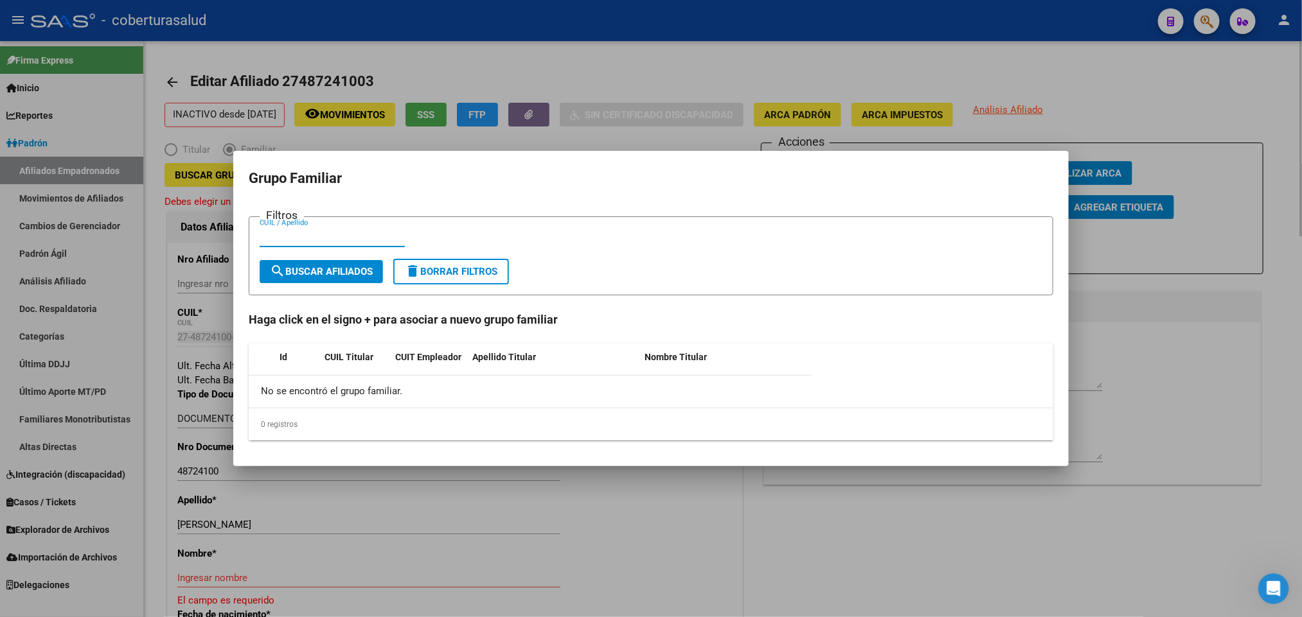
paste input "31287624"
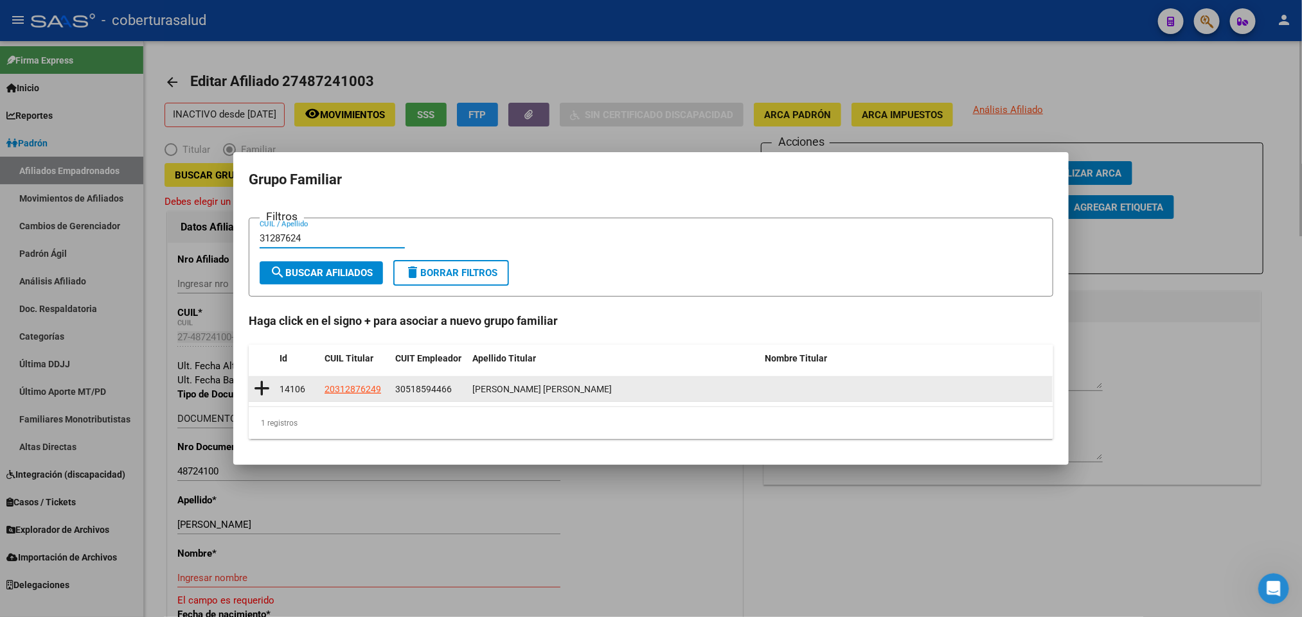
type input "31287624"
click at [265, 388] on icon at bounding box center [262, 389] width 16 height 18
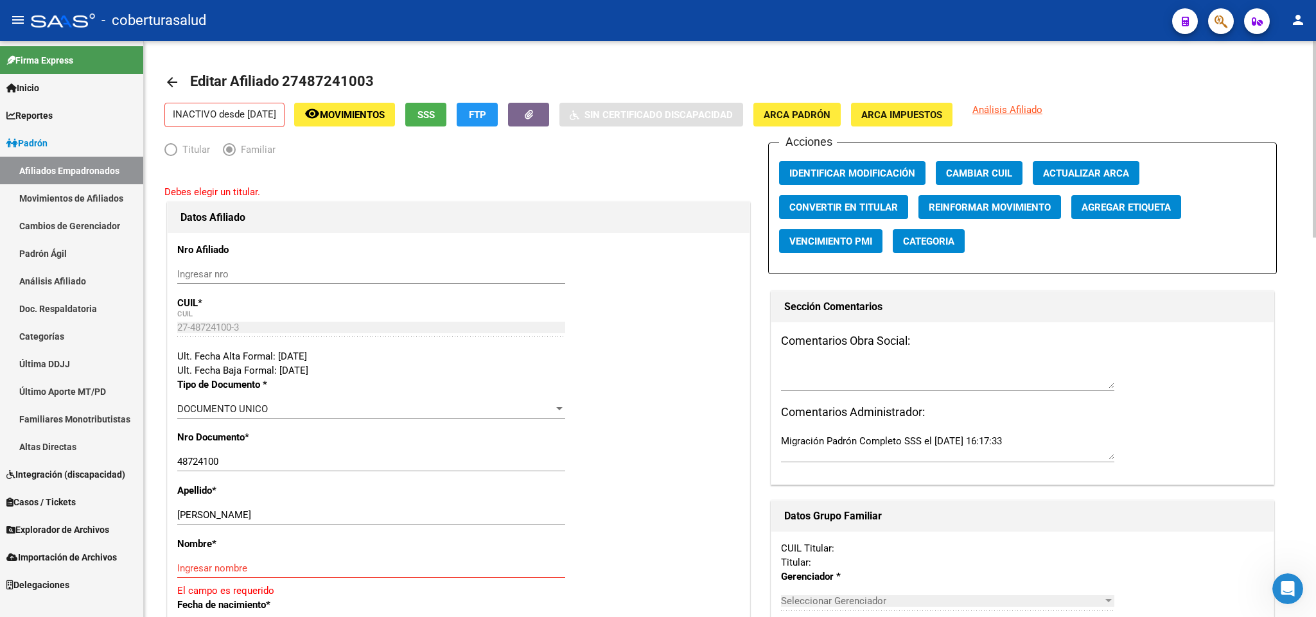
type input "30-51859446-6"
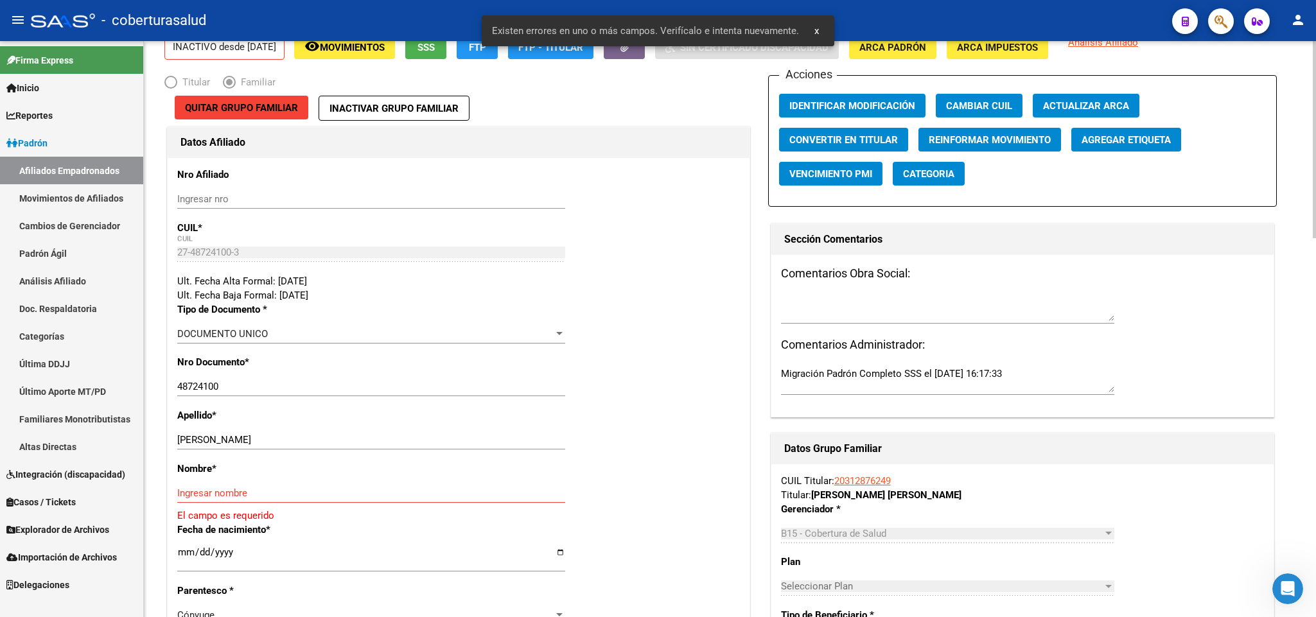
scroll to position [193, 0]
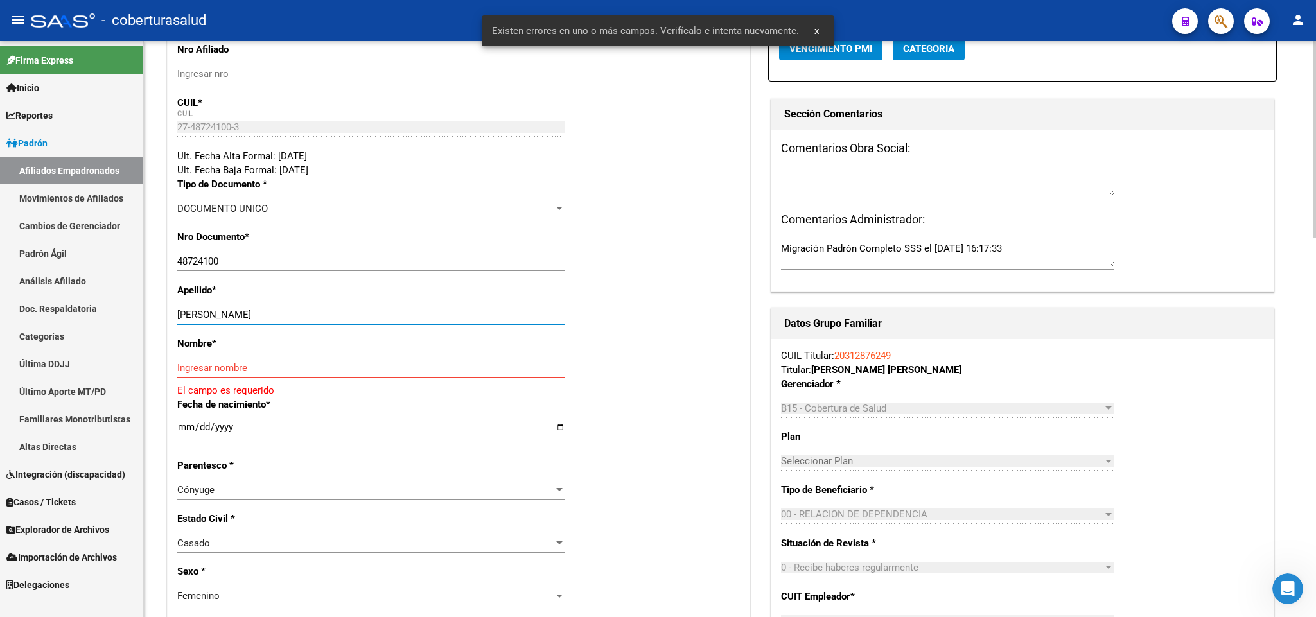
click at [238, 318] on input "[PERSON_NAME]" at bounding box center [371, 315] width 388 height 12
type input "[PERSON_NAME]"
click at [220, 362] on div "Ingresar nombre" at bounding box center [371, 367] width 388 height 19
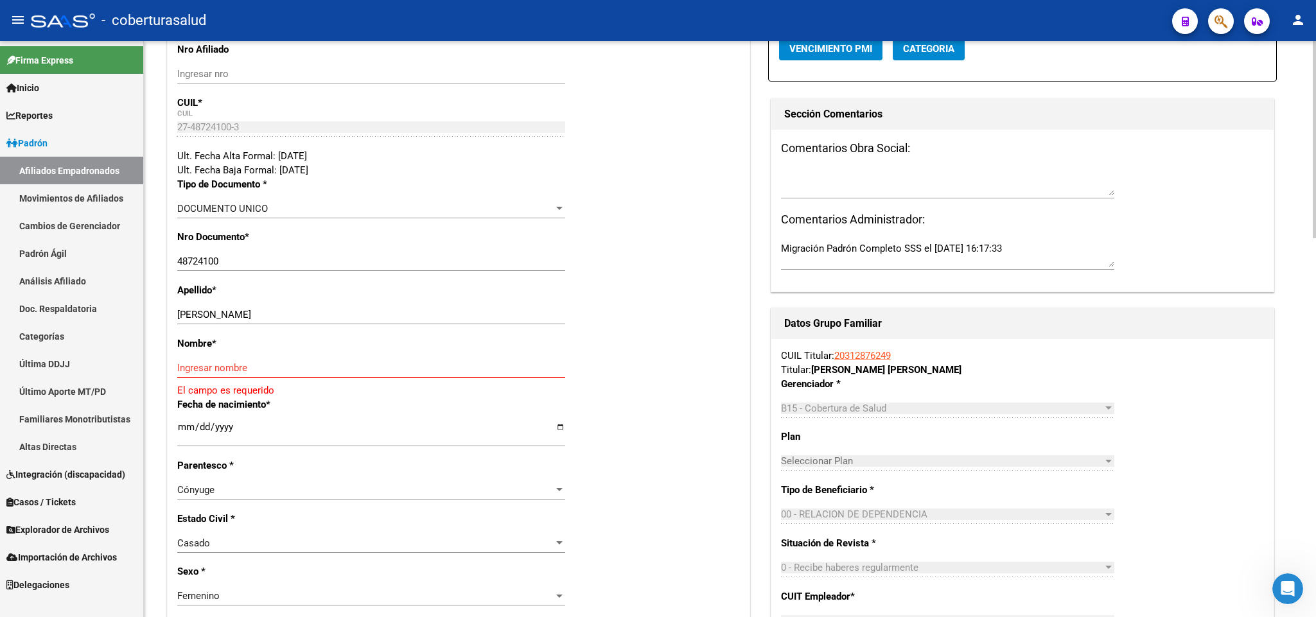
paste input "[PERSON_NAME]"
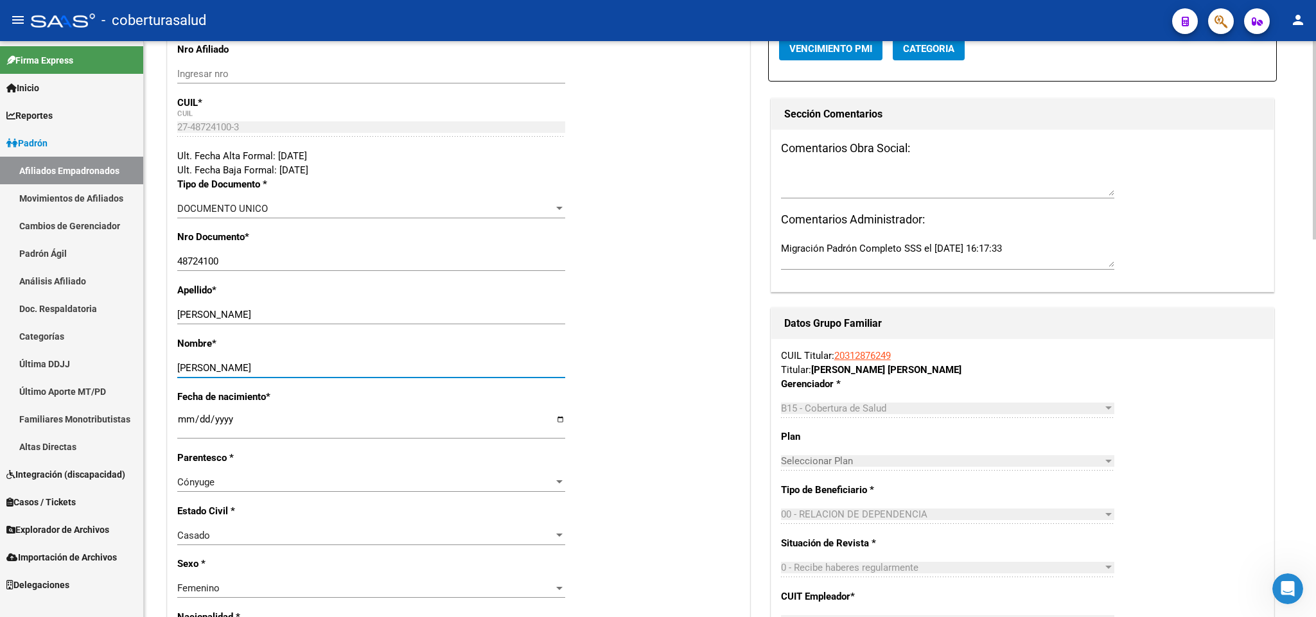
type input "[PERSON_NAME]"
click at [553, 482] on div "Cónyuge" at bounding box center [365, 483] width 376 height 12
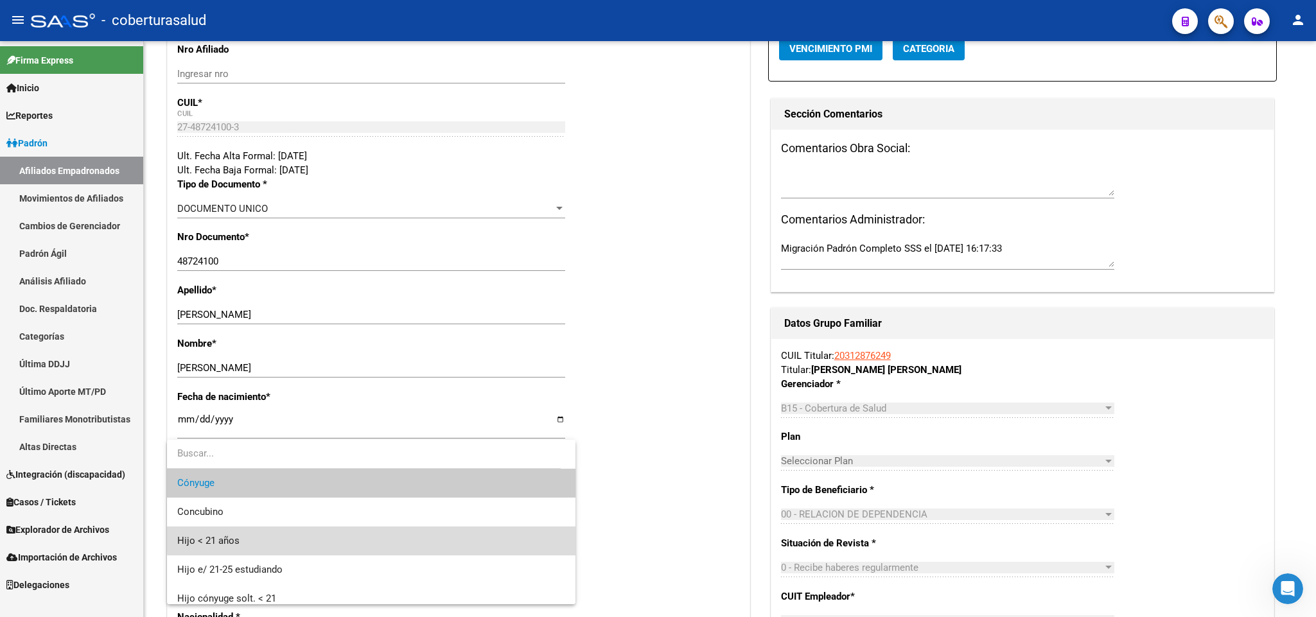
click at [376, 536] on span "Hijo < 21 años" at bounding box center [371, 541] width 388 height 29
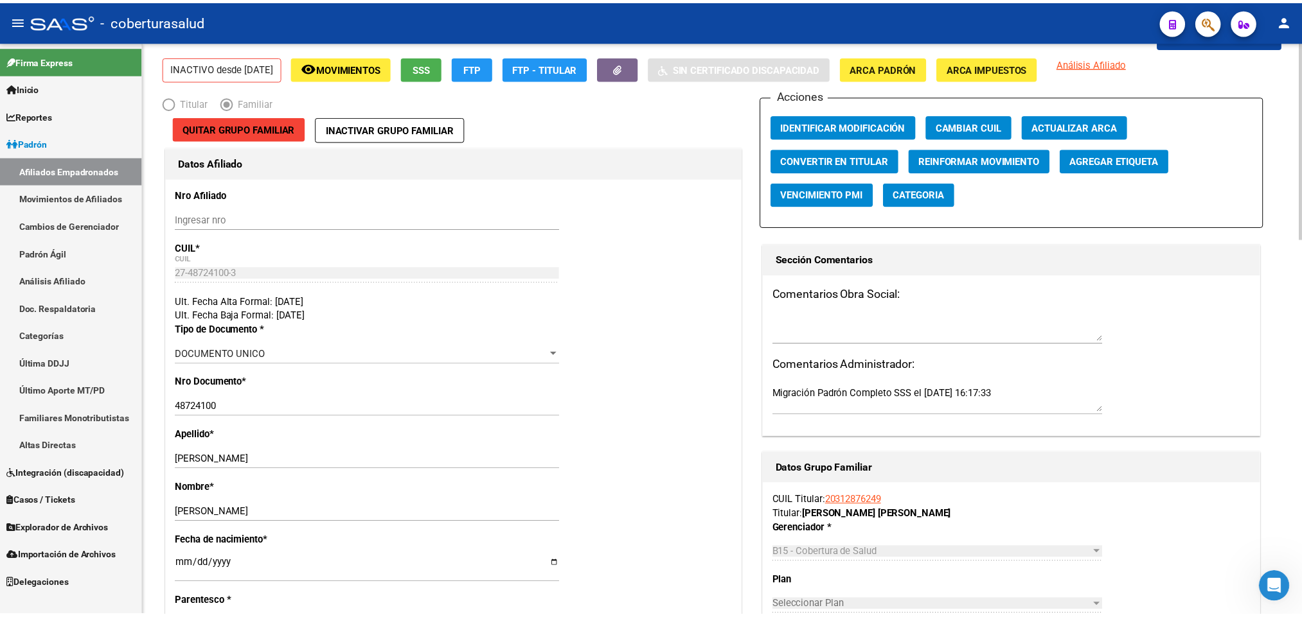
scroll to position [0, 0]
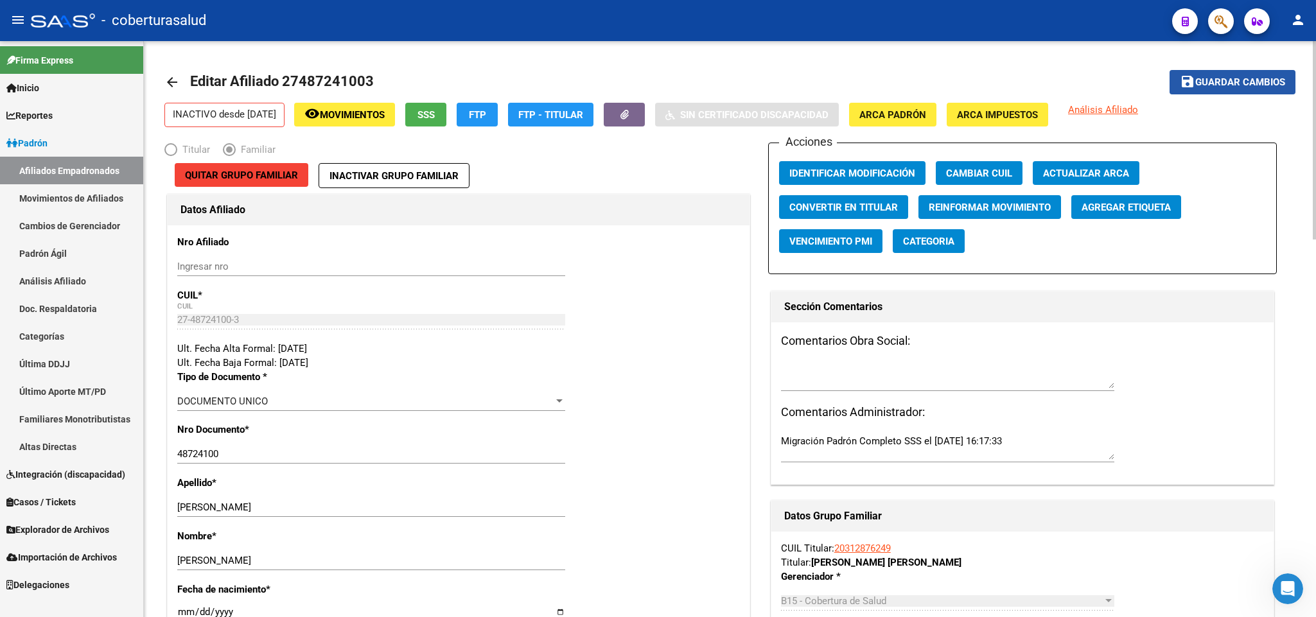
click at [1253, 82] on span "Guardar cambios" at bounding box center [1241, 83] width 90 height 12
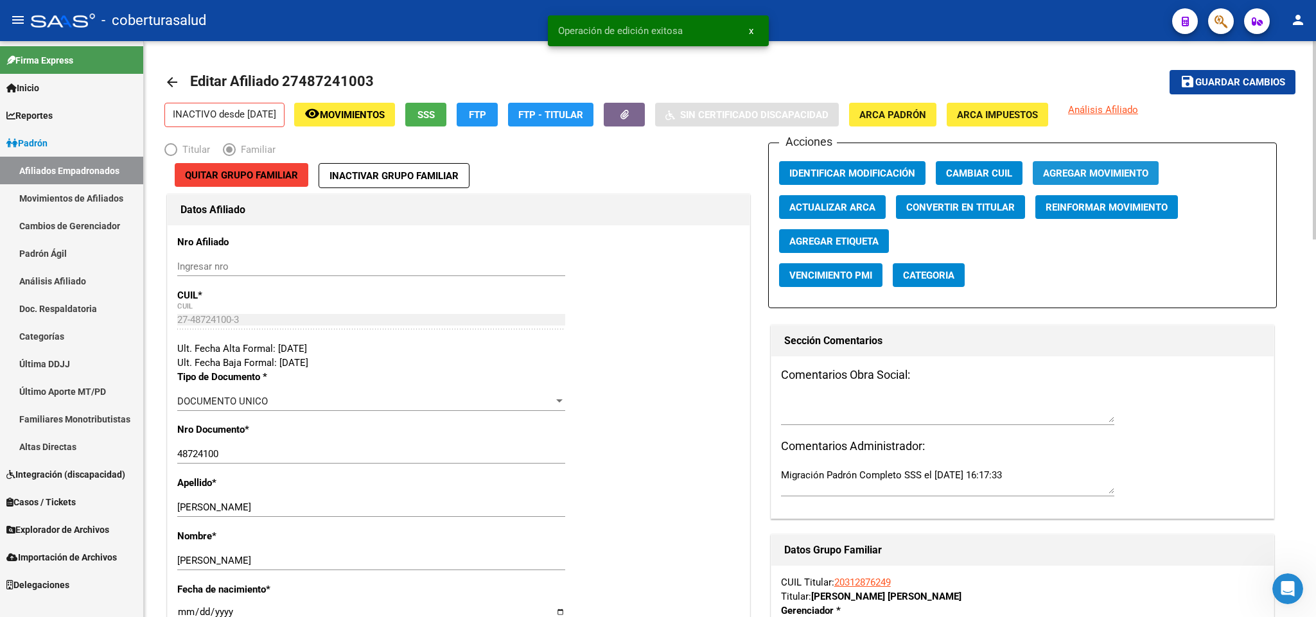
click at [1064, 168] on span "Agregar Movimiento" at bounding box center [1095, 174] width 105 height 12
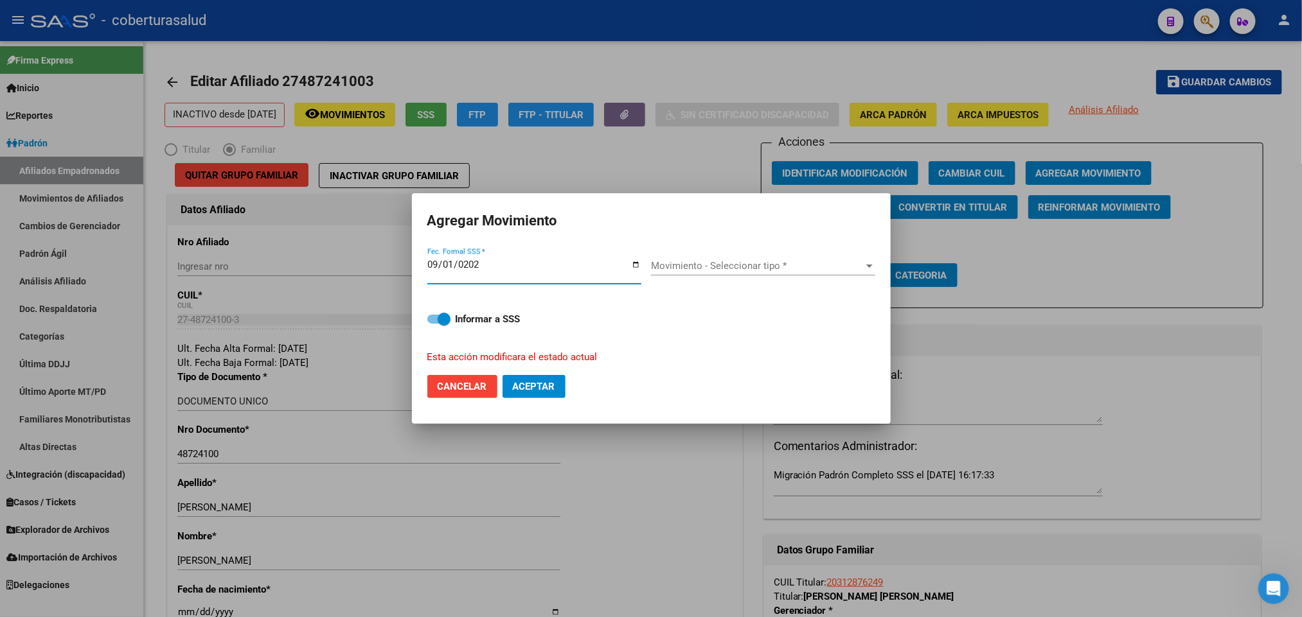
type input "[DATE]"
click at [708, 267] on span "Movimiento - Seleccionar tipo *" at bounding box center [757, 266] width 213 height 12
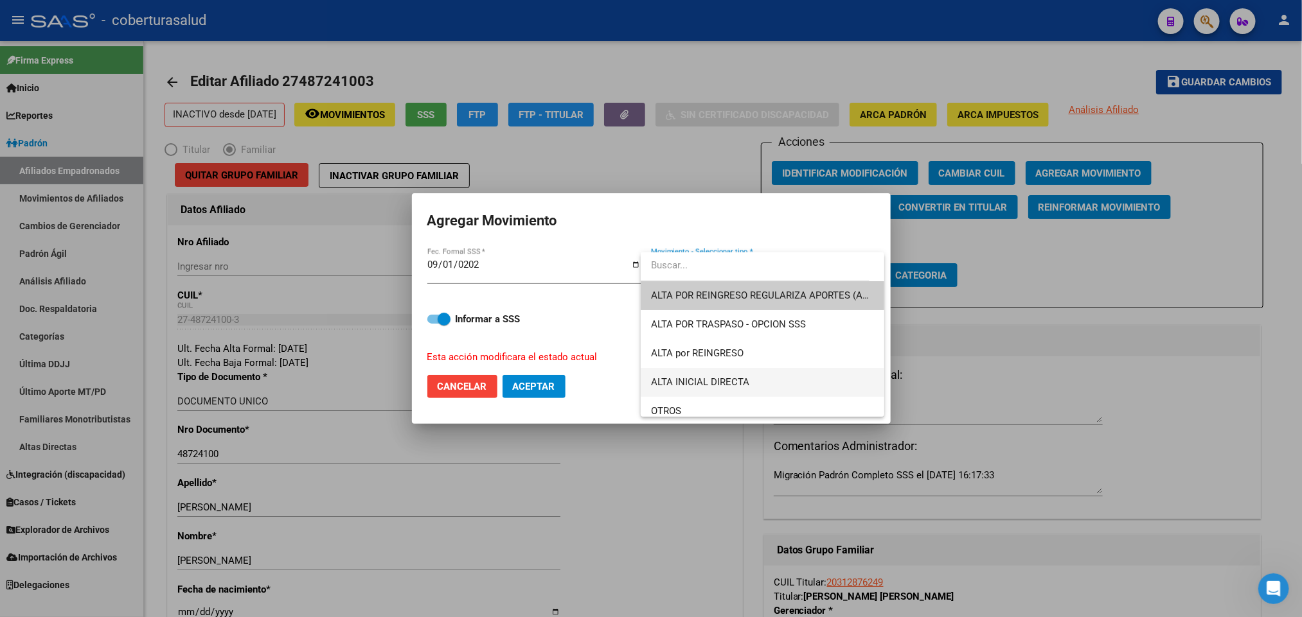
scroll to position [96, 0]
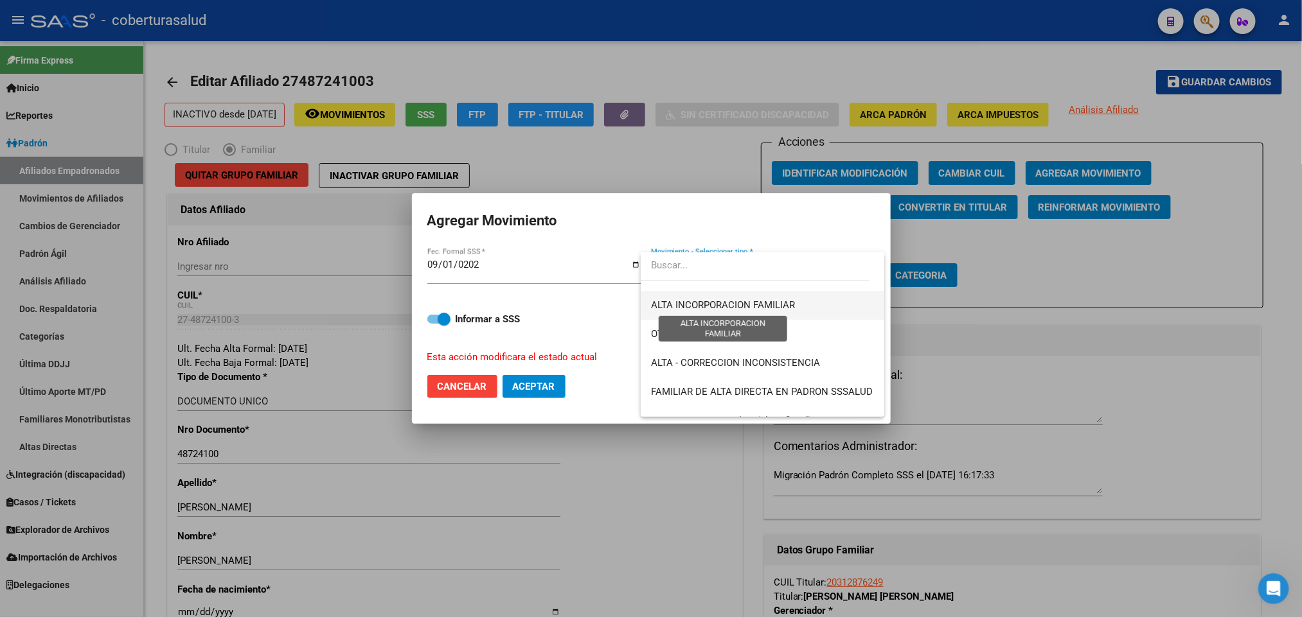
click at [757, 309] on span "ALTA INCORPORACION FAMILIAR" at bounding box center [723, 305] width 144 height 12
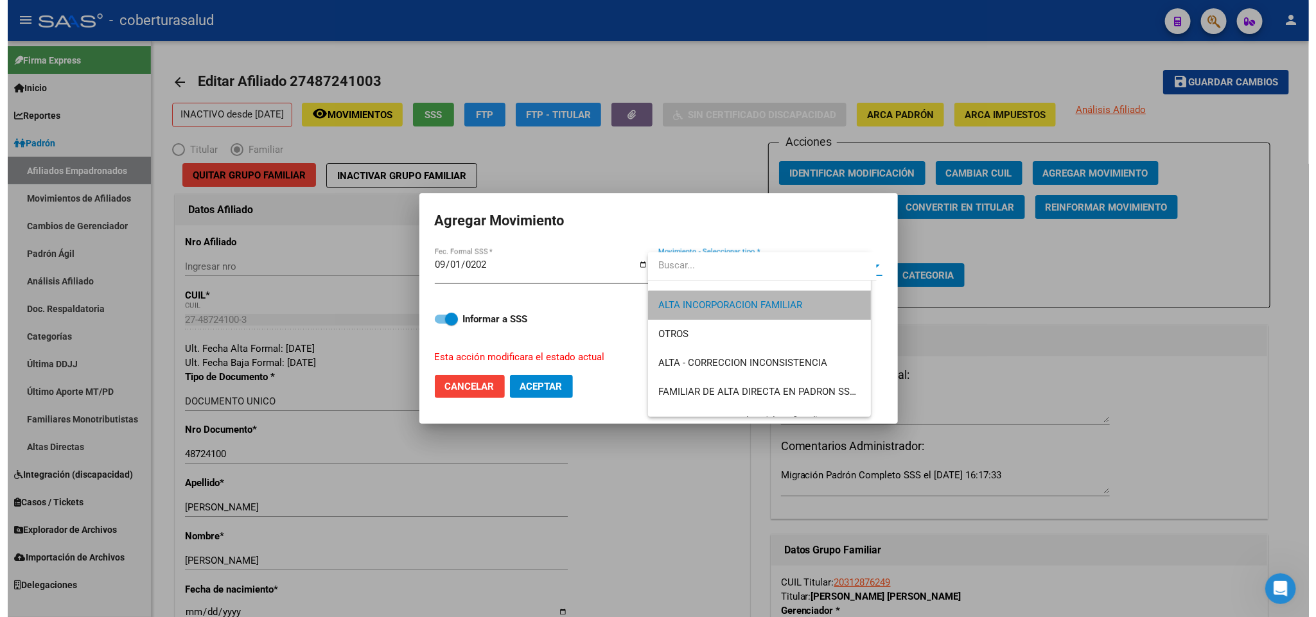
scroll to position [202, 0]
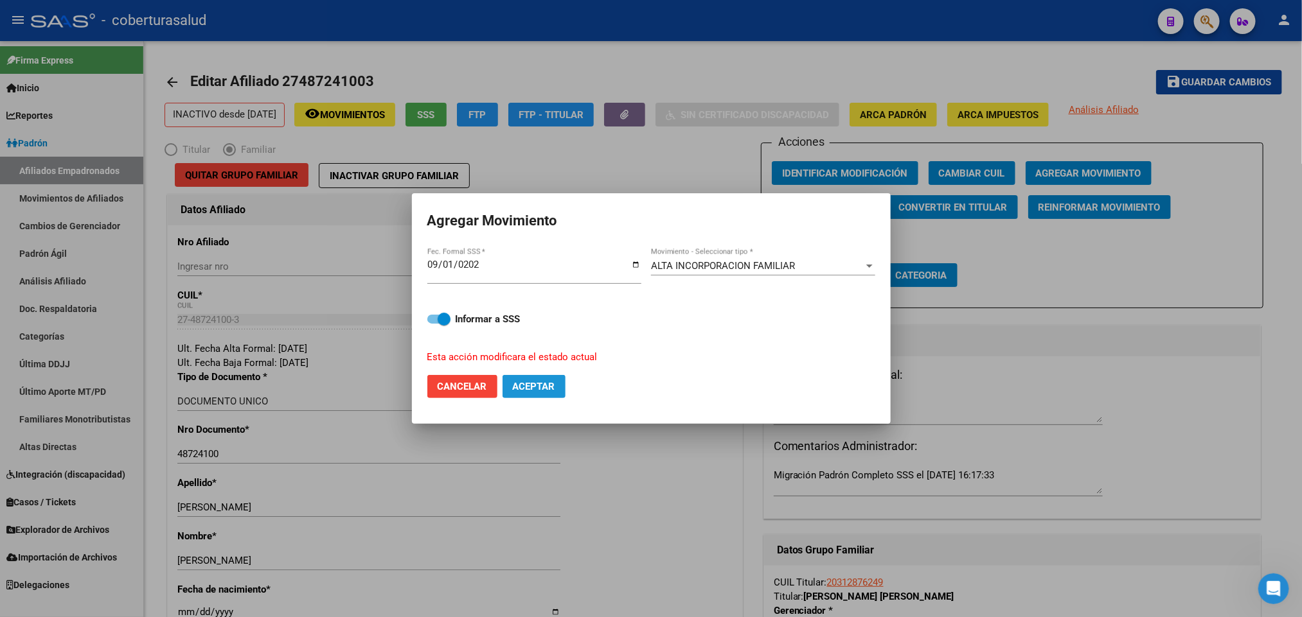
click at [558, 388] on button "Aceptar" at bounding box center [533, 386] width 63 height 23
checkbox input "false"
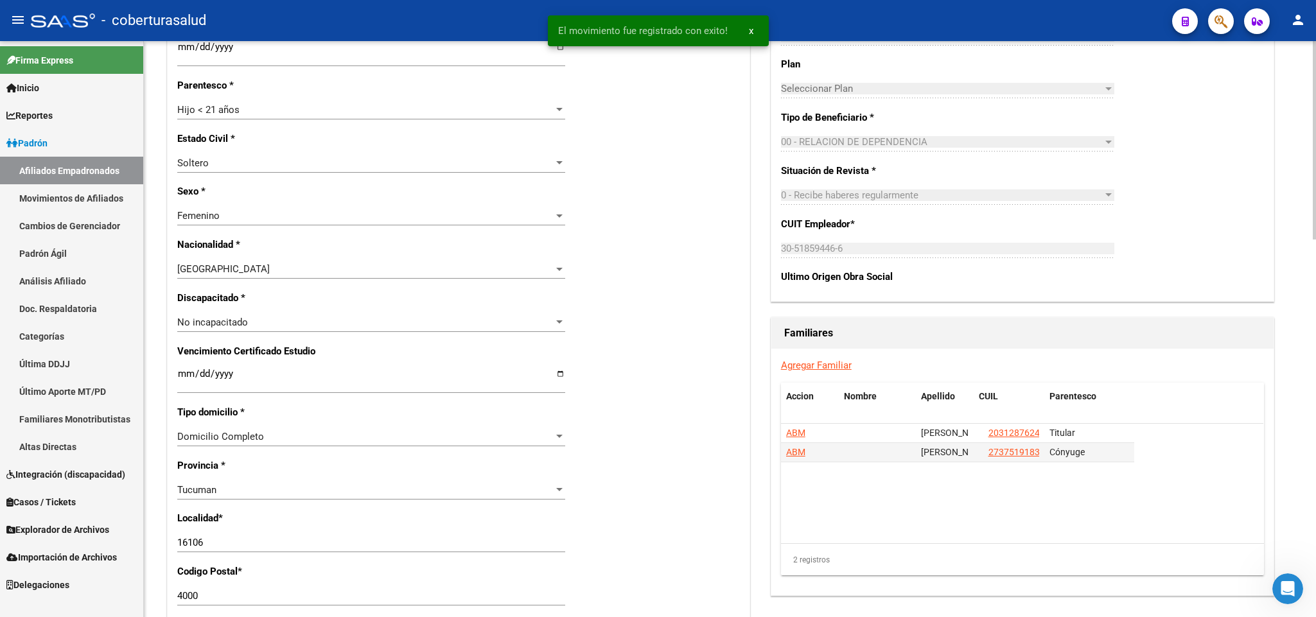
scroll to position [578, 0]
